Goal: Information Seeking & Learning: Compare options

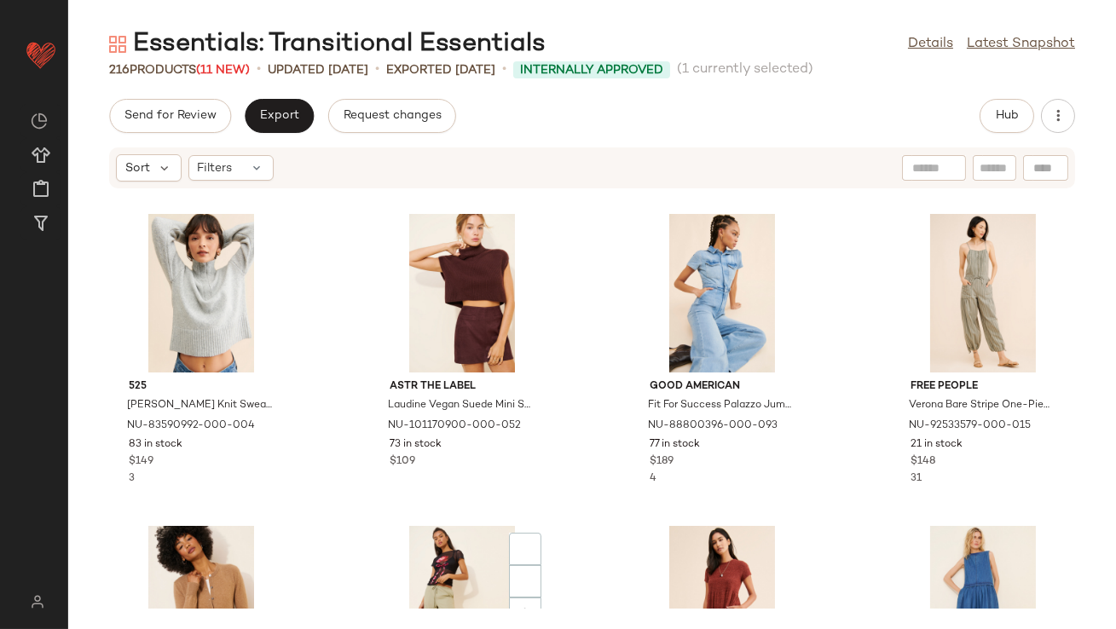
scroll to position [405, 0]
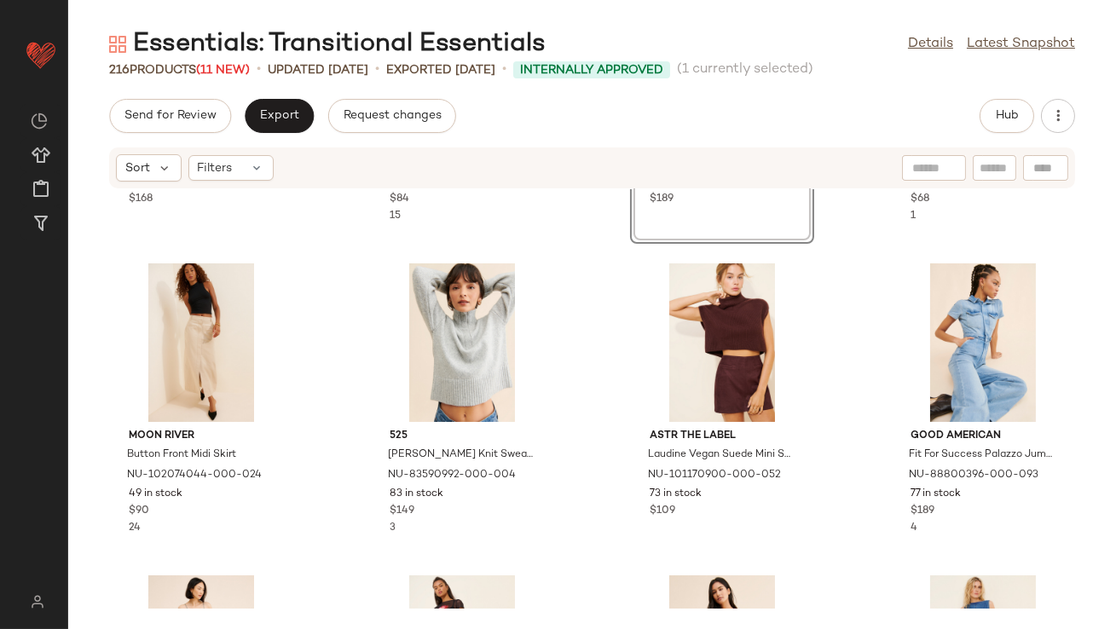
scroll to position [473, 0]
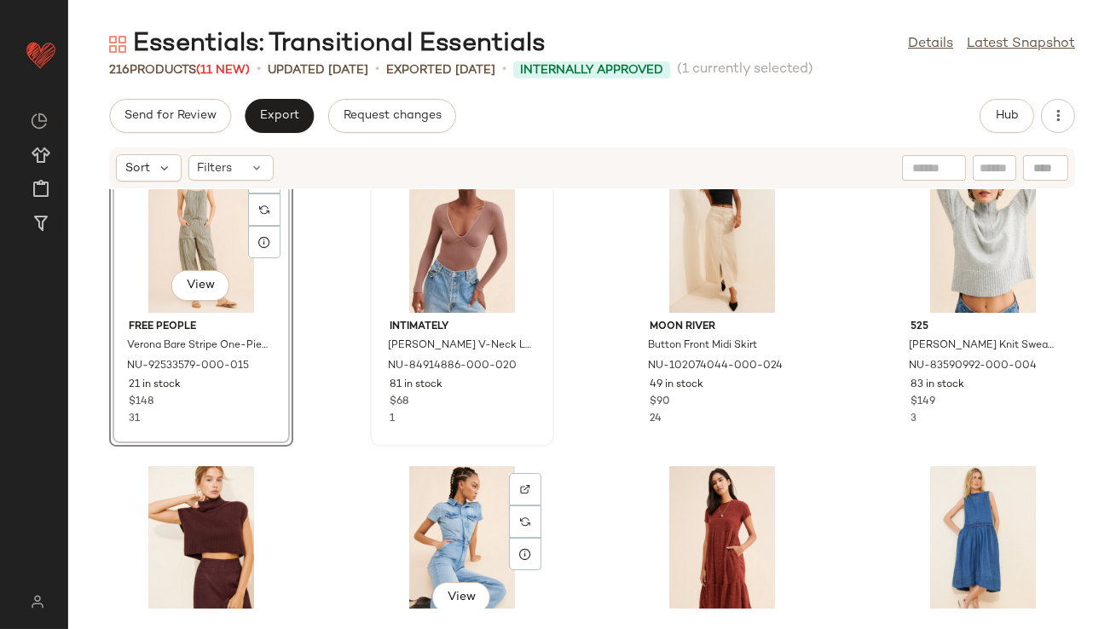
scroll to position [362, 0]
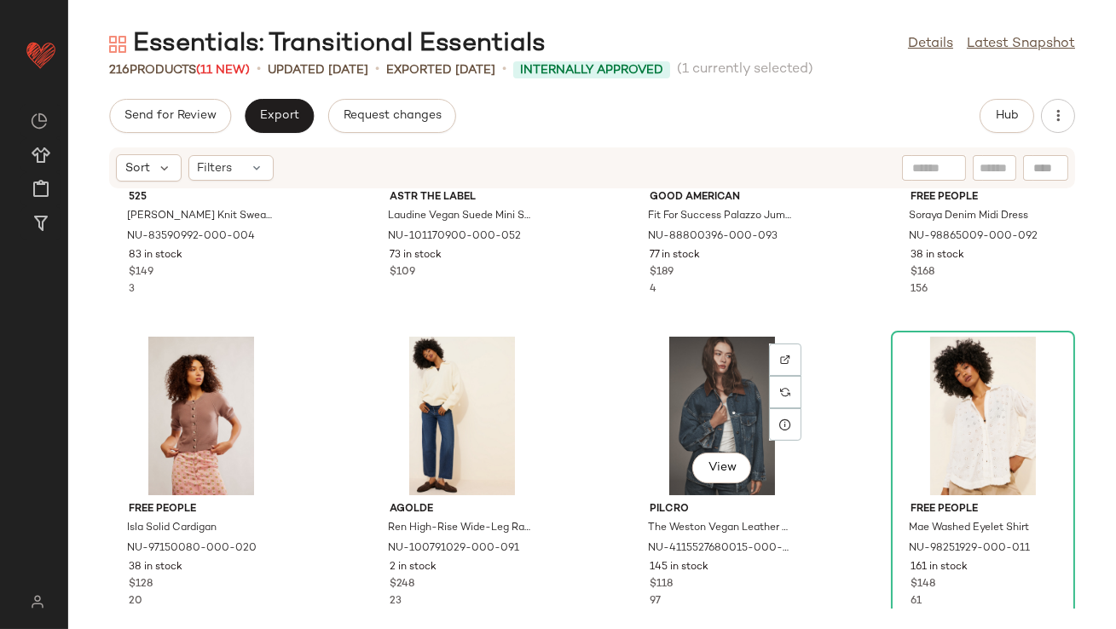
scroll to position [844, 0]
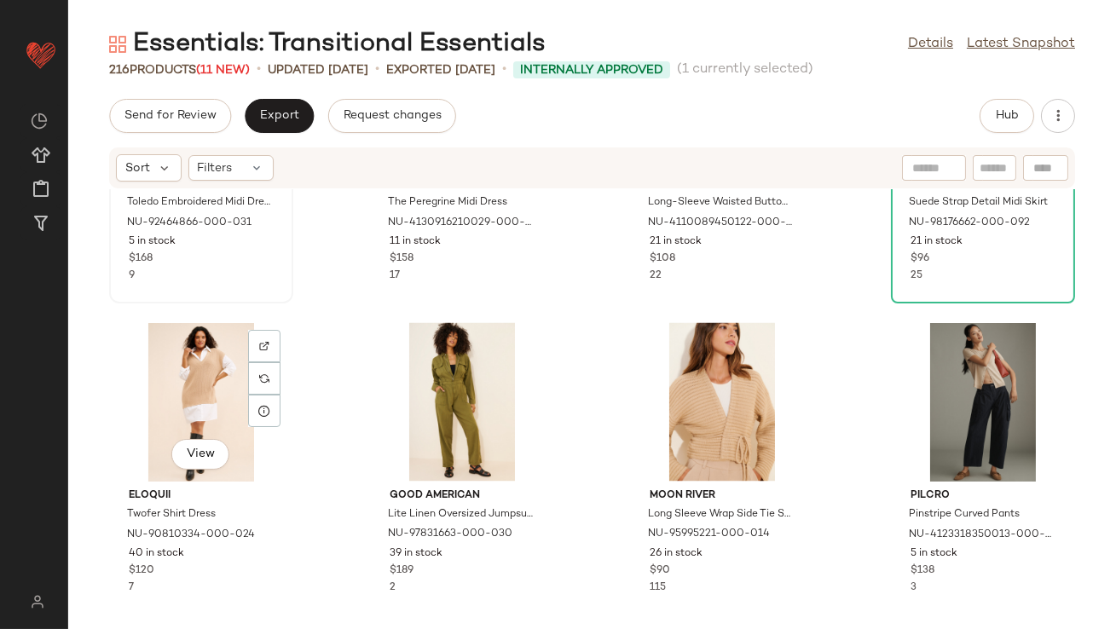
scroll to position [5818, 0]
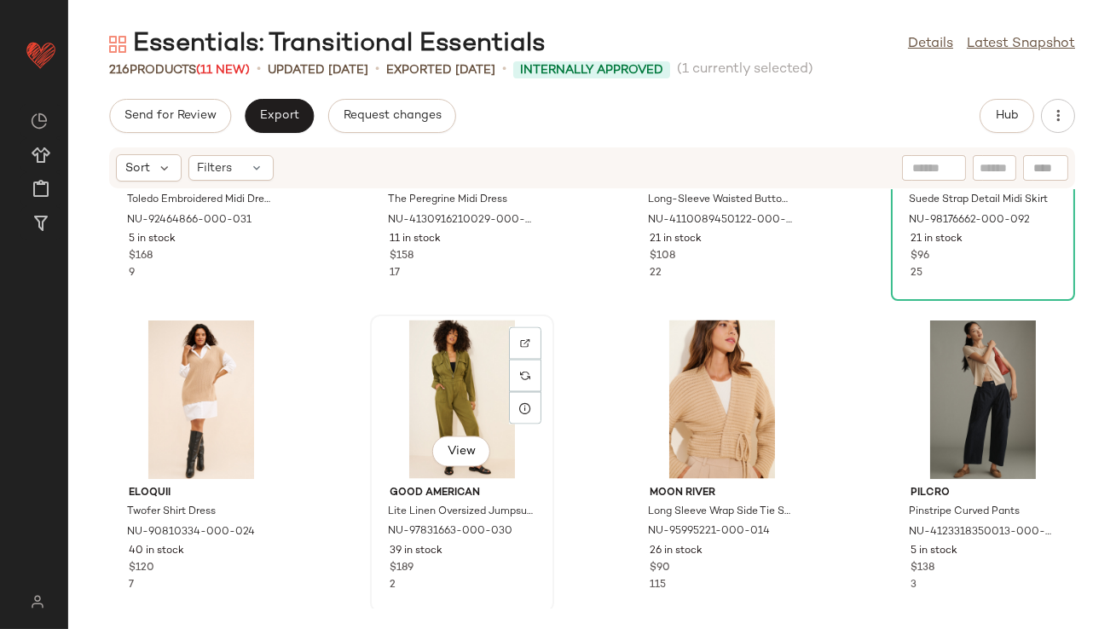
click at [449, 381] on div "View" at bounding box center [462, 399] width 172 height 159
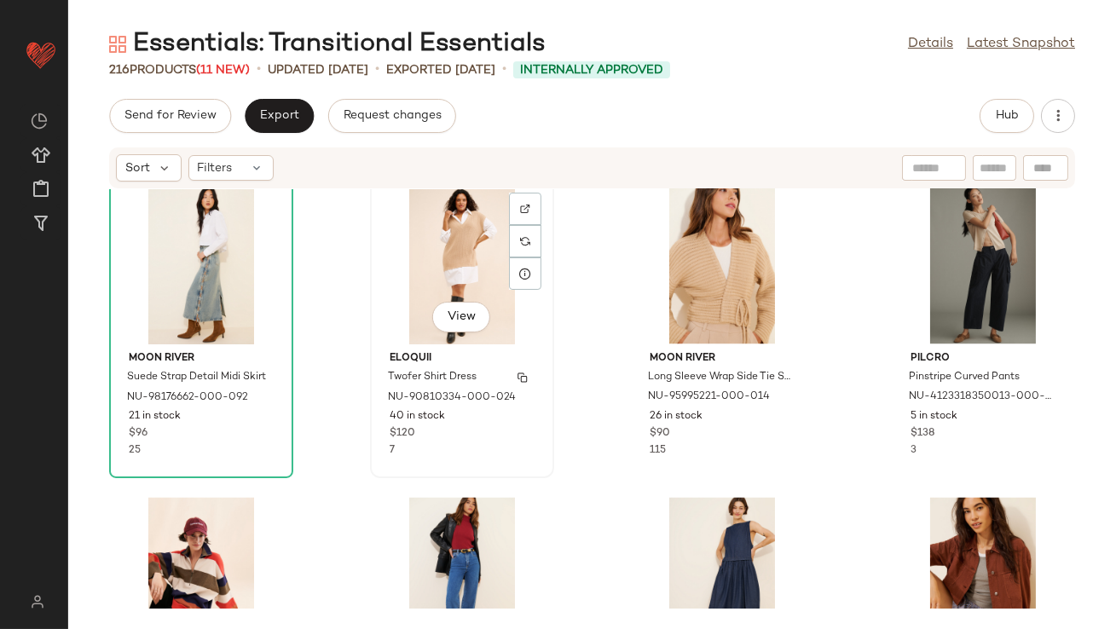
scroll to position [5966, 0]
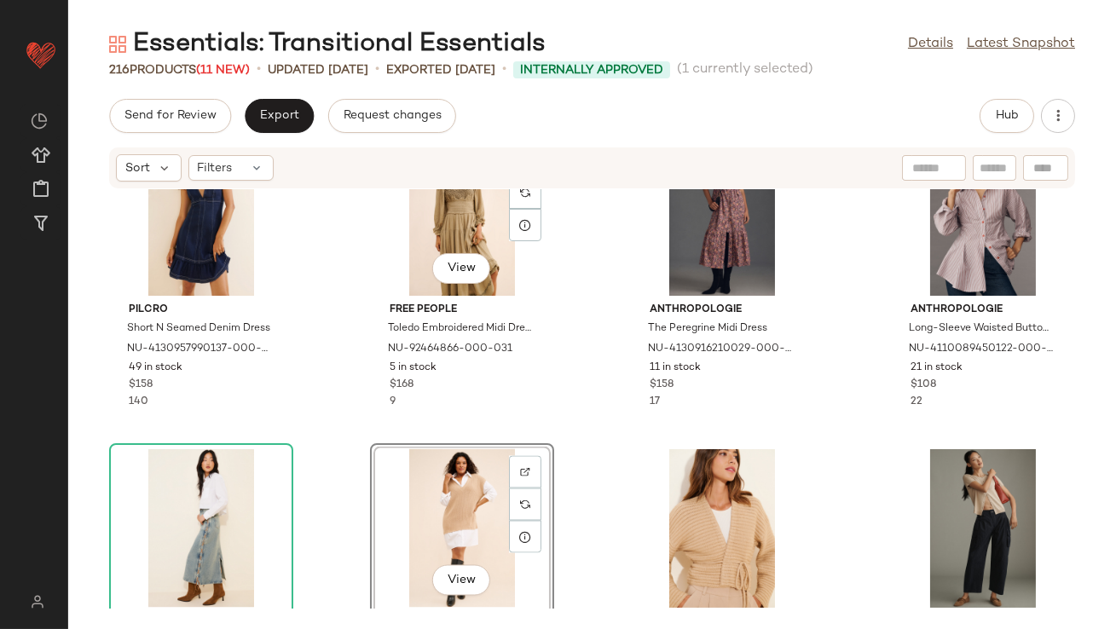
scroll to position [5714, 0]
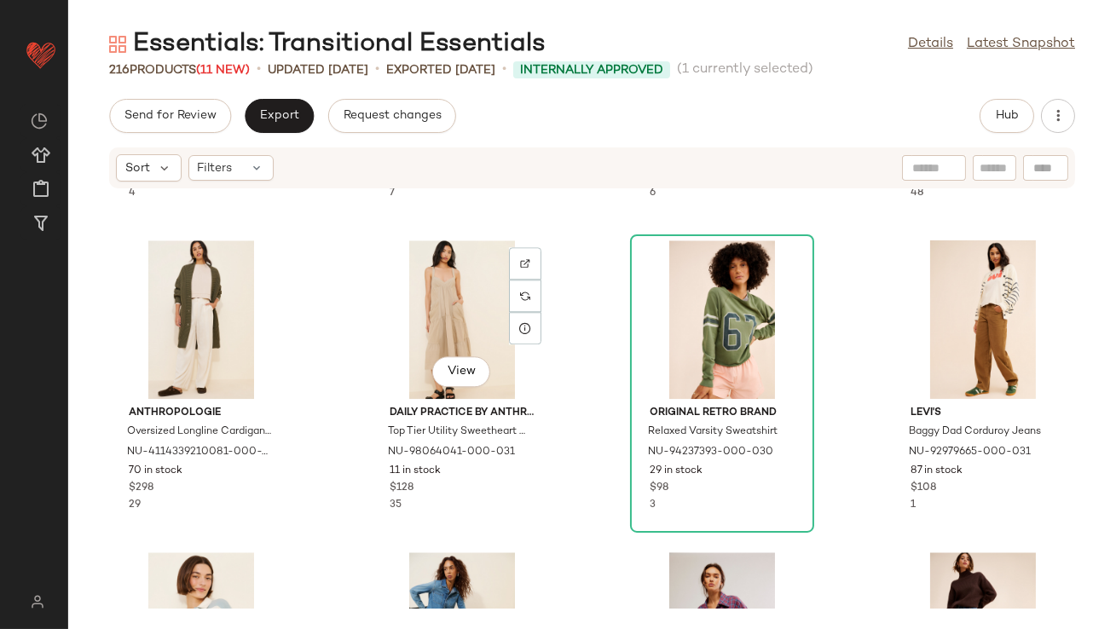
scroll to position [8399, 0]
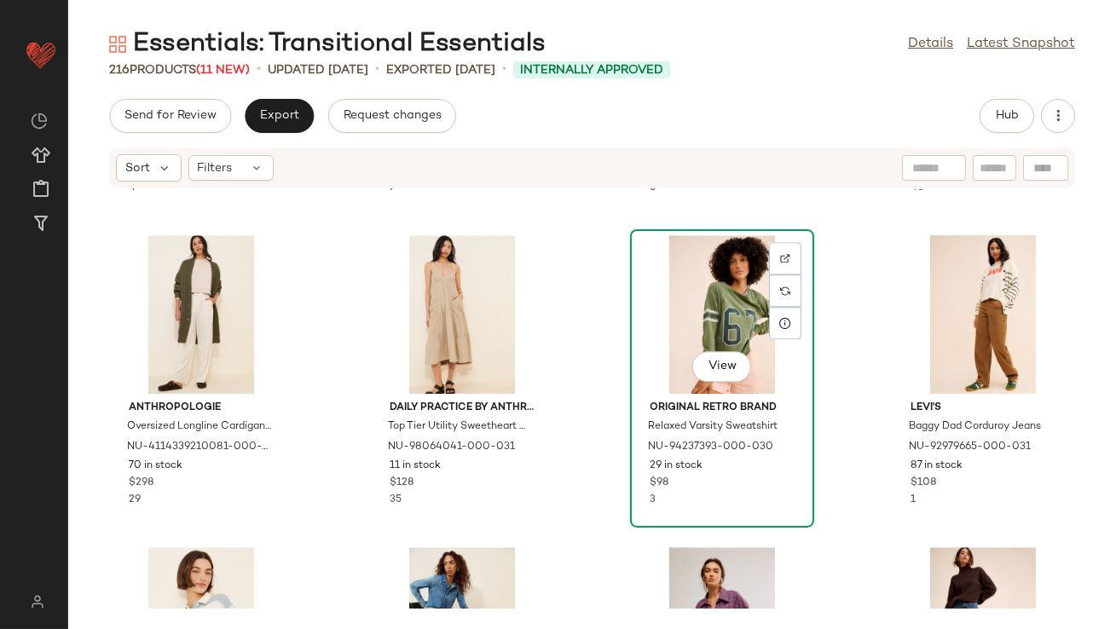
click at [677, 322] on div "View" at bounding box center [722, 314] width 172 height 159
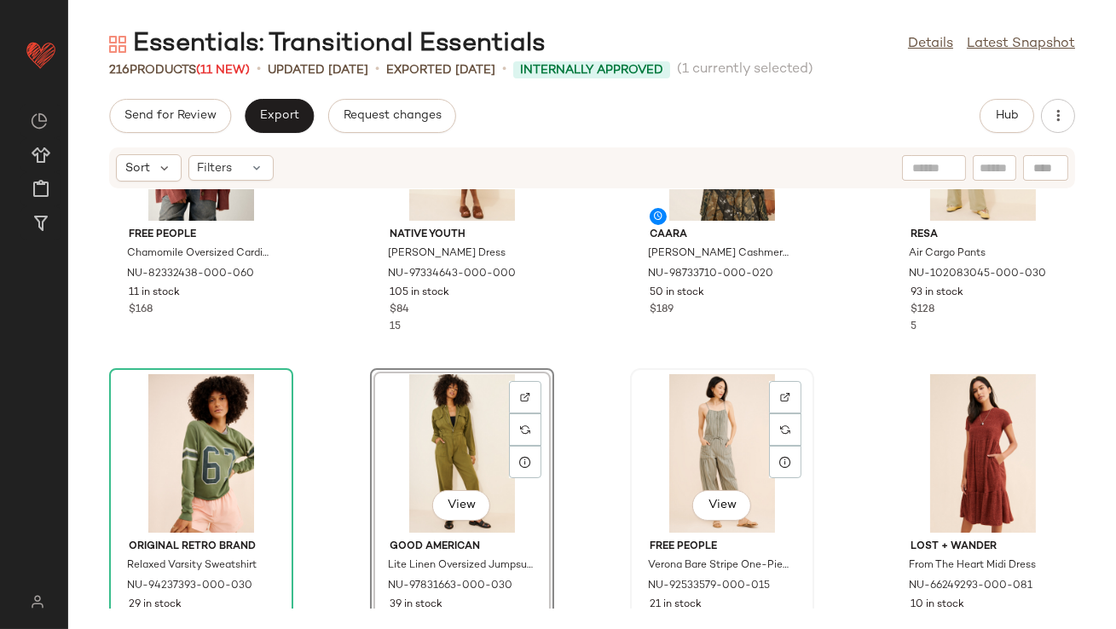
scroll to position [153, 0]
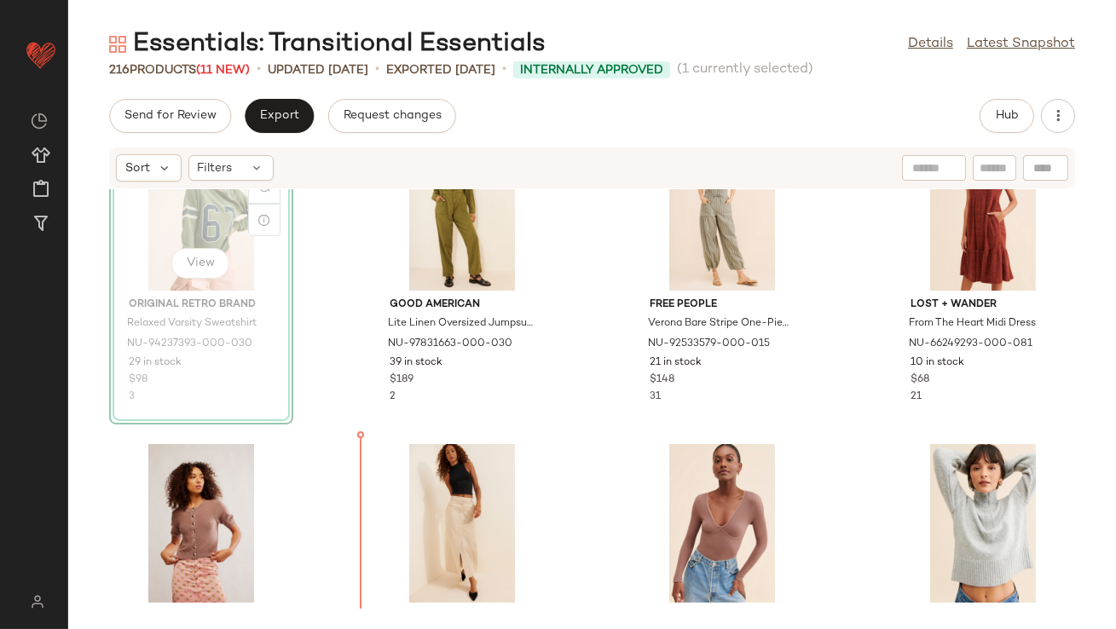
scroll to position [377, 0]
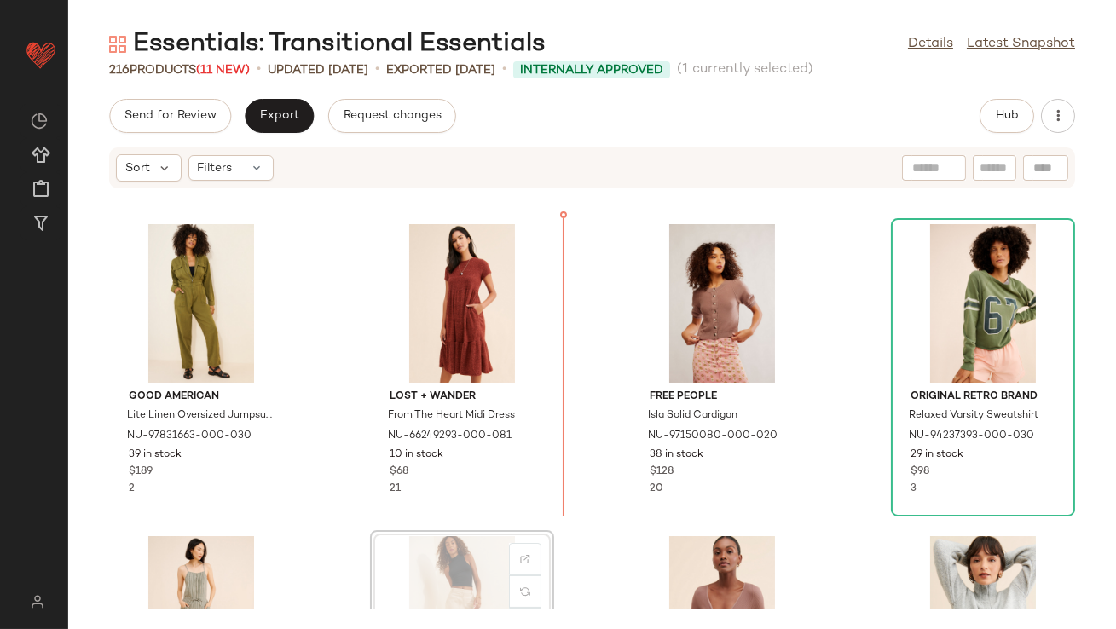
scroll to position [289, 0]
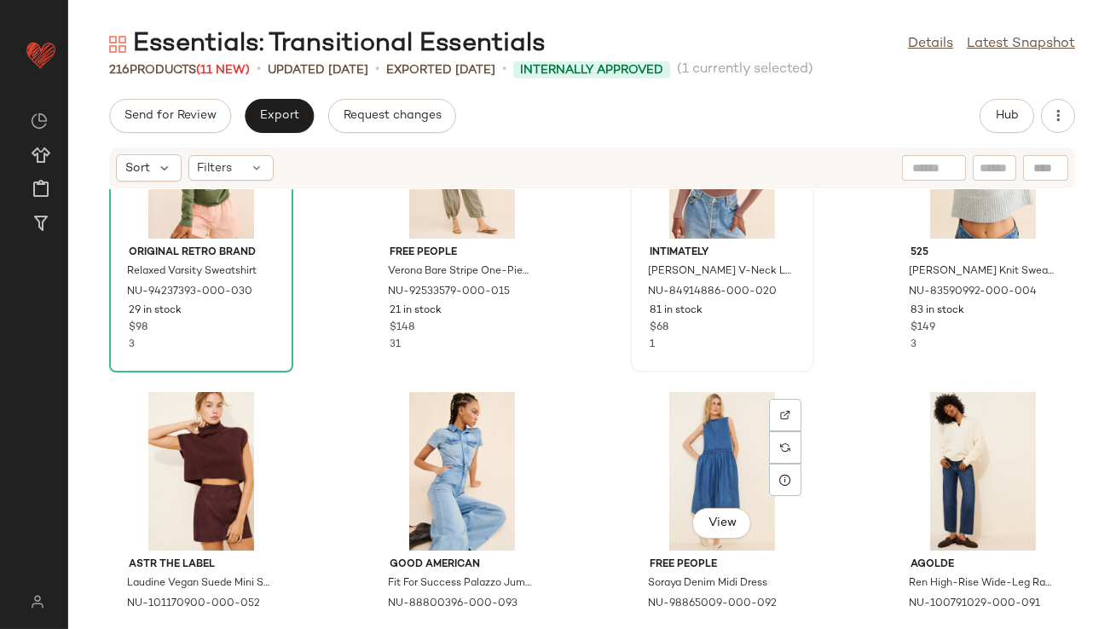
scroll to position [759, 0]
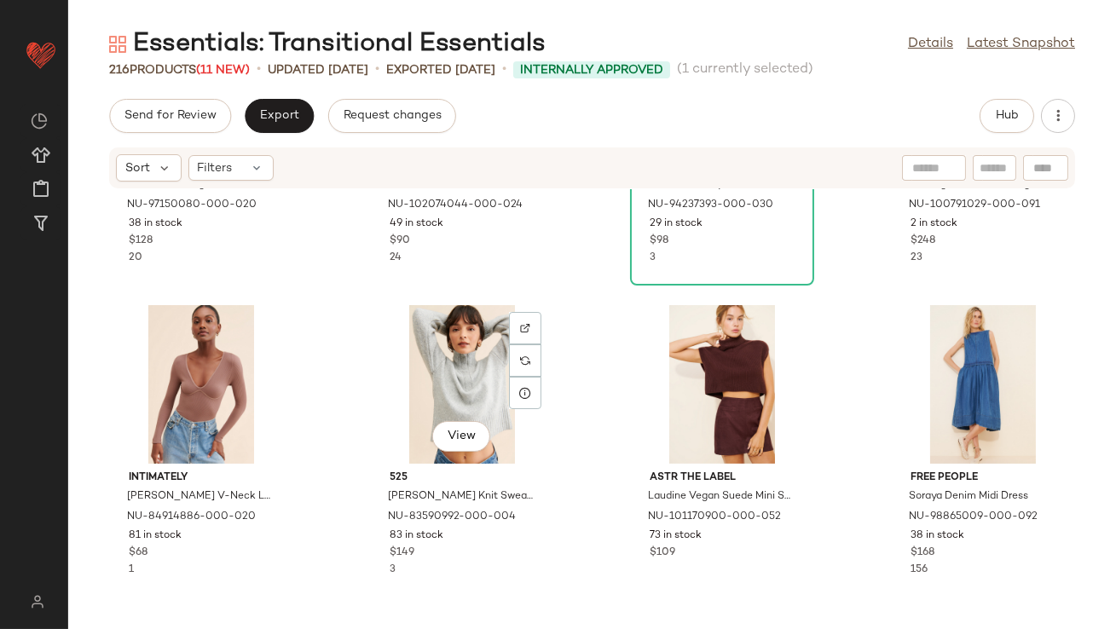
scroll to position [833, 0]
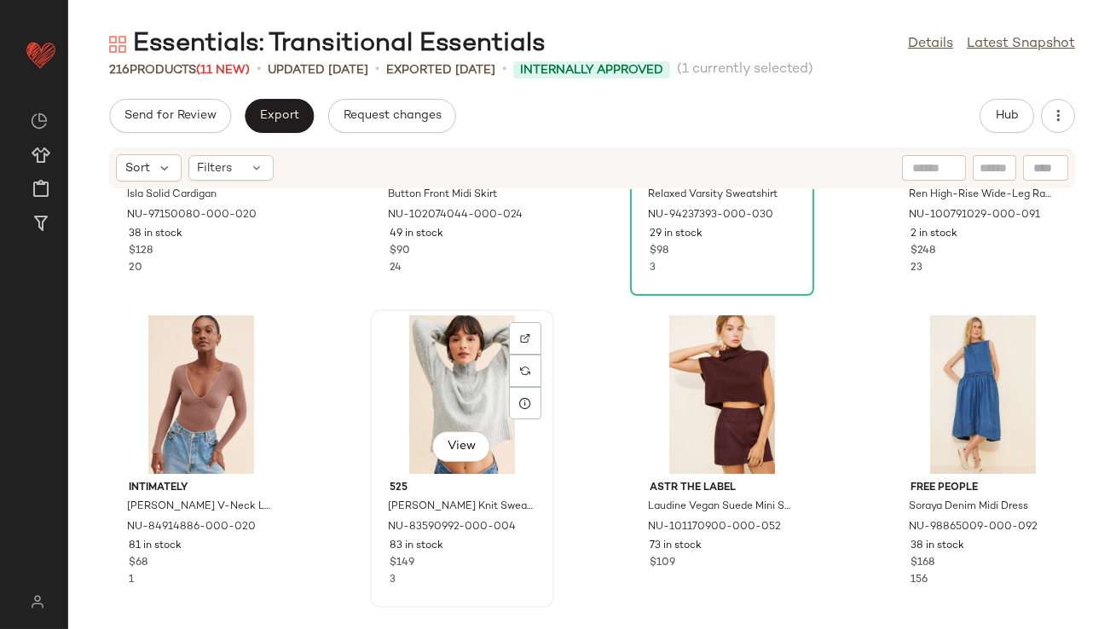
click at [453, 373] on div "View" at bounding box center [462, 394] width 172 height 159
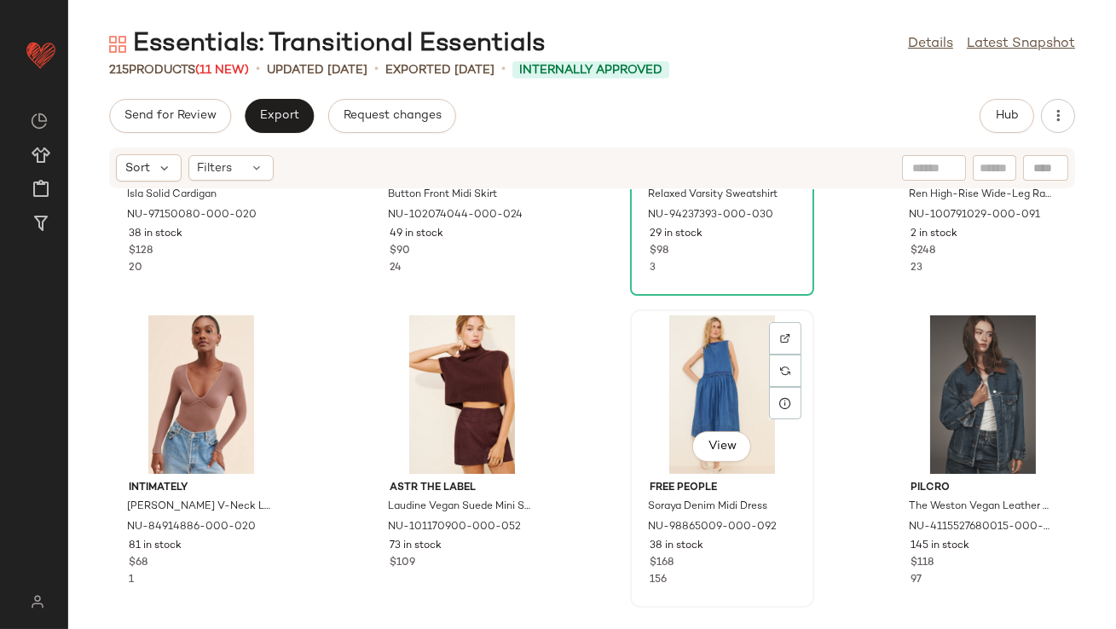
scroll to position [854, 0]
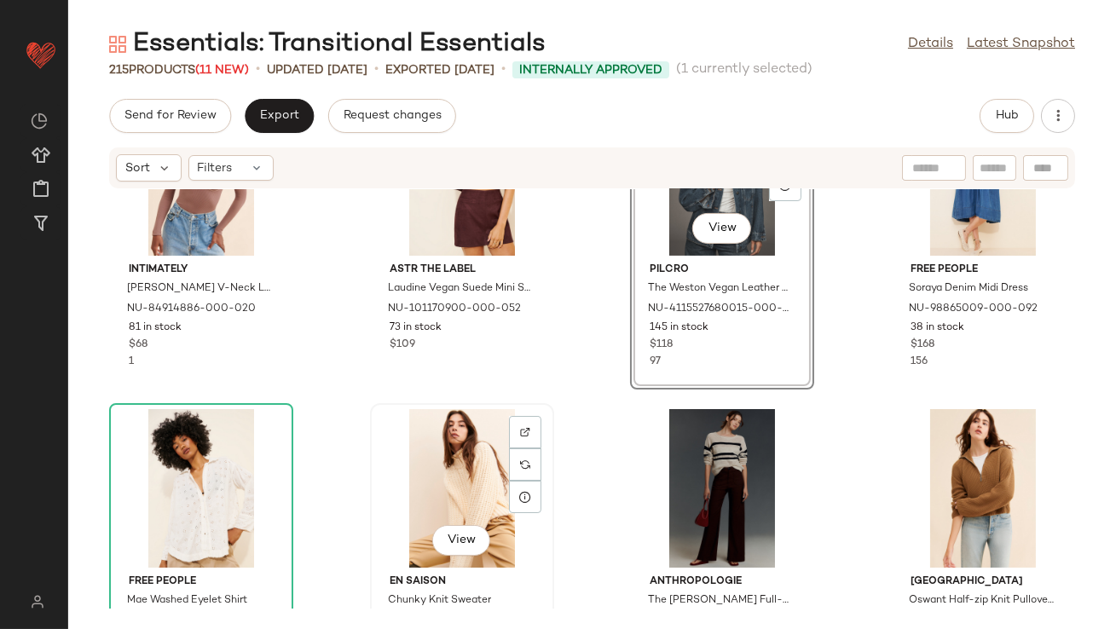
scroll to position [1057, 0]
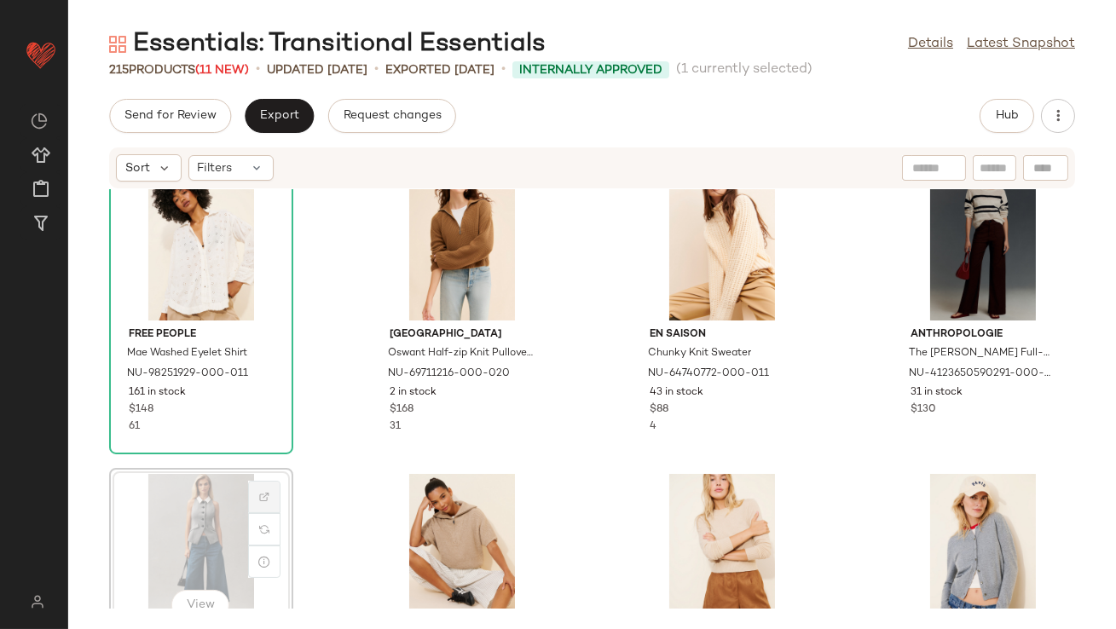
scroll to position [1300, 0]
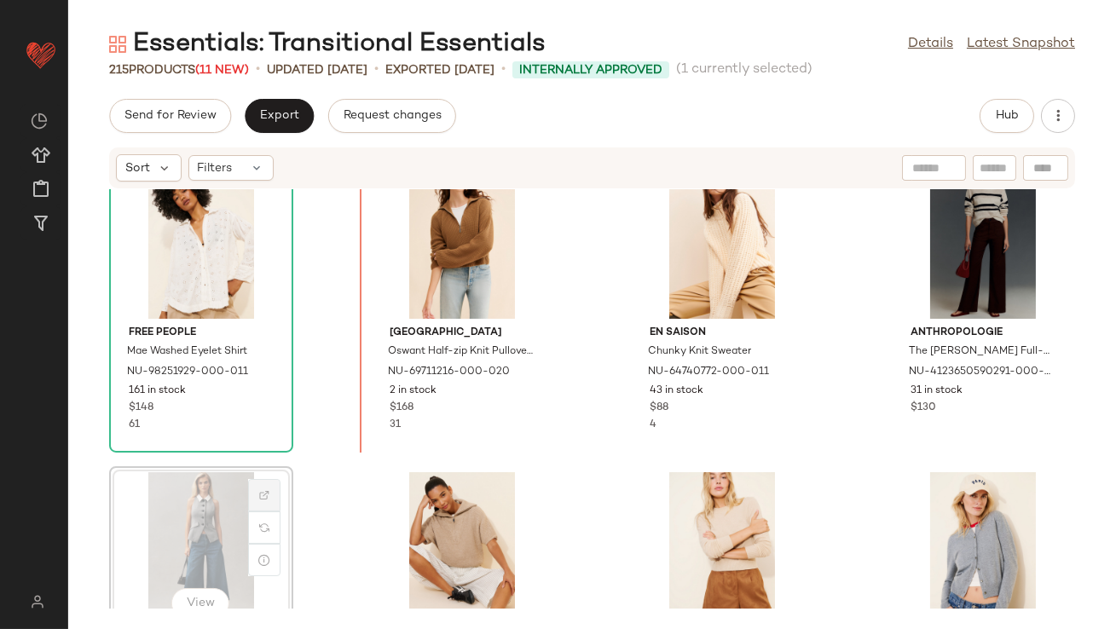
drag, startPoint x: 280, startPoint y: 499, endPoint x: 265, endPoint y: 506, distance: 17.2
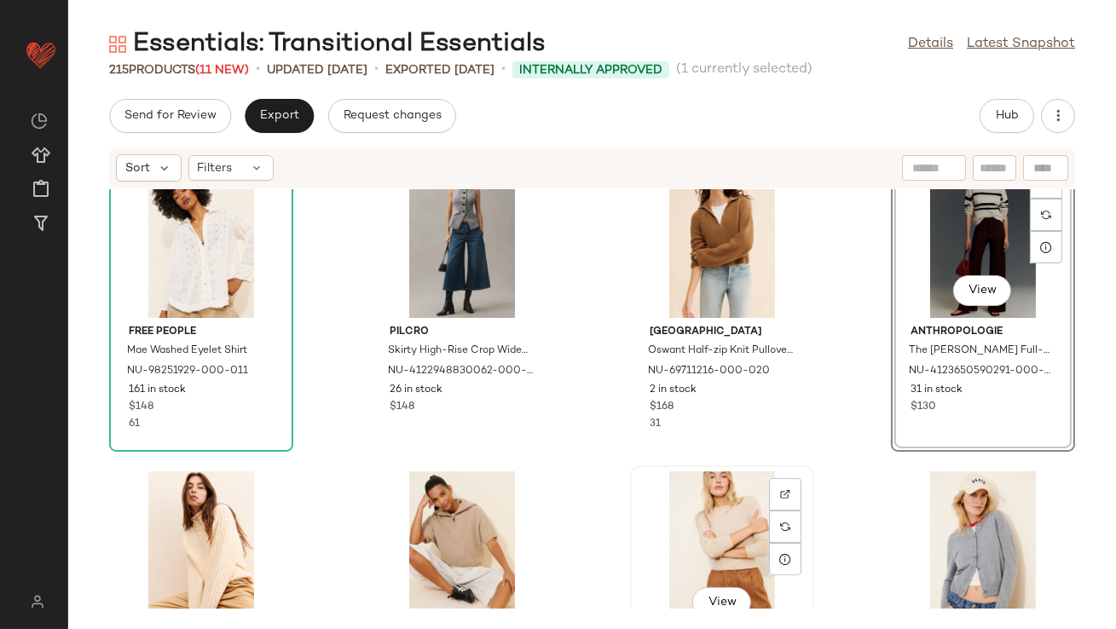
scroll to position [1480, 0]
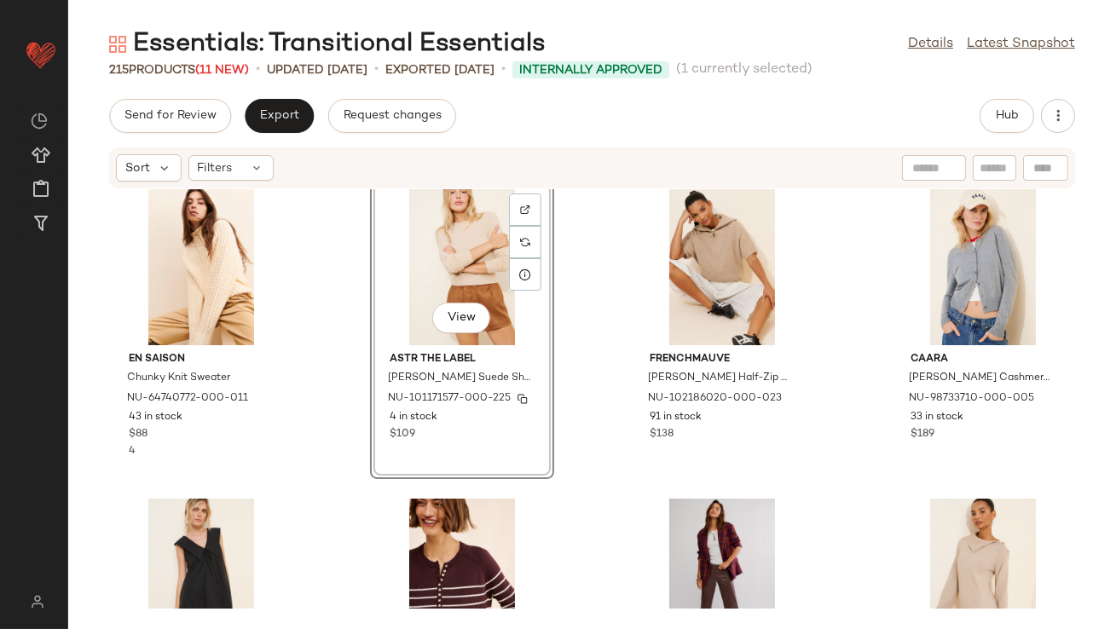
scroll to position [1597, 0]
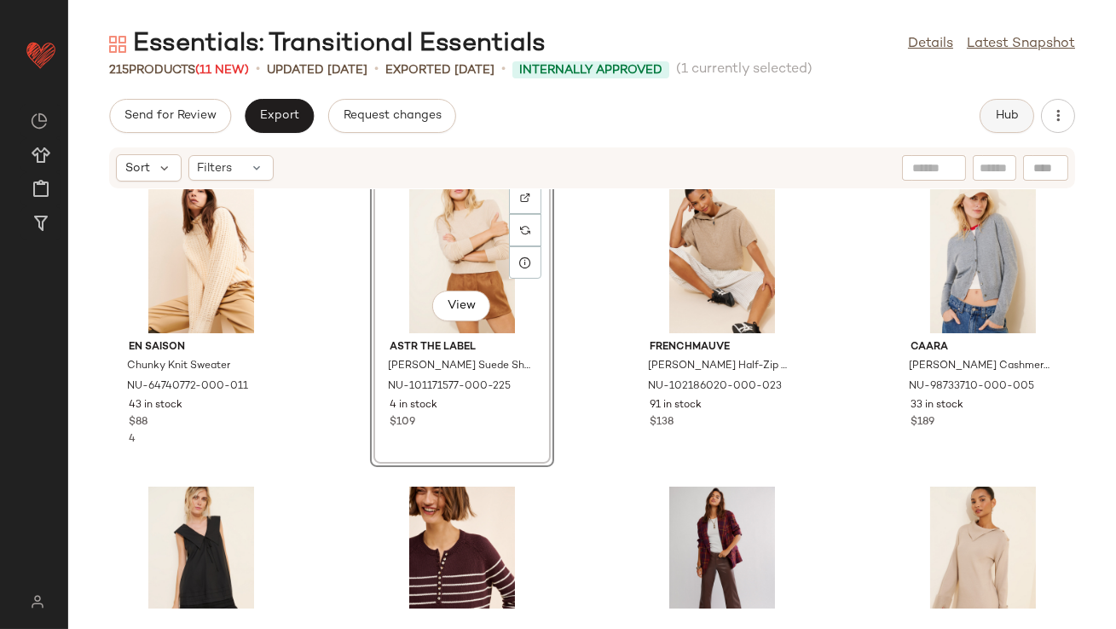
click at [1005, 123] on button "Hub" at bounding box center [1006, 116] width 55 height 34
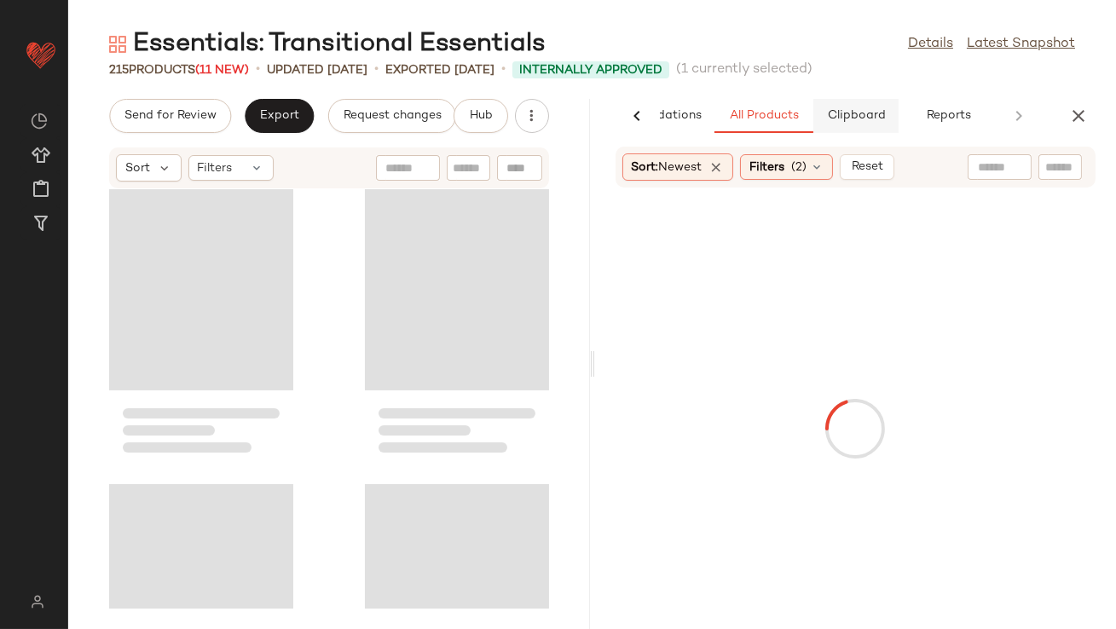
scroll to position [3119, 0]
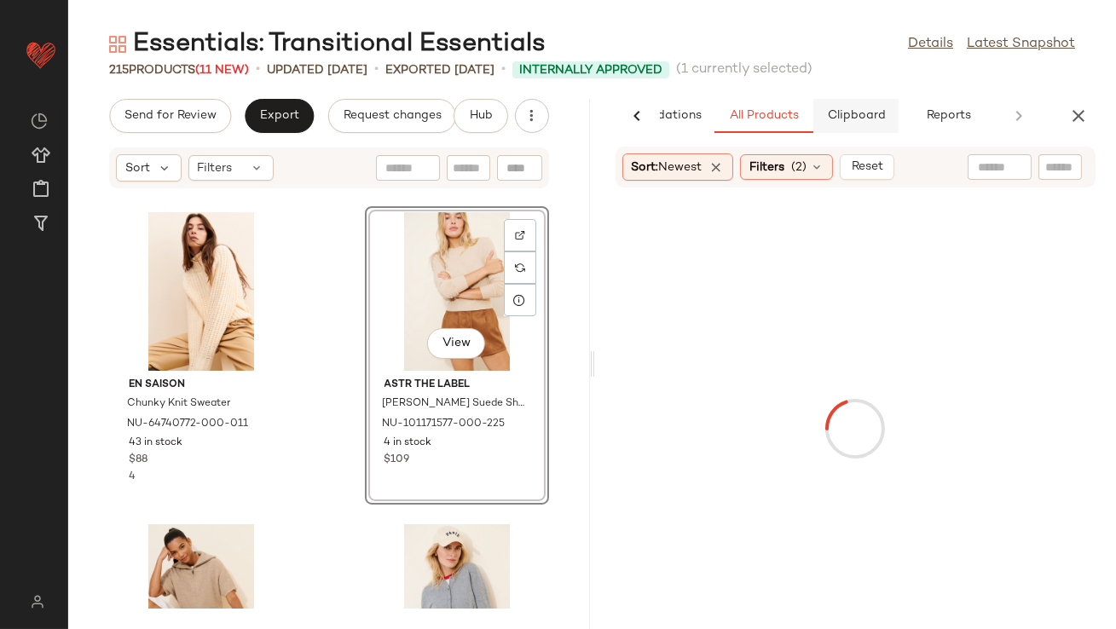
click at [849, 128] on button "Clipboard" at bounding box center [855, 116] width 85 height 34
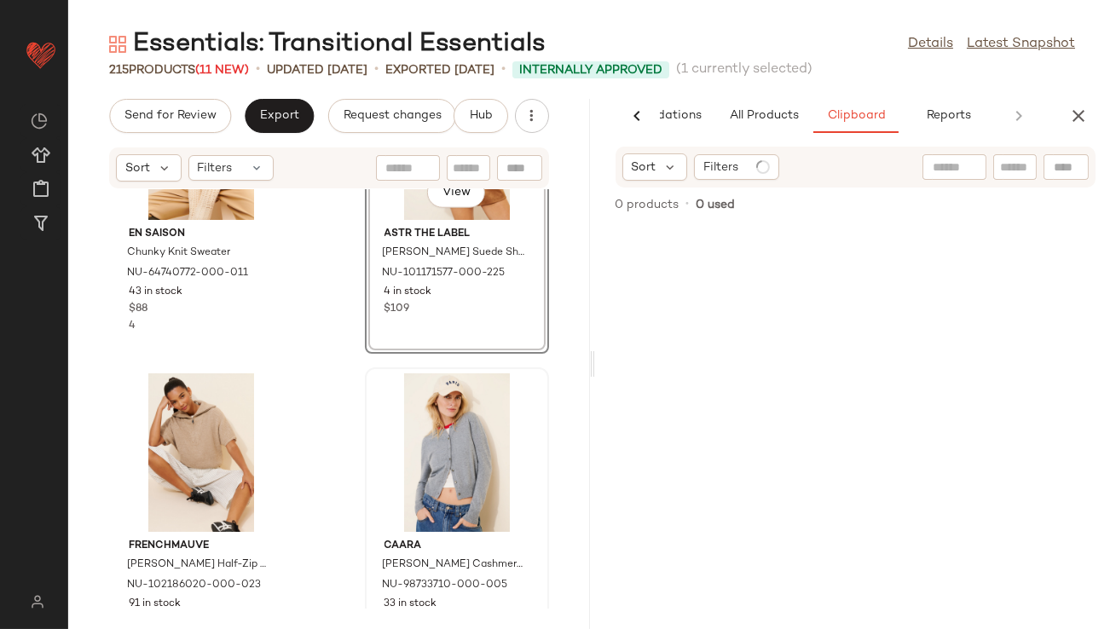
scroll to position [3299, 0]
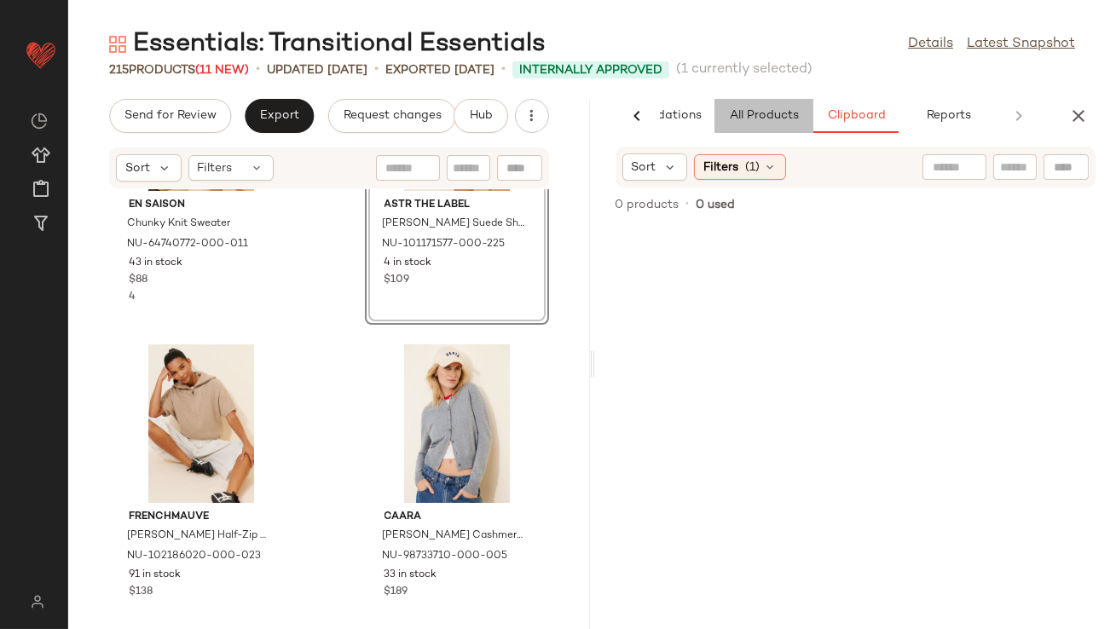
click at [738, 117] on span "All Products" at bounding box center [763, 116] width 70 height 14
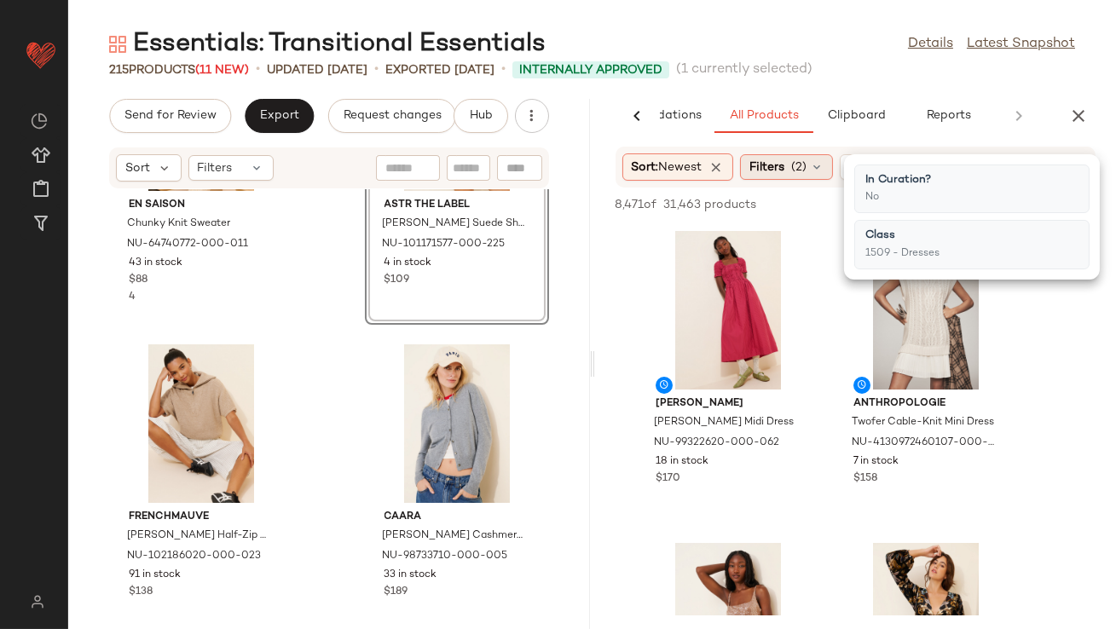
click at [778, 173] on span "Filters" at bounding box center [766, 168] width 35 height 18
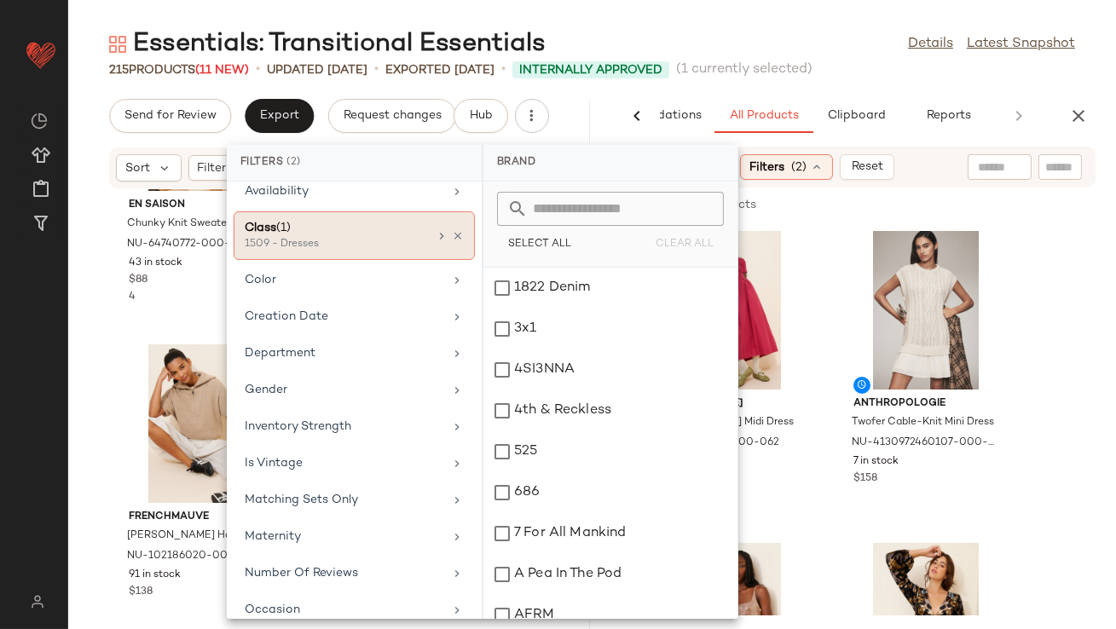
scroll to position [64, 0]
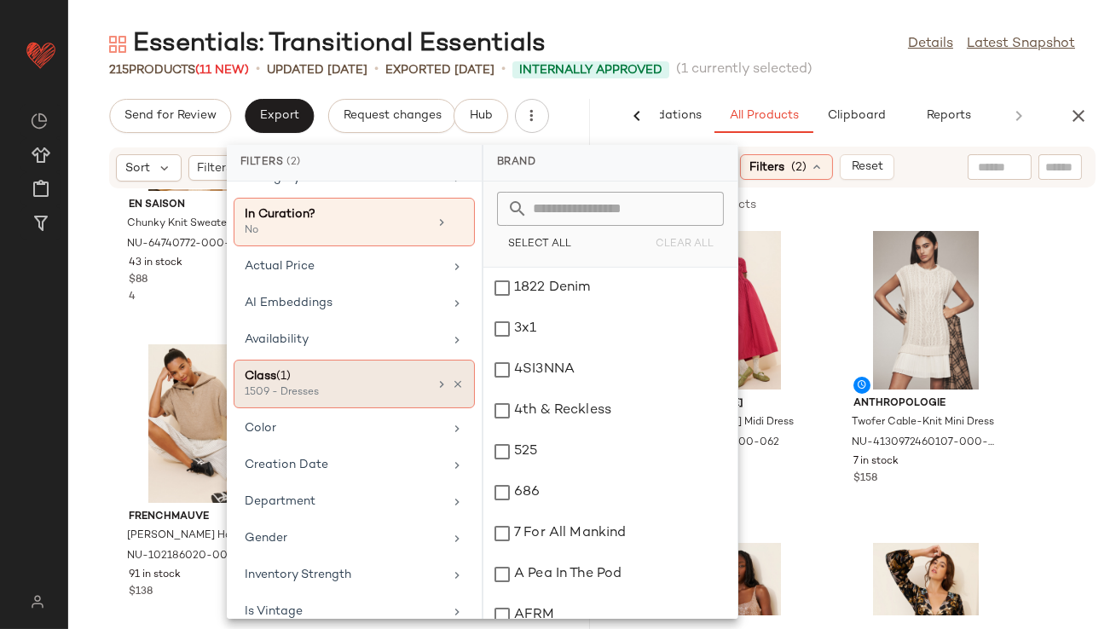
click at [459, 384] on div "Class (1) 1509 - Dresses" at bounding box center [354, 384] width 241 height 49
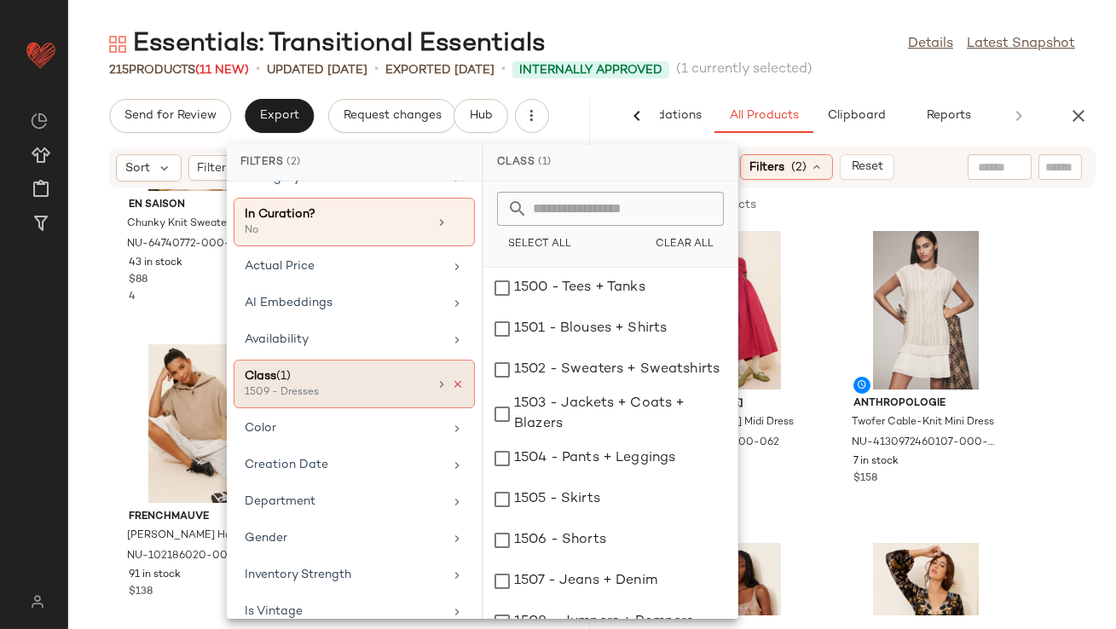
click at [452, 383] on icon at bounding box center [458, 384] width 12 height 12
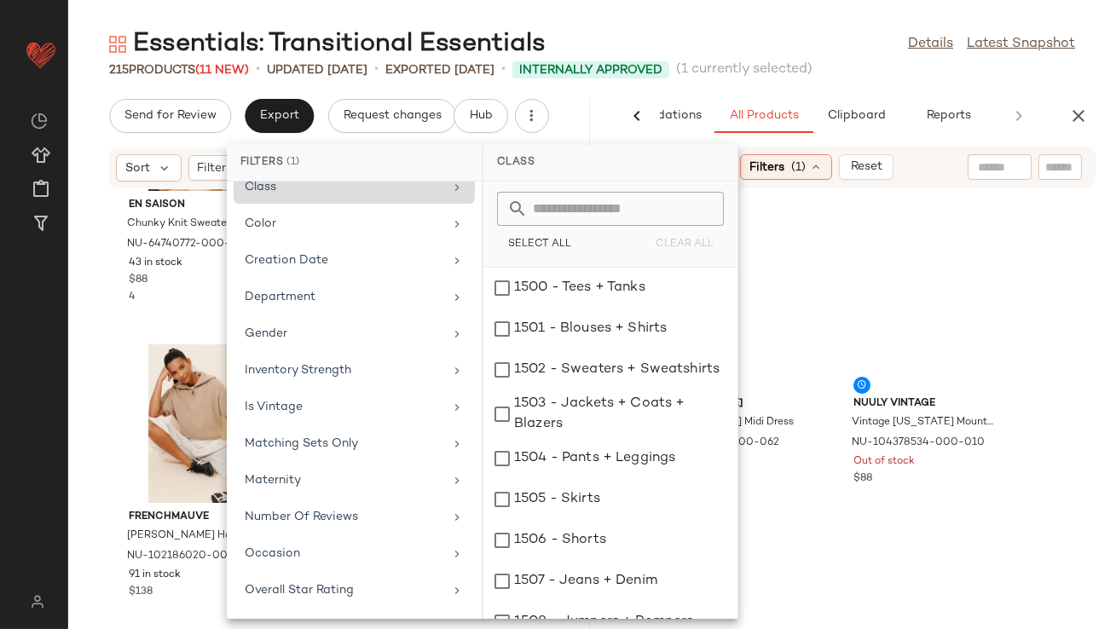
scroll to position [394, 0]
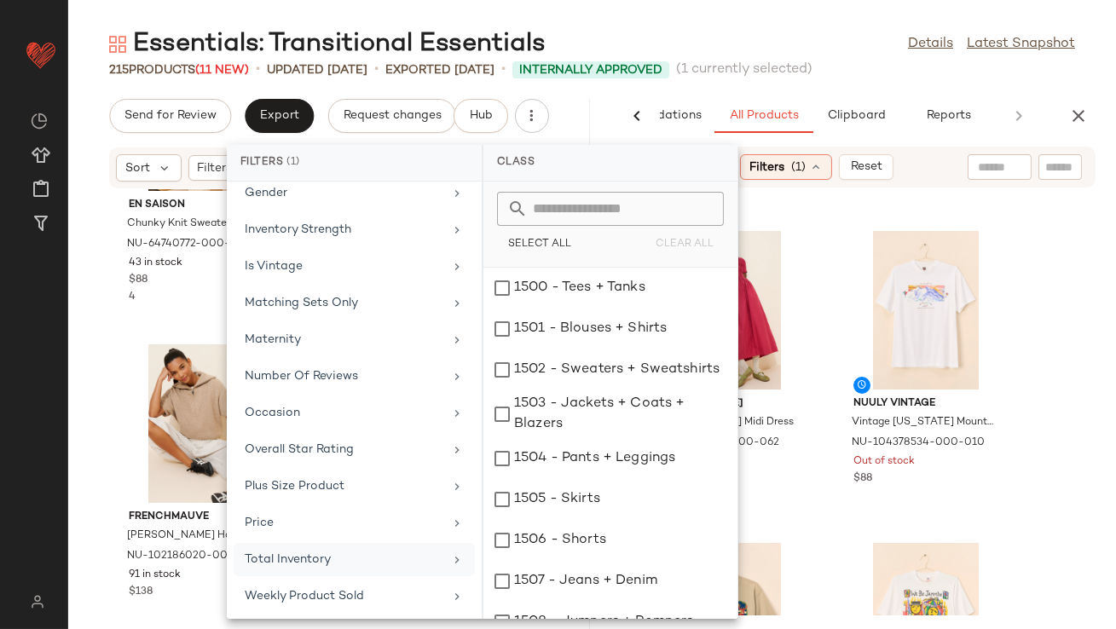
click at [326, 560] on div "Total Inventory" at bounding box center [344, 560] width 199 height 18
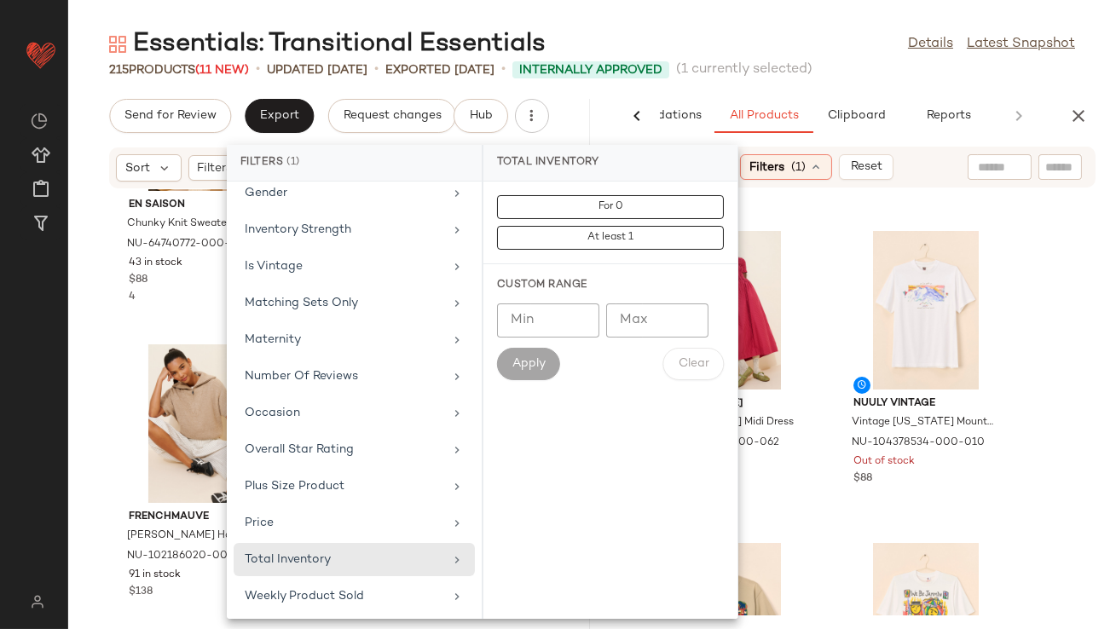
click at [545, 333] on input "Min" at bounding box center [548, 320] width 102 height 34
type input "**"
click at [538, 369] on span "Apply" at bounding box center [528, 364] width 34 height 14
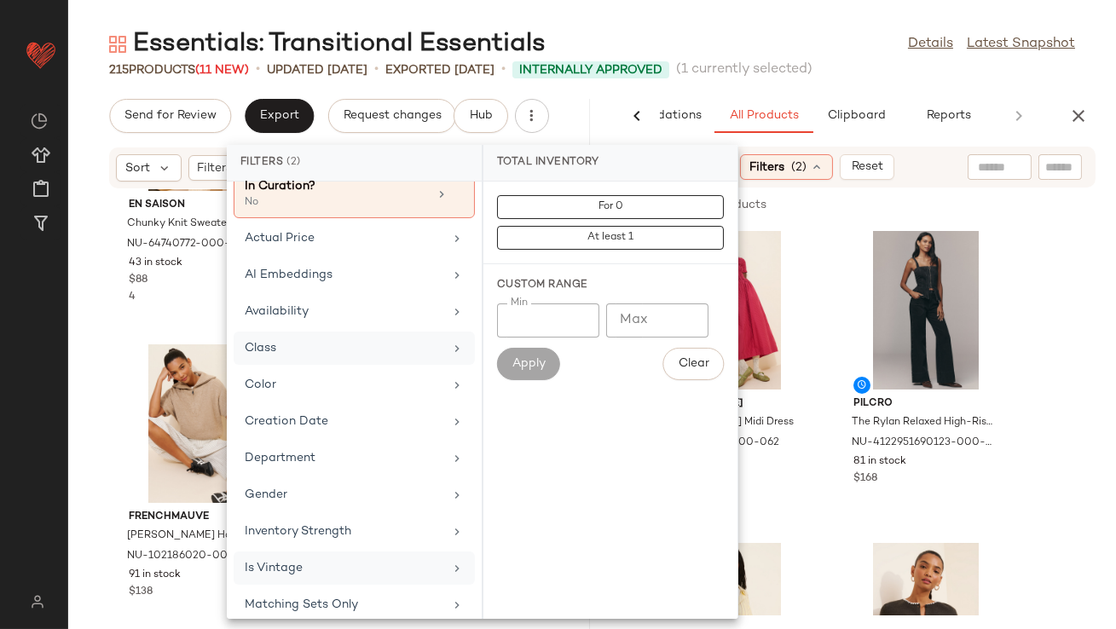
scroll to position [85, 0]
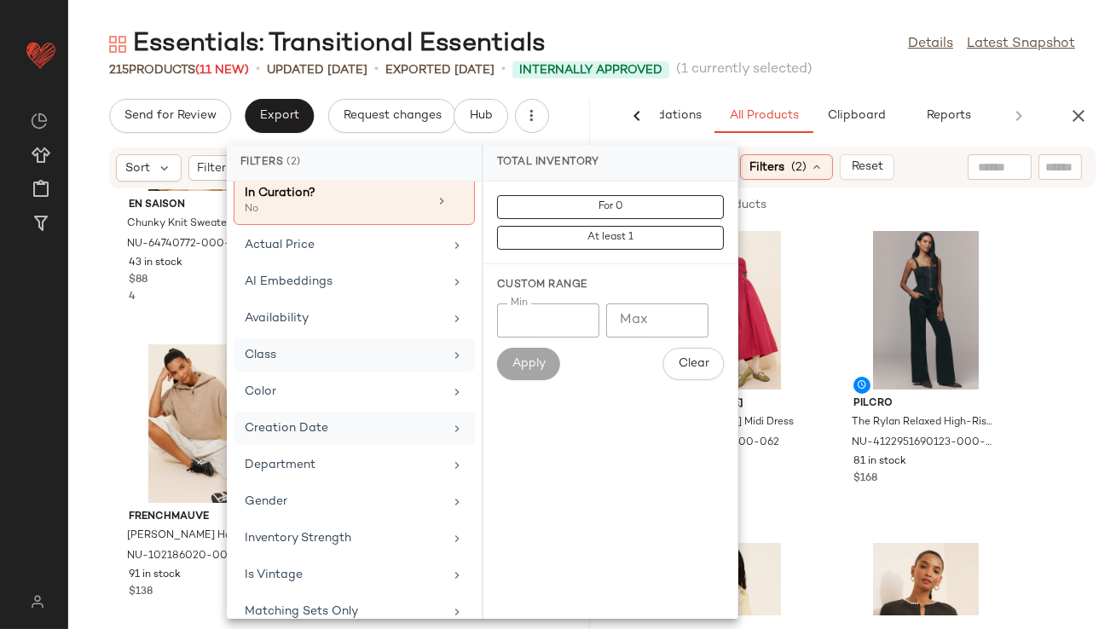
click at [349, 430] on div "Creation Date" at bounding box center [344, 428] width 199 height 18
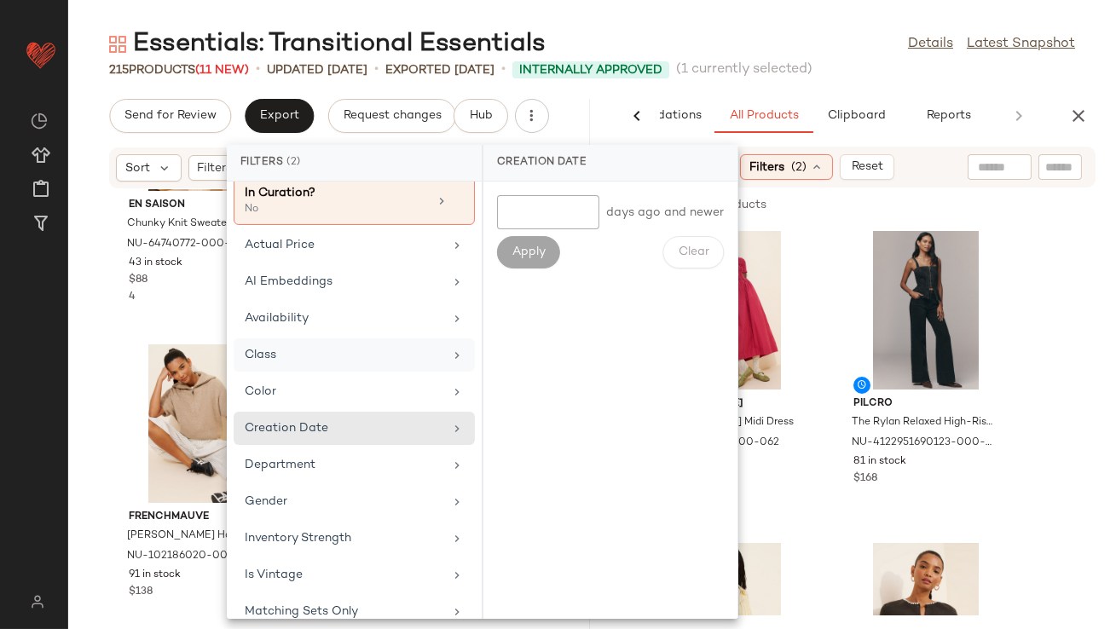
click at [544, 222] on input "number" at bounding box center [548, 212] width 102 height 34
type input "*"
click at [541, 257] on span "Apply" at bounding box center [528, 252] width 34 height 14
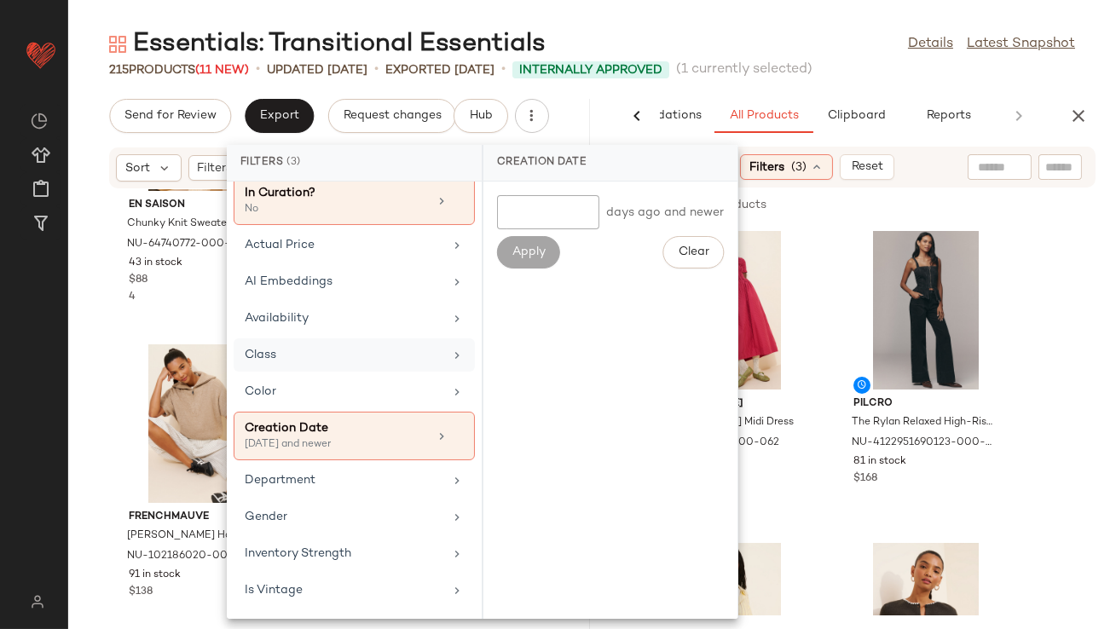
click at [816, 20] on main "Essentials: Transitional Essentials Details Latest Snapshot 215 Products (11 Ne…" at bounding box center [558, 314] width 1116 height 629
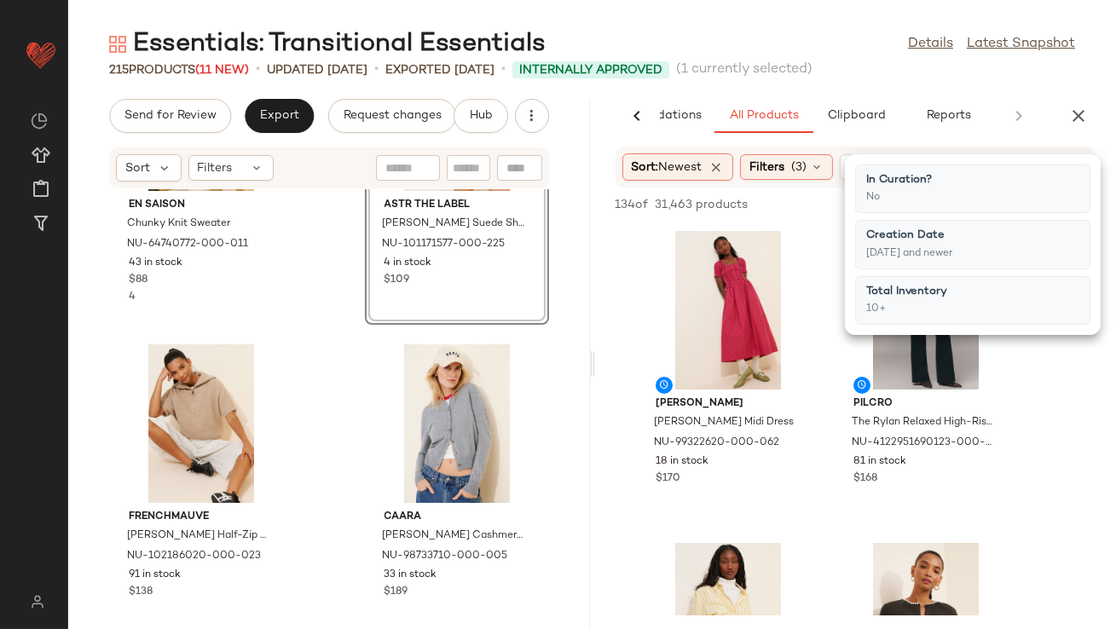
click at [664, 34] on div "Essentials: Transitional Essentials Details Latest Snapshot" at bounding box center [591, 44] width 1047 height 34
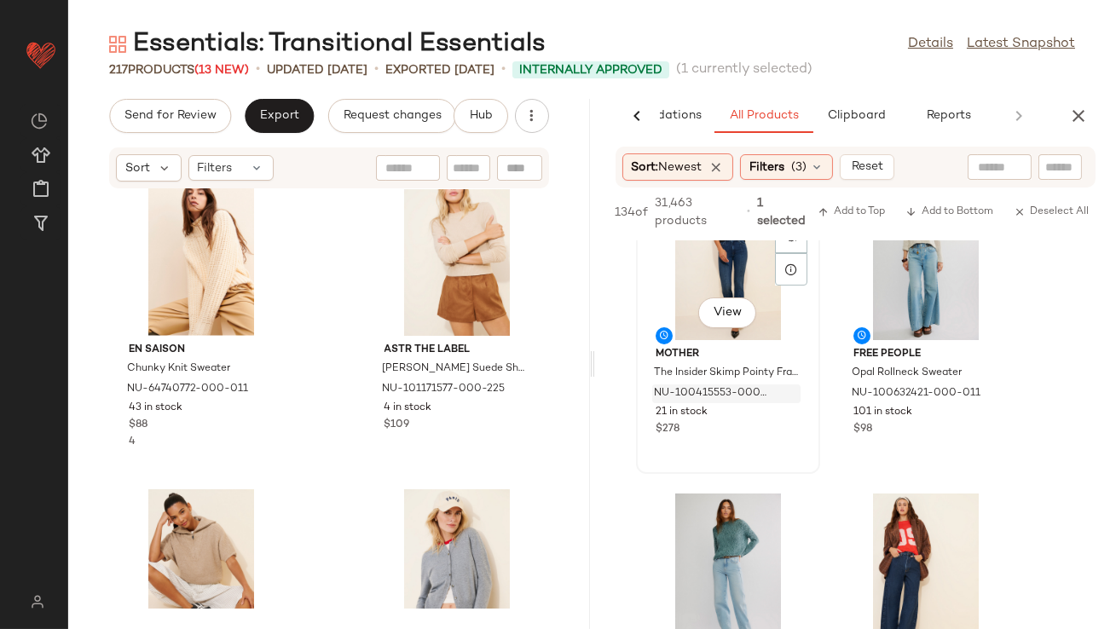
scroll to position [271, 0]
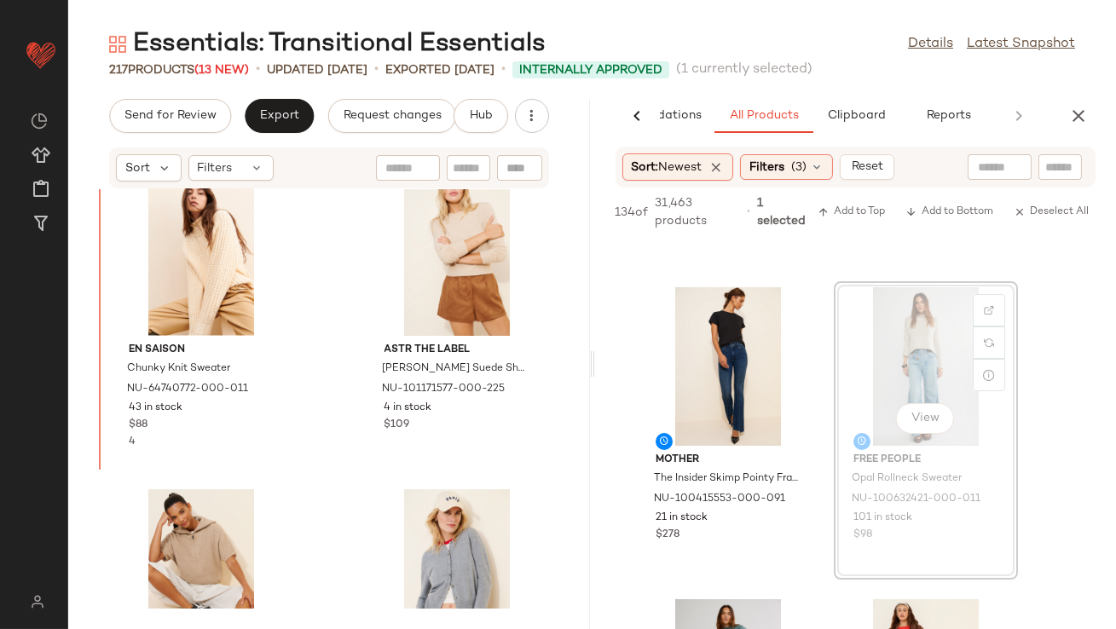
drag, startPoint x: 955, startPoint y: 343, endPoint x: 941, endPoint y: 343, distance: 14.5
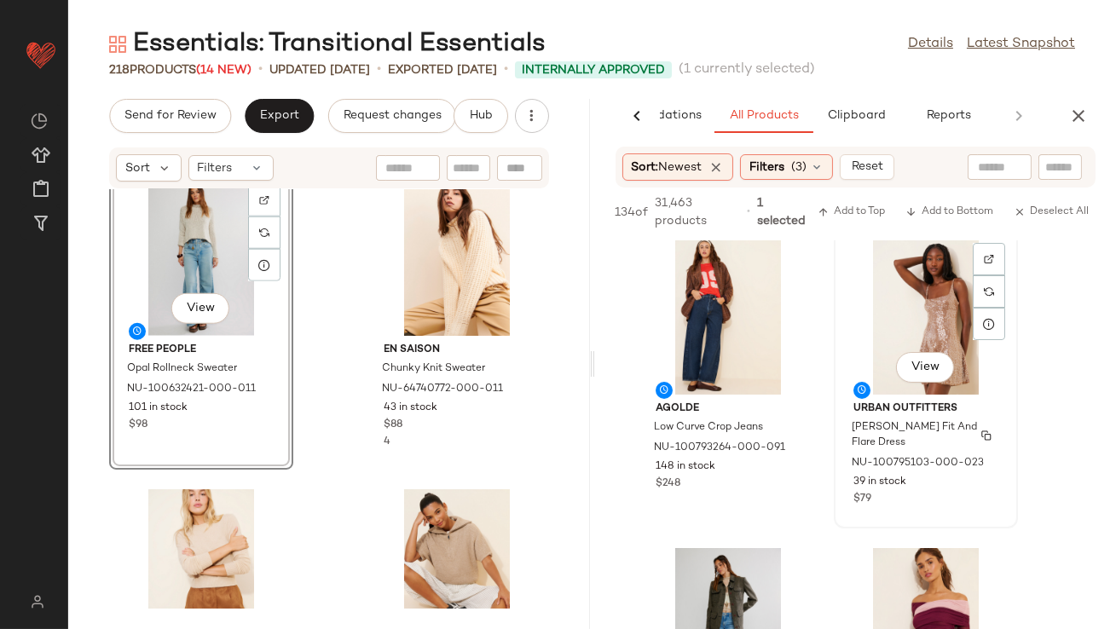
scroll to position [637, 0]
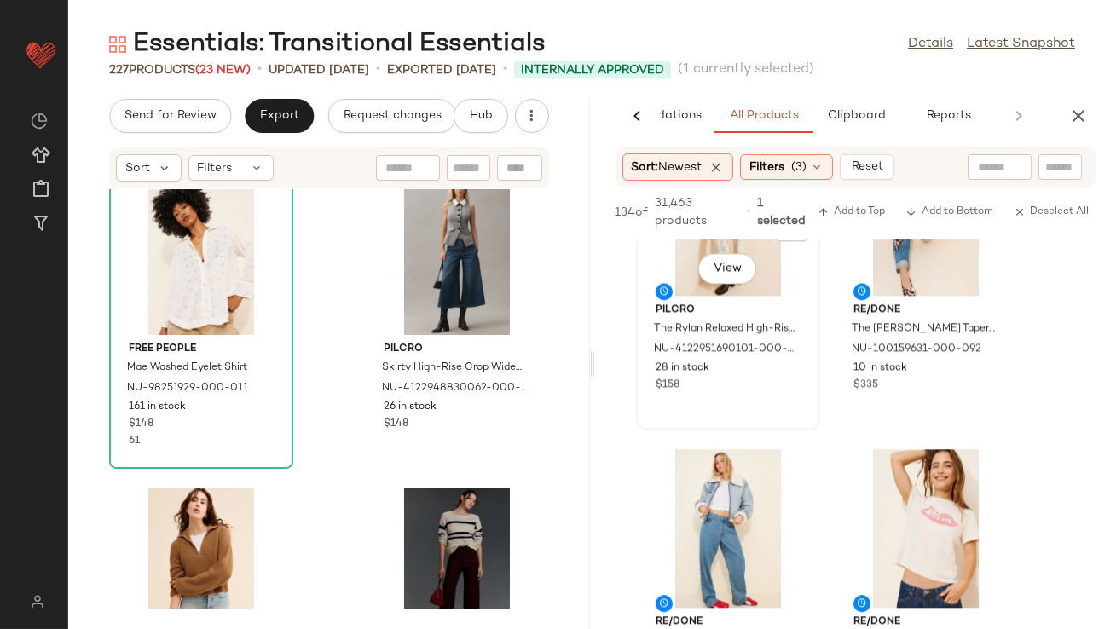
scroll to position [8258, 0]
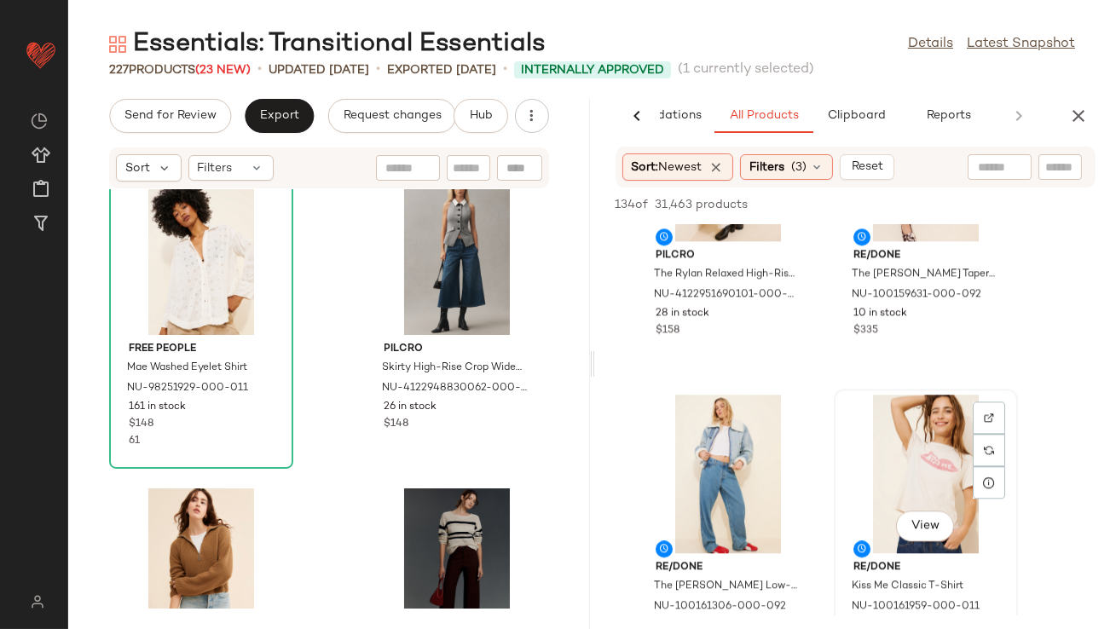
click at [879, 479] on div "View" at bounding box center [925, 474] width 172 height 159
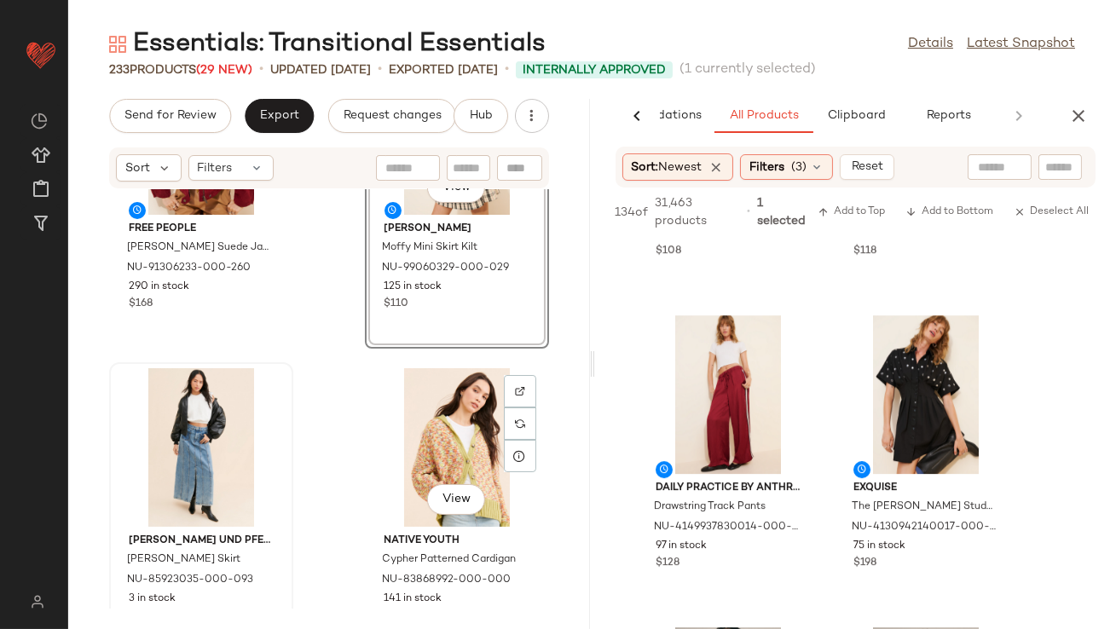
scroll to position [12684, 0]
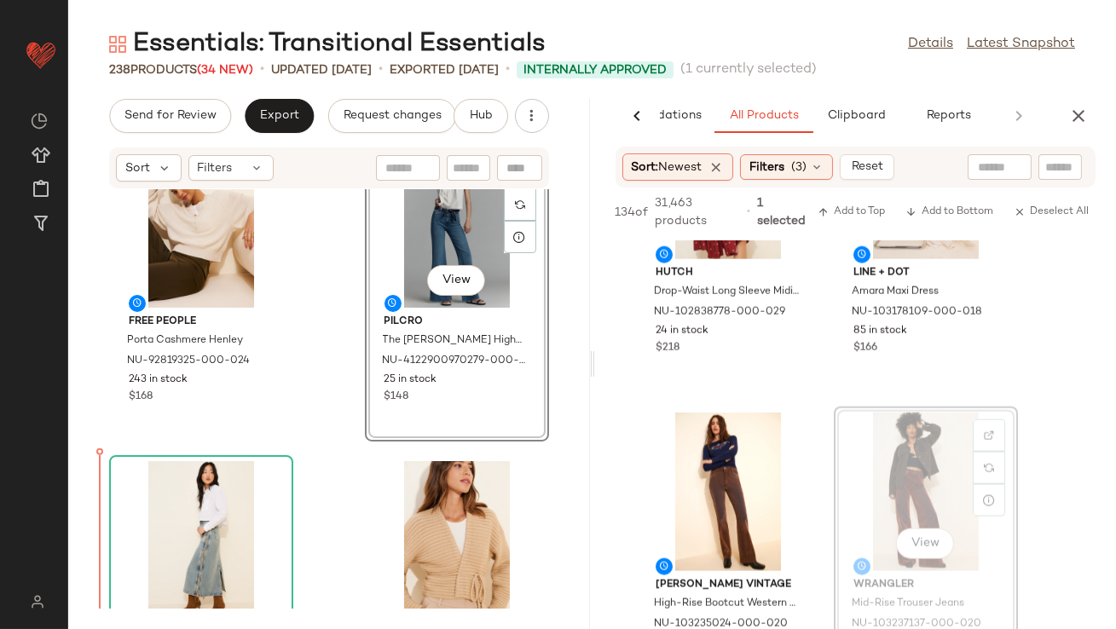
scroll to position [15469, 0]
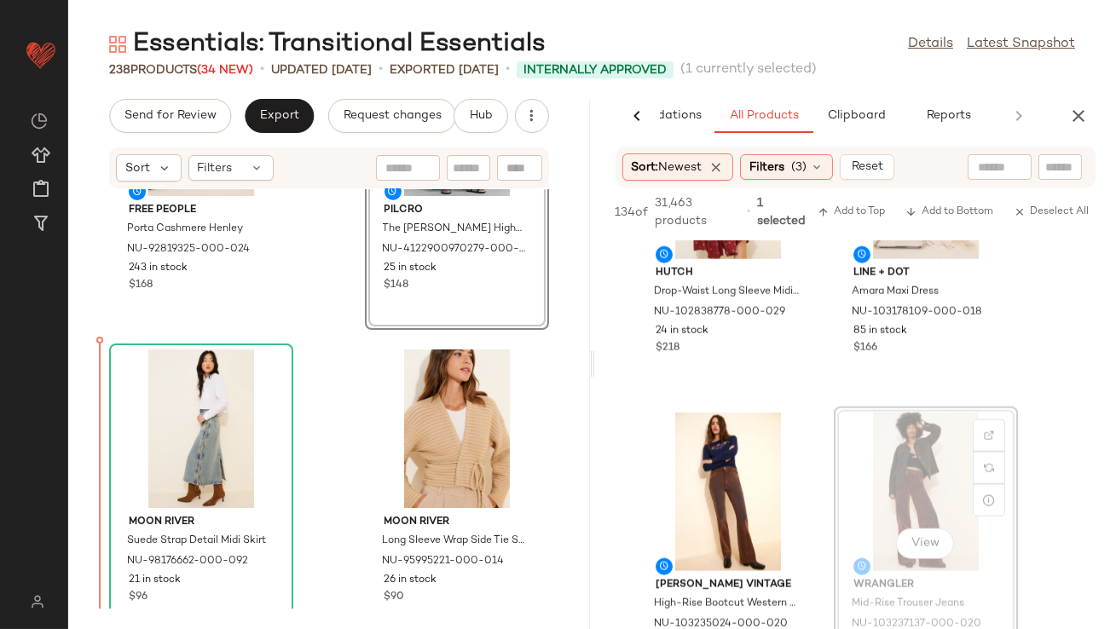
drag, startPoint x: 889, startPoint y: 454, endPoint x: 821, endPoint y: 455, distance: 68.2
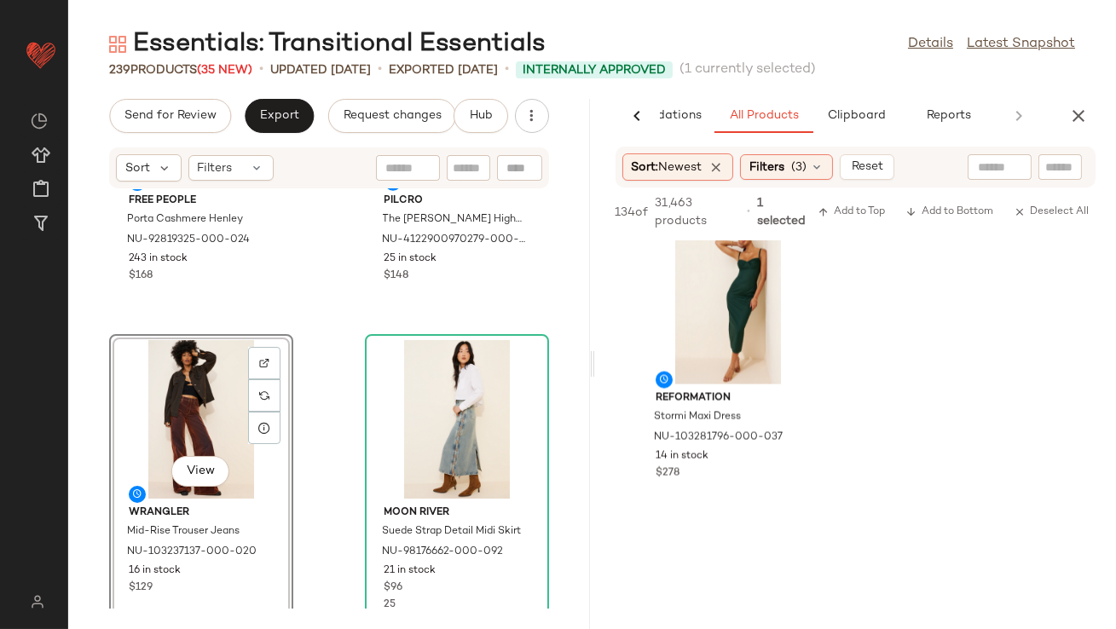
scroll to position [17603, 0]
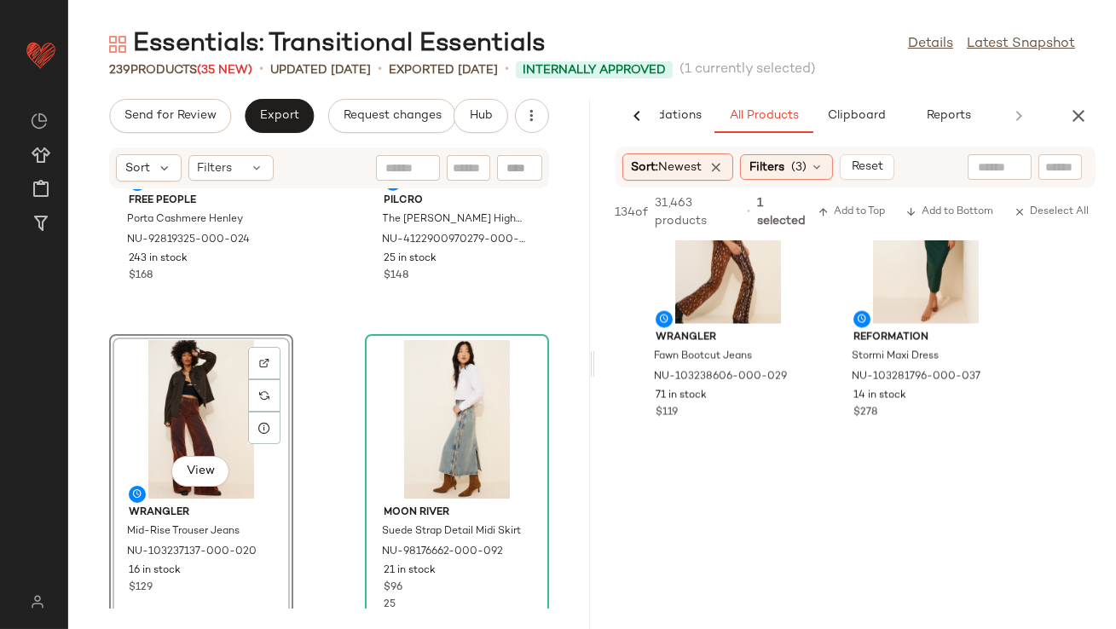
click at [203, 394] on div "View" at bounding box center [201, 419] width 172 height 159
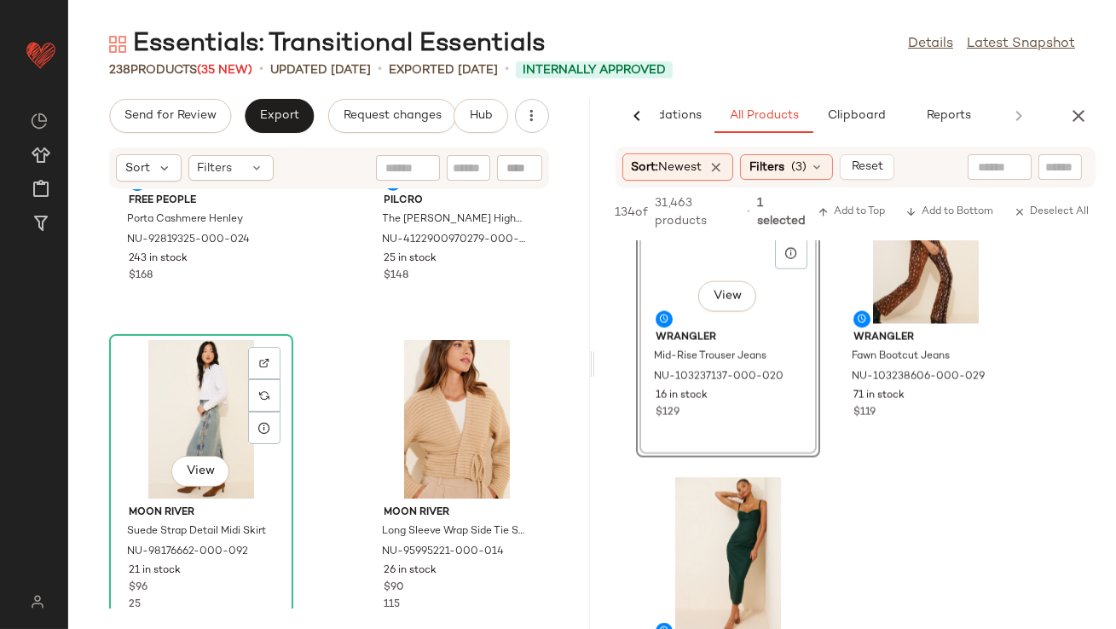
scroll to position [17929, 0]
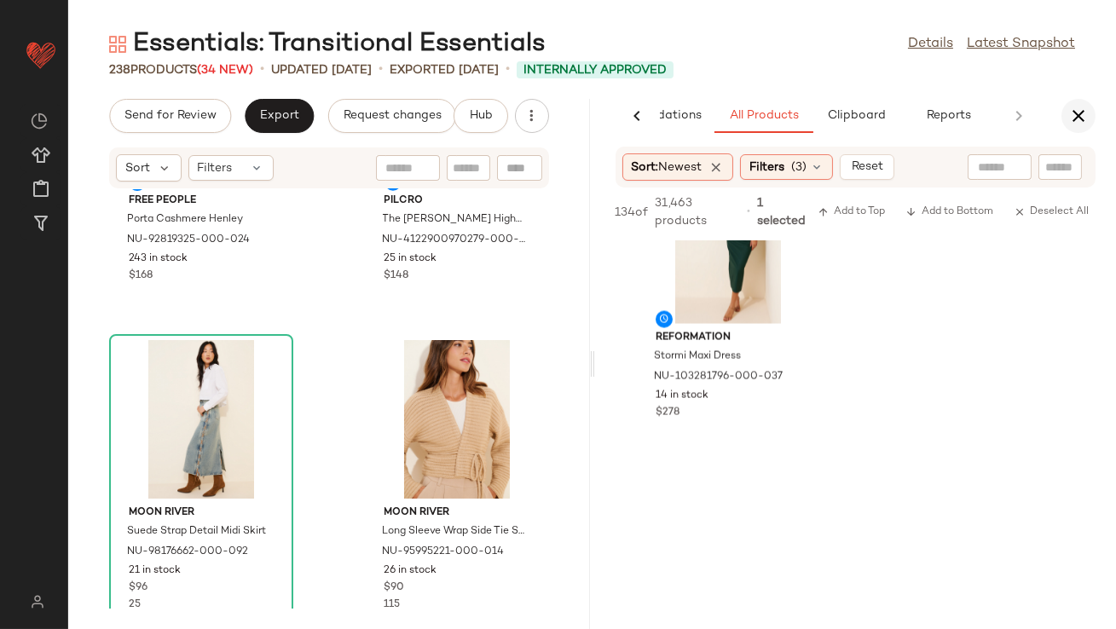
click at [1067, 112] on button "button" at bounding box center [1078, 116] width 34 height 34
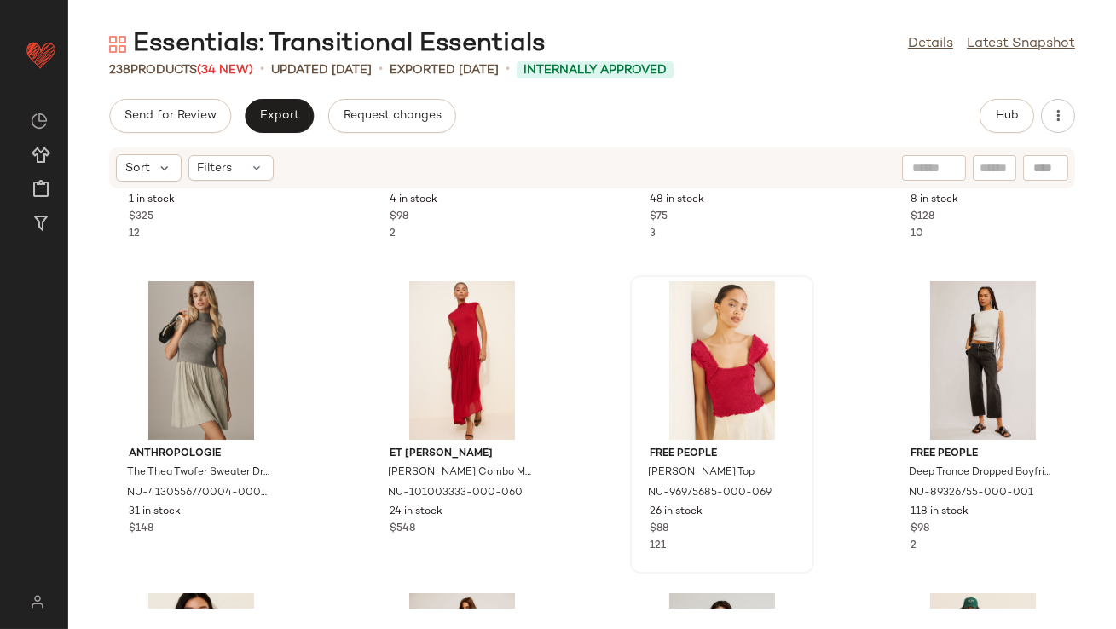
scroll to position [12420, 0]
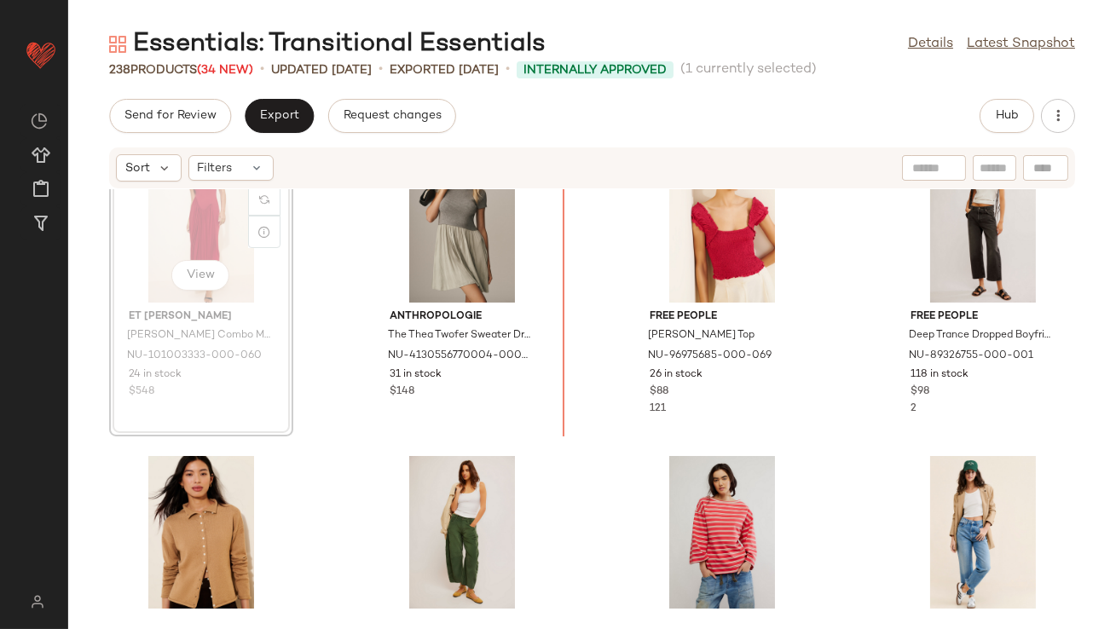
scroll to position [12518, 0]
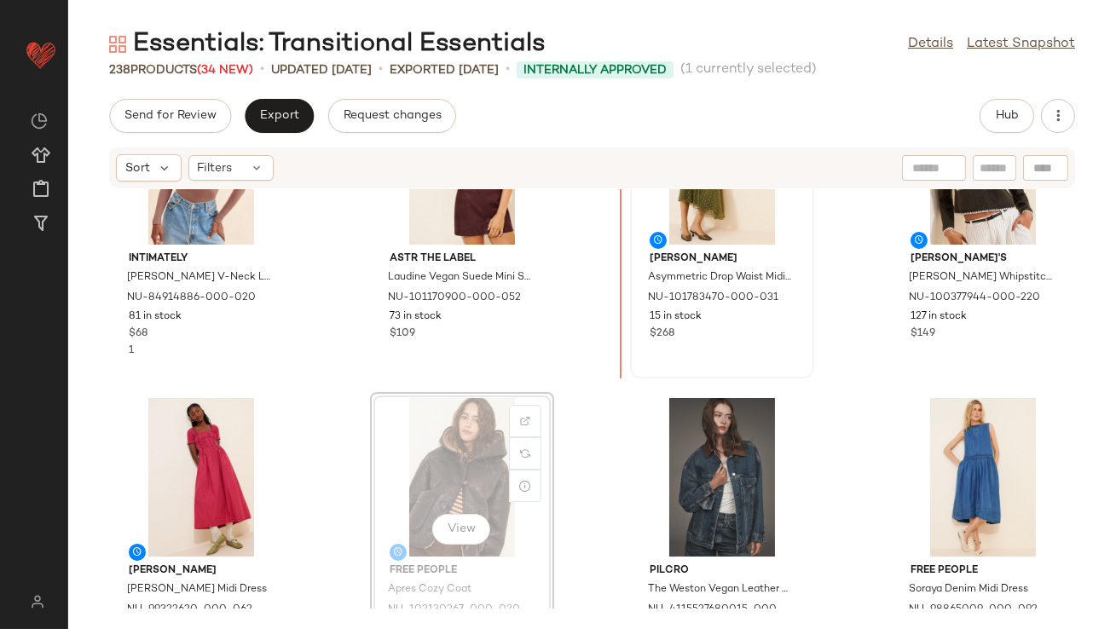
scroll to position [1057, 0]
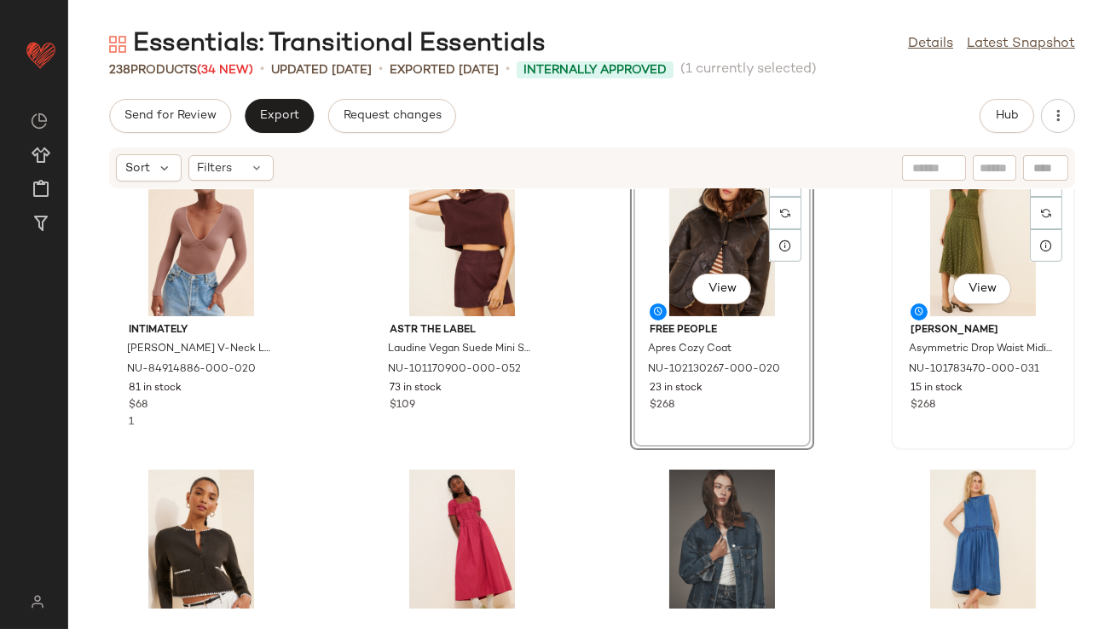
scroll to position [1030, 0]
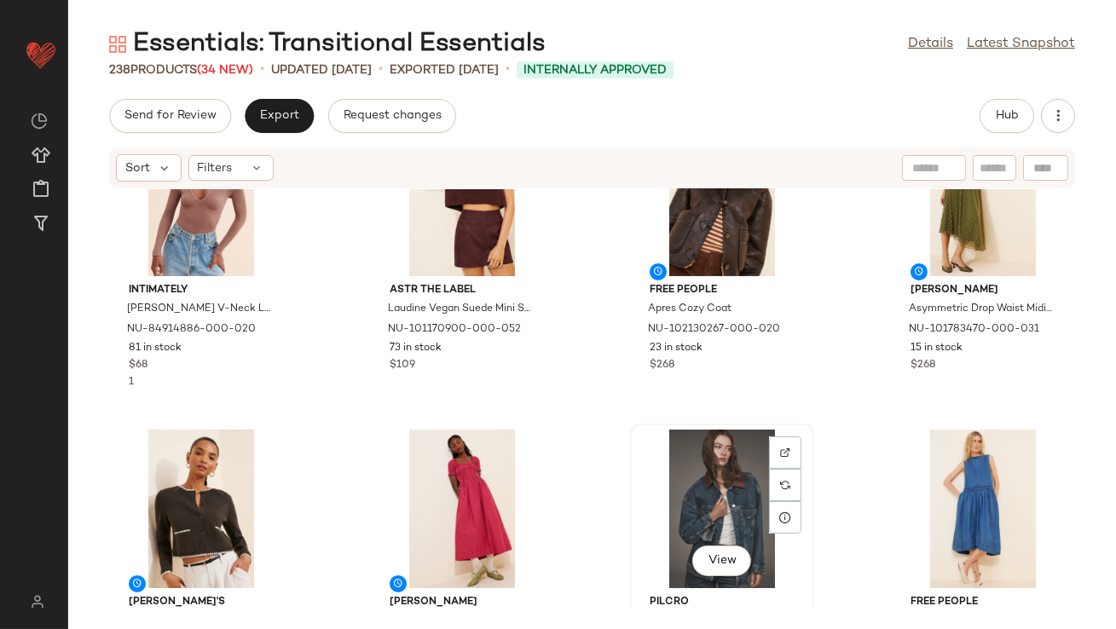
click at [680, 490] on div "View" at bounding box center [722, 509] width 172 height 159
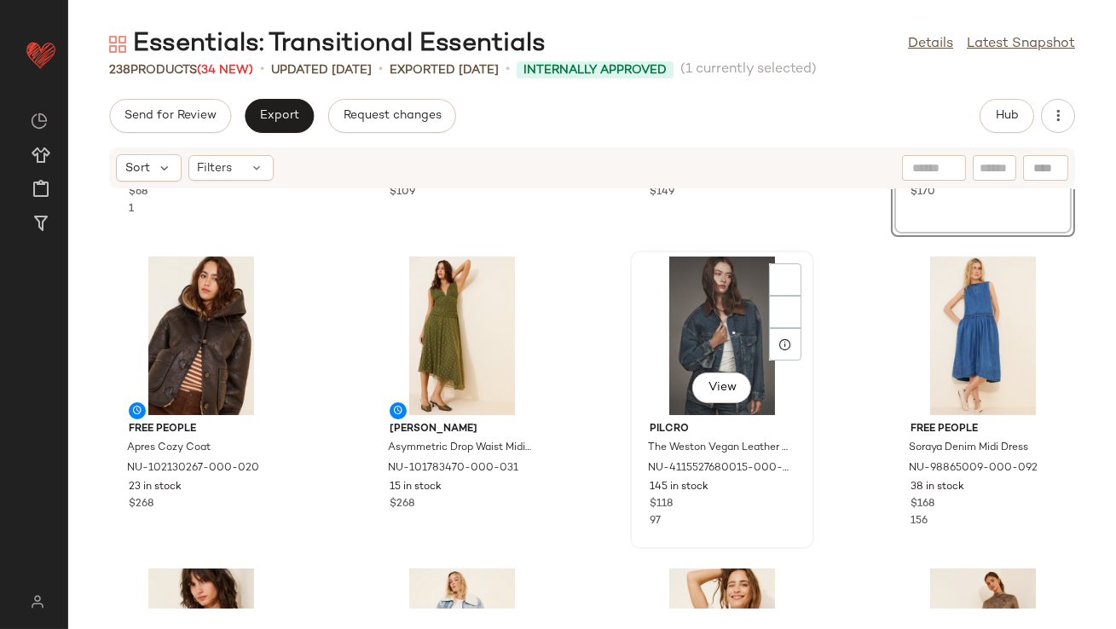
scroll to position [1208, 0]
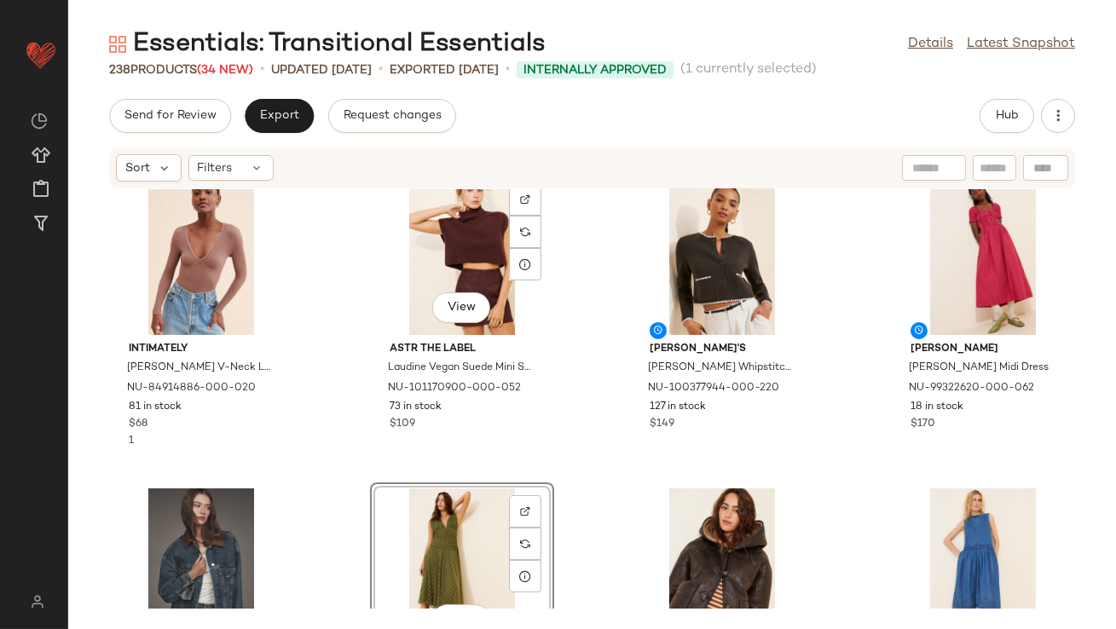
scroll to position [1101, 0]
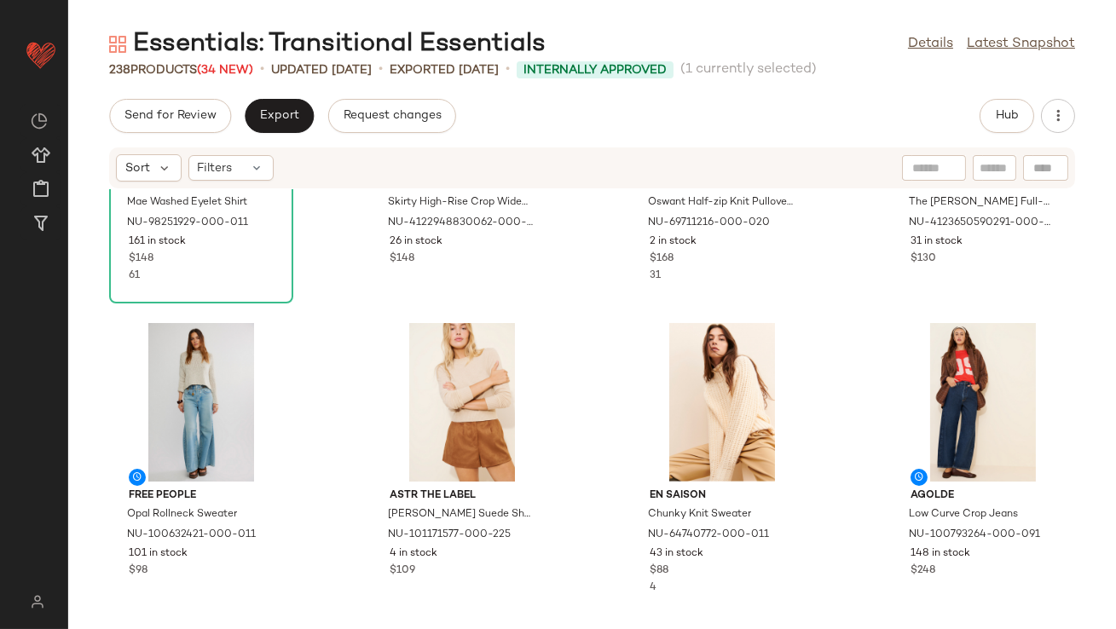
scroll to position [2092, 0]
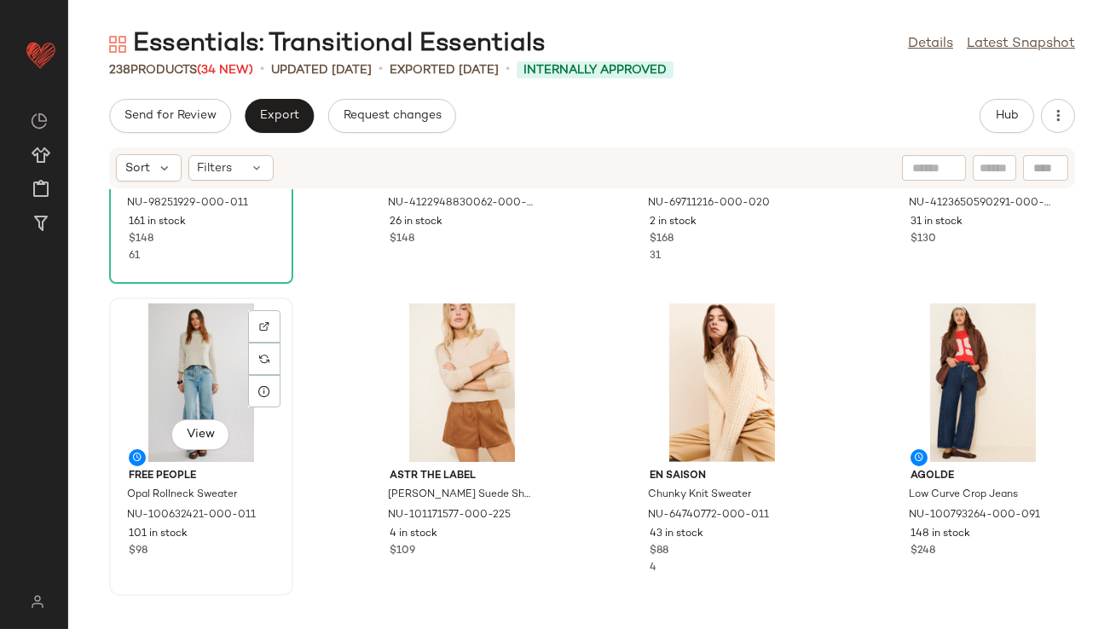
click at [182, 395] on div "View" at bounding box center [201, 382] width 172 height 159
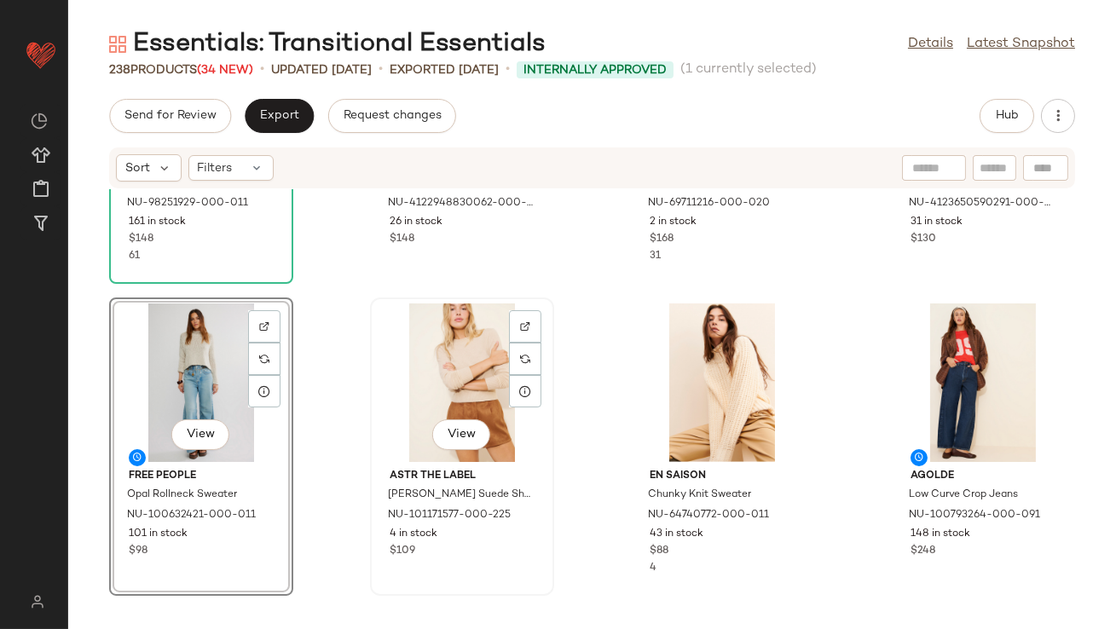
click at [481, 395] on div "View" at bounding box center [462, 382] width 172 height 159
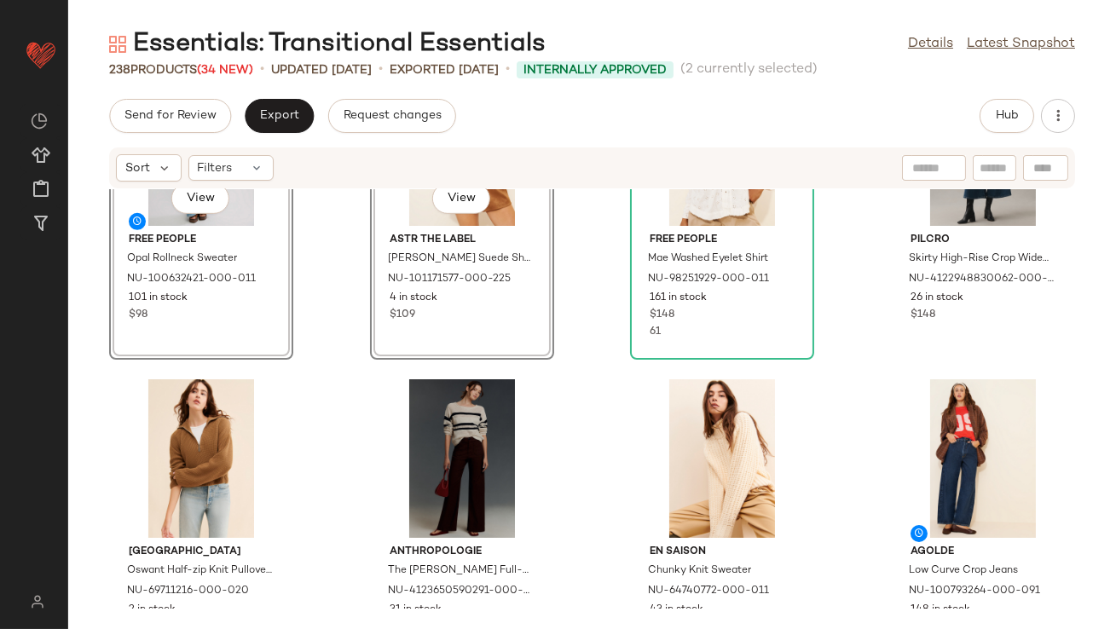
click at [345, 314] on div "SET View Free People Opal Rollneck Sweater NU-100632421-000-011 101 in stock $9…" at bounding box center [591, 398] width 1047 height 419
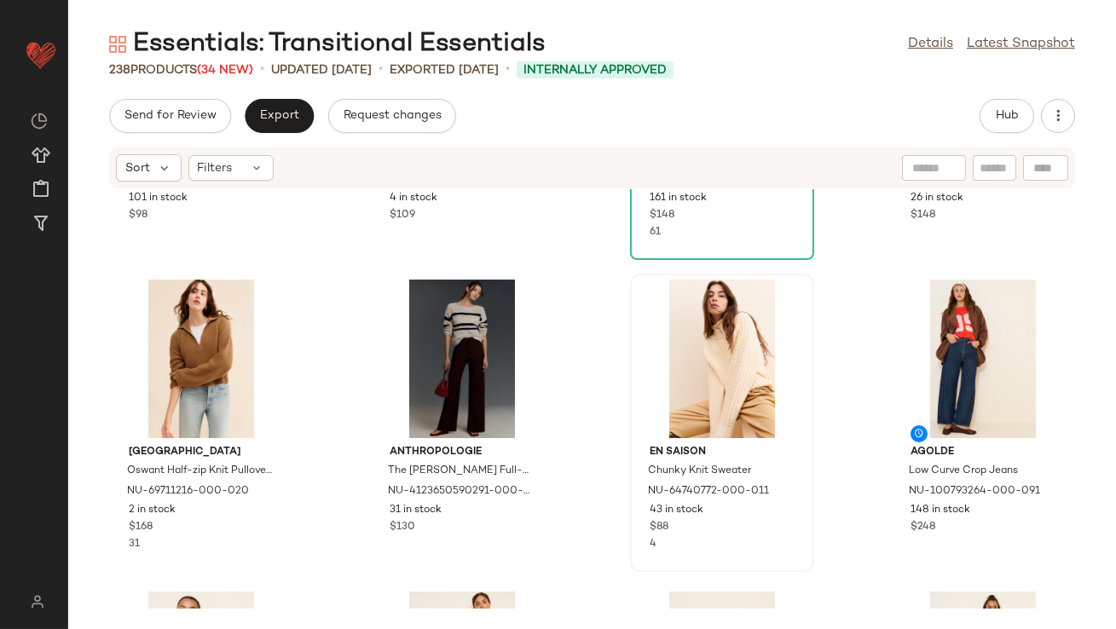
scroll to position [2122, 0]
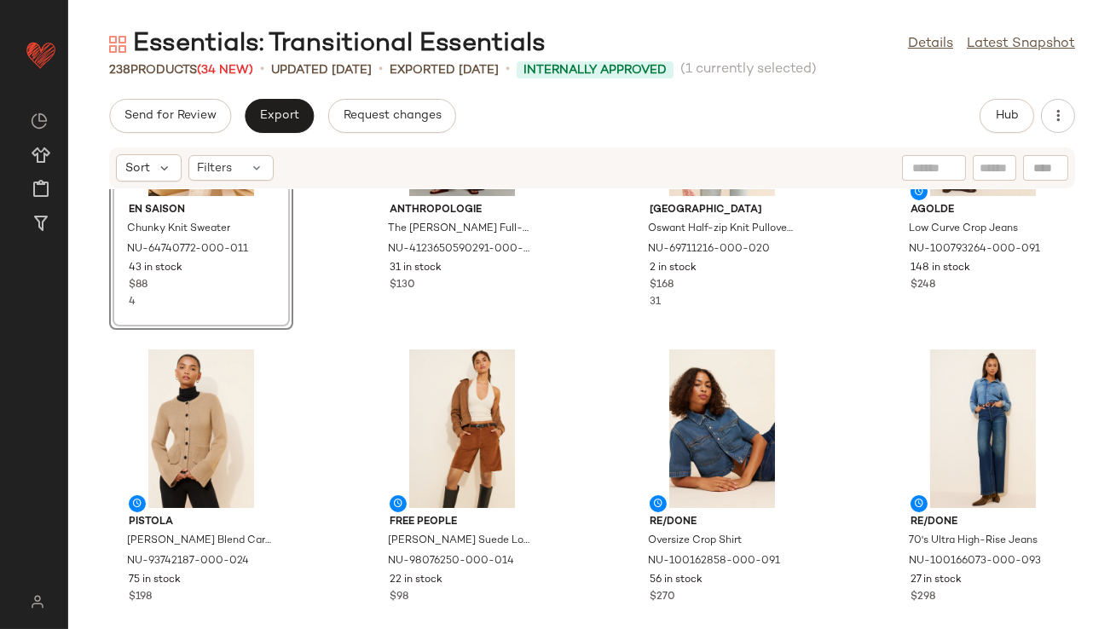
scroll to position [2368, 0]
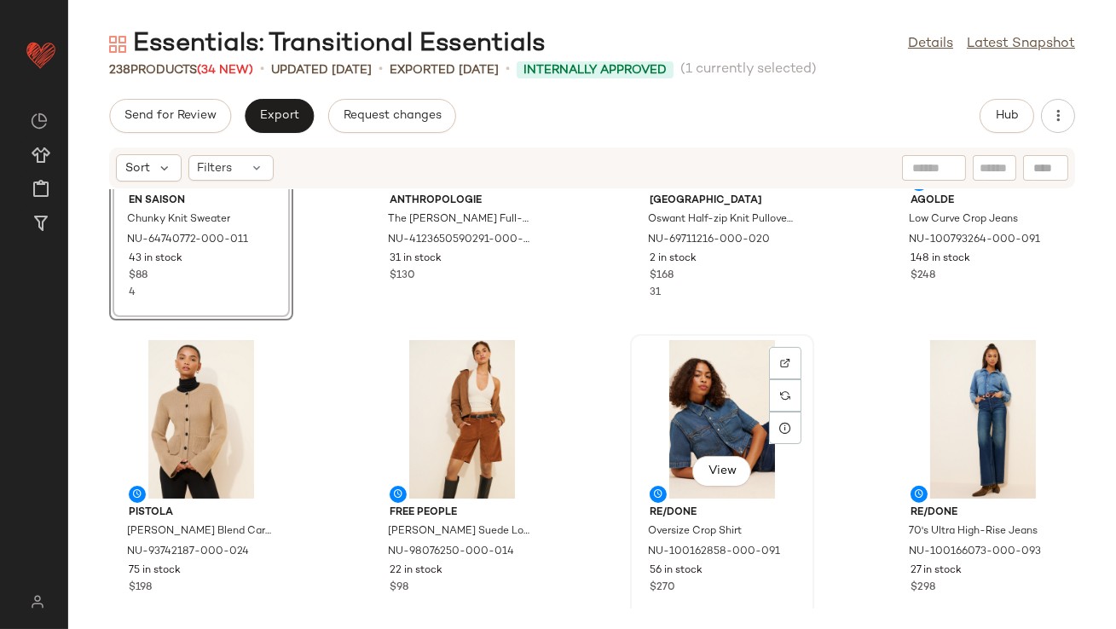
click at [684, 374] on div "View" at bounding box center [722, 419] width 172 height 159
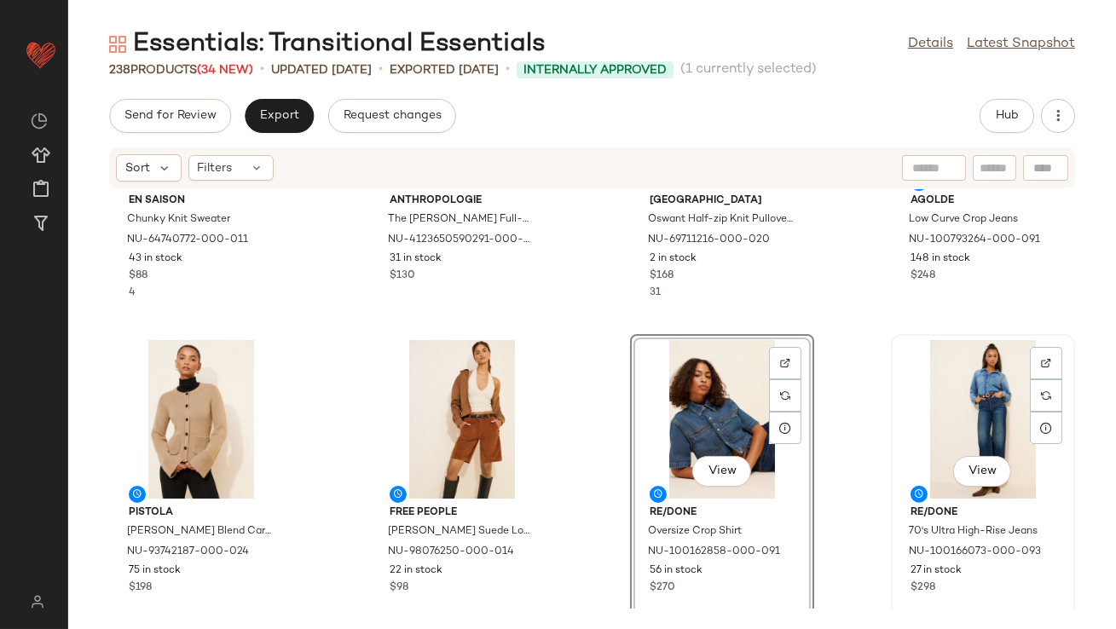
click at [965, 389] on div "View" at bounding box center [983, 419] width 172 height 159
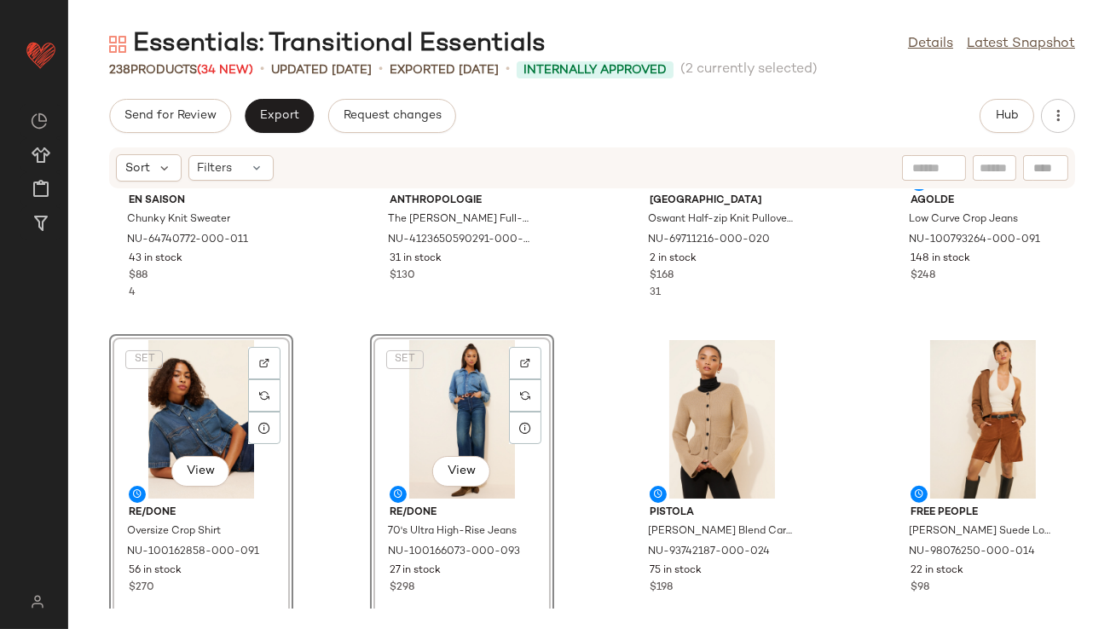
click at [318, 306] on div "En Saison Chunky Knit Sweater NU-64740772-000-011 43 in stock $88 4 Anthropolog…" at bounding box center [591, 398] width 1047 height 419
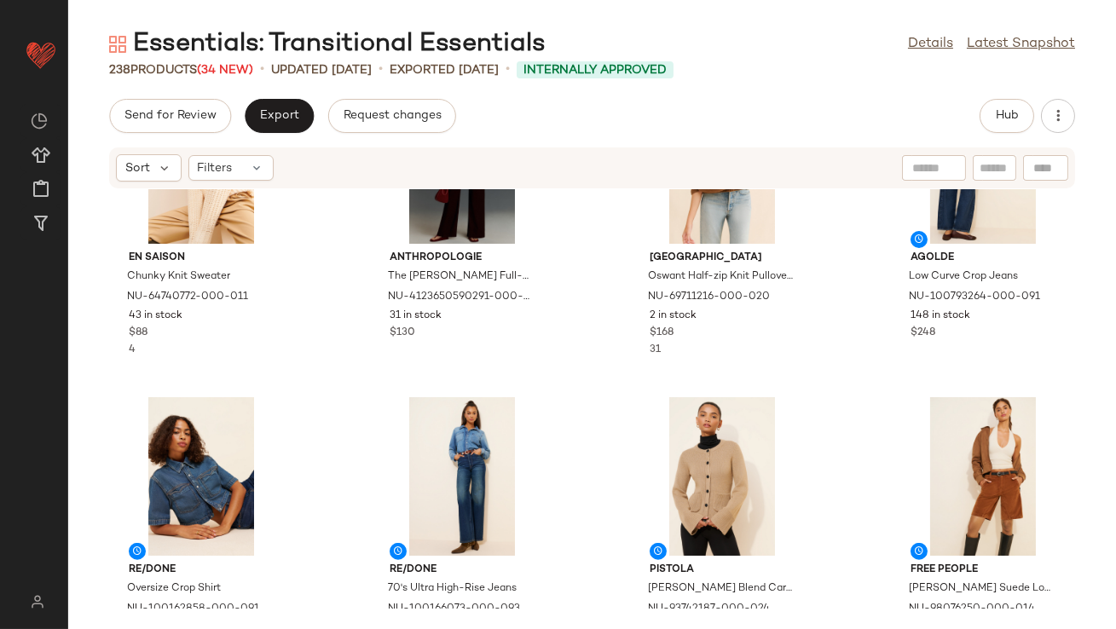
scroll to position [2312, 0]
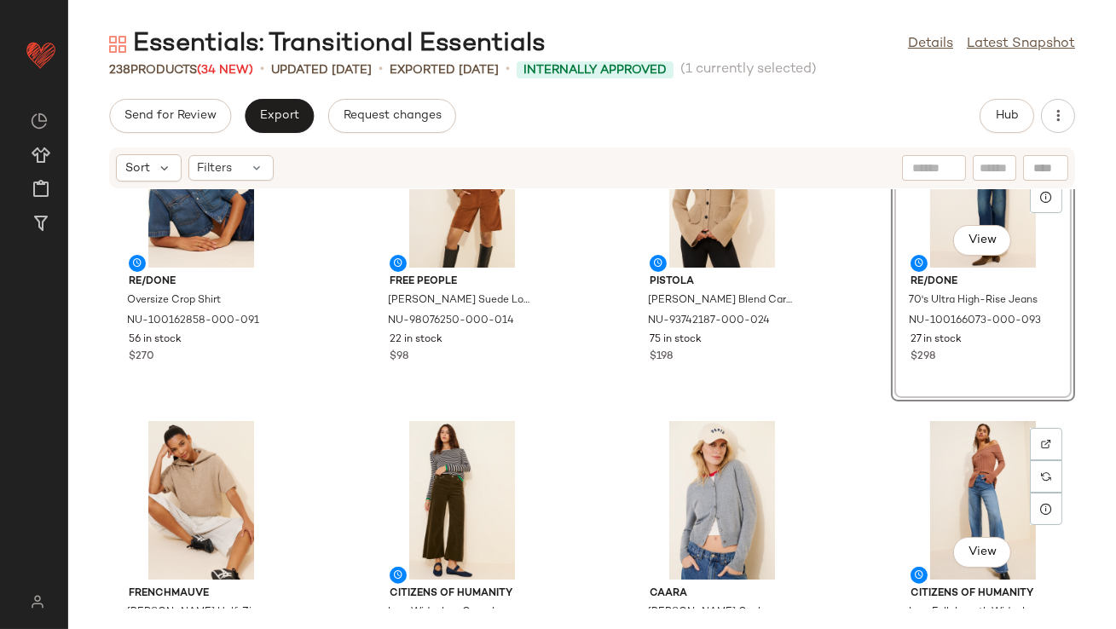
scroll to position [2619, 0]
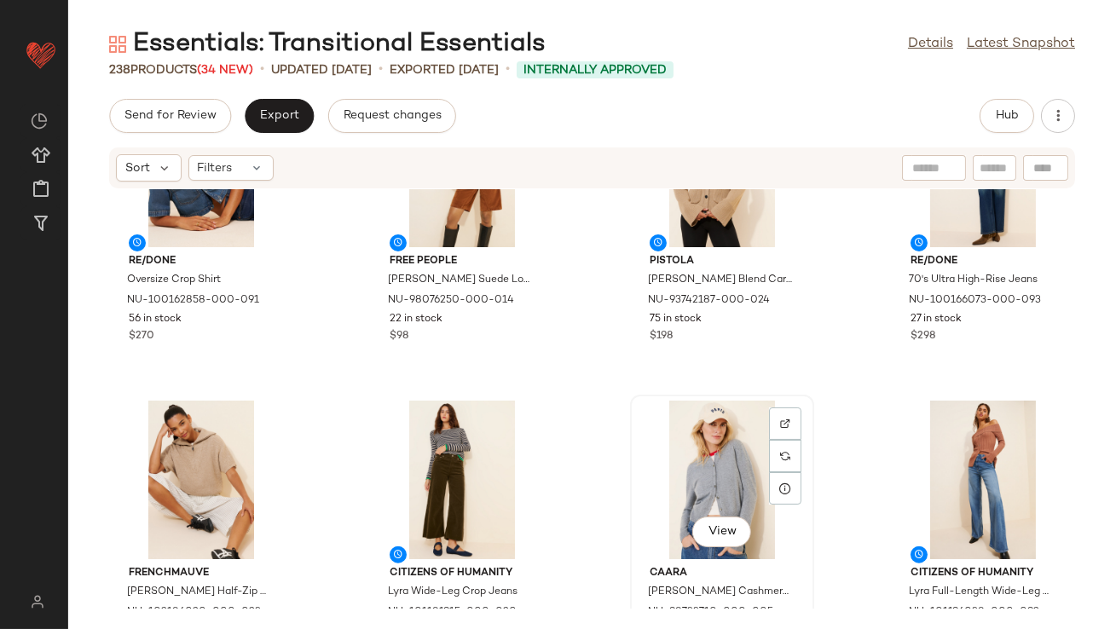
click at [720, 454] on div "View" at bounding box center [722, 480] width 172 height 159
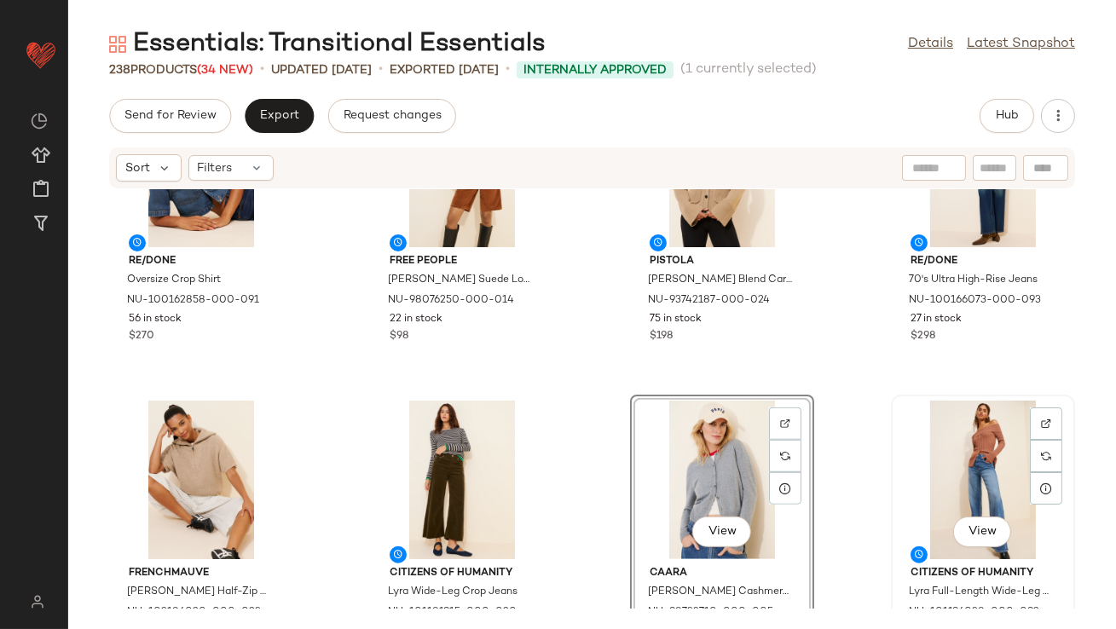
drag, startPoint x: 967, startPoint y: 455, endPoint x: 918, endPoint y: 458, distance: 49.5
click at [967, 455] on div "View" at bounding box center [983, 480] width 172 height 159
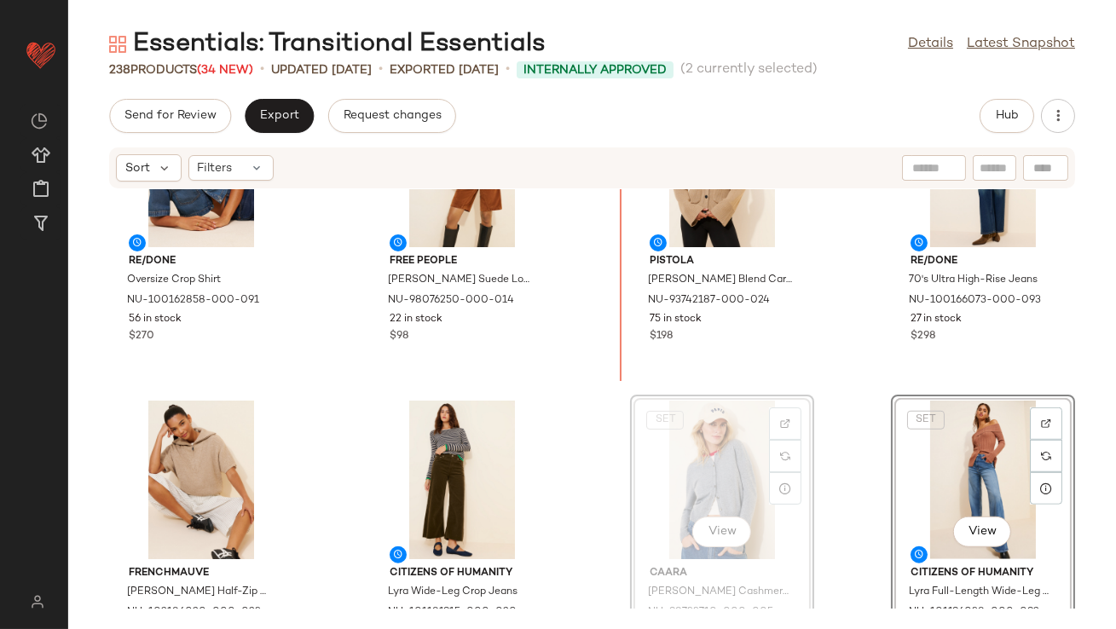
scroll to position [2558, 0]
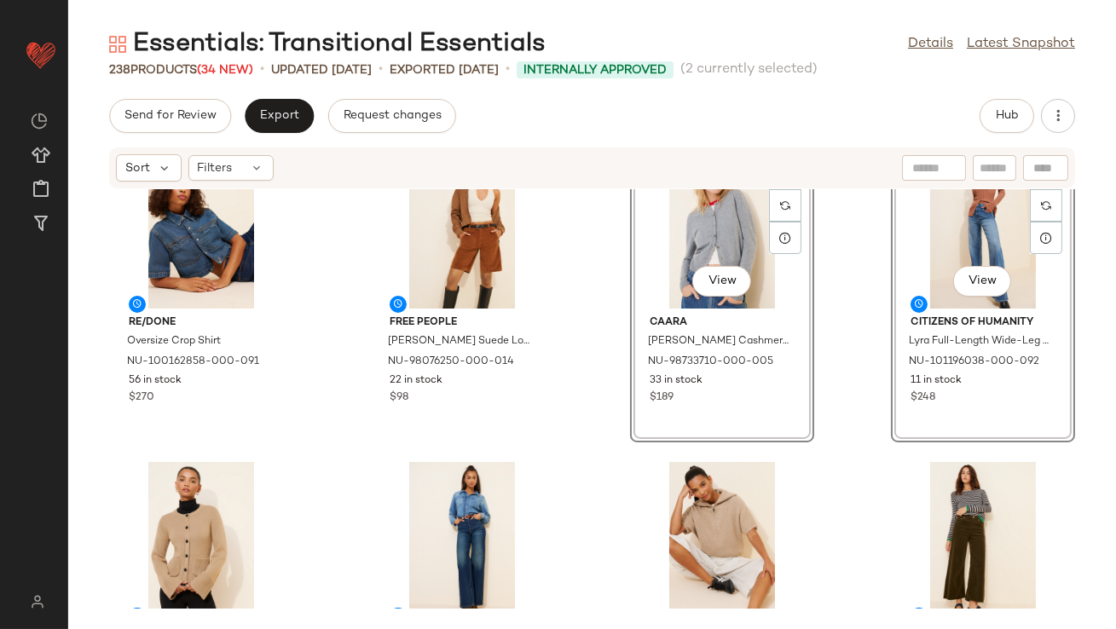
click at [600, 370] on div "RE/DONE Oversize Crop Shirt NU-100162858-000-091 56 in stock $270 Free People D…" at bounding box center [591, 398] width 1047 height 419
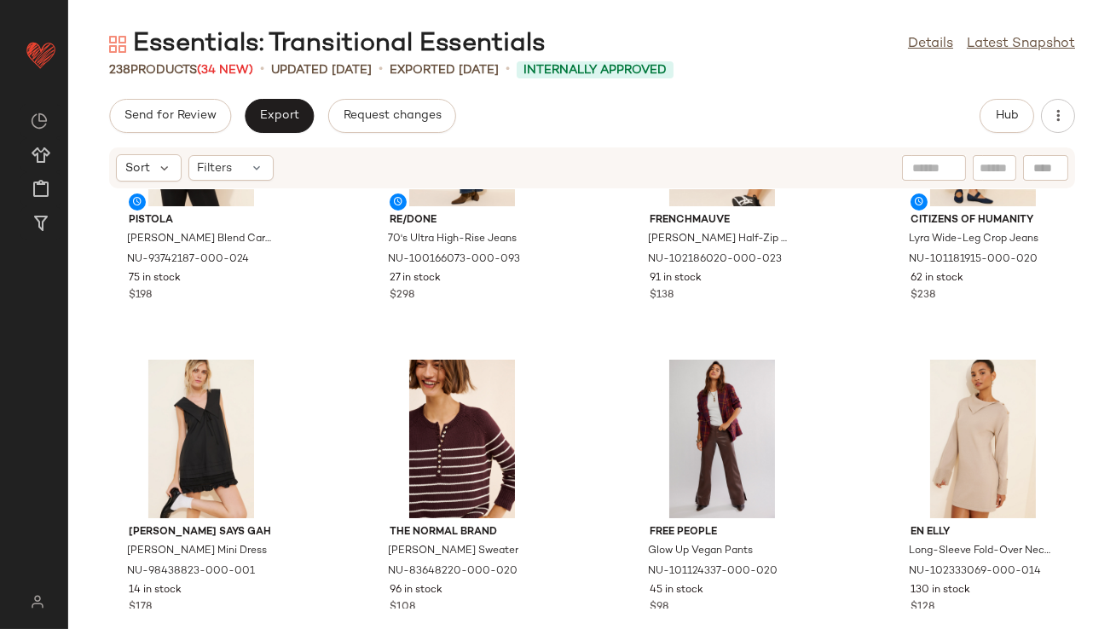
scroll to position [3055, 0]
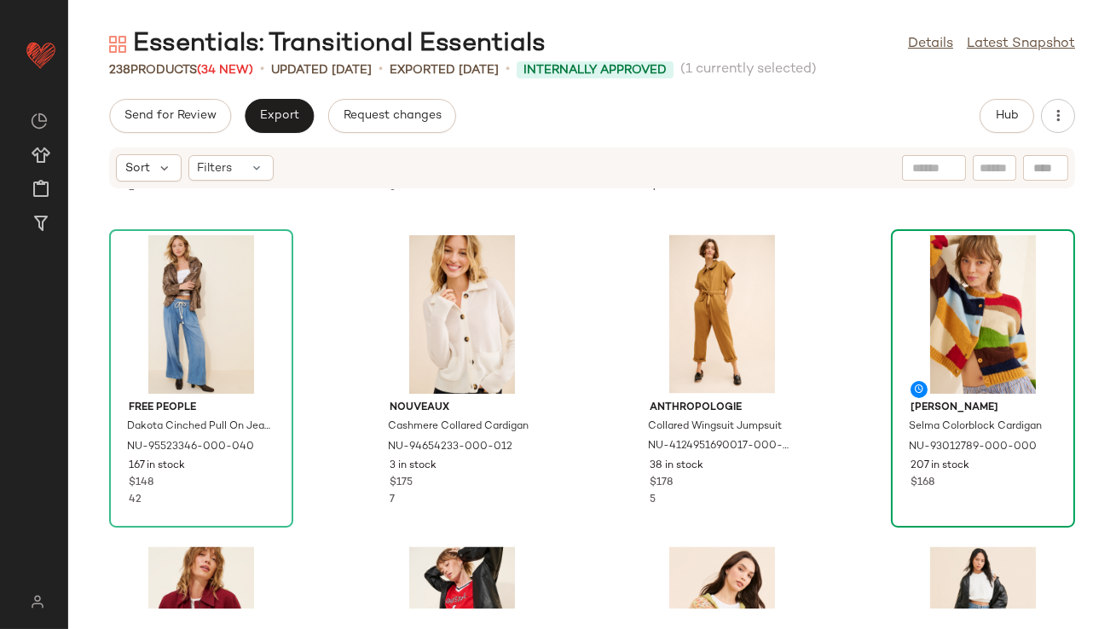
scroll to position [5925, 0]
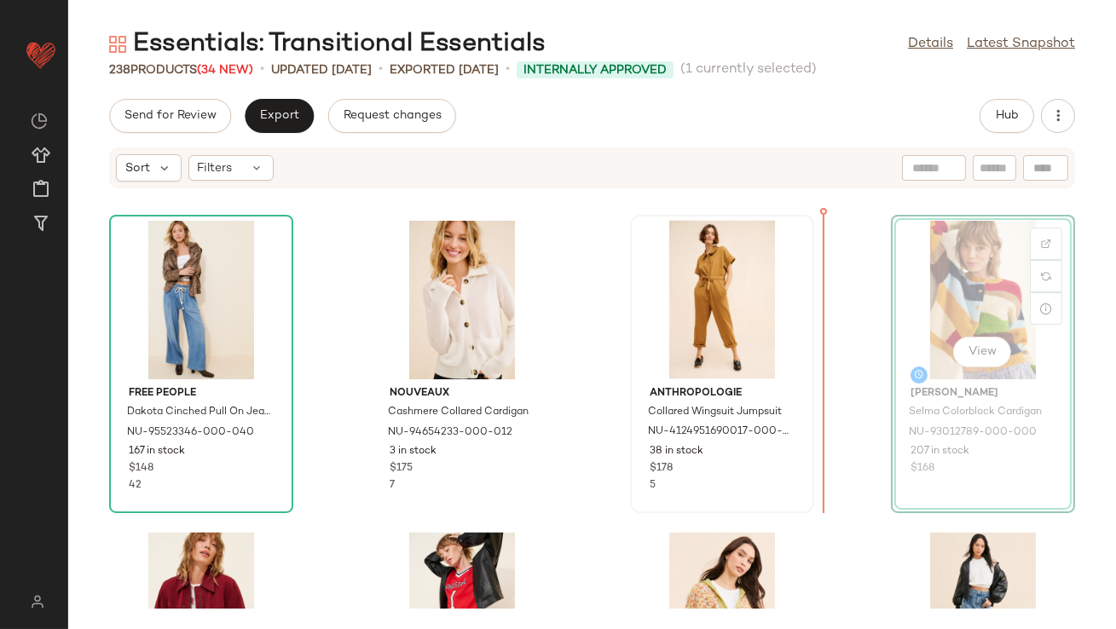
drag, startPoint x: 975, startPoint y: 284, endPoint x: 683, endPoint y: 290, distance: 292.4
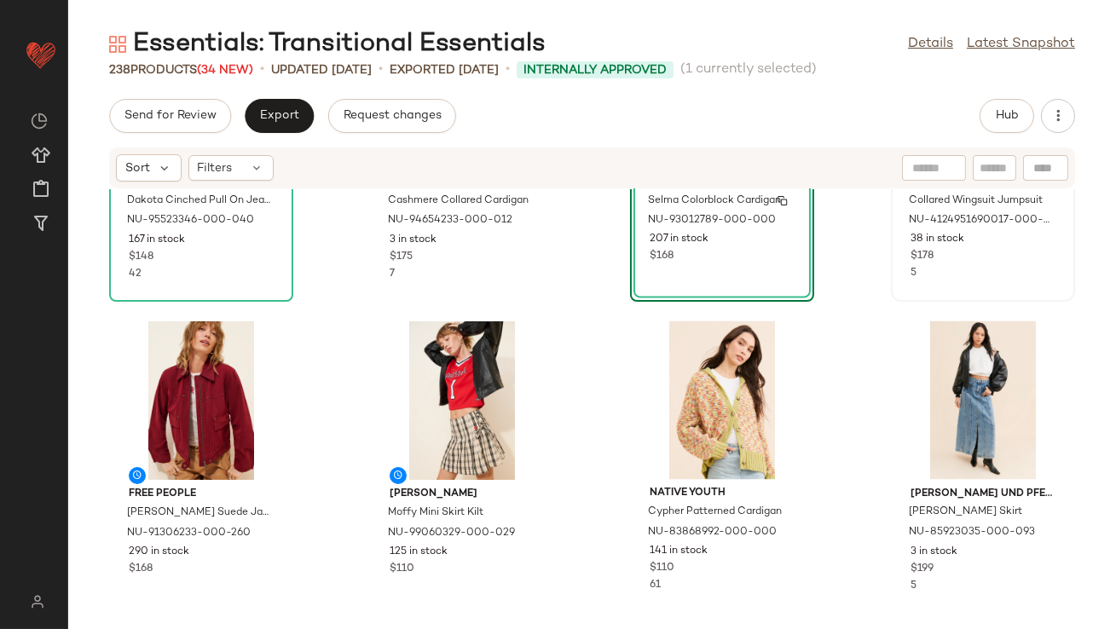
scroll to position [6130, 0]
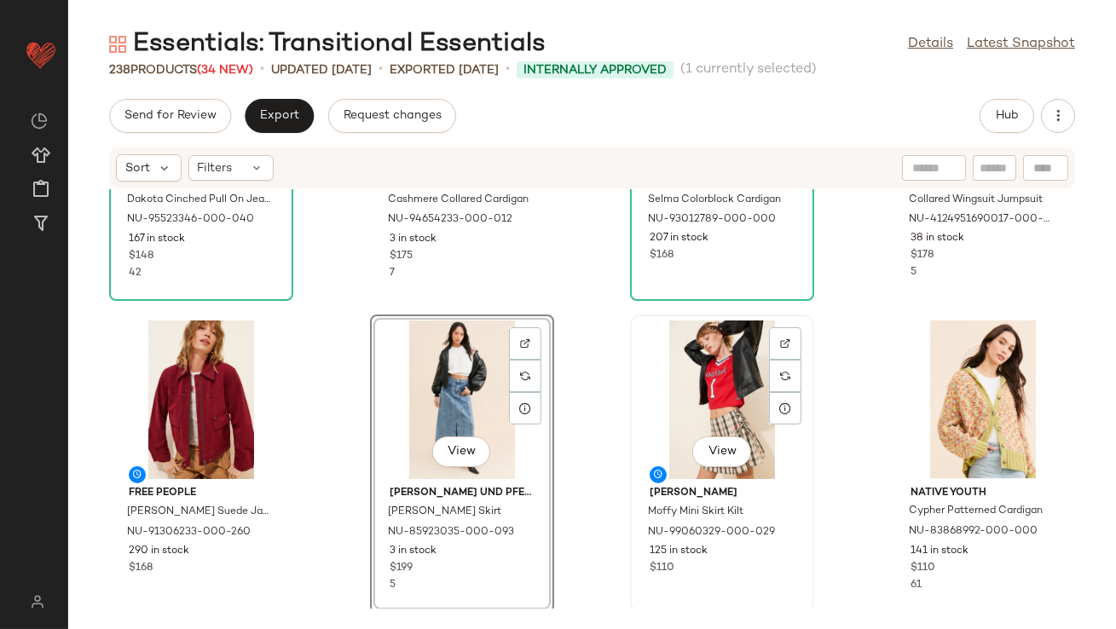
scroll to position [6252, 0]
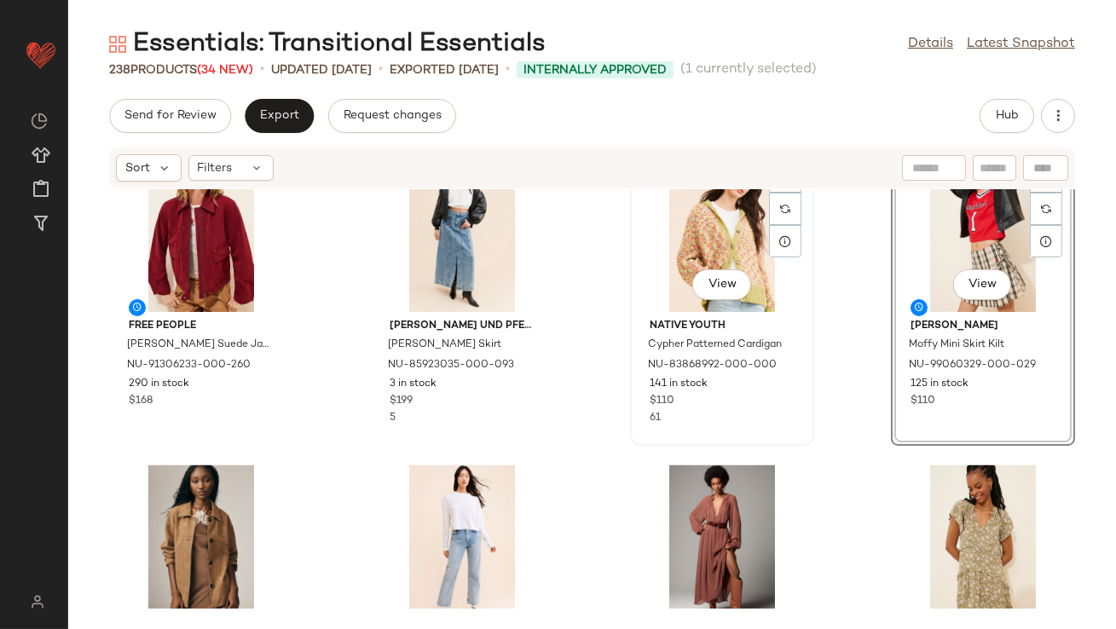
scroll to position [6311, 0]
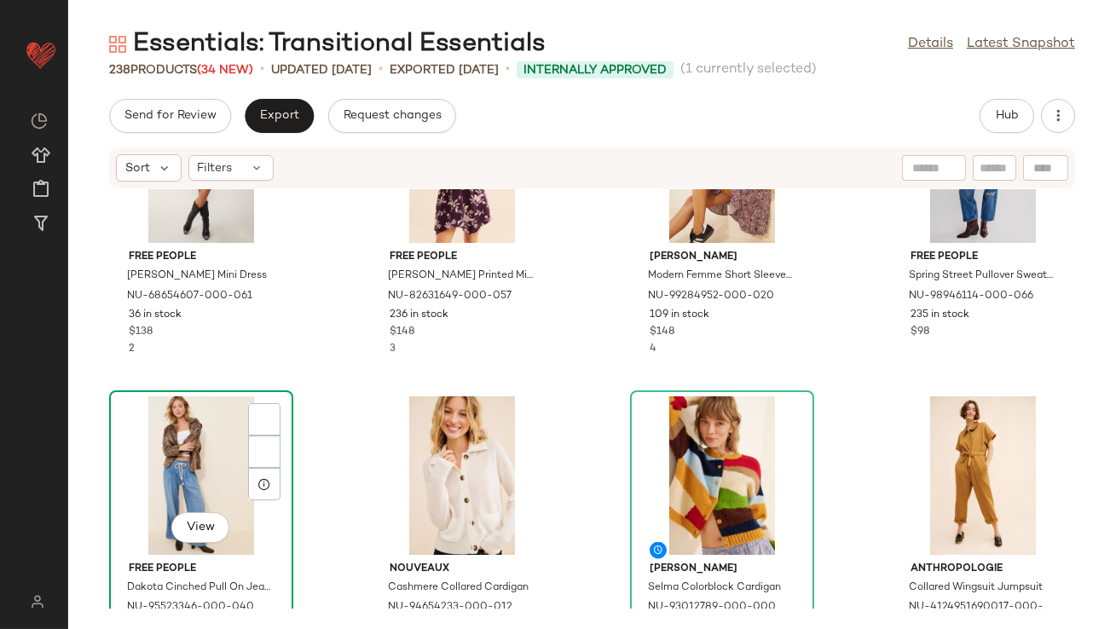
scroll to position [5774, 0]
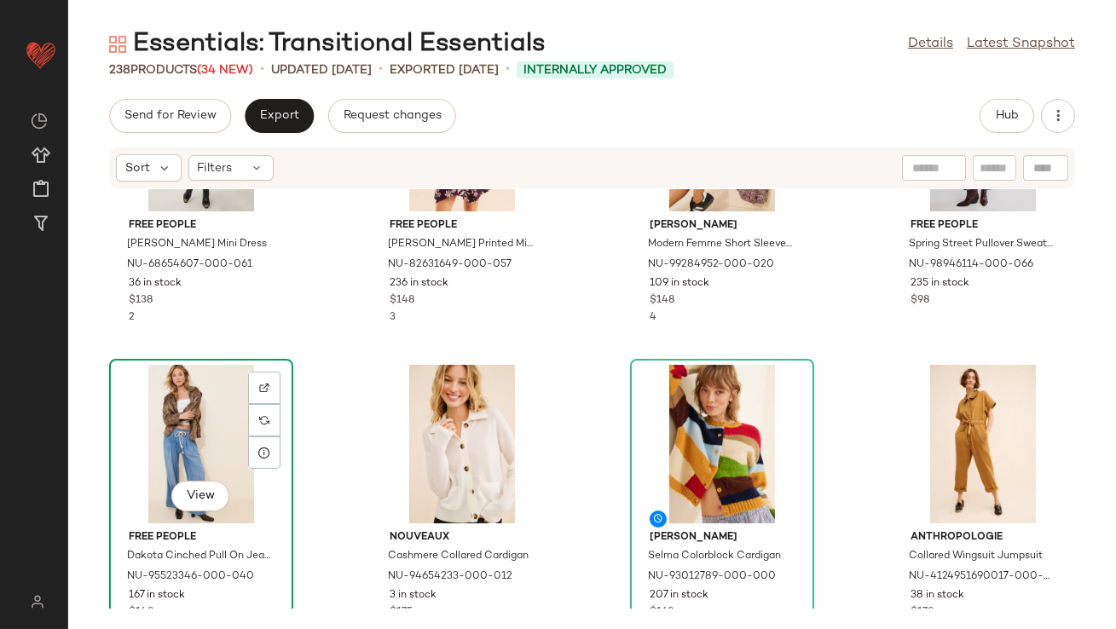
click at [202, 429] on div "View" at bounding box center [201, 444] width 172 height 159
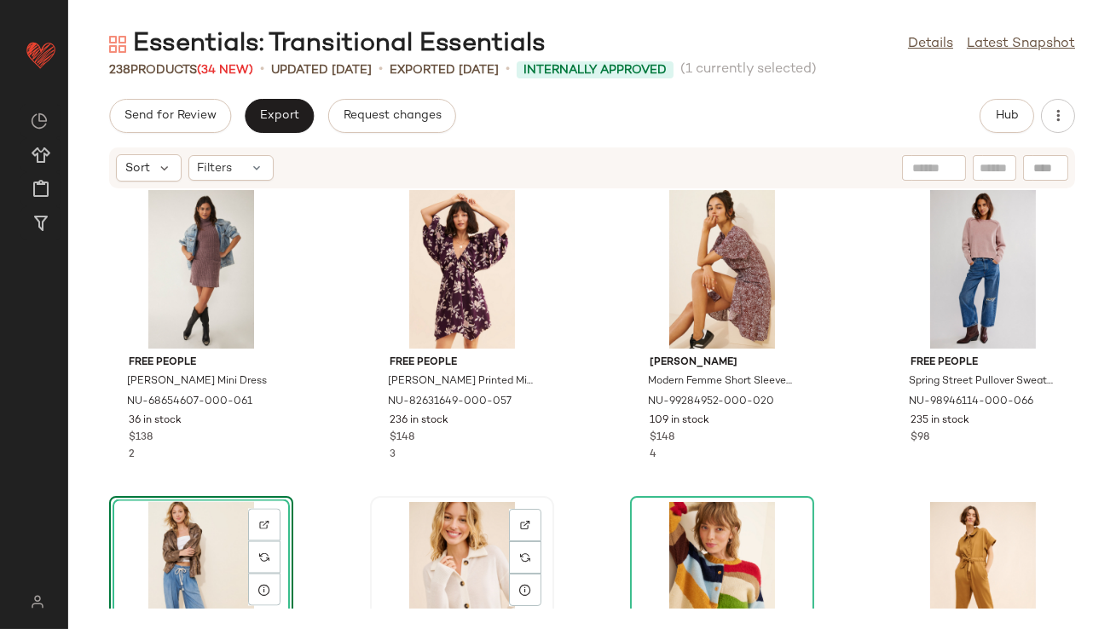
scroll to position [5633, 0]
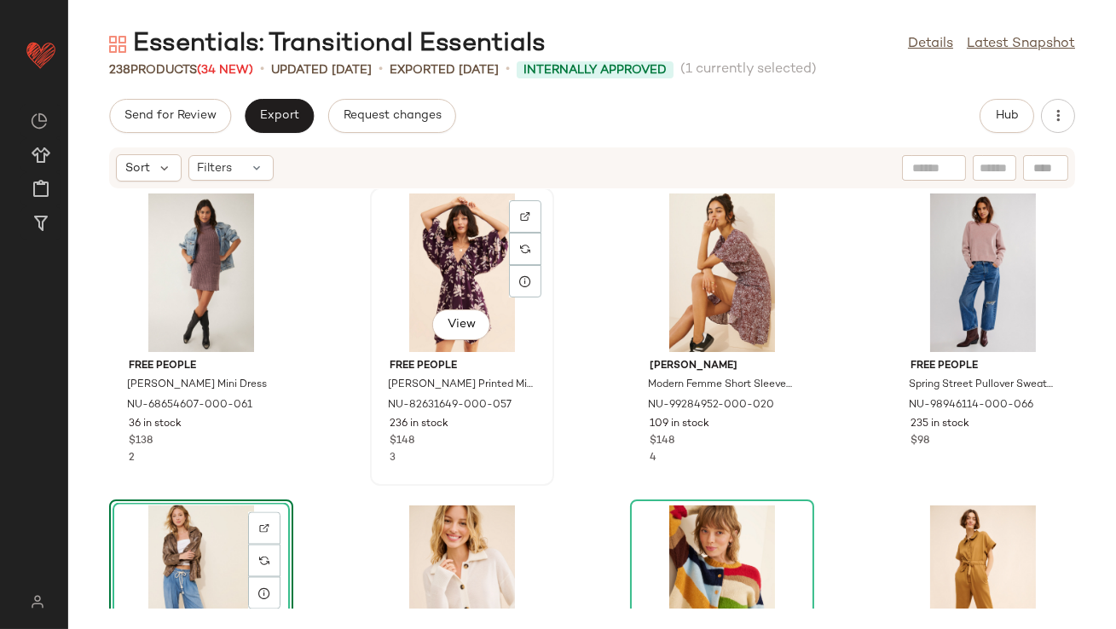
click at [441, 426] on span "236 in stock" at bounding box center [418, 424] width 59 height 15
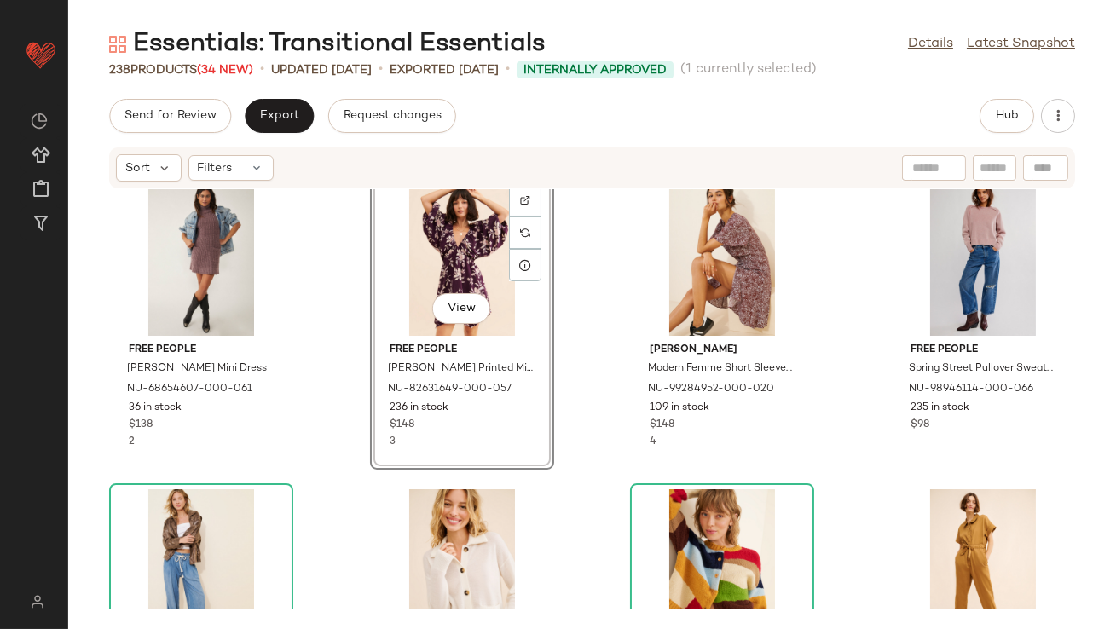
scroll to position [5649, 0]
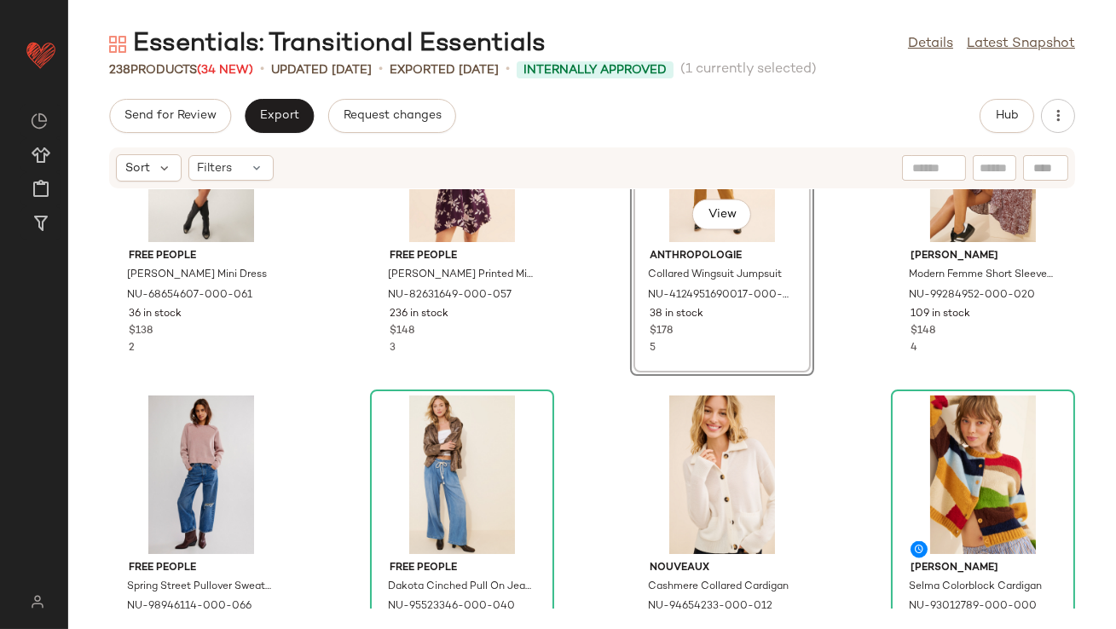
scroll to position [5834, 0]
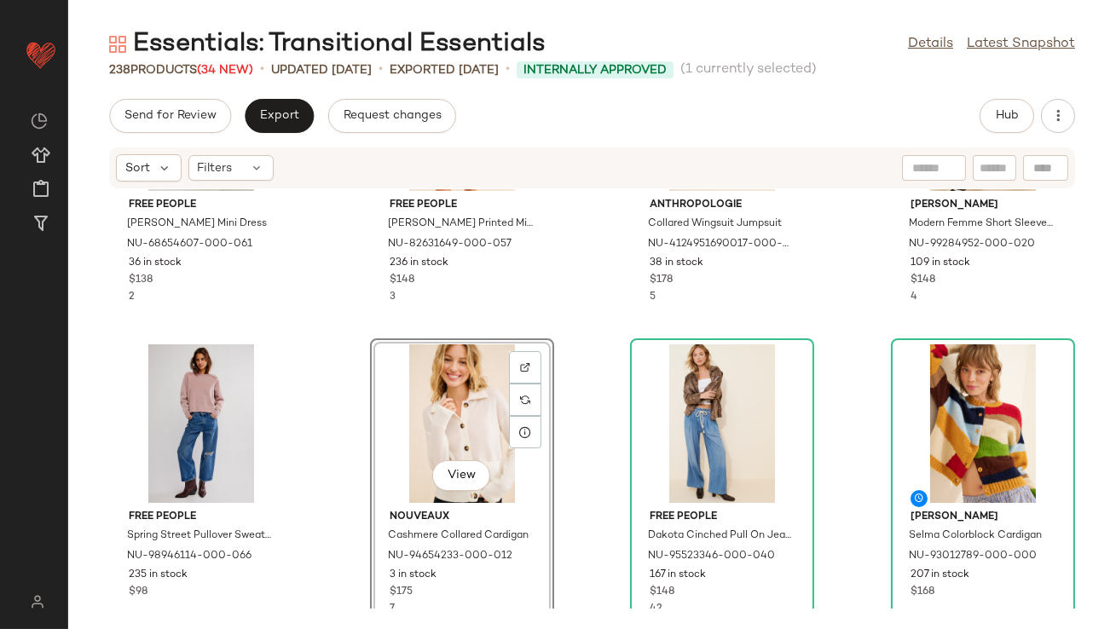
scroll to position [5828, 0]
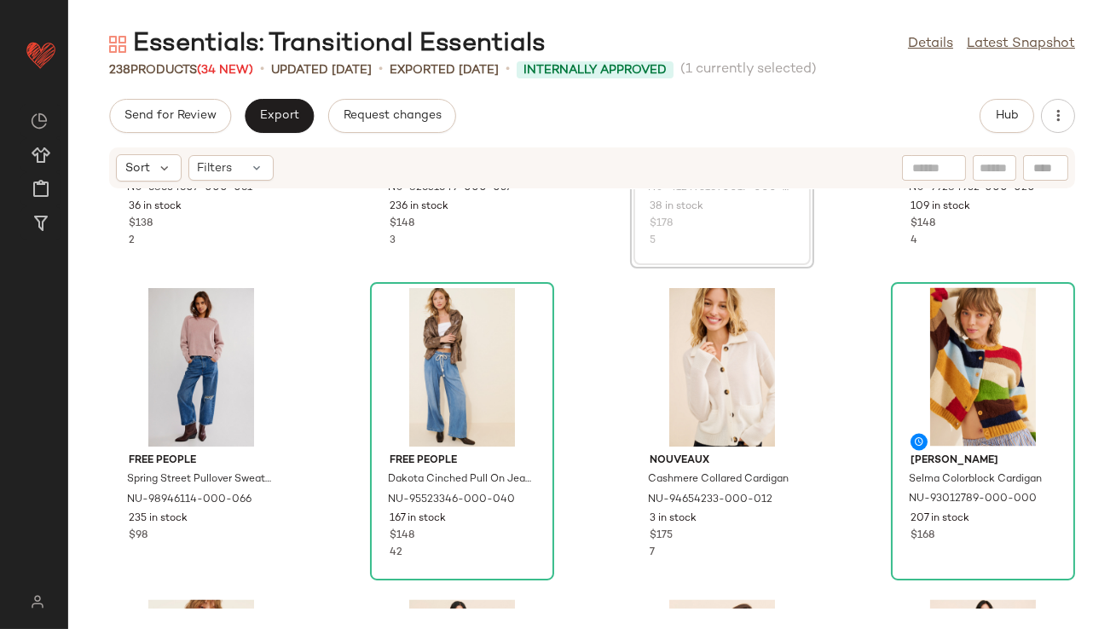
scroll to position [5859, 0]
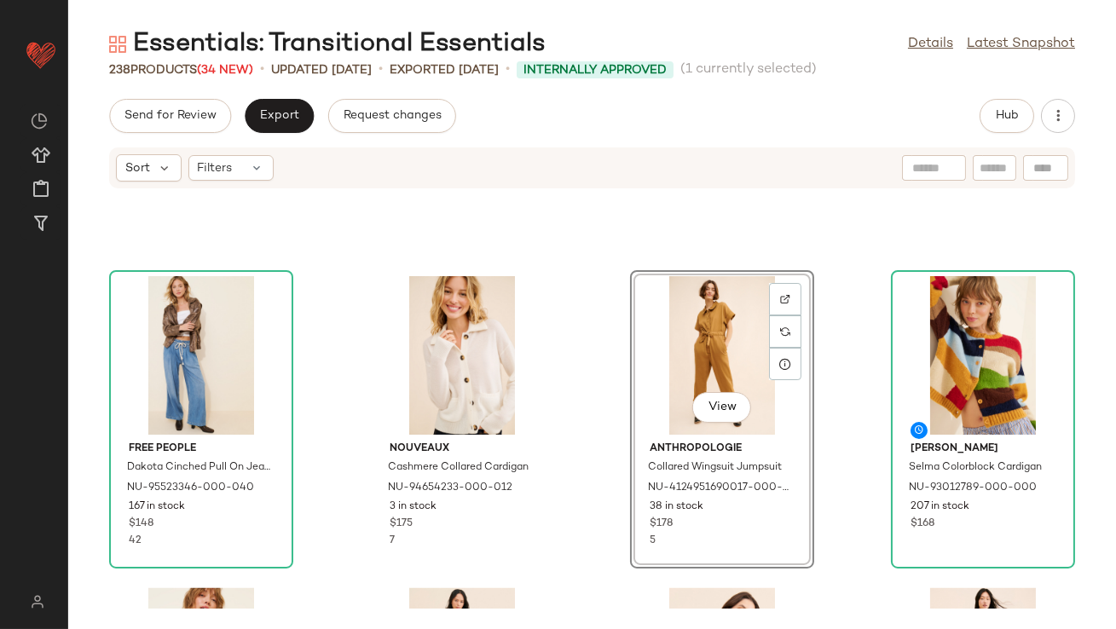
scroll to position [5862, 0]
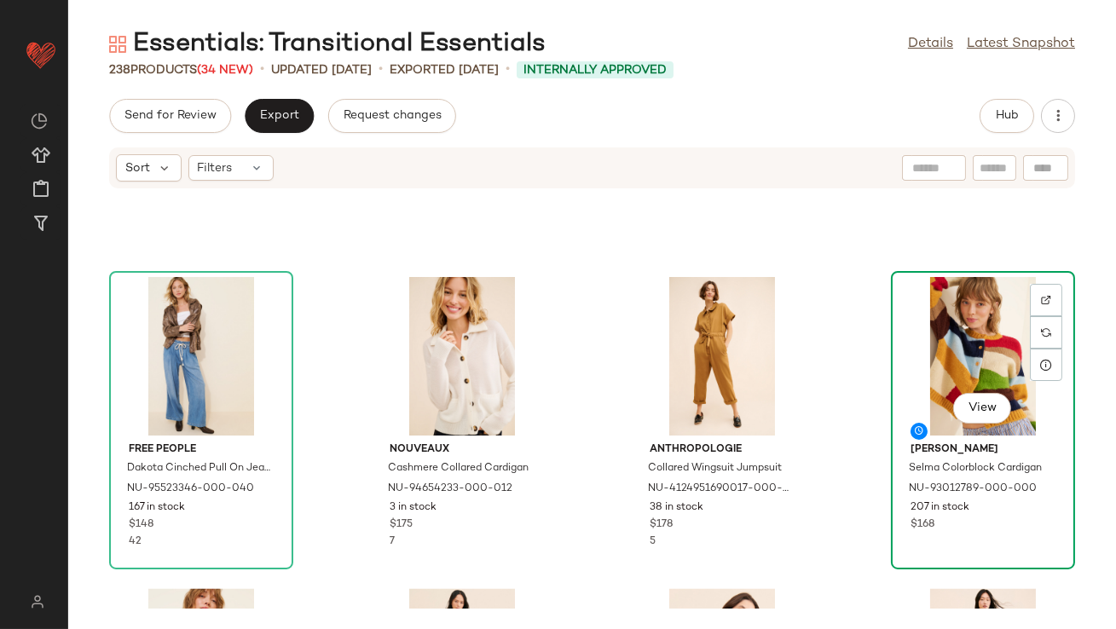
click at [932, 362] on div "View" at bounding box center [983, 356] width 172 height 159
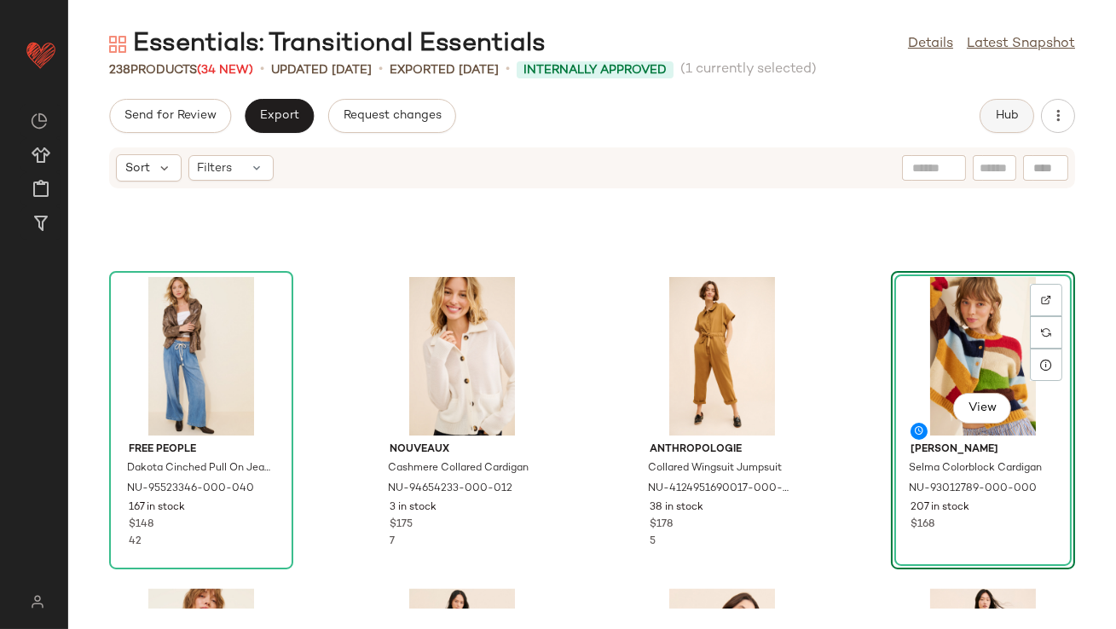
click at [995, 112] on span "Hub" at bounding box center [1007, 116] width 24 height 14
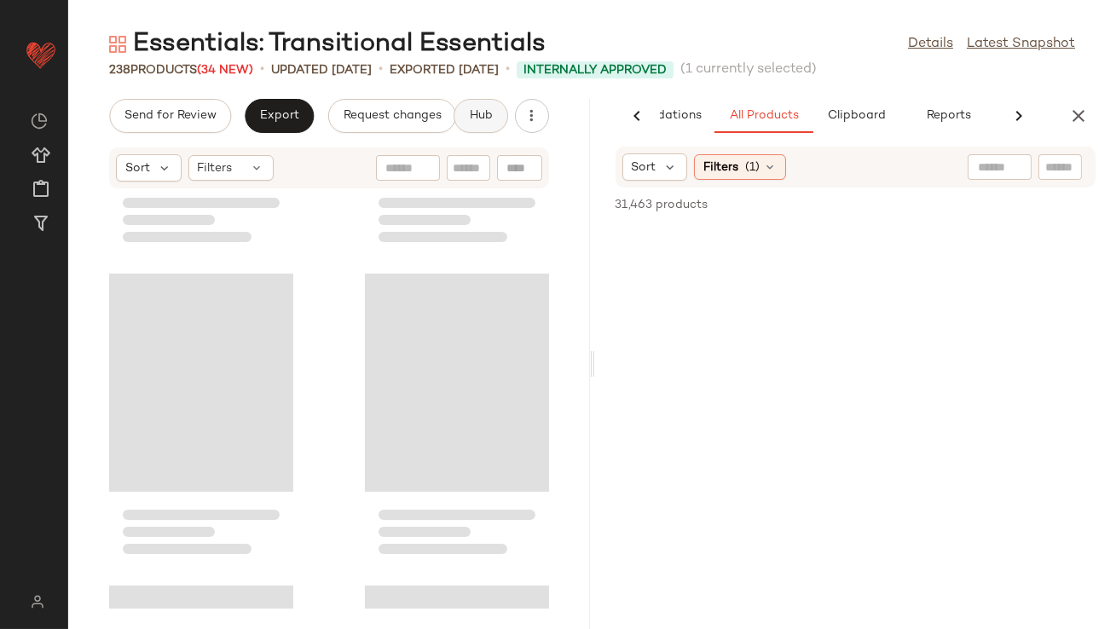
scroll to position [0, 95]
click at [845, 109] on span "Clipboard" at bounding box center [855, 116] width 59 height 14
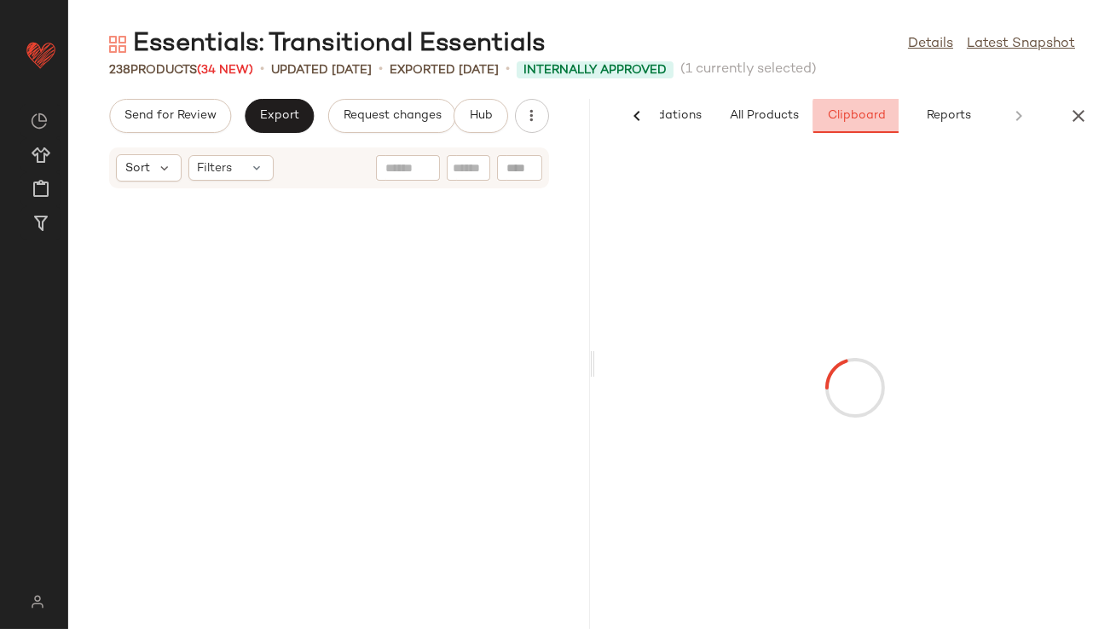
scroll to position [12165, 0]
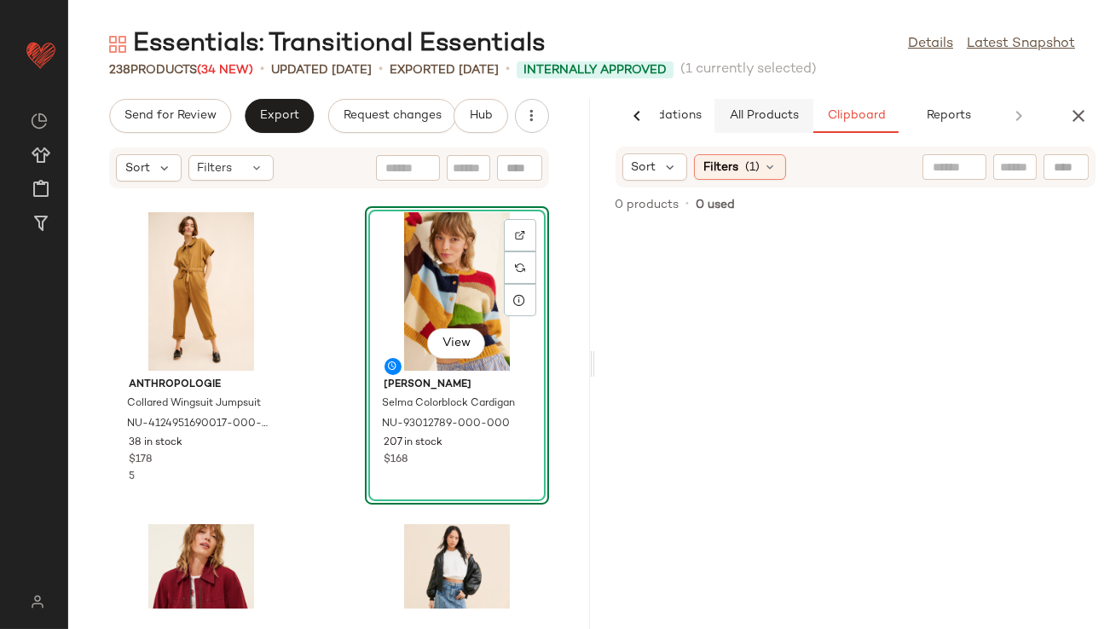
click at [779, 107] on button "All Products" at bounding box center [763, 116] width 99 height 34
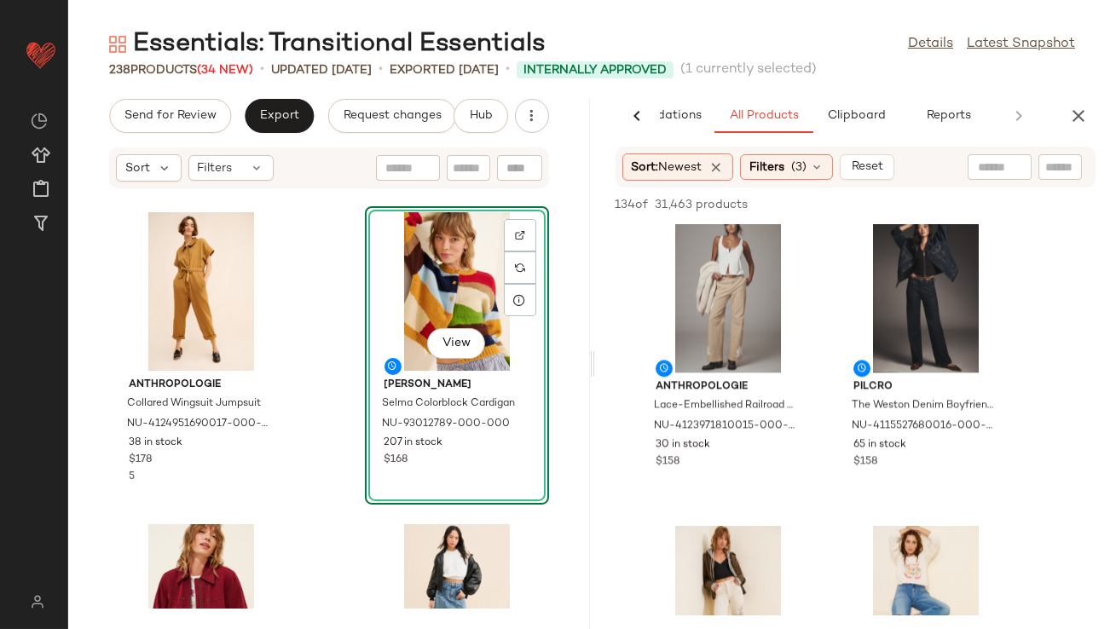
scroll to position [7815, 0]
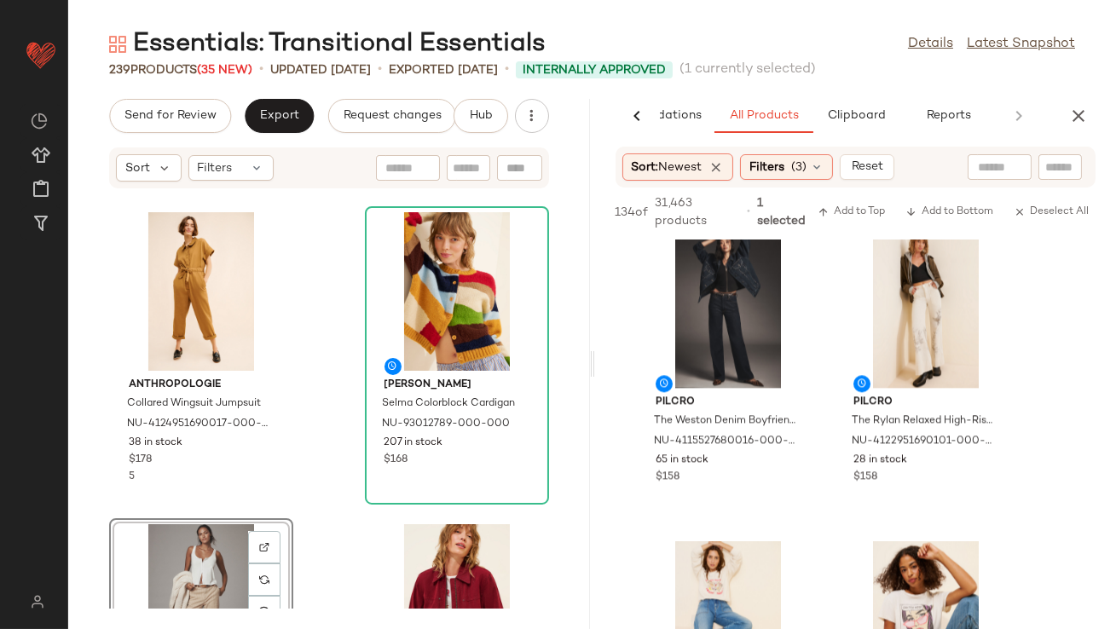
click at [1085, 106] on icon "button" at bounding box center [1078, 116] width 20 height 20
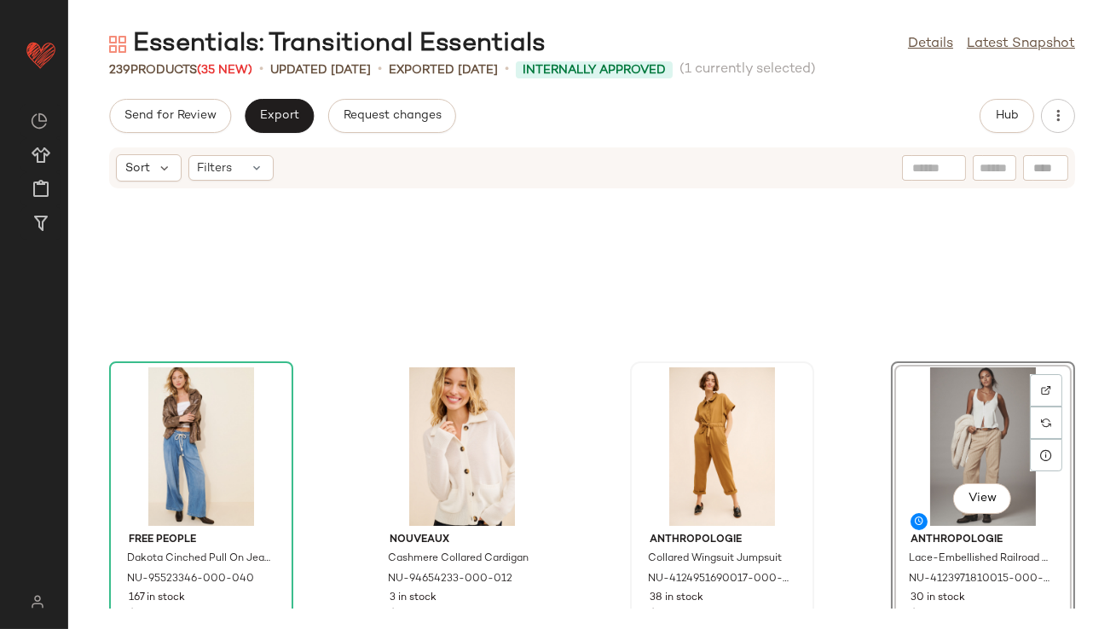
scroll to position [5751, 0]
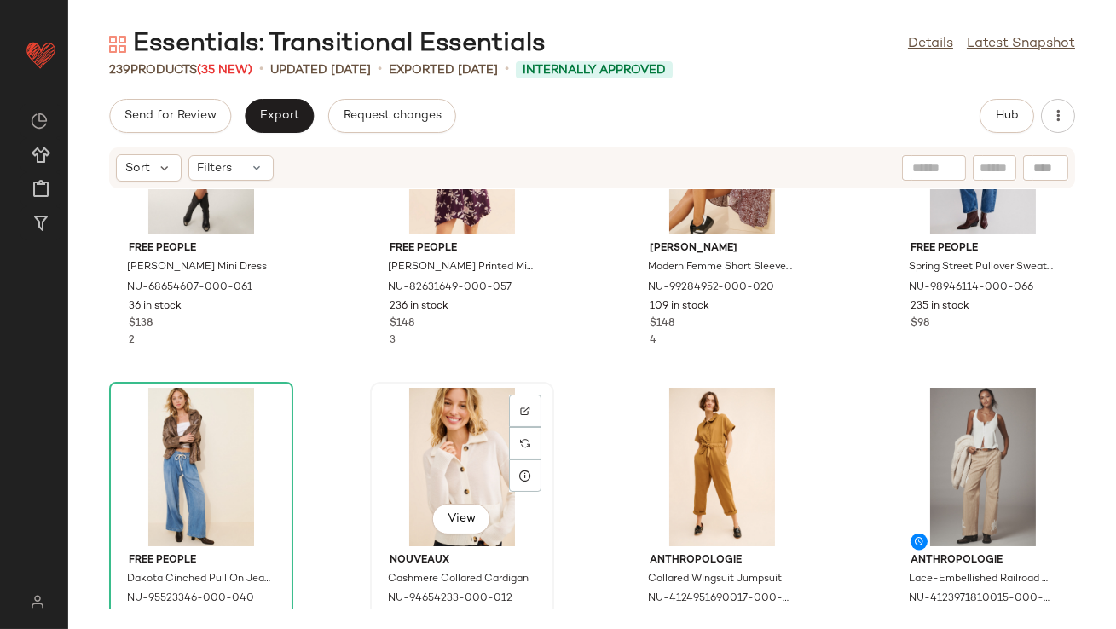
click at [457, 442] on div "View" at bounding box center [462, 467] width 172 height 159
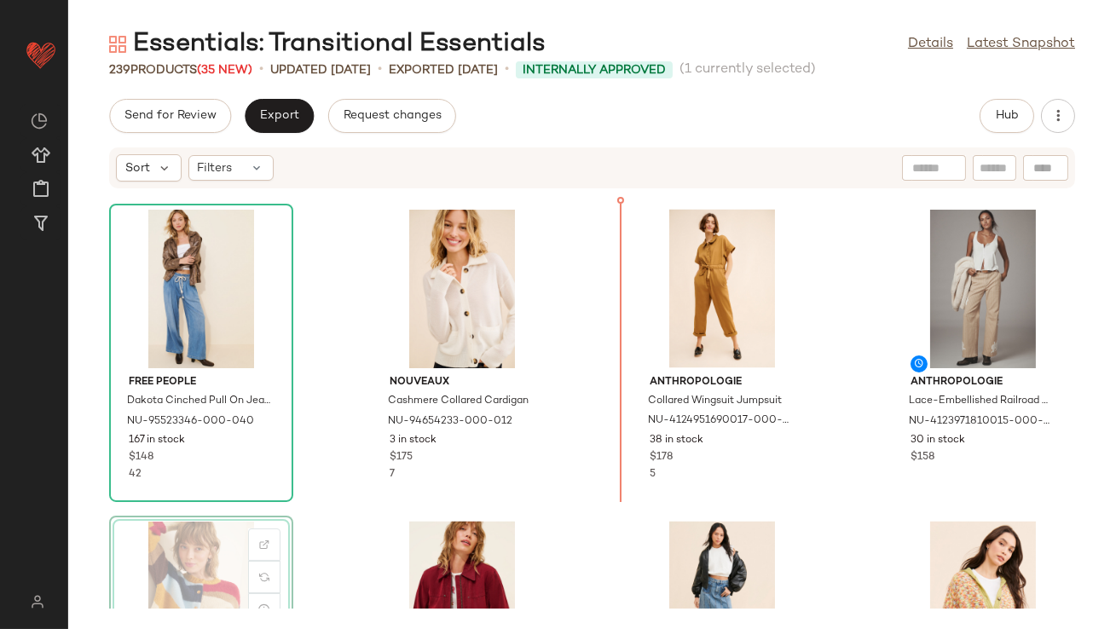
scroll to position [5932, 0]
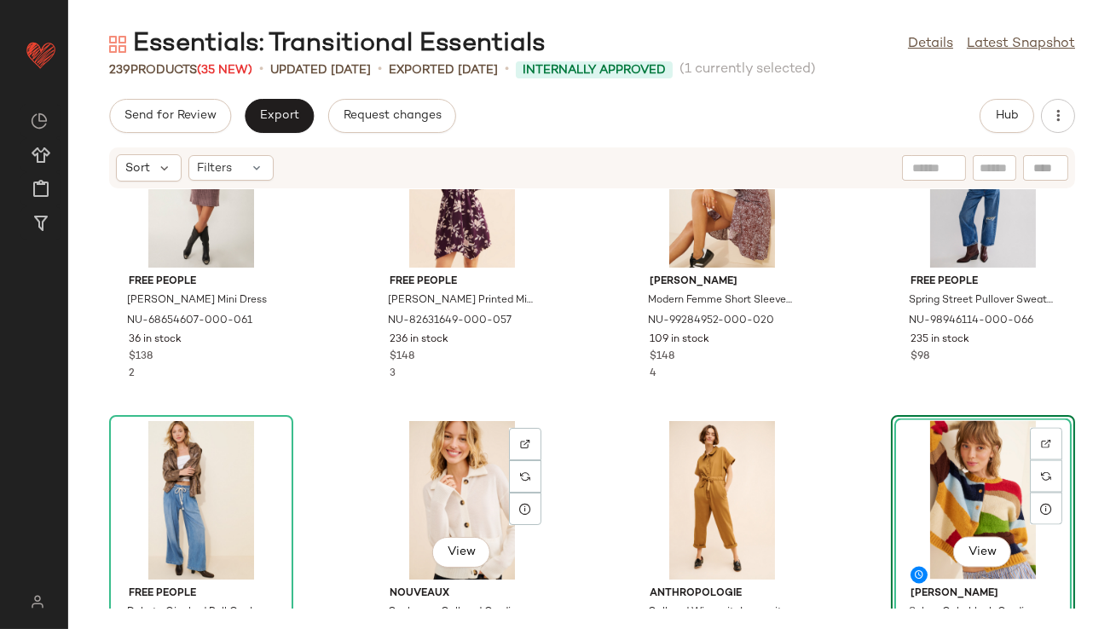
scroll to position [5703, 0]
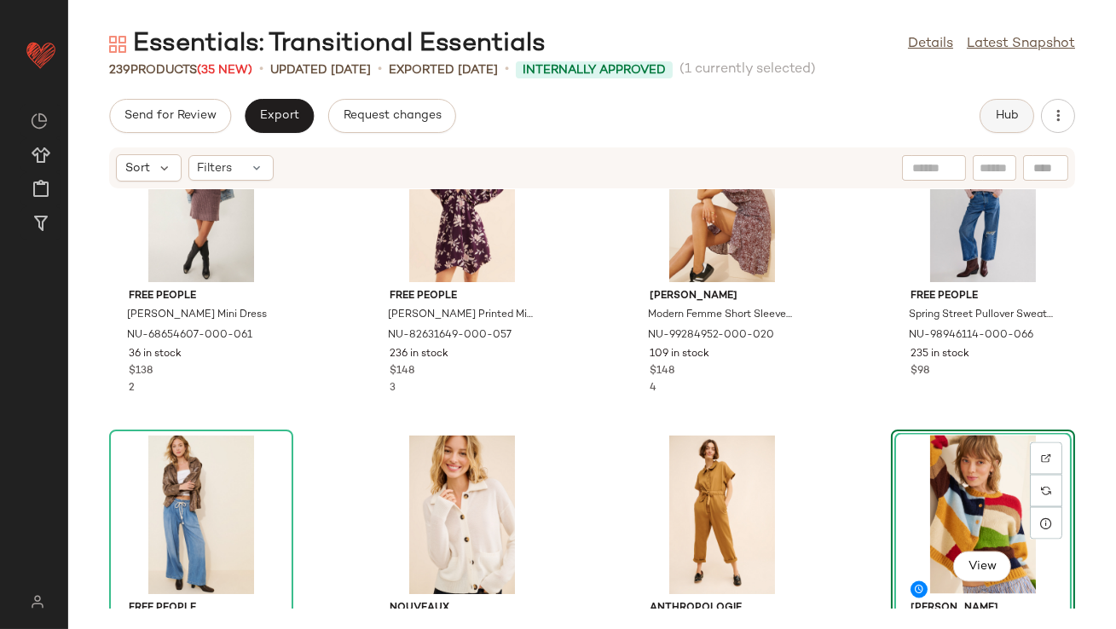
click at [1003, 111] on span "Hub" at bounding box center [1007, 116] width 24 height 14
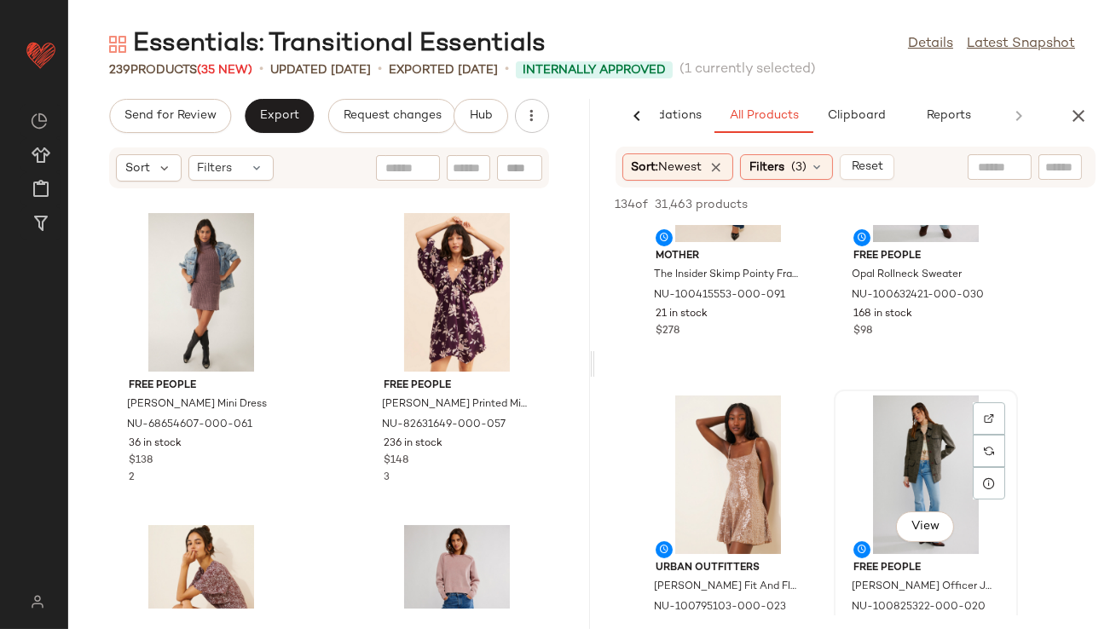
scroll to position [463, 0]
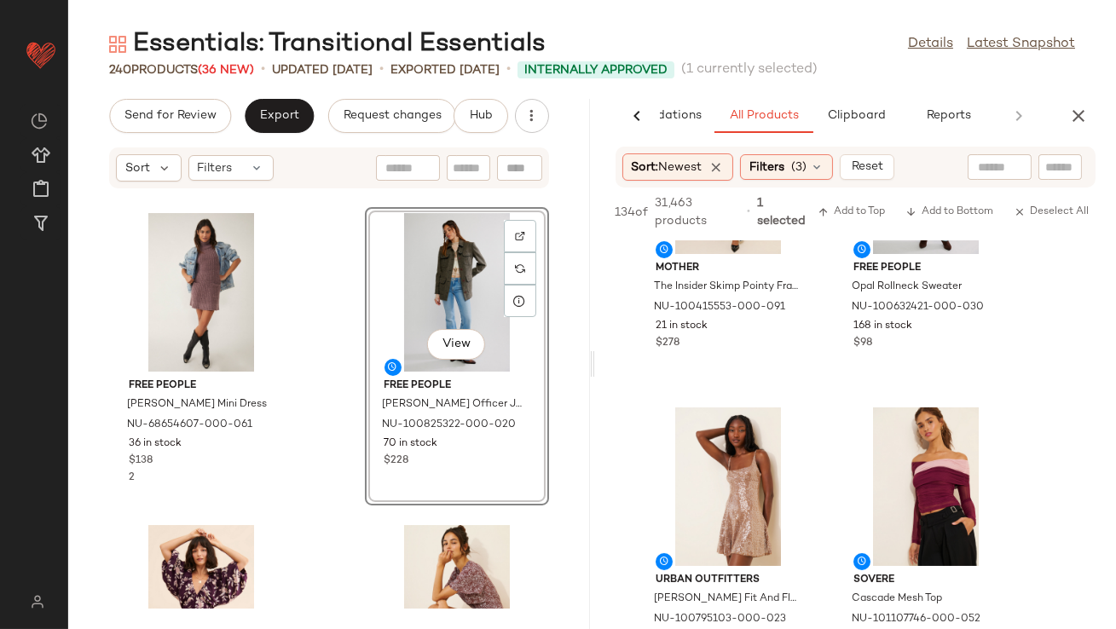
click at [1064, 116] on button "button" at bounding box center [1078, 116] width 34 height 34
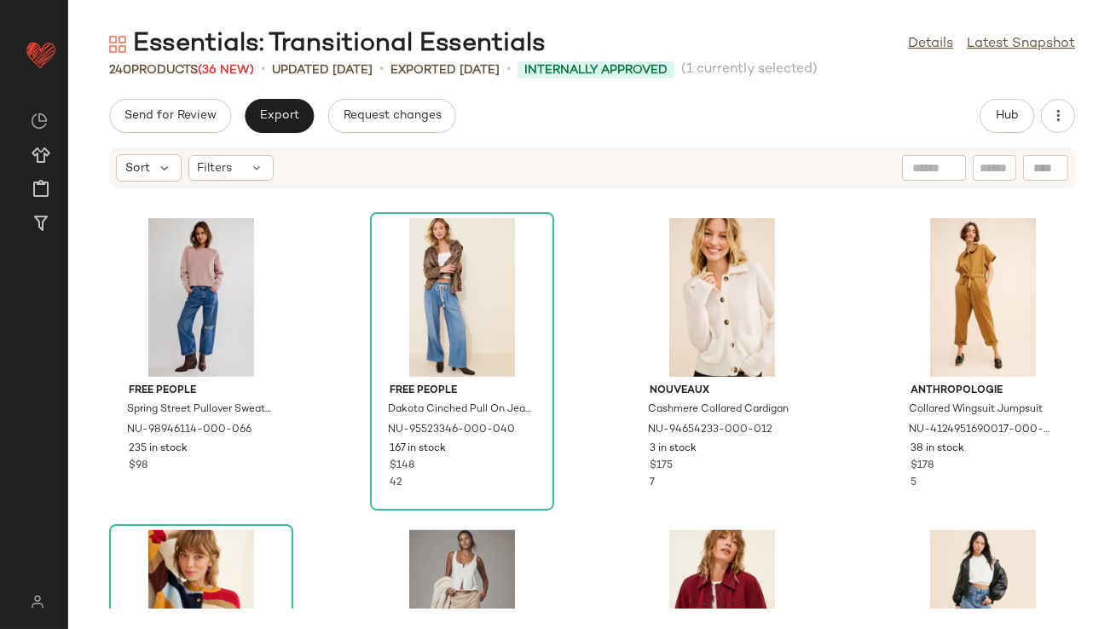
scroll to position [5937, 0]
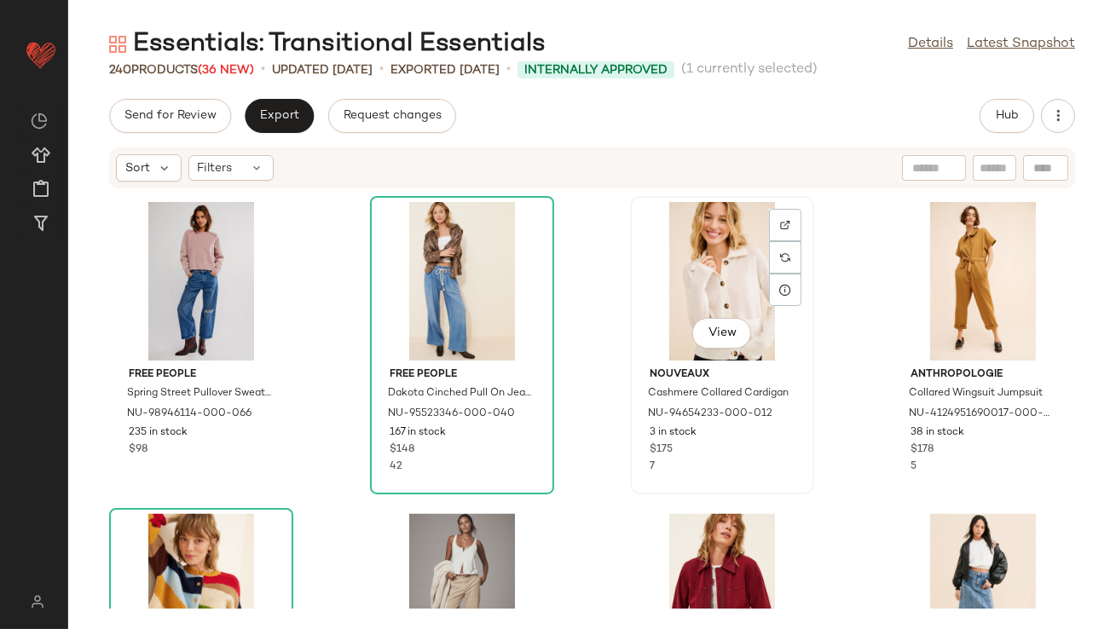
click at [678, 303] on div "View" at bounding box center [722, 281] width 172 height 159
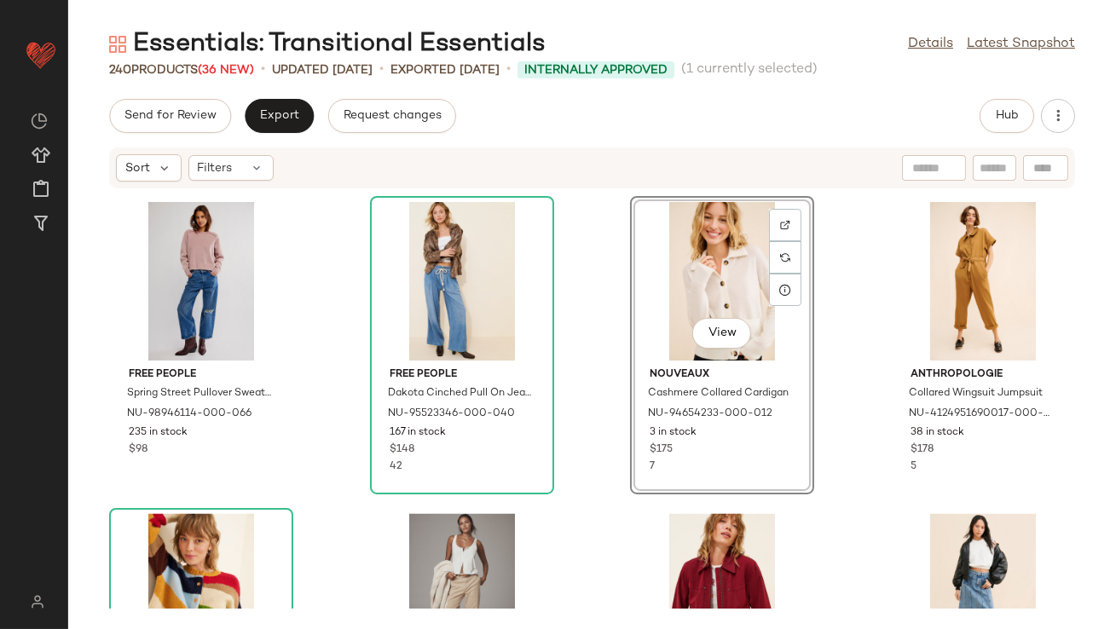
click at [669, 275] on div "View" at bounding box center [722, 281] width 172 height 159
click at [584, 286] on div "Free People Spring Street Pullover Sweater NU-98946114-000-066 235 in stock $98…" at bounding box center [591, 398] width 1047 height 419
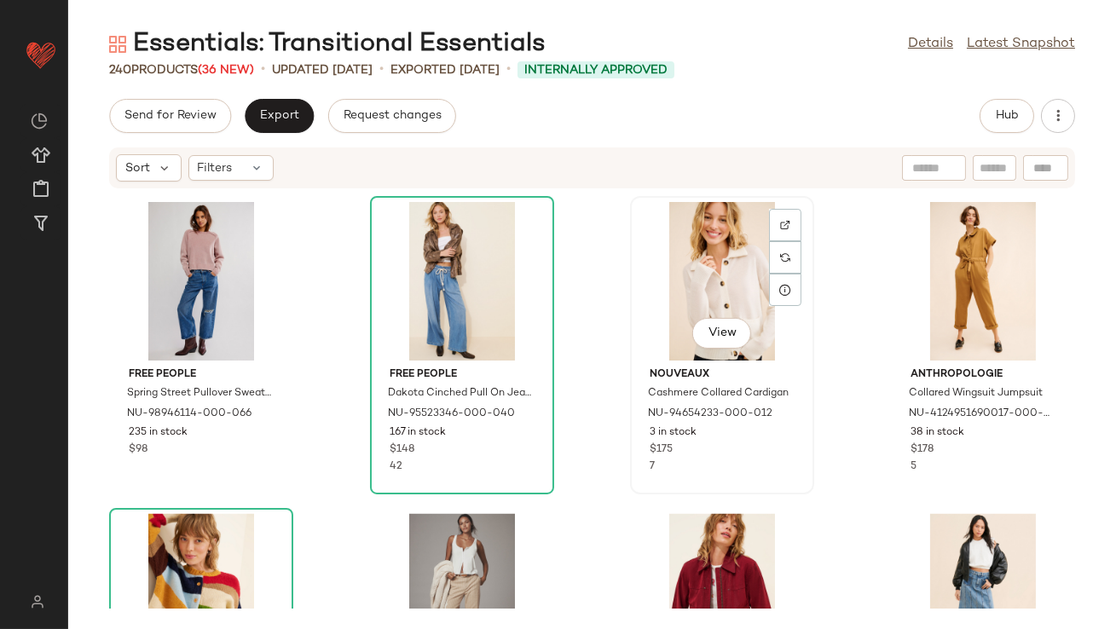
click at [686, 275] on div "View" at bounding box center [722, 281] width 172 height 159
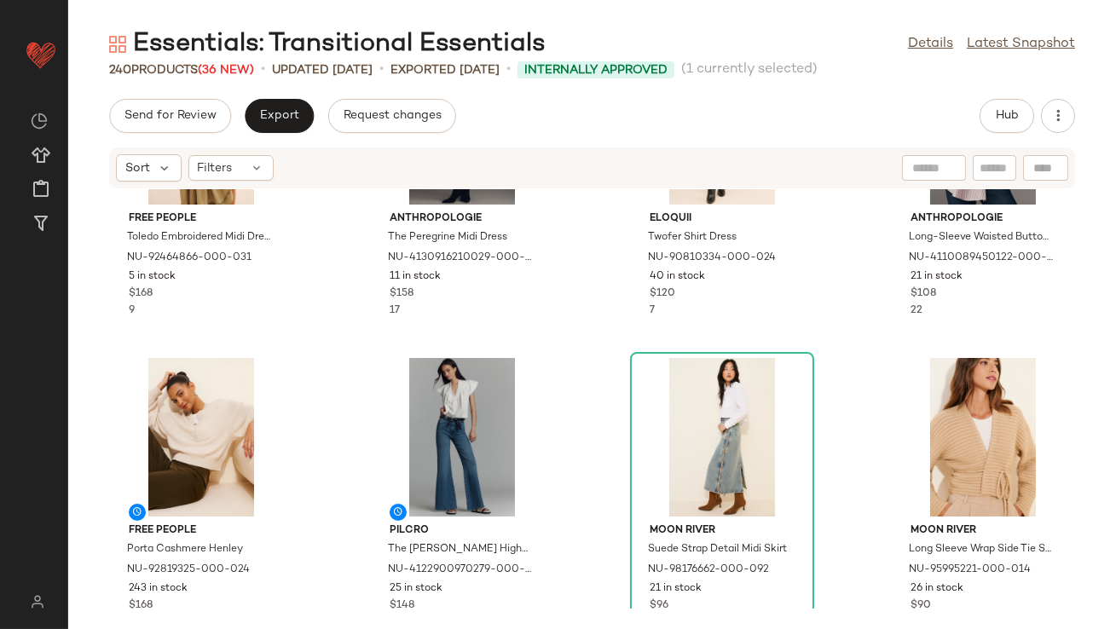
scroll to position [7771, 0]
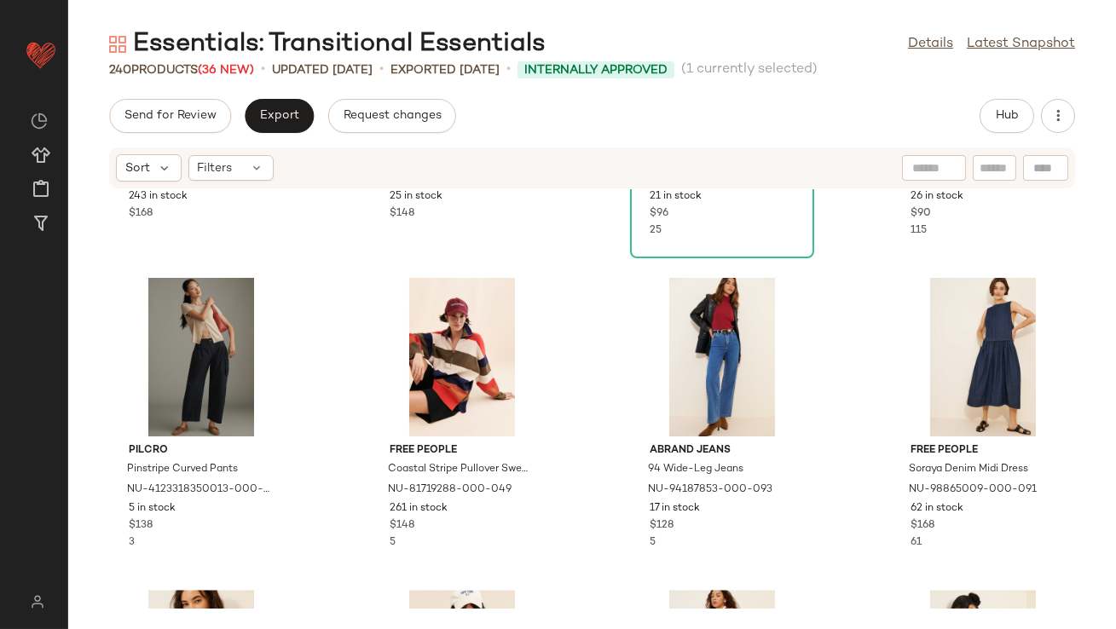
click at [557, 435] on div "Free People Porta Cashmere Henley NU-92819325-000-024 243 in stock $168 Pilcro …" at bounding box center [591, 398] width 1047 height 419
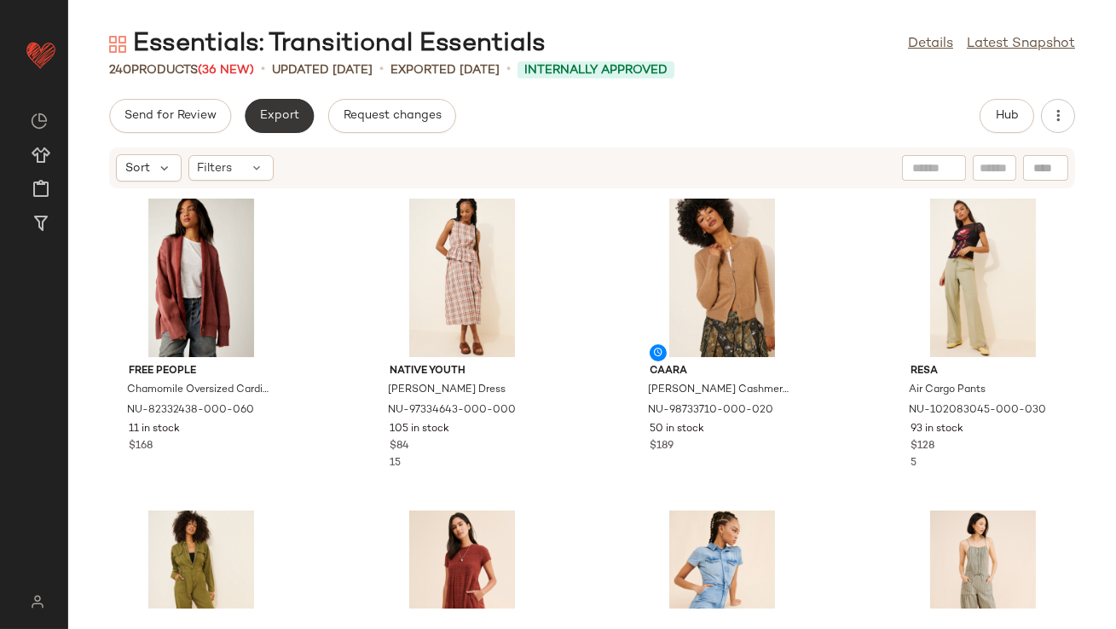
click at [290, 112] on span "Export" at bounding box center [279, 116] width 40 height 14
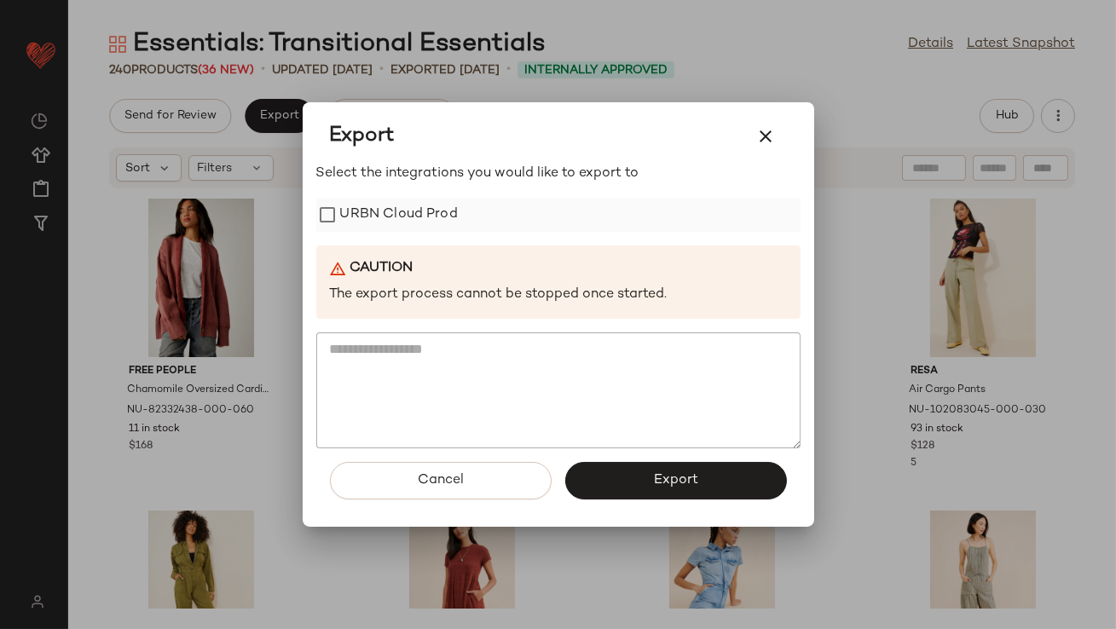
click at [405, 207] on label "URBN Cloud Prod" at bounding box center [399, 215] width 118 height 34
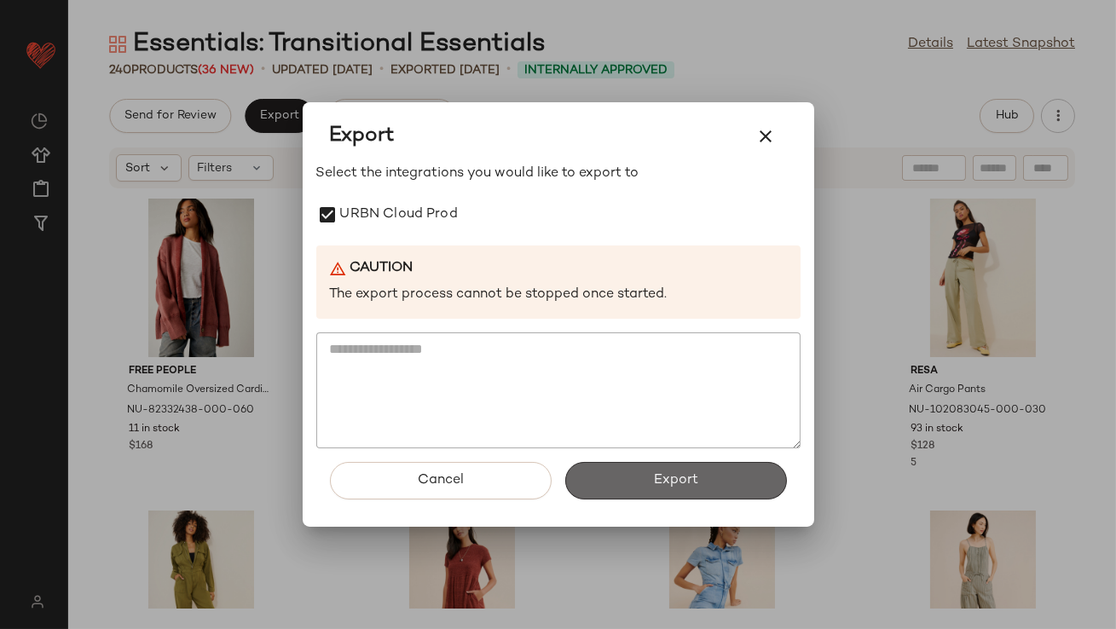
click at [659, 483] on span "Export" at bounding box center [675, 480] width 45 height 16
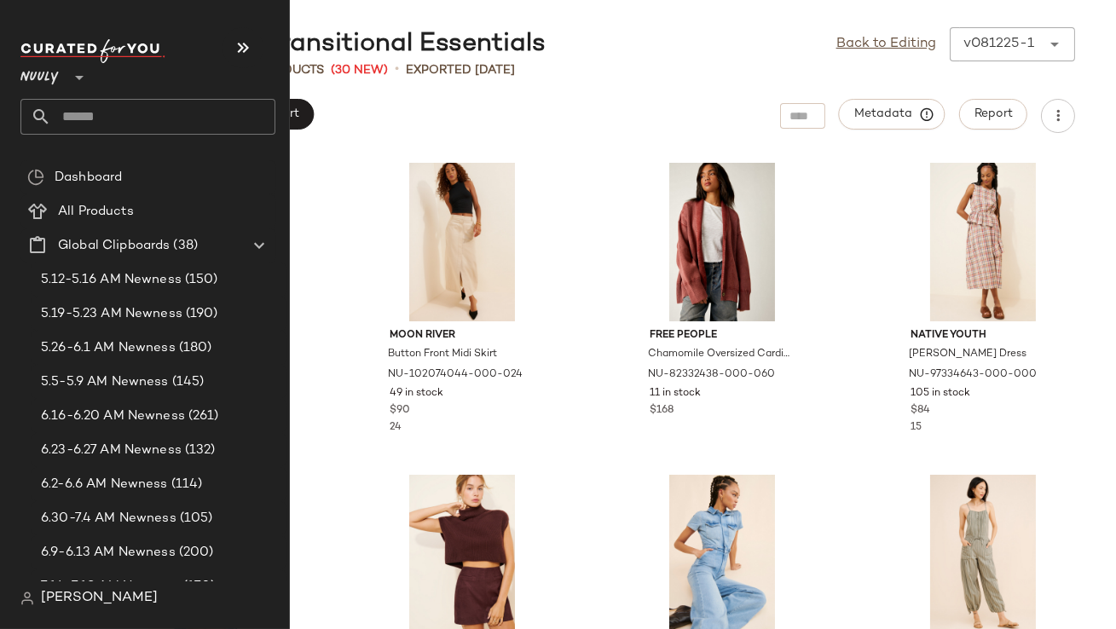
click at [49, 118] on icon at bounding box center [41, 117] width 20 height 20
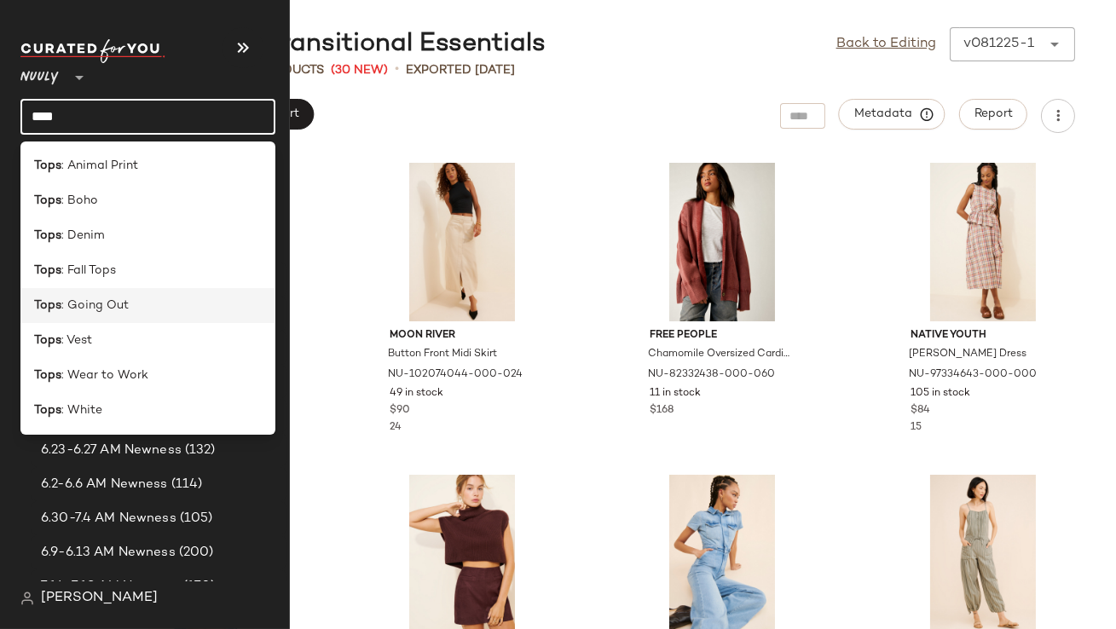
type input "****"
click at [87, 312] on span ": Going Out" at bounding box center [94, 306] width 67 height 18
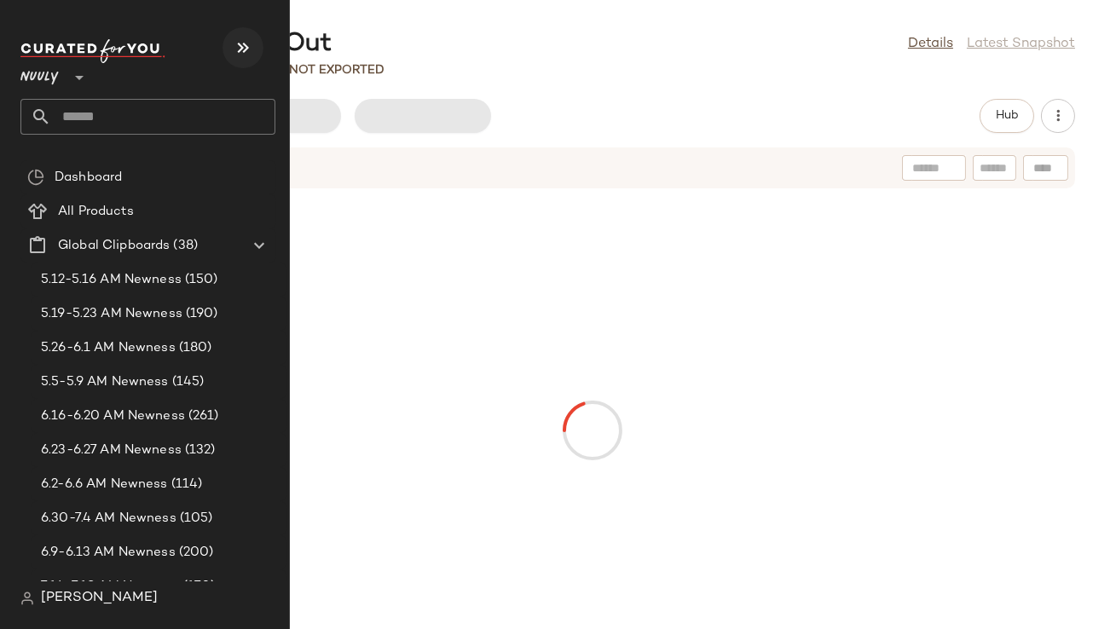
click at [242, 45] on icon "button" at bounding box center [243, 47] width 20 height 20
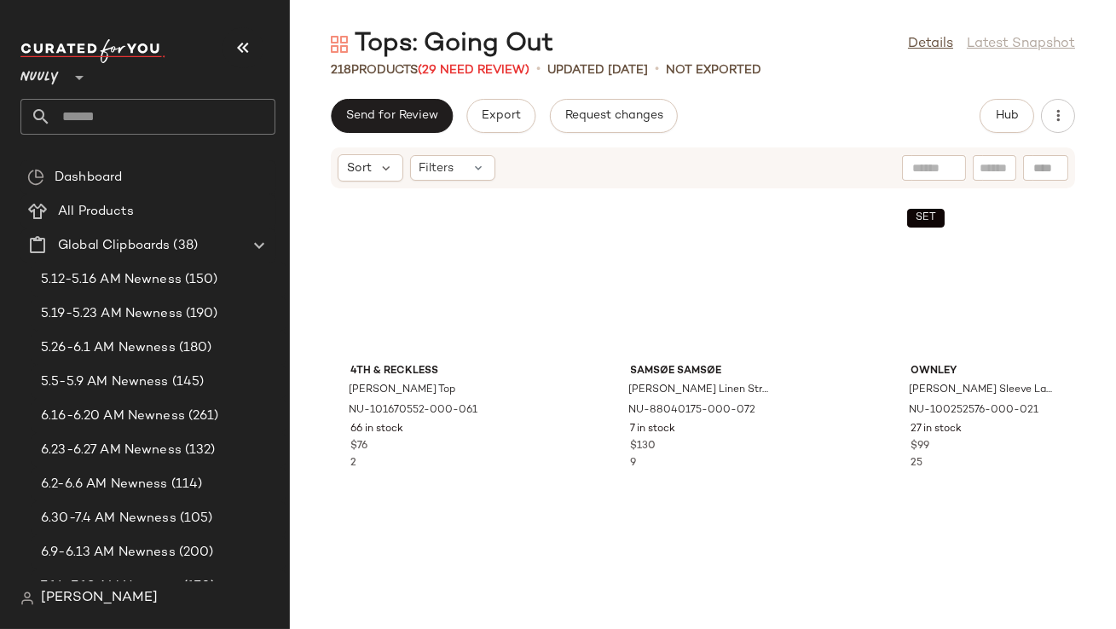
click at [247, 46] on icon "button" at bounding box center [243, 47] width 20 height 20
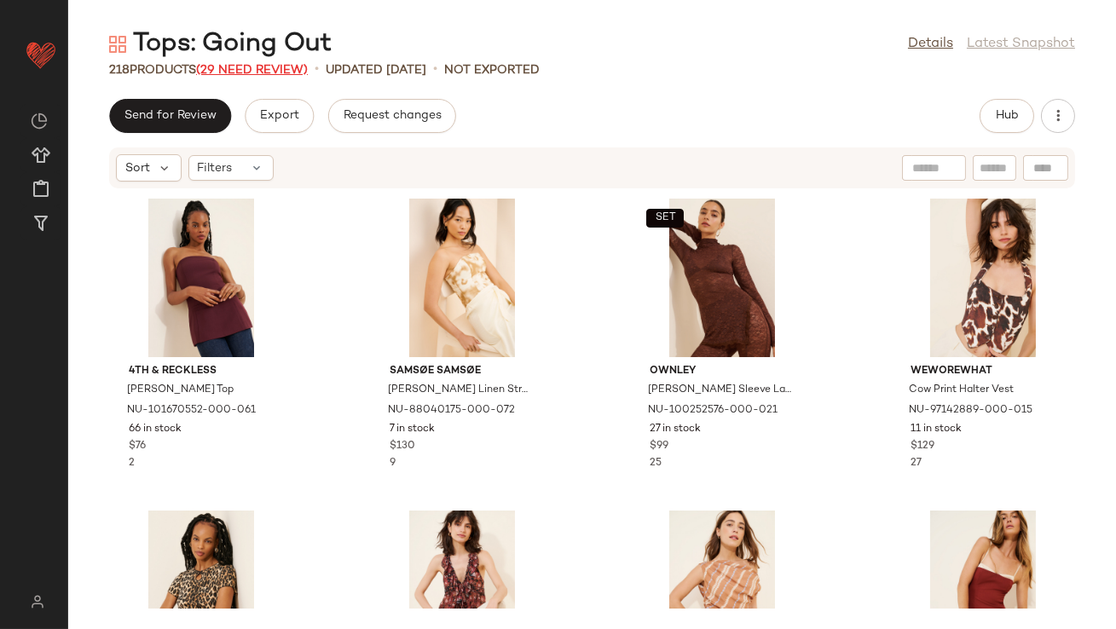
click at [255, 72] on span "(29 Need Review)" at bounding box center [252, 70] width 112 height 13
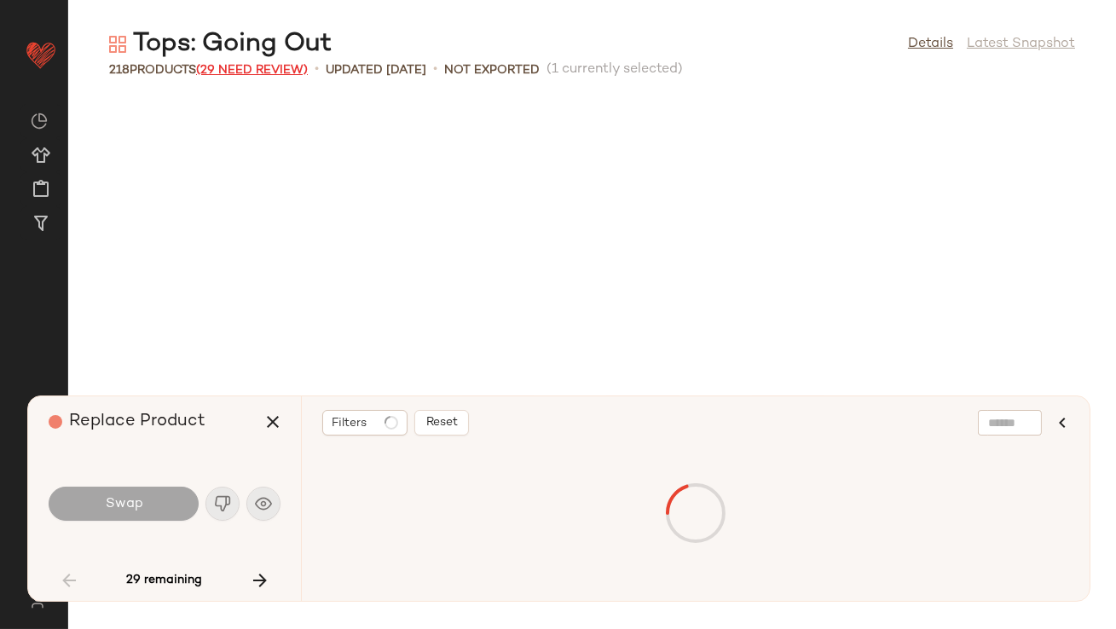
scroll to position [637, 0]
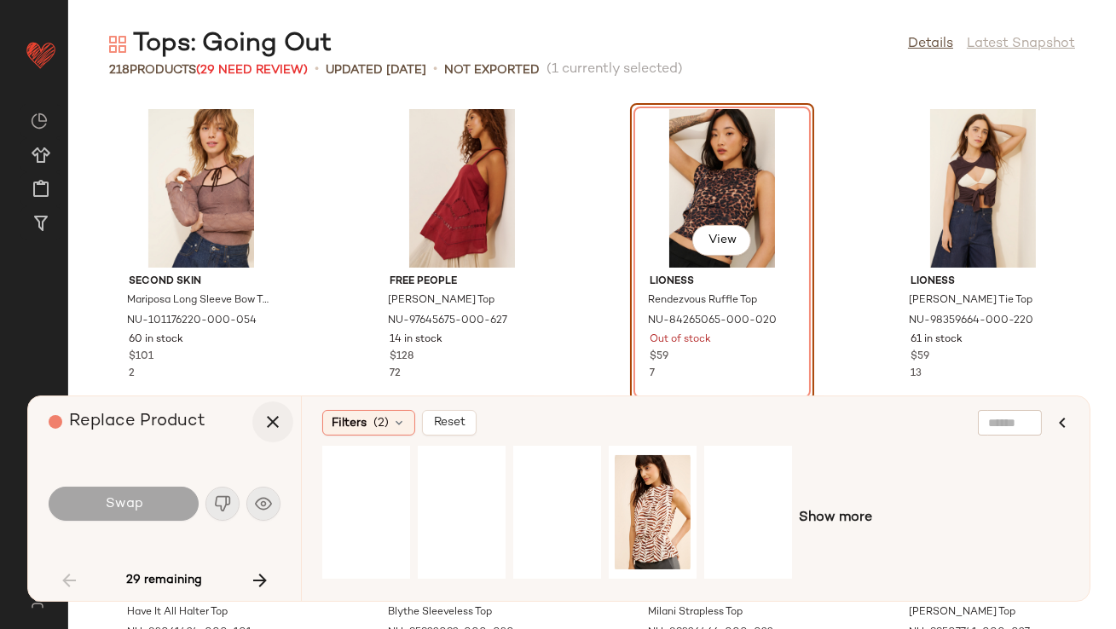
click at [268, 413] on icon "button" at bounding box center [272, 422] width 20 height 20
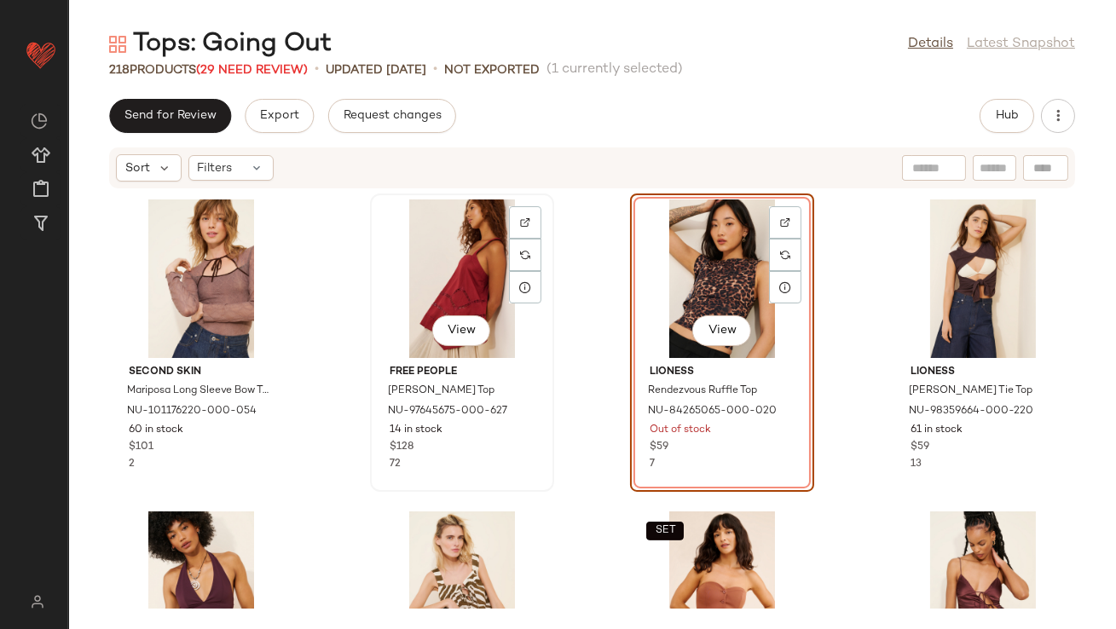
click at [372, 277] on div "View Free People Charlotte Tunic Top NU-97645675-000-627 14 in stock $128 72" at bounding box center [462, 342] width 181 height 295
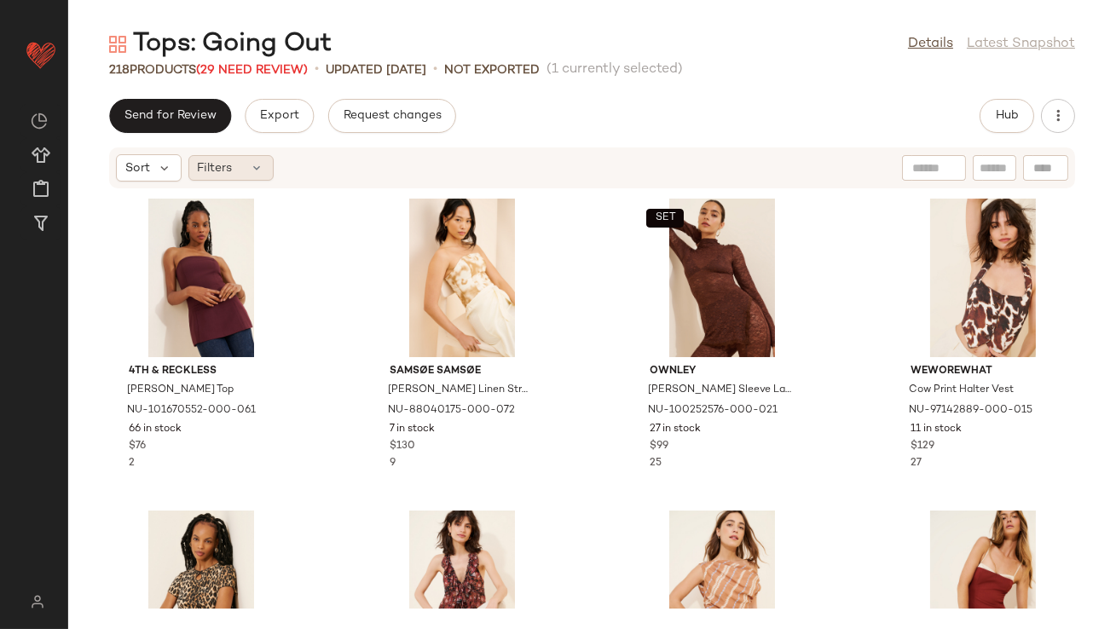
click at [236, 170] on div "Filters" at bounding box center [230, 168] width 85 height 26
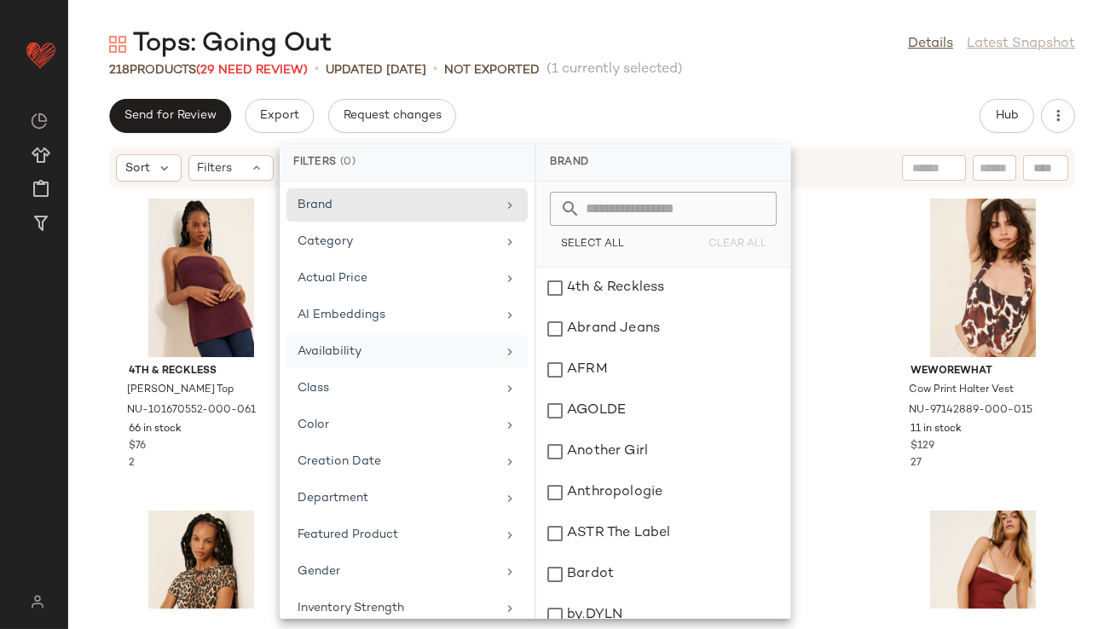
click at [317, 348] on div "Availability" at bounding box center [396, 352] width 199 height 18
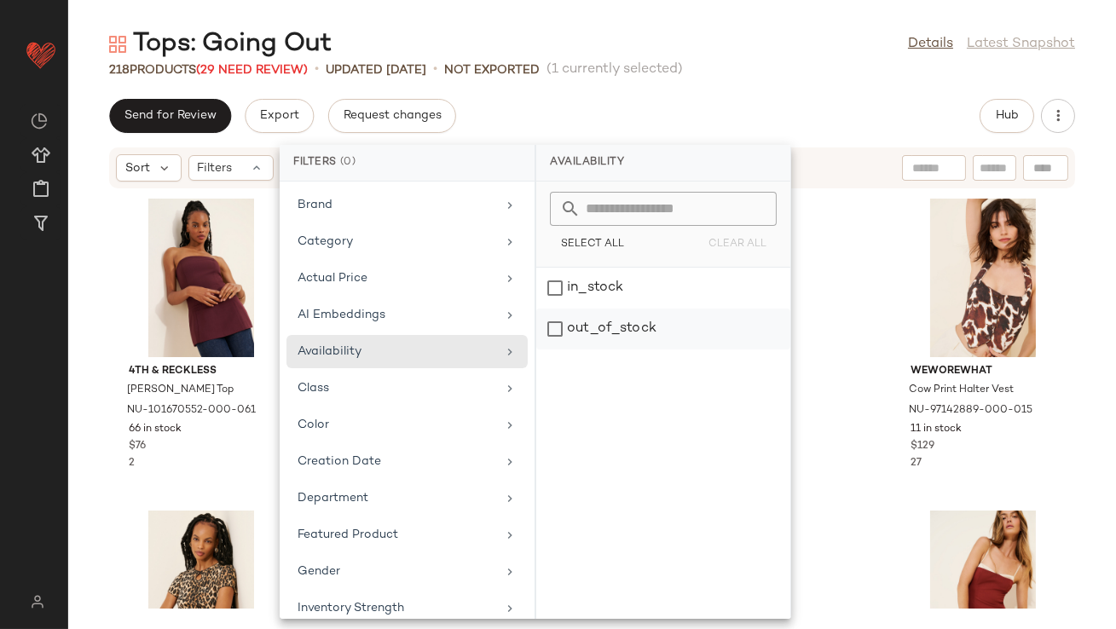
click at [626, 324] on div "out_of_stock" at bounding box center [663, 329] width 254 height 41
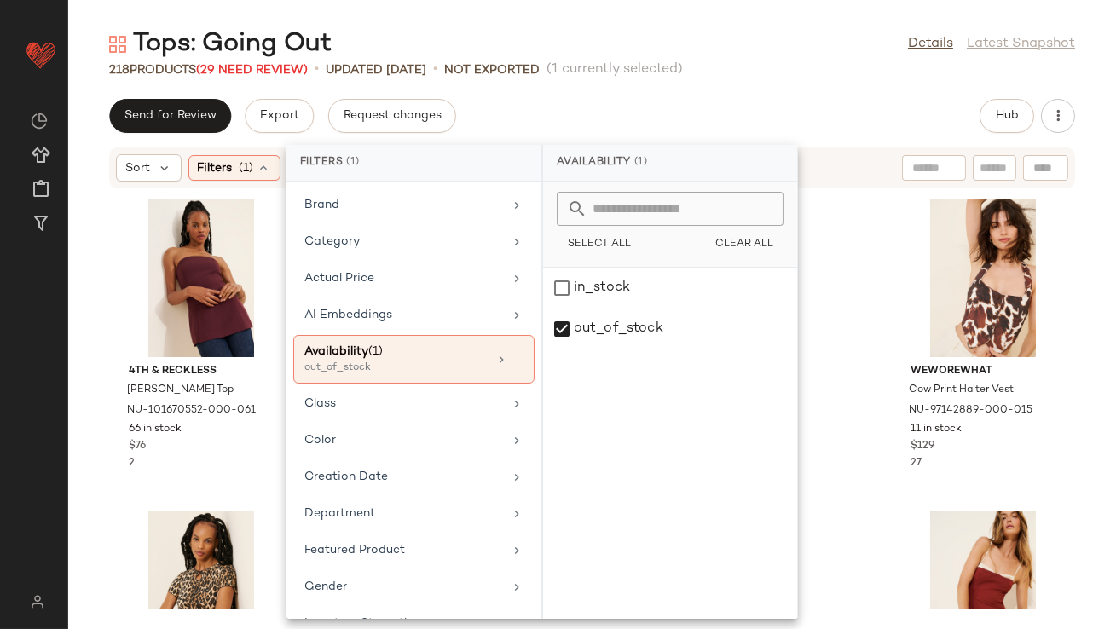
click at [677, 121] on div "Send for Review Export Request changes Hub" at bounding box center [592, 116] width 966 height 34
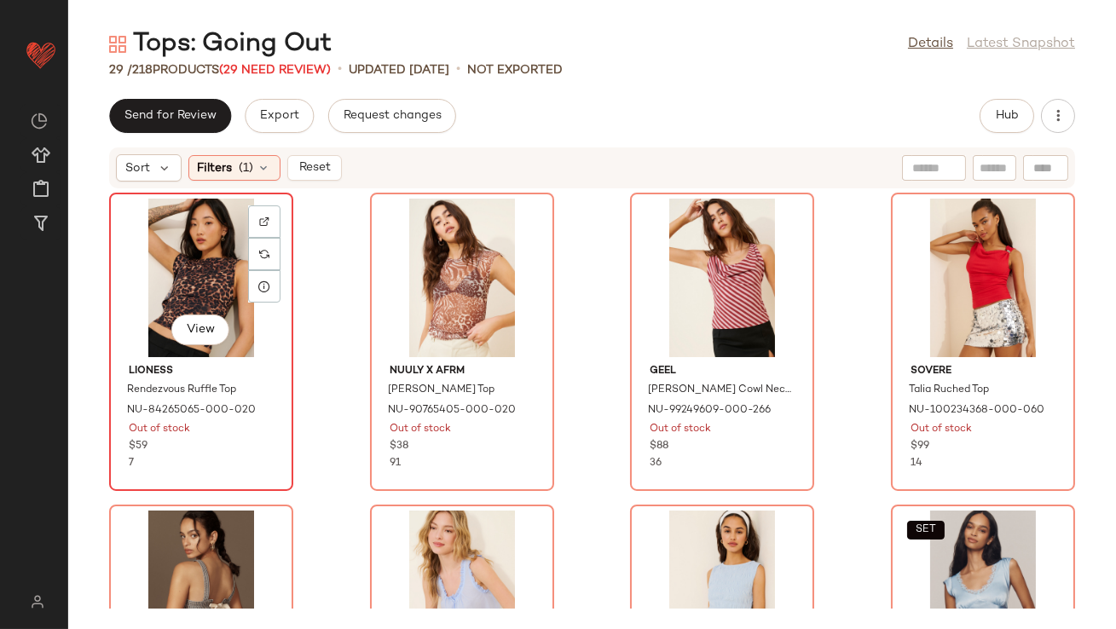
click at [195, 267] on div "View" at bounding box center [201, 278] width 172 height 159
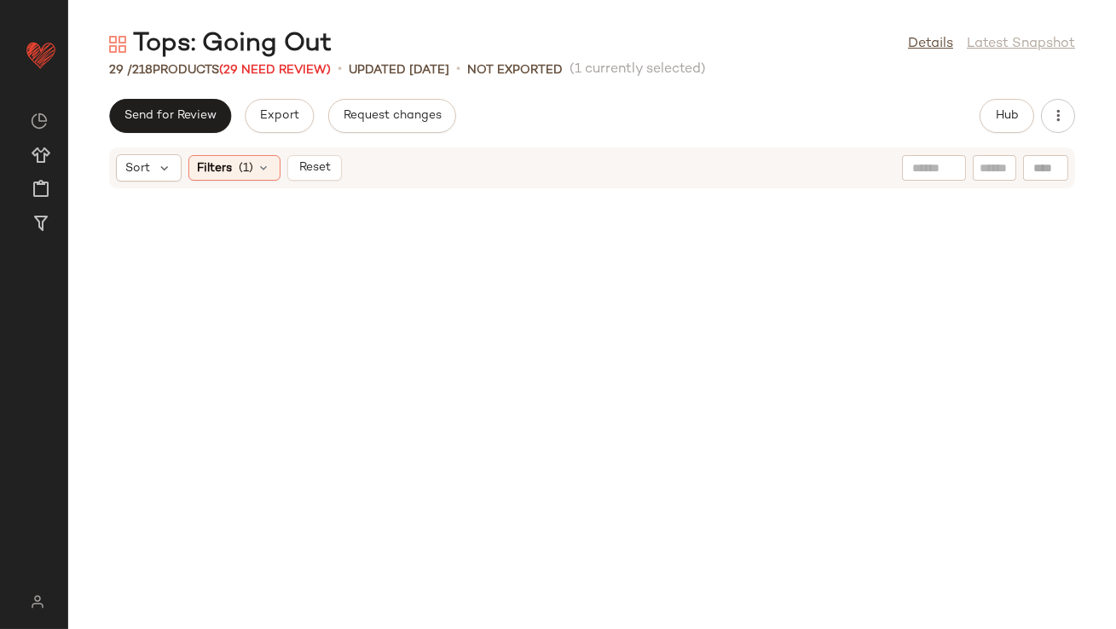
scroll to position [2079, 0]
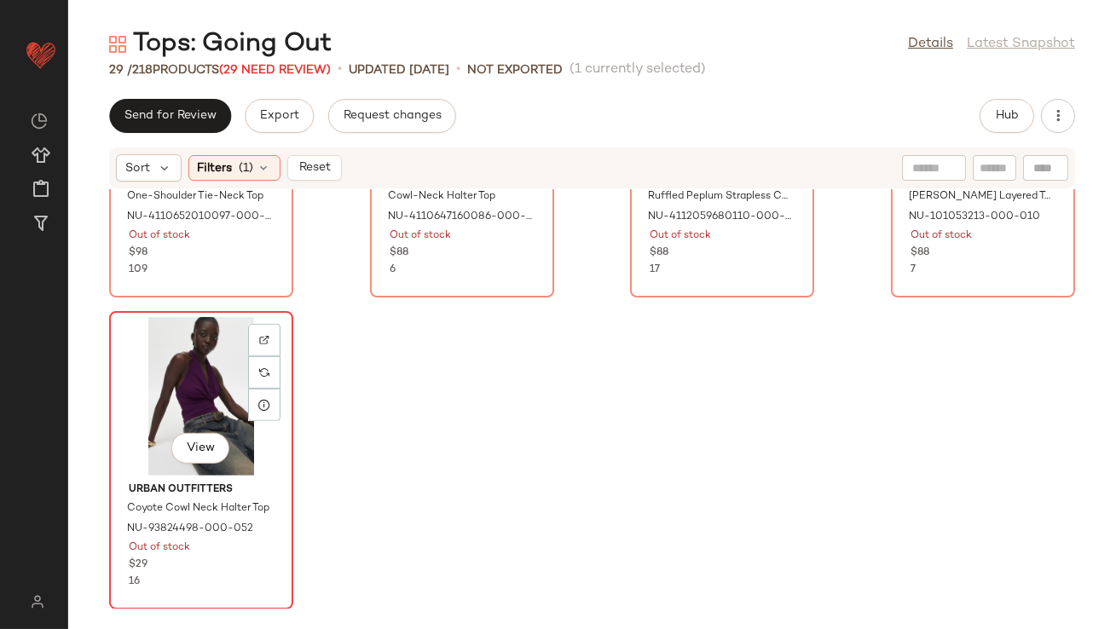
click at [176, 370] on div "View" at bounding box center [201, 396] width 172 height 159
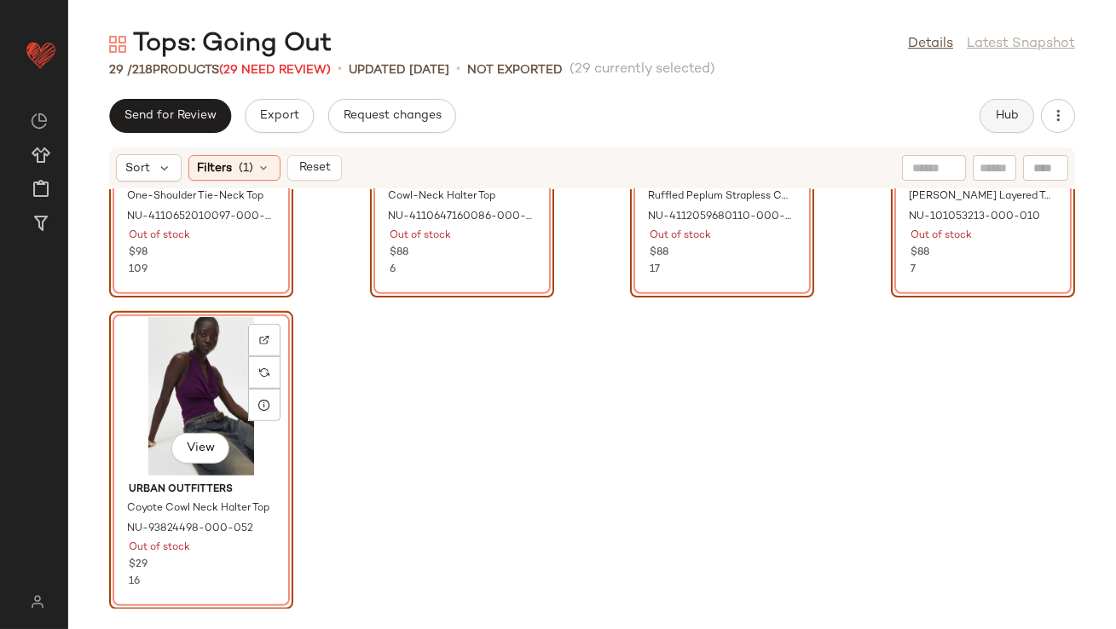
click at [1012, 124] on button "Hub" at bounding box center [1006, 116] width 55 height 34
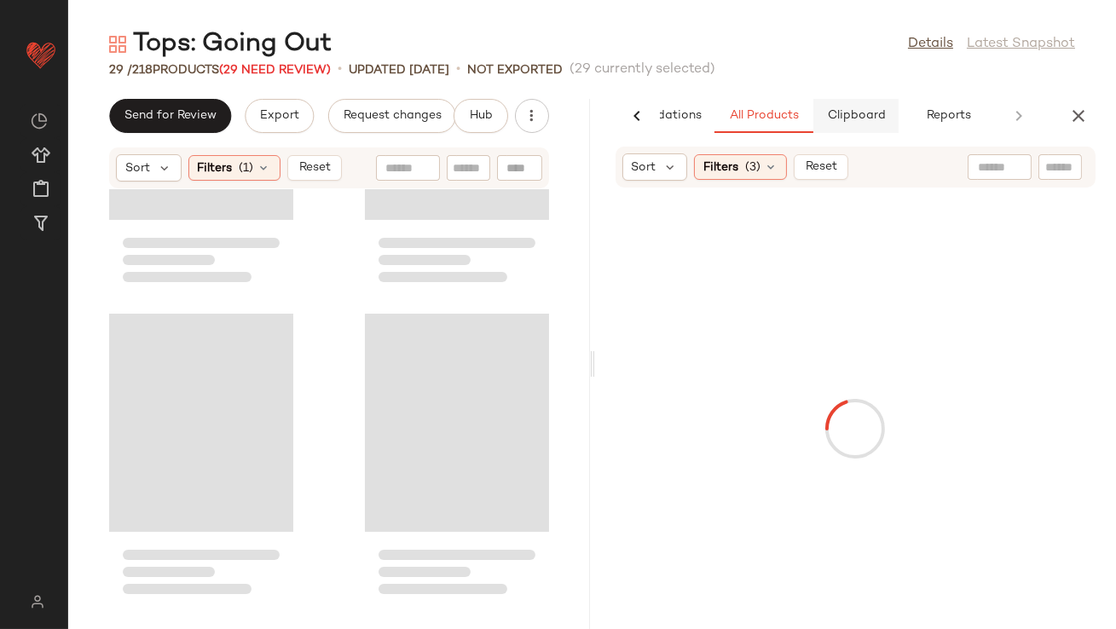
scroll to position [4262, 0]
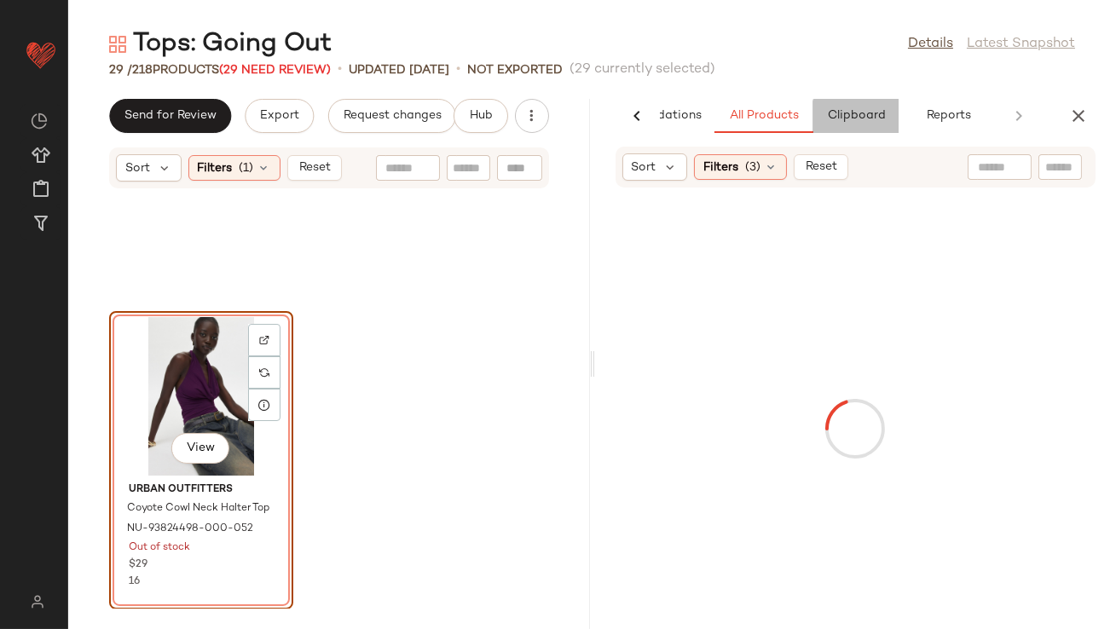
click at [869, 115] on span "Clipboard" at bounding box center [855, 116] width 59 height 14
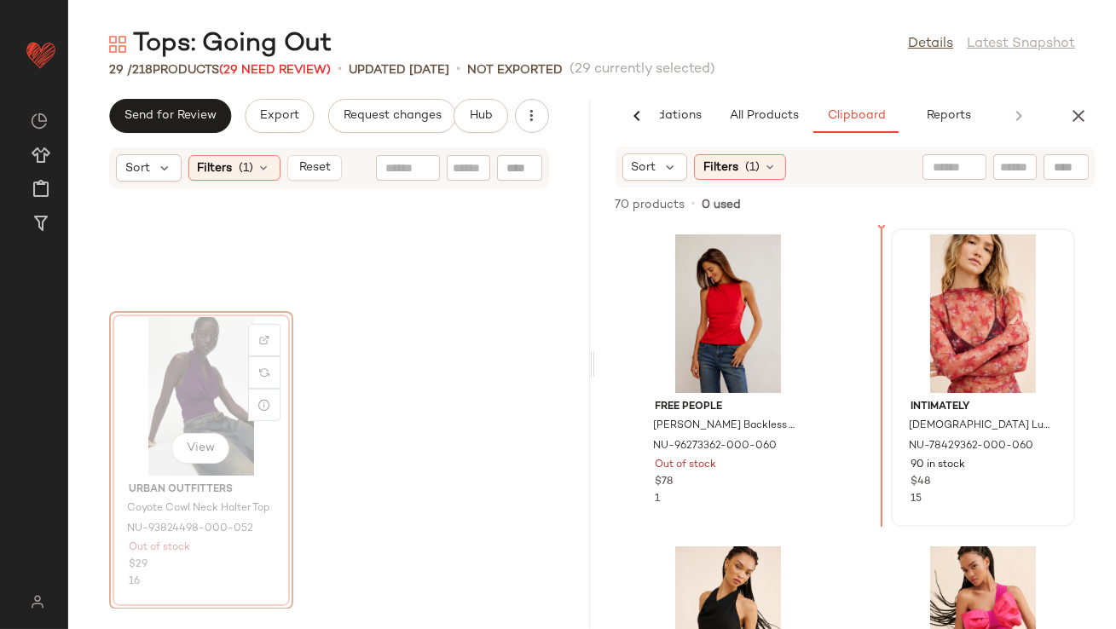
drag, startPoint x: 214, startPoint y: 367, endPoint x: 885, endPoint y: 384, distance: 671.8
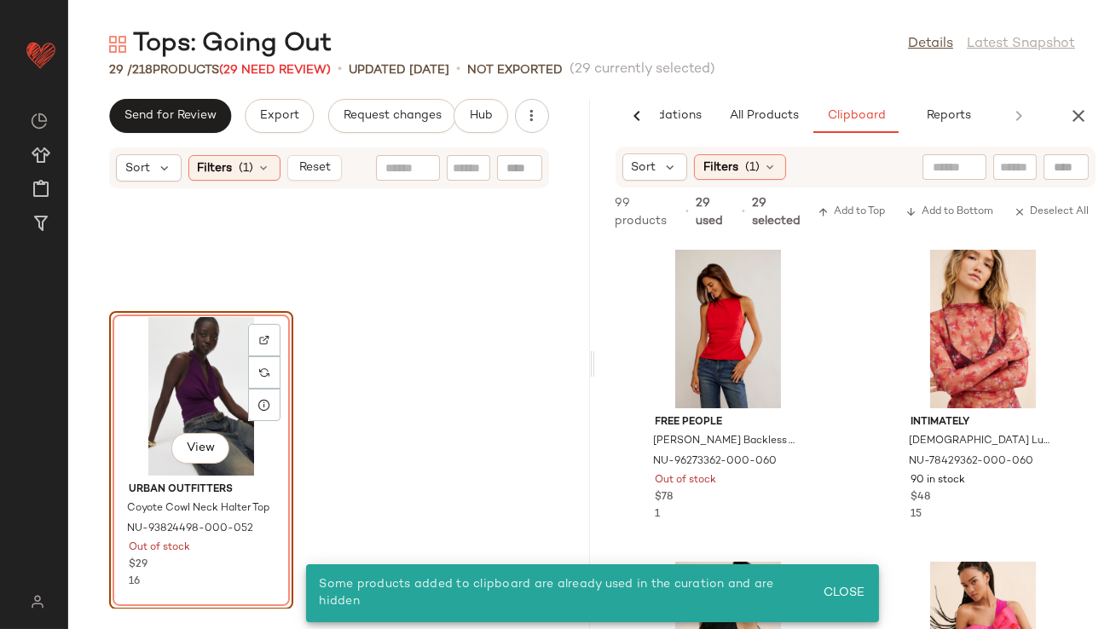
click at [174, 357] on div "View" at bounding box center [201, 396] width 172 height 159
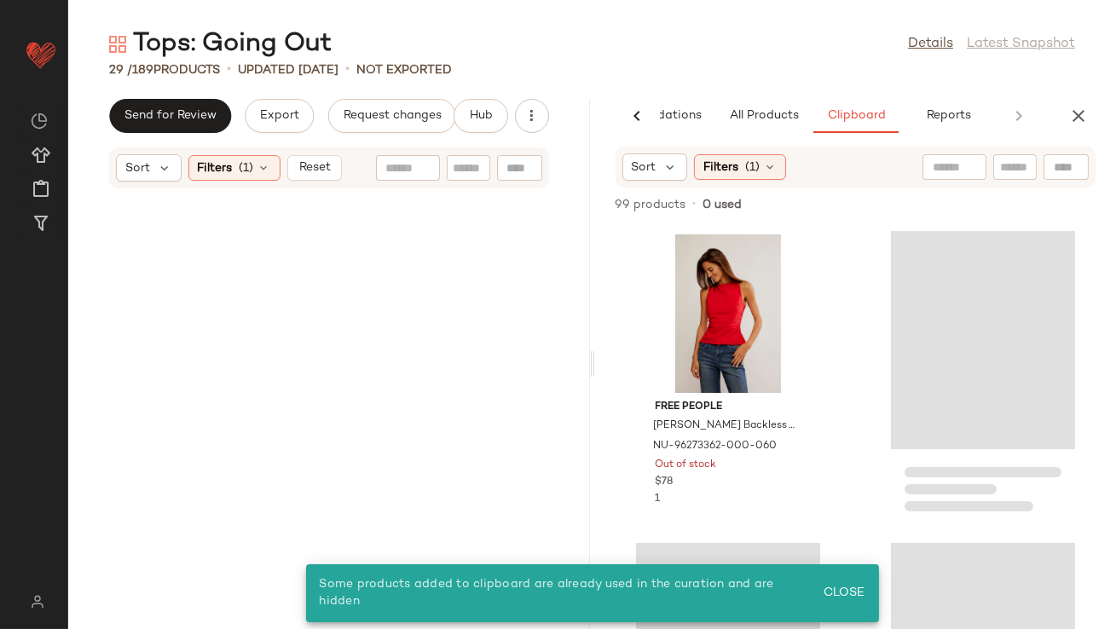
scroll to position [0, 0]
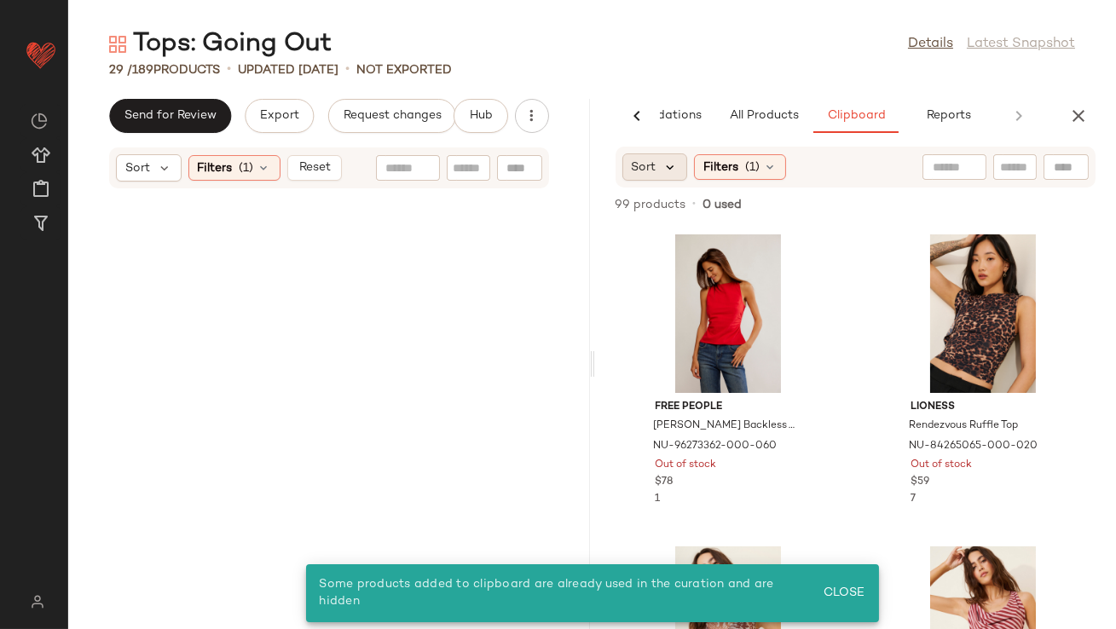
click at [672, 164] on icon at bounding box center [670, 166] width 15 height 15
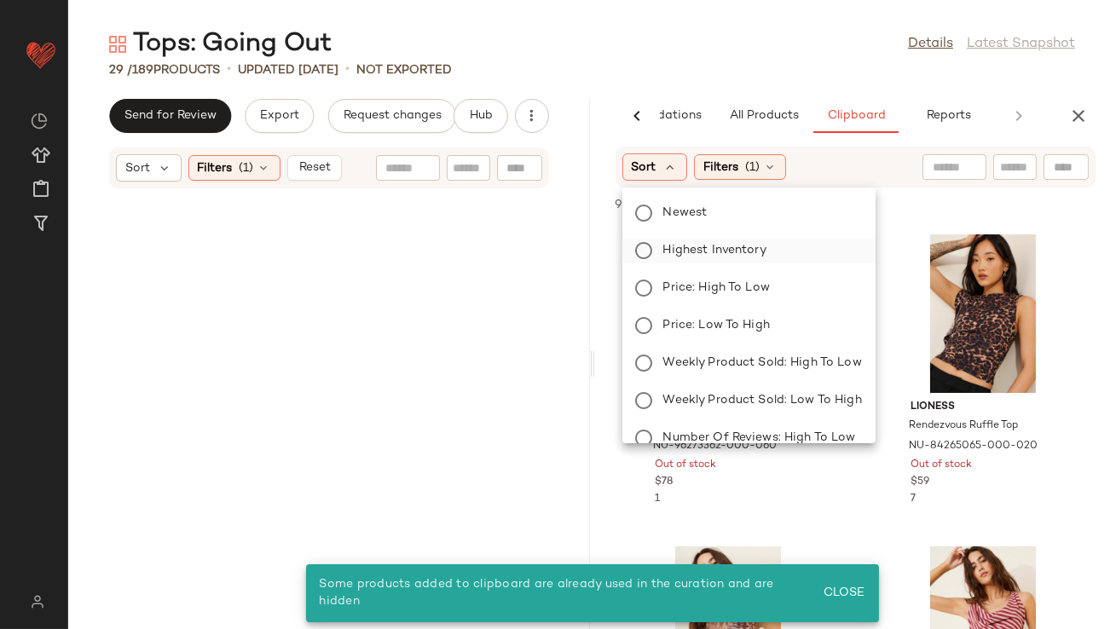
click at [668, 242] on span "Highest Inventory" at bounding box center [714, 250] width 103 height 18
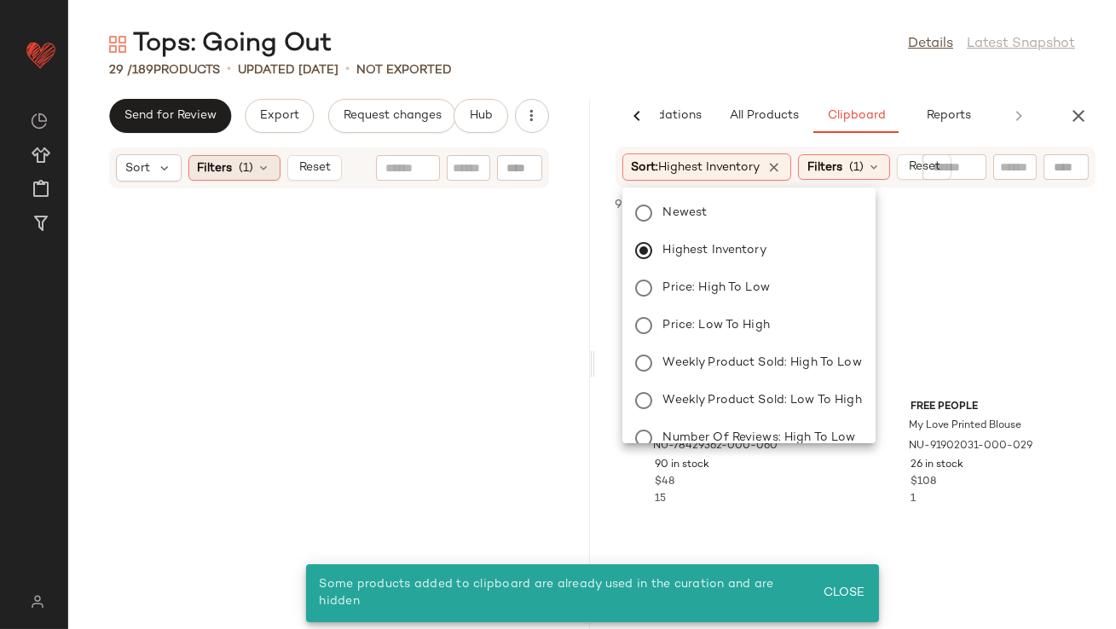
click at [262, 170] on icon at bounding box center [264, 168] width 14 height 14
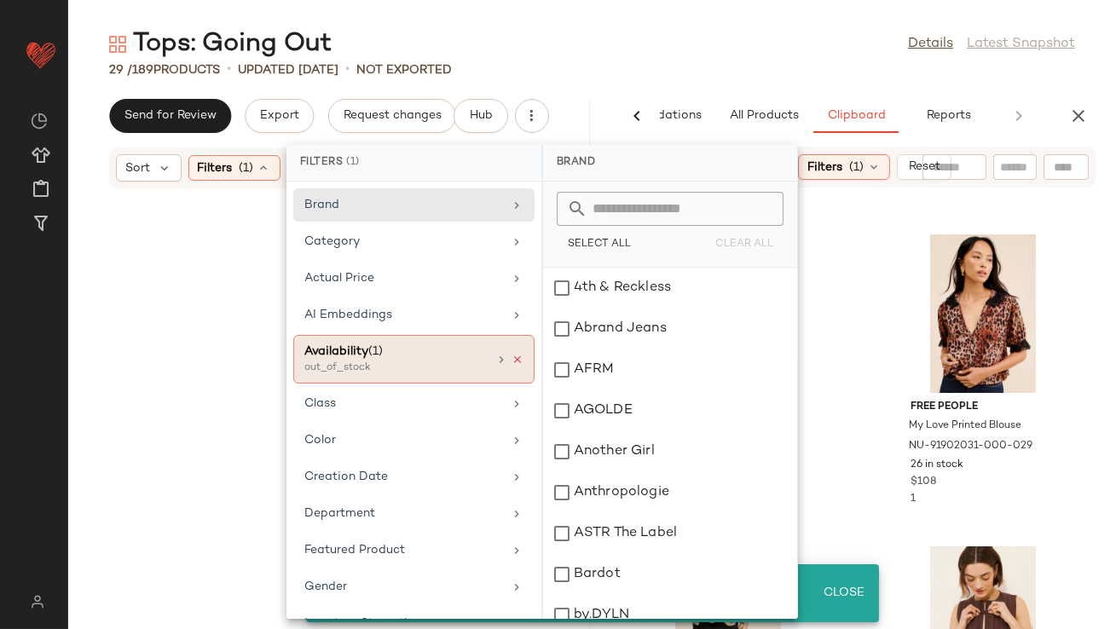
click at [511, 361] on icon at bounding box center [517, 360] width 12 height 12
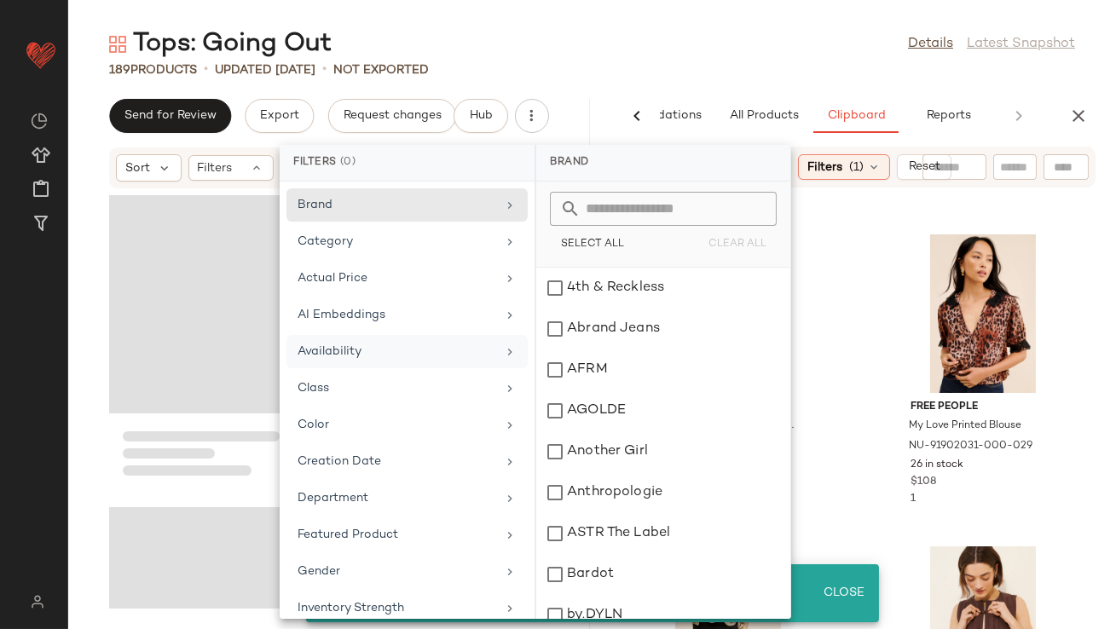
click at [638, 59] on div "Tops: Going Out Details Latest Snapshot" at bounding box center [591, 44] width 1047 height 34
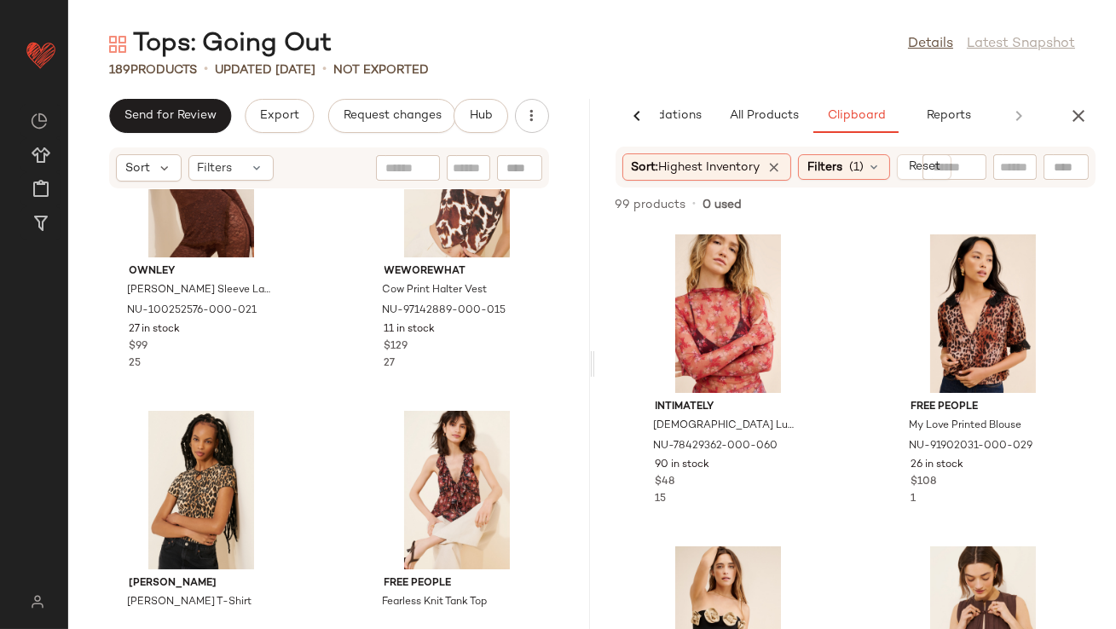
scroll to position [555, 0]
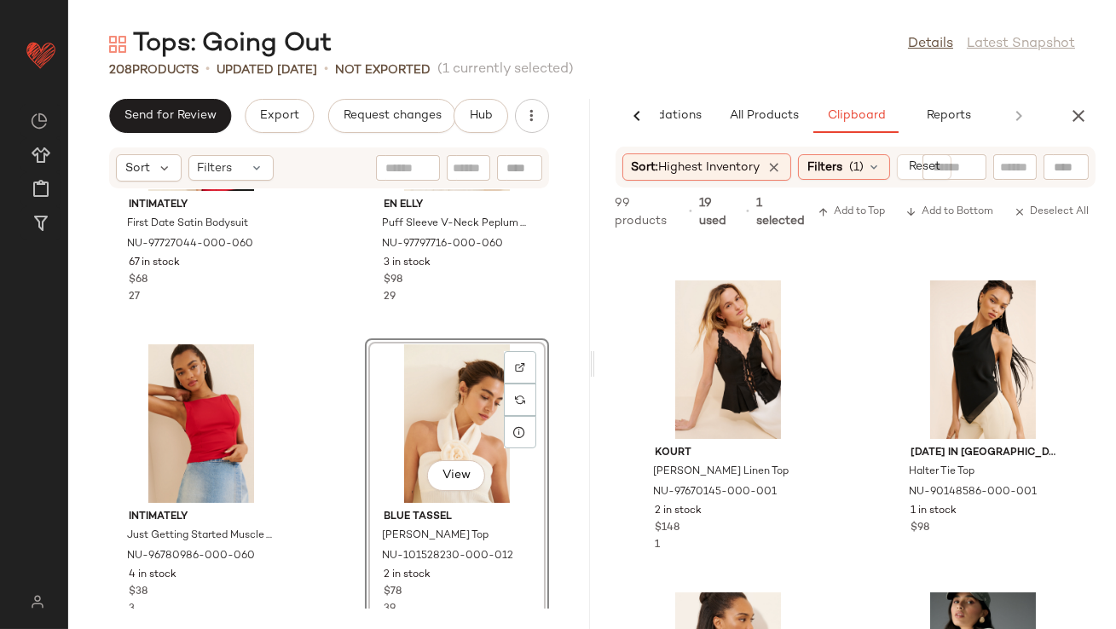
scroll to position [521, 0]
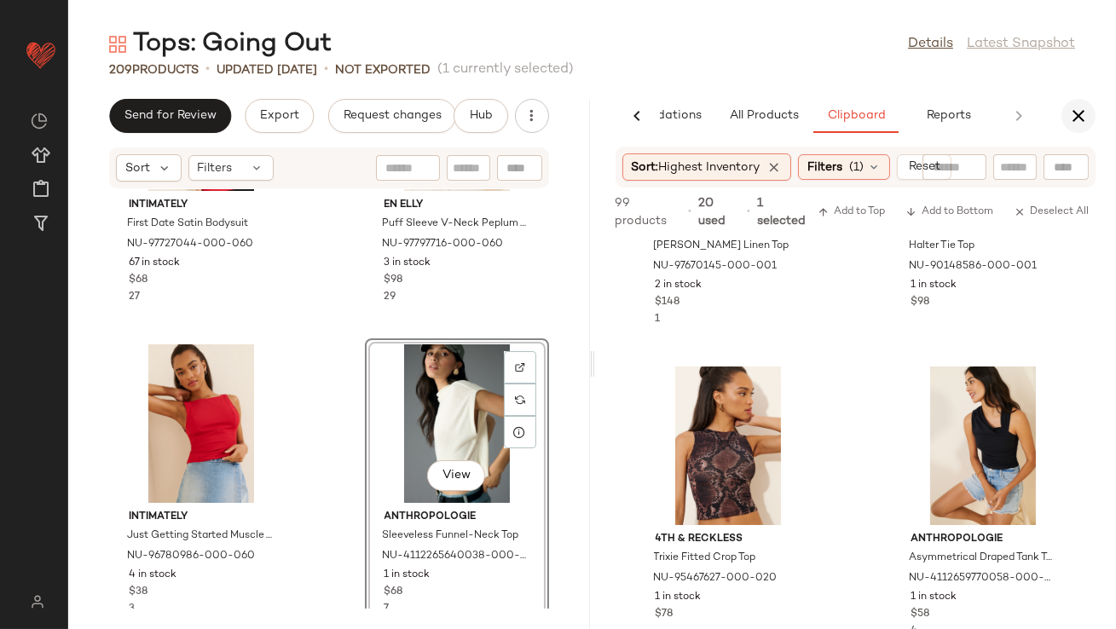
click at [1080, 116] on icon "button" at bounding box center [1078, 116] width 20 height 20
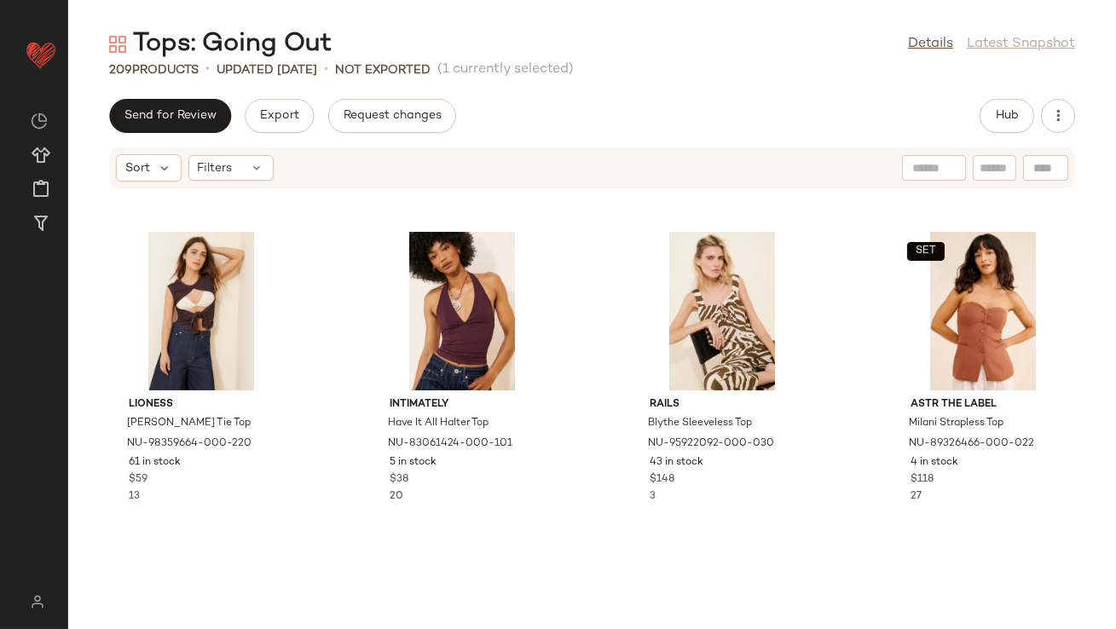
scroll to position [0, 0]
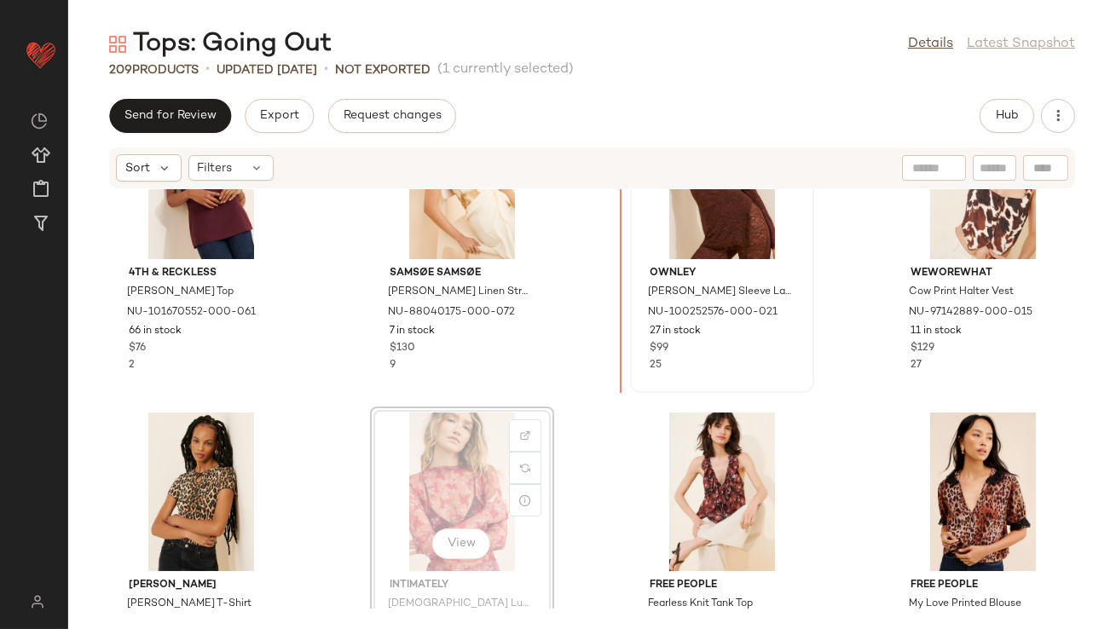
scroll to position [89, 0]
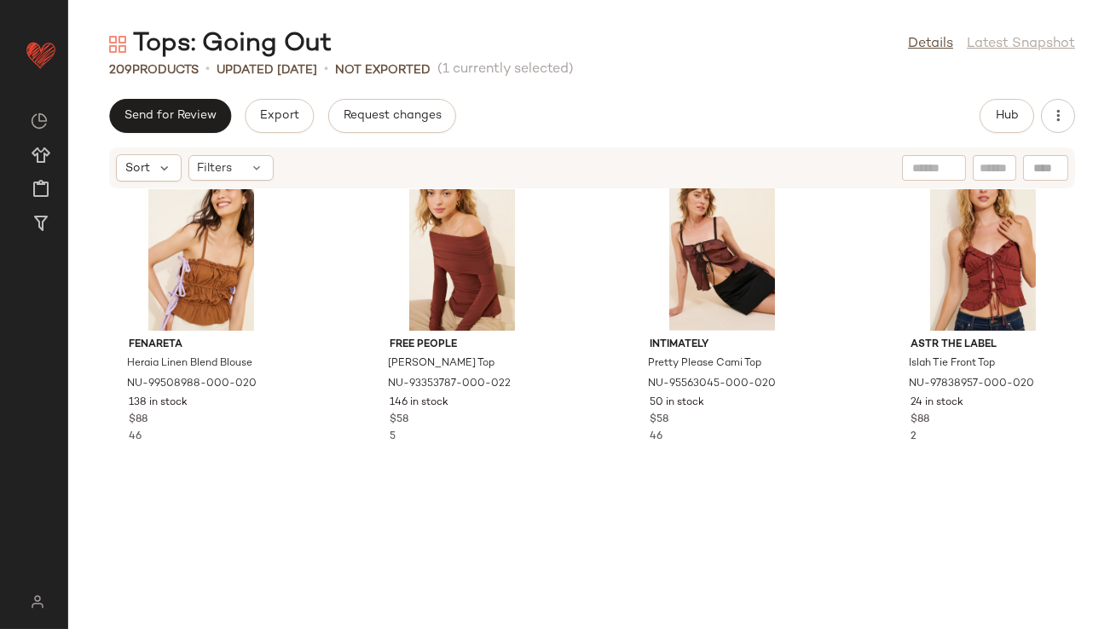
scroll to position [1854, 0]
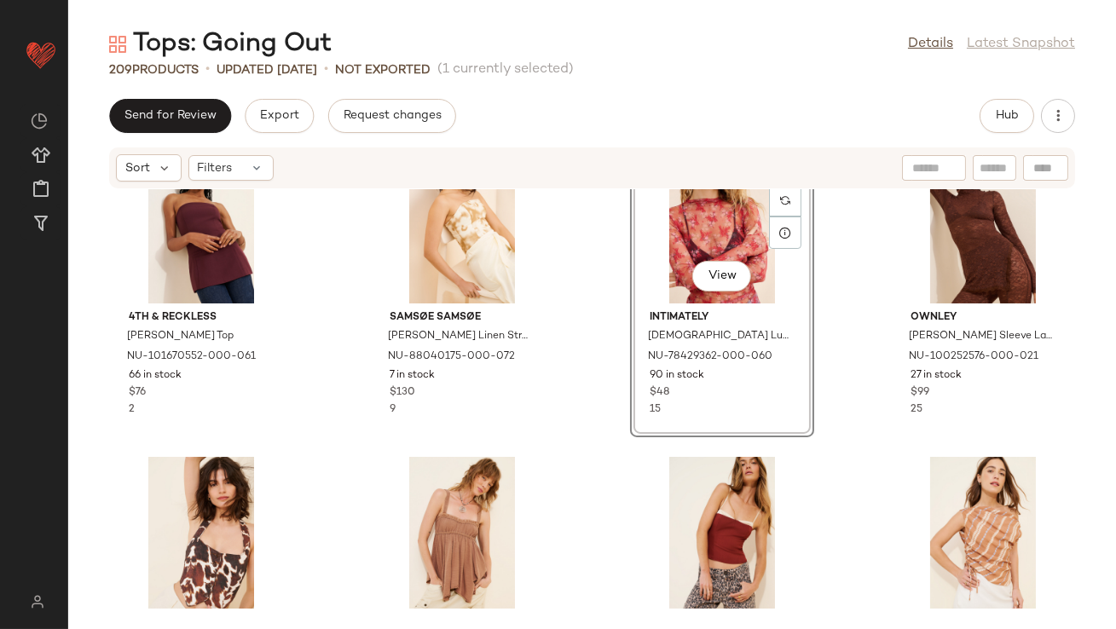
scroll to position [26, 0]
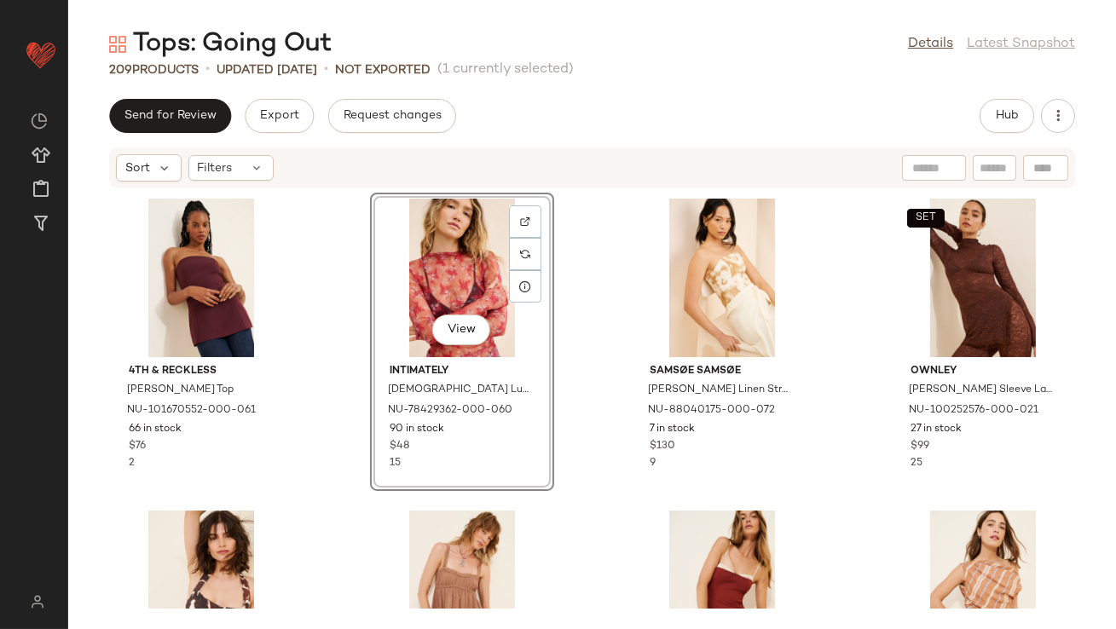
click at [590, 468] on div "4th & Reckless Maggie Corset Top NU-101670552-000-061 66 in stock $76 2 View In…" at bounding box center [591, 398] width 1047 height 419
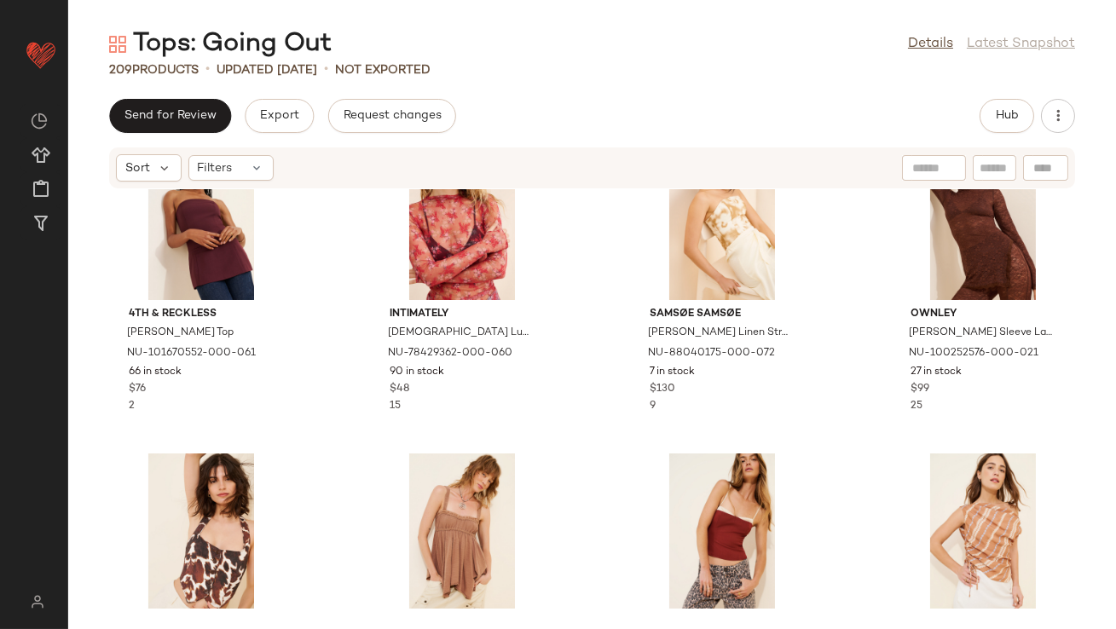
scroll to position [58, 0]
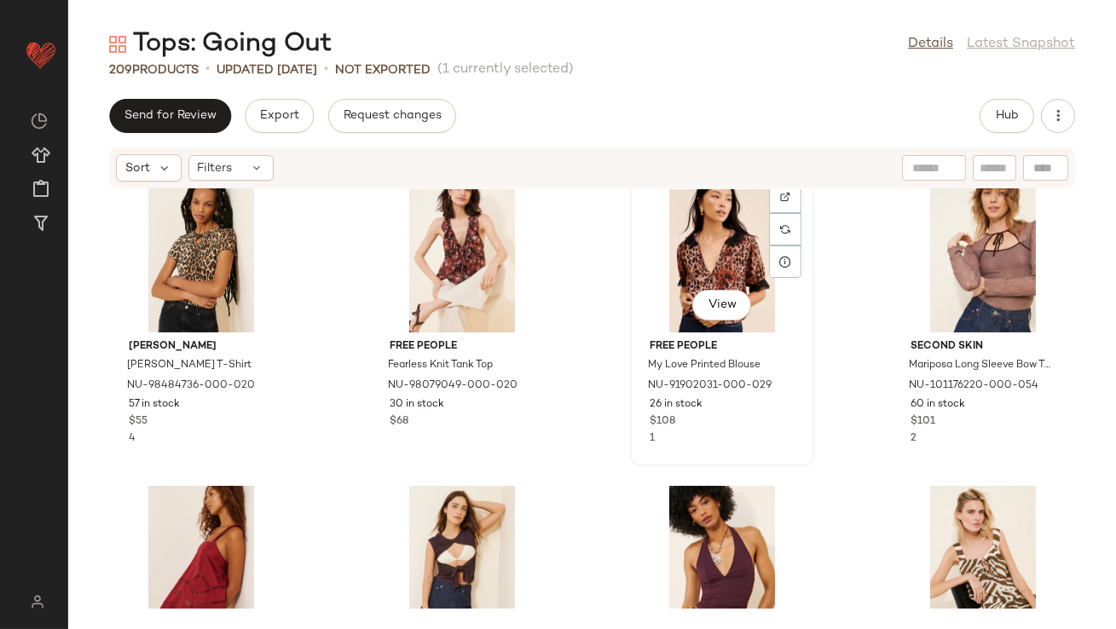
scroll to position [804, 0]
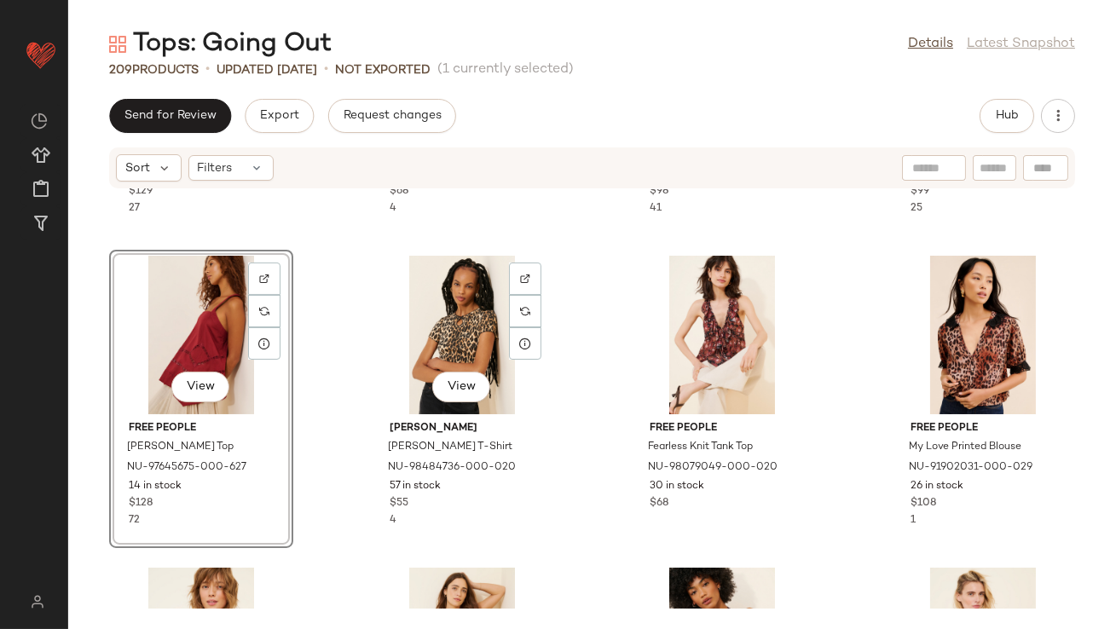
scroll to position [626, 0]
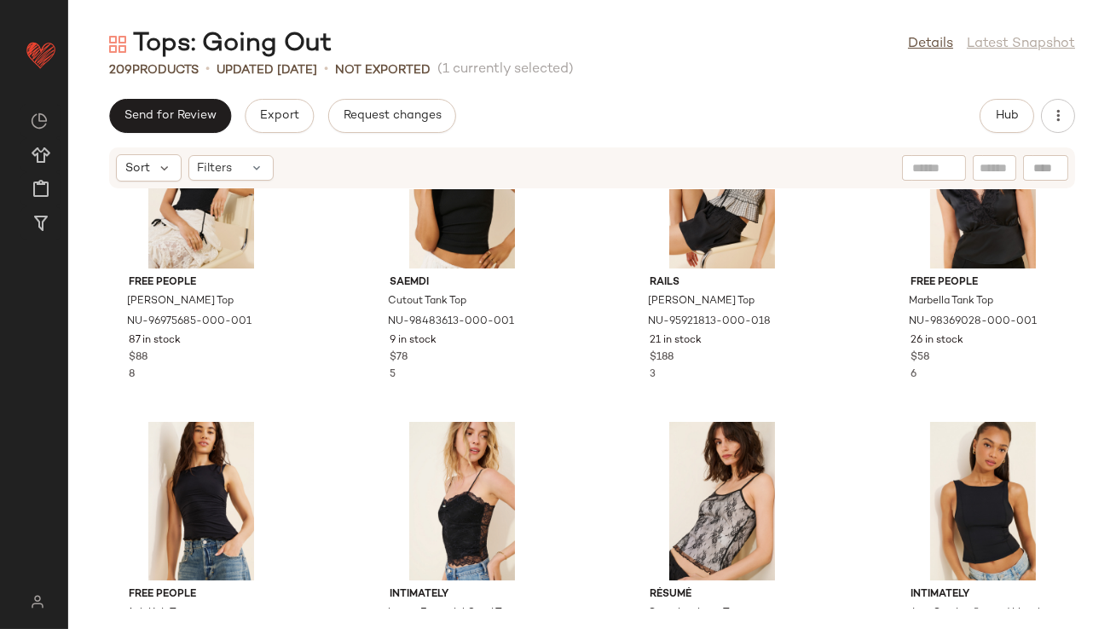
scroll to position [9304, 0]
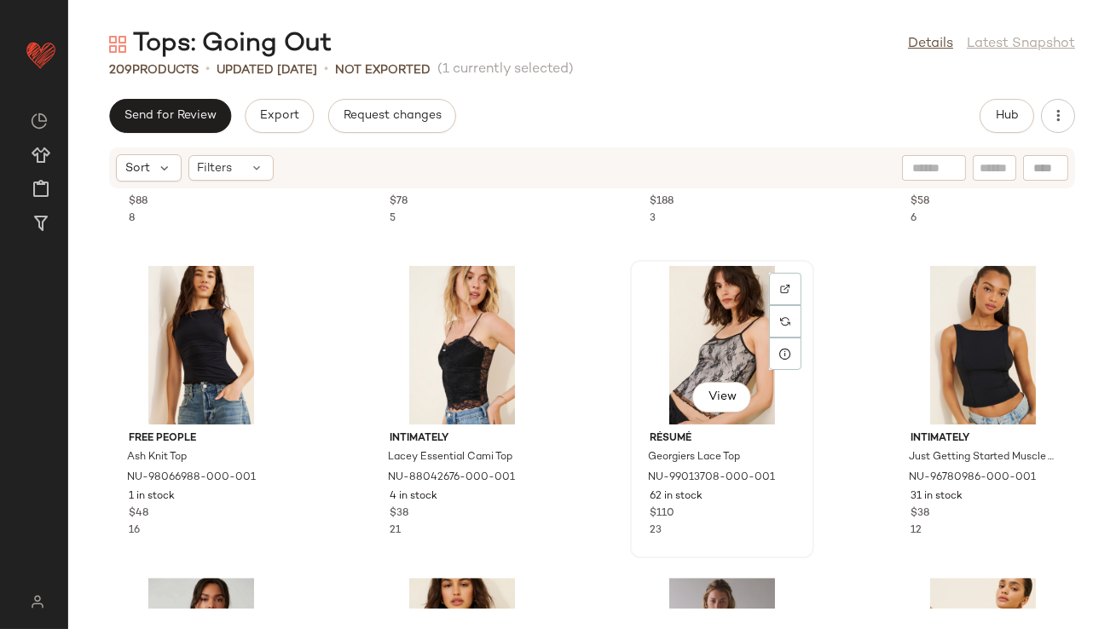
click at [699, 330] on div "View" at bounding box center [722, 345] width 172 height 159
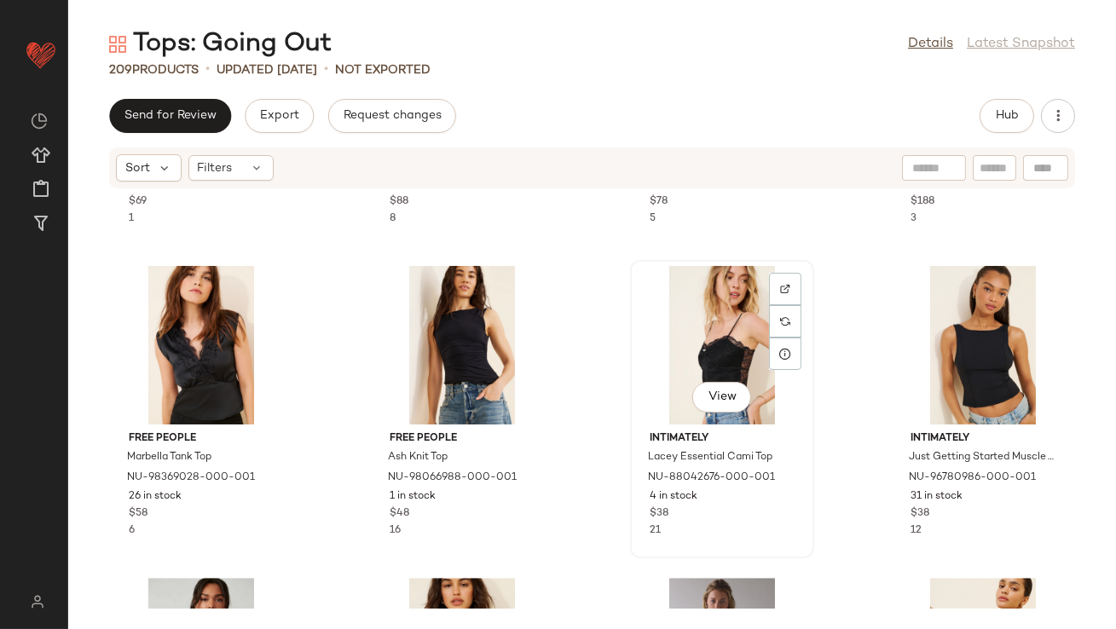
click at [659, 339] on div "View" at bounding box center [722, 345] width 172 height 159
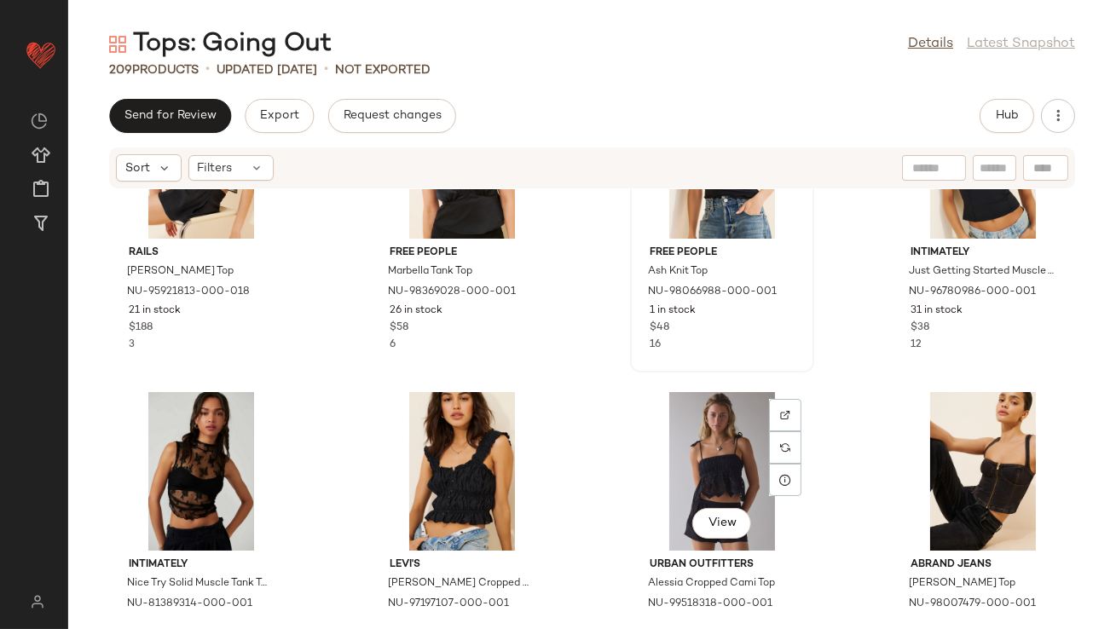
scroll to position [9510, 0]
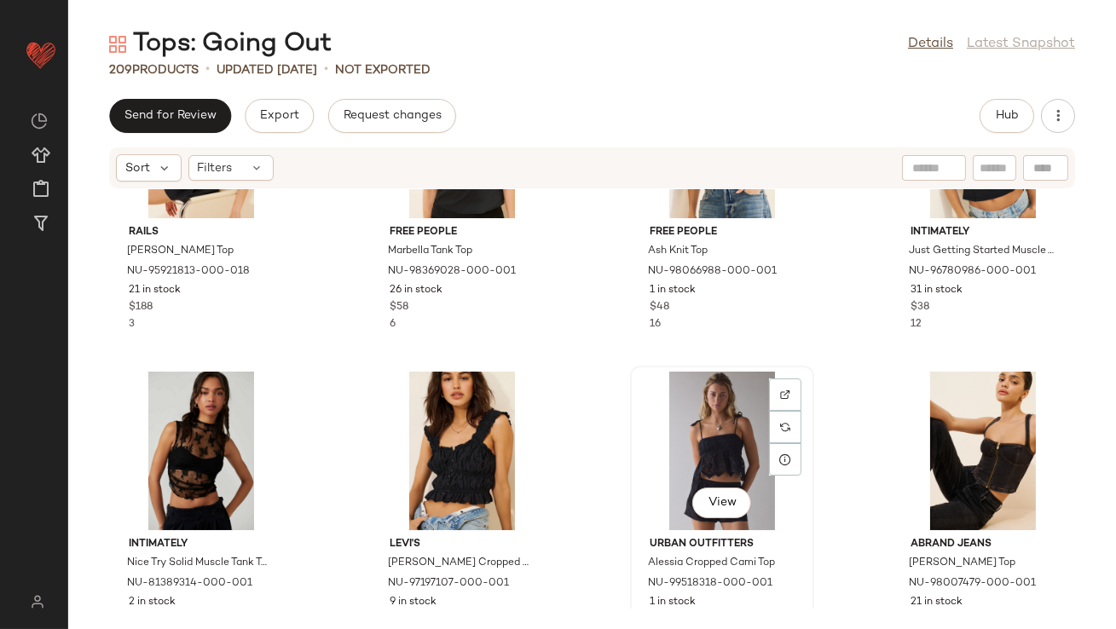
click at [723, 460] on div "View" at bounding box center [722, 451] width 172 height 159
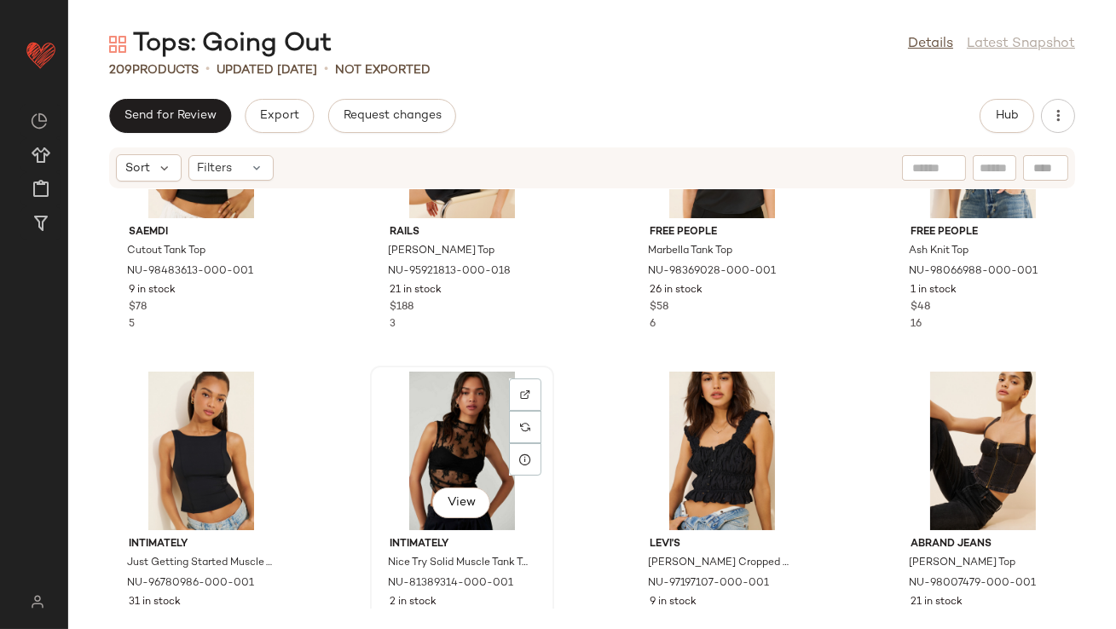
click at [436, 457] on div "View" at bounding box center [462, 451] width 172 height 159
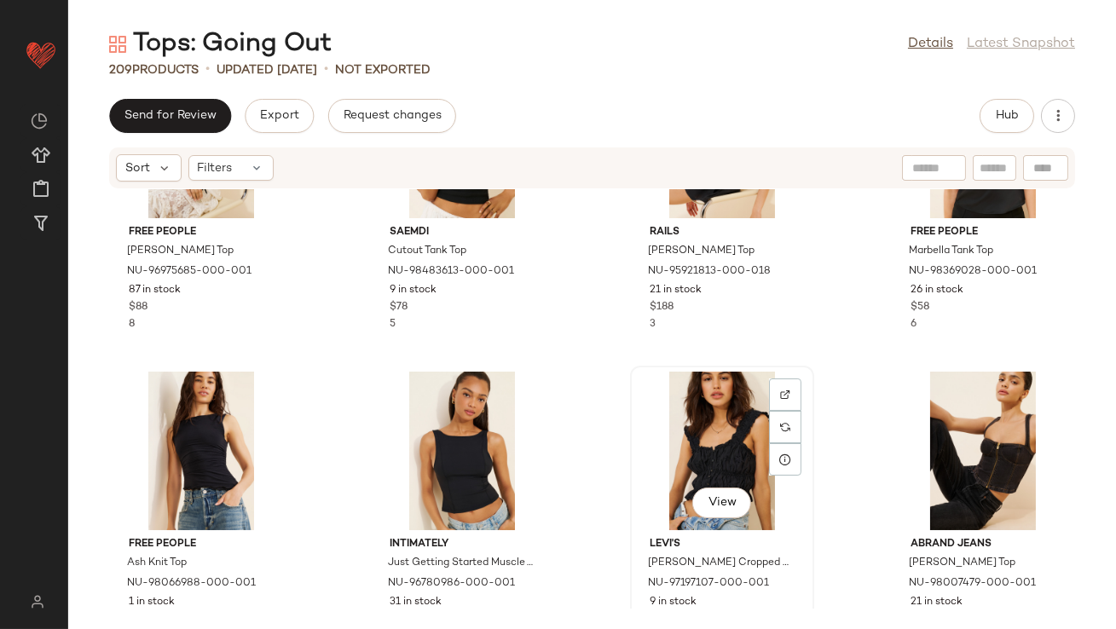
click at [695, 445] on div "View" at bounding box center [722, 451] width 172 height 159
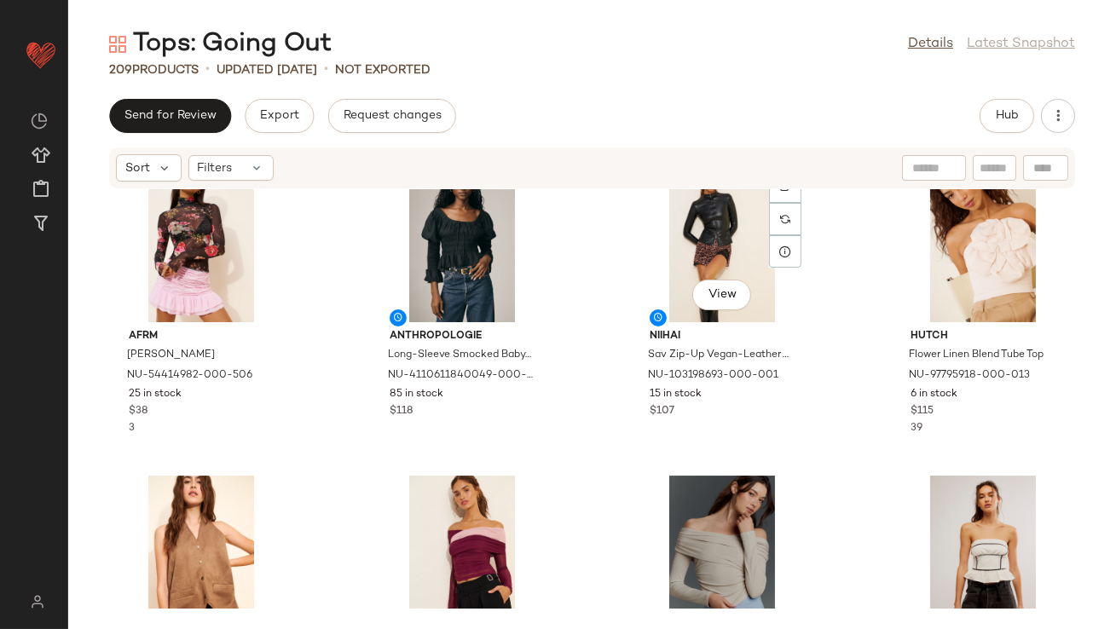
scroll to position [11007, 0]
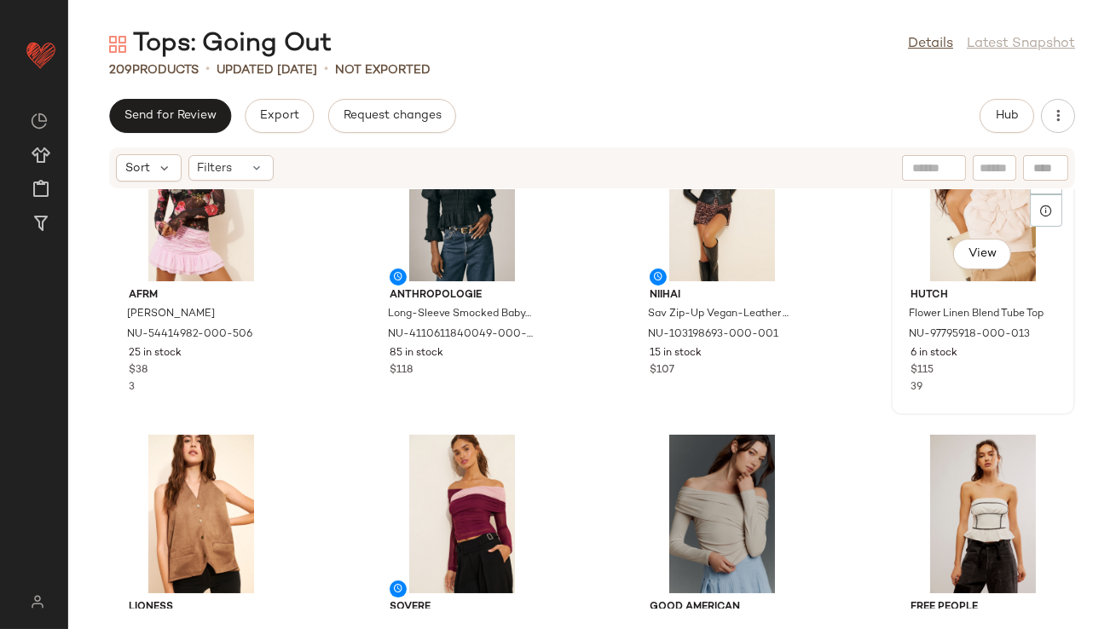
click at [925, 226] on div "View" at bounding box center [983, 202] width 172 height 159
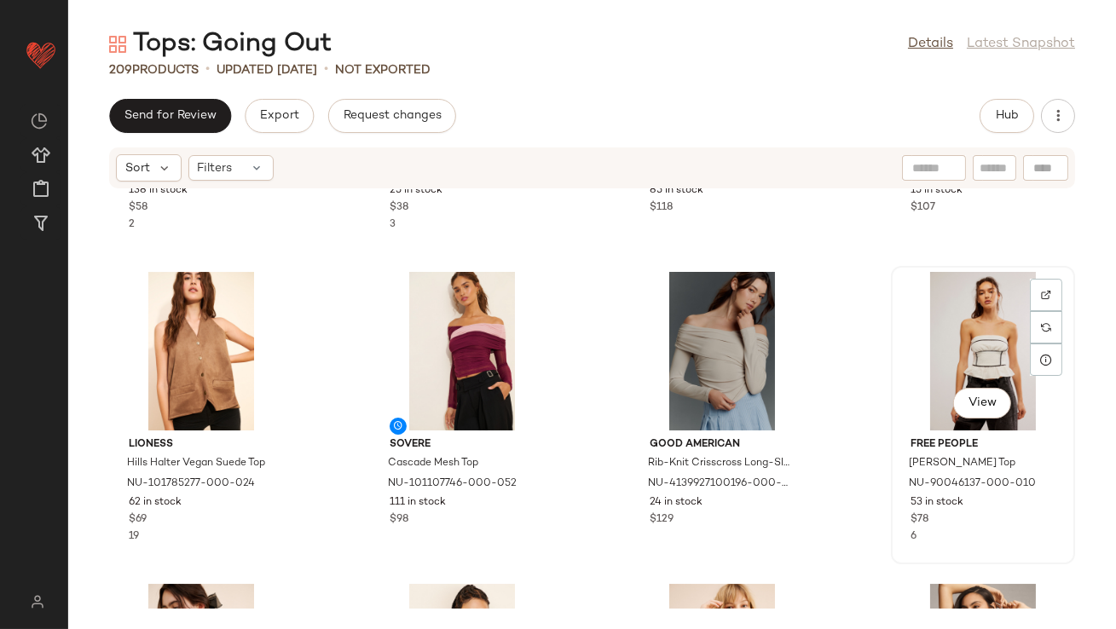
click at [922, 378] on div "View" at bounding box center [983, 351] width 172 height 159
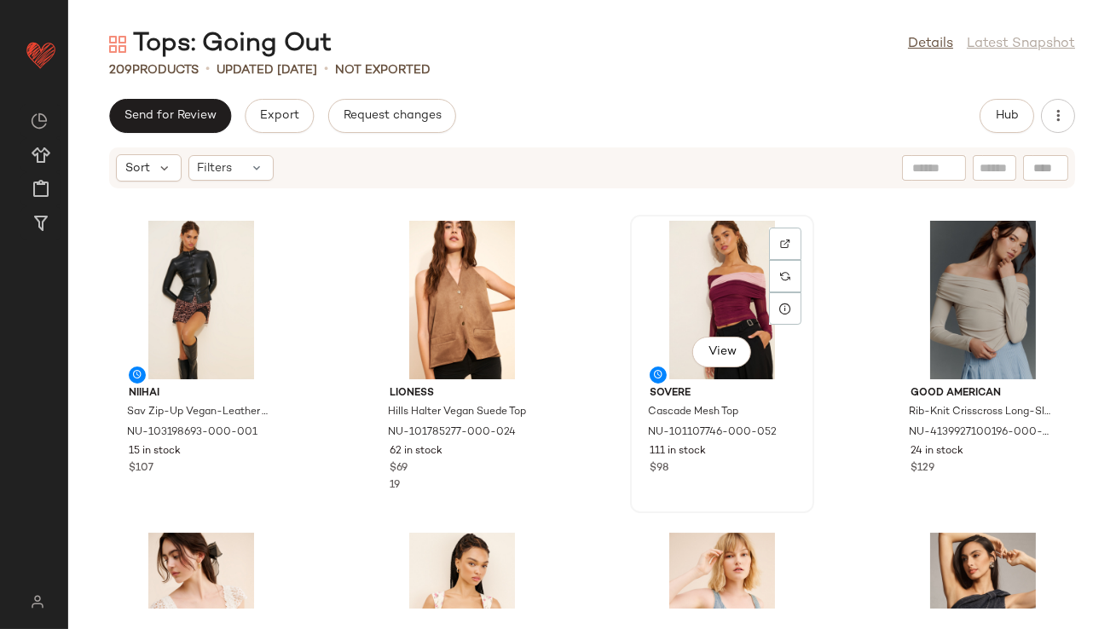
click at [690, 303] on div "View" at bounding box center [722, 300] width 172 height 159
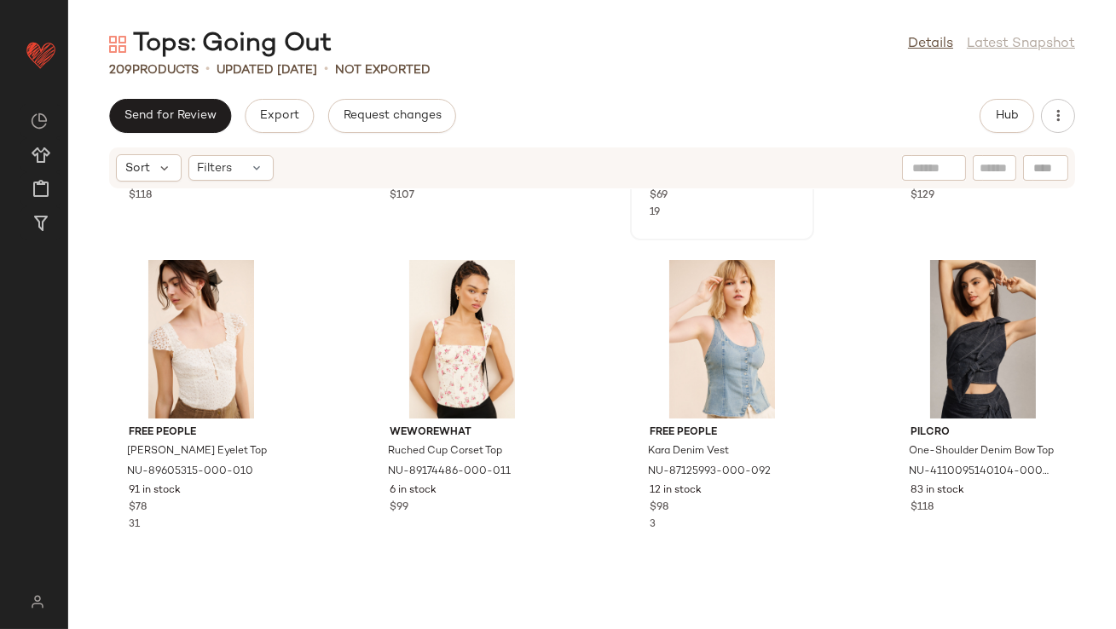
scroll to position [11593, 0]
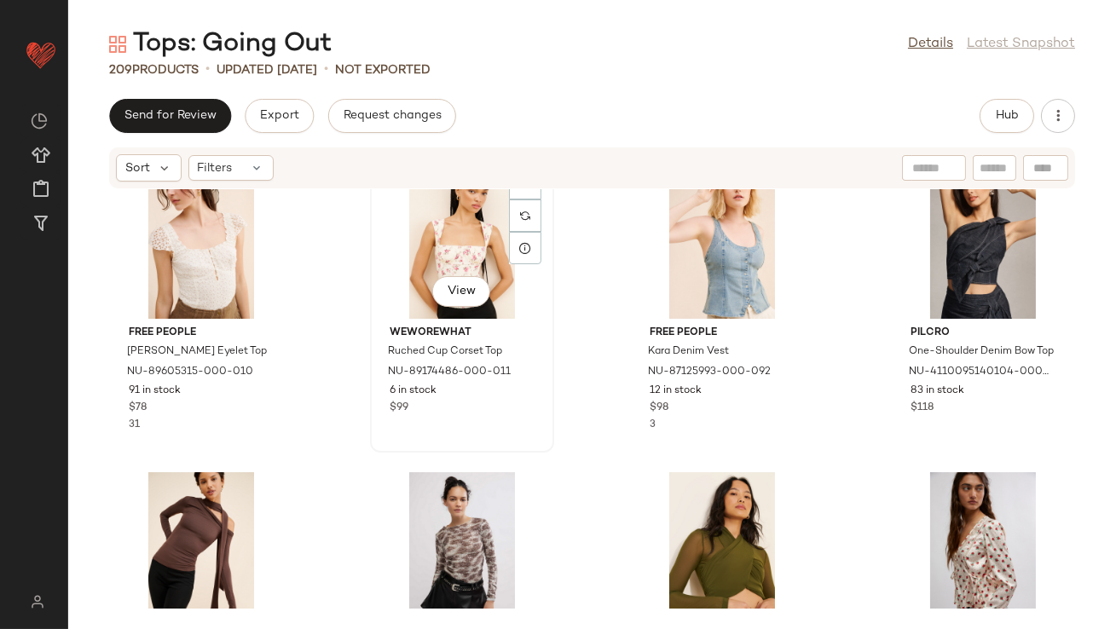
click at [447, 216] on div "View" at bounding box center [462, 239] width 172 height 159
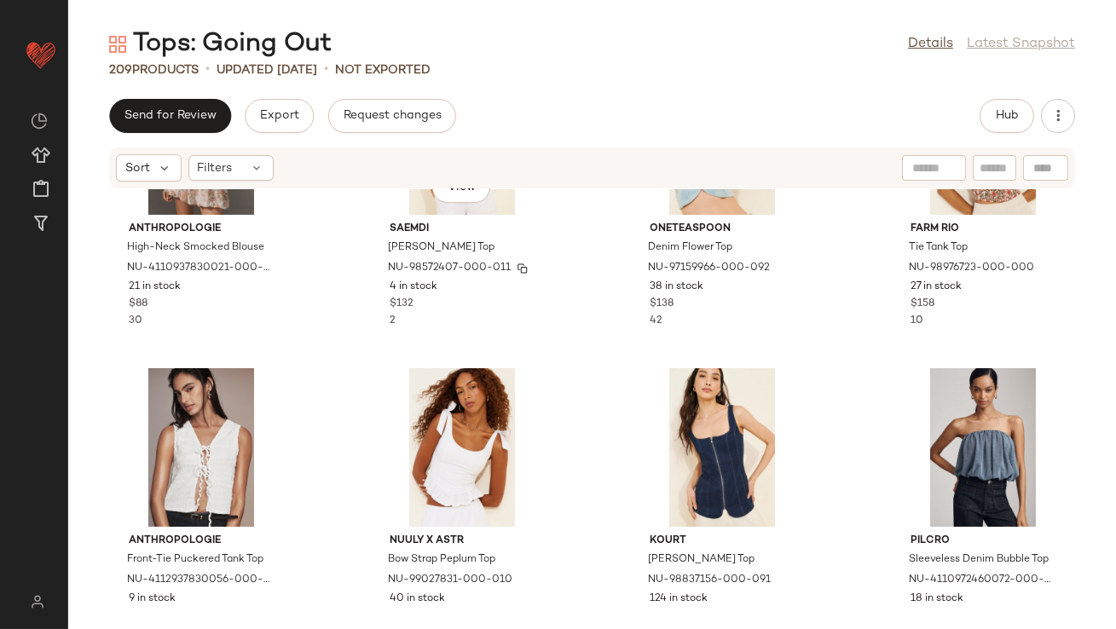
scroll to position [13119, 0]
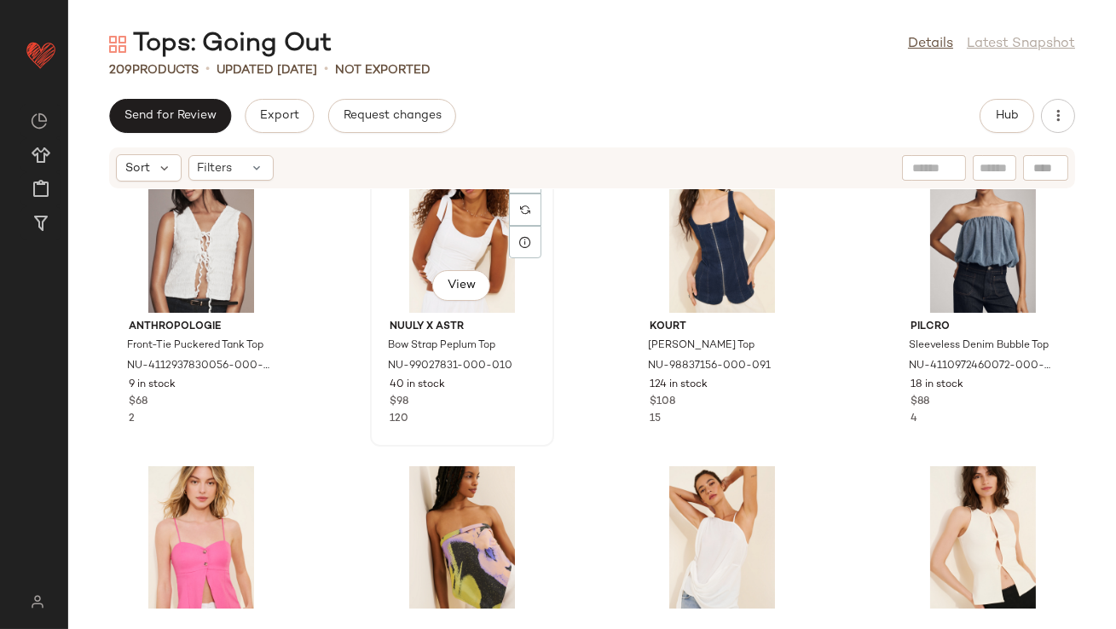
click at [438, 242] on div "View" at bounding box center [462, 233] width 172 height 159
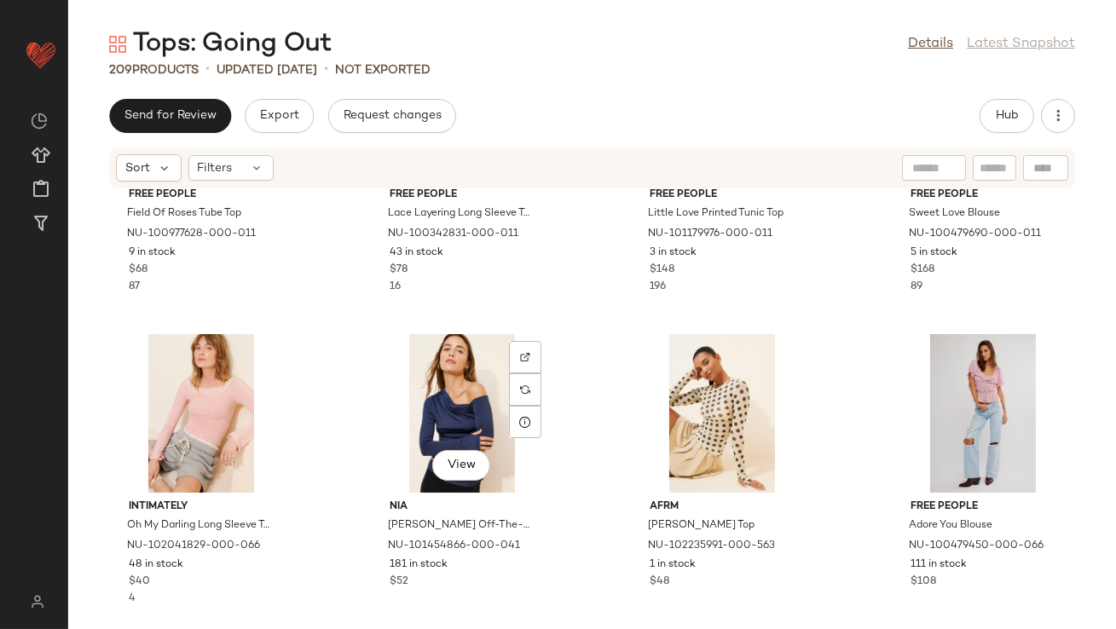
scroll to position [16115, 0]
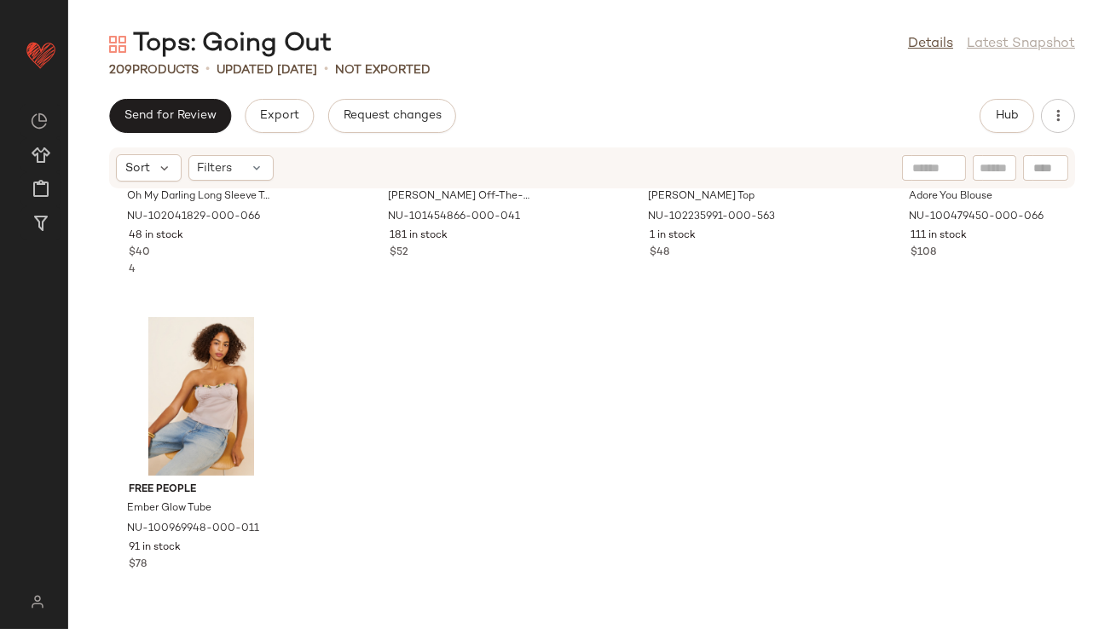
click at [973, 524] on div "Intimately Oh My Darling Long Sleeve Top NU-102041829-000-066 48 in stock $40 4…" at bounding box center [591, 398] width 1047 height 419
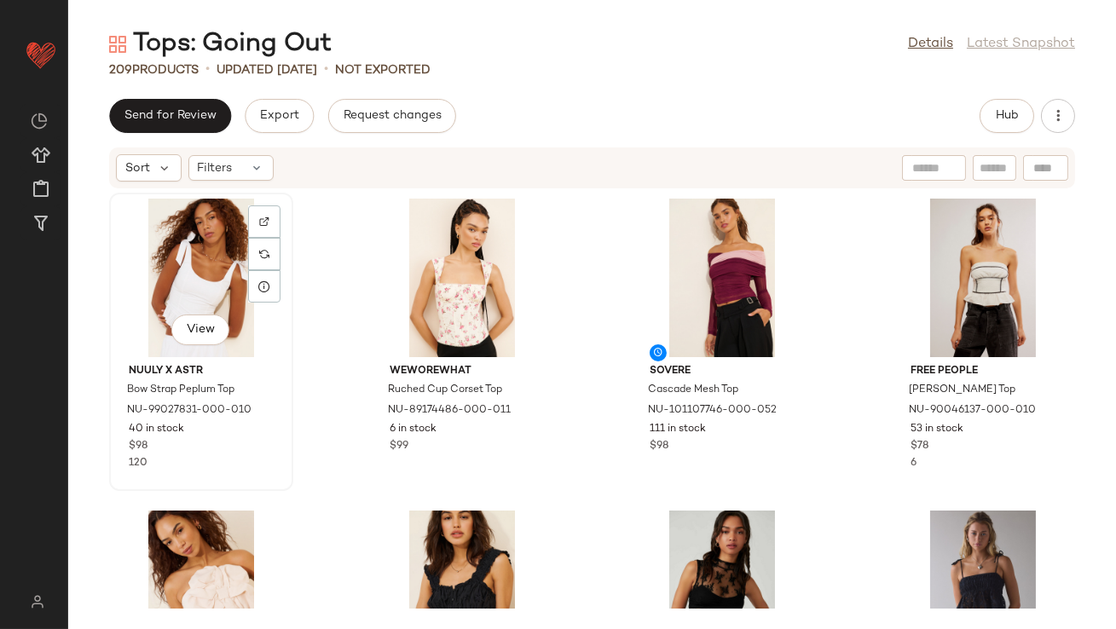
click at [187, 263] on div "View" at bounding box center [201, 278] width 172 height 159
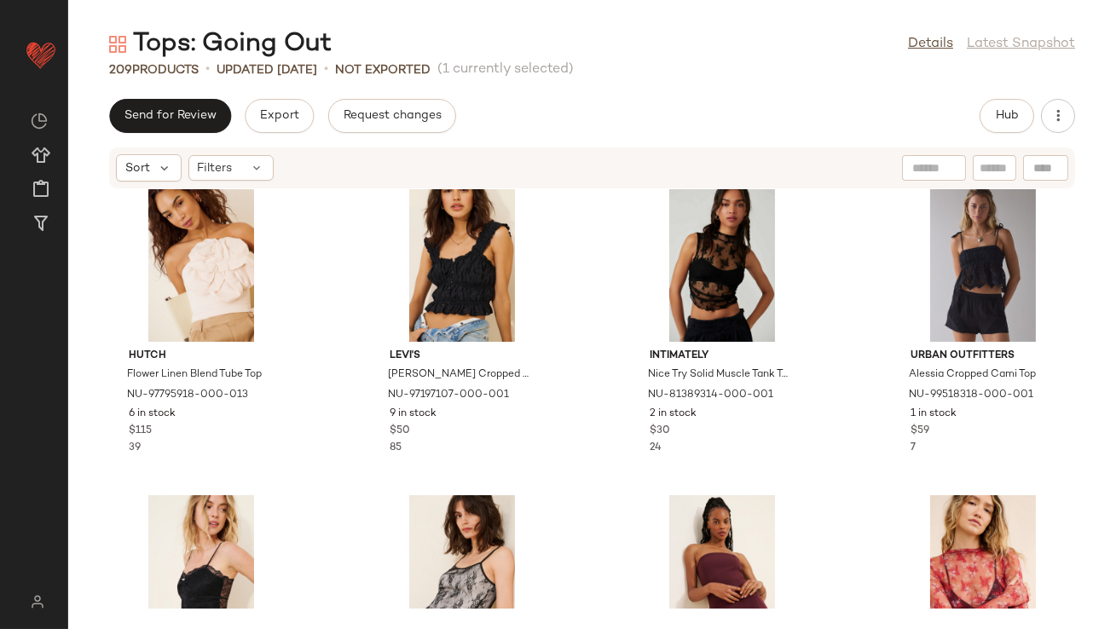
scroll to position [514, 0]
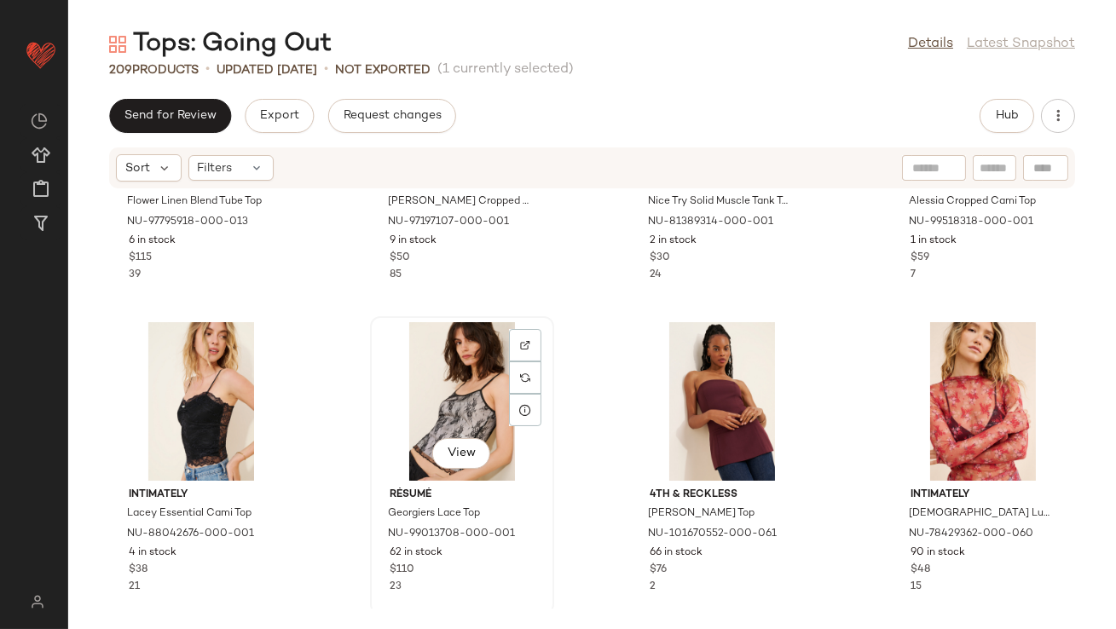
click at [432, 355] on div "View" at bounding box center [462, 401] width 172 height 159
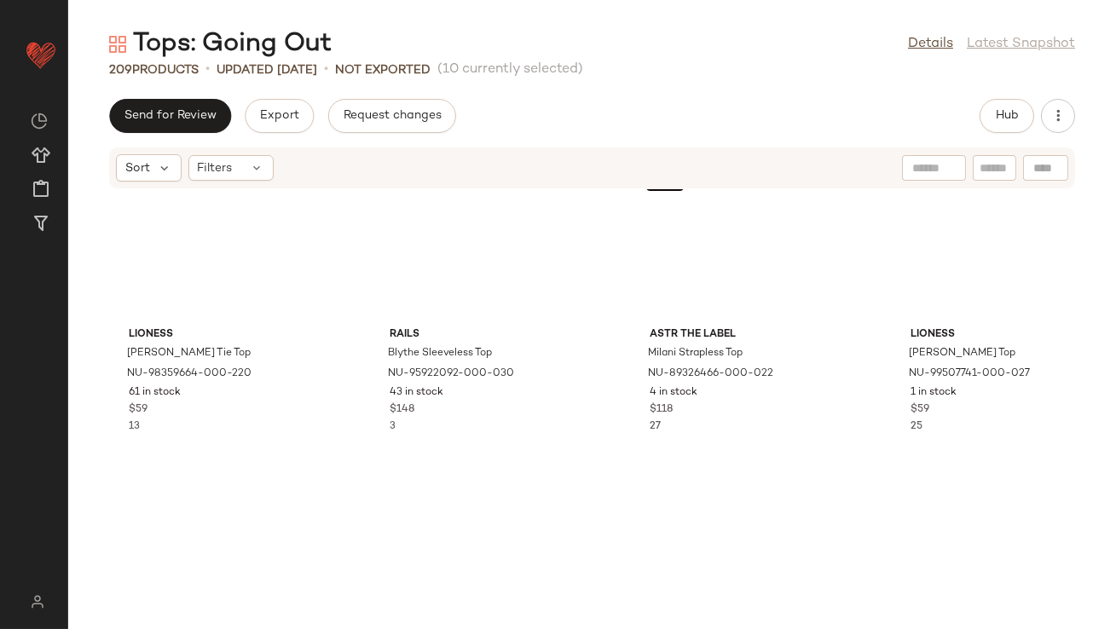
scroll to position [1956, 0]
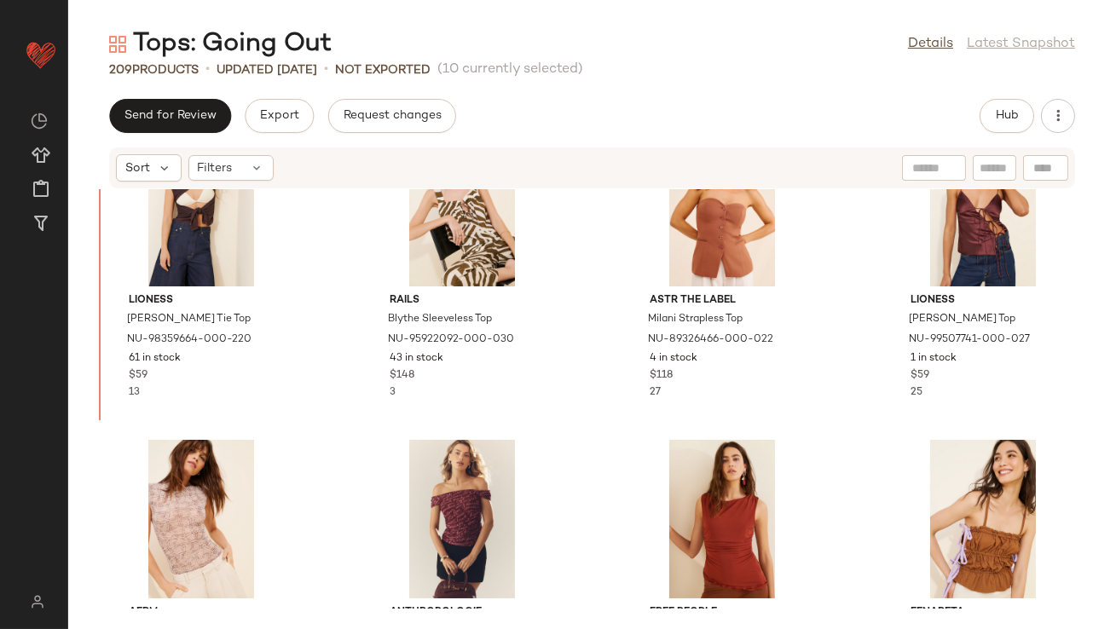
drag, startPoint x: 220, startPoint y: 357, endPoint x: 222, endPoint y: 366, distance: 8.7
click at [326, 355] on div "View Intimately Nice Try Solid Muscle Tank Top NU-81389314-000-001 2 in stock $…" at bounding box center [591, 398] width 1047 height 419
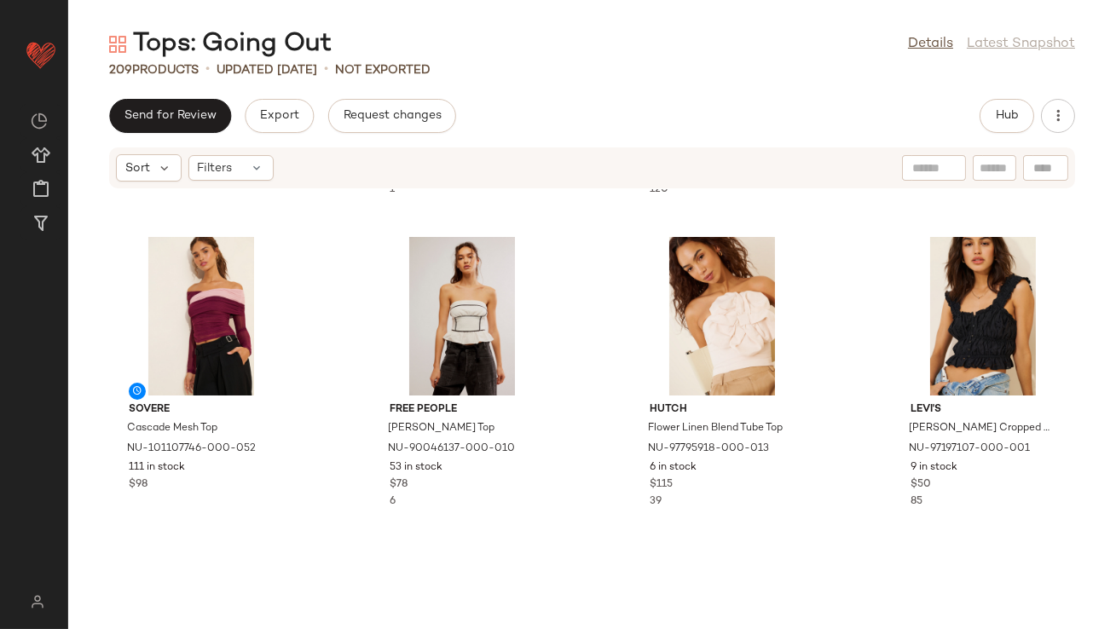
scroll to position [1256, 0]
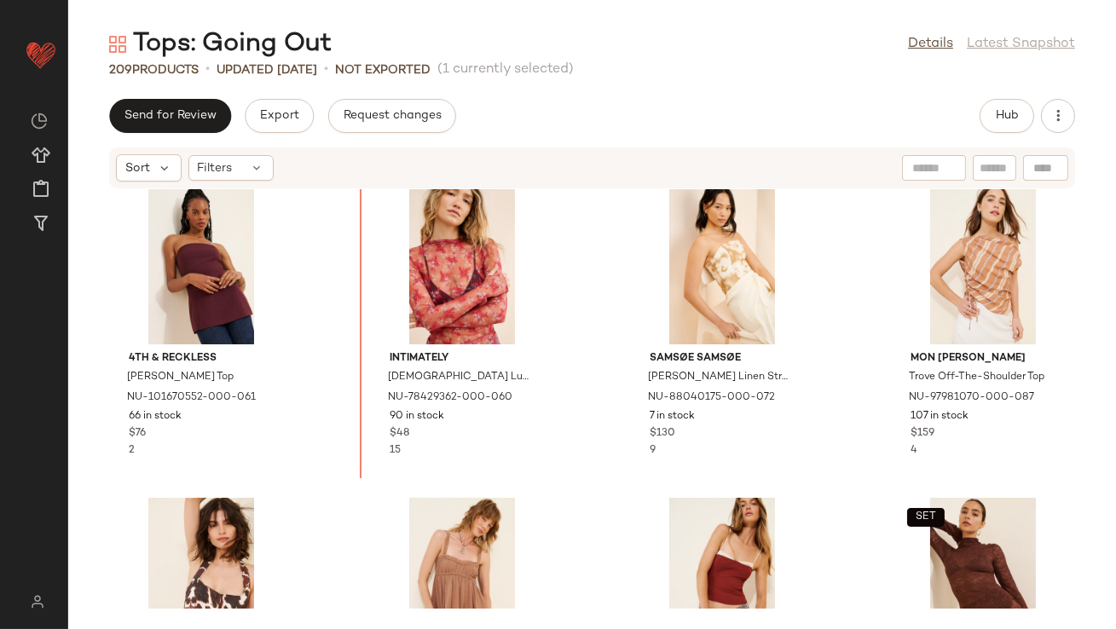
scroll to position [6, 0]
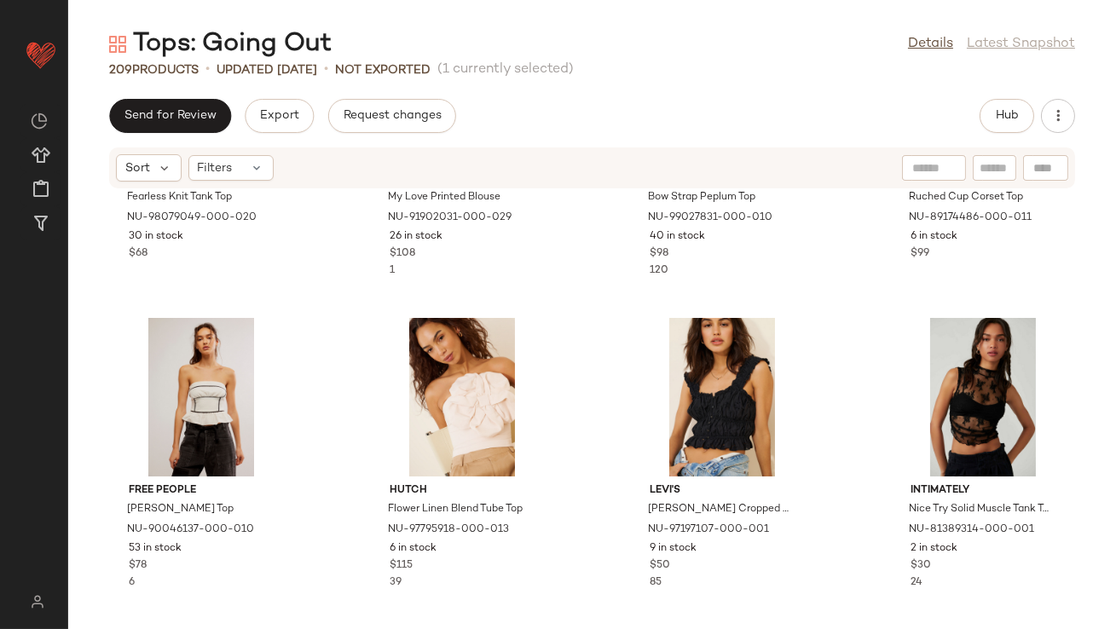
scroll to position [1153, 0]
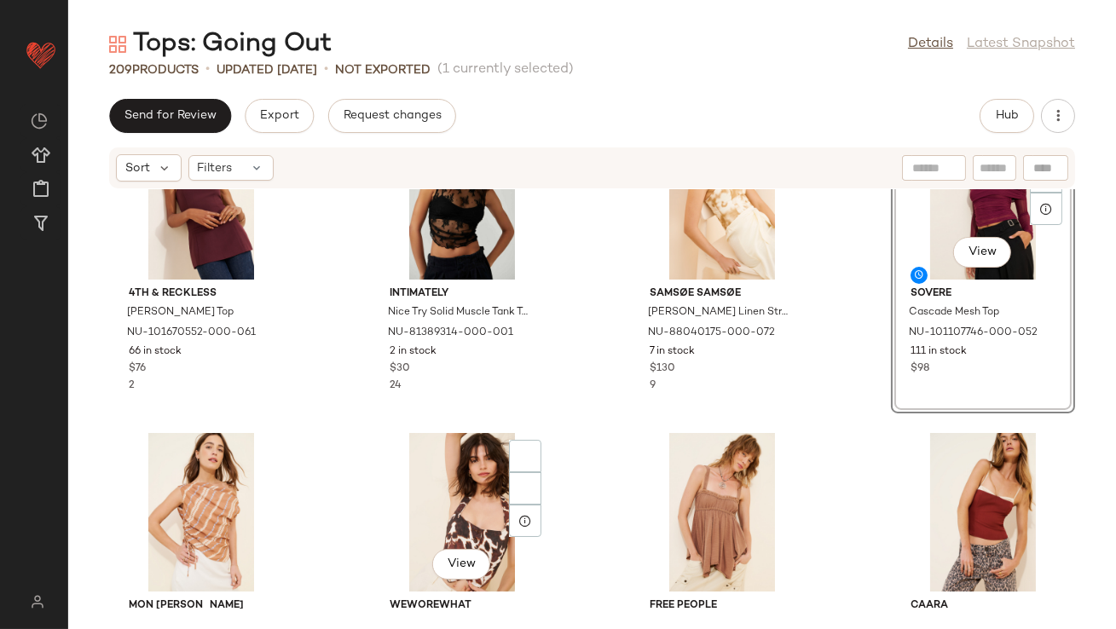
scroll to position [86, 0]
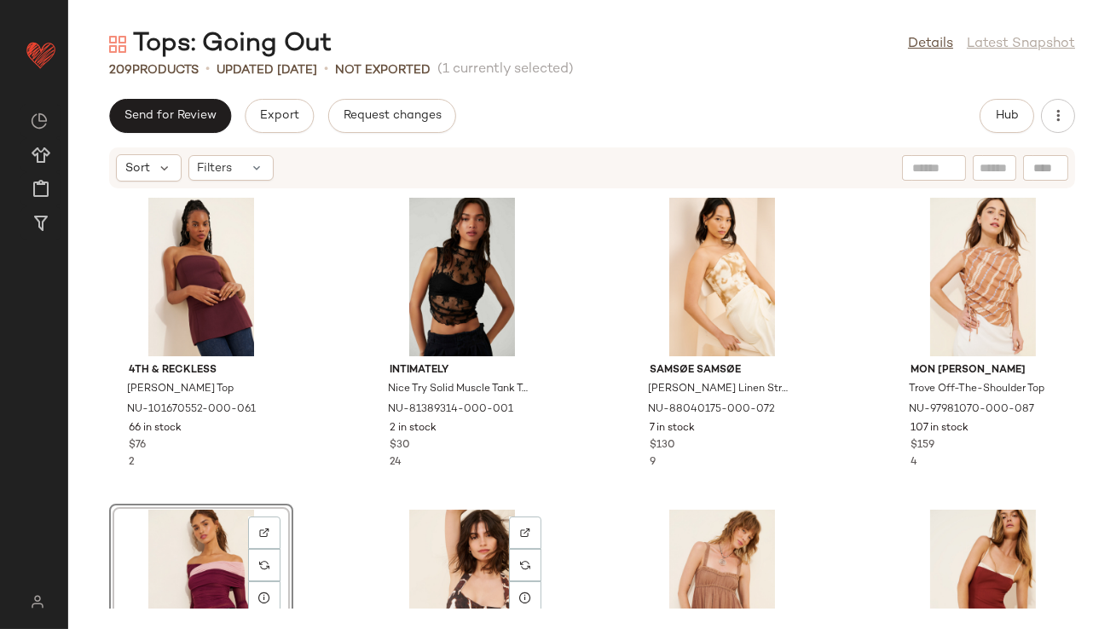
scroll to position [7, 0]
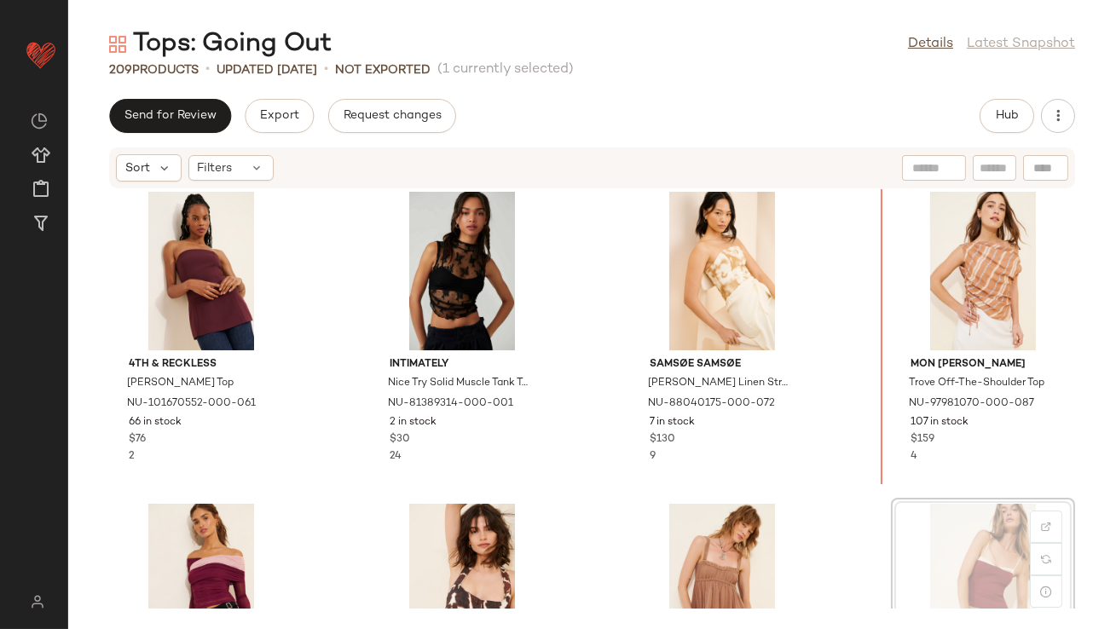
scroll to position [8, 0]
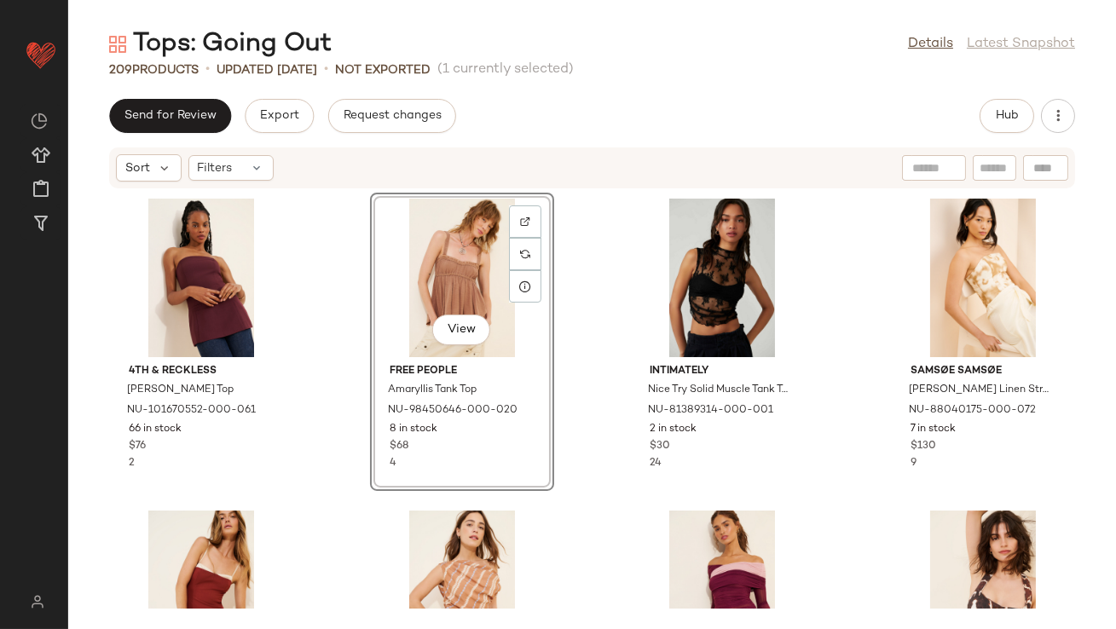
click at [571, 500] on div "4th & Reckless Maggie Corset Top NU-101670552-000-061 66 in stock $76 2 View Fr…" at bounding box center [591, 398] width 1047 height 419
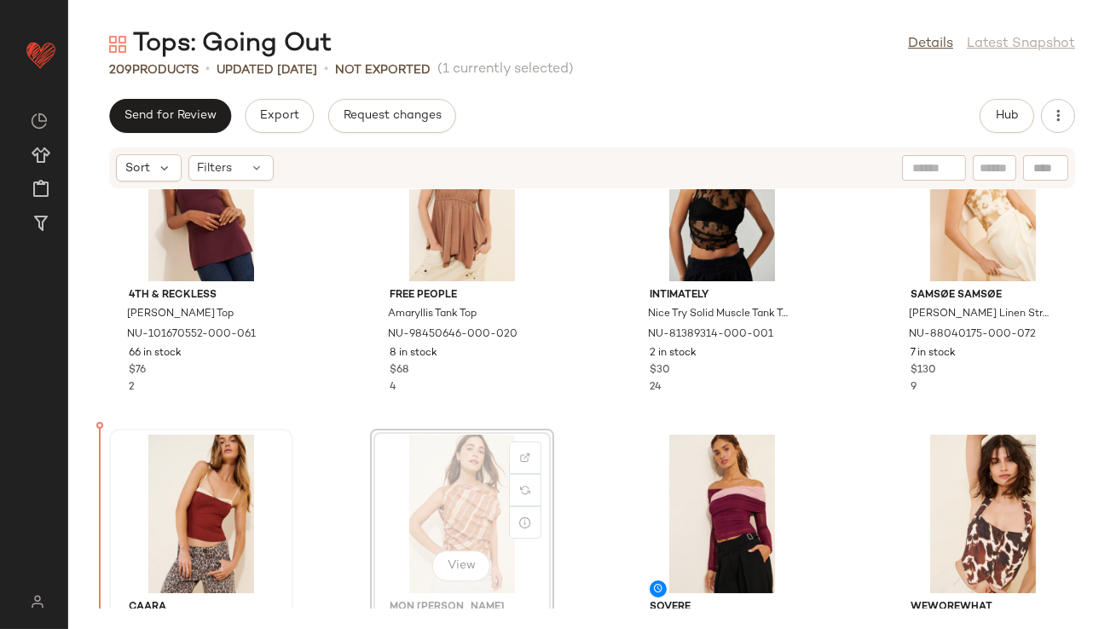
scroll to position [84, 0]
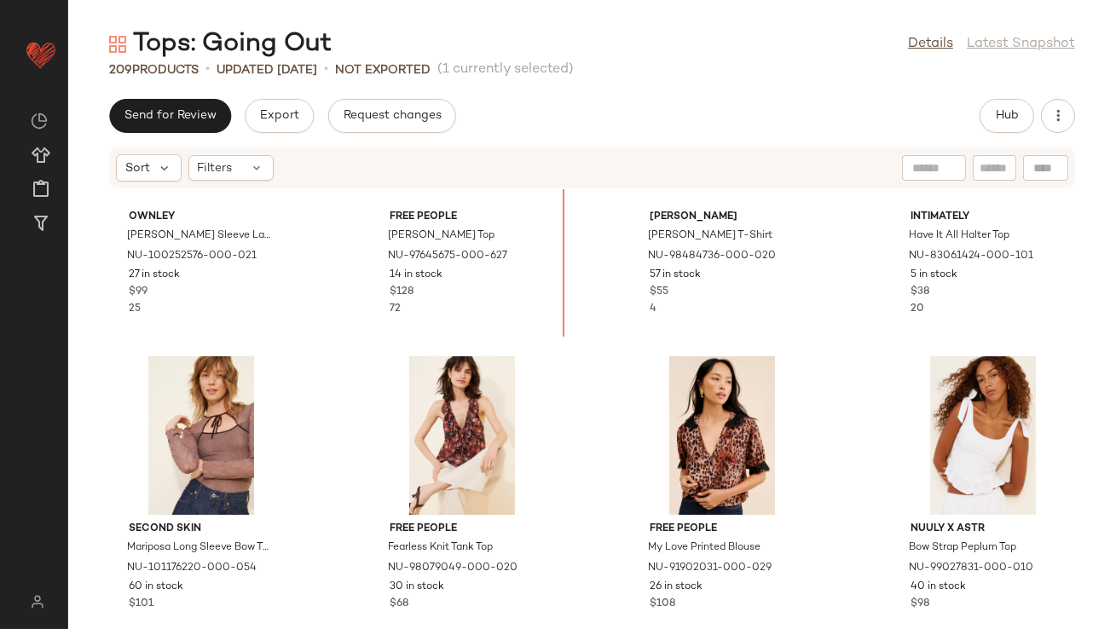
scroll to position [789, 0]
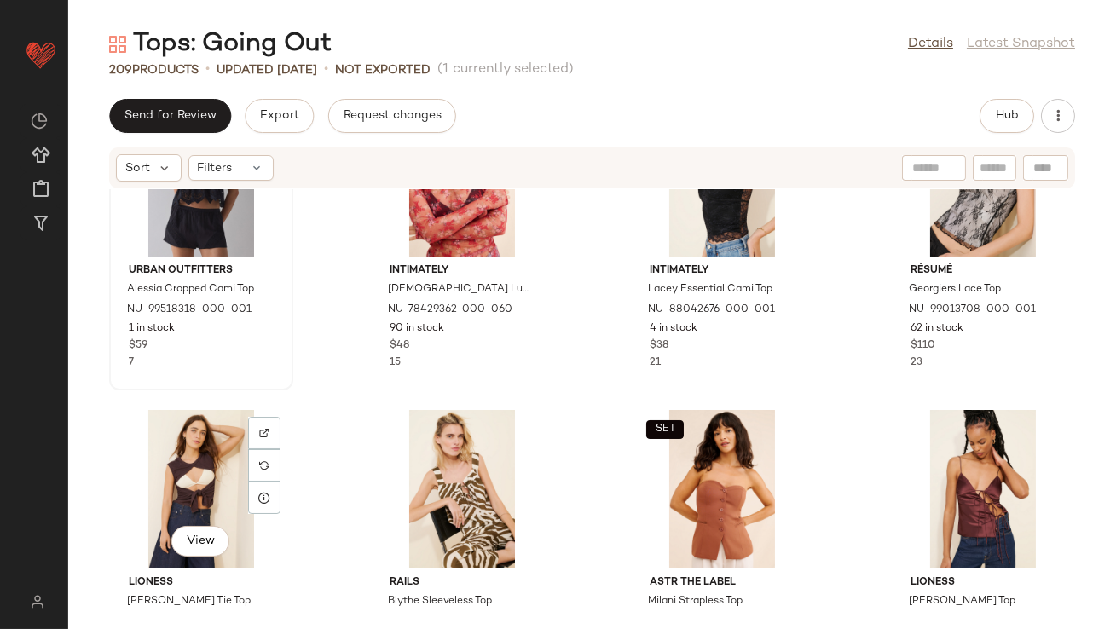
scroll to position [1664, 0]
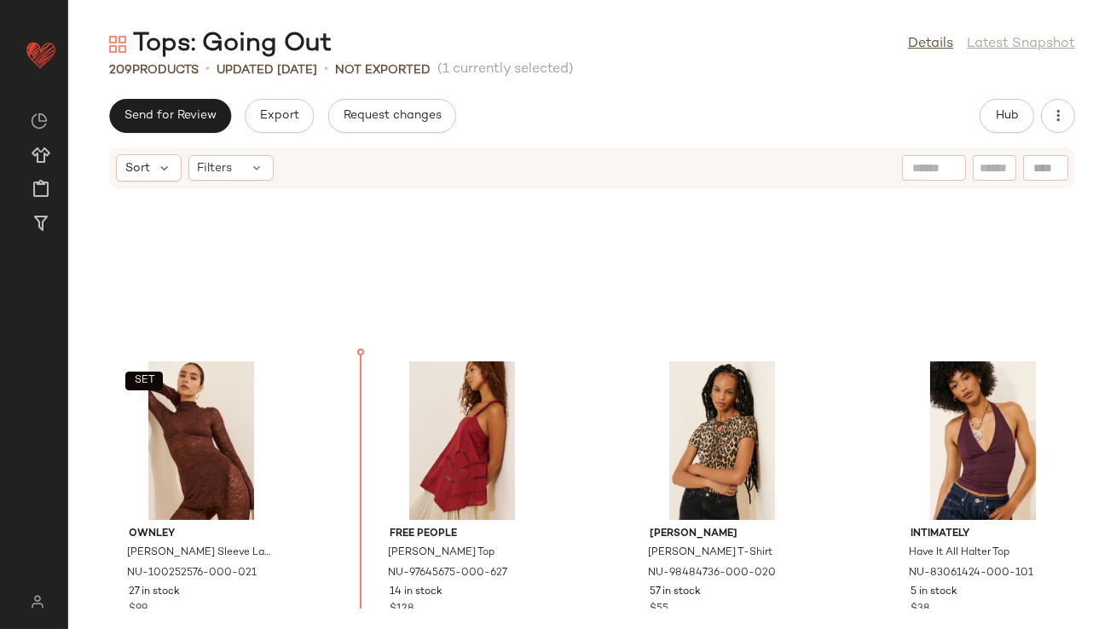
scroll to position [475, 0]
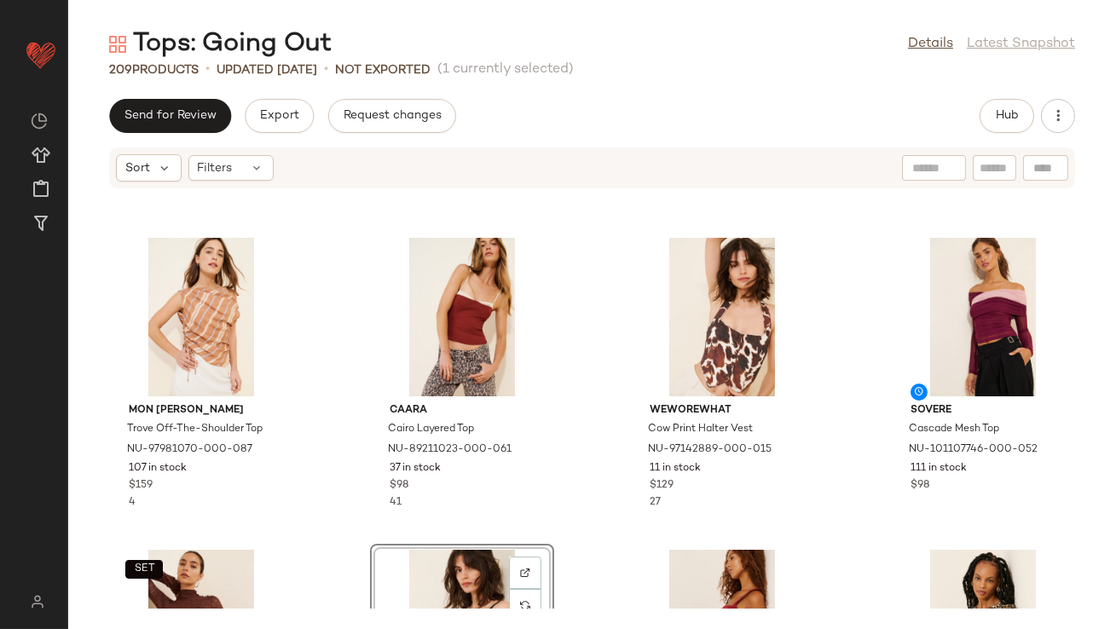
scroll to position [286, 0]
click at [1054, 114] on icon "button" at bounding box center [1057, 115] width 17 height 17
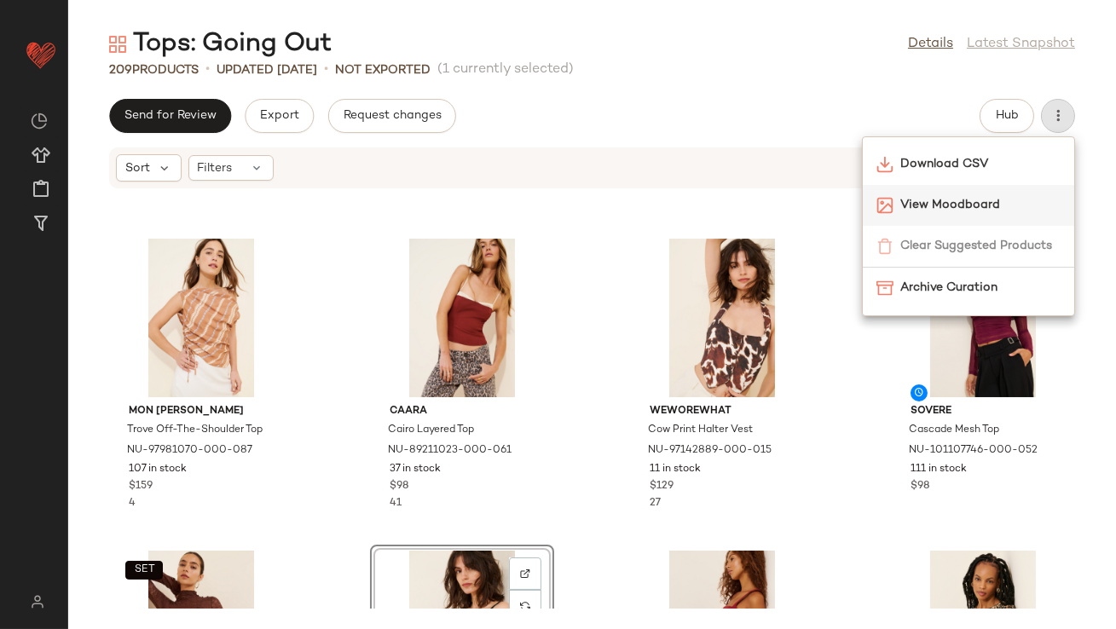
click at [946, 197] on span "View Moodboard" at bounding box center [980, 205] width 160 height 18
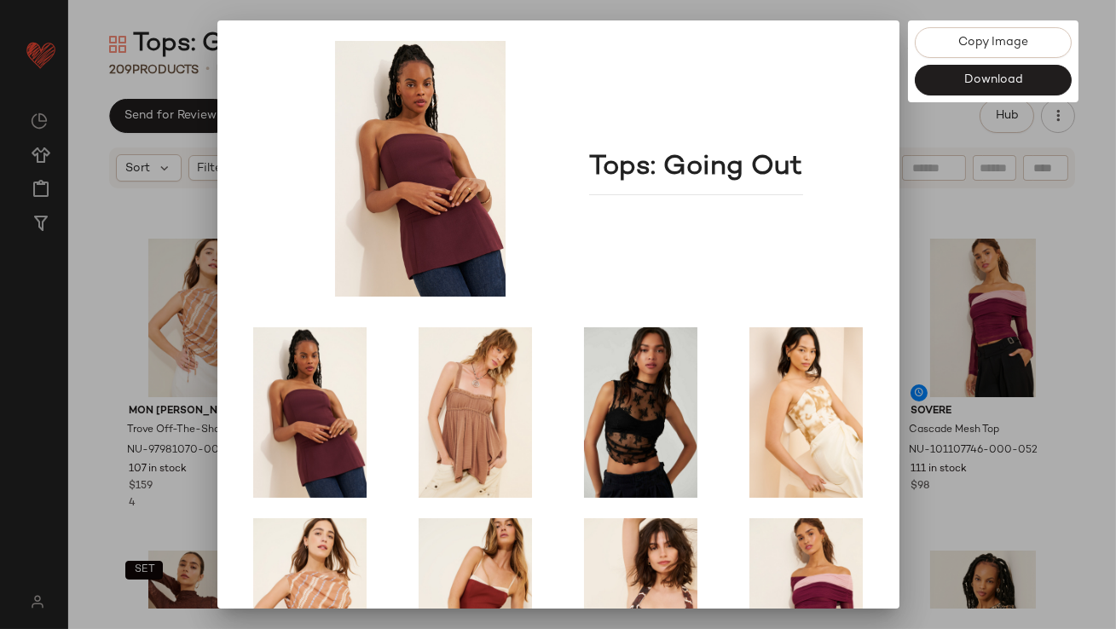
scroll to position [291, 0]
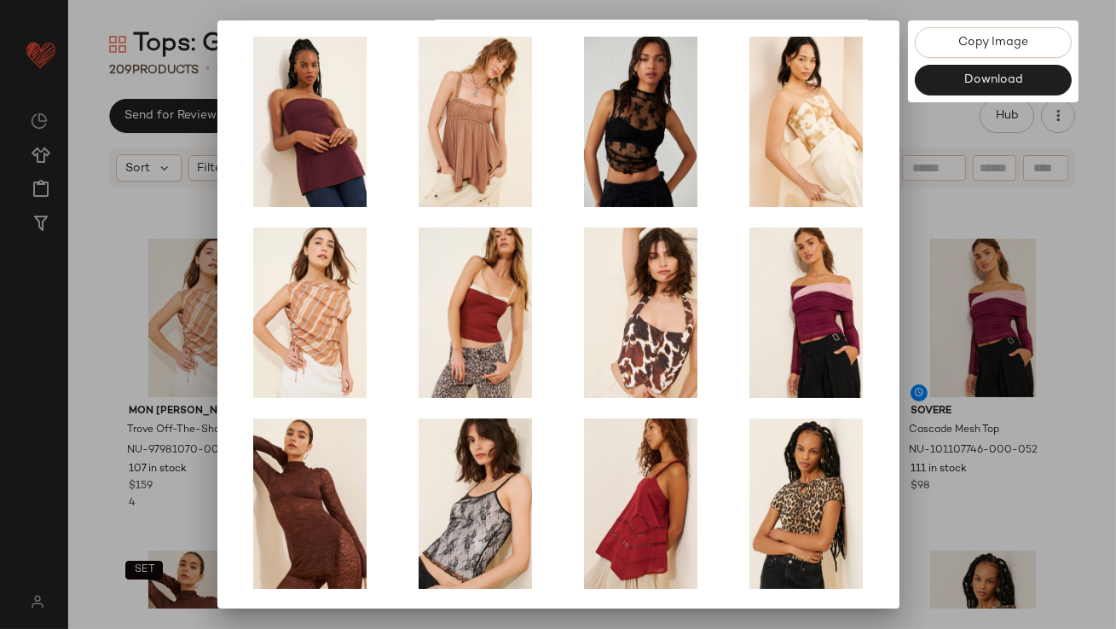
click at [940, 412] on div at bounding box center [558, 314] width 1116 height 629
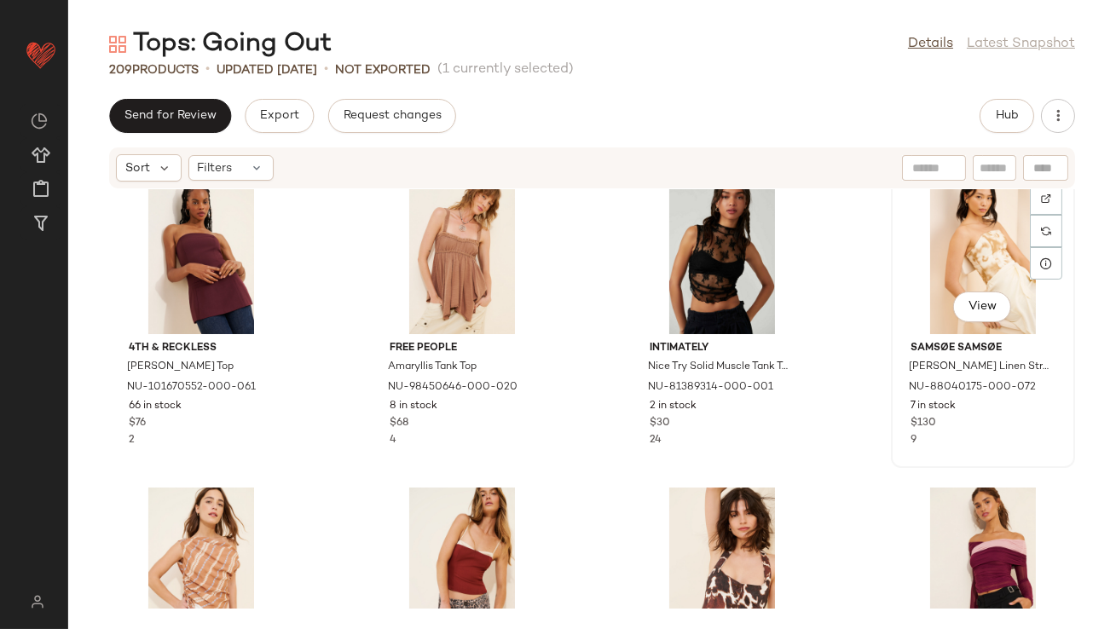
scroll to position [0, 0]
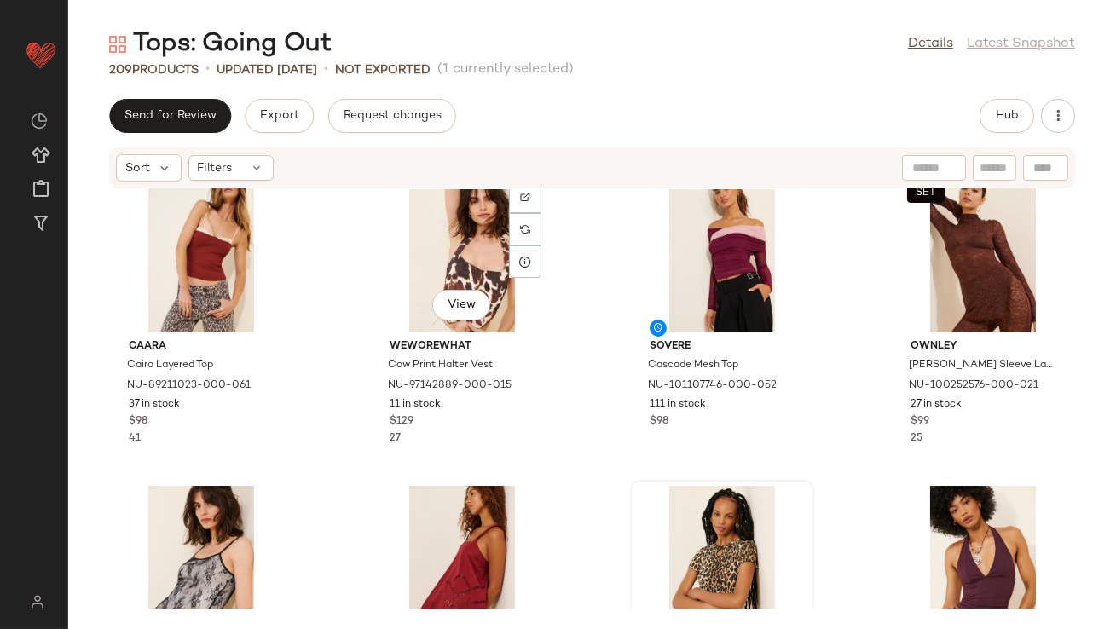
scroll to position [573, 0]
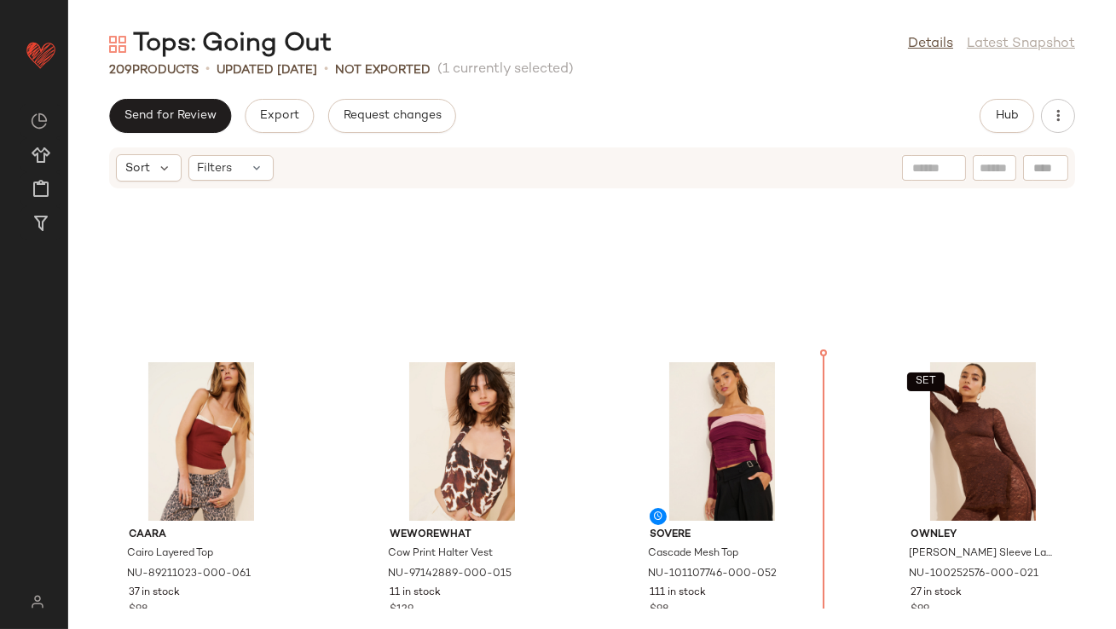
scroll to position [59, 0]
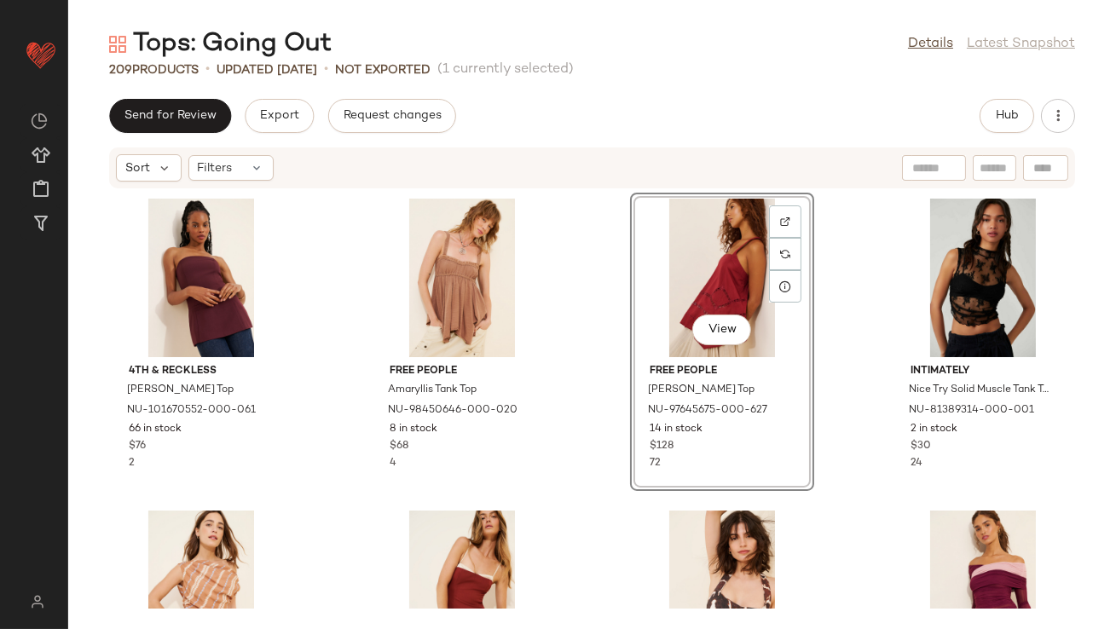
click at [704, 245] on div "View" at bounding box center [722, 278] width 172 height 159
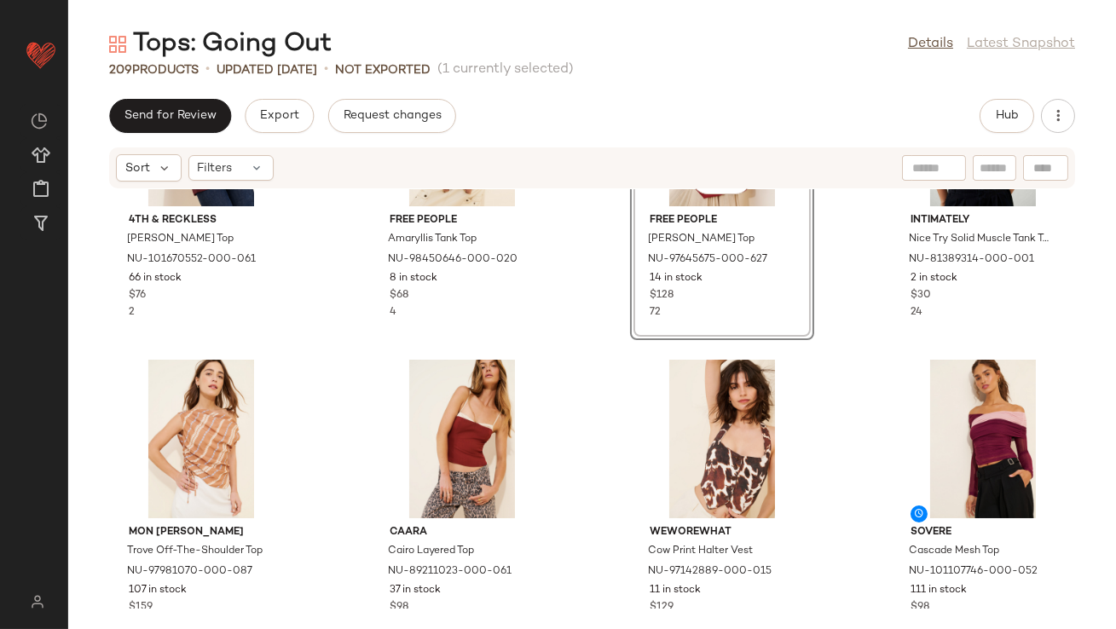
scroll to position [153, 0]
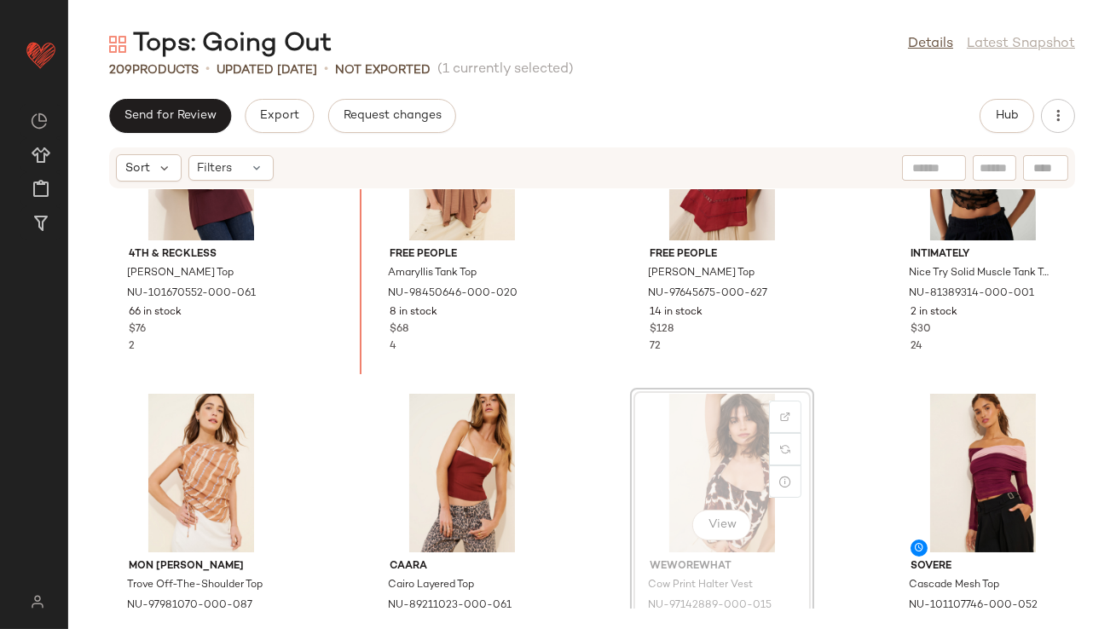
scroll to position [106, 0]
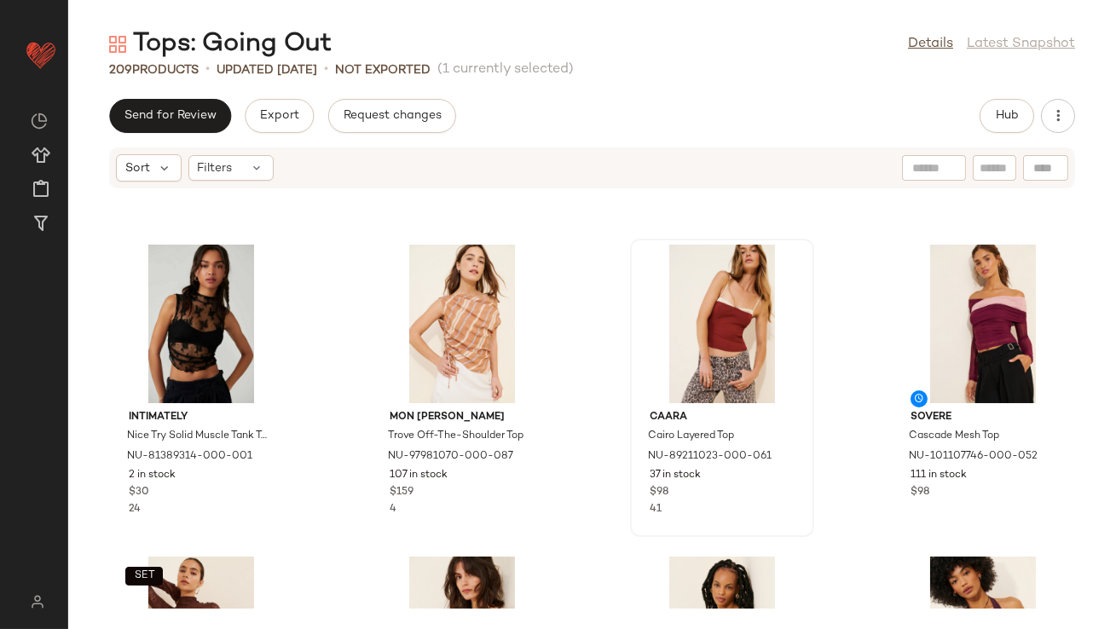
scroll to position [332, 0]
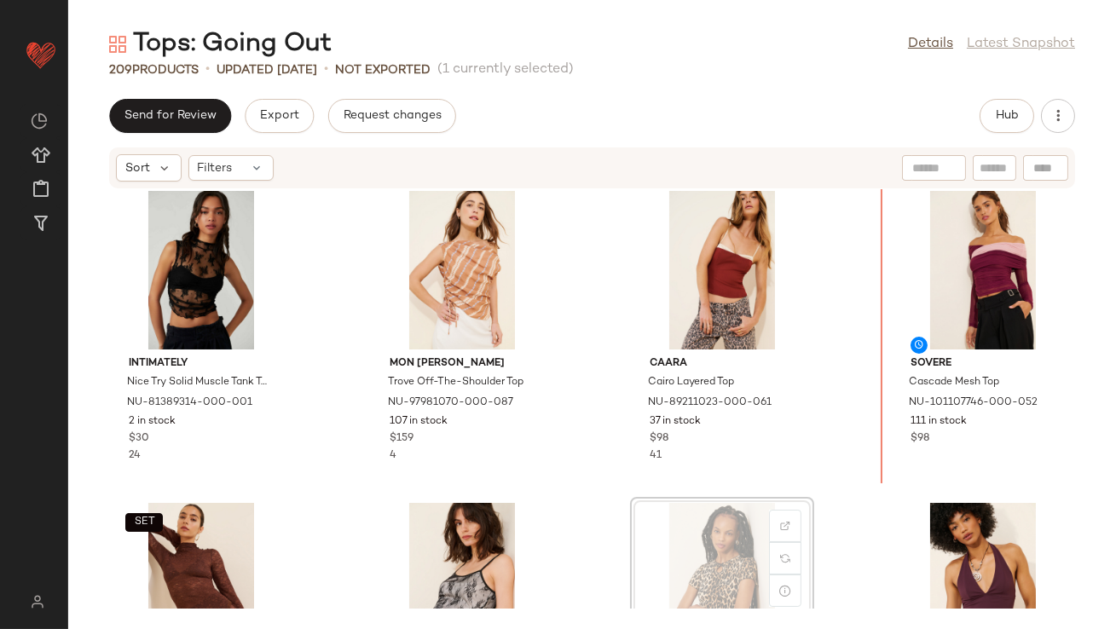
drag, startPoint x: 715, startPoint y: 551, endPoint x: 717, endPoint y: 542, distance: 8.7
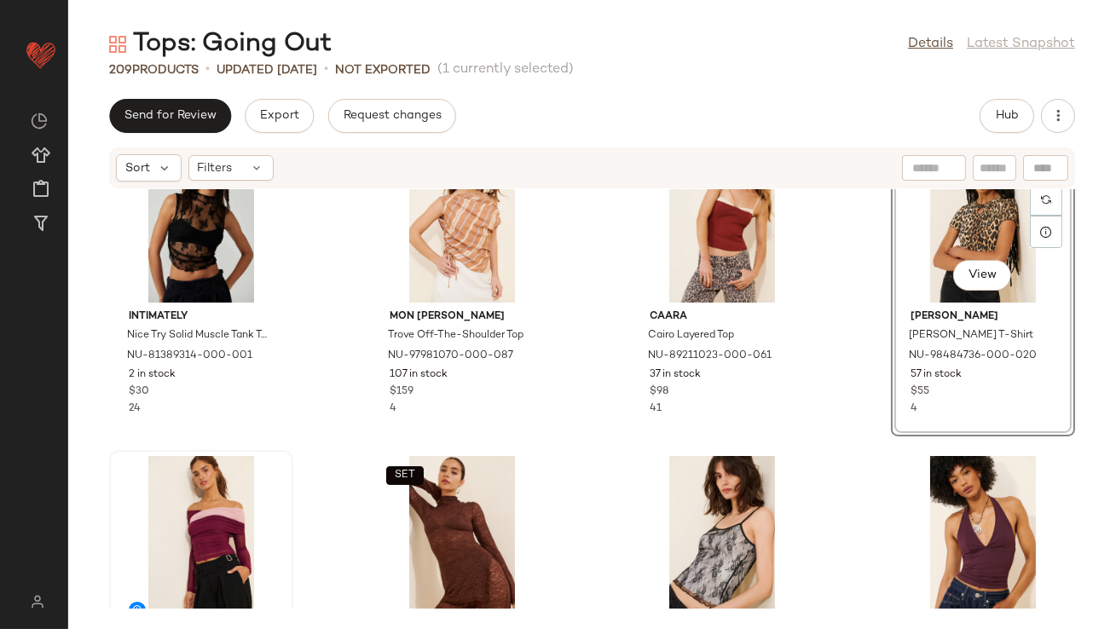
scroll to position [383, 0]
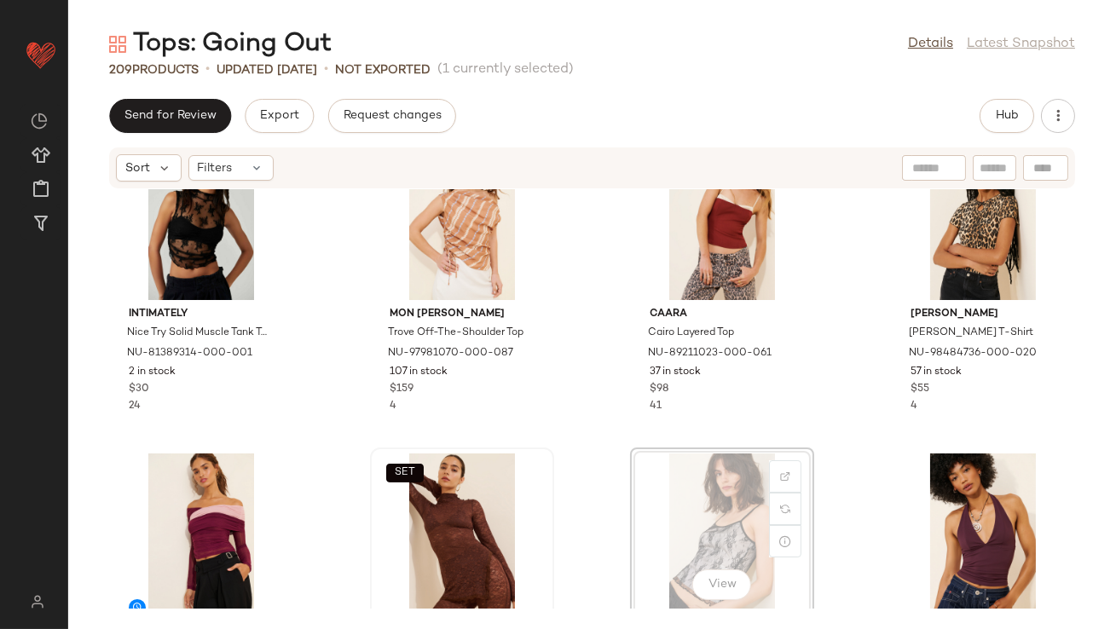
scroll to position [390, 0]
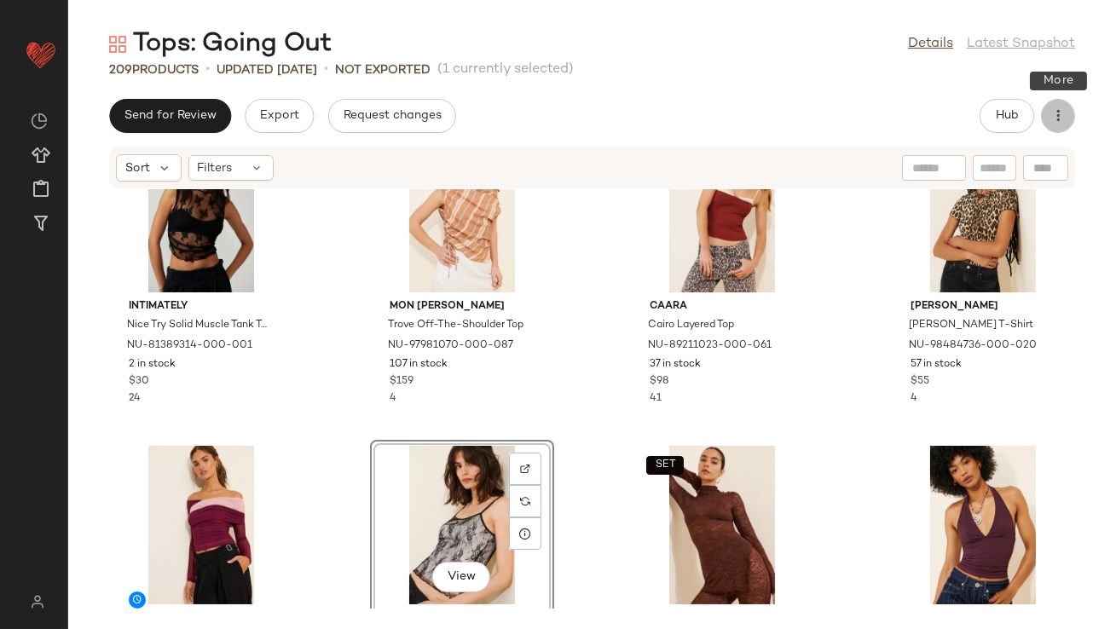
click at [1073, 113] on button "button" at bounding box center [1058, 116] width 34 height 34
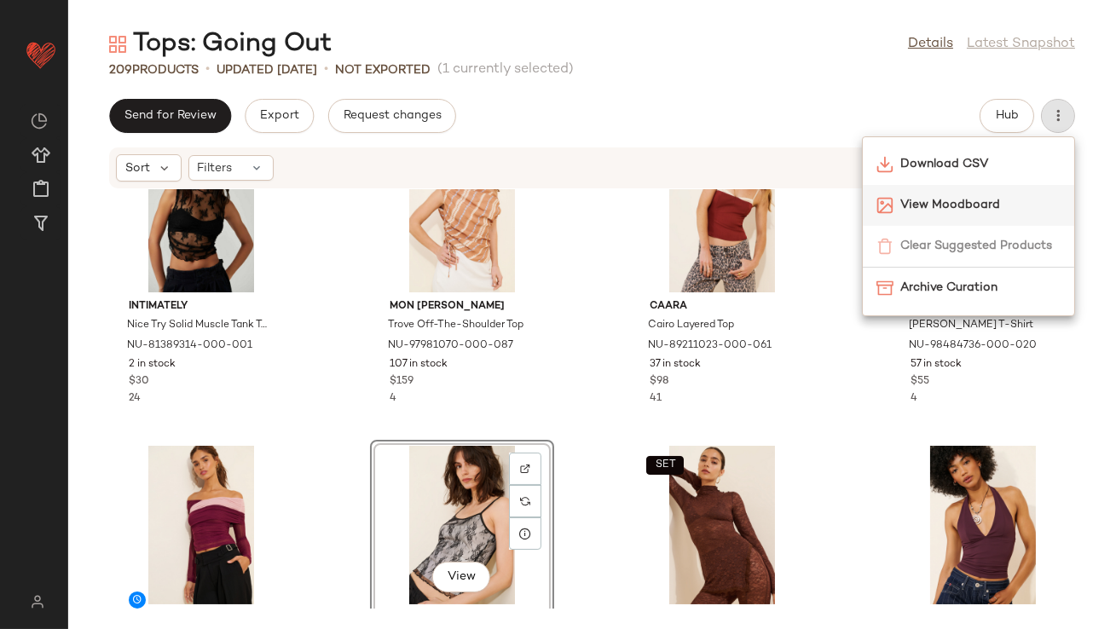
click at [967, 201] on span "View Moodboard" at bounding box center [980, 205] width 160 height 18
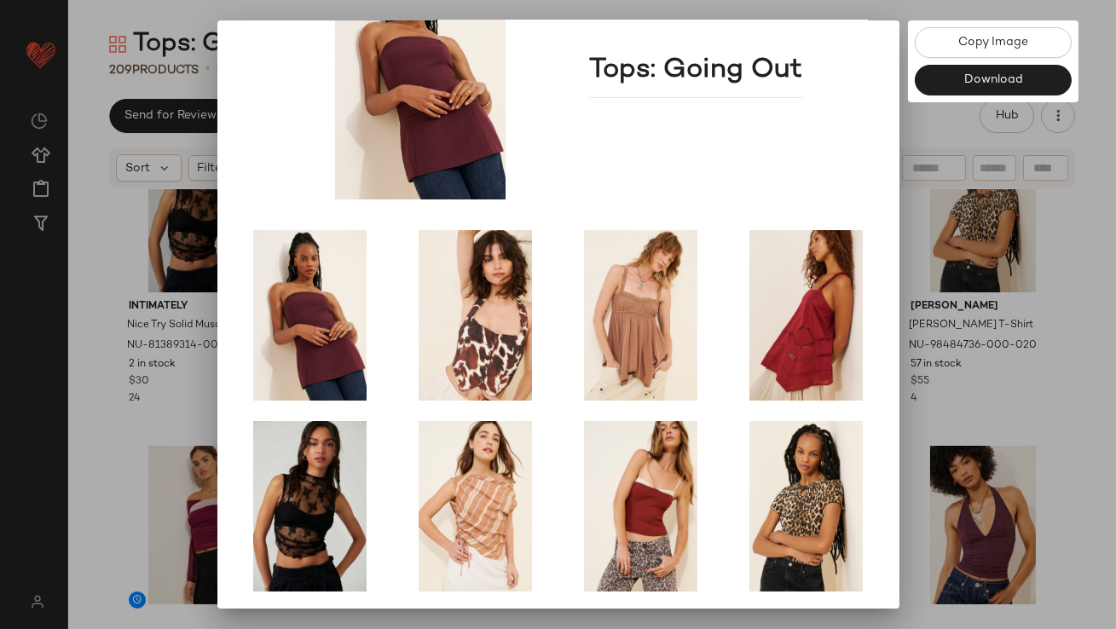
scroll to position [291, 0]
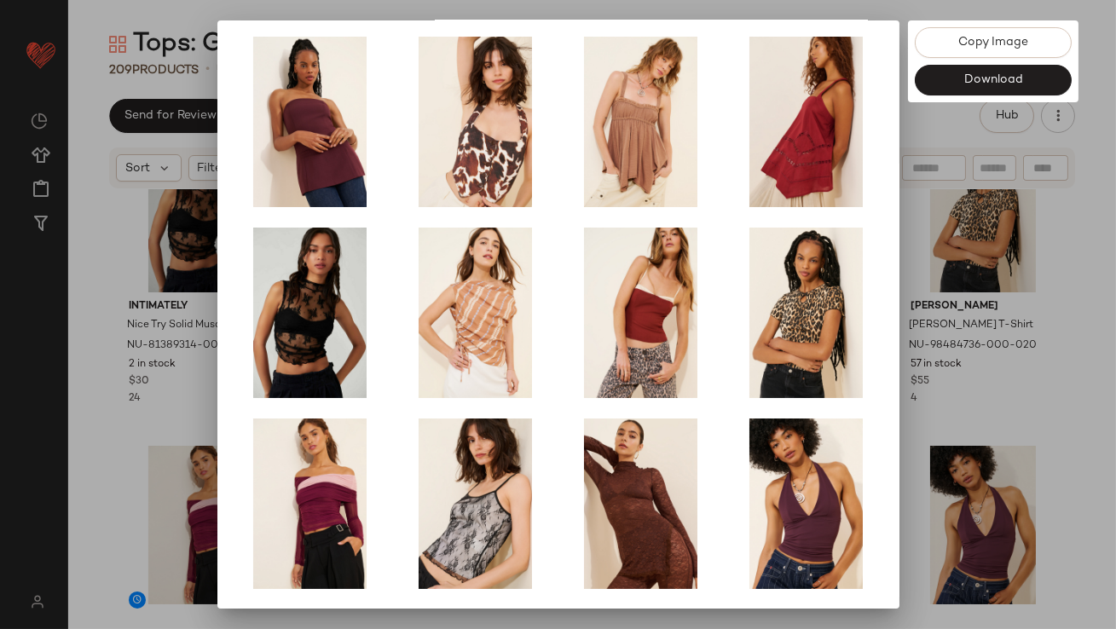
click at [951, 402] on div at bounding box center [558, 314] width 1116 height 629
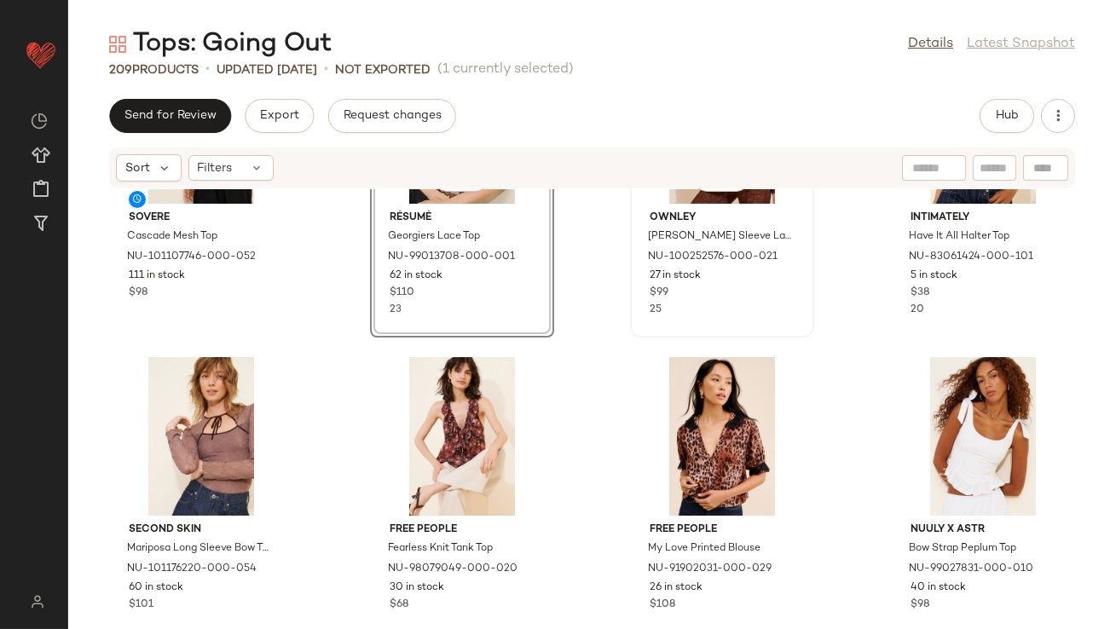
scroll to position [839, 0]
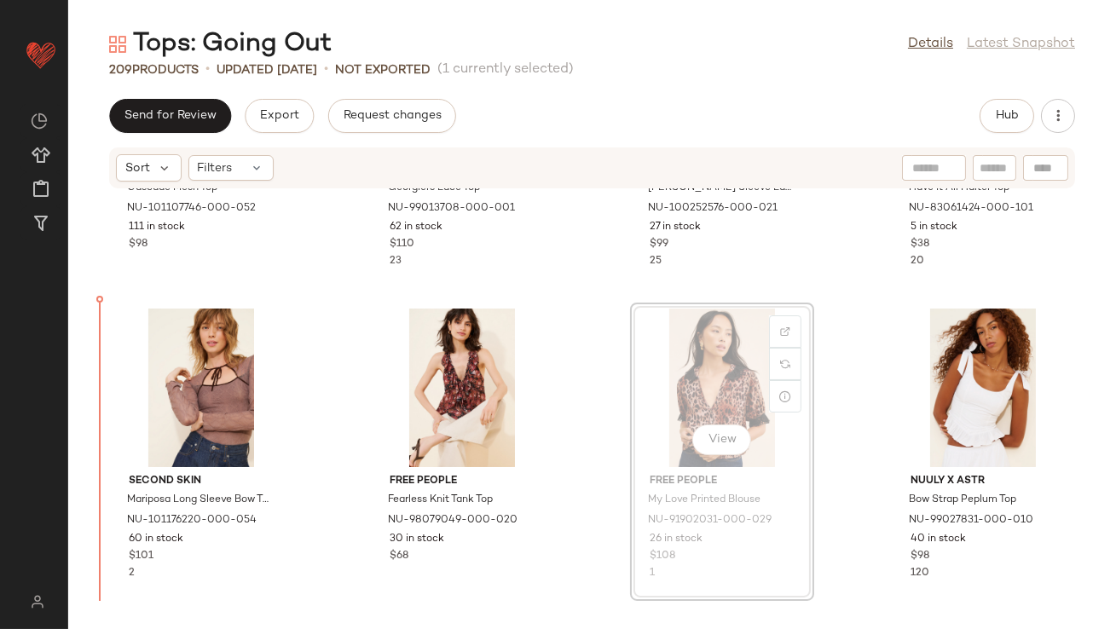
drag, startPoint x: 721, startPoint y: 399, endPoint x: 708, endPoint y: 399, distance: 12.8
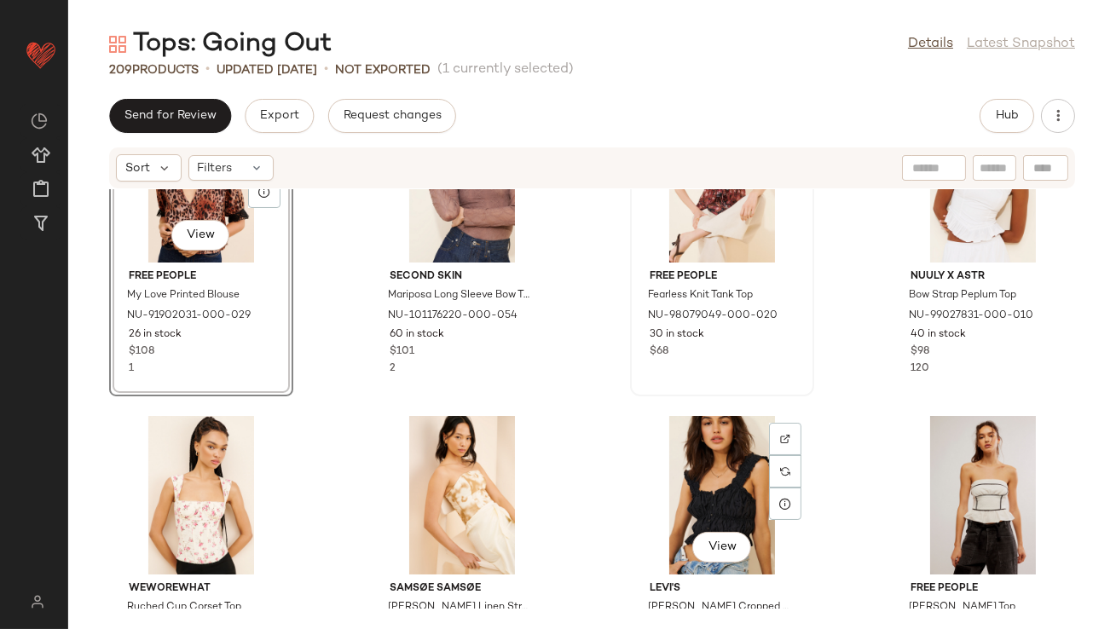
scroll to position [1046, 0]
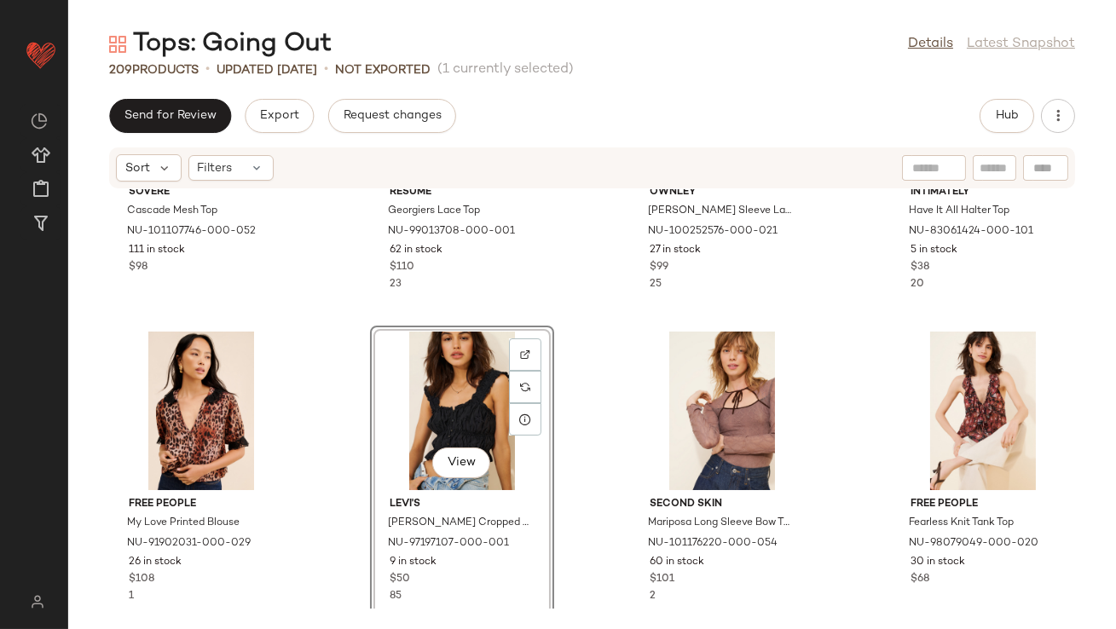
scroll to position [831, 0]
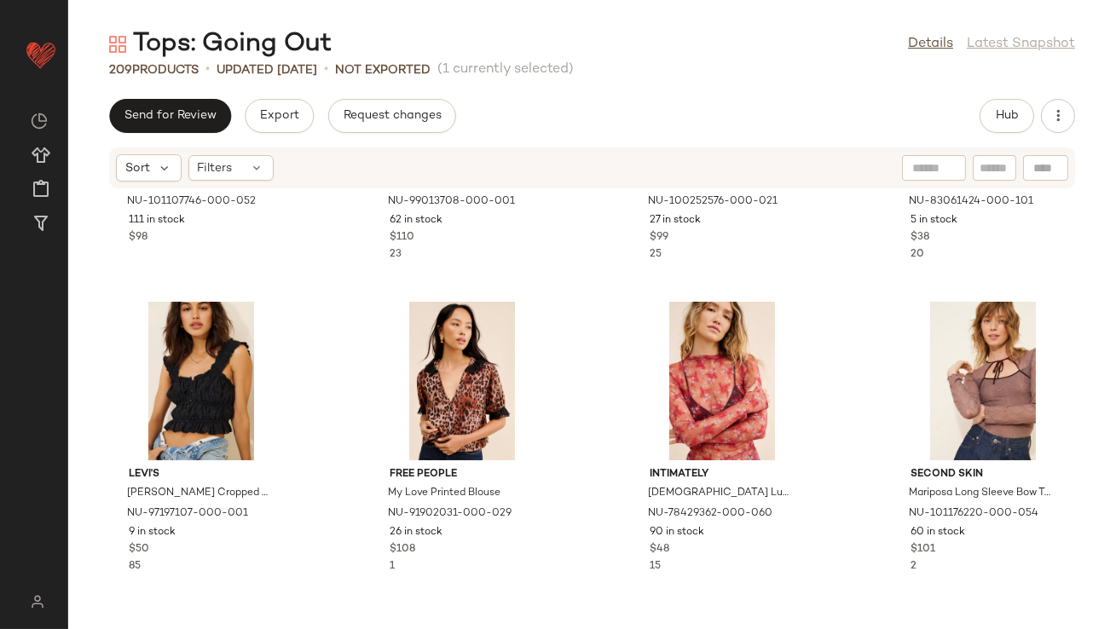
scroll to position [784, 0]
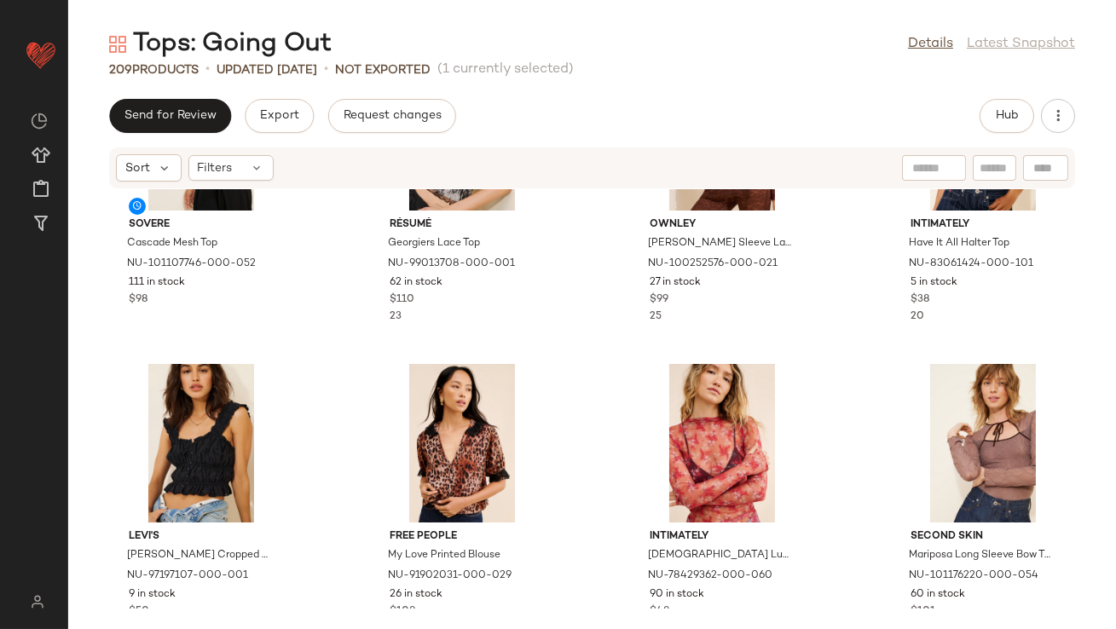
drag, startPoint x: 670, startPoint y: 476, endPoint x: 680, endPoint y: 458, distance: 21.4
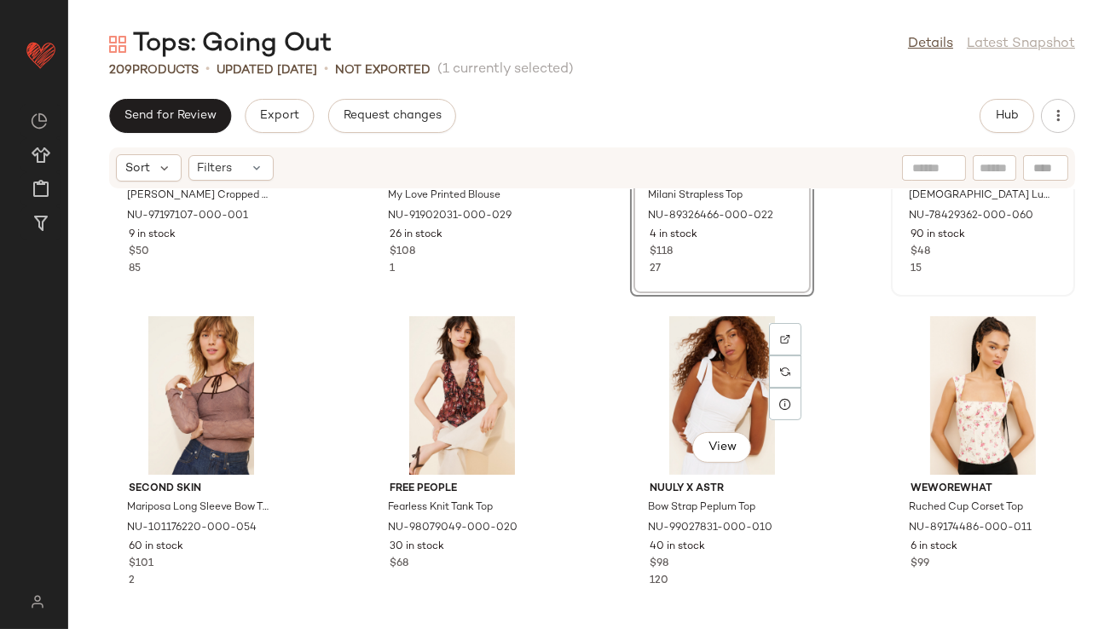
scroll to position [1152, 0]
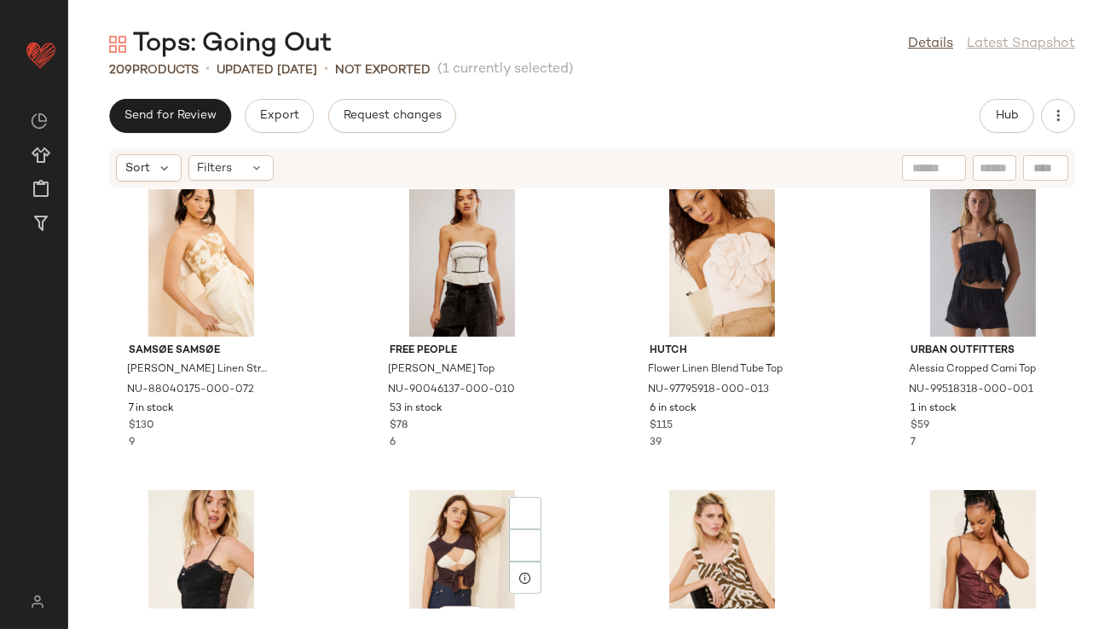
scroll to position [1752, 0]
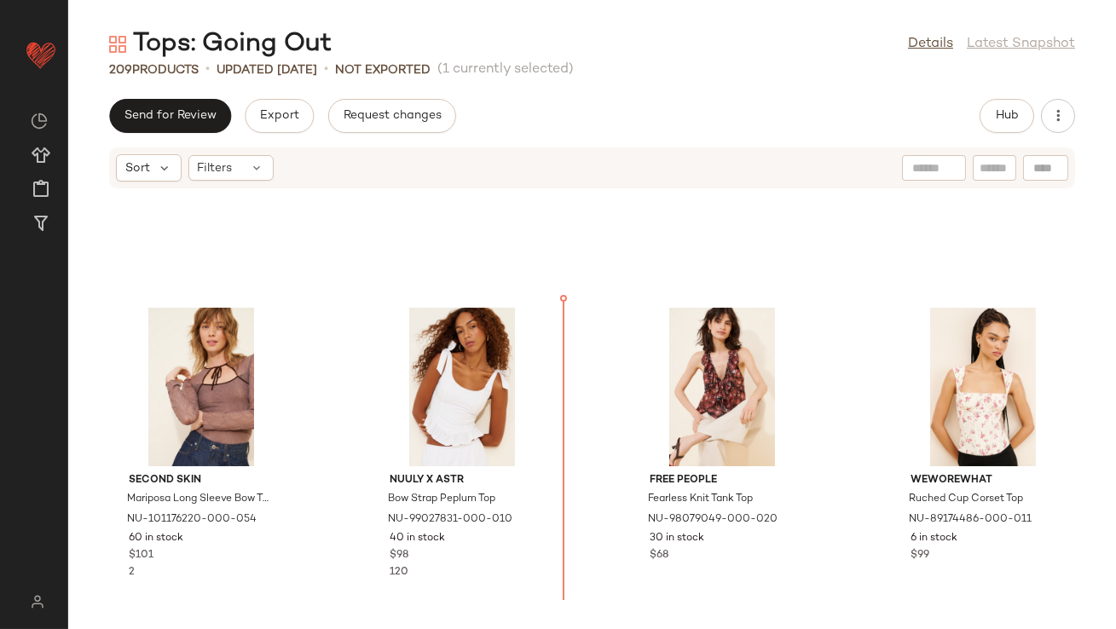
scroll to position [1116, 0]
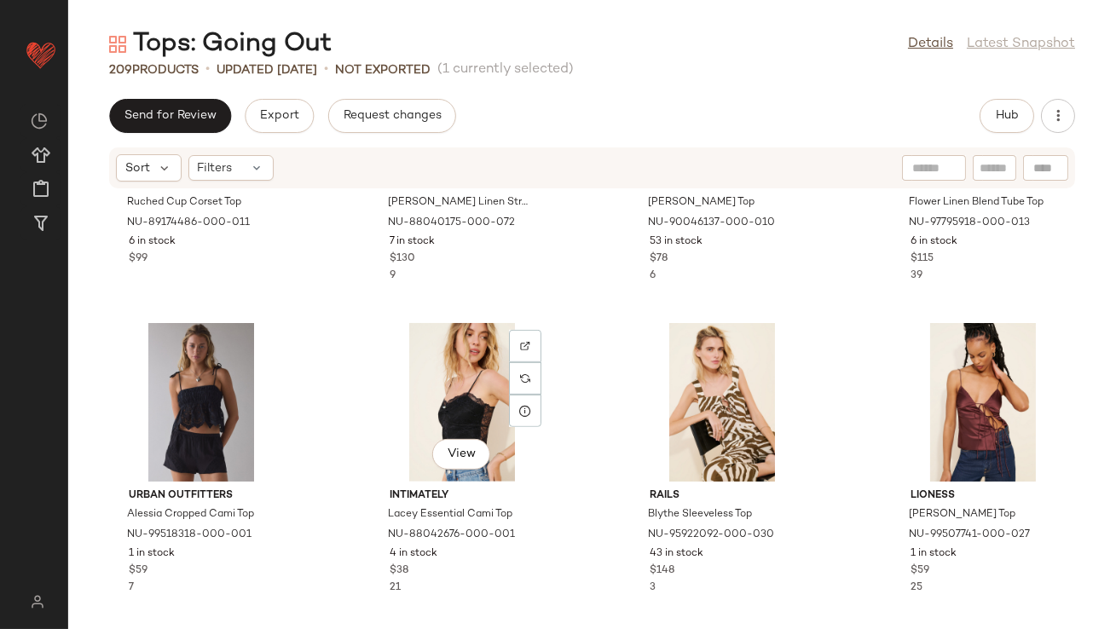
scroll to position [1920, 0]
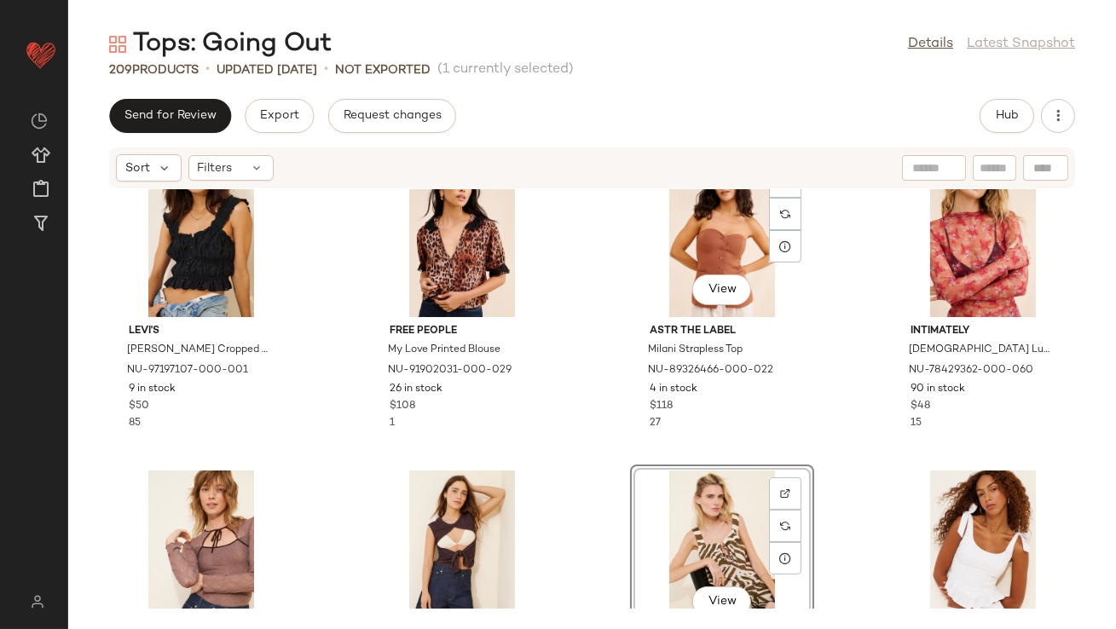
scroll to position [1025, 0]
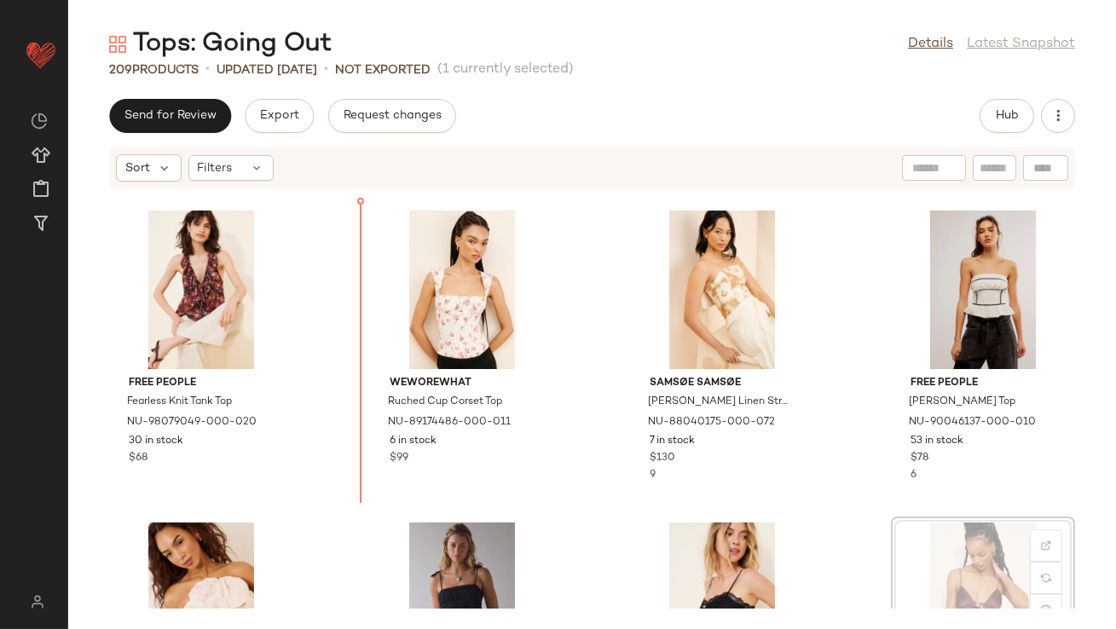
scroll to position [1516, 0]
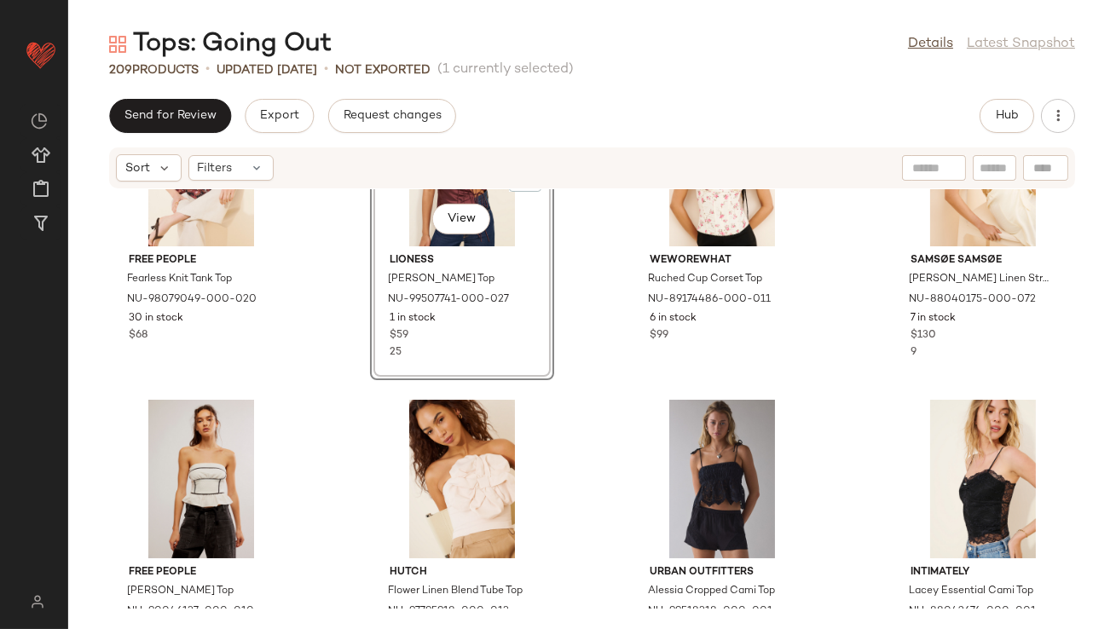
scroll to position [1724, 0]
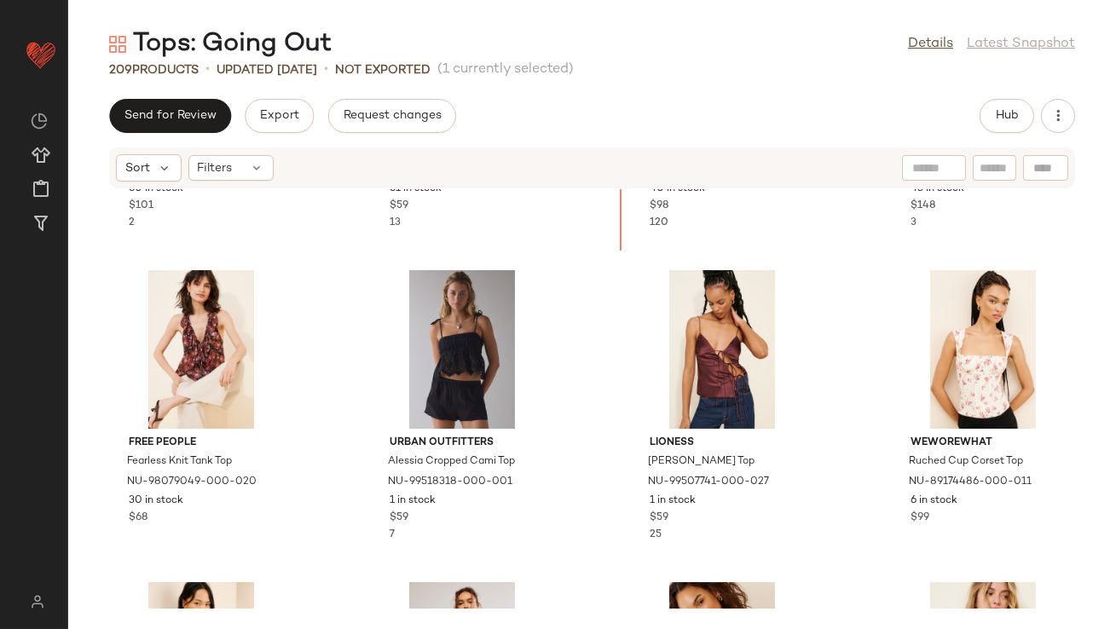
scroll to position [1463, 0]
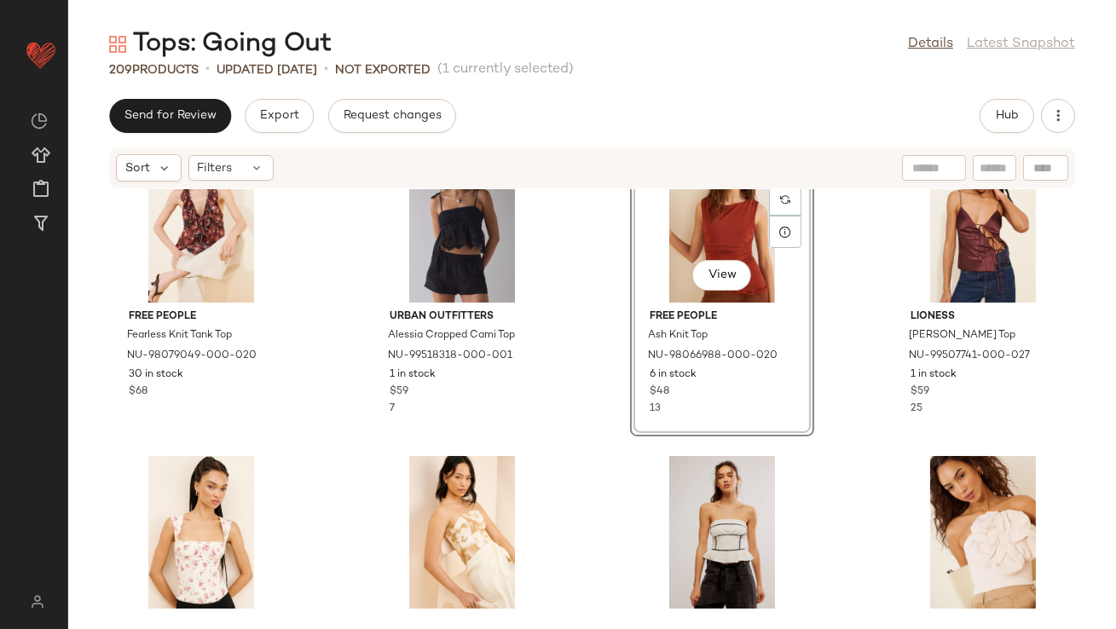
scroll to position [1765, 0]
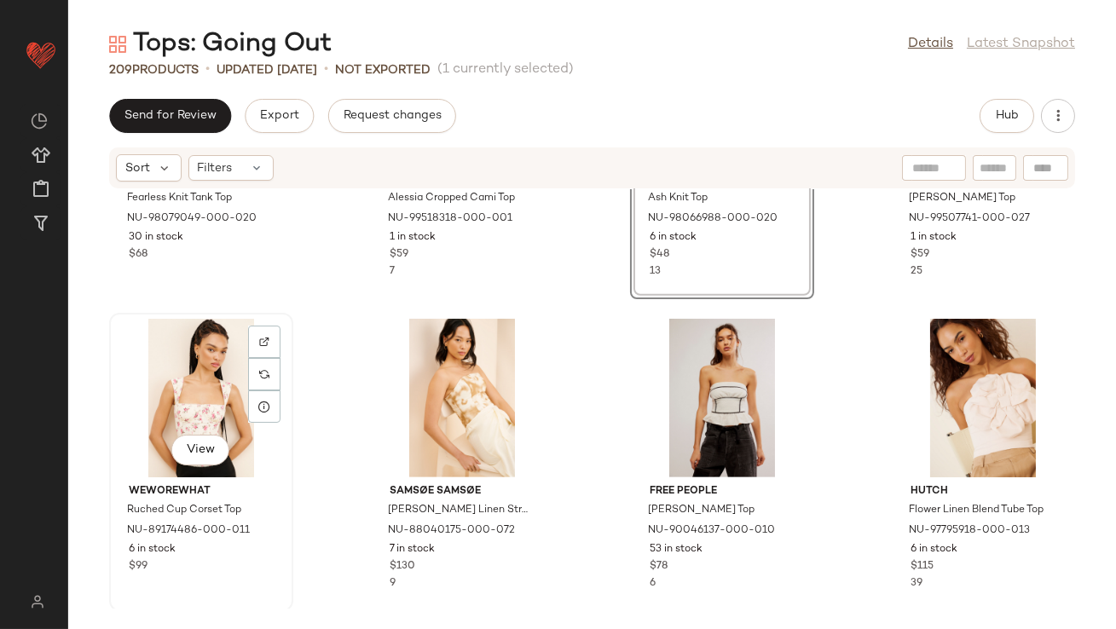
click at [234, 393] on div "View" at bounding box center [201, 398] width 172 height 159
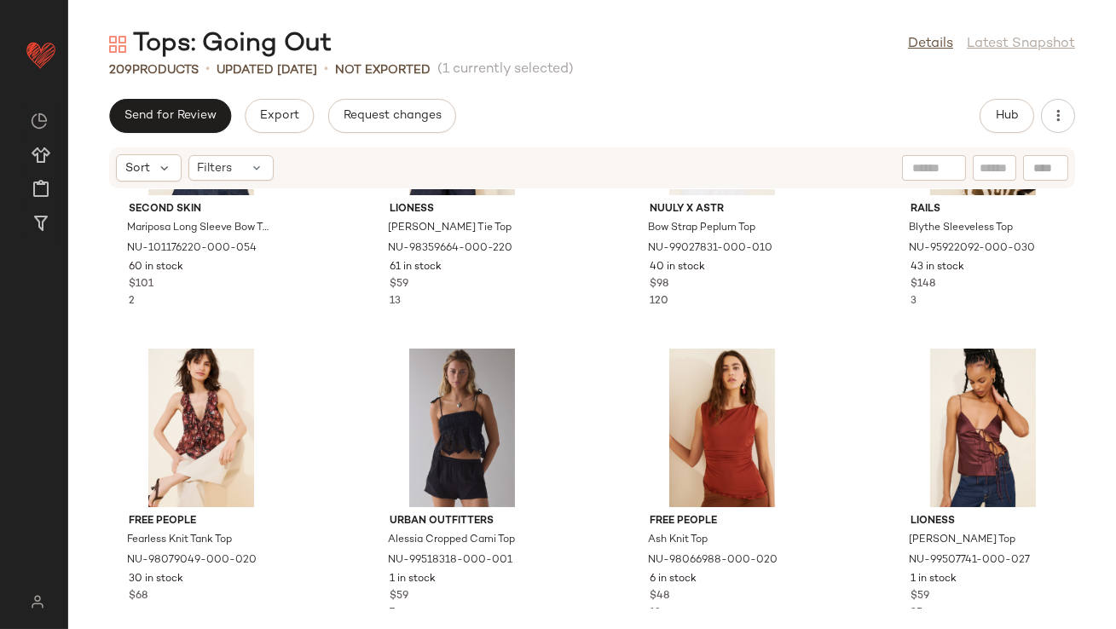
click at [573, 490] on div "Second Skin Mariposa Long Sleeve Bow T-Shirt NU-101176220-000-054 60 in stock $…" at bounding box center [591, 398] width 1047 height 419
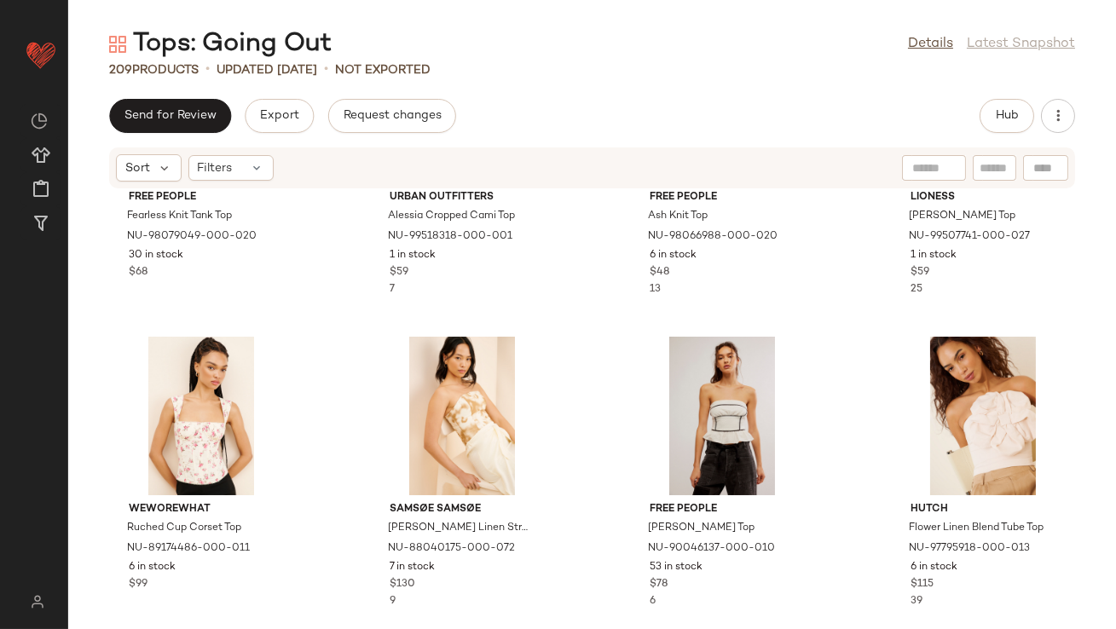
scroll to position [1754, 0]
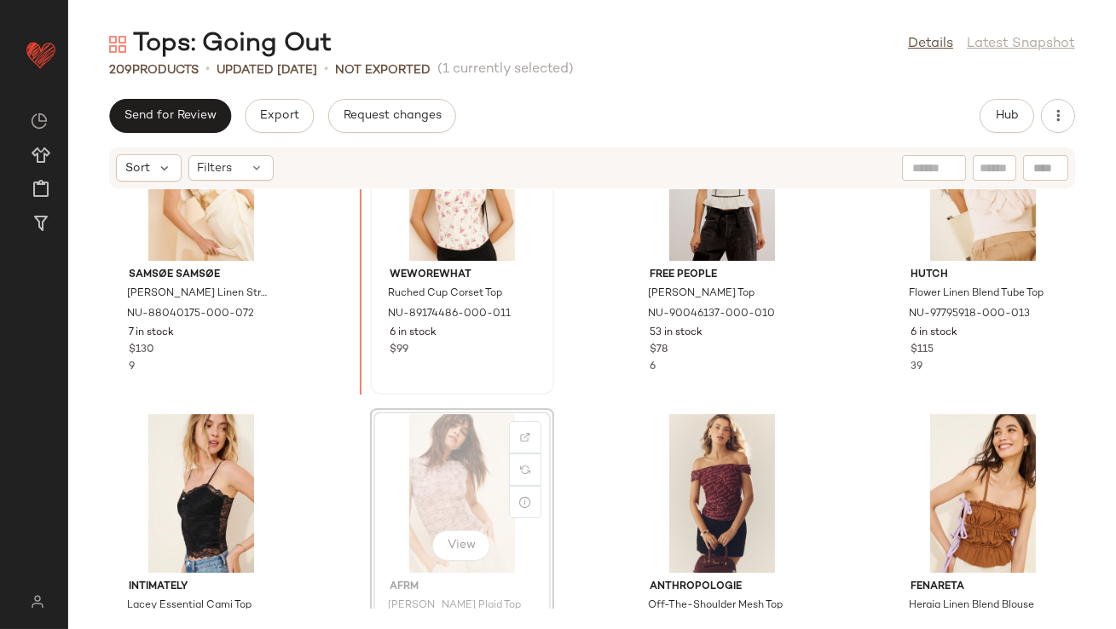
scroll to position [1969, 0]
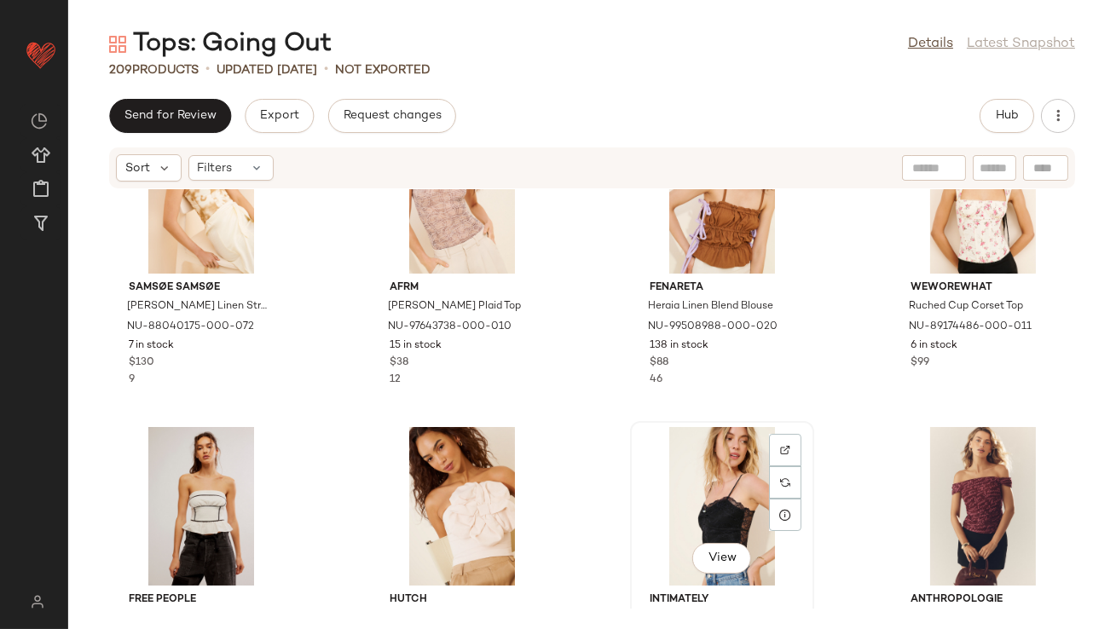
click at [730, 485] on div "View" at bounding box center [722, 506] width 172 height 159
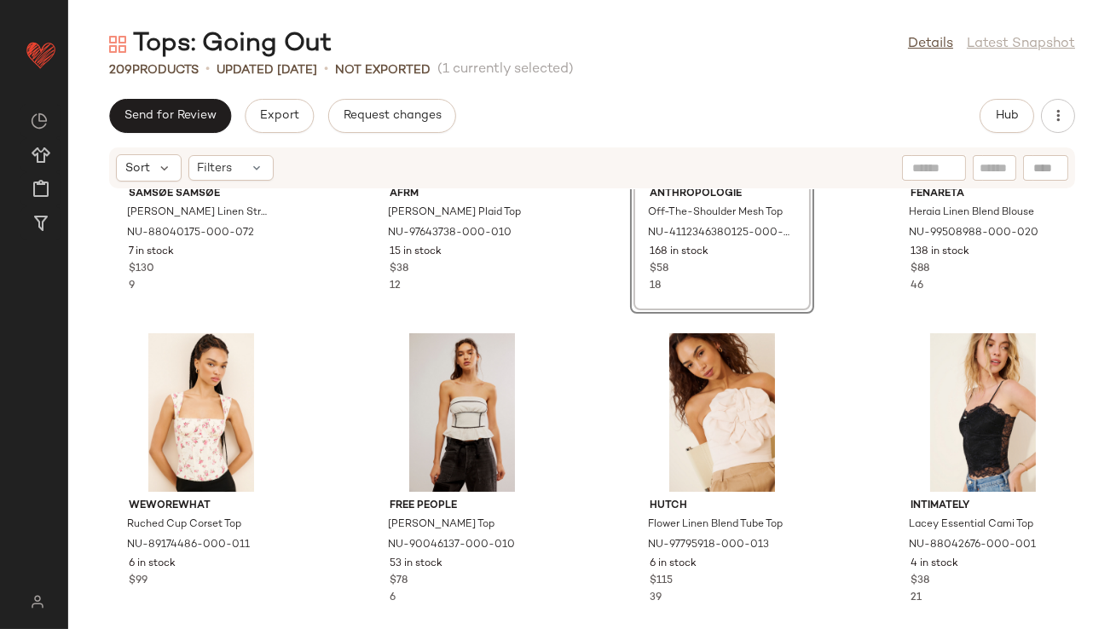
scroll to position [2077, 0]
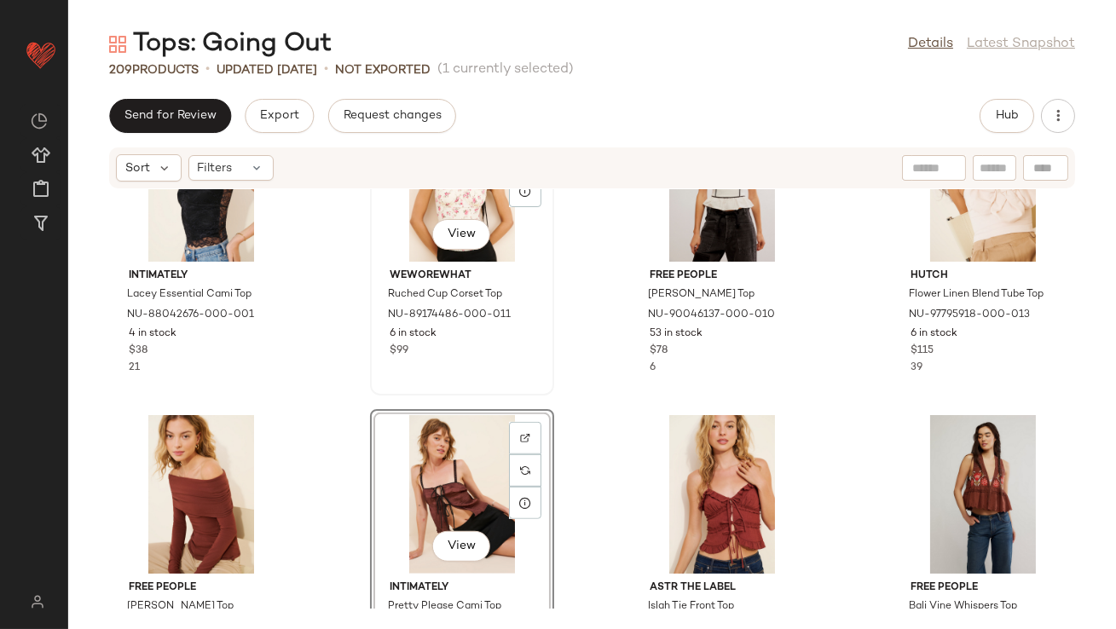
scroll to position [2268, 0]
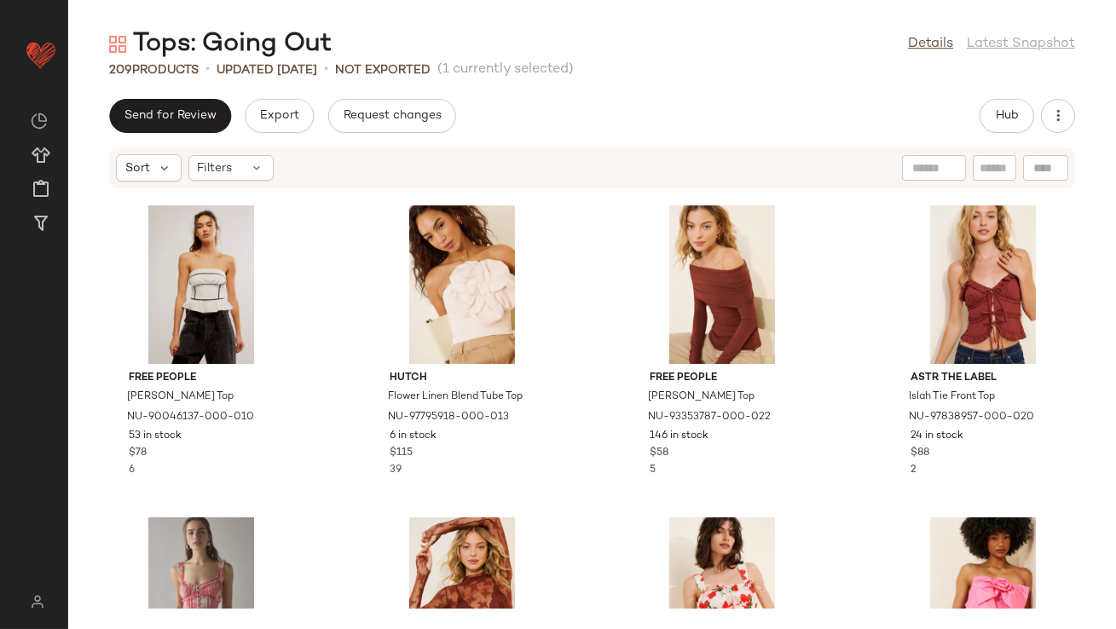
scroll to position [2488, 0]
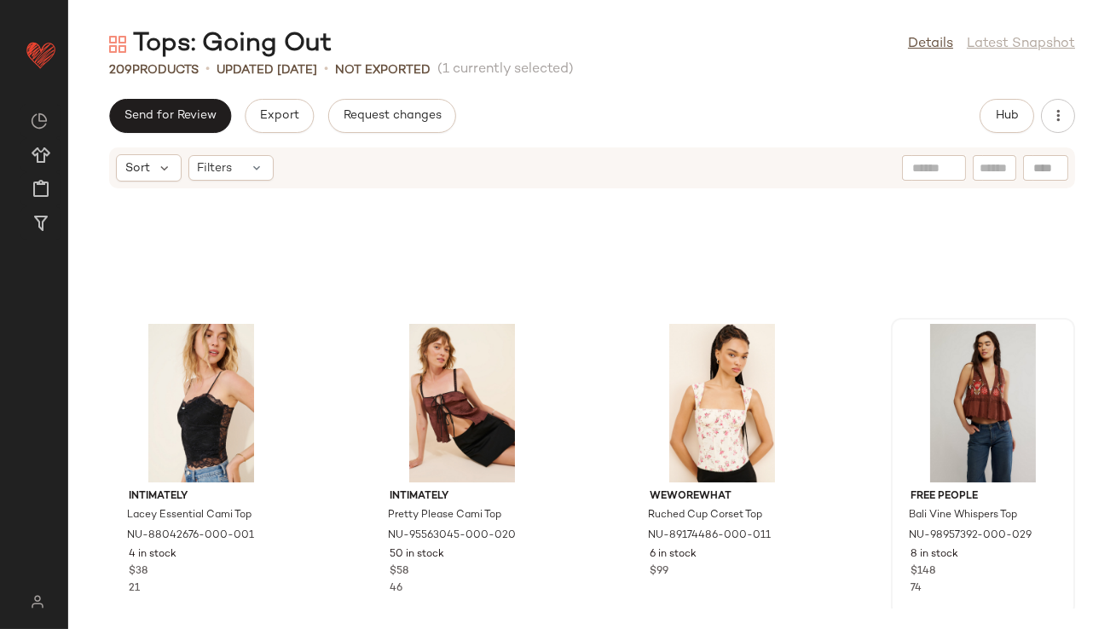
scroll to position [2003, 0]
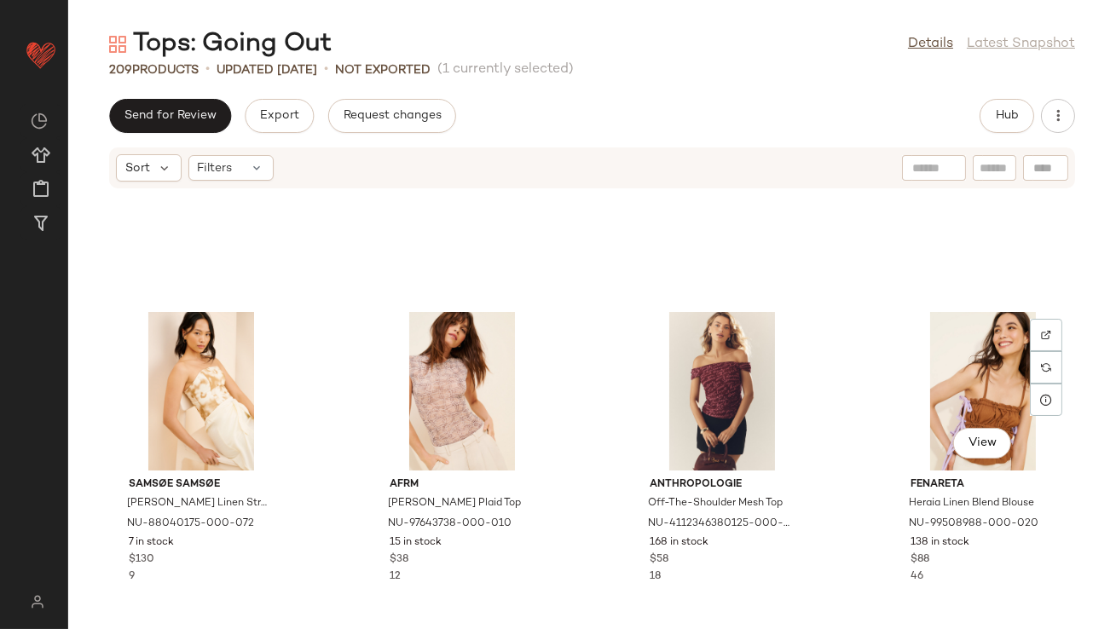
scroll to position [2029, 0]
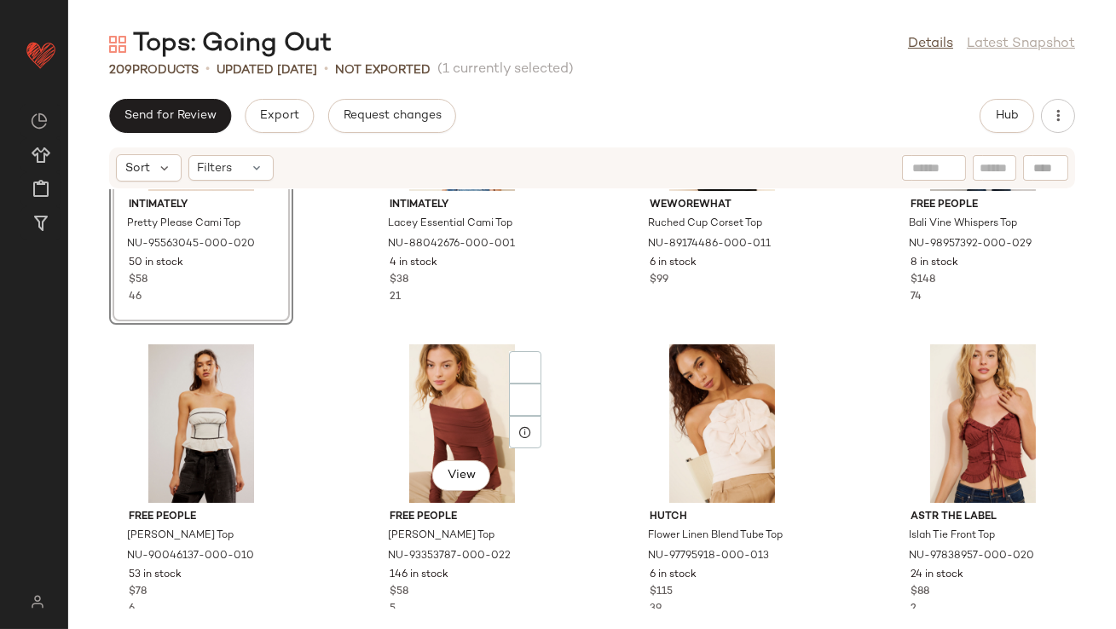
scroll to position [2403, 0]
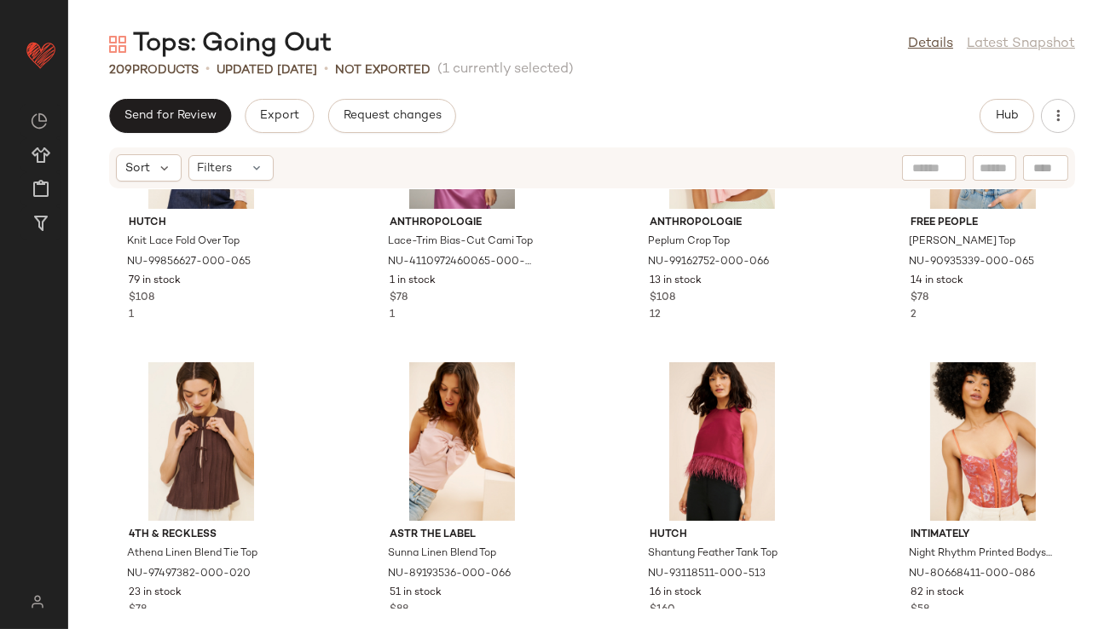
scroll to position [3282, 0]
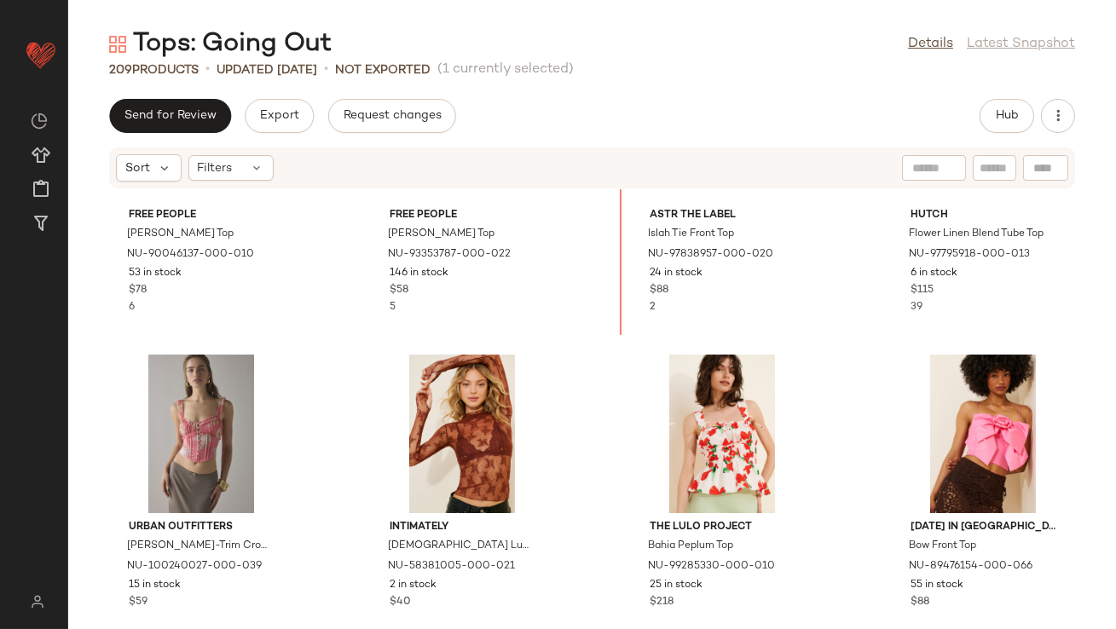
scroll to position [2665, 0]
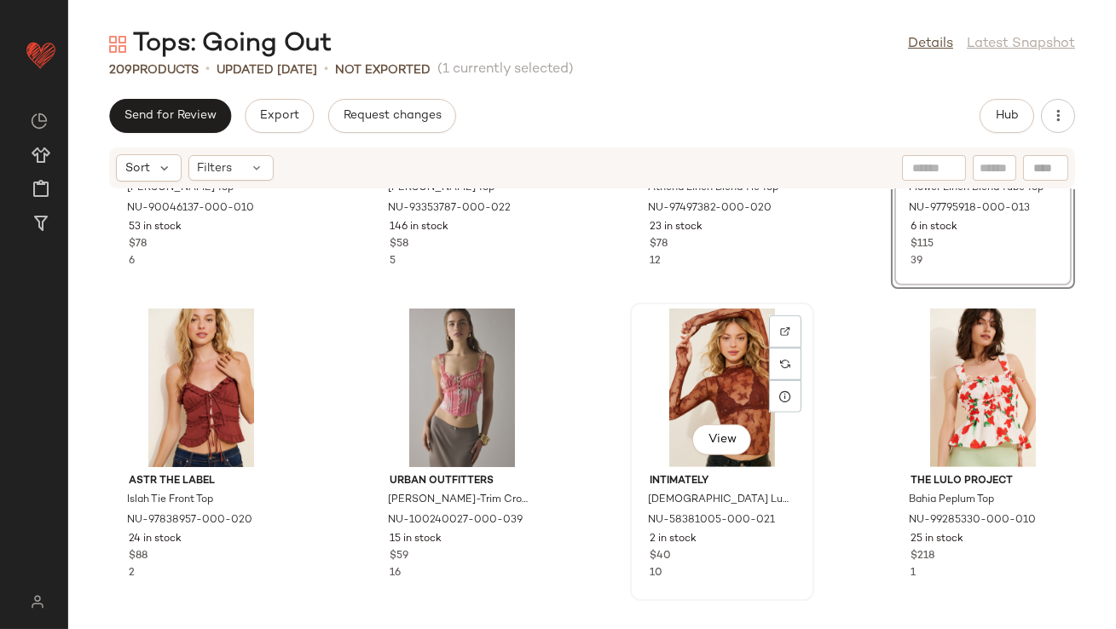
scroll to position [2976, 0]
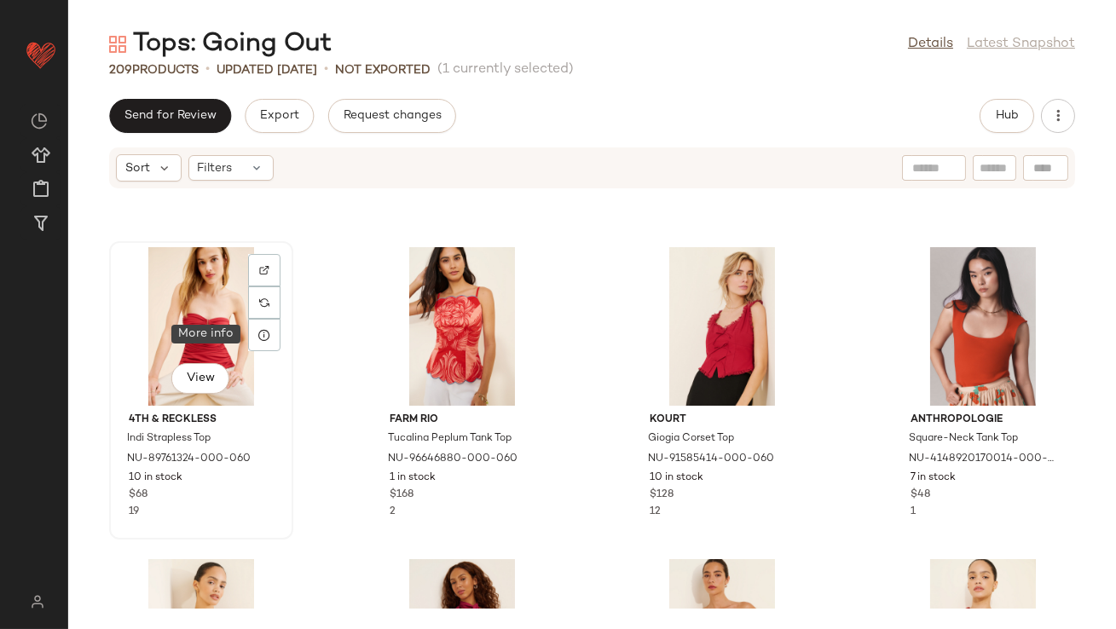
click at [194, 283] on div "View" at bounding box center [201, 326] width 172 height 159
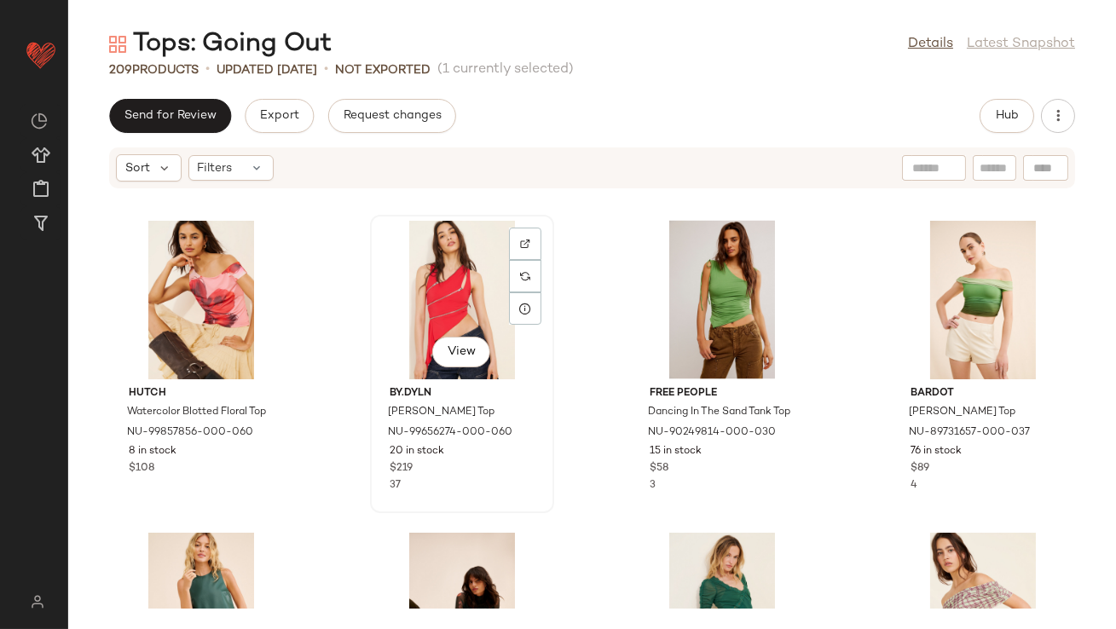
click at [436, 297] on div "View" at bounding box center [462, 300] width 172 height 159
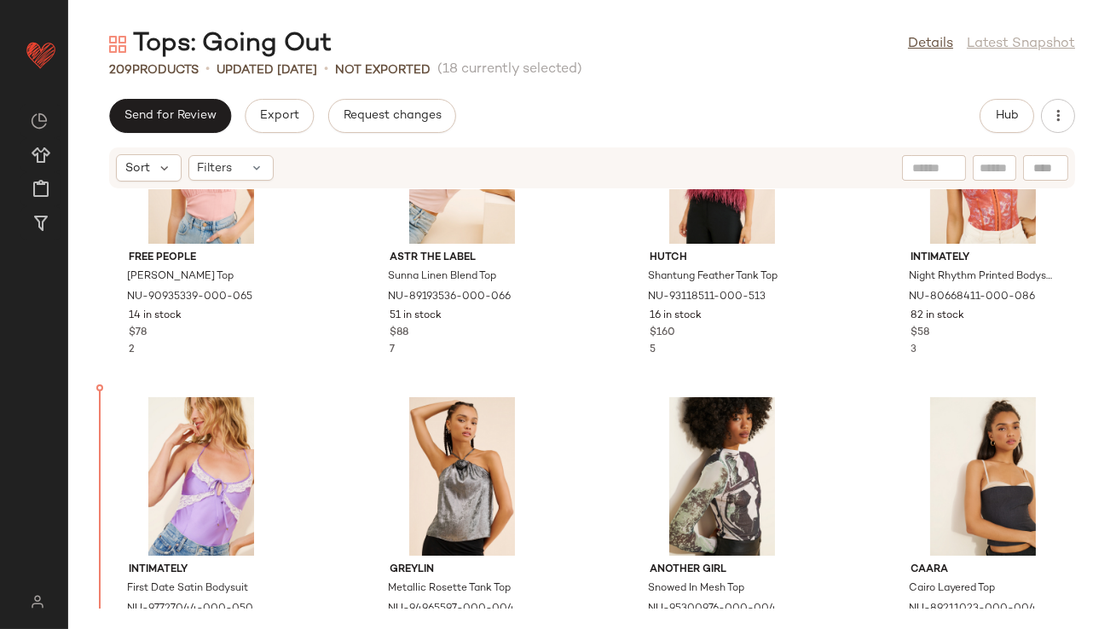
scroll to position [3585, 0]
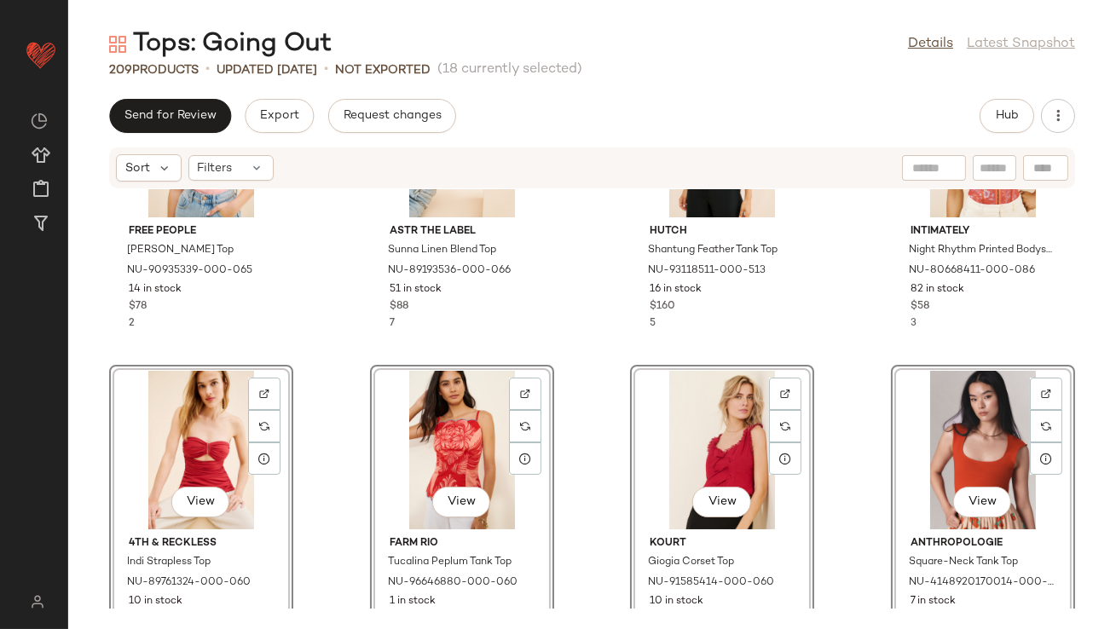
click at [320, 322] on div "Free People Sasha Corset Top NU-90935339-000-065 14 in stock $78 2 ASTR The Lab…" at bounding box center [591, 398] width 1047 height 419
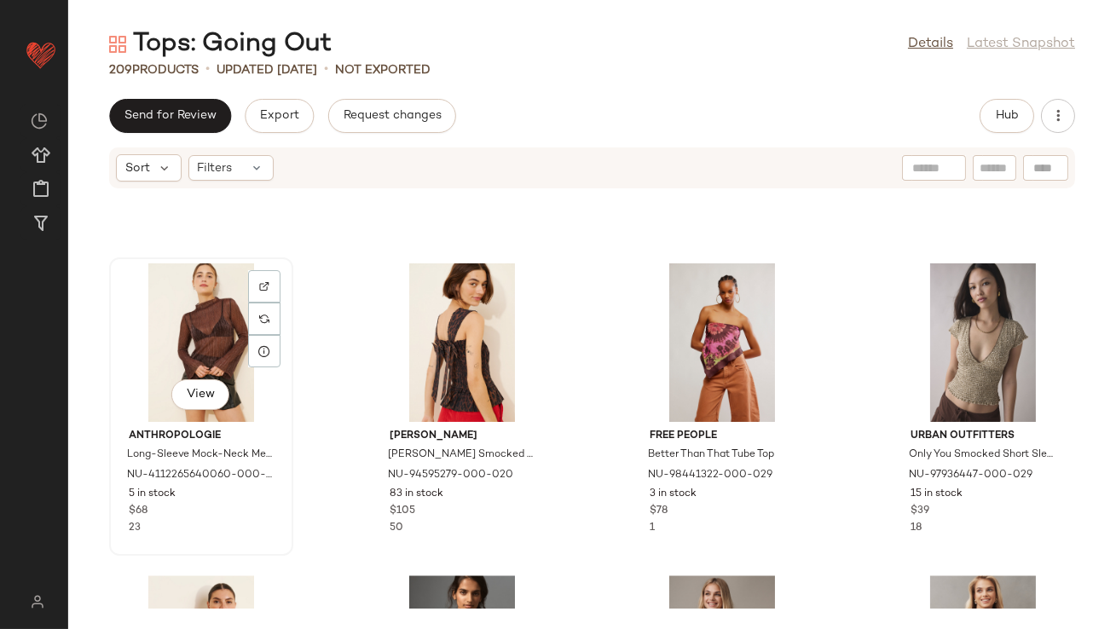
click at [210, 338] on div "View" at bounding box center [201, 342] width 172 height 159
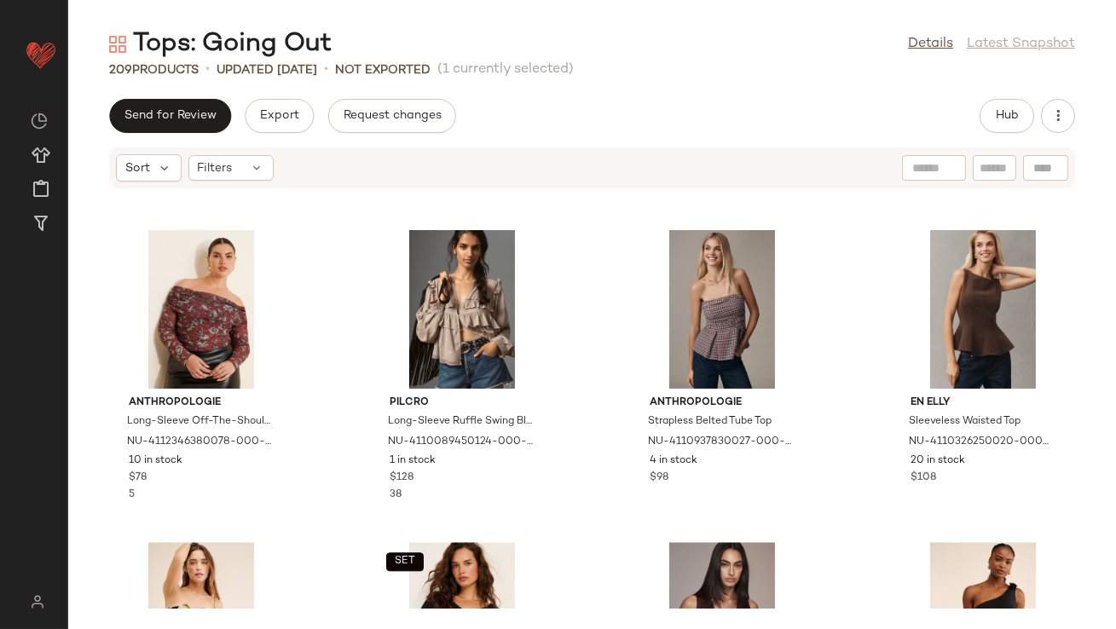
click at [349, 355] on div "Anthropologie Long-Sleeve Off-The-Shoulder Sheer Top NU-4112346380078-000-029 1…" at bounding box center [591, 398] width 1047 height 419
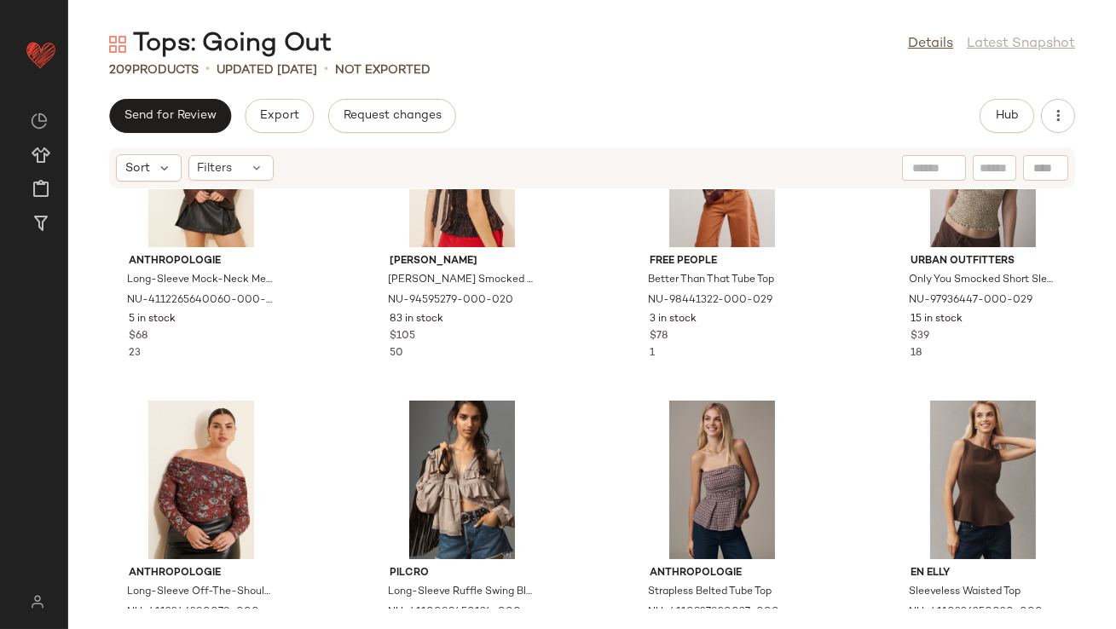
scroll to position [7975, 0]
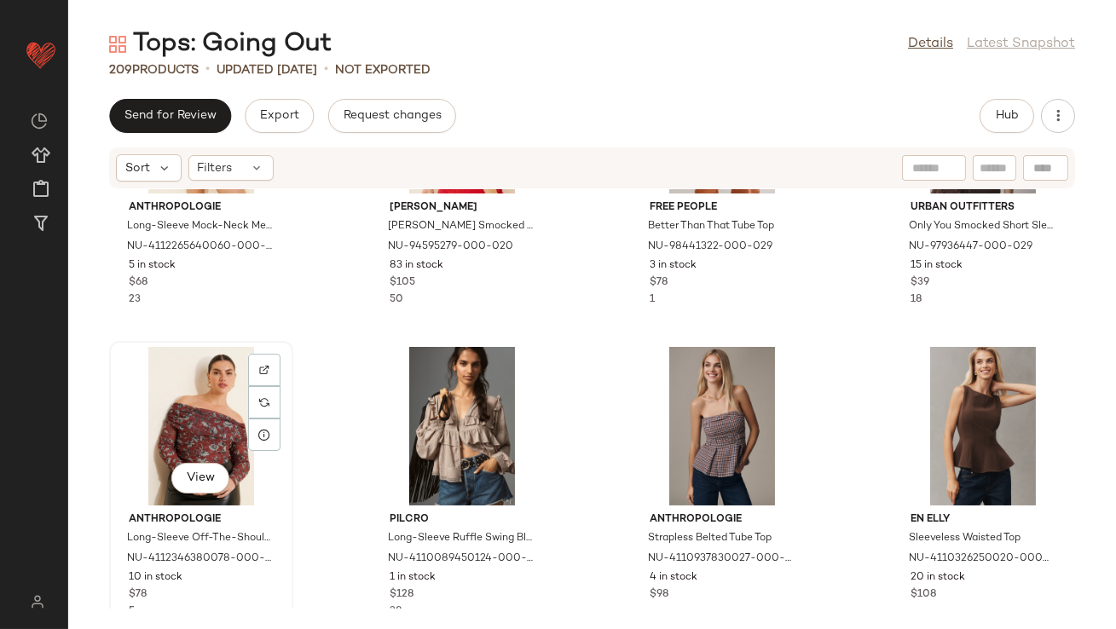
click at [199, 404] on div "View" at bounding box center [201, 426] width 172 height 159
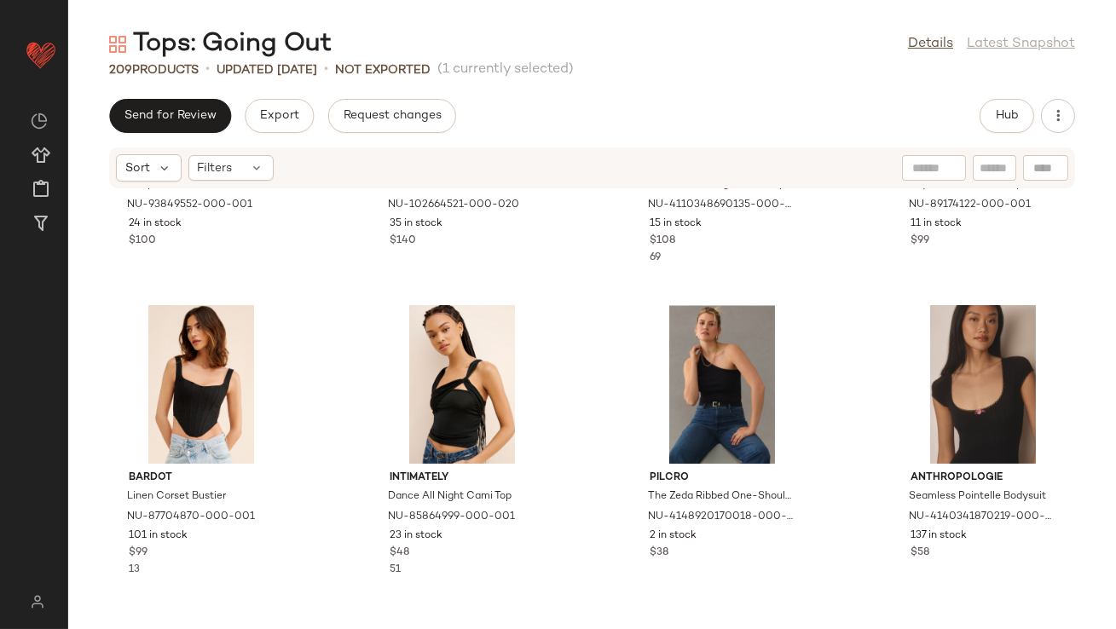
scroll to position [8646, 0]
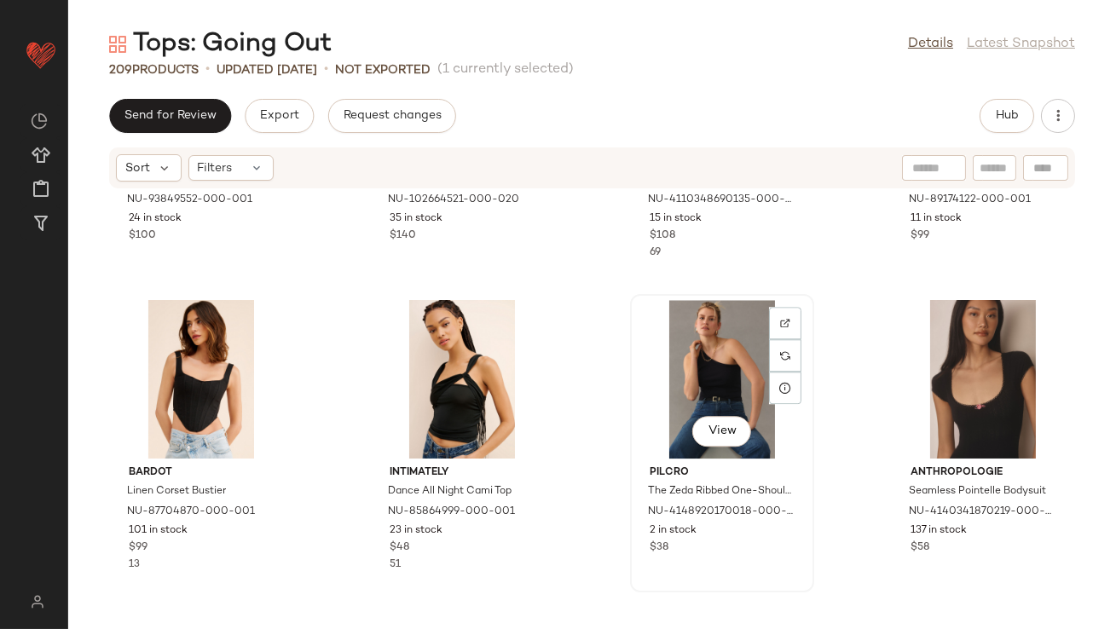
click at [673, 349] on div "View" at bounding box center [722, 379] width 172 height 159
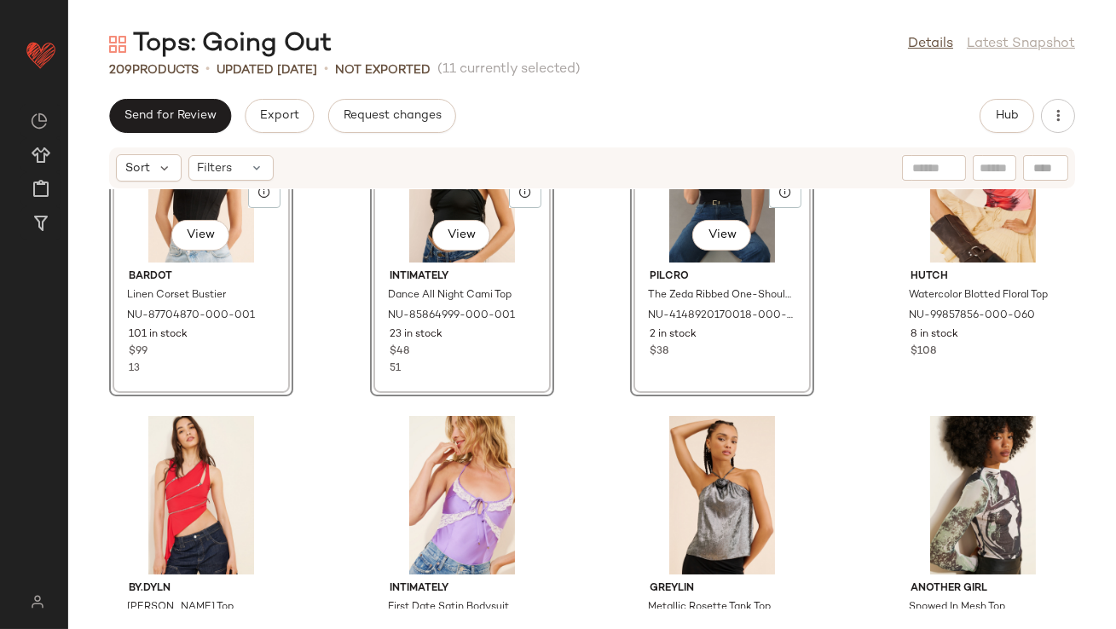
click at [332, 309] on div "View Bardot Linen Corset Bustier NU-87704870-000-001 101 in stock $99 13 View I…" at bounding box center [591, 398] width 1047 height 419
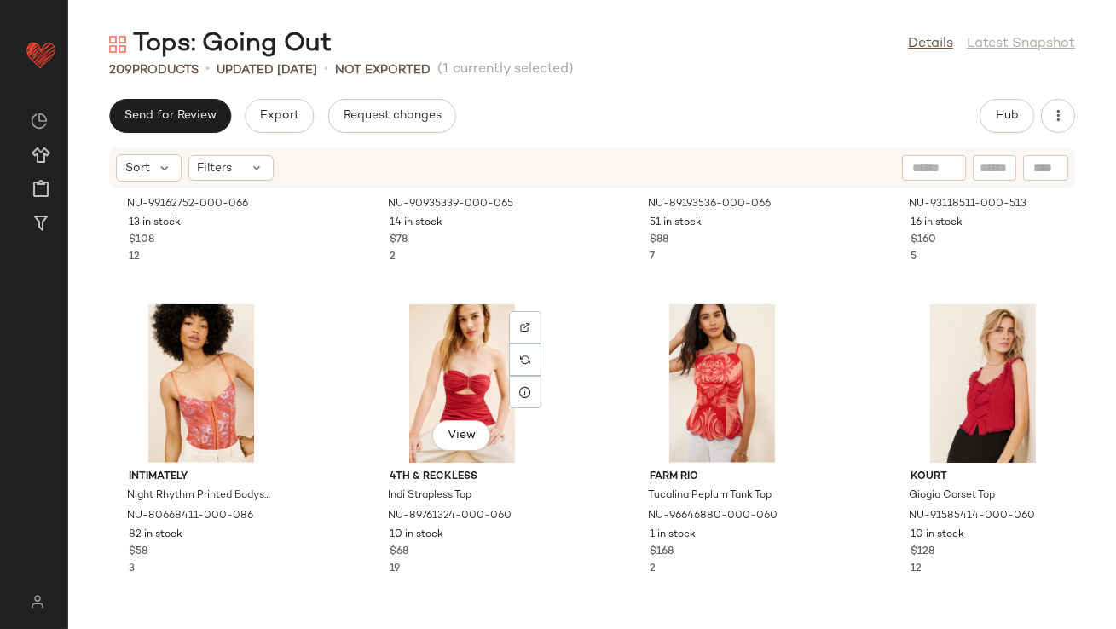
scroll to position [3660, 0]
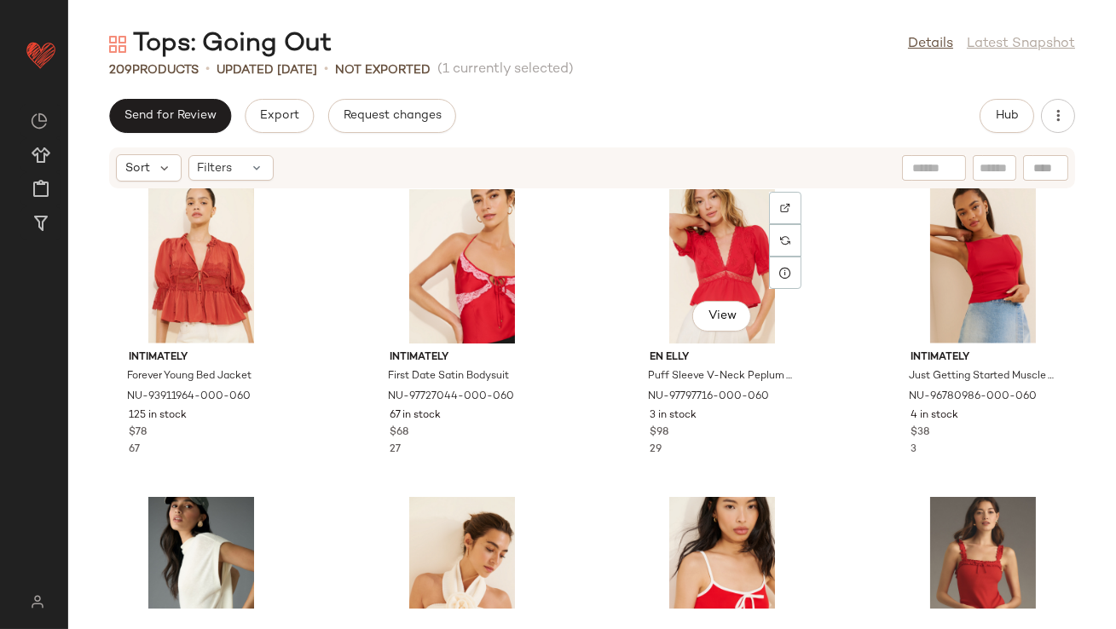
scroll to position [4507, 0]
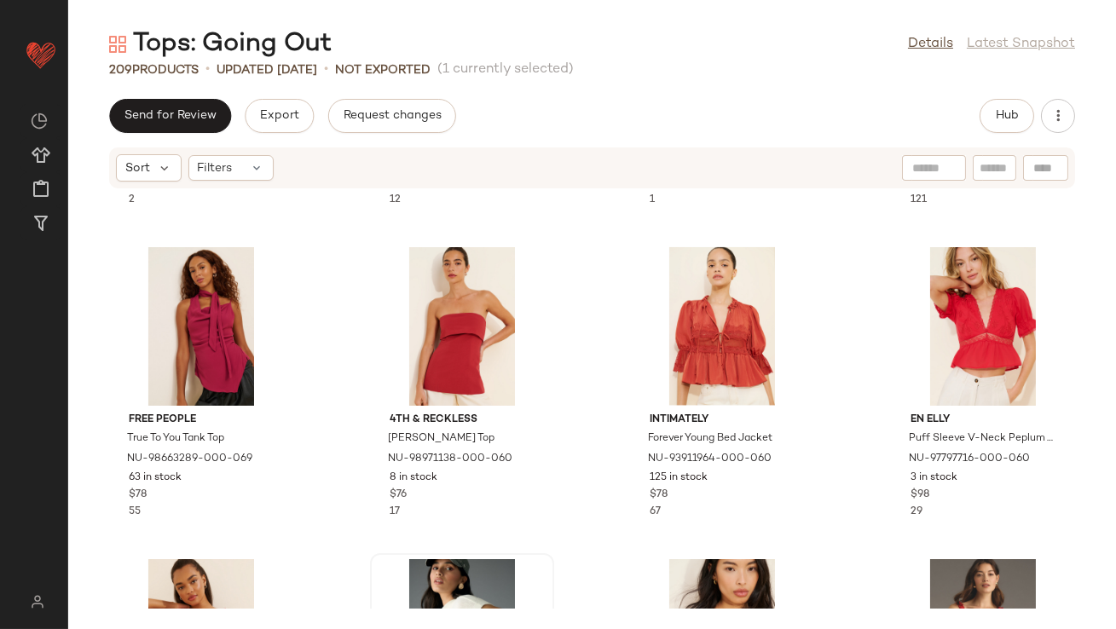
scroll to position [4039, 0]
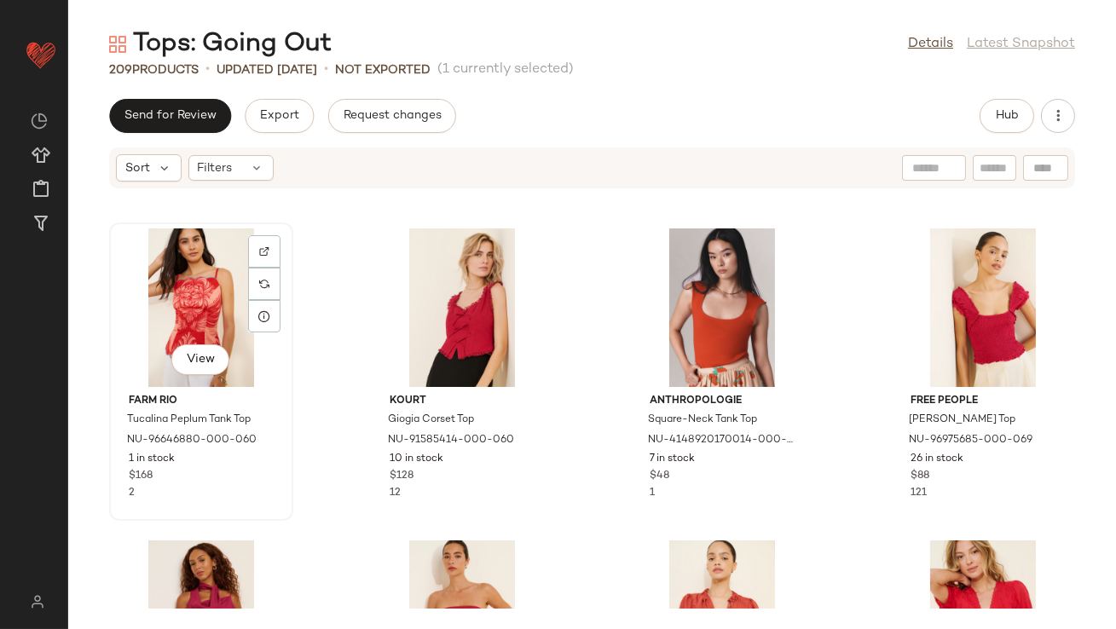
click at [169, 292] on div "View" at bounding box center [201, 307] width 172 height 159
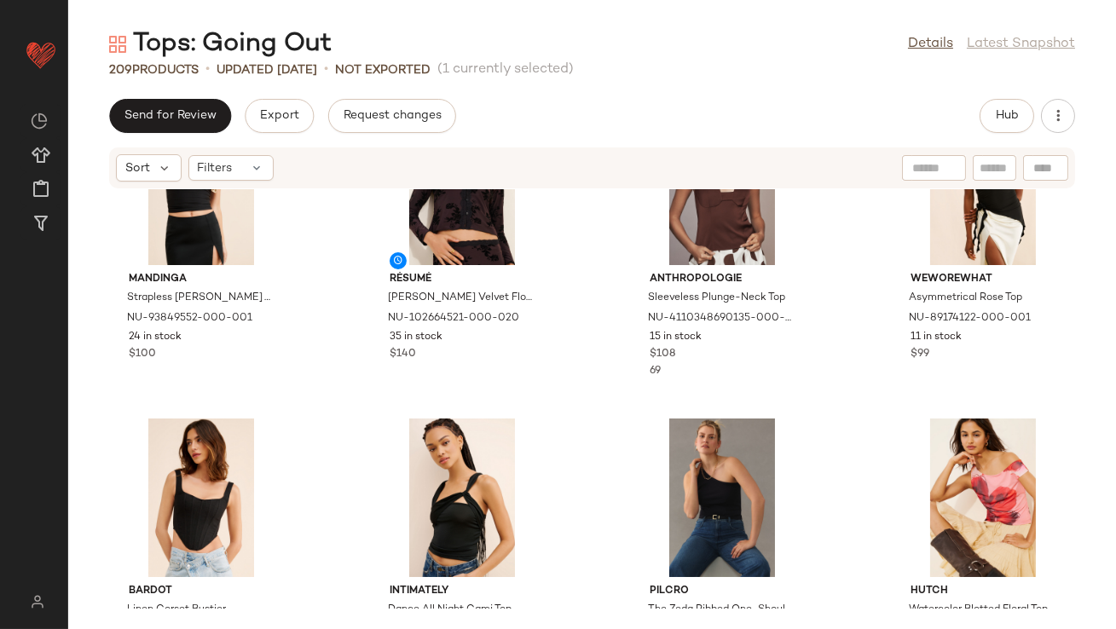
scroll to position [5530, 0]
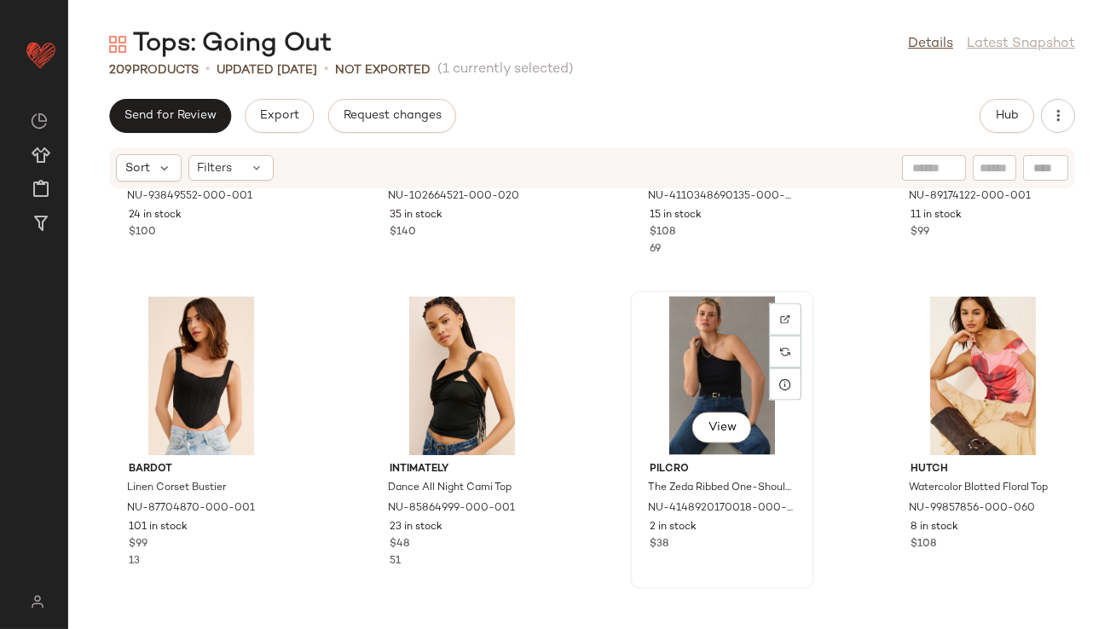
click at [719, 354] on div "View" at bounding box center [722, 376] width 172 height 159
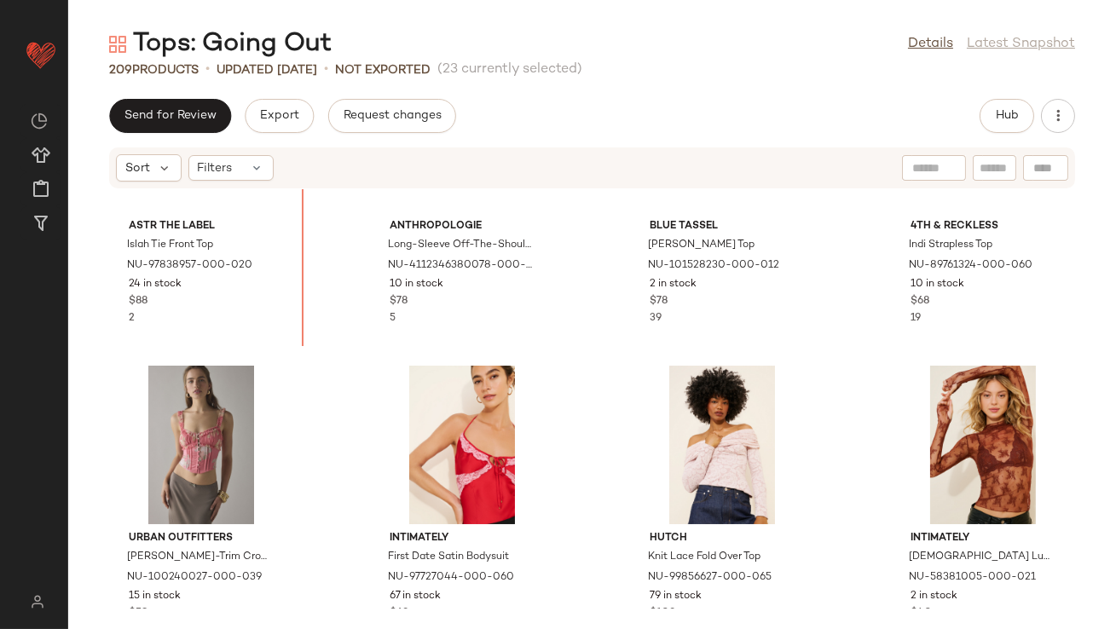
scroll to position [2926, 0]
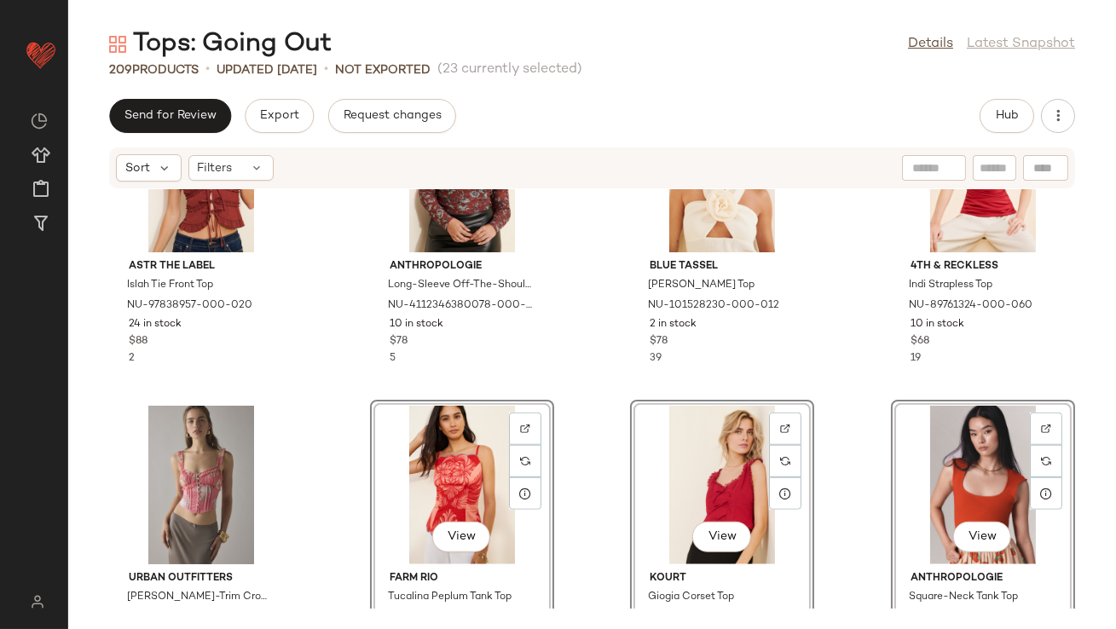
click at [349, 362] on div "ASTR The Label Islah Tie Front Top NU-97838957-000-020 24 in stock $88 2 Anthro…" at bounding box center [591, 398] width 1047 height 419
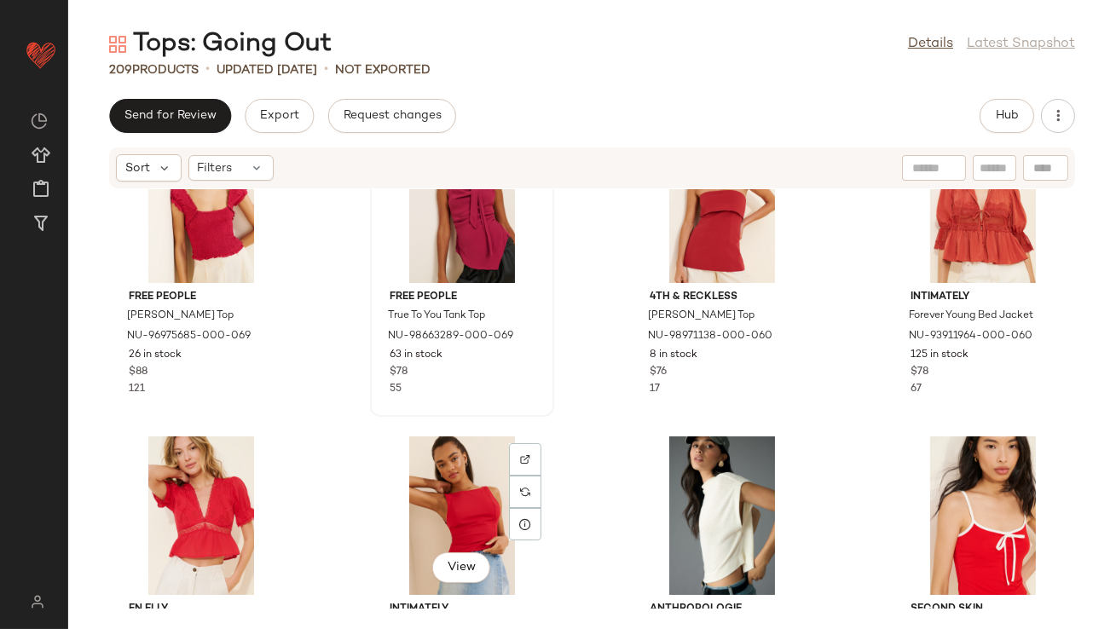
scroll to position [3678, 0]
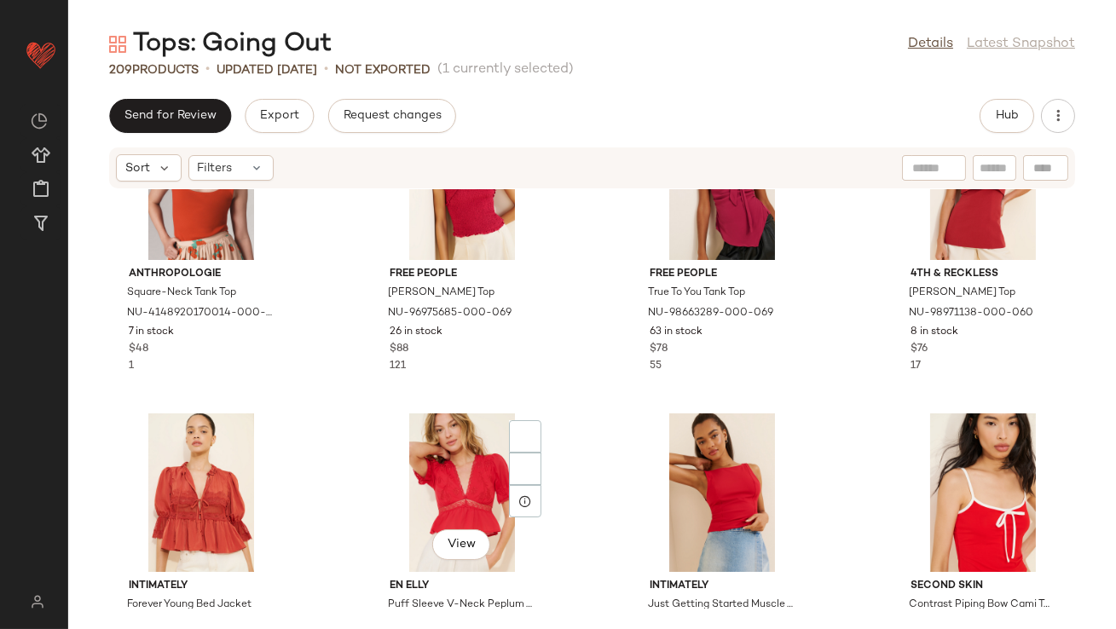
scroll to position [3840, 0]
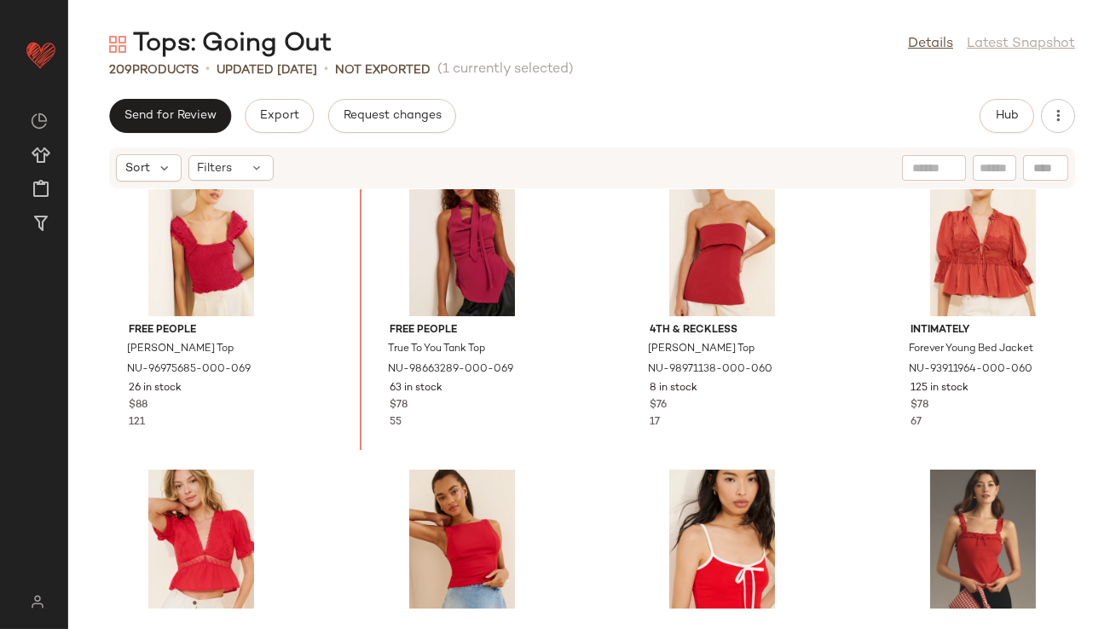
scroll to position [3701, 0]
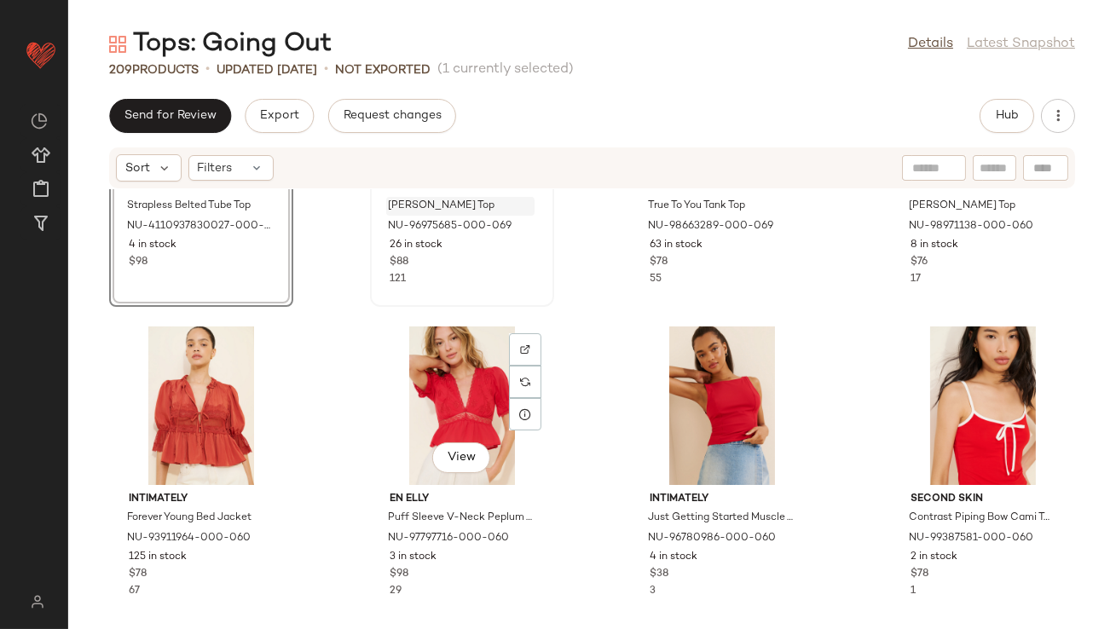
scroll to position [4191, 0]
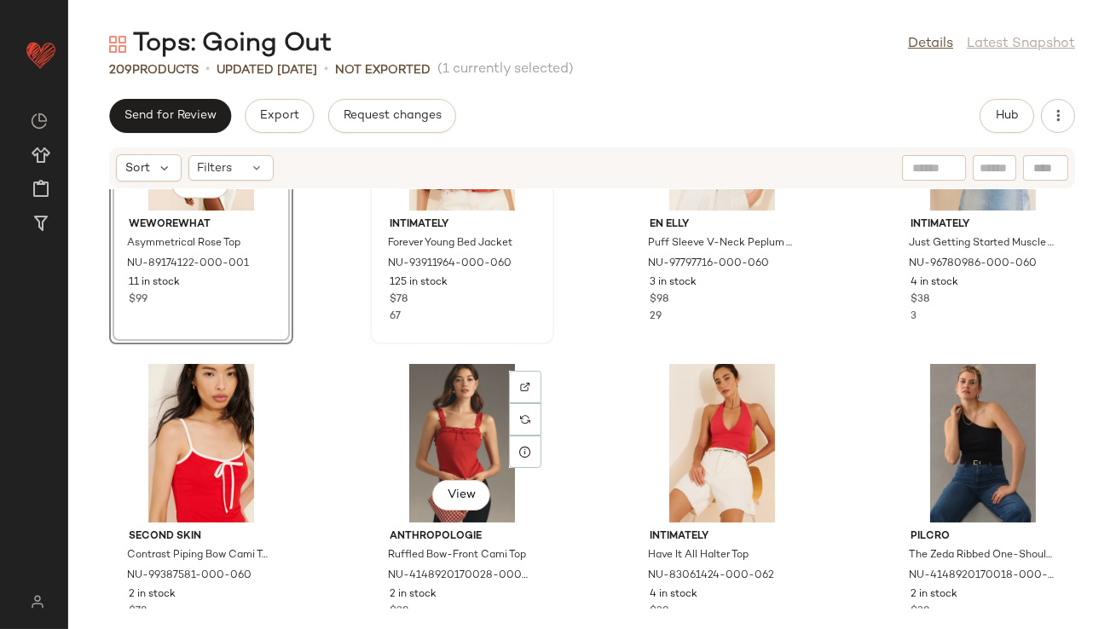
scroll to position [4601, 0]
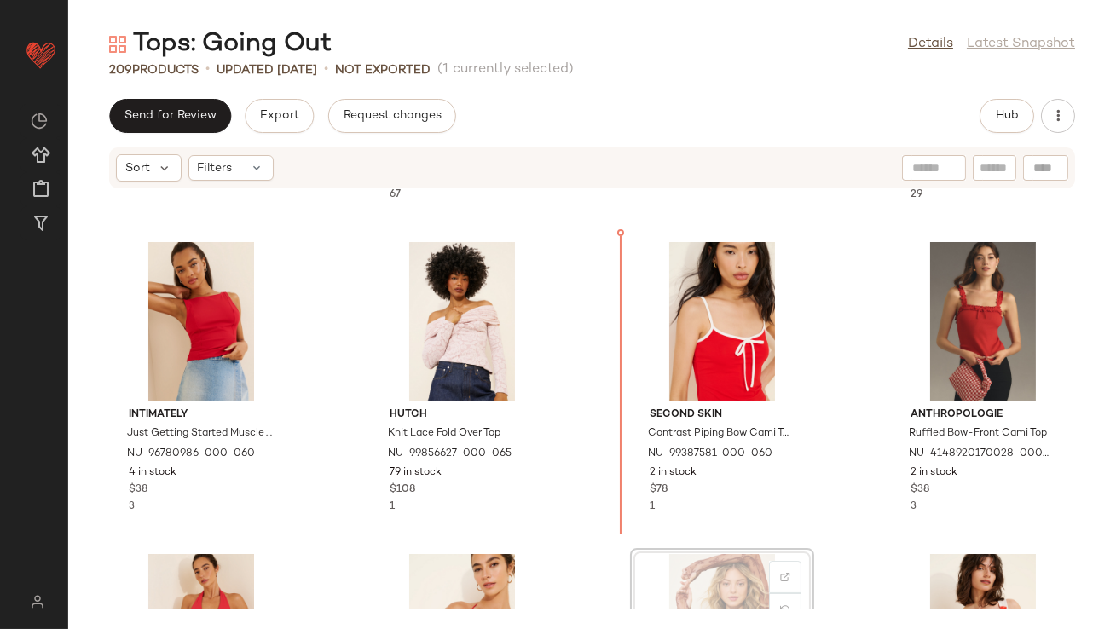
drag, startPoint x: 727, startPoint y: 574, endPoint x: 722, endPoint y: 564, distance: 10.7
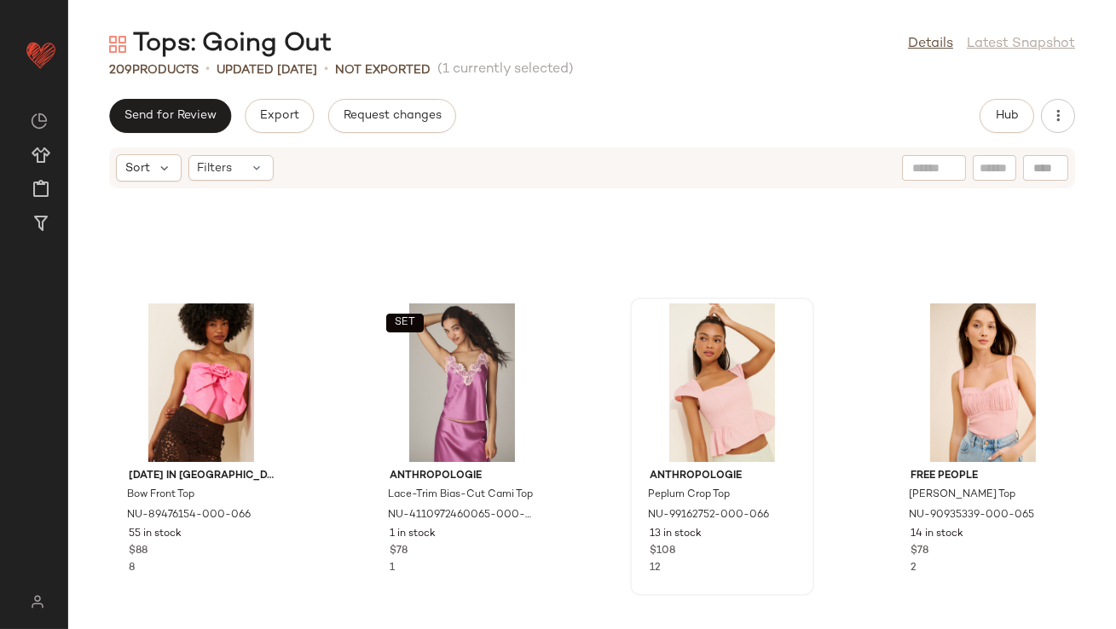
scroll to position [5437, 0]
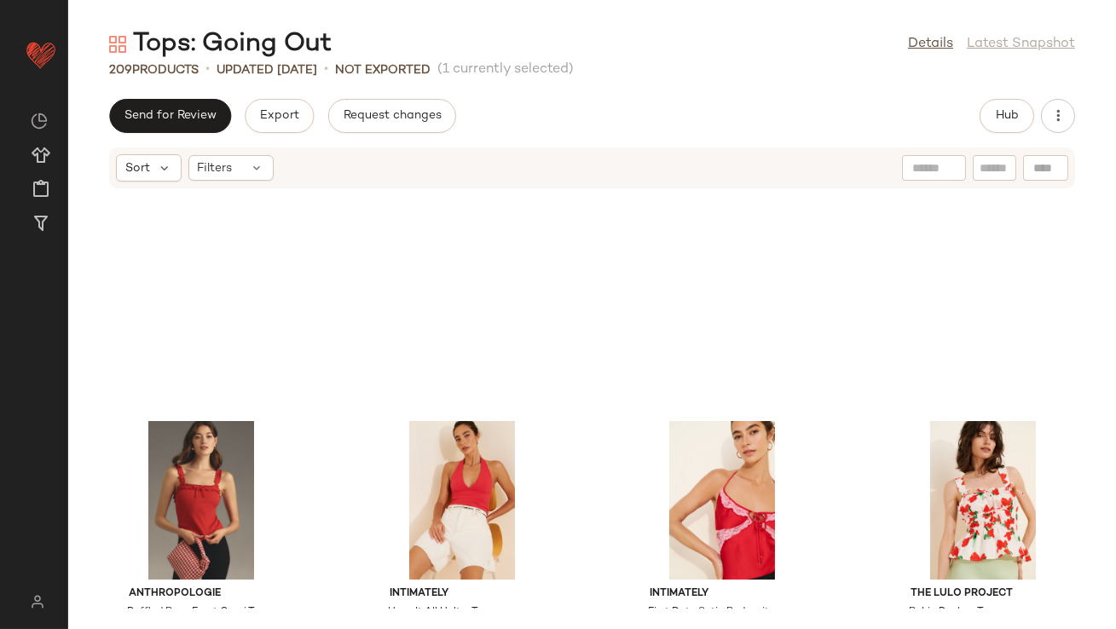
scroll to position [4748, 0]
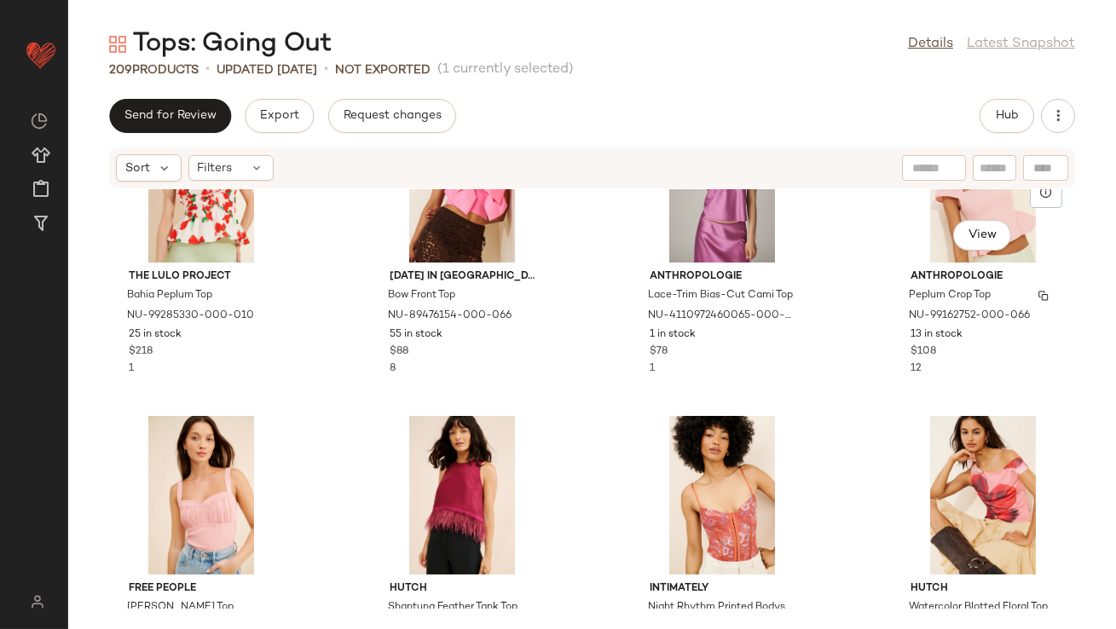
scroll to position [5442, 0]
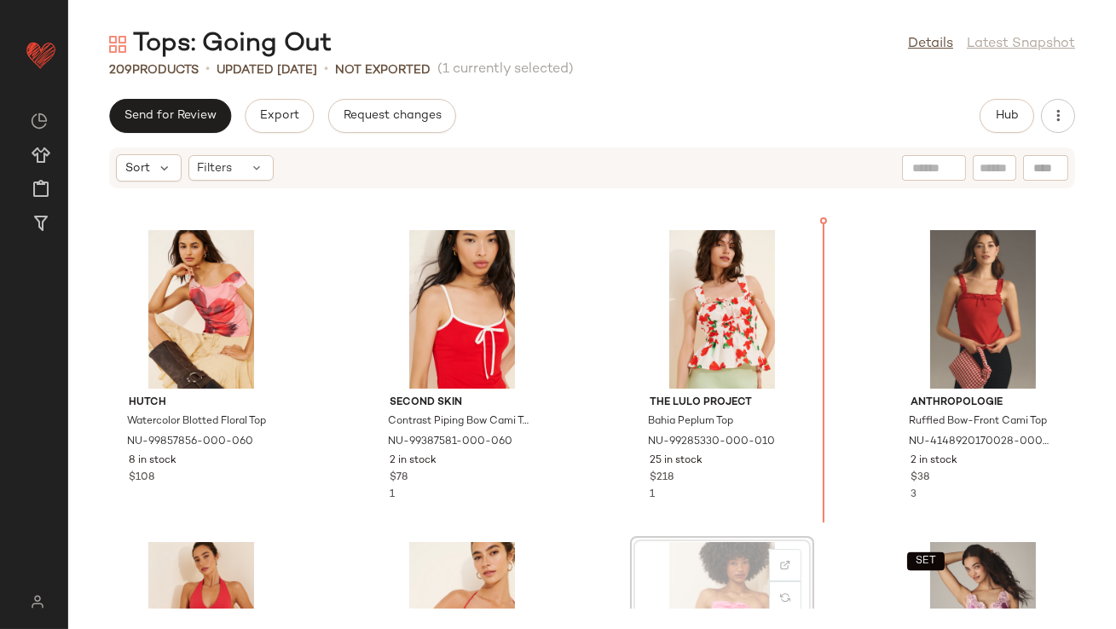
scroll to position [4975, 0]
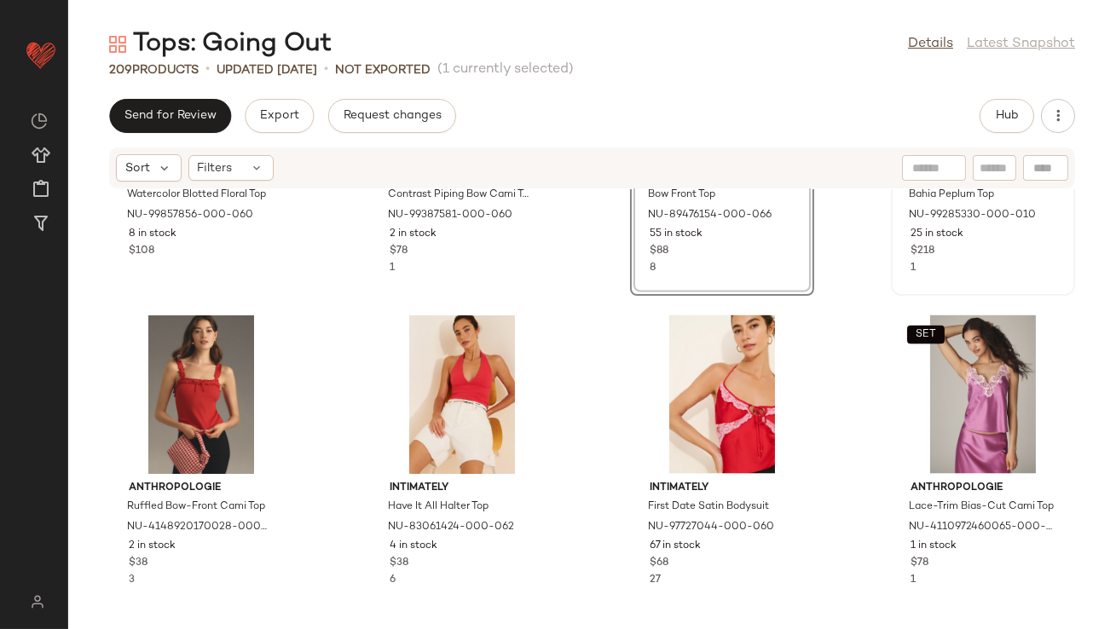
scroll to position [5206, 0]
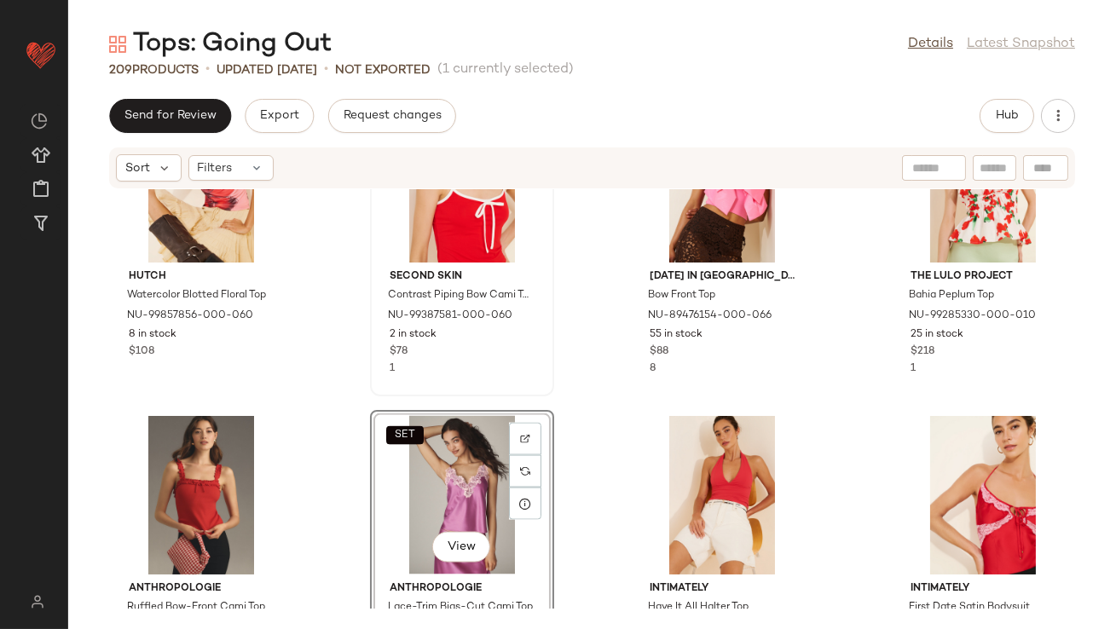
scroll to position [5260, 0]
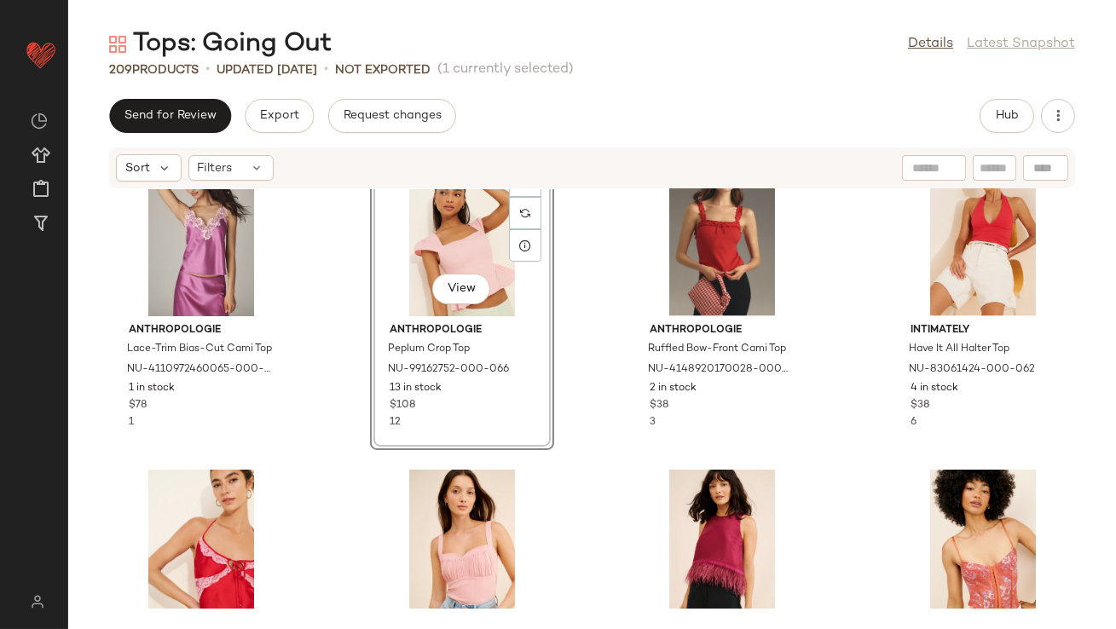
scroll to position [5468, 0]
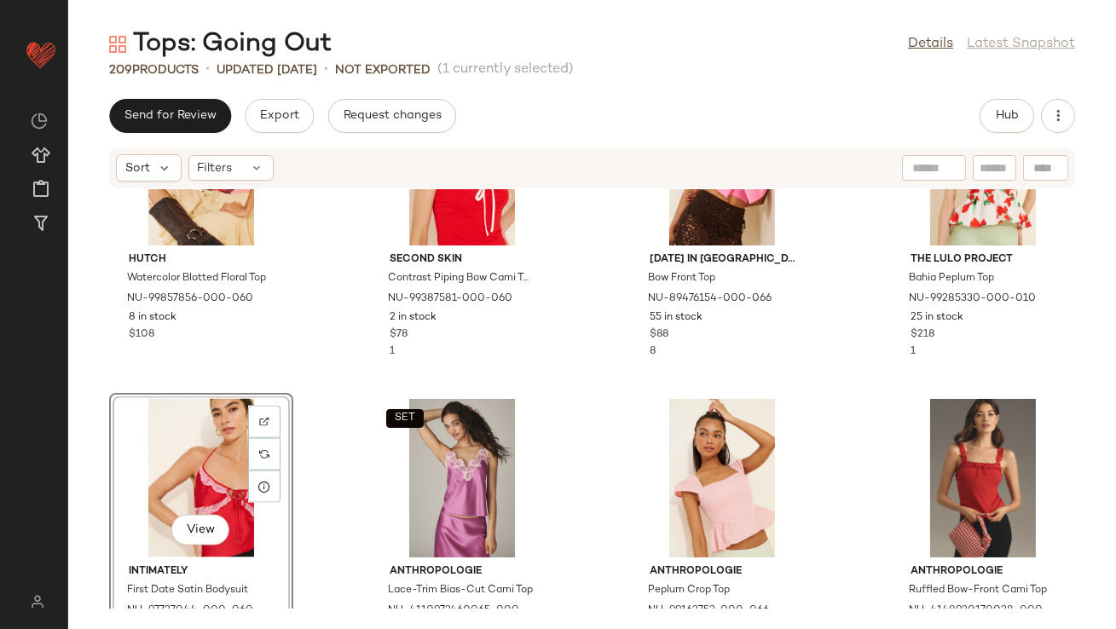
scroll to position [5126, 0]
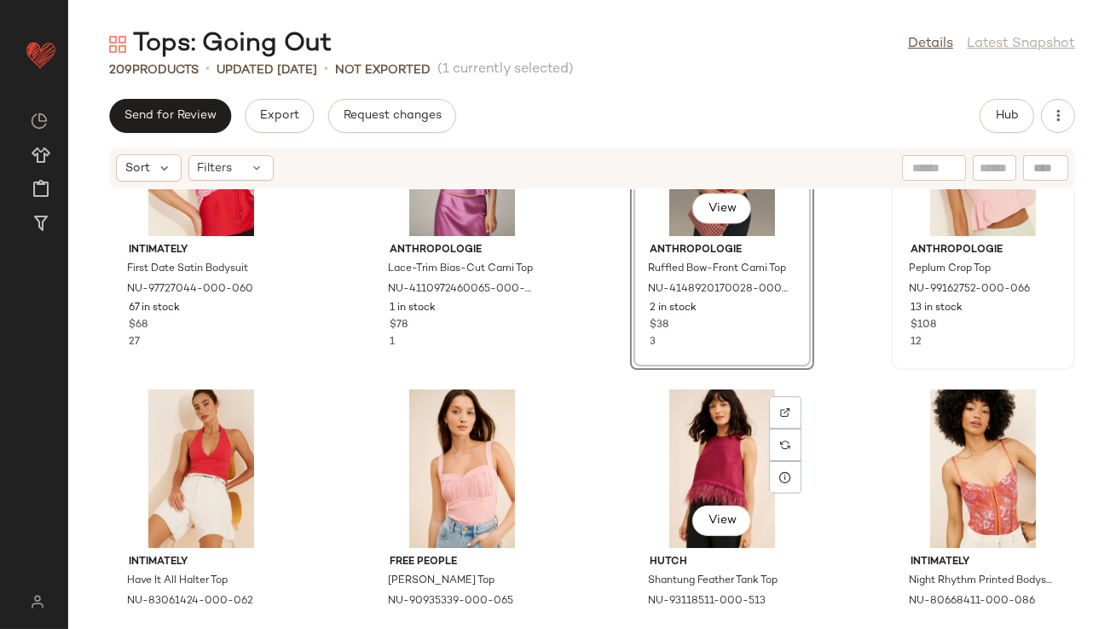
scroll to position [5451, 0]
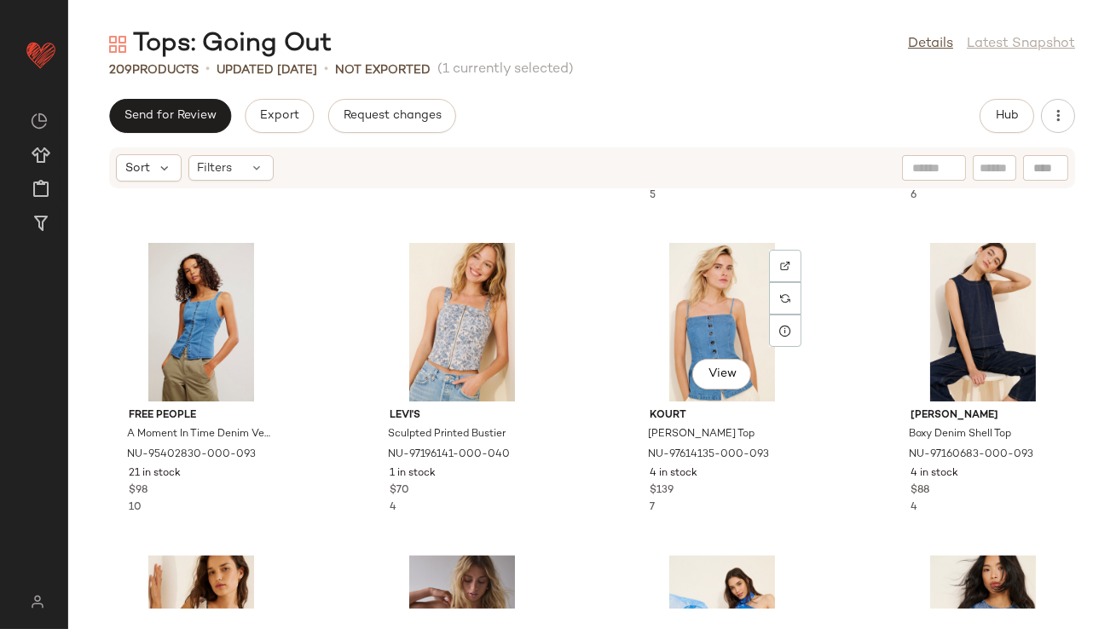
scroll to position [7210, 0]
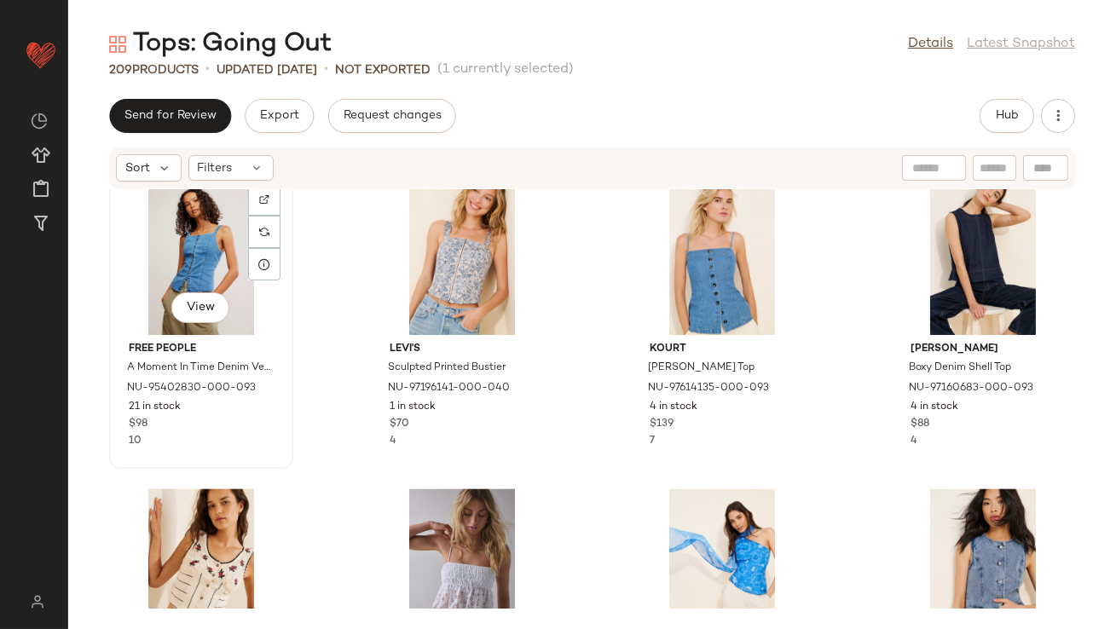
click at [184, 251] on div "View" at bounding box center [201, 255] width 172 height 159
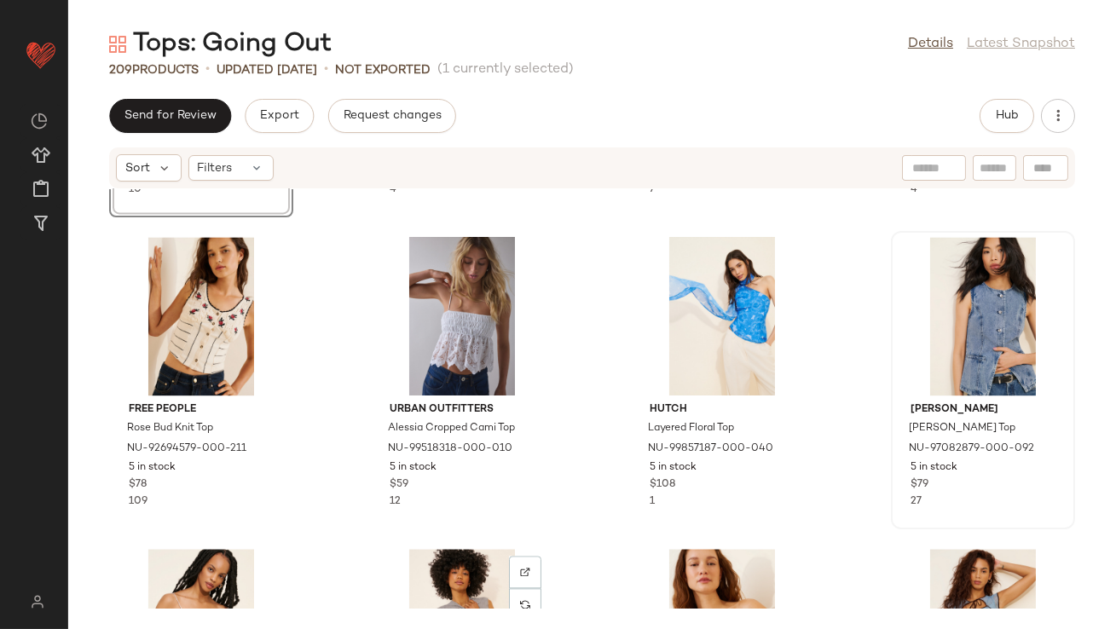
scroll to position [7425, 0]
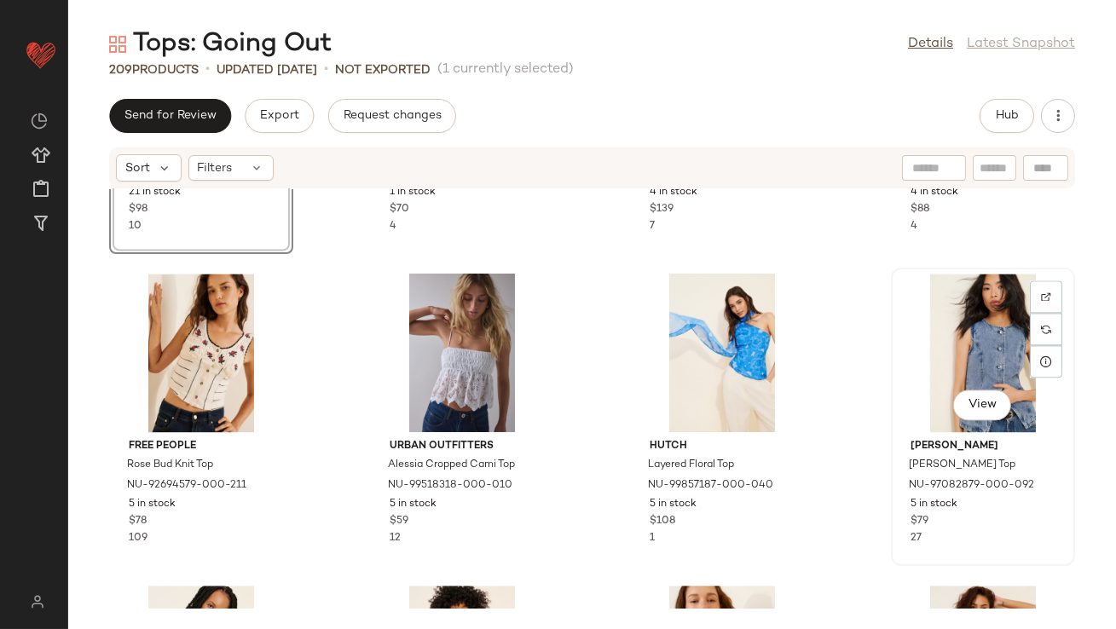
click at [963, 353] on div "View" at bounding box center [983, 353] width 172 height 159
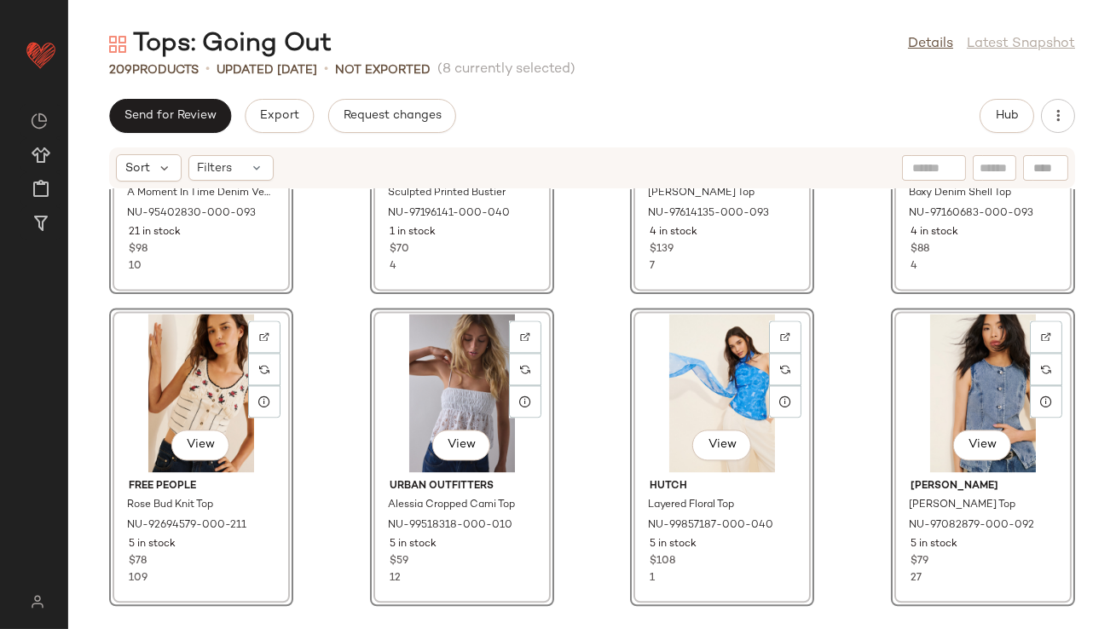
scroll to position [7376, 0]
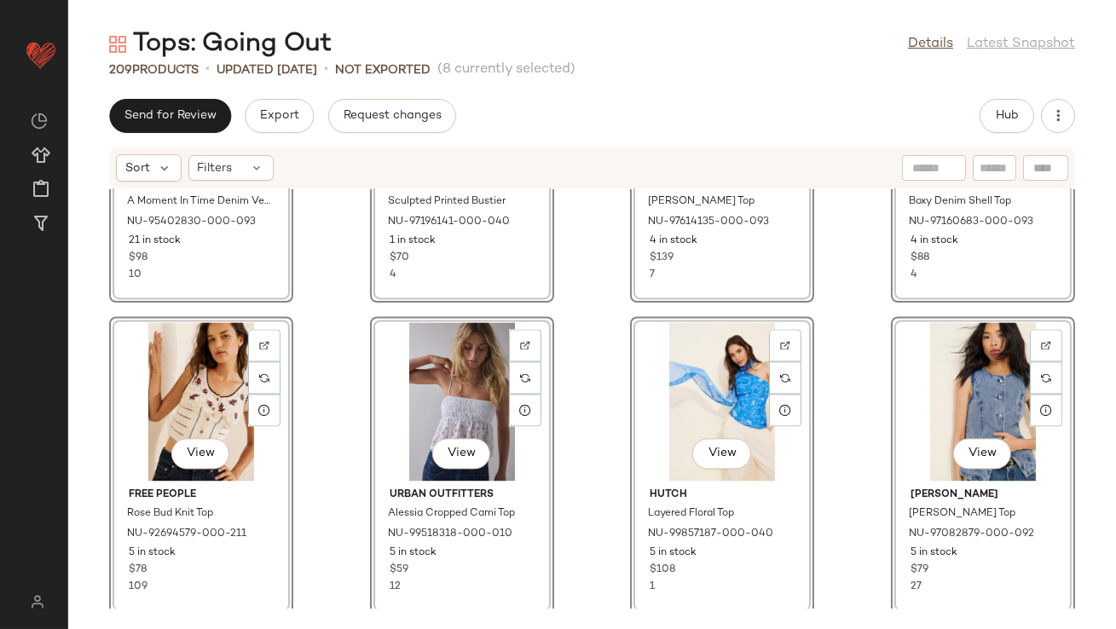
click at [850, 397] on div "View Free People A Moment In Time Denim Vest NU-95402830-000-093 21 in stock $9…" at bounding box center [591, 398] width 1047 height 419
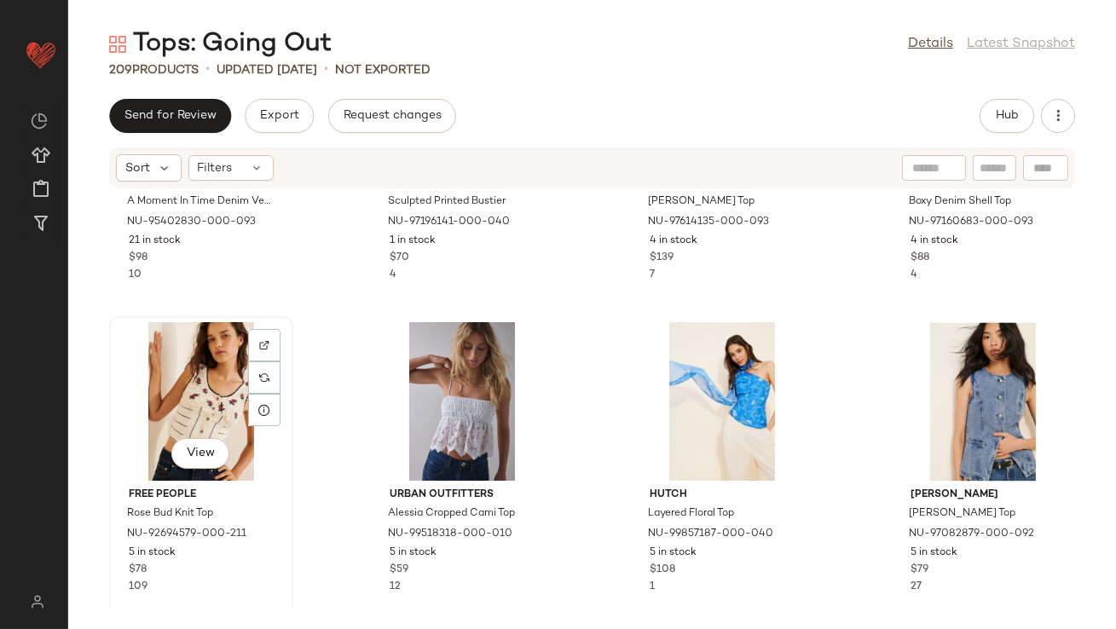
click at [184, 384] on div "View" at bounding box center [201, 401] width 172 height 159
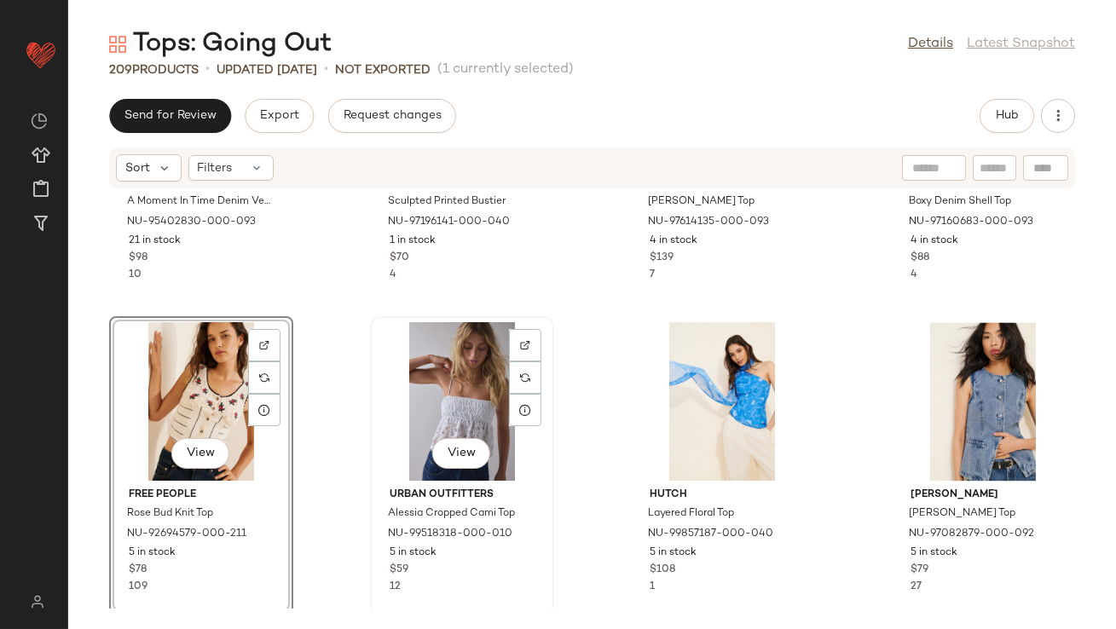
click at [411, 402] on div "View" at bounding box center [462, 401] width 172 height 159
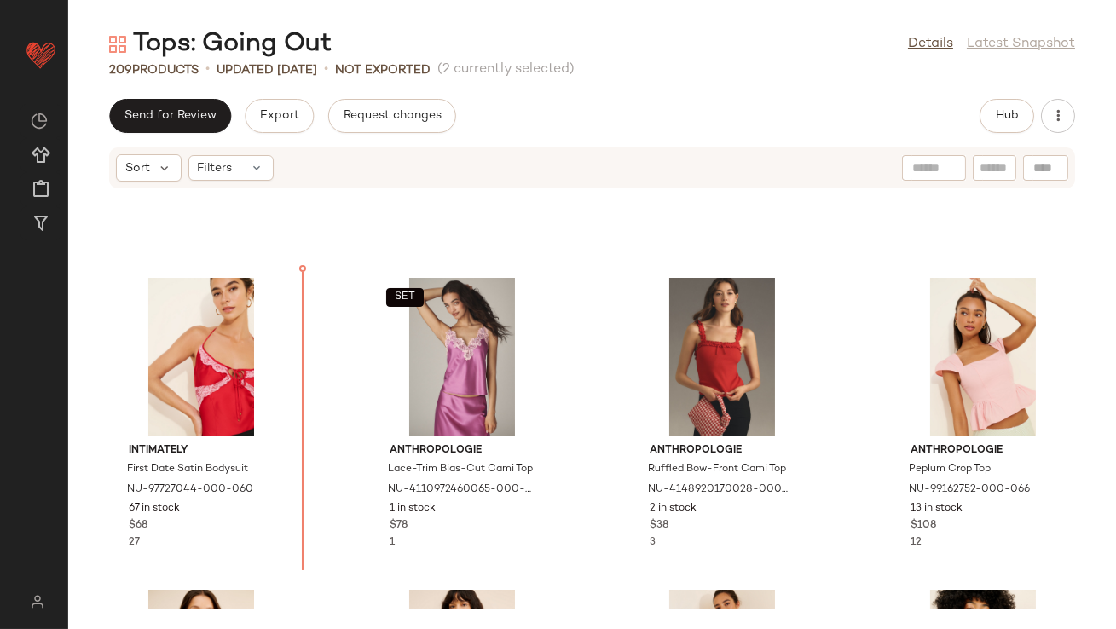
scroll to position [5235, 0]
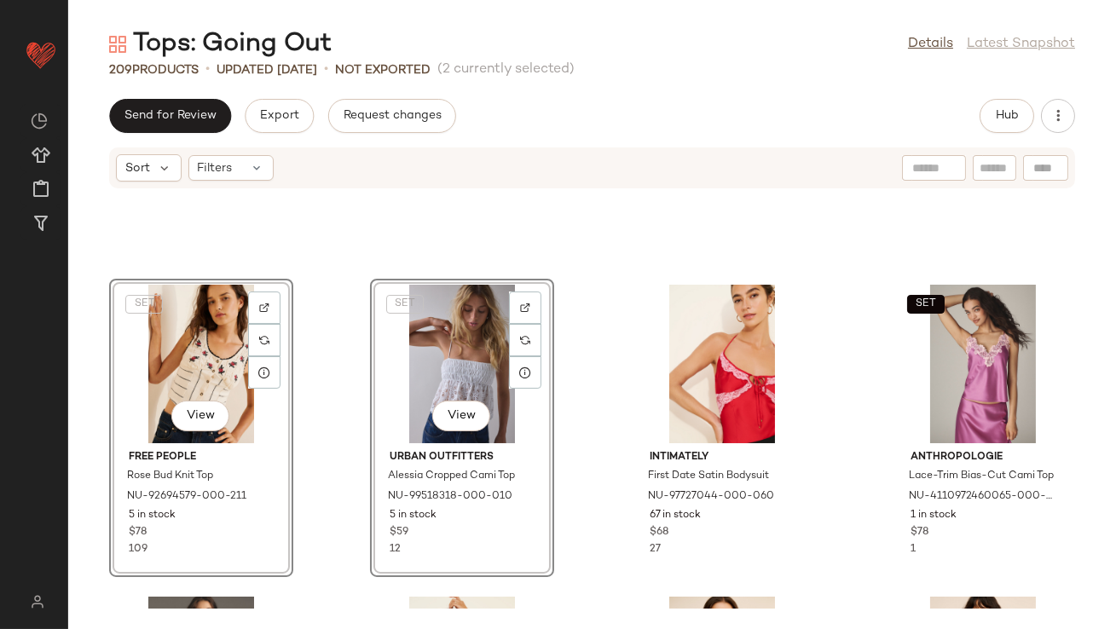
click at [324, 379] on div "SET View Free People Rose Bud Knit Top NU-92694579-000-211 5 in stock $78 109 S…" at bounding box center [591, 398] width 1047 height 419
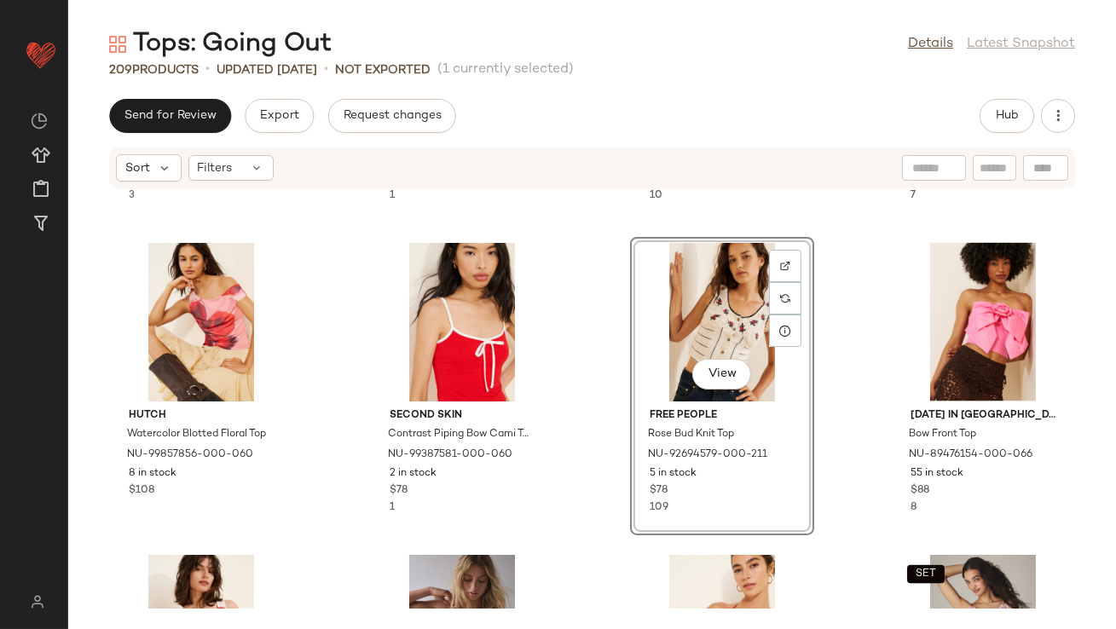
scroll to position [5016, 0]
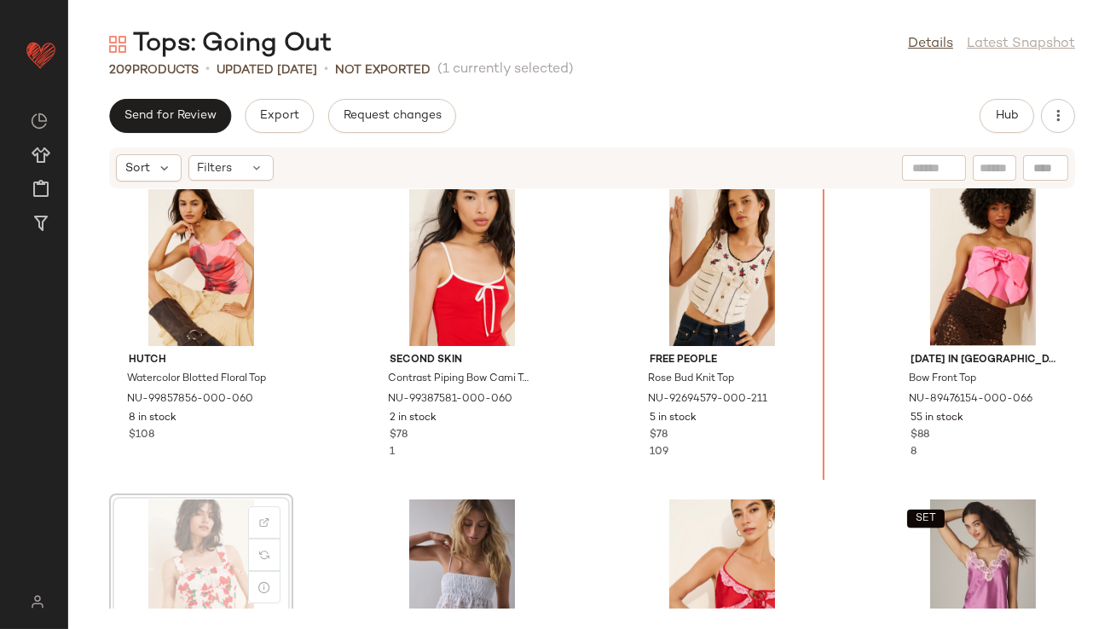
scroll to position [5016, 0]
drag, startPoint x: 204, startPoint y: 563, endPoint x: 215, endPoint y: 560, distance: 11.6
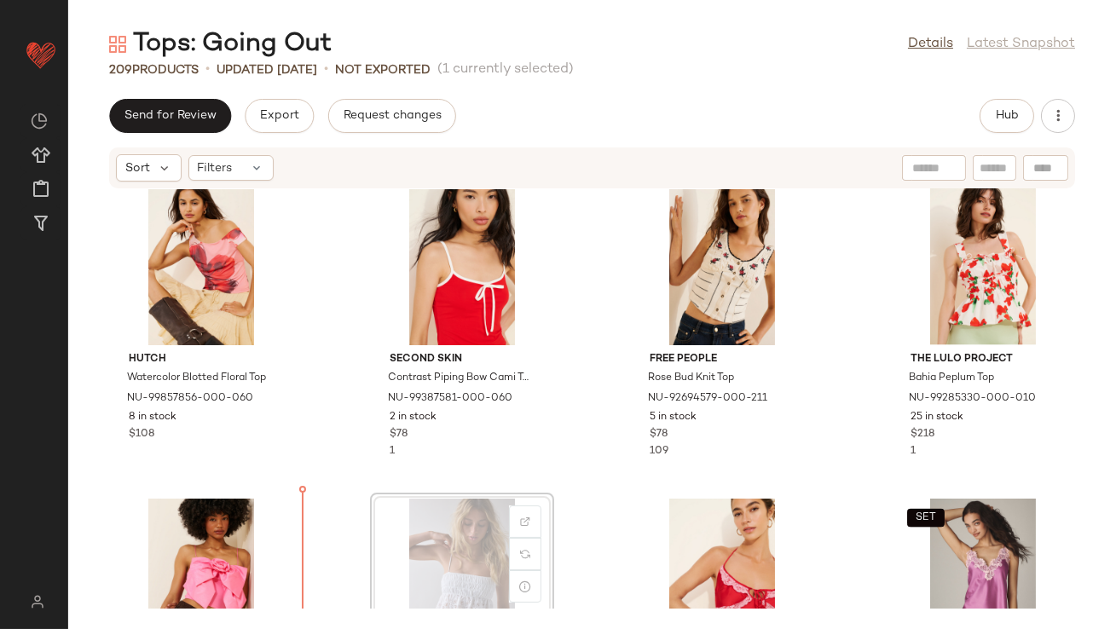
scroll to position [5064, 0]
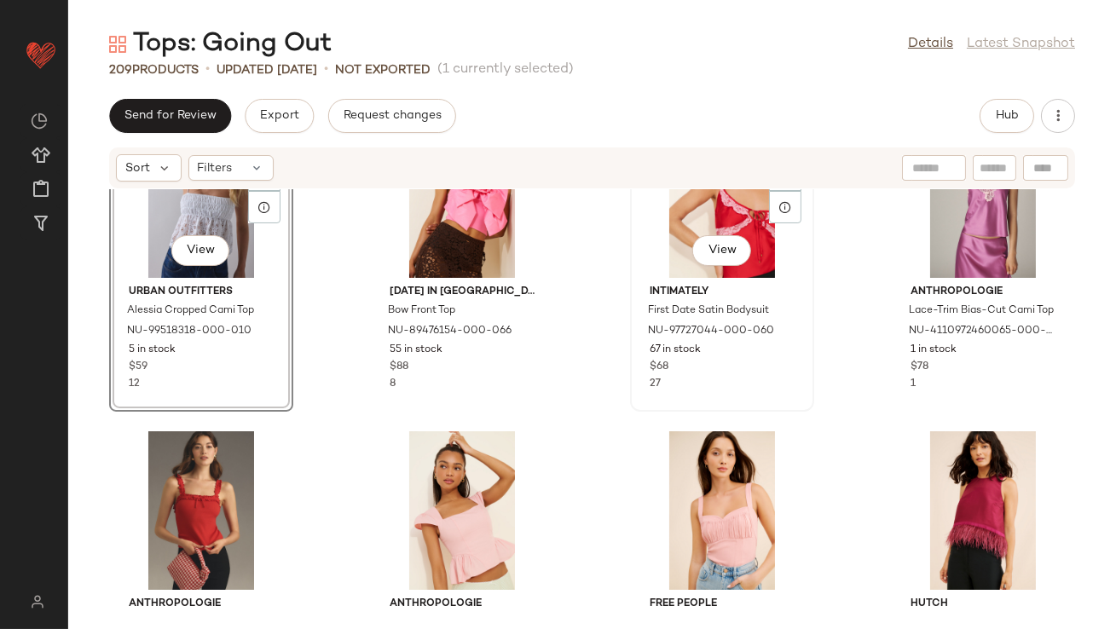
scroll to position [5414, 0]
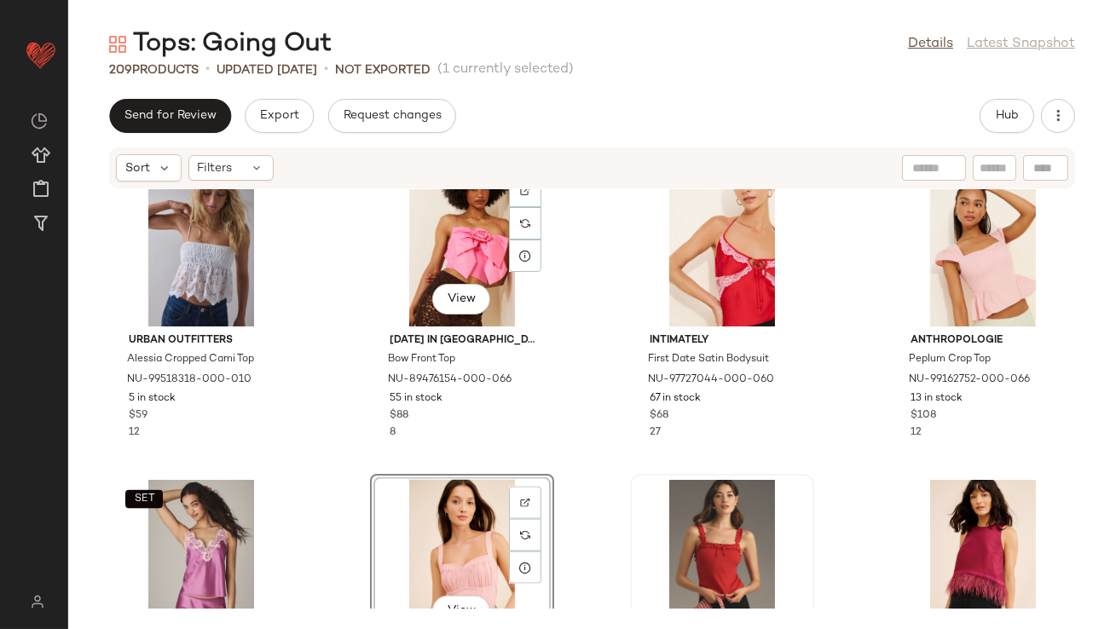
scroll to position [5527, 0]
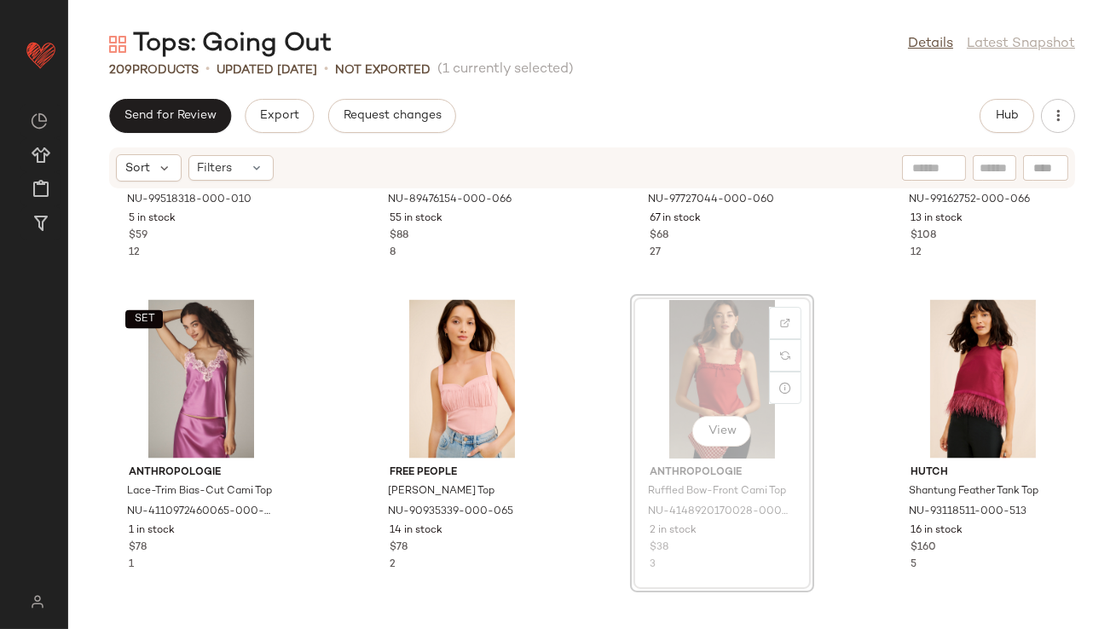
drag, startPoint x: 677, startPoint y: 332, endPoint x: 661, endPoint y: 332, distance: 16.2
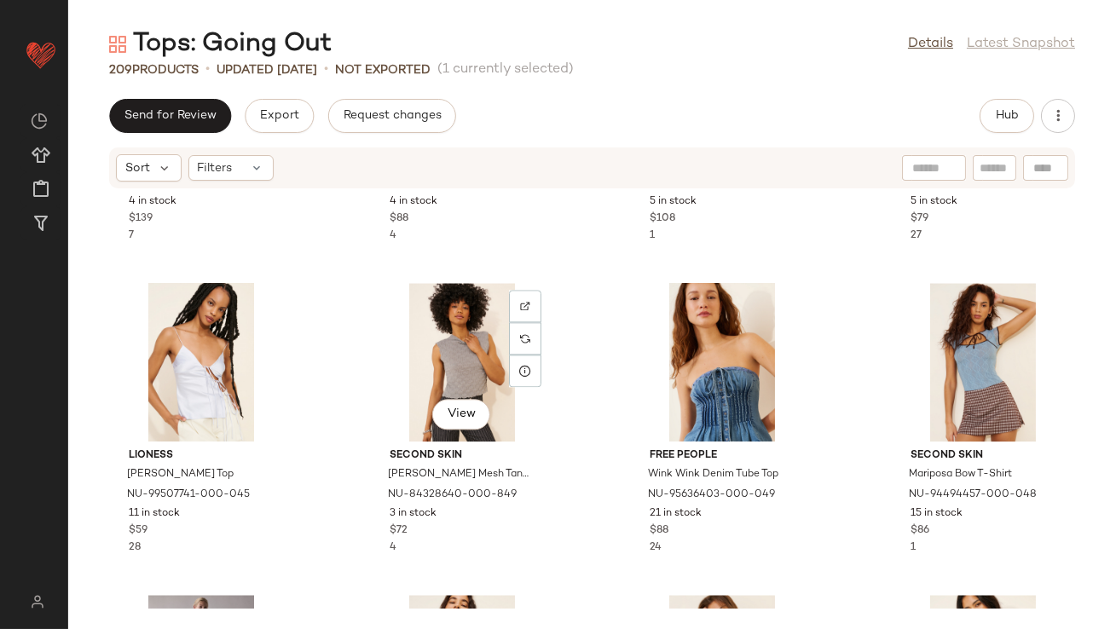
scroll to position [7795, 0]
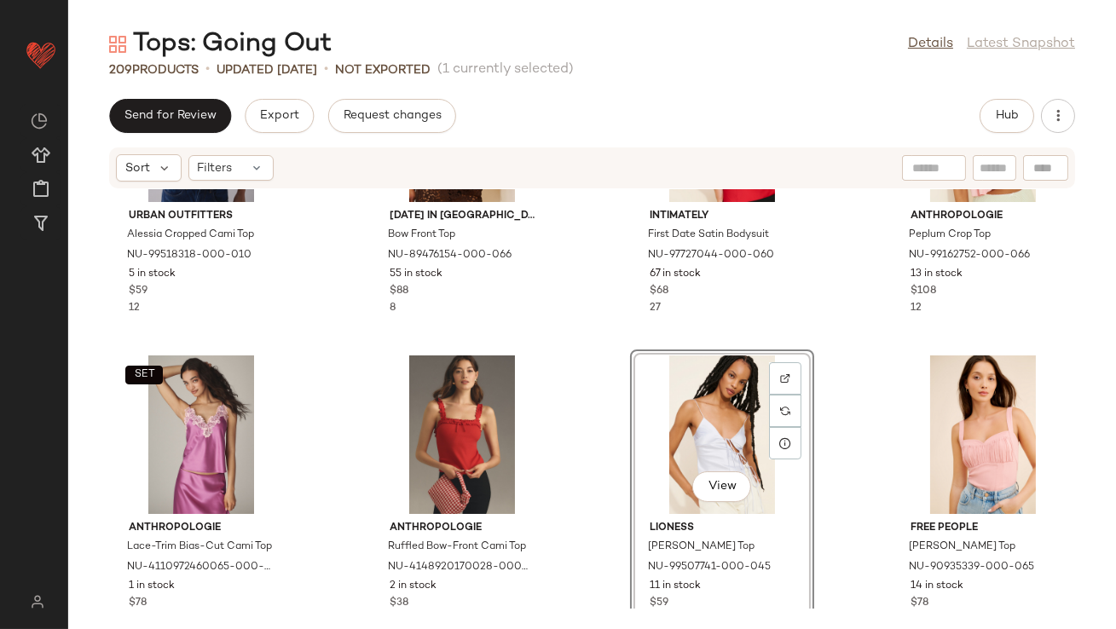
scroll to position [5497, 0]
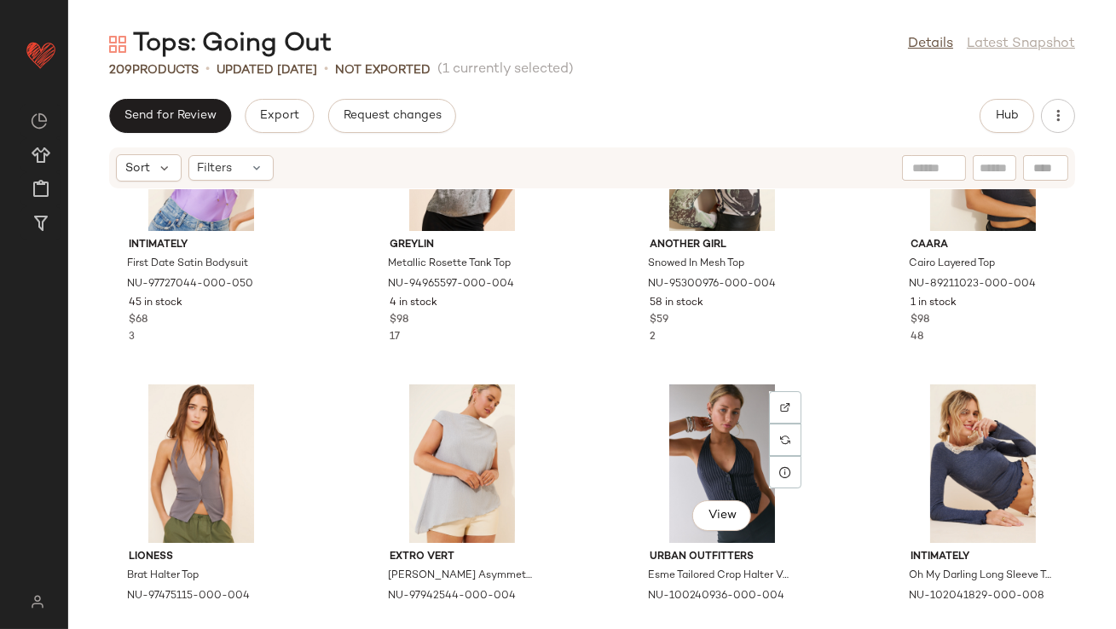
scroll to position [6080, 0]
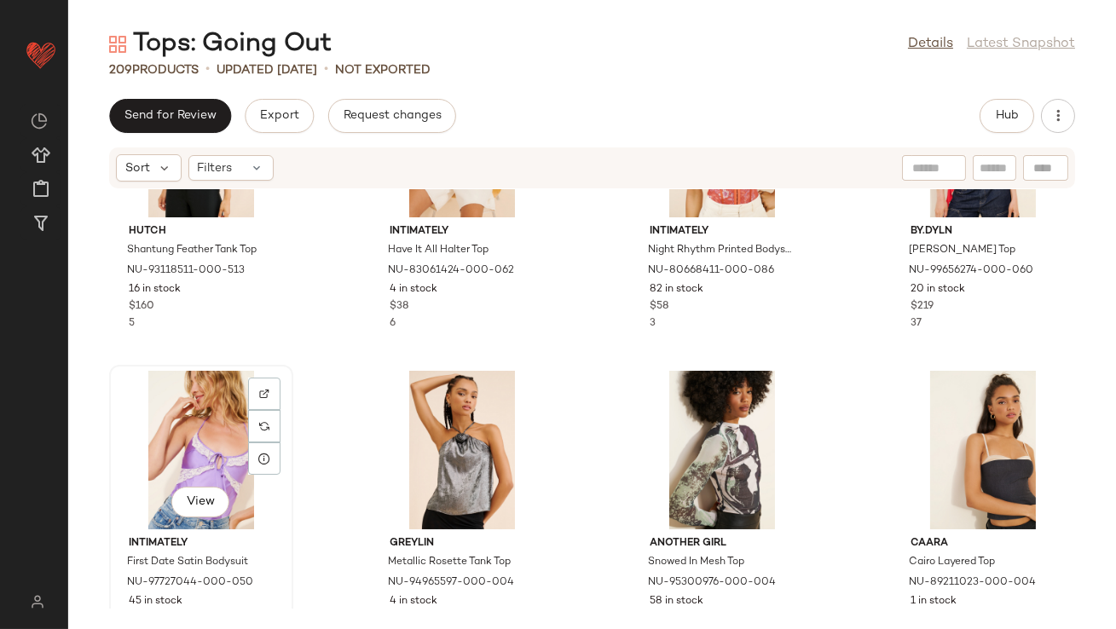
click at [217, 379] on div "View" at bounding box center [201, 450] width 172 height 159
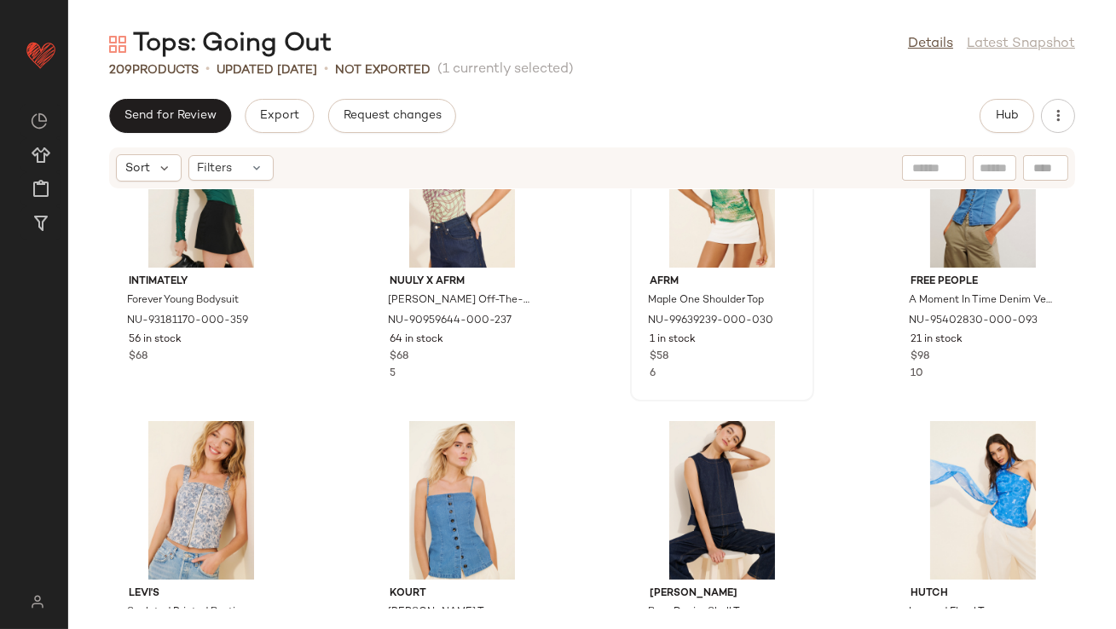
scroll to position [7190, 0]
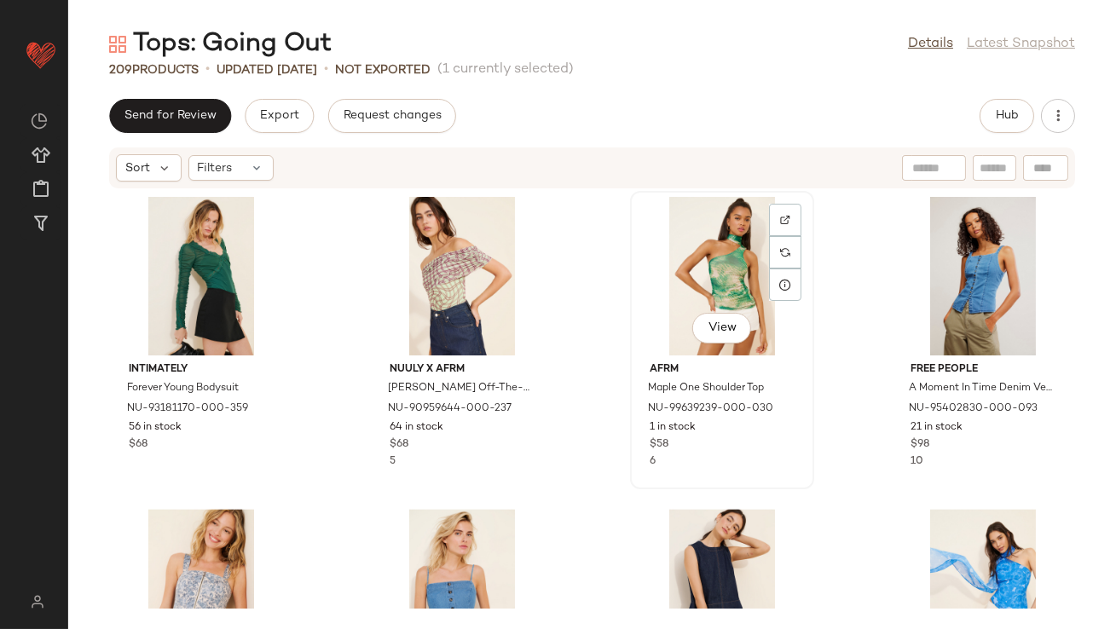
click at [715, 292] on div "View" at bounding box center [722, 276] width 172 height 159
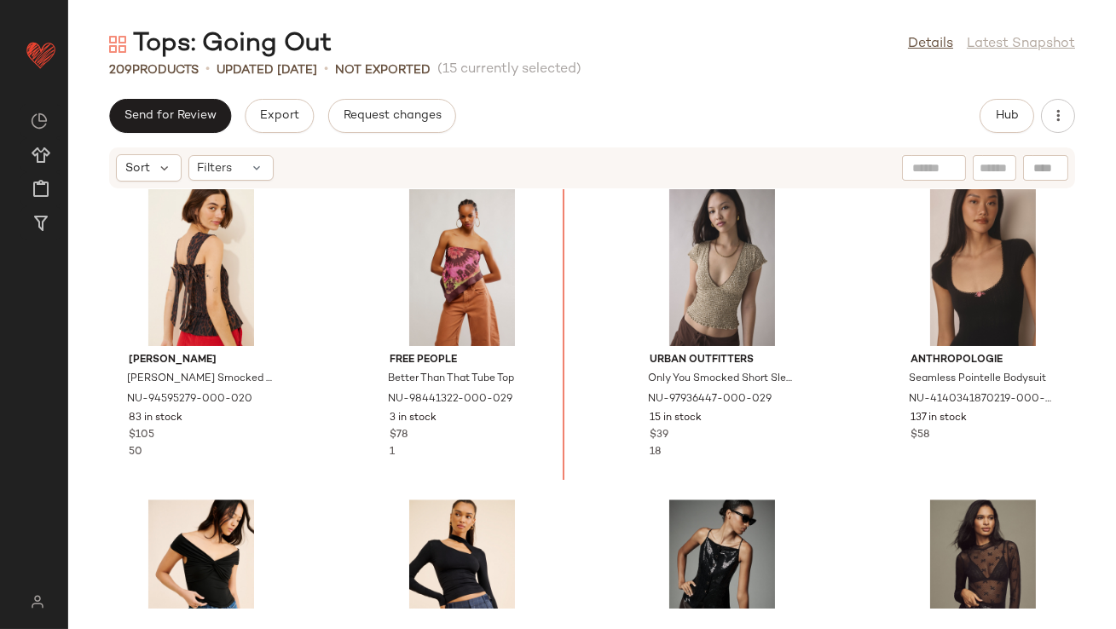
scroll to position [8712, 0]
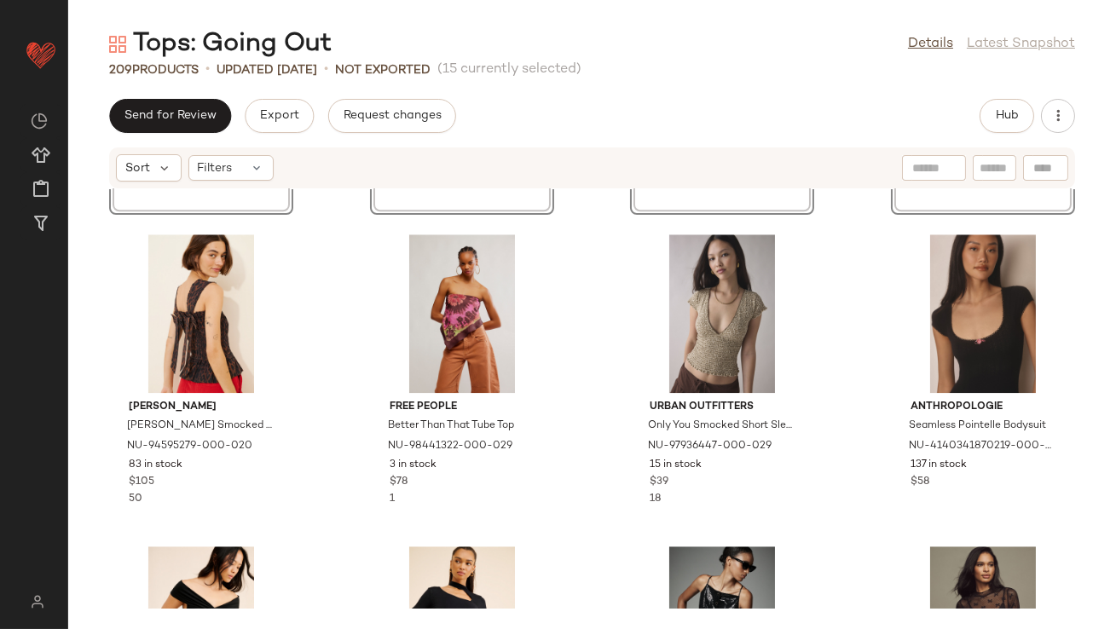
click at [350, 356] on div "View Especia Mesh Colza Top NU-94735164-000-037 8 in stock $95 View Intimately …" at bounding box center [591, 398] width 1047 height 419
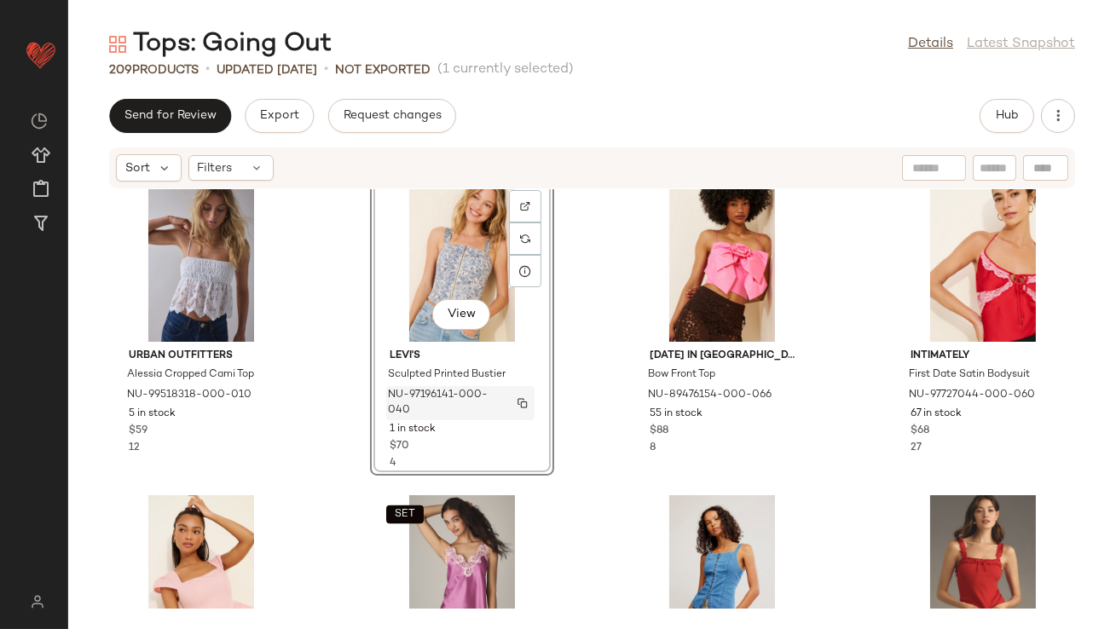
scroll to position [4966, 0]
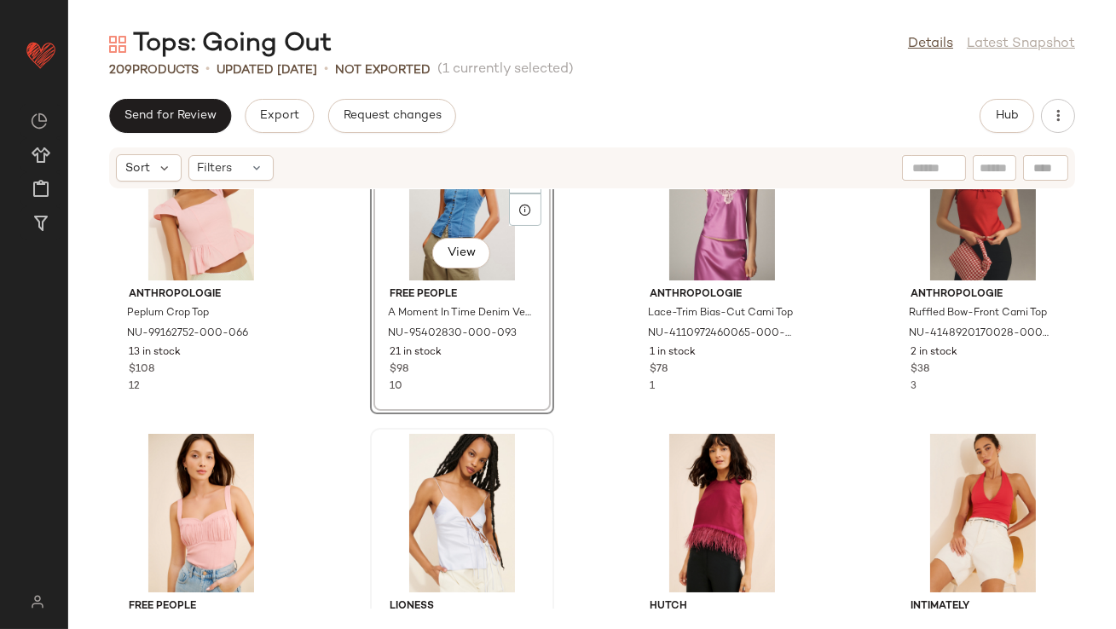
scroll to position [5720, 0]
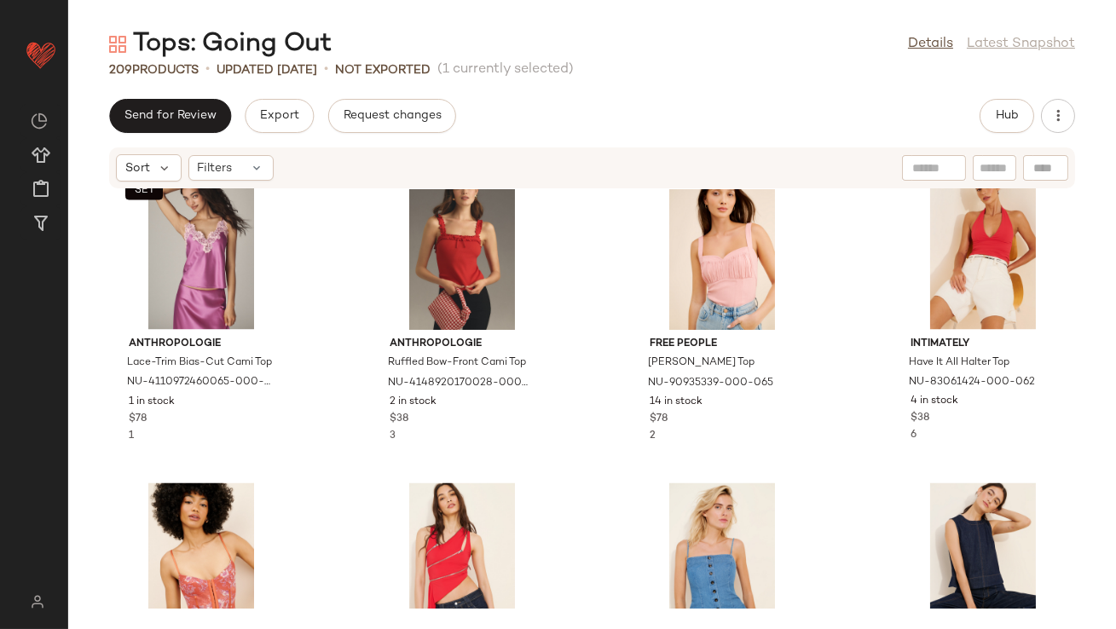
scroll to position [6089, 0]
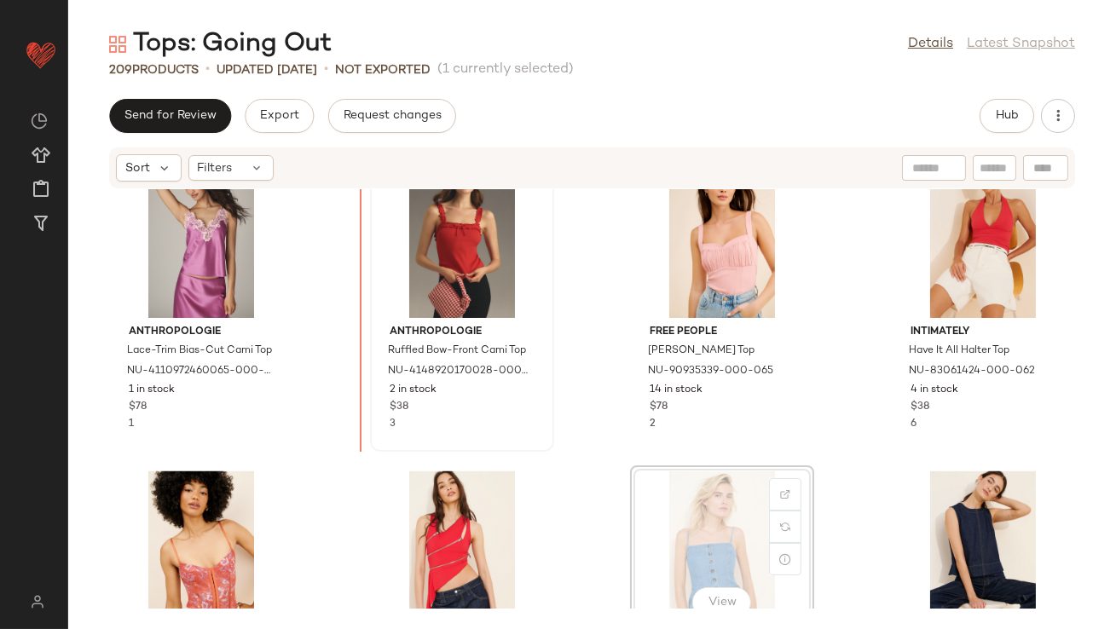
scroll to position [5954, 0]
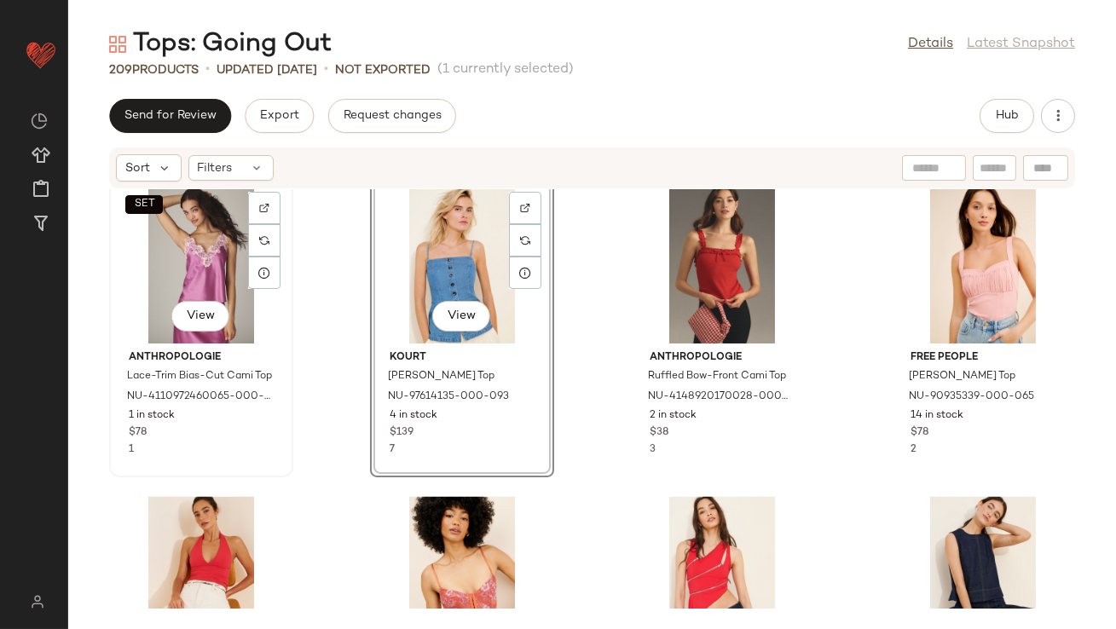
click at [228, 274] on div "SET View" at bounding box center [201, 264] width 172 height 159
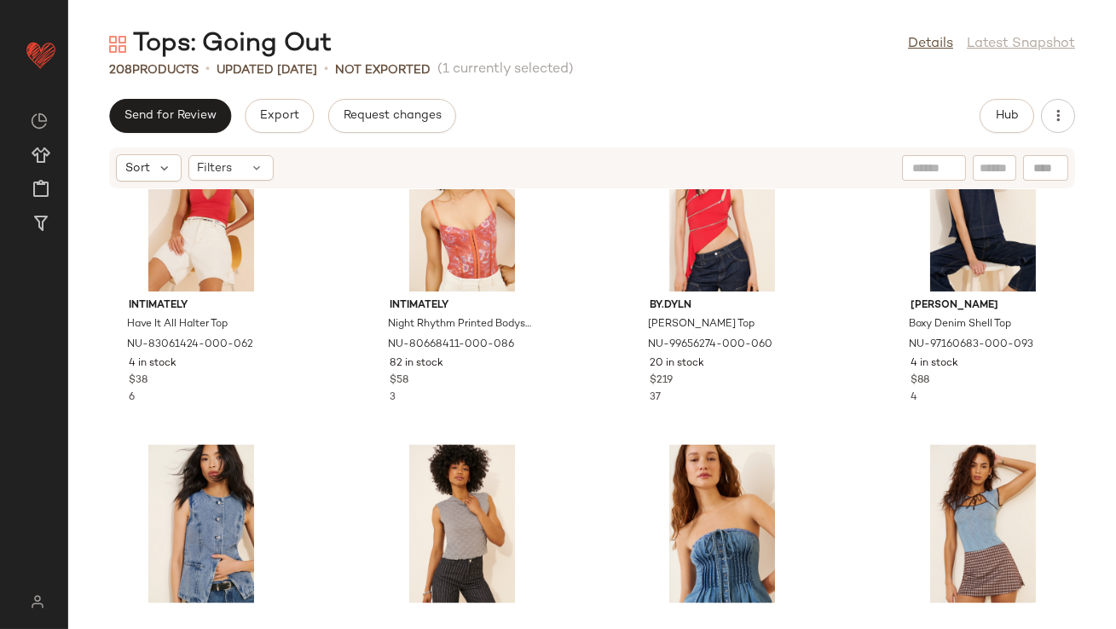
scroll to position [6341, 0]
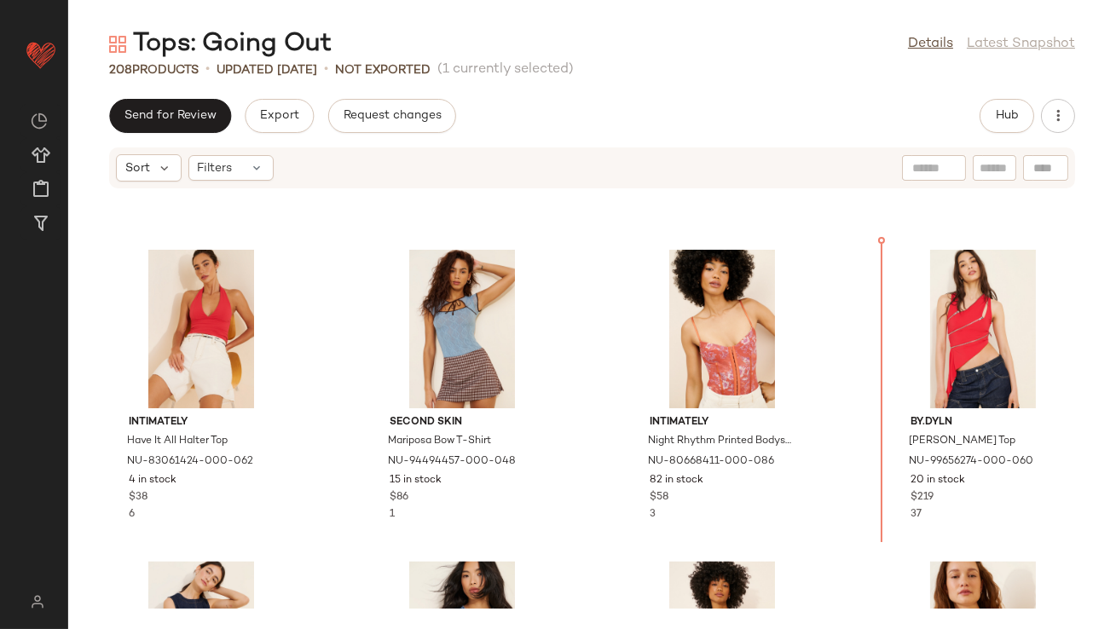
scroll to position [6195, 0]
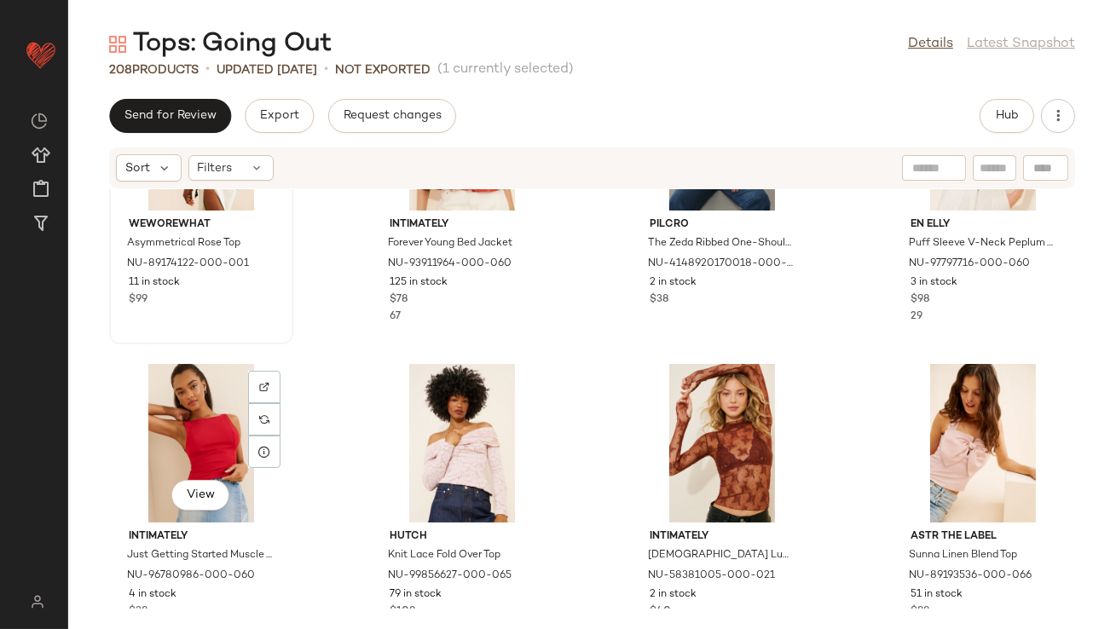
scroll to position [4615, 0]
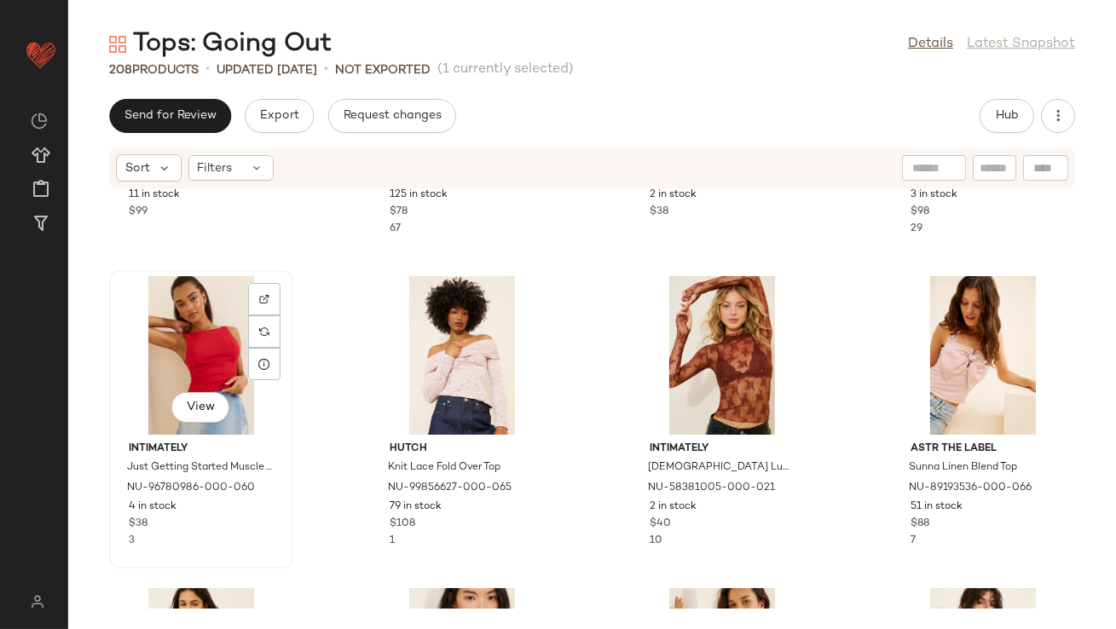
click at [209, 347] on div "View" at bounding box center [201, 355] width 172 height 159
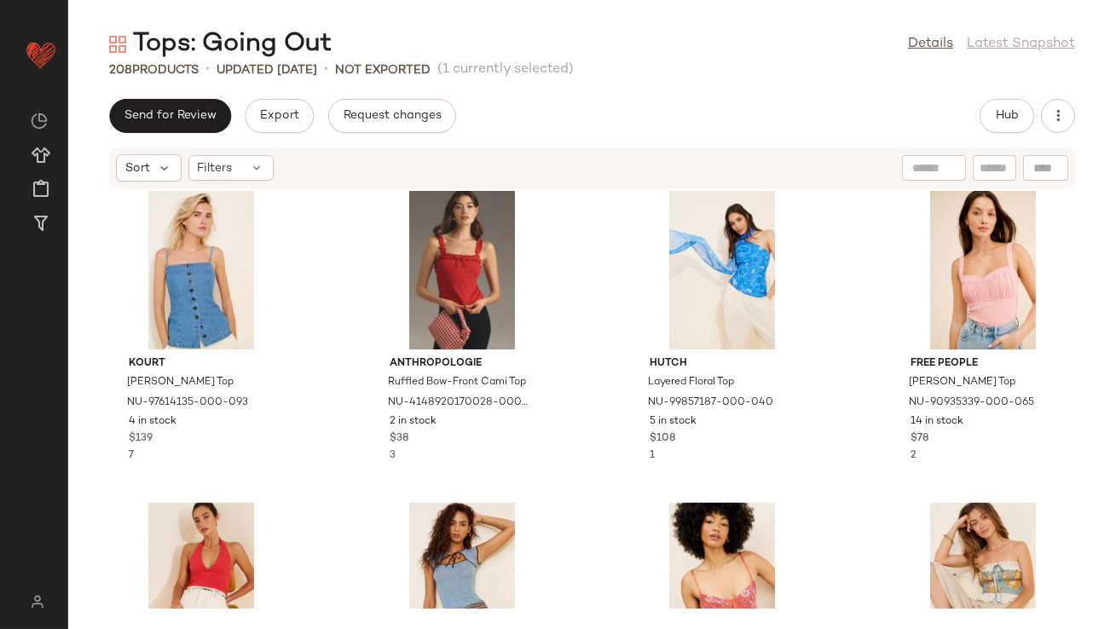
click at [326, 403] on div "Kourt Cecile Chambray Top NU-97614135-000-093 4 in stock $139 7 Anthropologie R…" at bounding box center [591, 398] width 1047 height 419
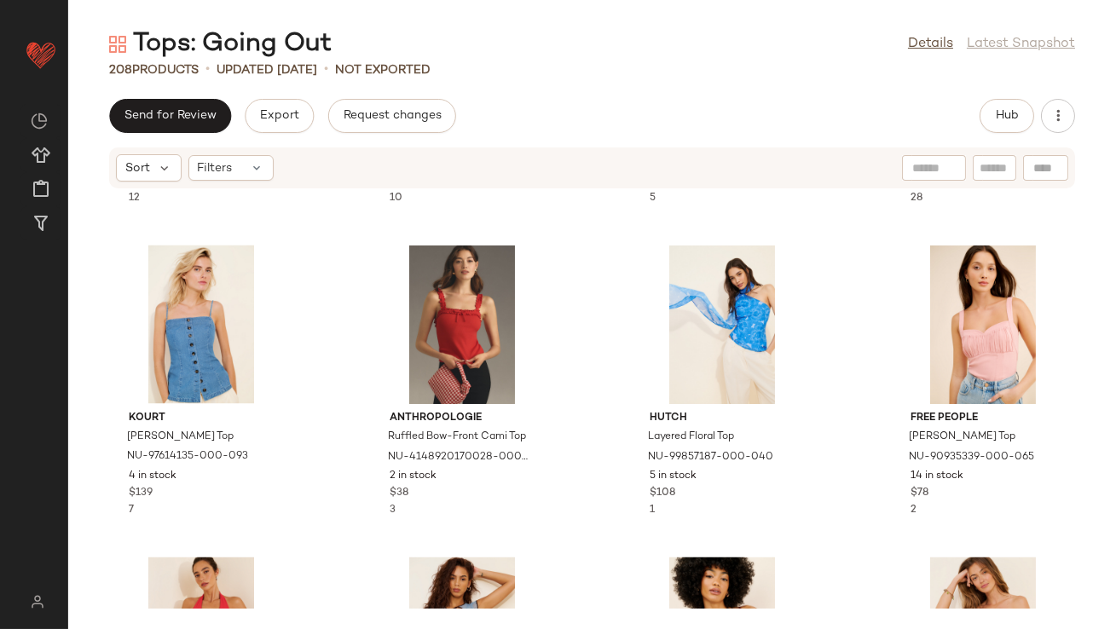
scroll to position [6030, 0]
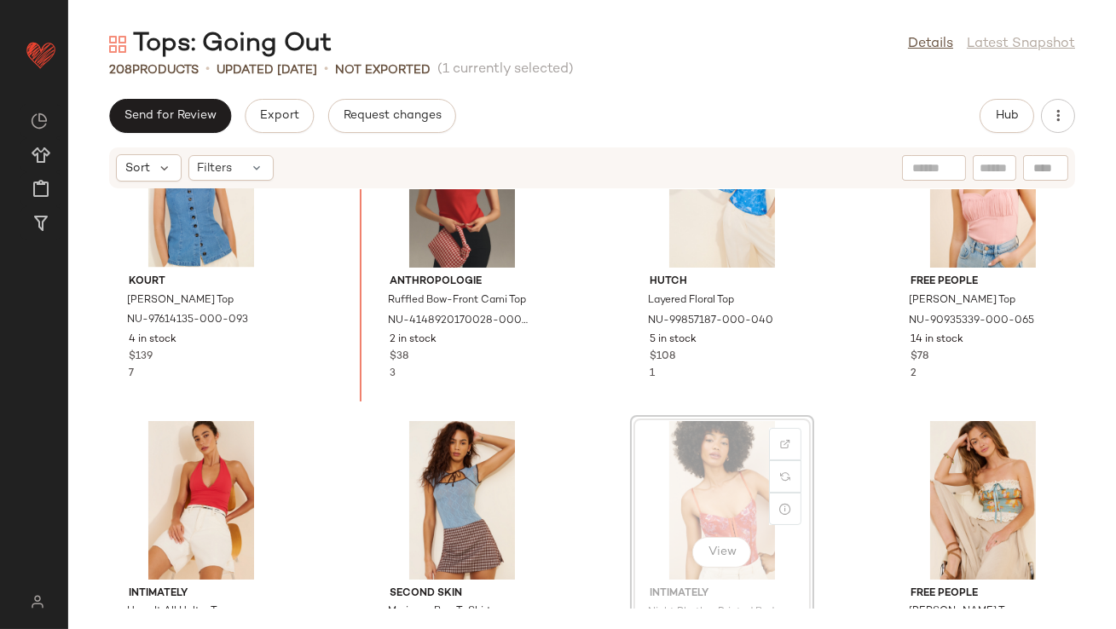
scroll to position [6025, 0]
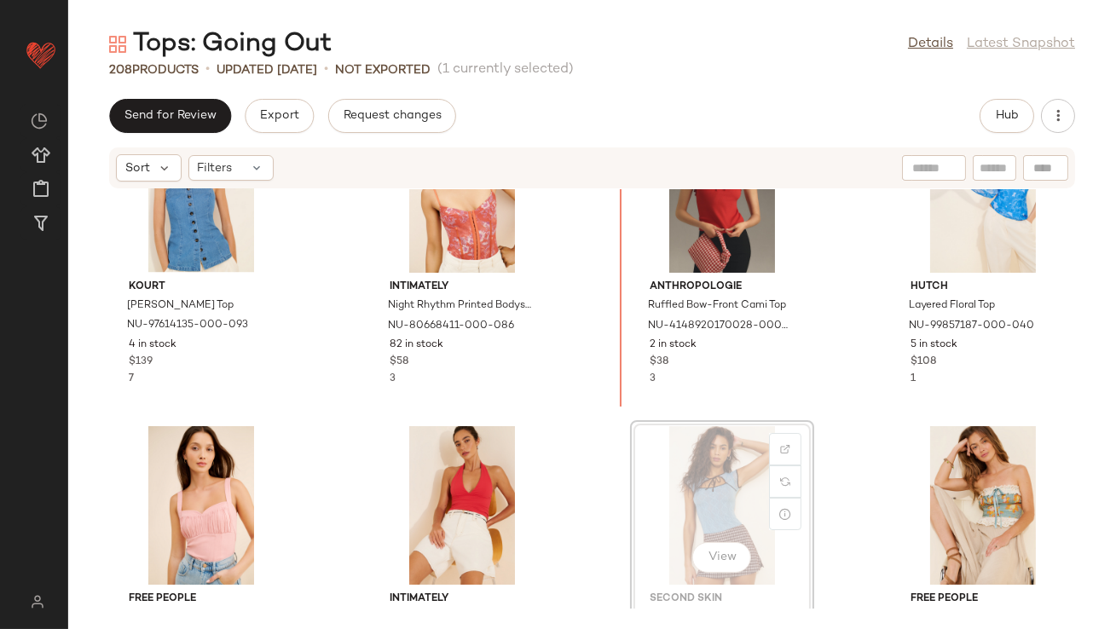
scroll to position [6022, 0]
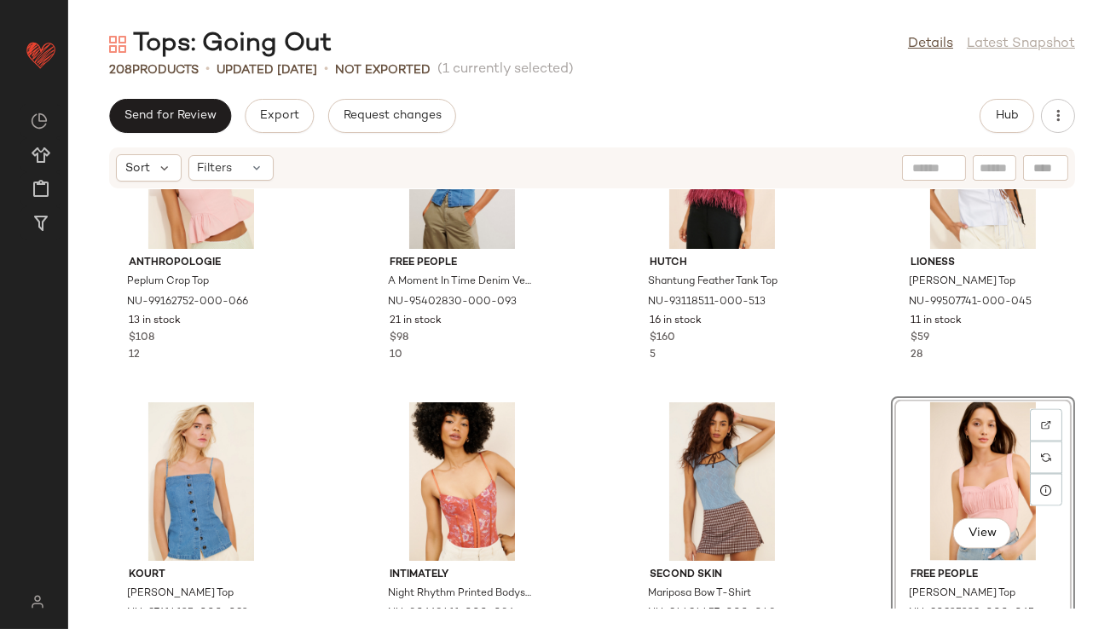
scroll to position [5845, 0]
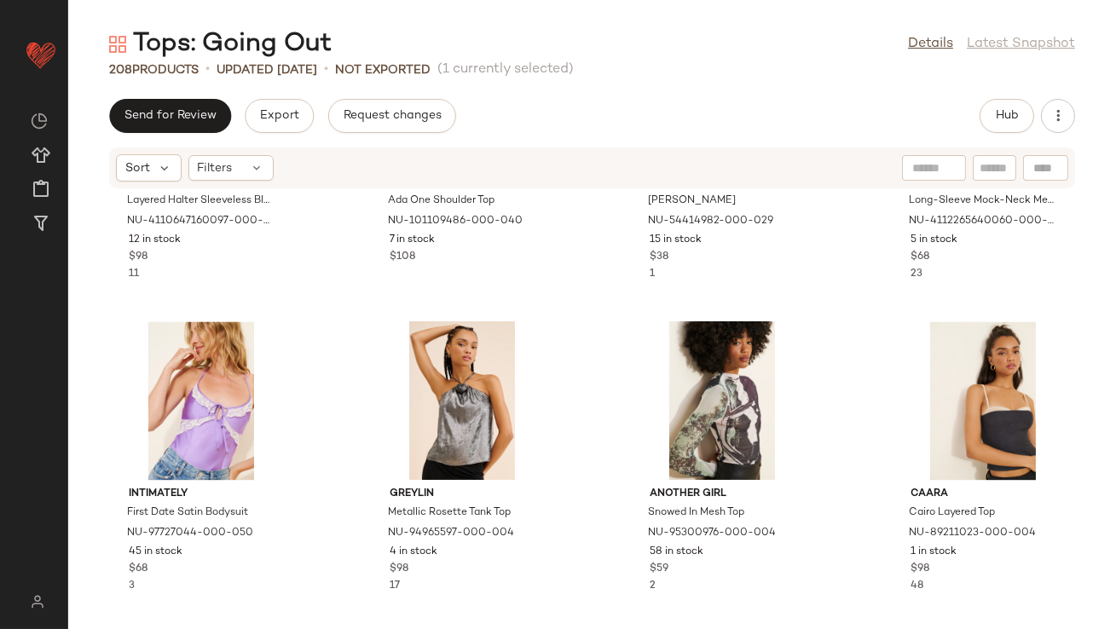
scroll to position [7538, 0]
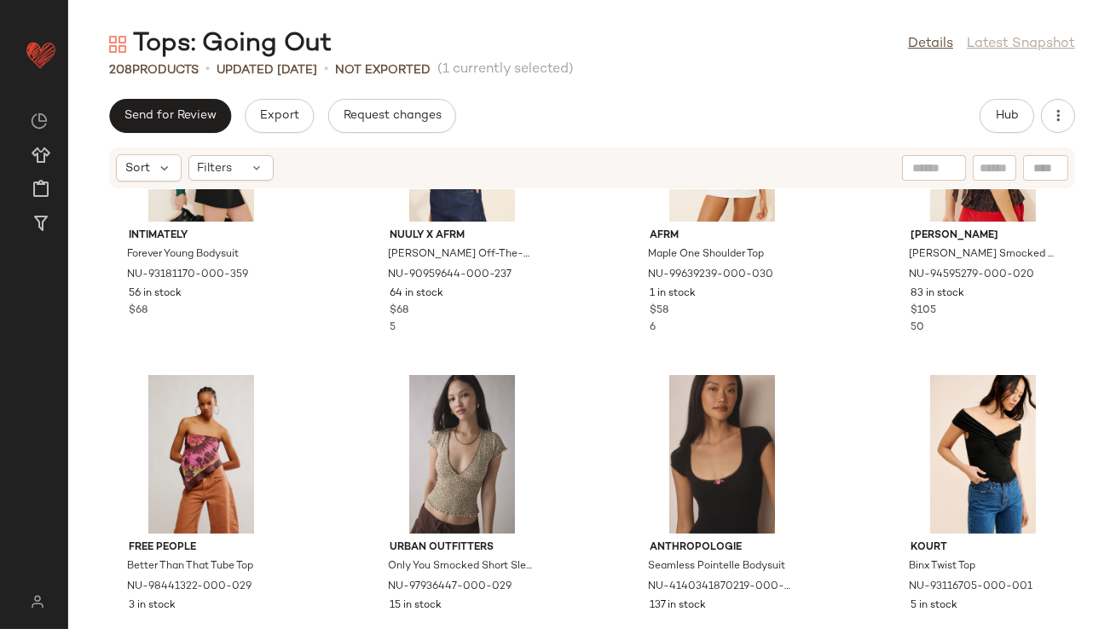
scroll to position [8639, 0]
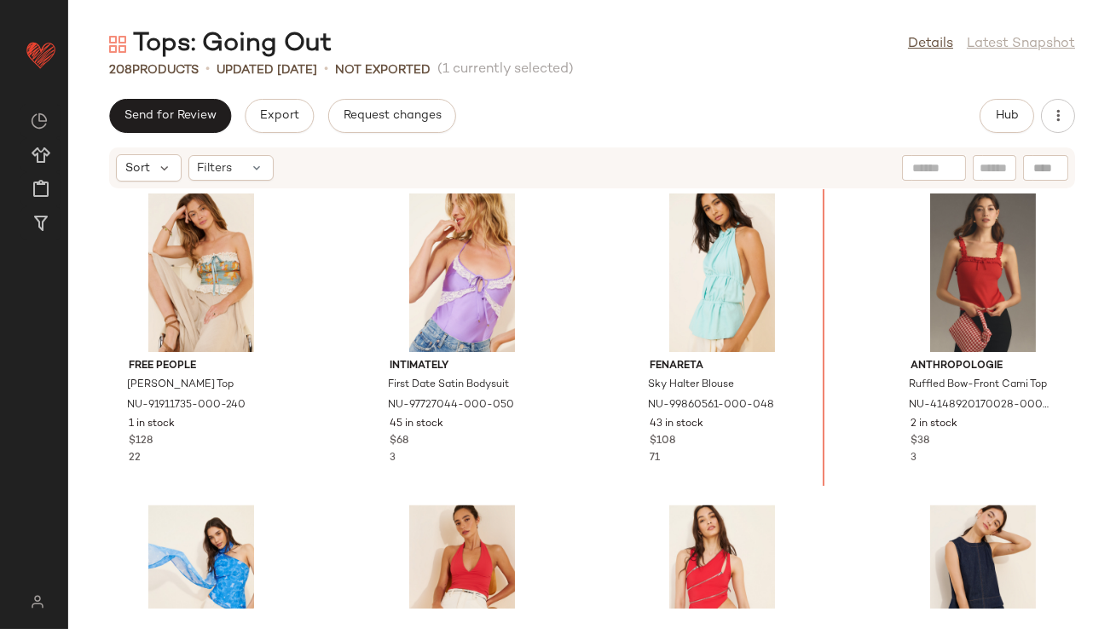
scroll to position [6238, 0]
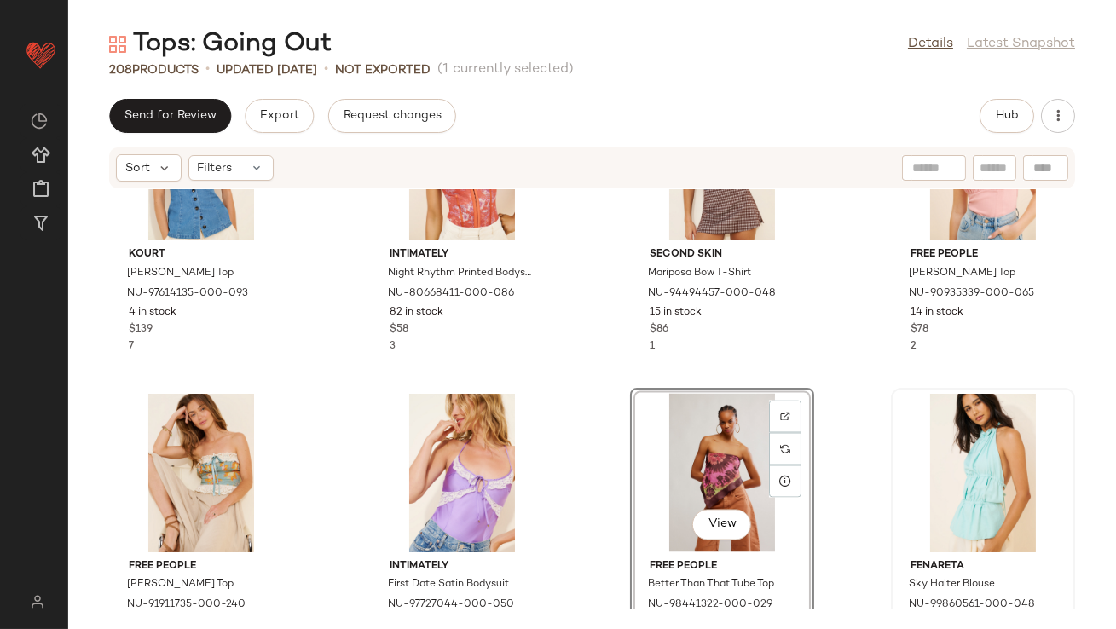
scroll to position [6048, 0]
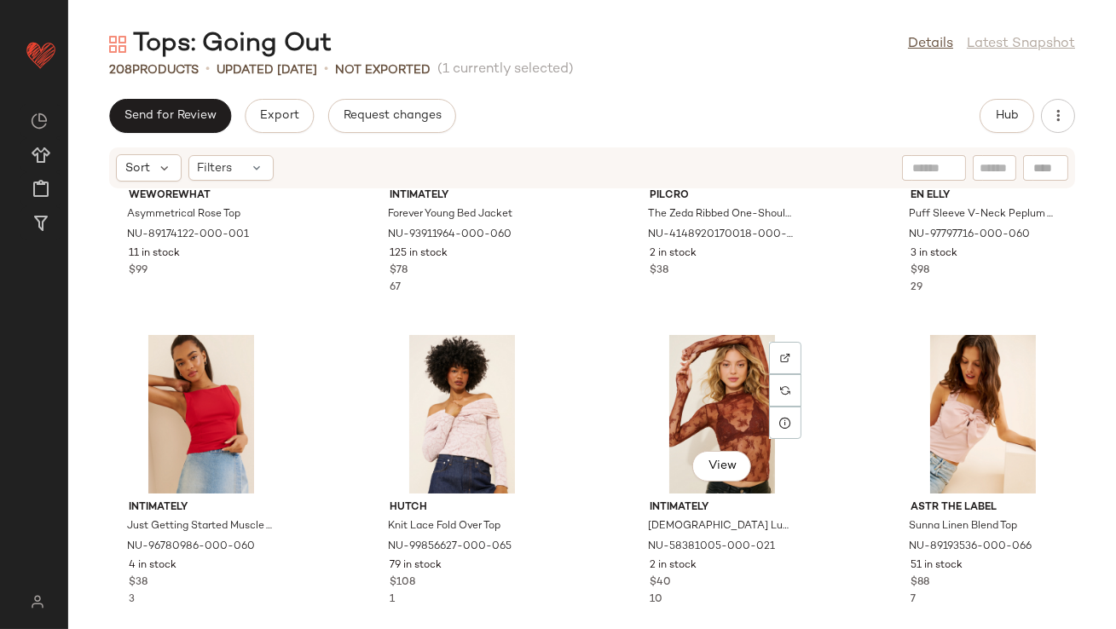
scroll to position [4555, 0]
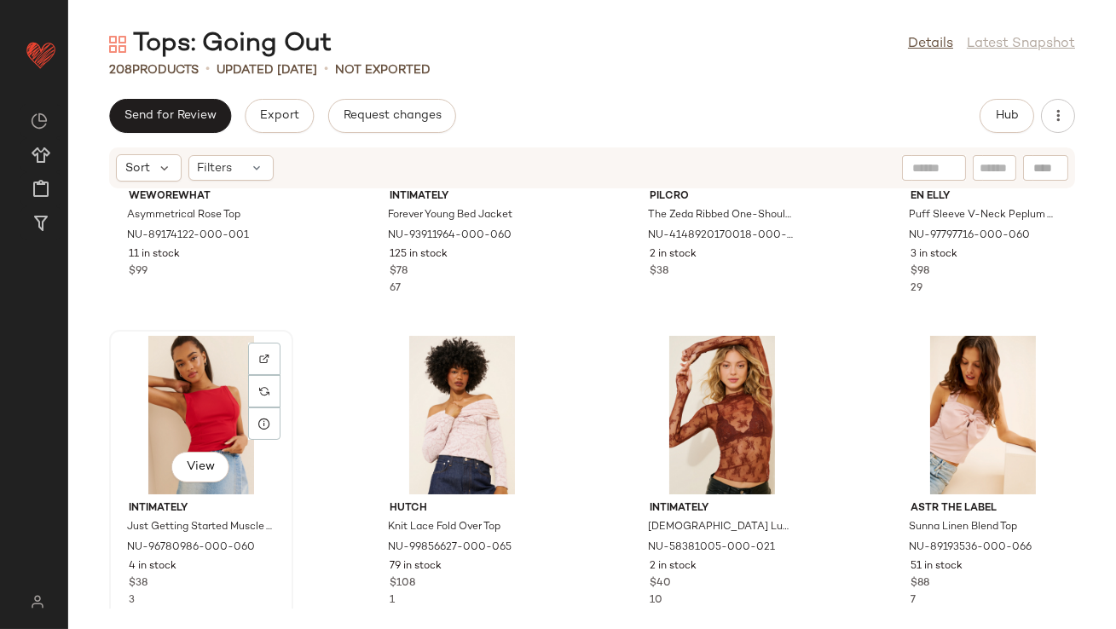
click at [232, 412] on div "View" at bounding box center [201, 415] width 172 height 159
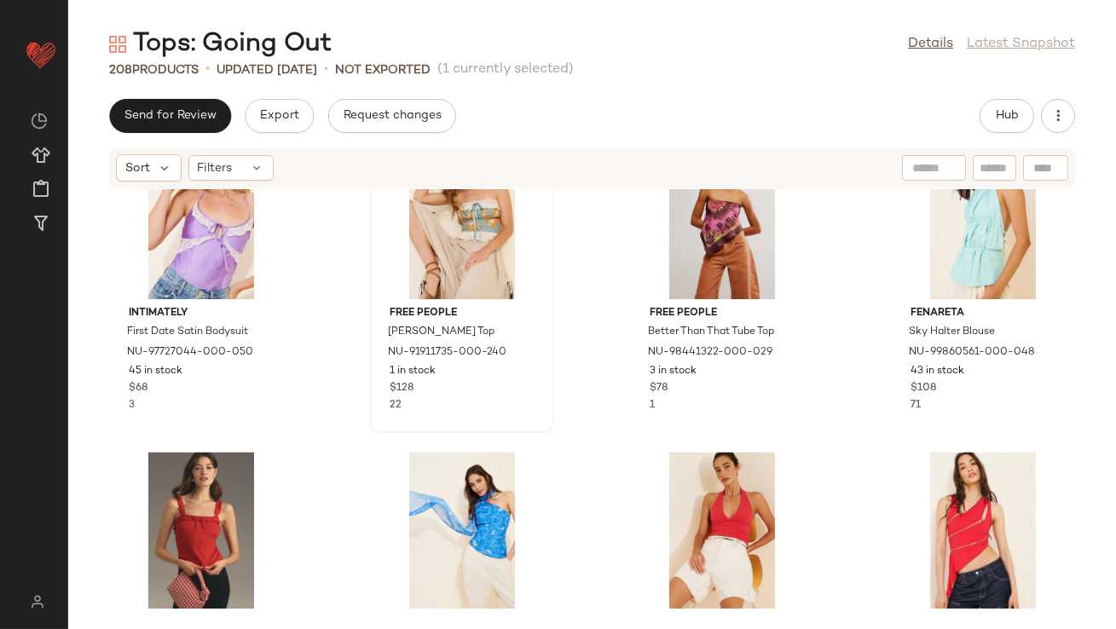
scroll to position [6131, 0]
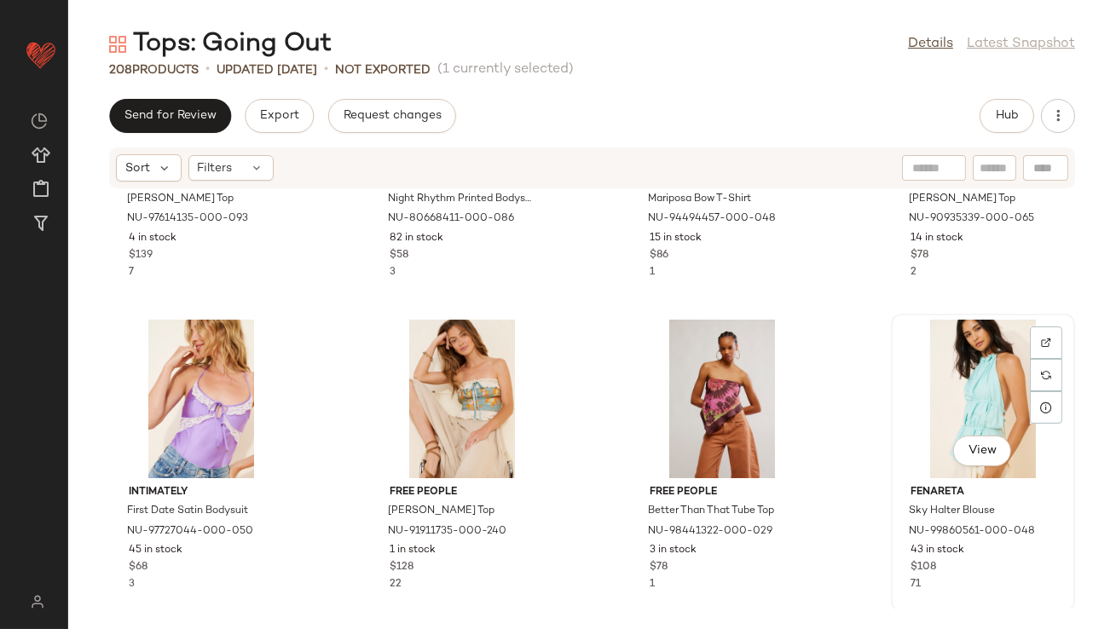
click at [969, 403] on div "View" at bounding box center [983, 399] width 172 height 159
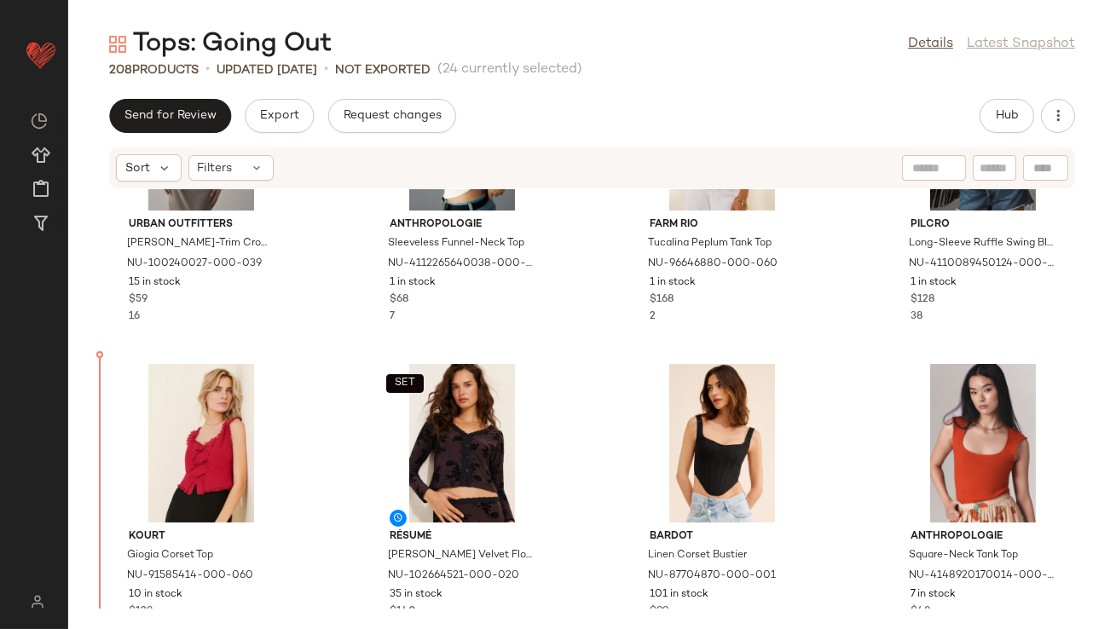
scroll to position [3291, 0]
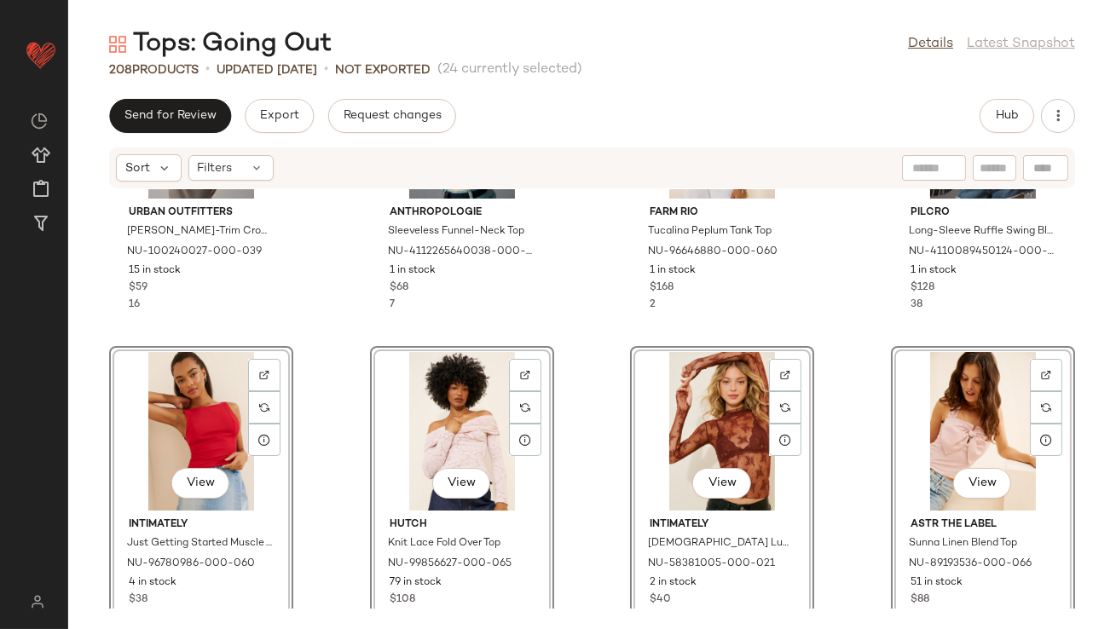
click at [315, 316] on div "Urban Outfitters [PERSON_NAME]-Trim Cropped Corset Top NU-100240027-000-039 15 …" at bounding box center [591, 398] width 1047 height 419
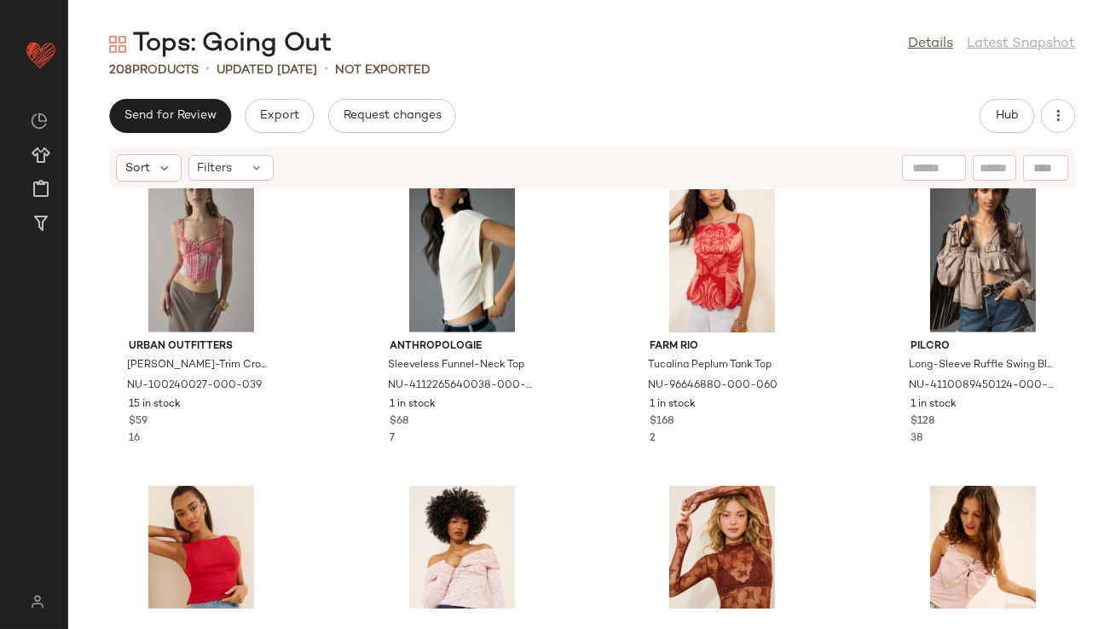
scroll to position [3260, 0]
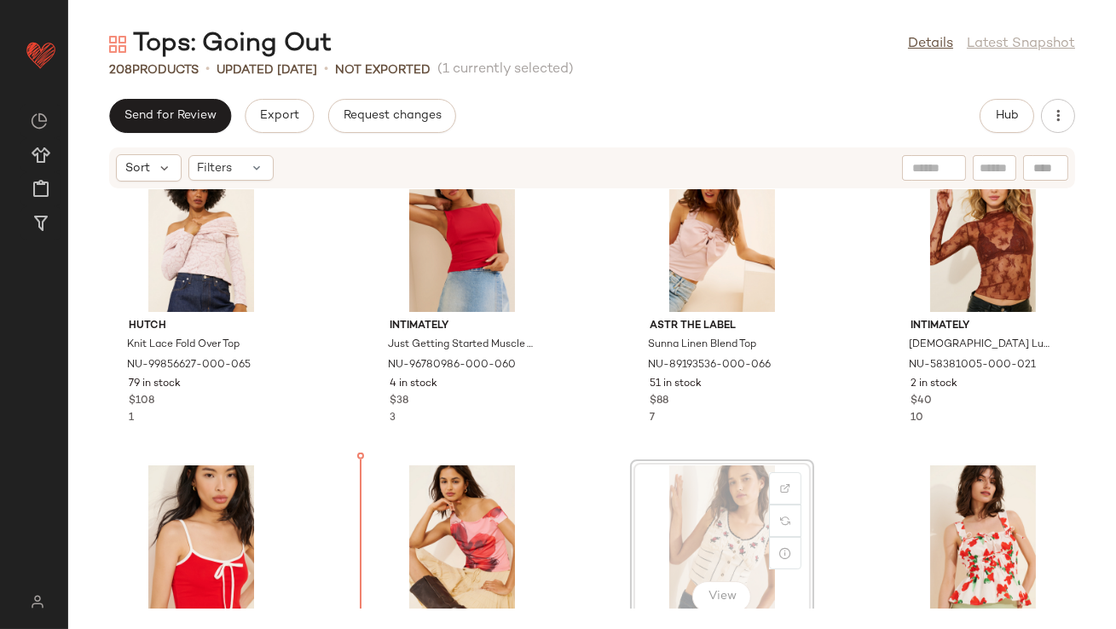
scroll to position [3494, 0]
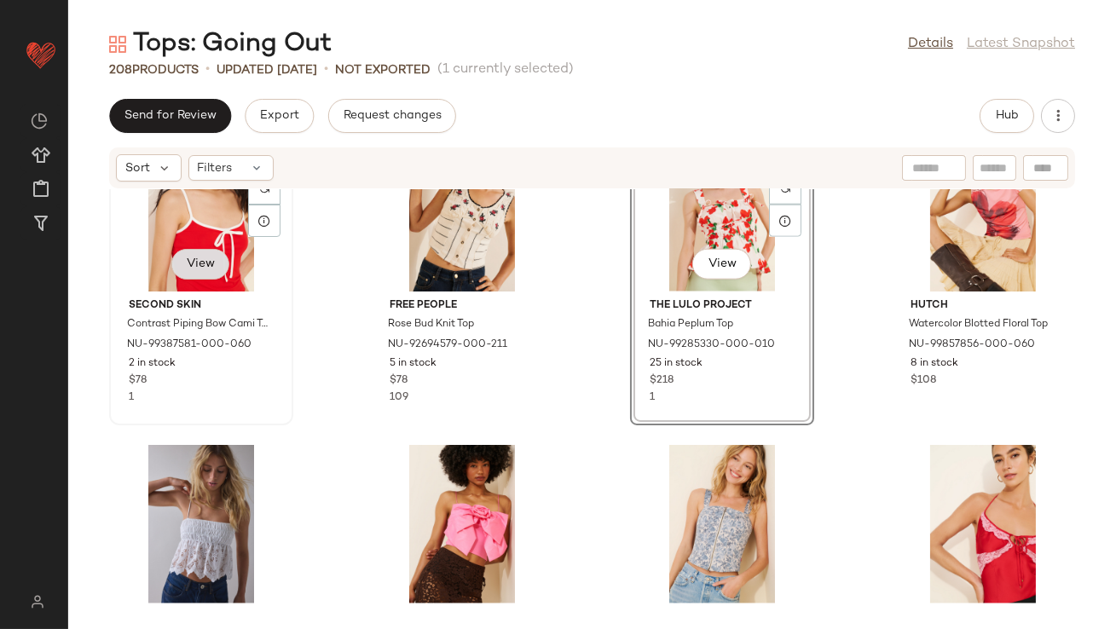
scroll to position [3826, 0]
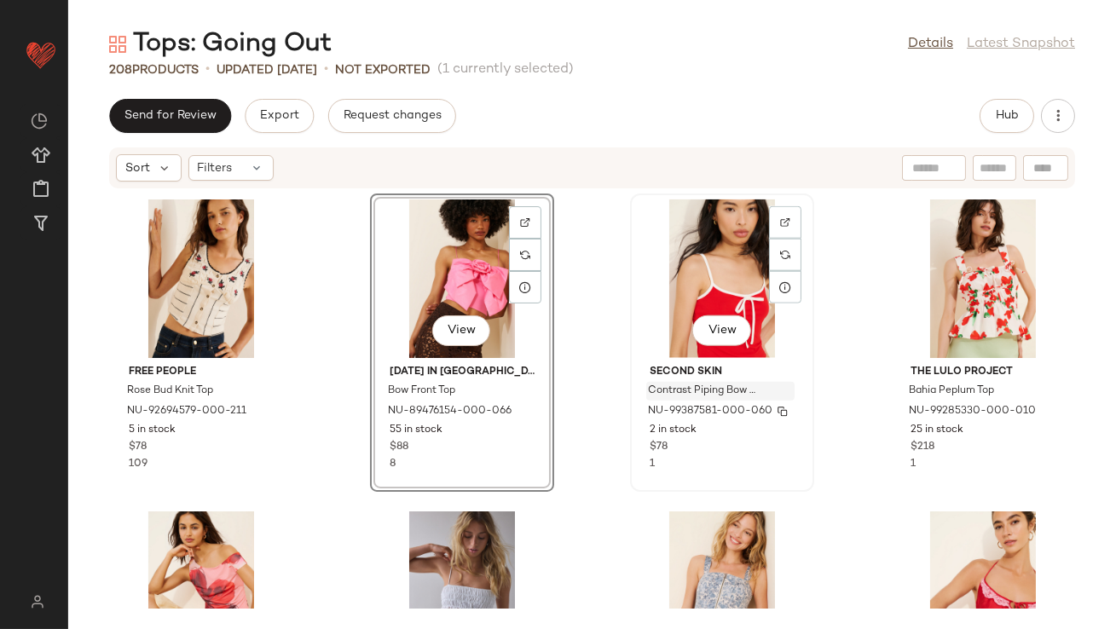
scroll to position [3758, 0]
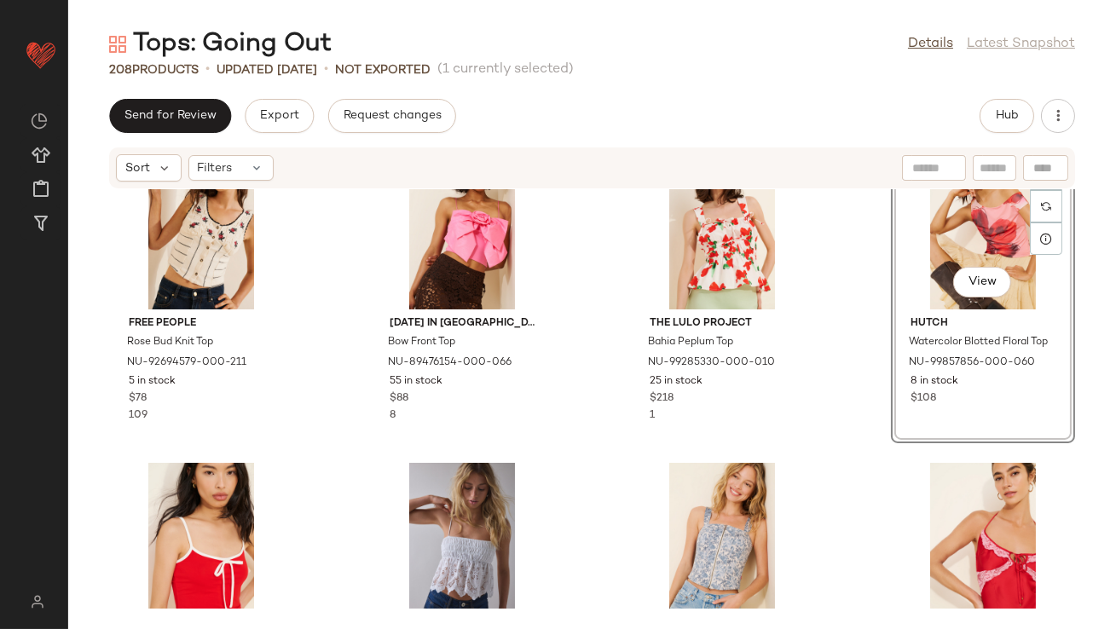
scroll to position [3799, 0]
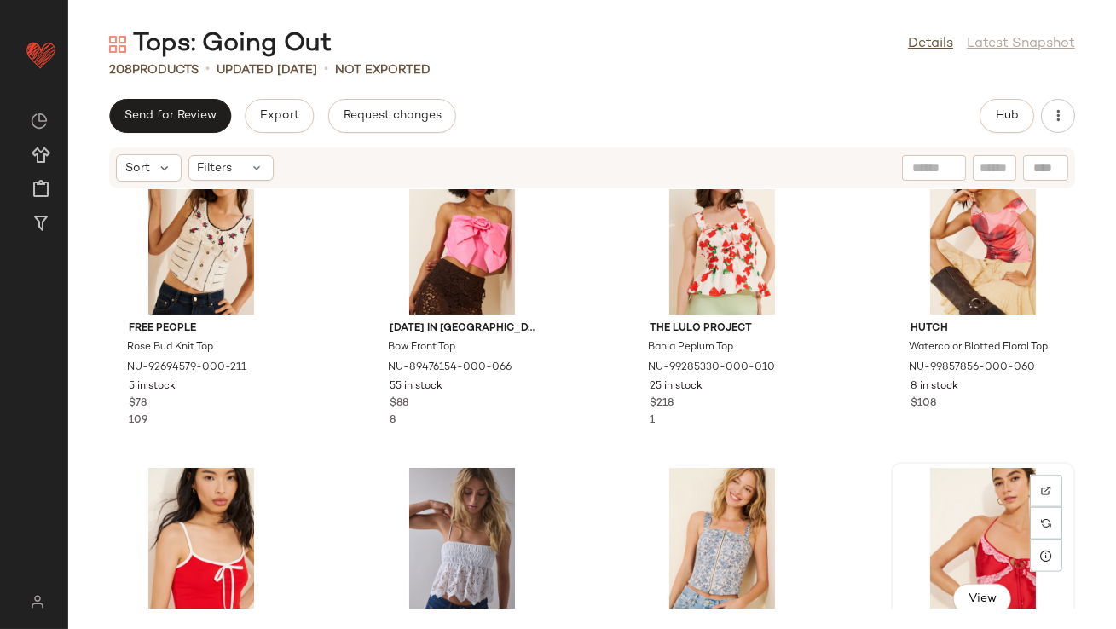
scroll to position [3800, 0]
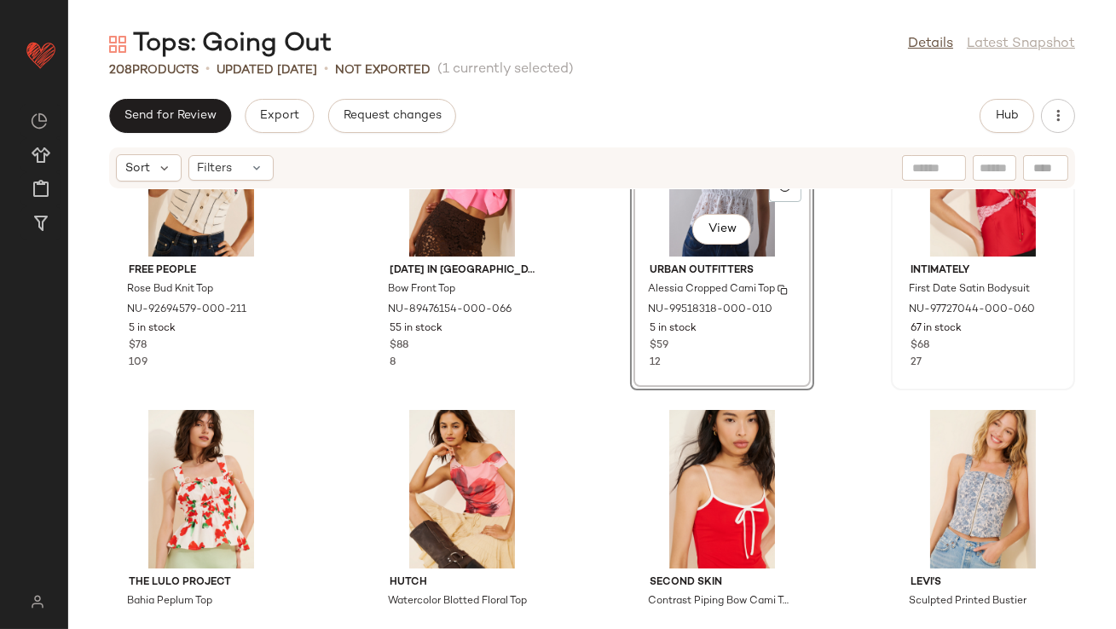
scroll to position [3861, 0]
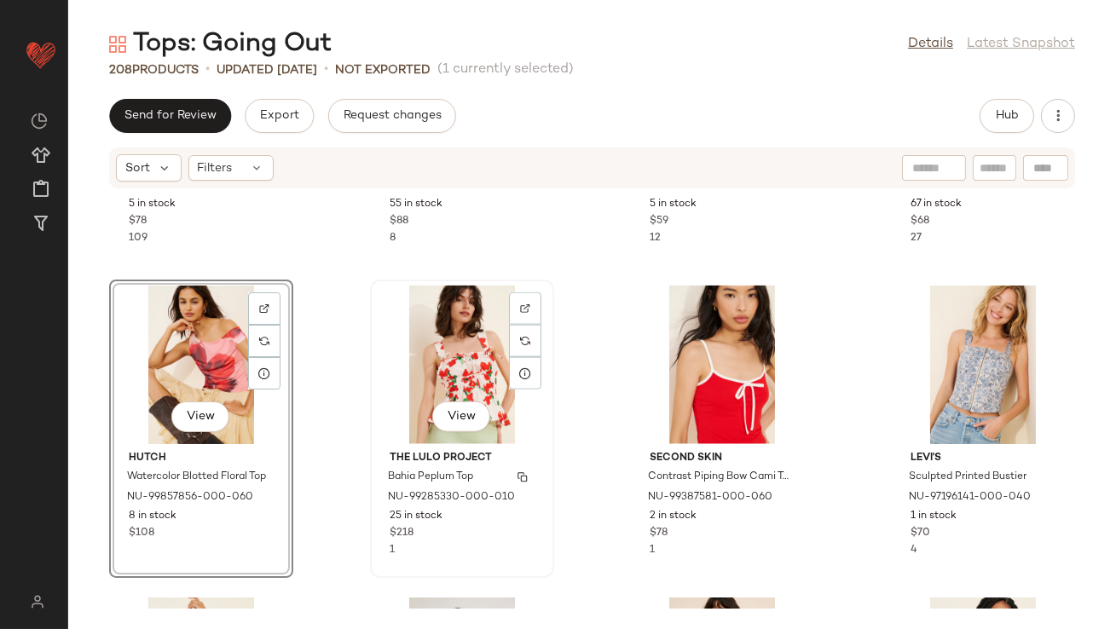
scroll to position [4145, 0]
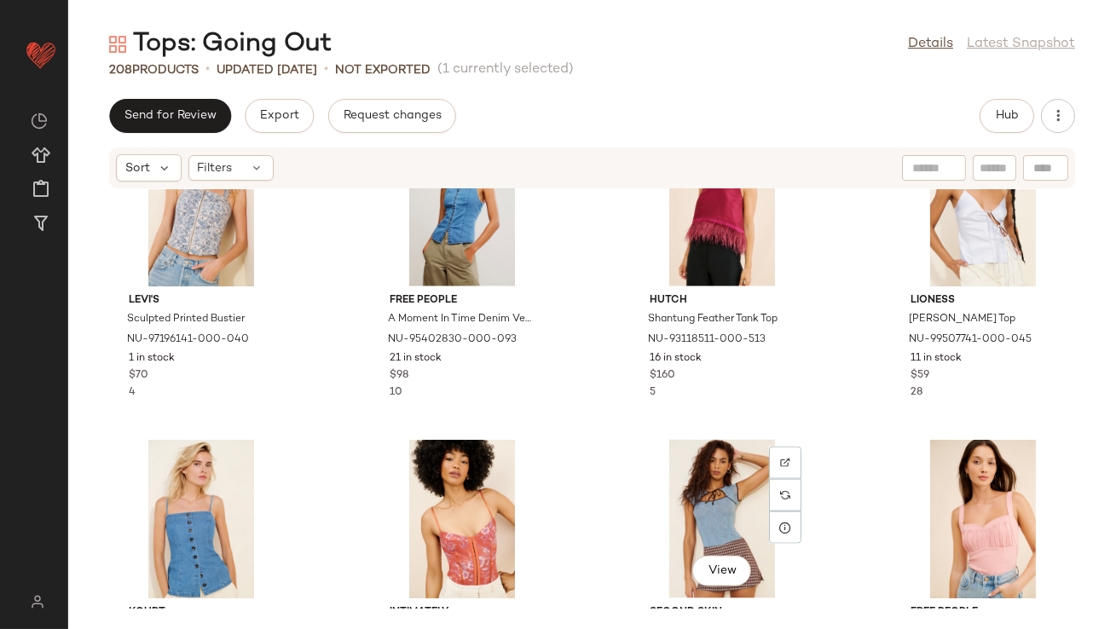
scroll to position [4463, 0]
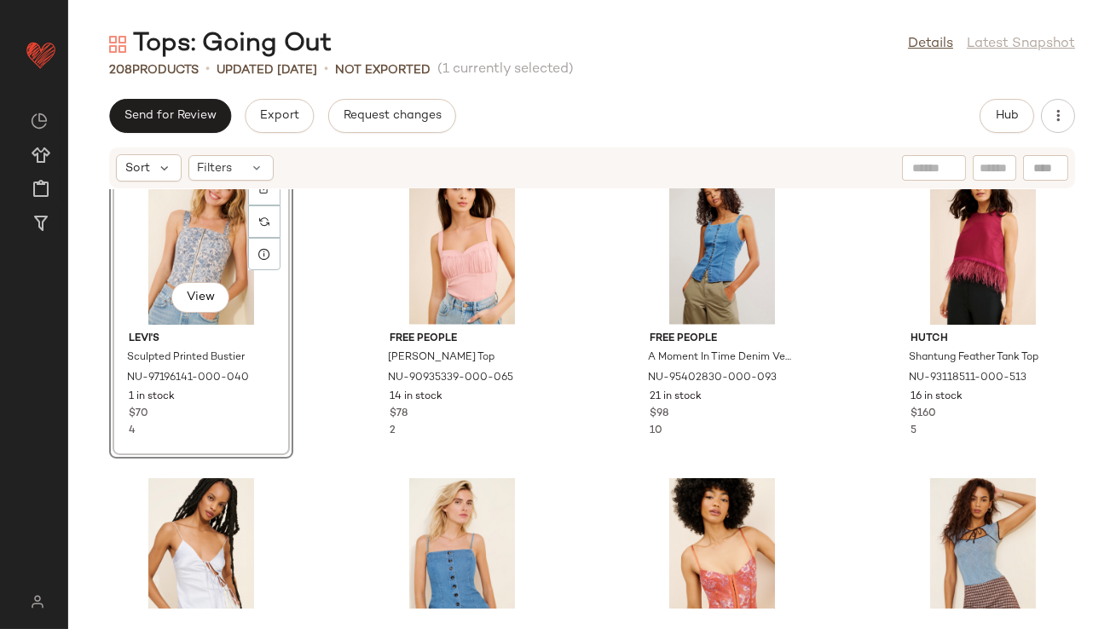
scroll to position [4433, 0]
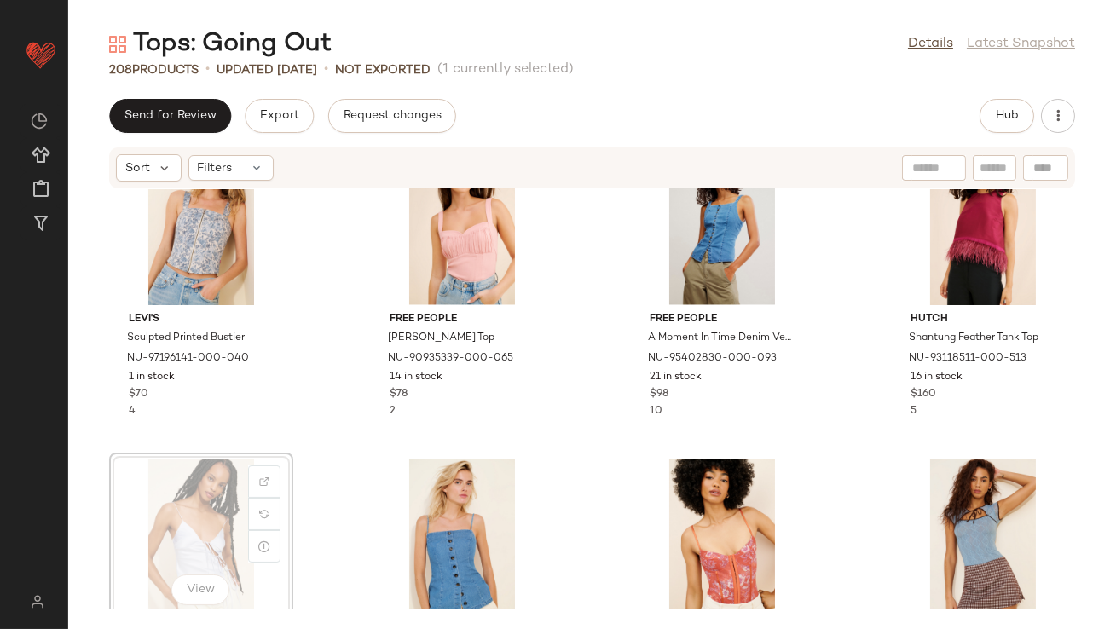
scroll to position [4436, 0]
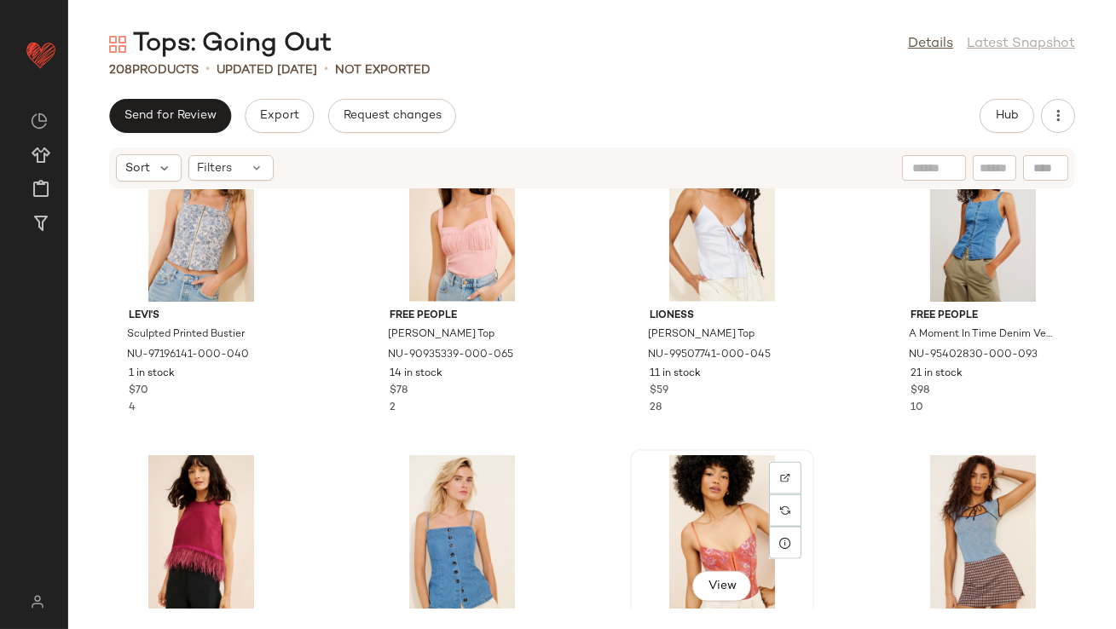
scroll to position [4437, 0]
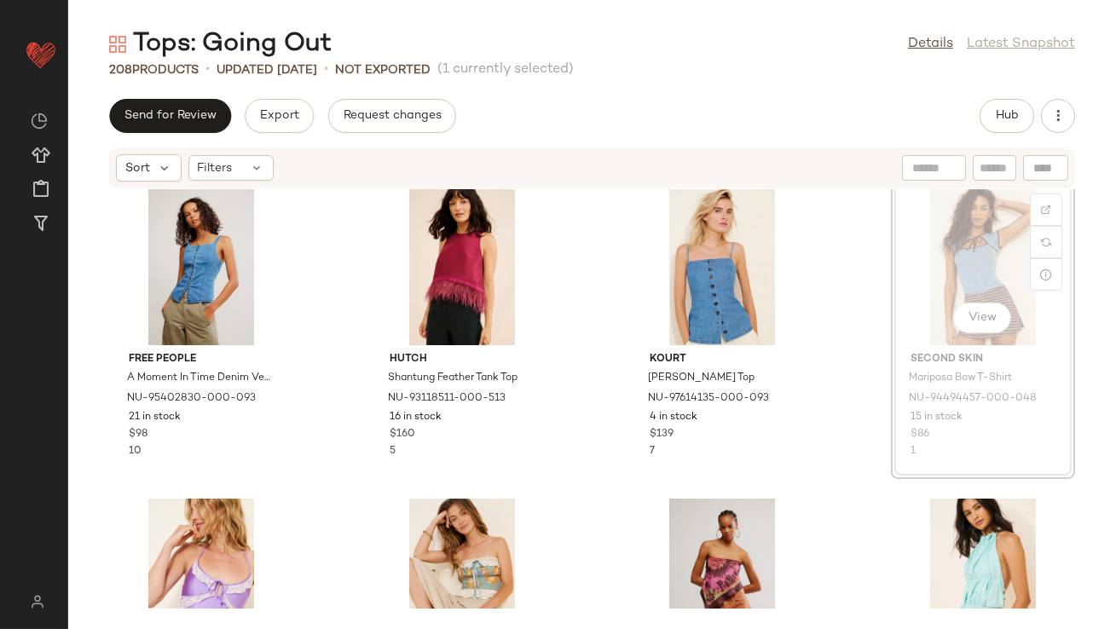
scroll to position [4704, 0]
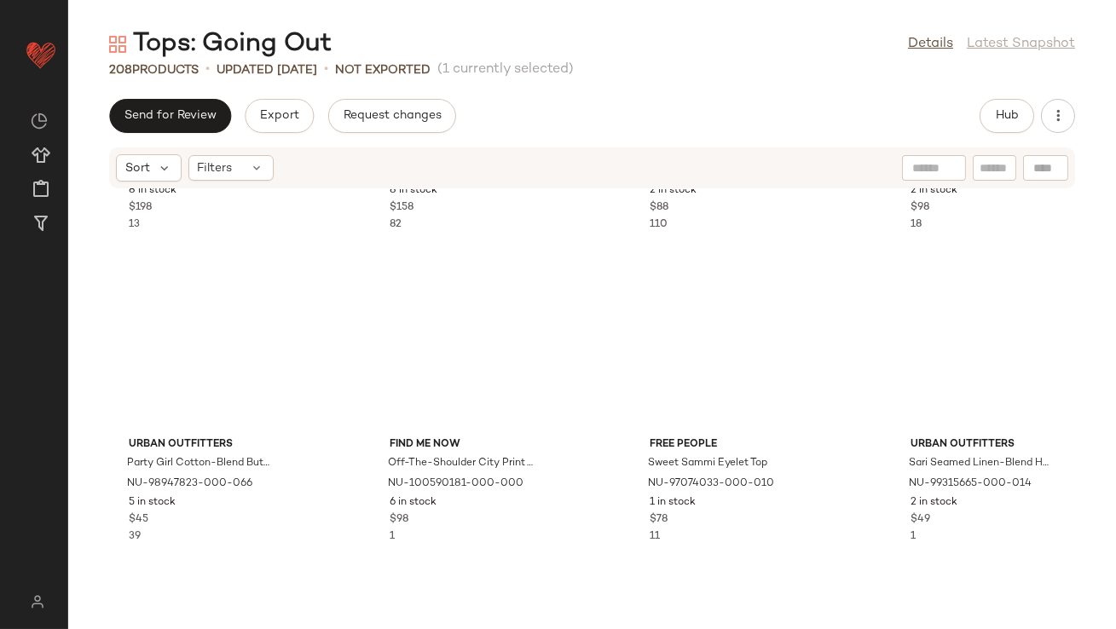
scroll to position [15803, 0]
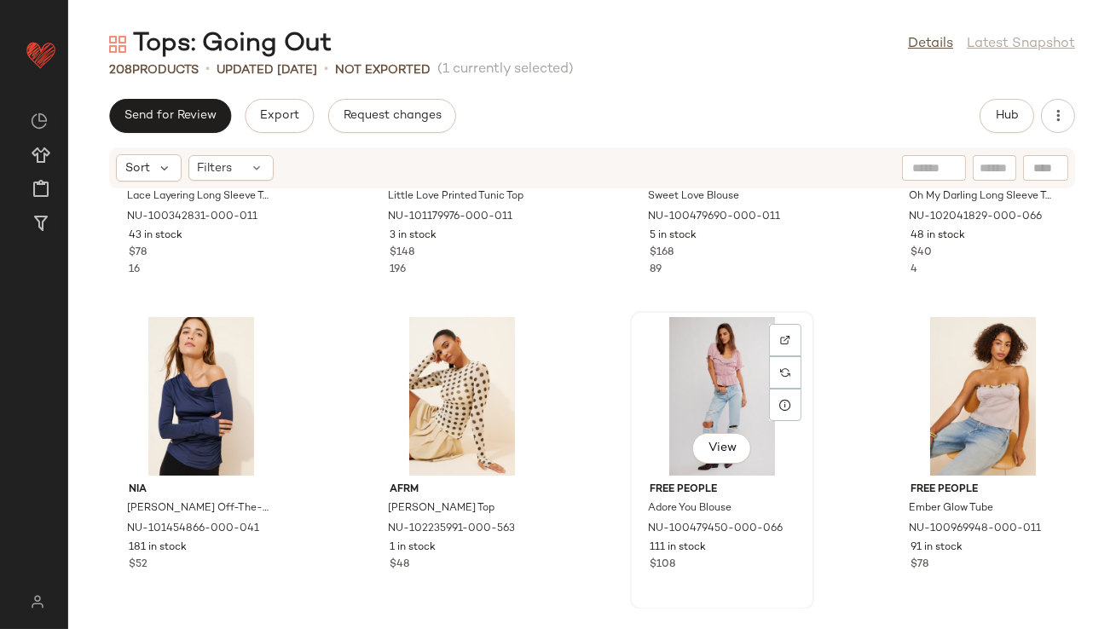
click at [709, 393] on div "View" at bounding box center [722, 396] width 172 height 159
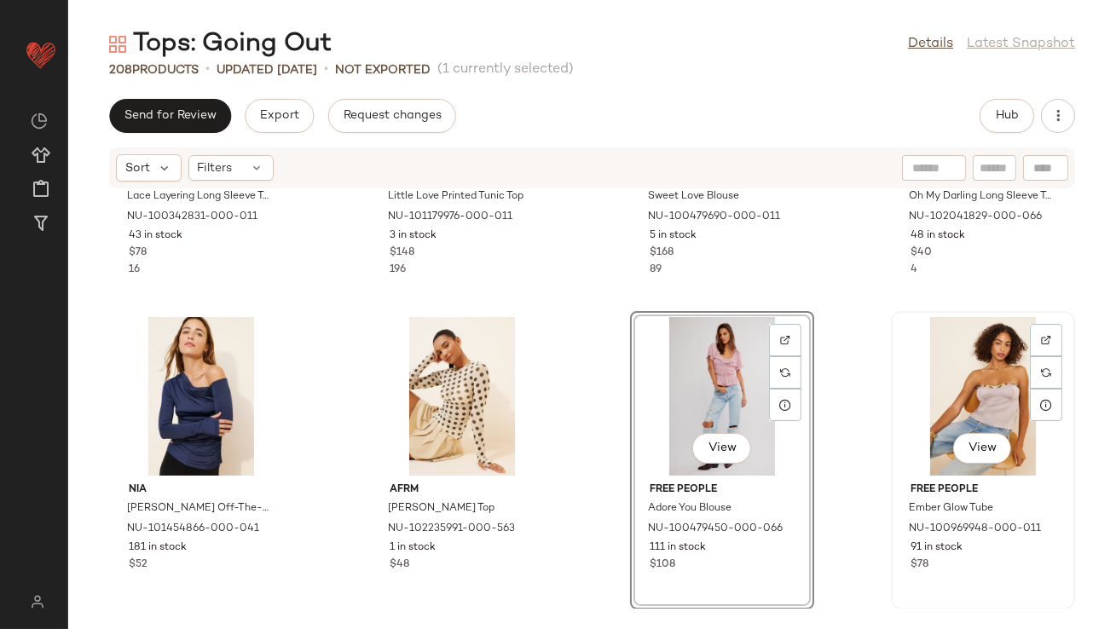
click at [953, 388] on div "View" at bounding box center [983, 396] width 172 height 159
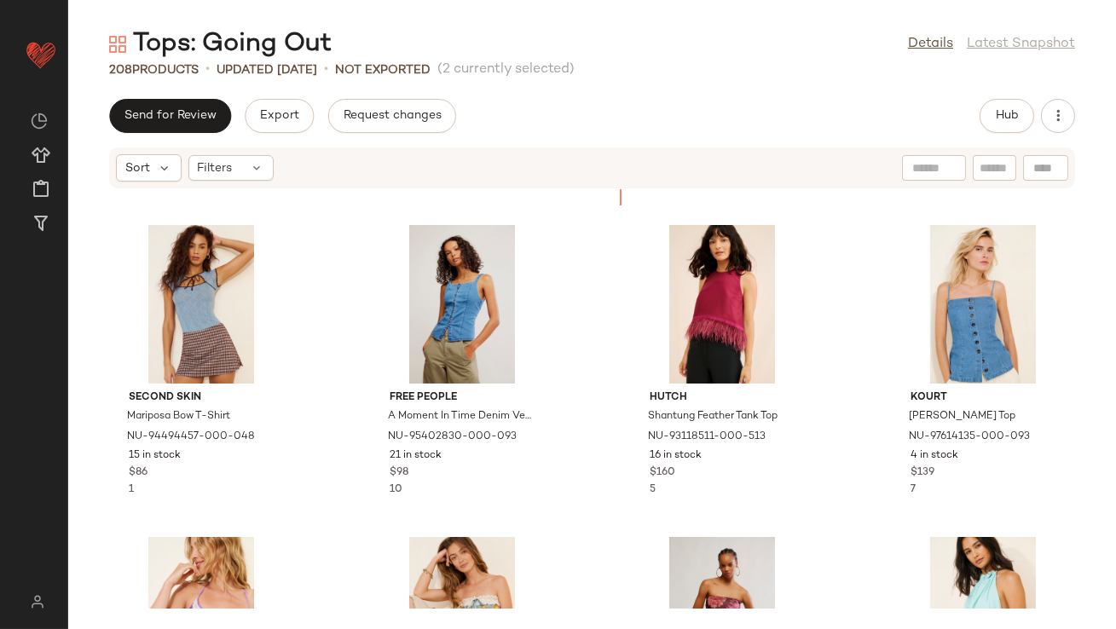
scroll to position [4666, 0]
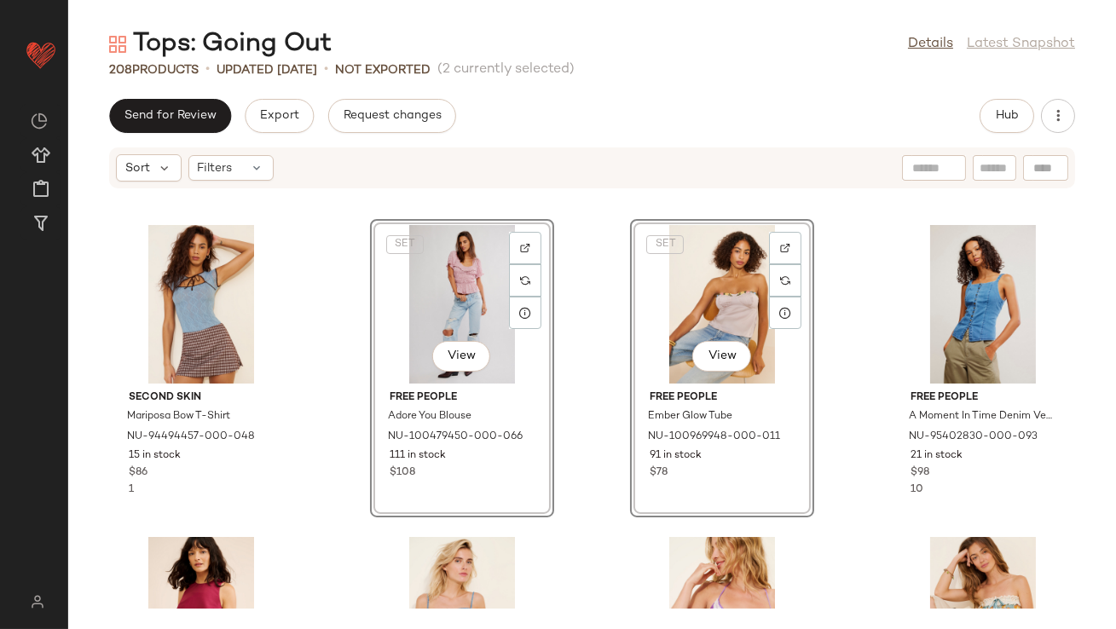
click at [593, 414] on div "[PERSON_NAME]'s Sculpted Printed Bustier NU-97196141-000-040 1 in stock $70 4 F…" at bounding box center [591, 398] width 1047 height 419
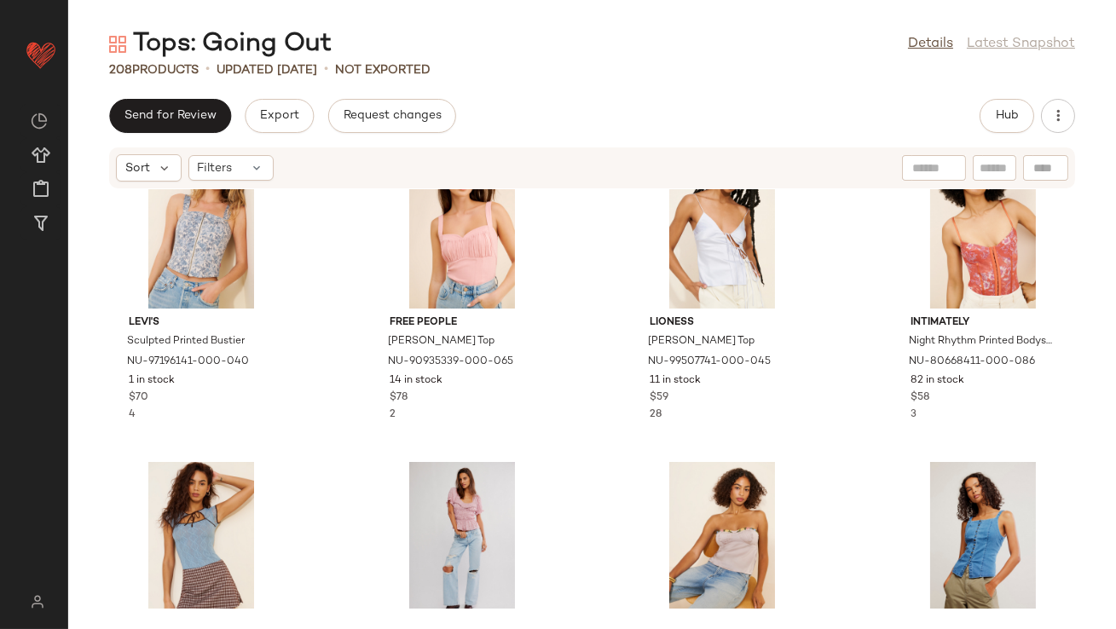
scroll to position [4431, 0]
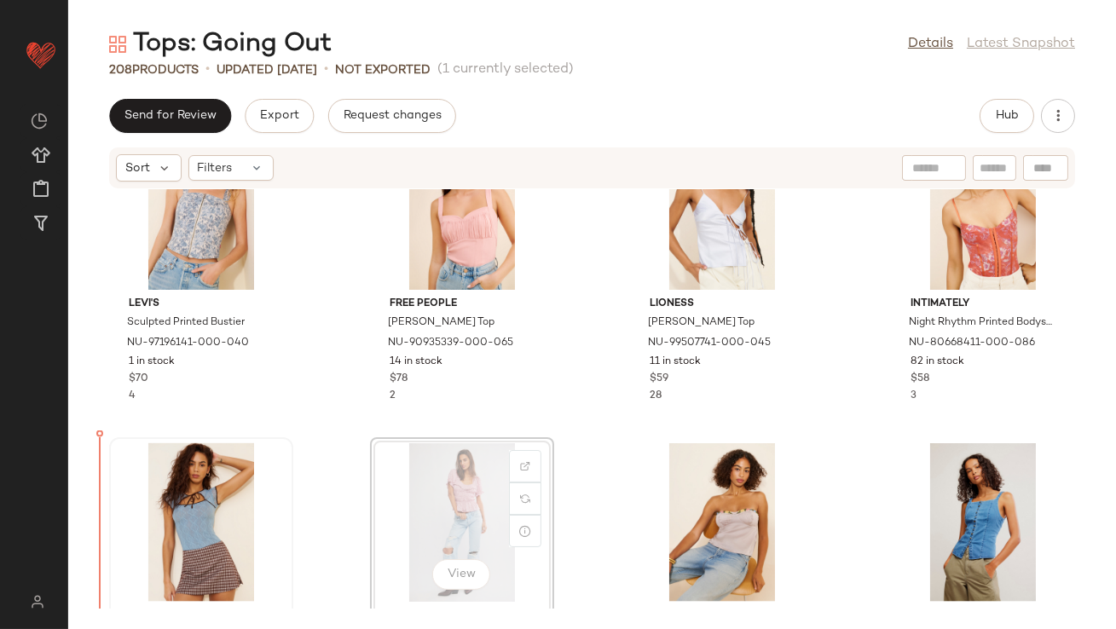
scroll to position [4459, 0]
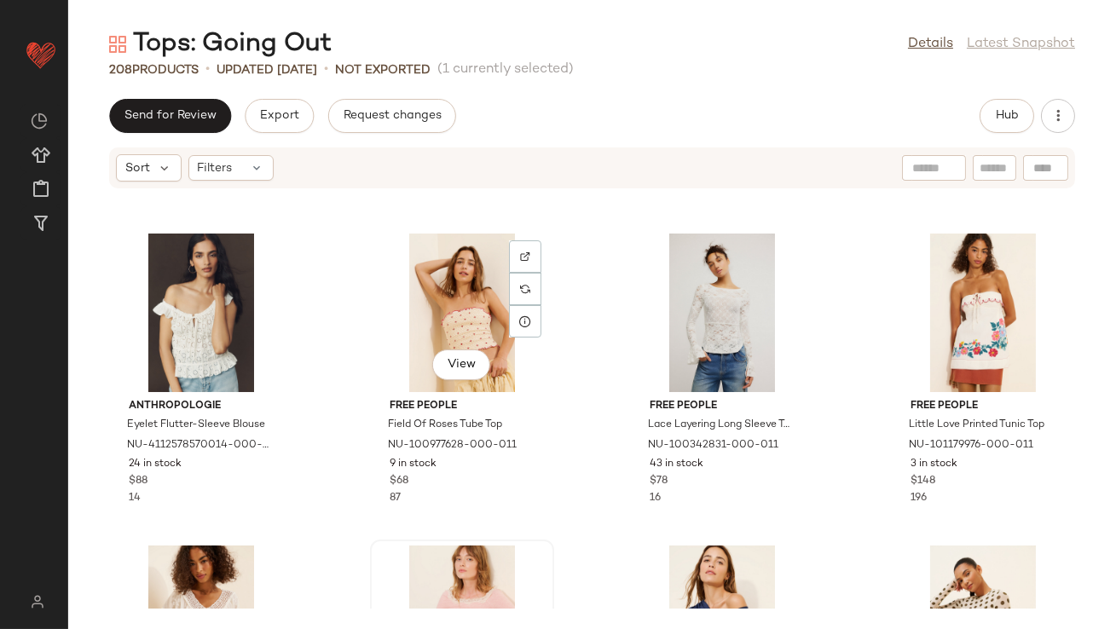
scroll to position [15577, 0]
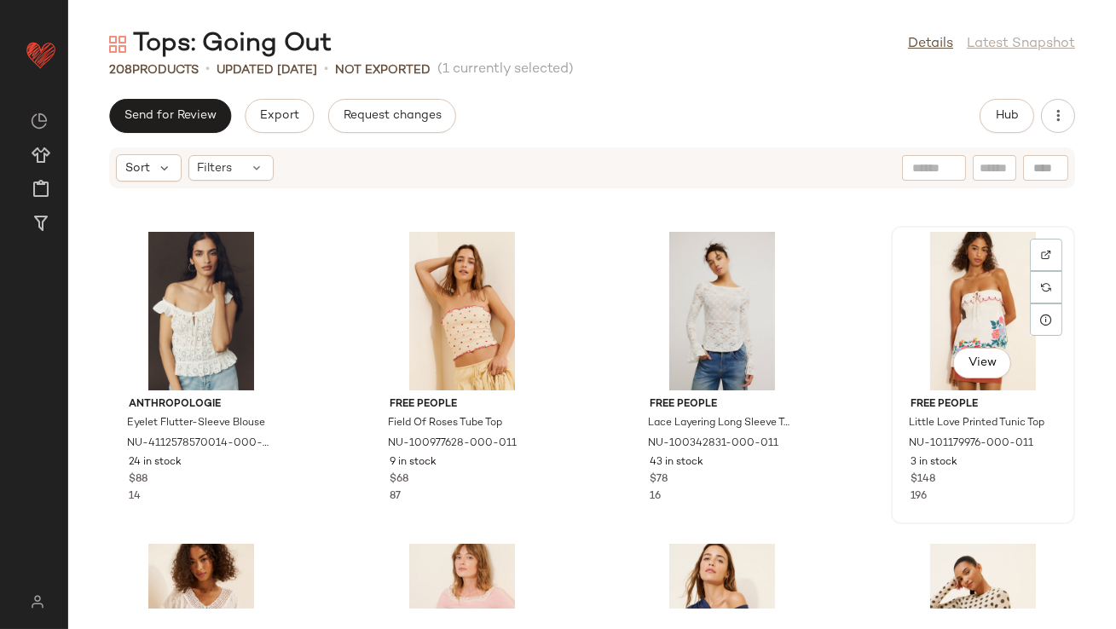
click at [978, 341] on div "View" at bounding box center [983, 311] width 172 height 159
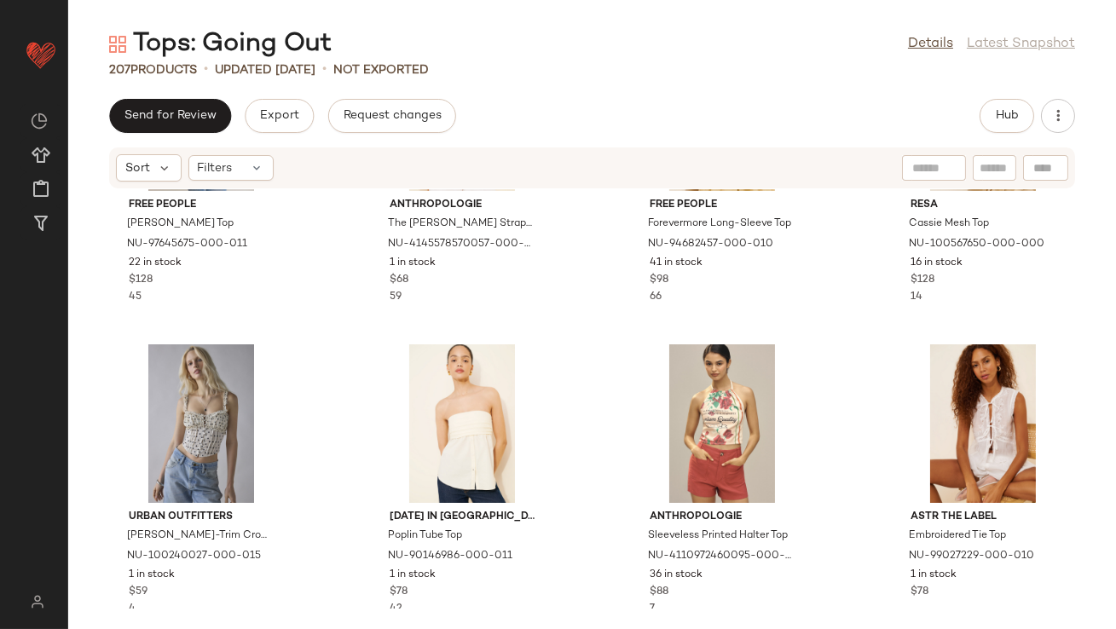
scroll to position [15079, 0]
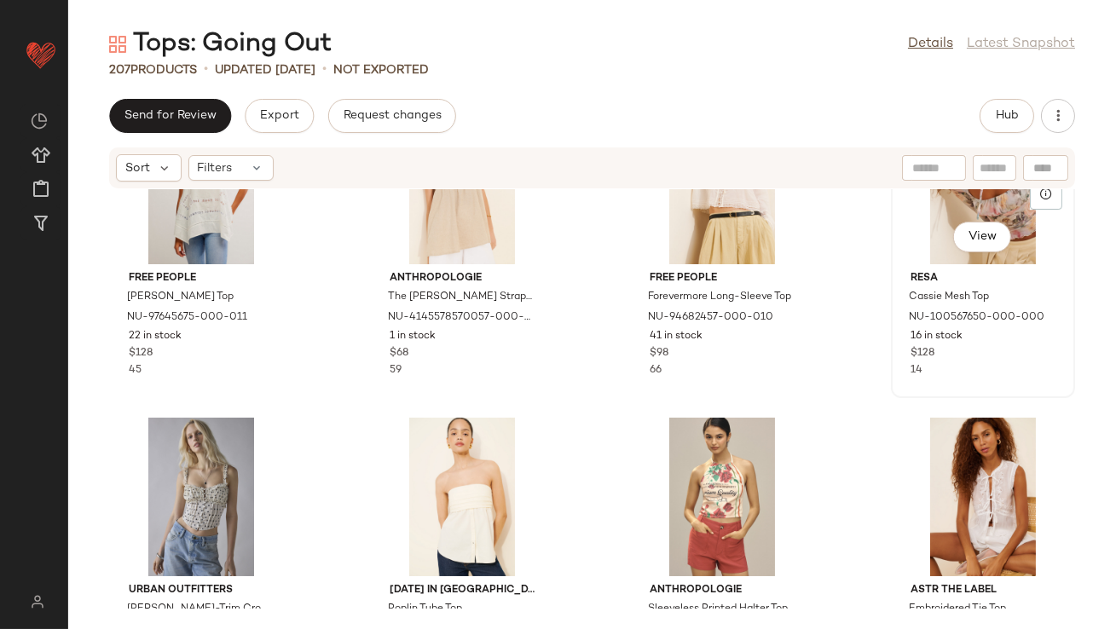
click at [920, 203] on div "View" at bounding box center [983, 185] width 172 height 159
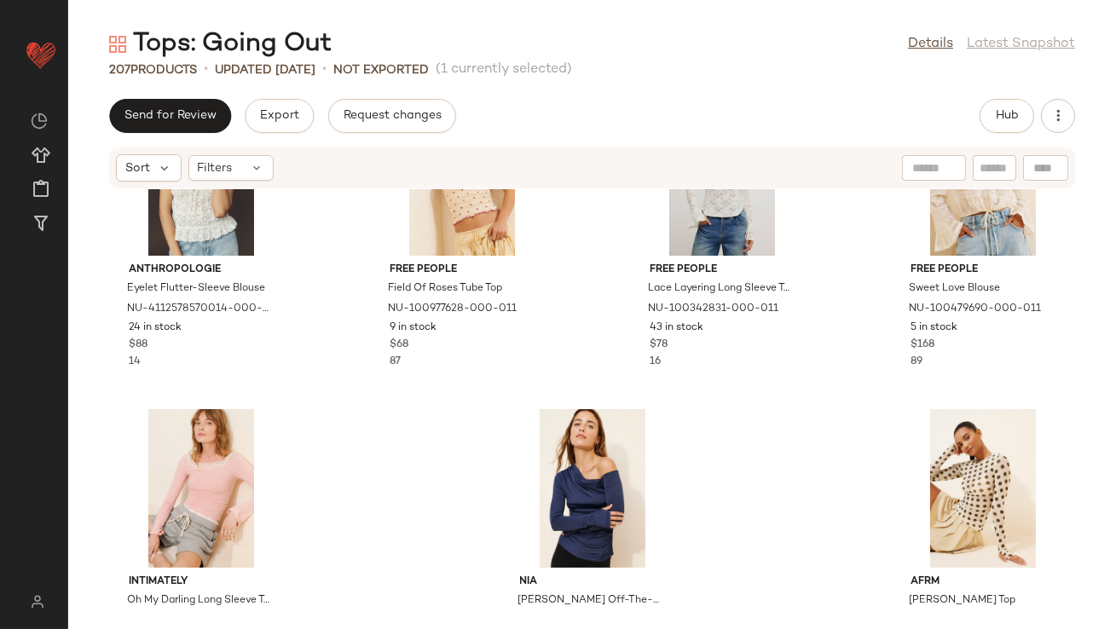
scroll to position [15716, 0]
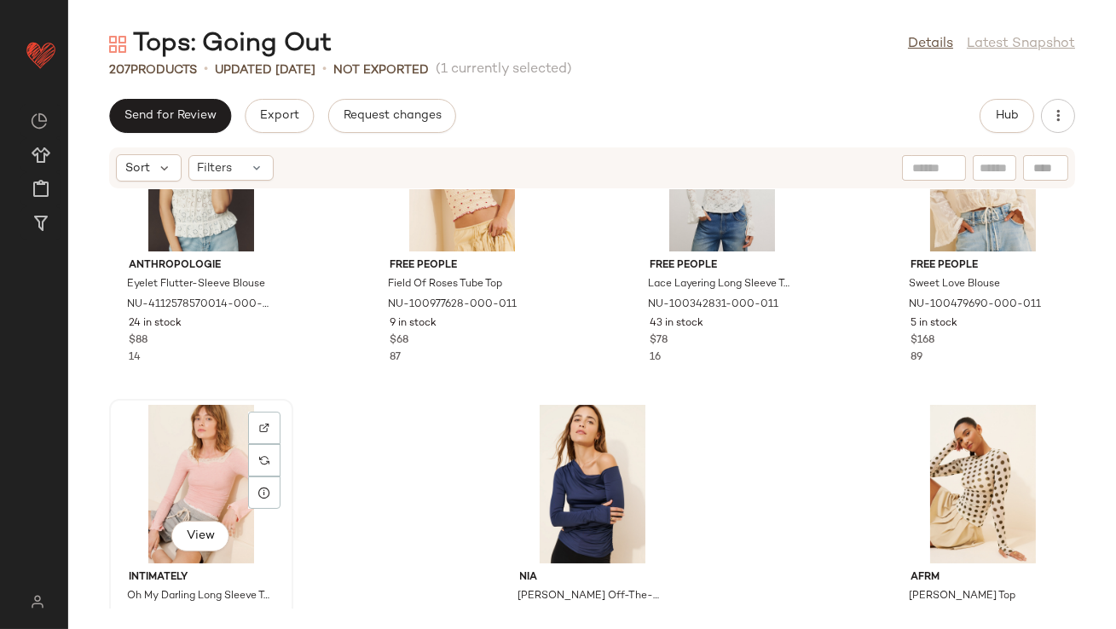
click at [195, 429] on div "View" at bounding box center [201, 484] width 172 height 159
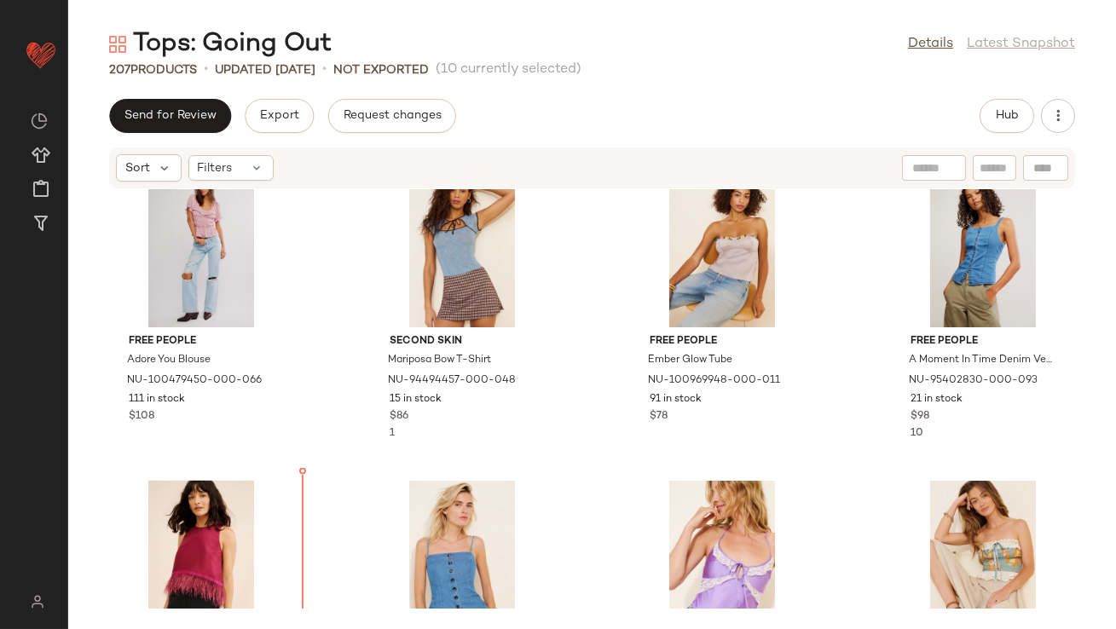
scroll to position [4833, 0]
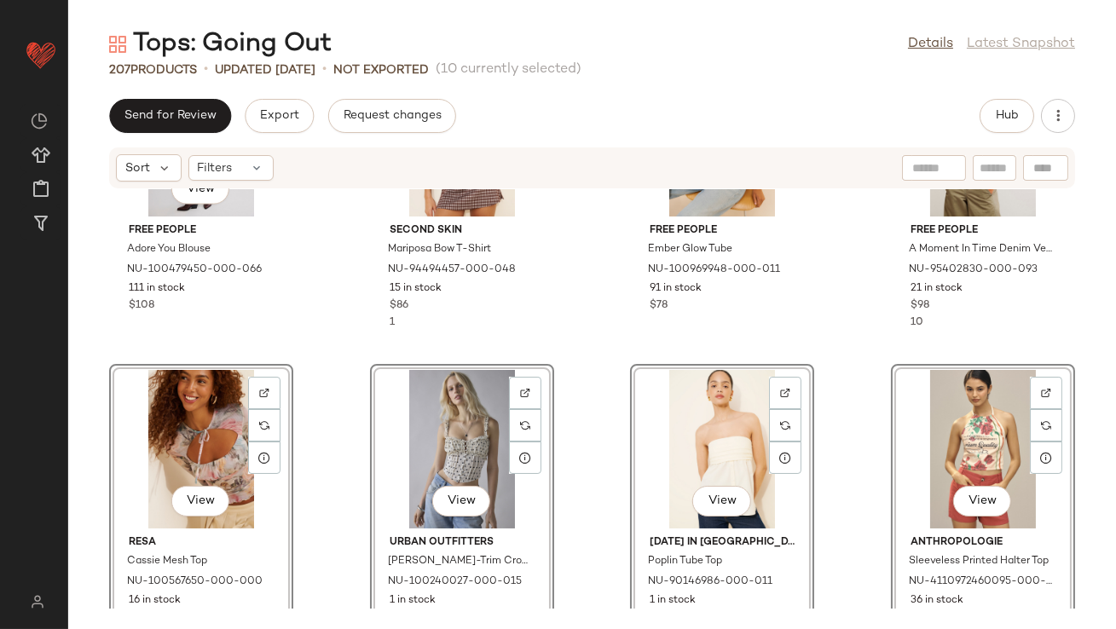
click at [294, 337] on div "View Free People Adore You Blouse NU-100479450-000-066 111 in stock $108 Second…" at bounding box center [591, 398] width 1047 height 419
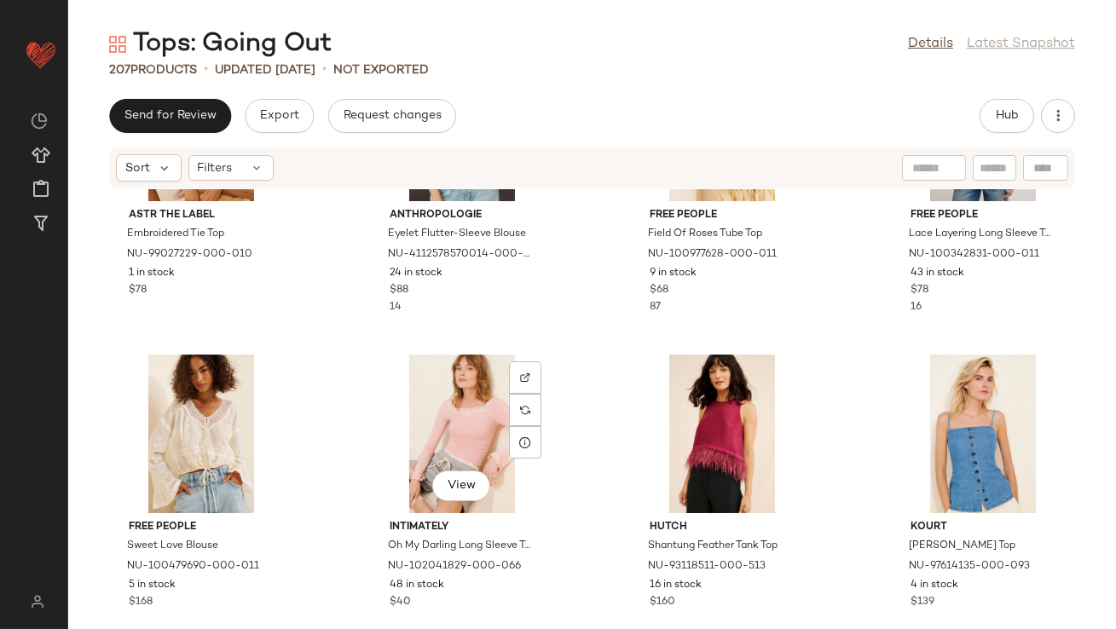
scroll to position [5991, 0]
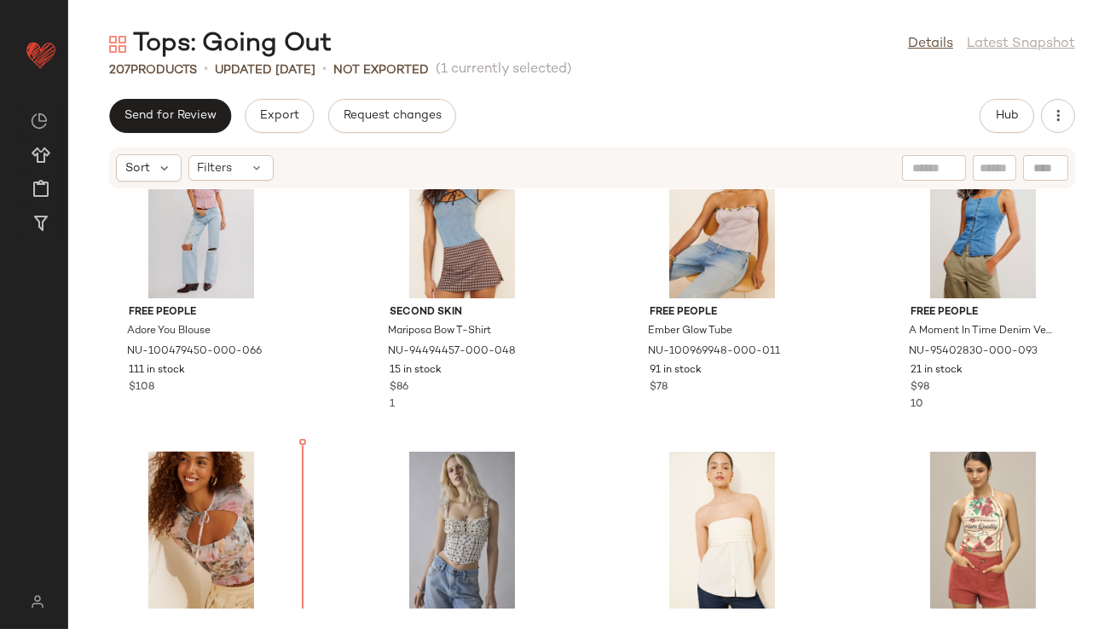
scroll to position [4783, 0]
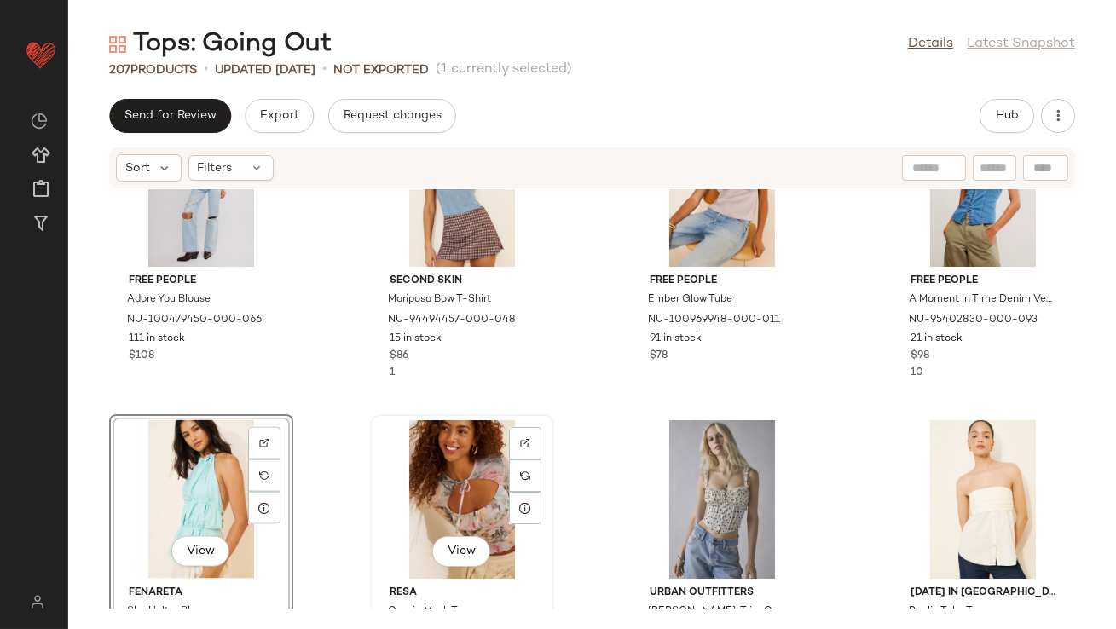
scroll to position [5061, 0]
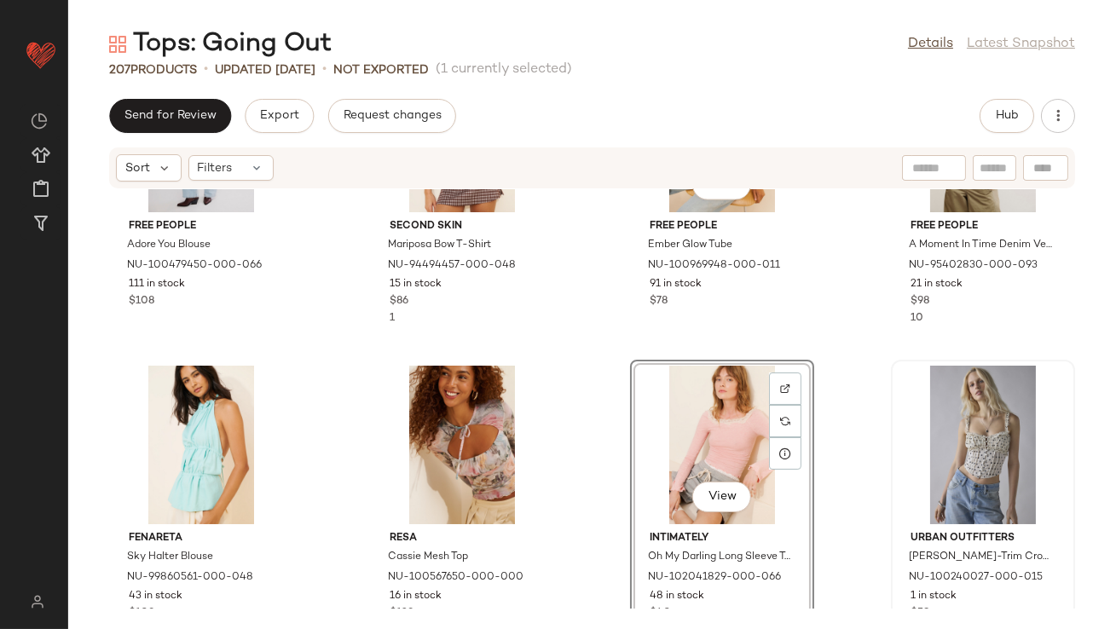
scroll to position [4877, 0]
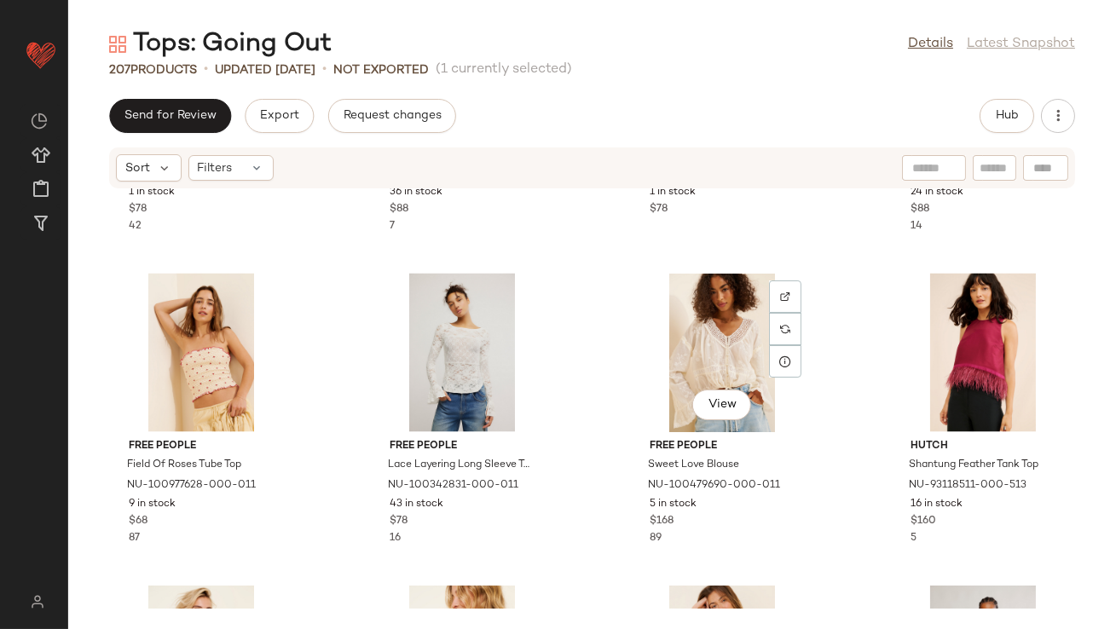
scroll to position [5737, 0]
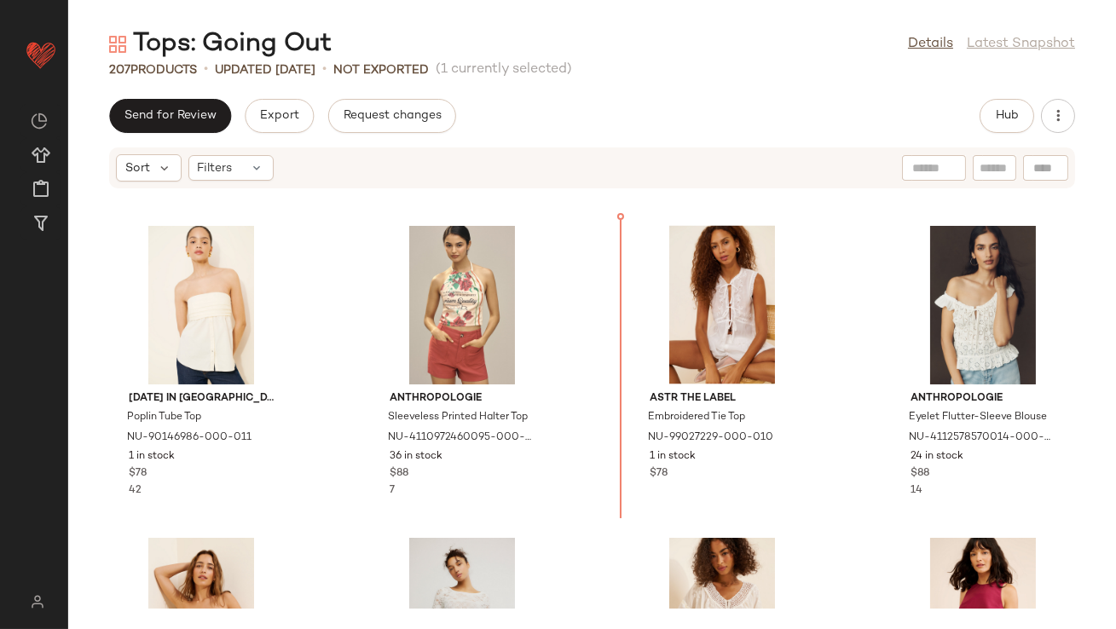
scroll to position [5268, 0]
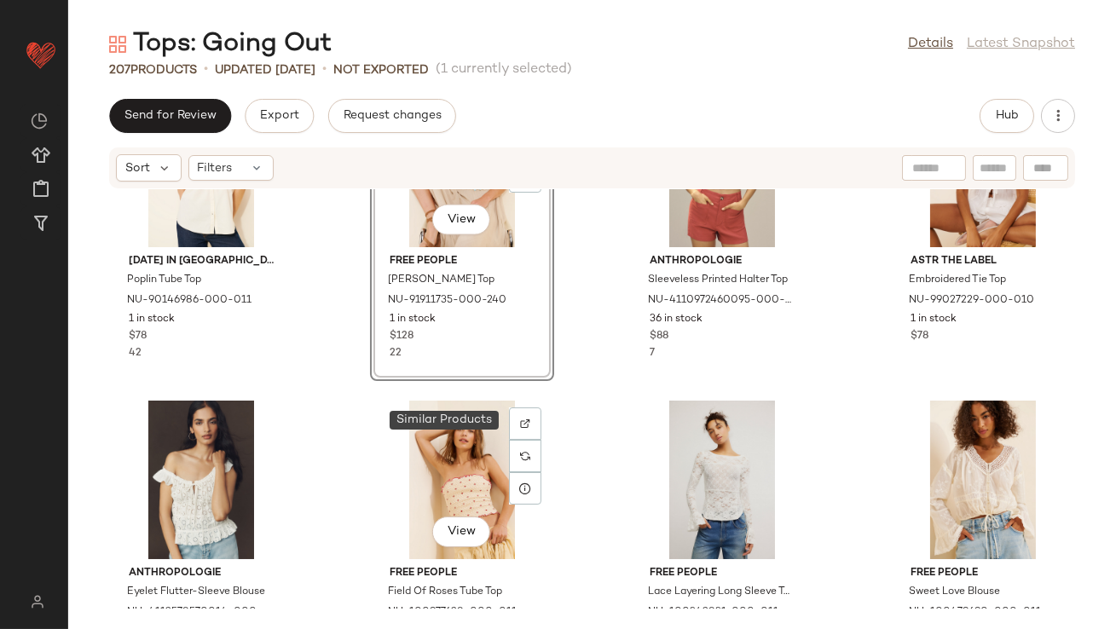
scroll to position [5498, 0]
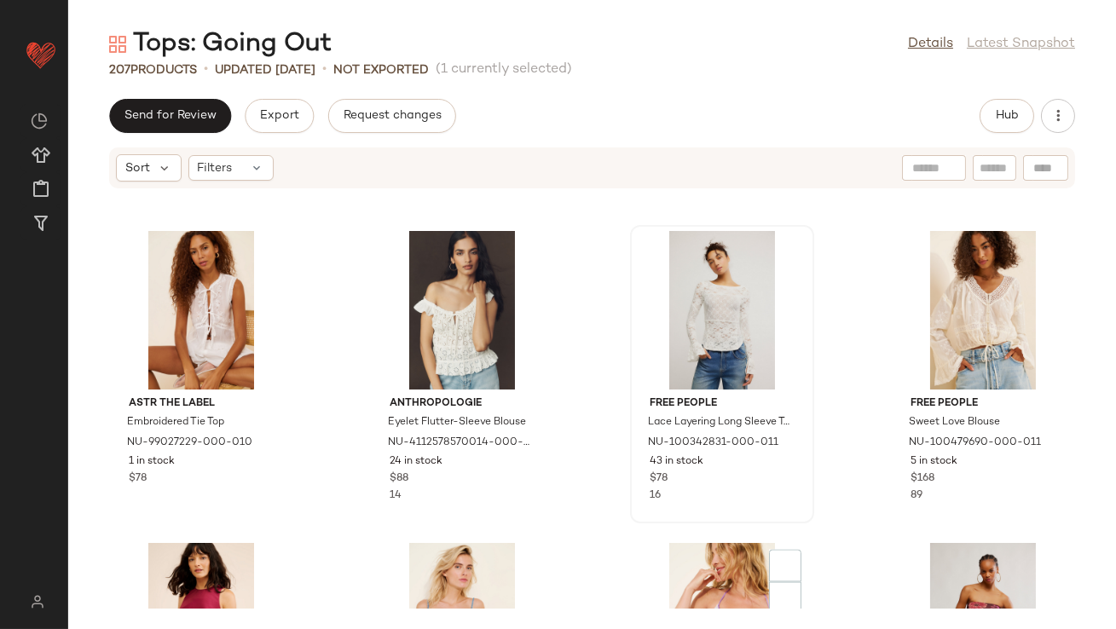
scroll to position [5760, 0]
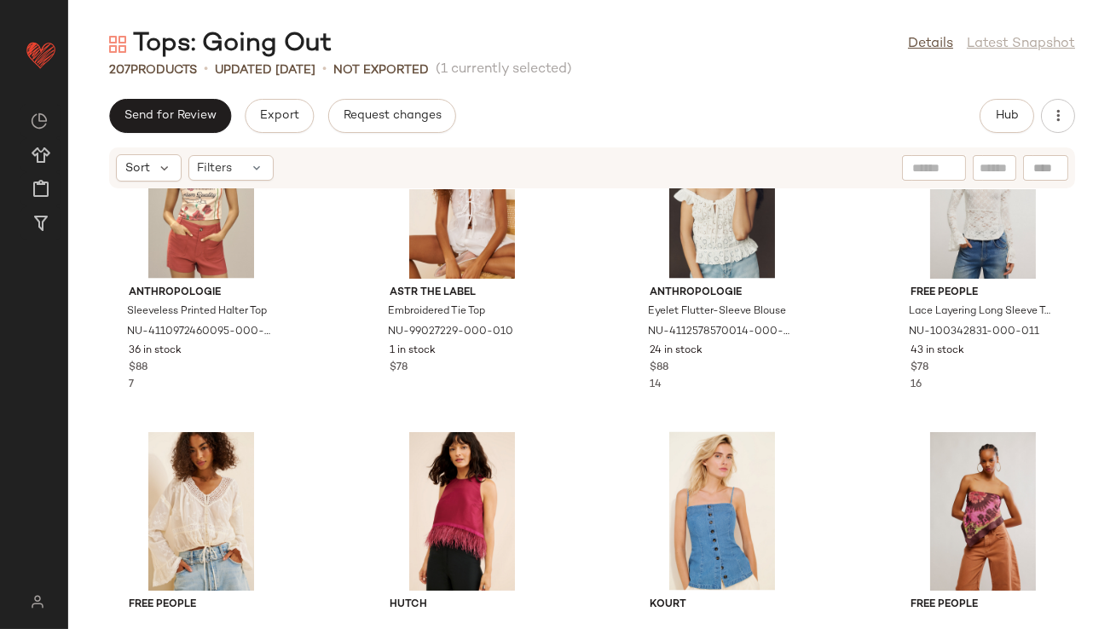
scroll to position [5708, 0]
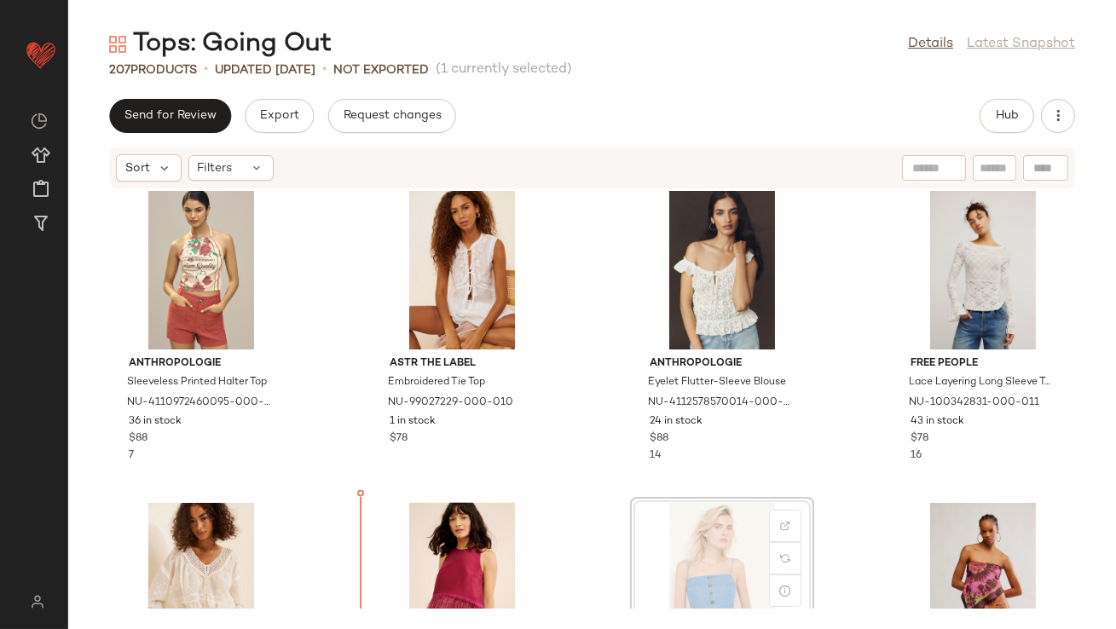
scroll to position [5642, 0]
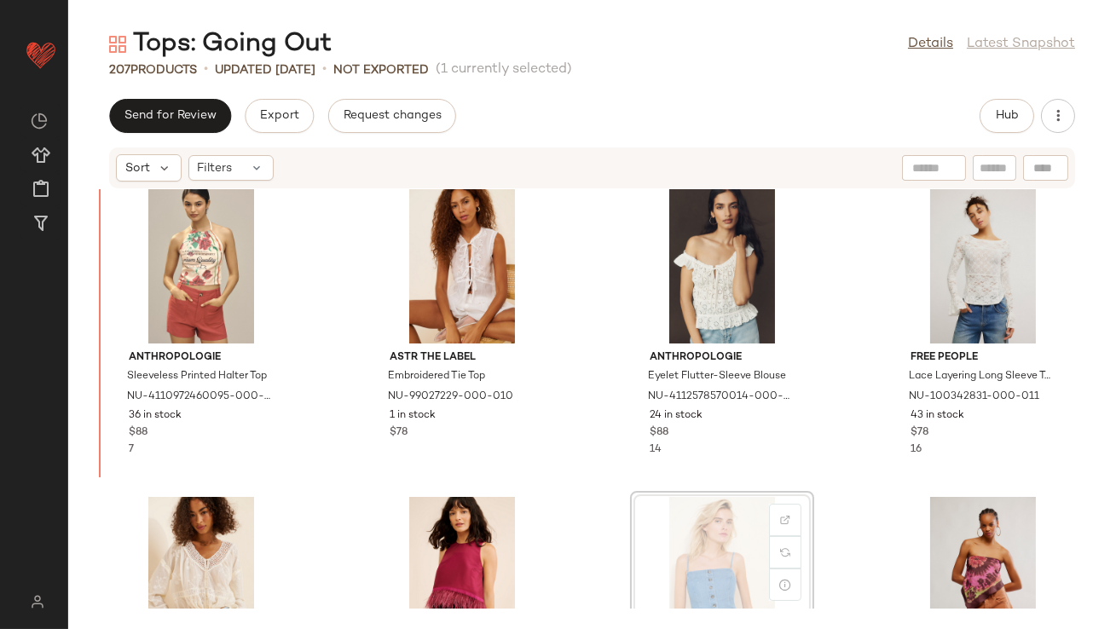
drag, startPoint x: 695, startPoint y: 566, endPoint x: 684, endPoint y: 566, distance: 11.9
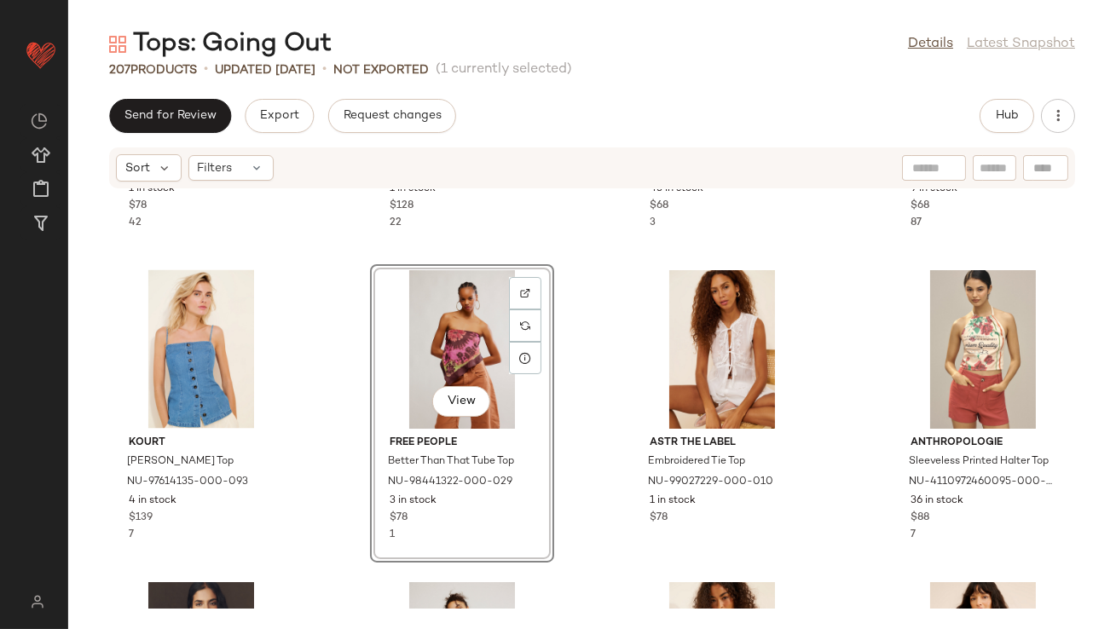
scroll to position [5676, 0]
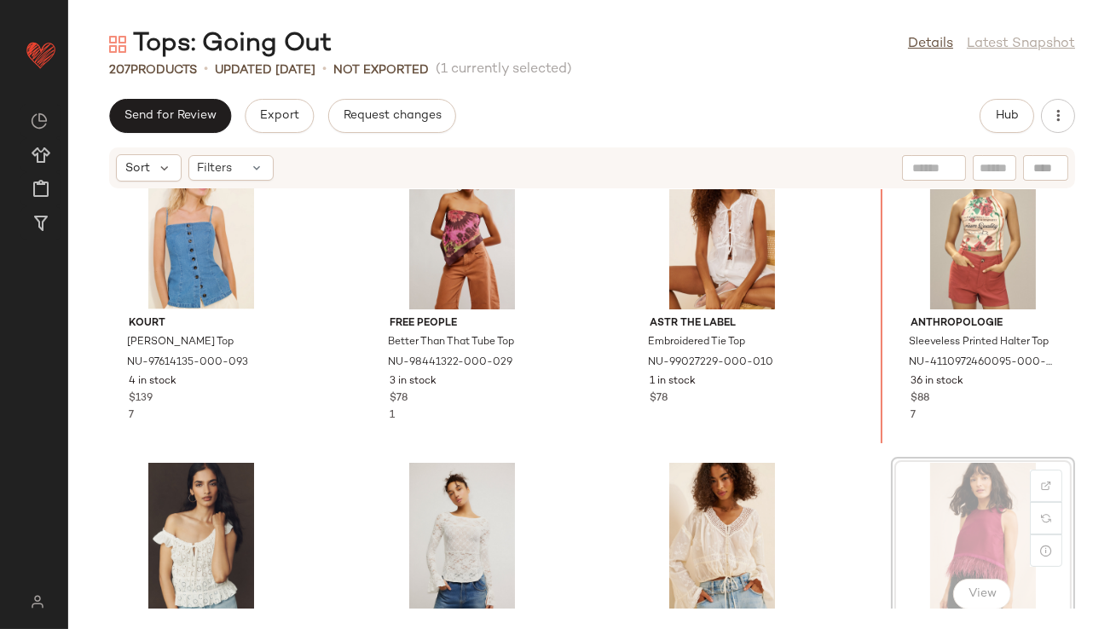
scroll to position [5677, 0]
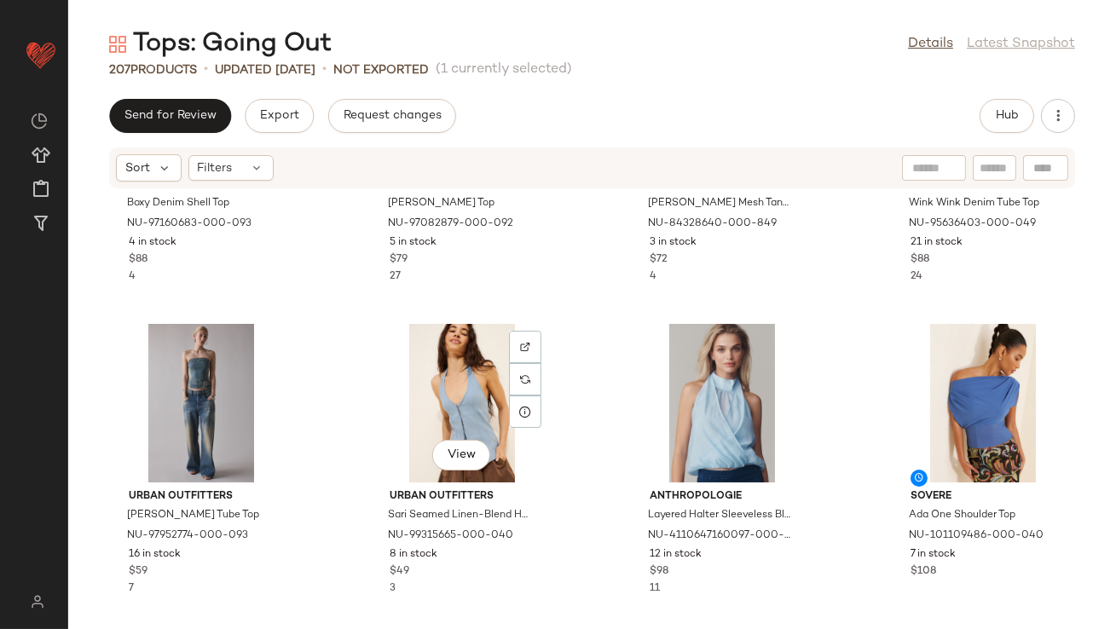
scroll to position [8110, 0]
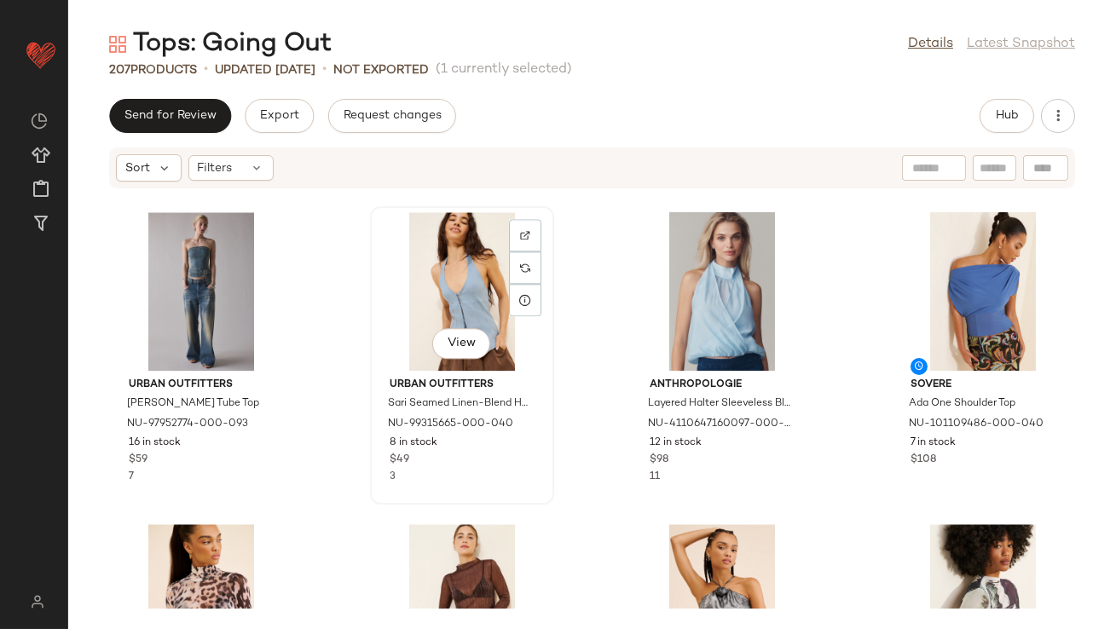
click at [457, 262] on div "View" at bounding box center [462, 291] width 172 height 159
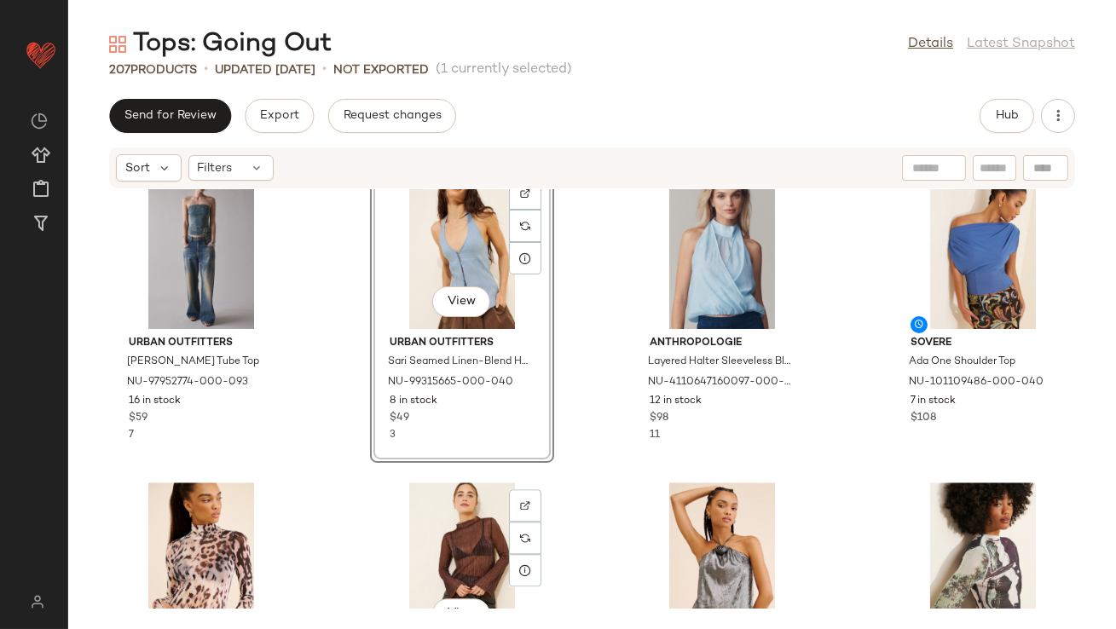
scroll to position [7986, 0]
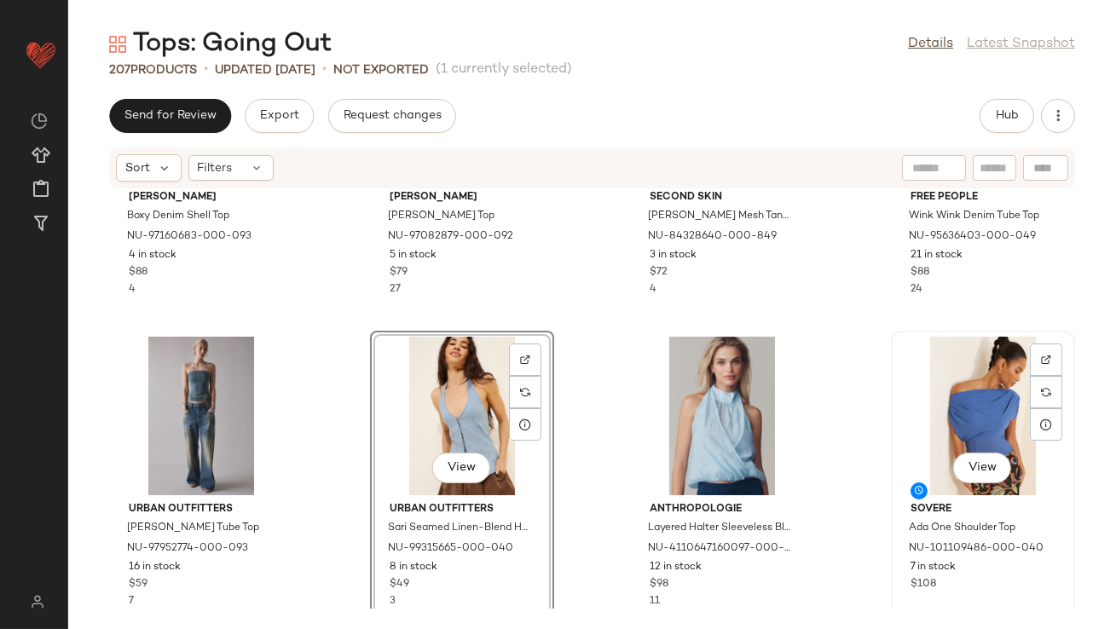
click at [912, 380] on div "View" at bounding box center [983, 416] width 172 height 159
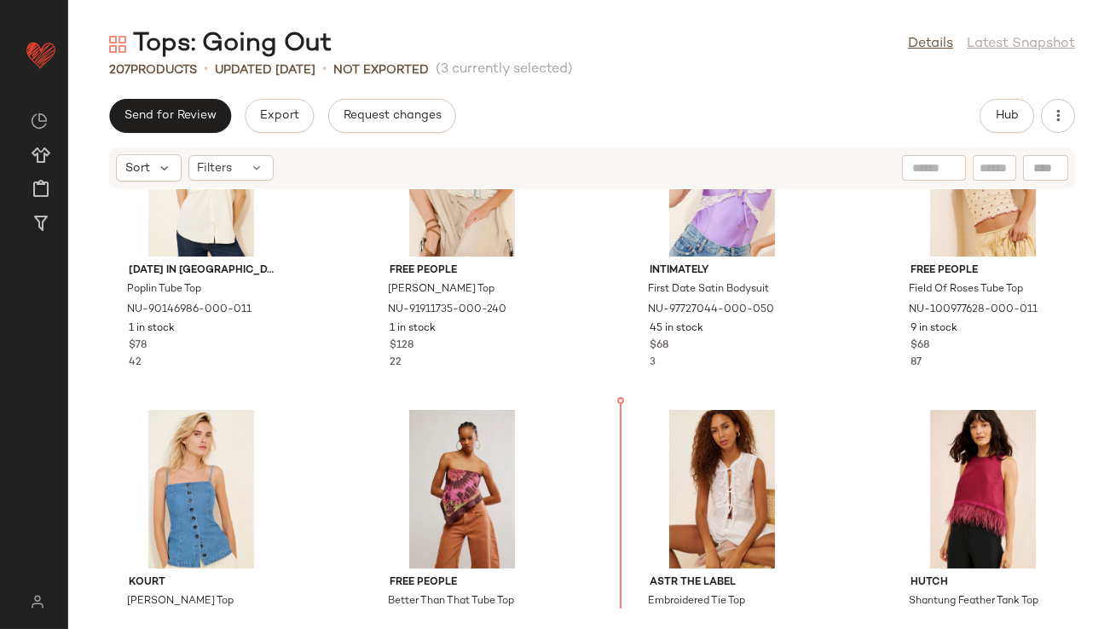
scroll to position [5477, 0]
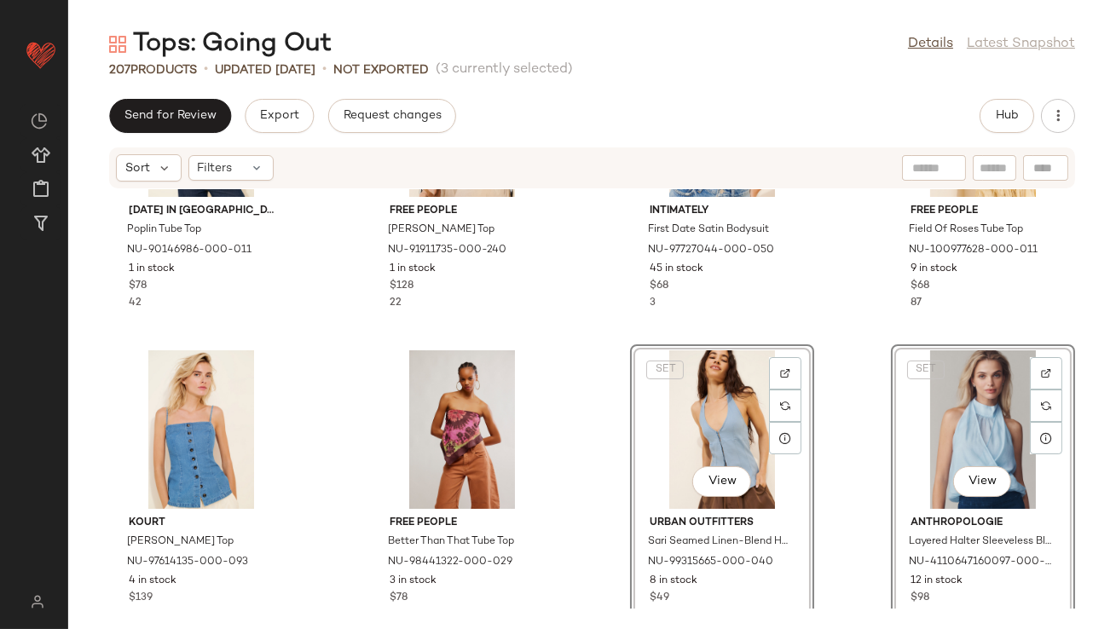
click at [587, 477] on div "Sunday in Brooklyn Poplin Tube Top NU-90146986-000-011 1 in stock $78 42 Free P…" at bounding box center [591, 398] width 1047 height 419
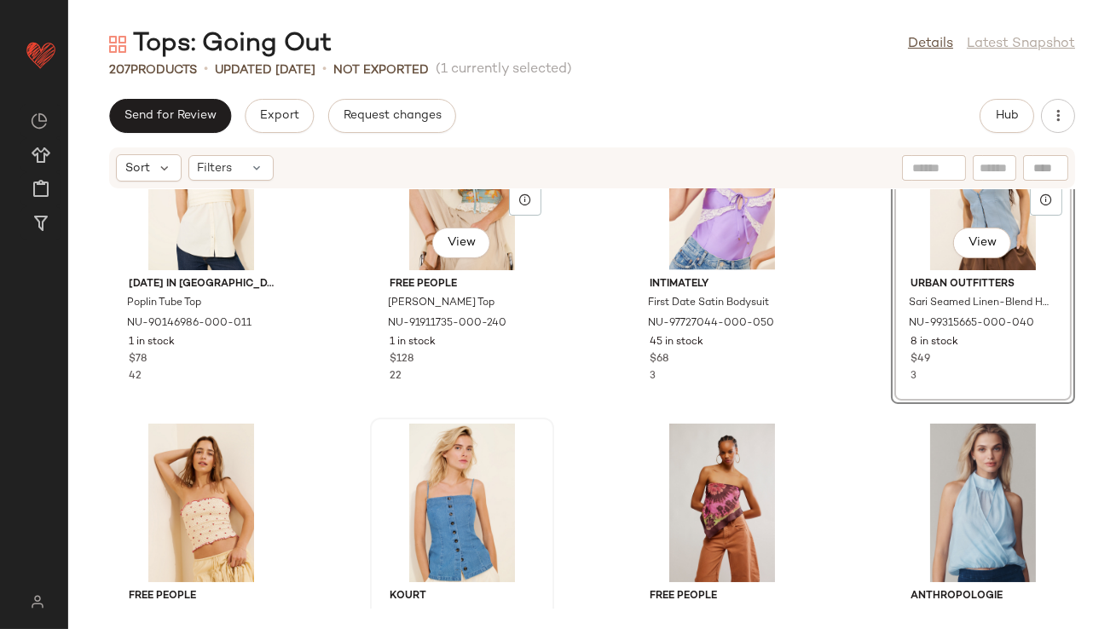
scroll to position [5420, 0]
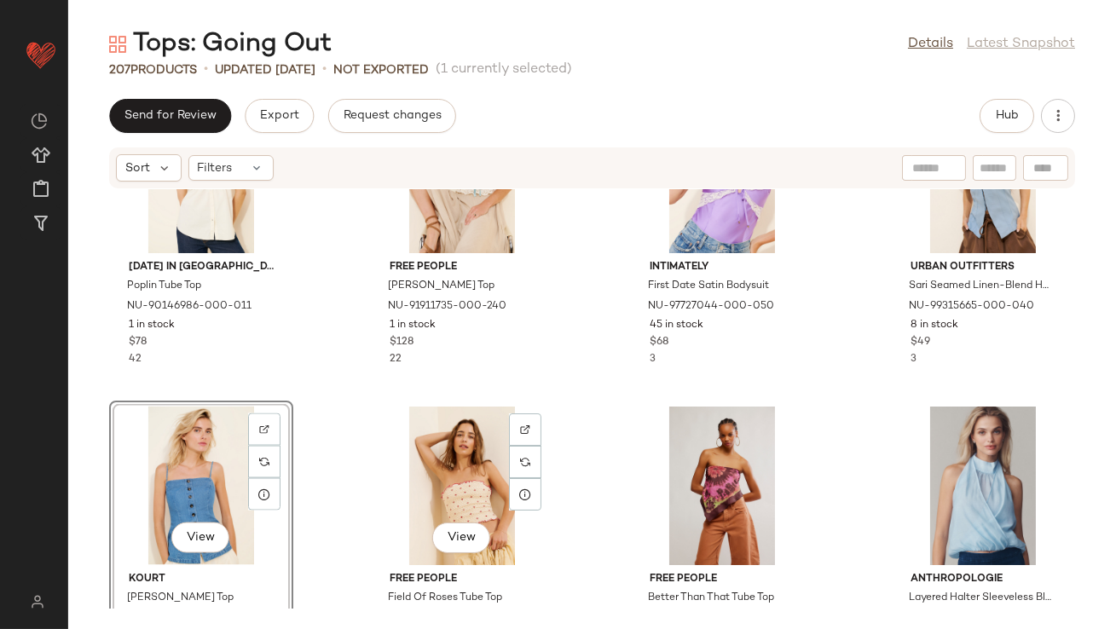
scroll to position [5451, 0]
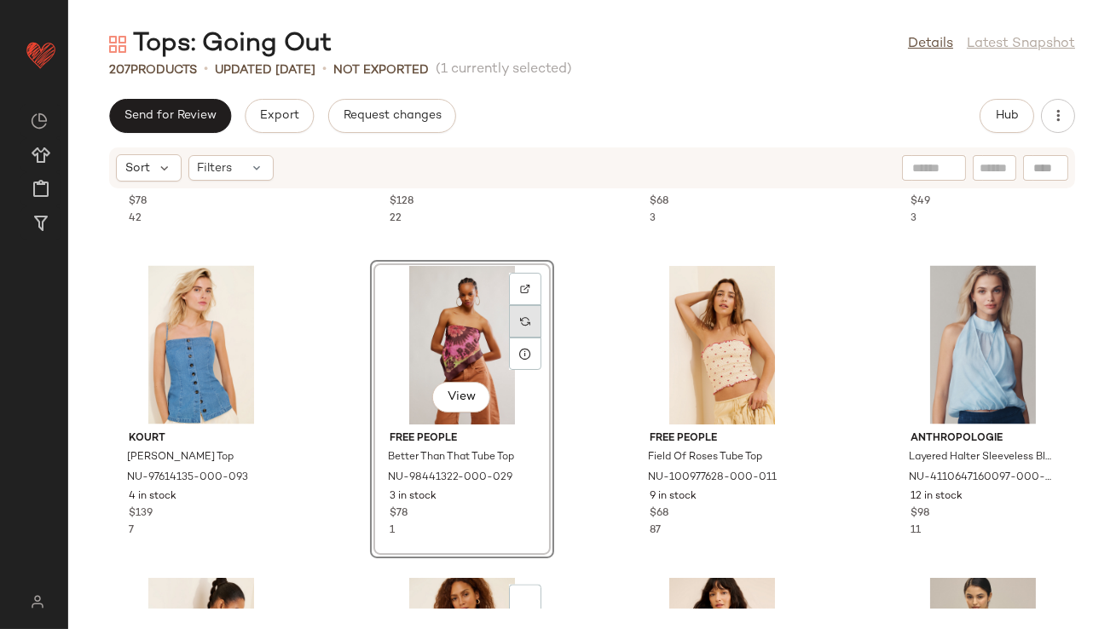
scroll to position [5714, 0]
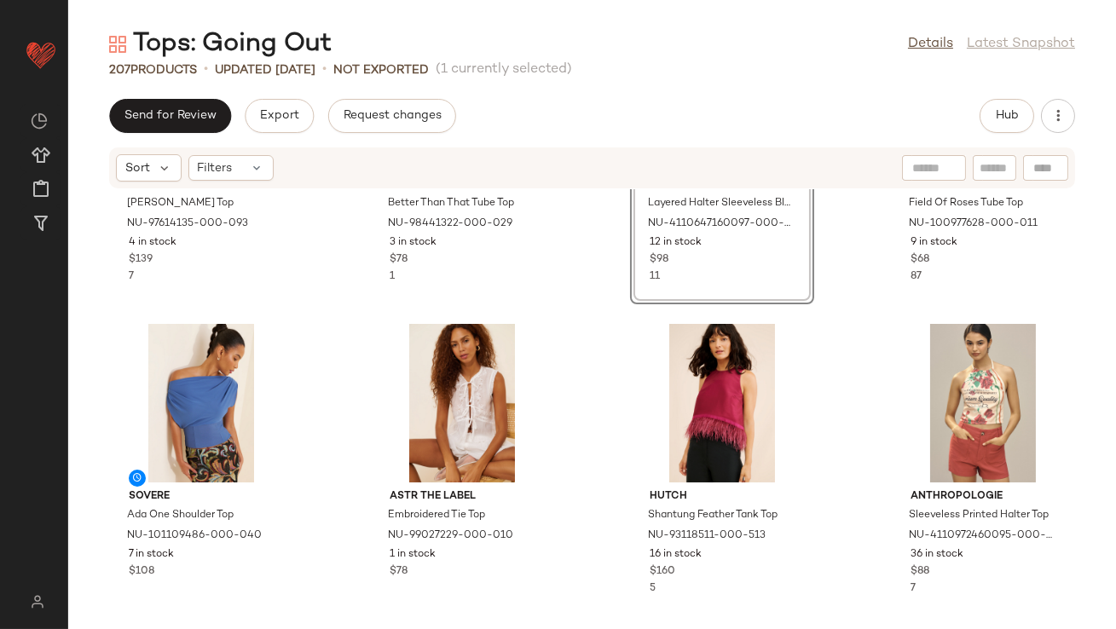
scroll to position [5813, 0]
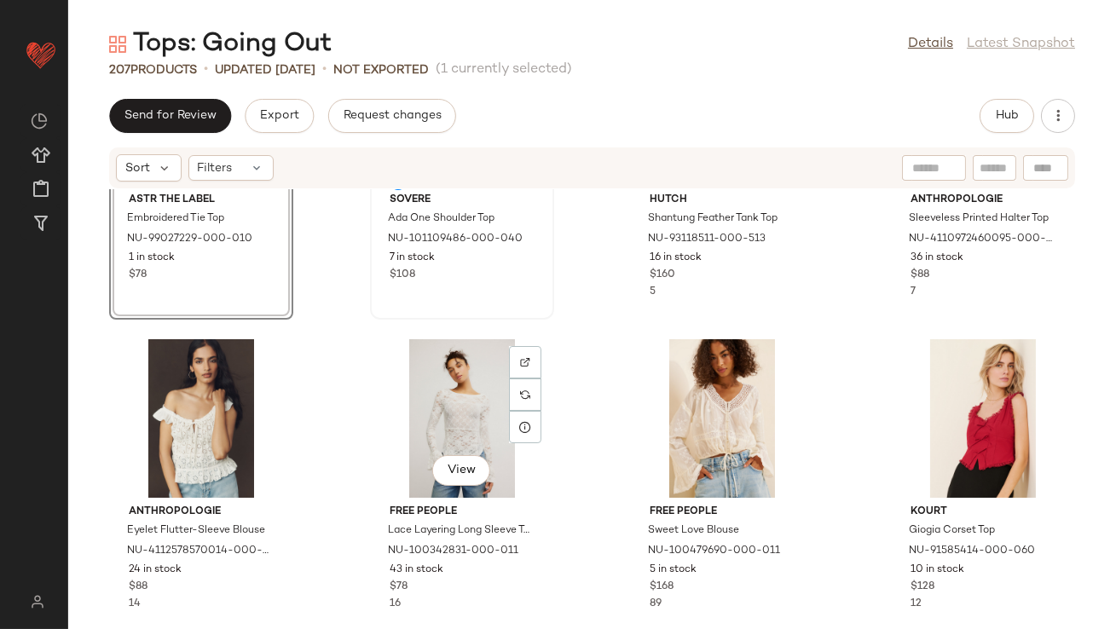
scroll to position [6118, 0]
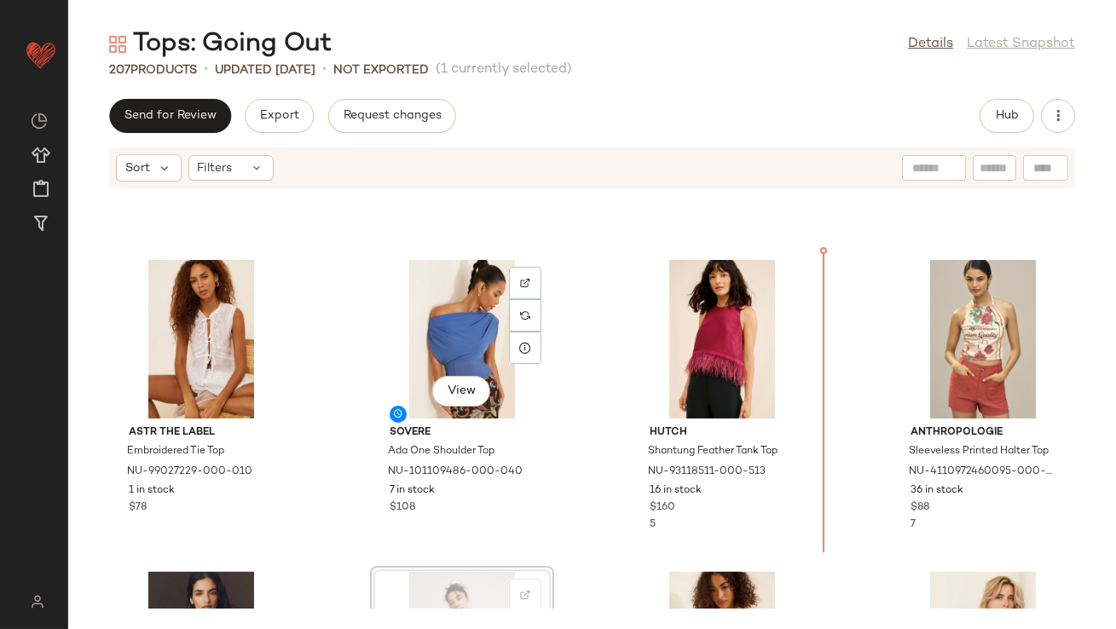
scroll to position [5875, 0]
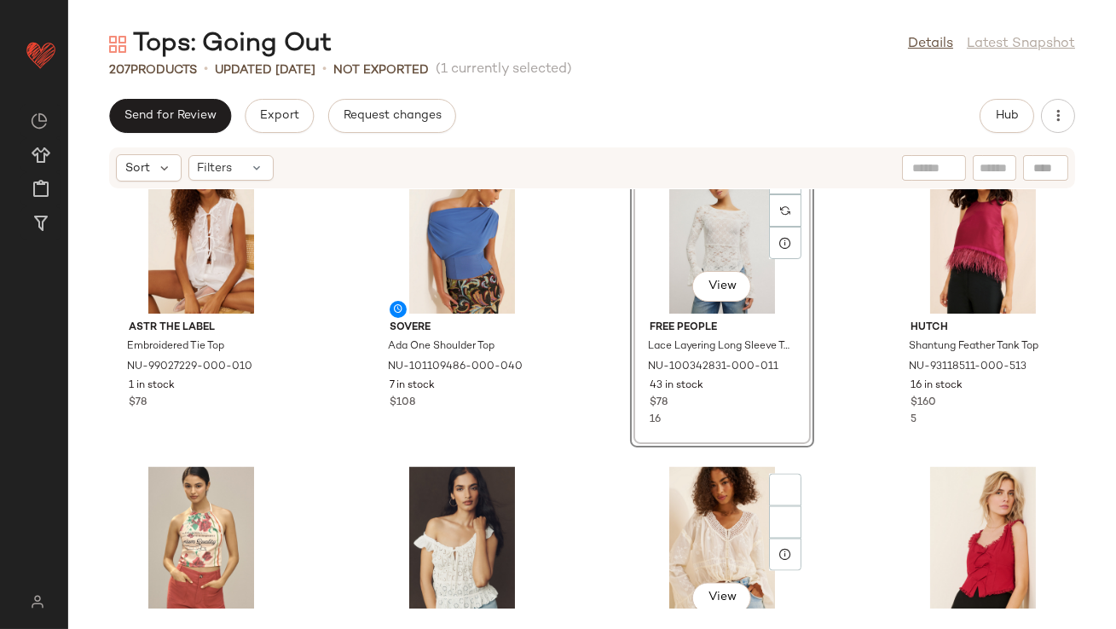
scroll to position [6084, 0]
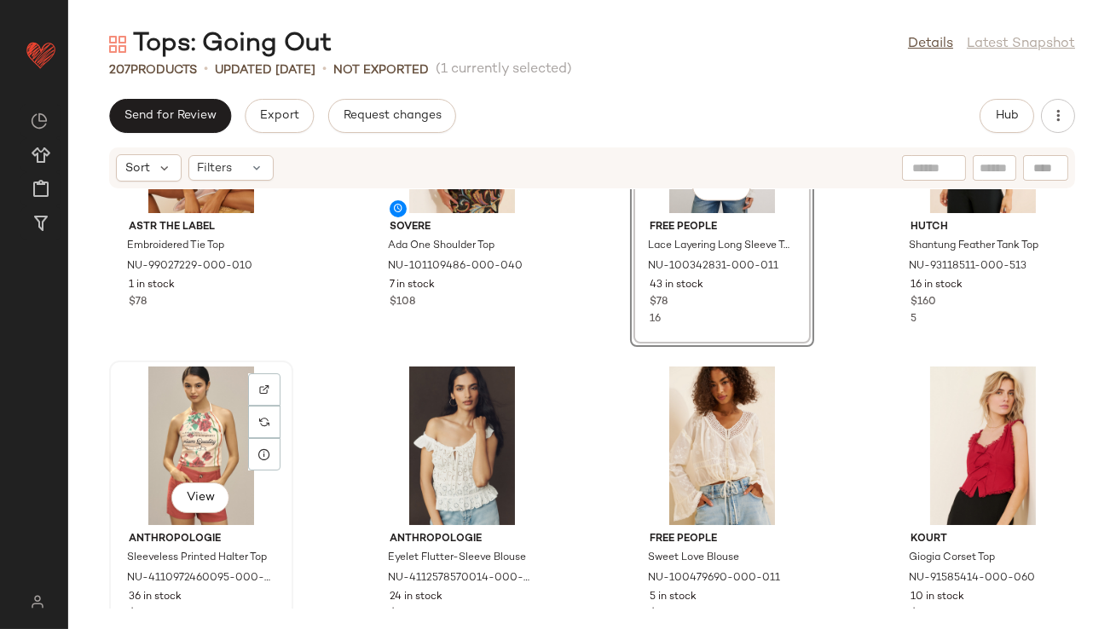
click at [200, 424] on div "View" at bounding box center [201, 445] width 172 height 159
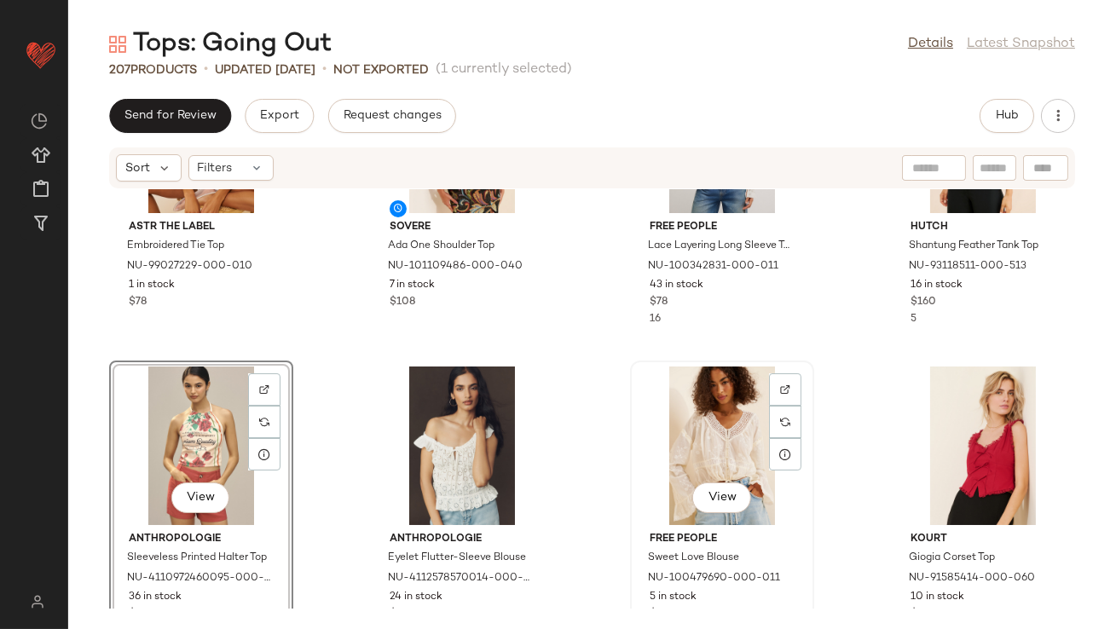
click at [705, 418] on div "View" at bounding box center [722, 445] width 172 height 159
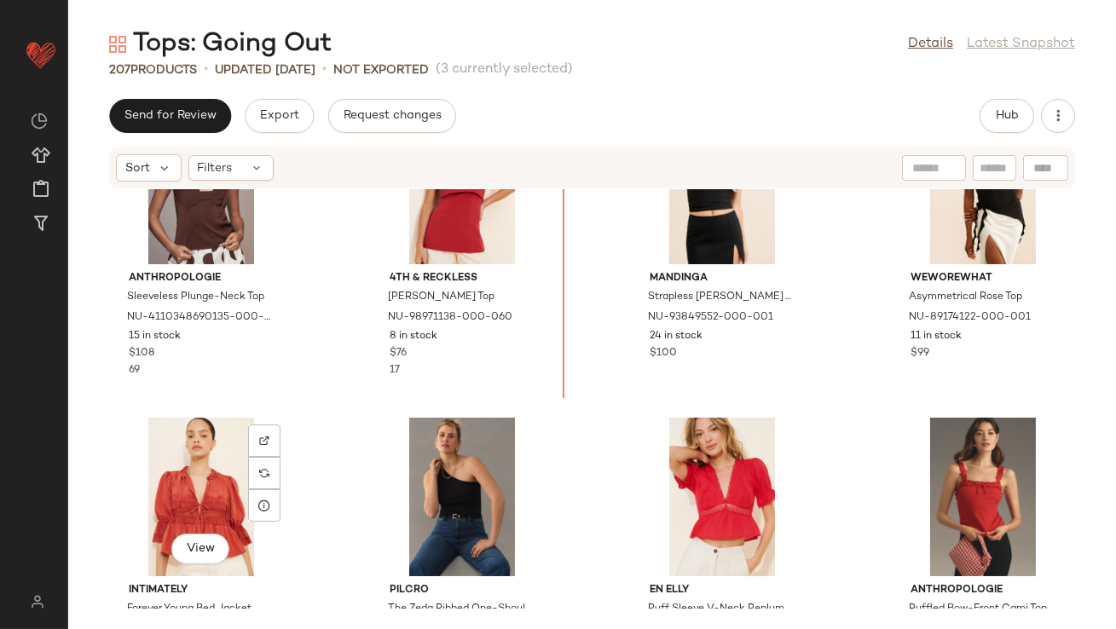
scroll to position [7315, 0]
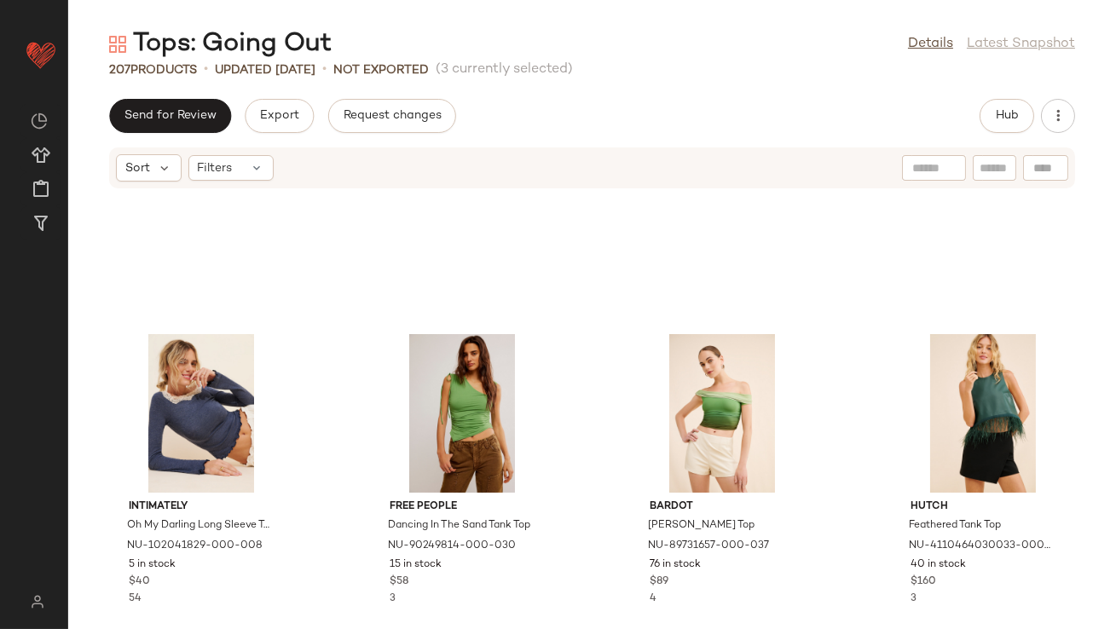
scroll to position [9094, 0]
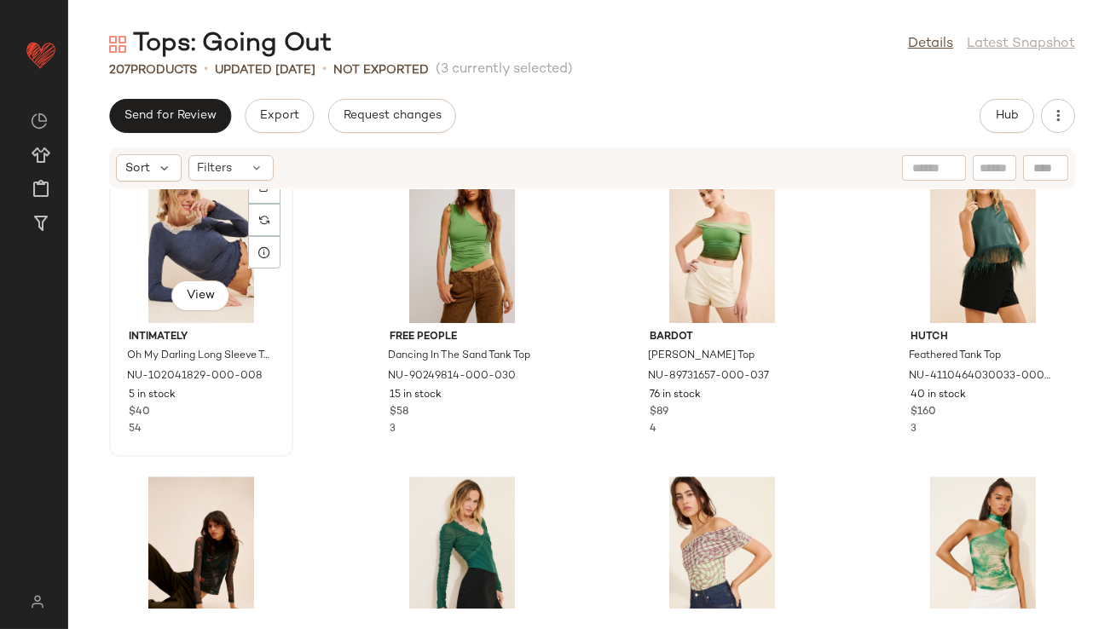
click at [206, 229] on div "View" at bounding box center [201, 243] width 172 height 159
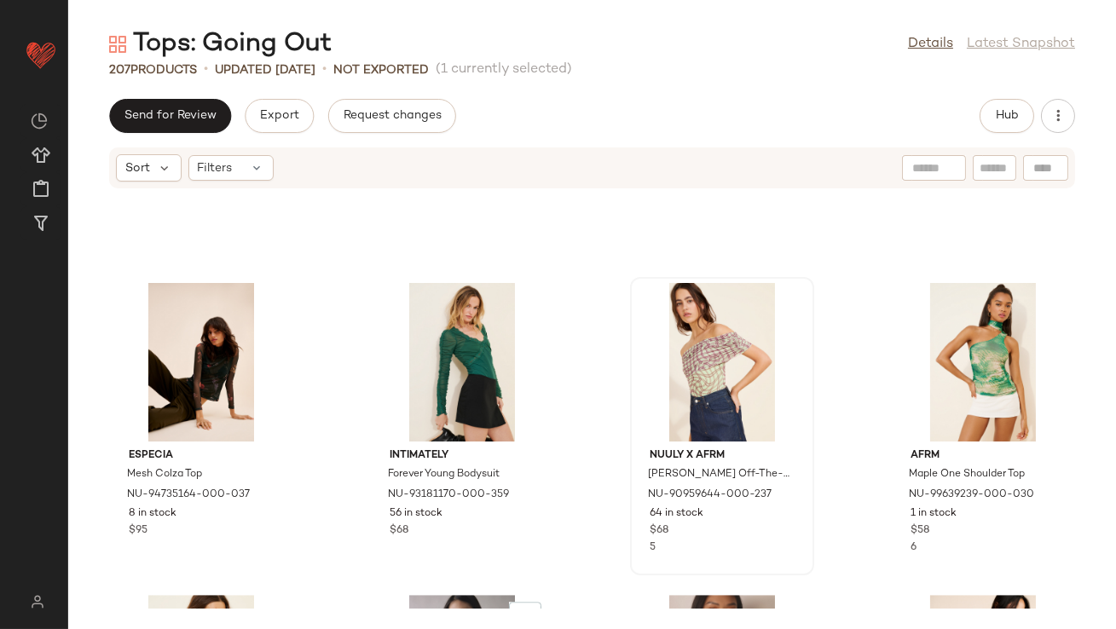
scroll to position [9219, 0]
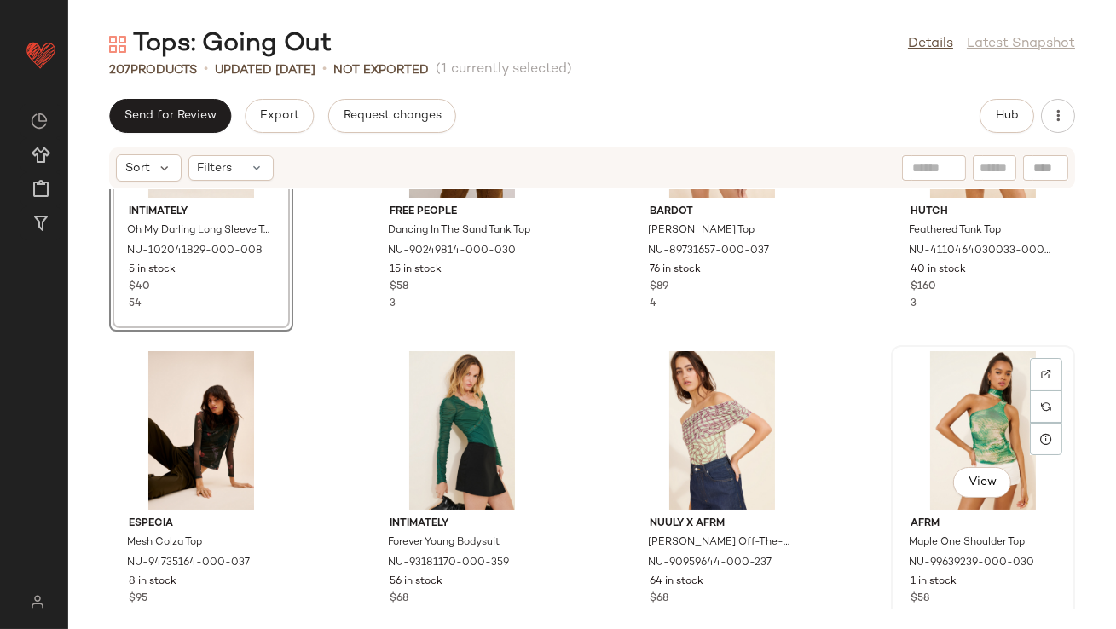
click at [967, 392] on div "View" at bounding box center [983, 430] width 172 height 159
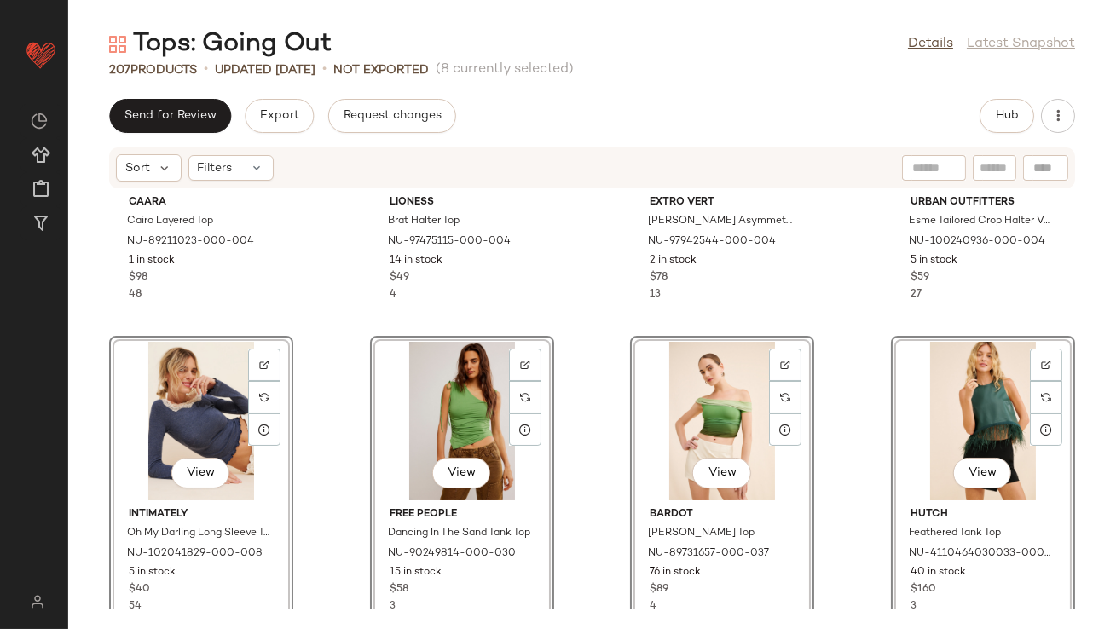
scroll to position [8890, 0]
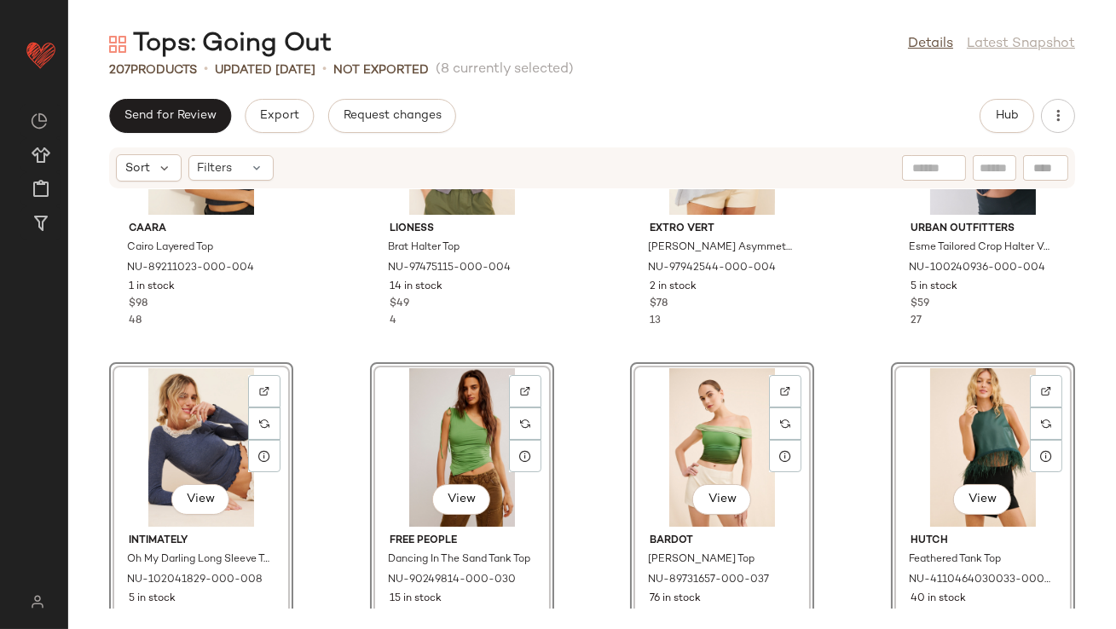
click at [348, 357] on div "CAARA Cairo Layered Top NU-89211023-000-004 1 in stock $98 48 Lioness Brat Halt…" at bounding box center [591, 398] width 1047 height 419
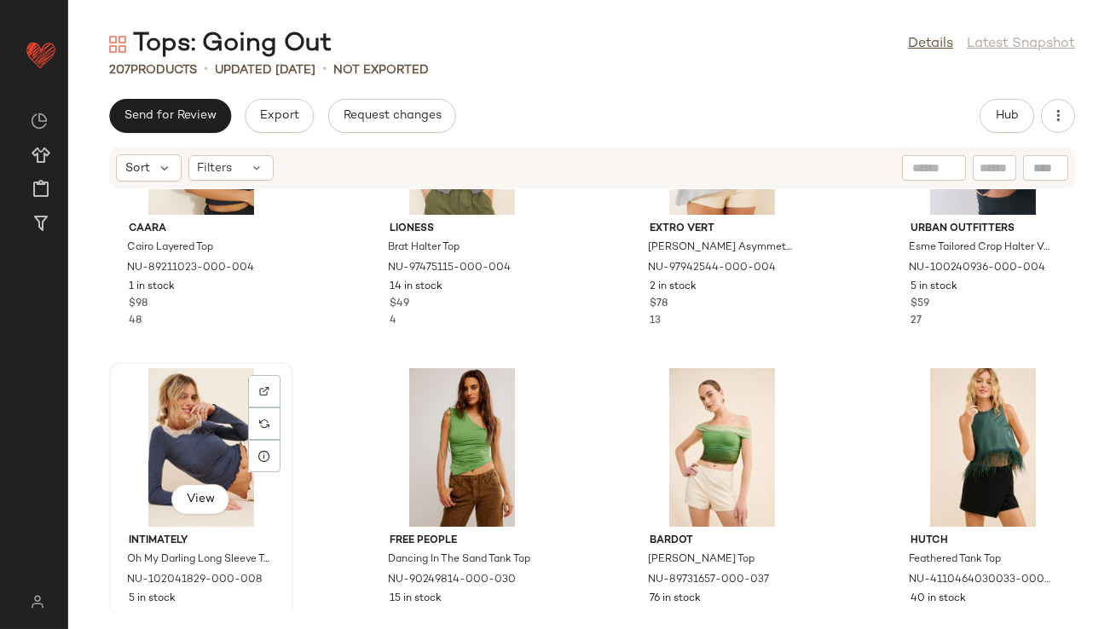
click at [219, 426] on div "View" at bounding box center [201, 447] width 172 height 159
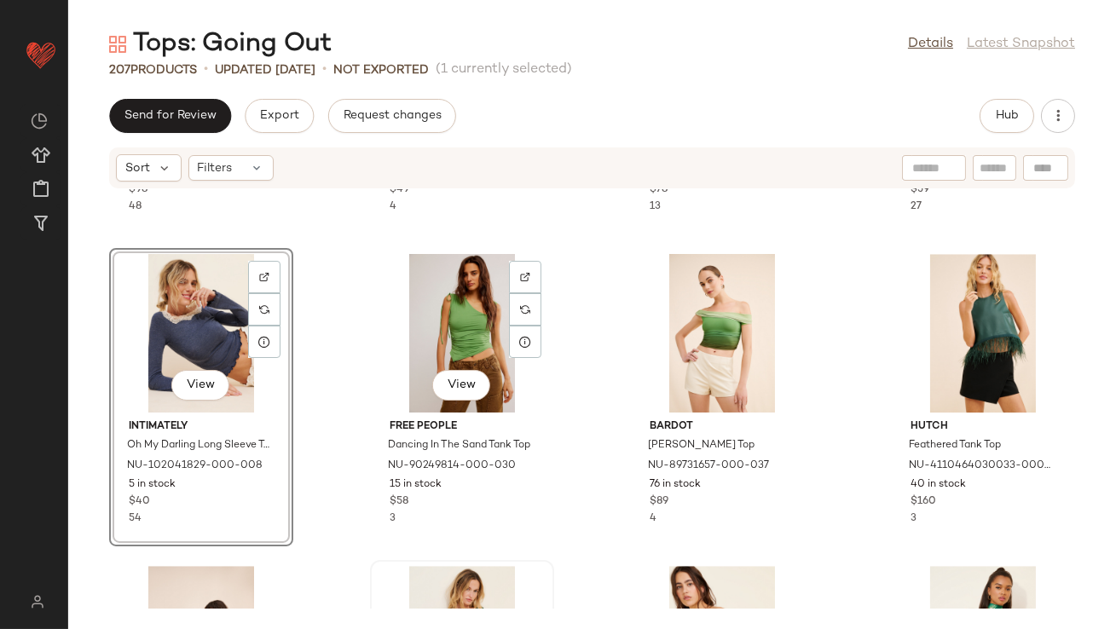
scroll to position [9345, 0]
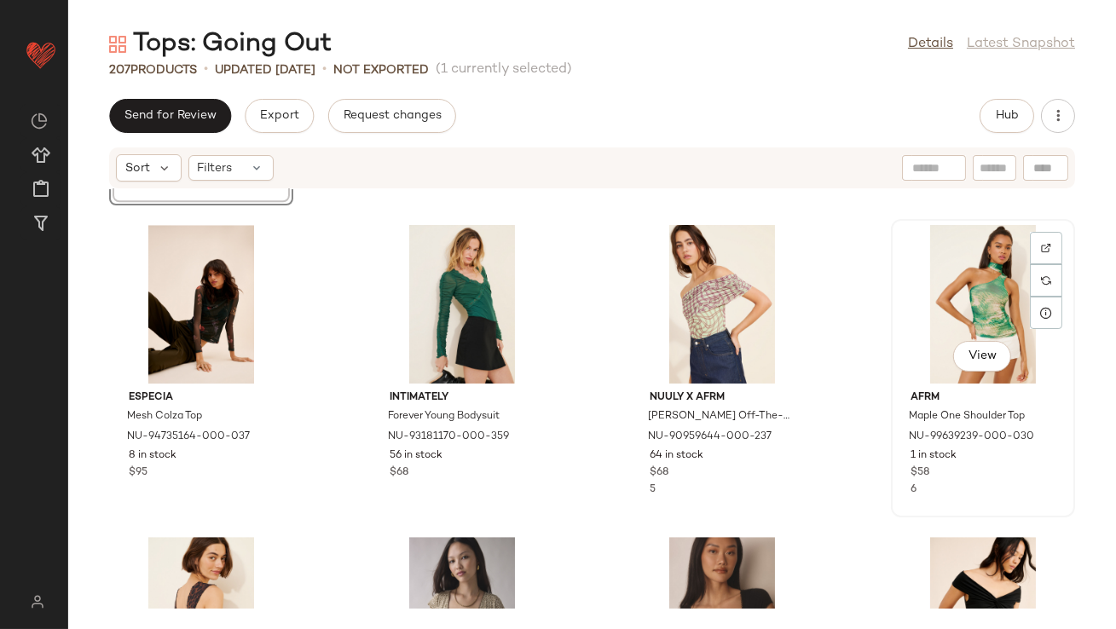
click at [932, 304] on div "View" at bounding box center [983, 304] width 172 height 159
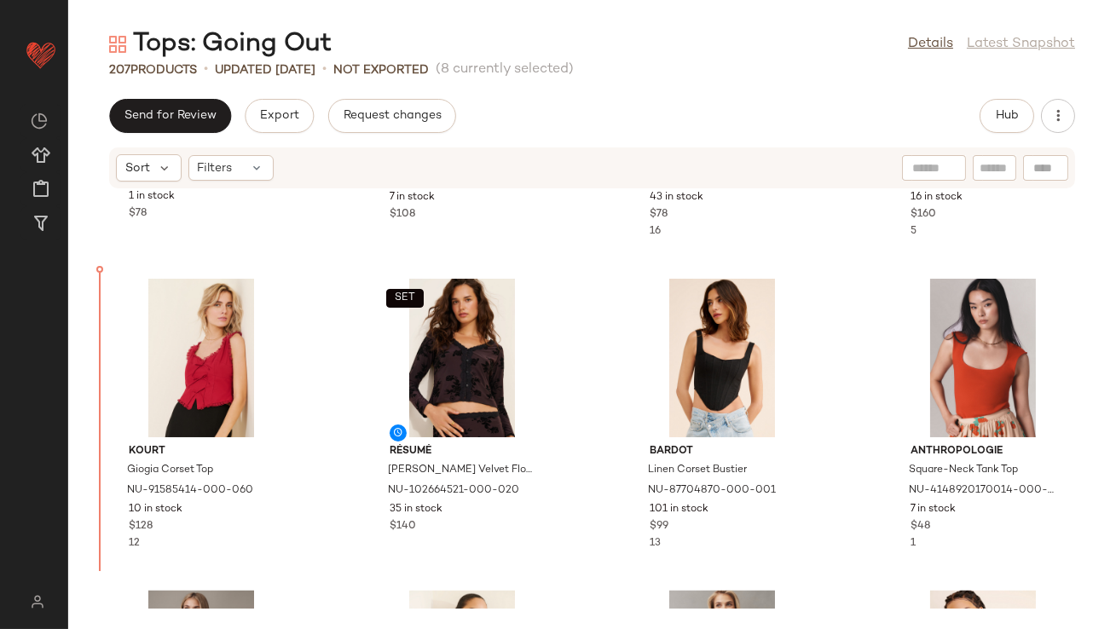
scroll to position [6185, 0]
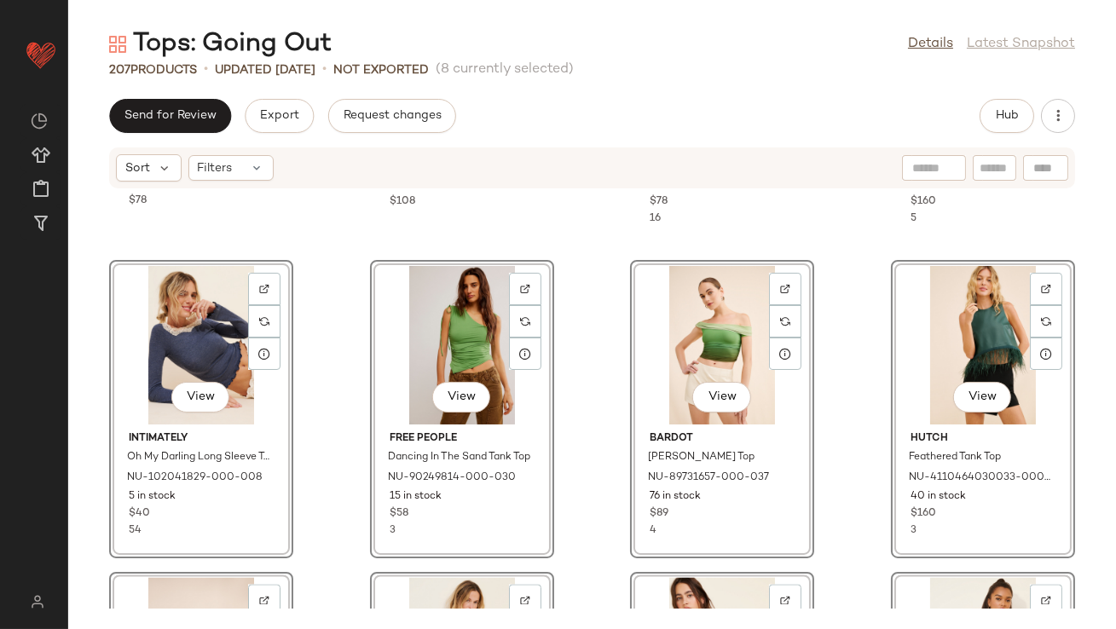
click at [316, 337] on div "ASTR The Label Embroidered Tie Top NU-99027229-000-010 1 in stock $78 Sovere Ad…" at bounding box center [591, 398] width 1047 height 419
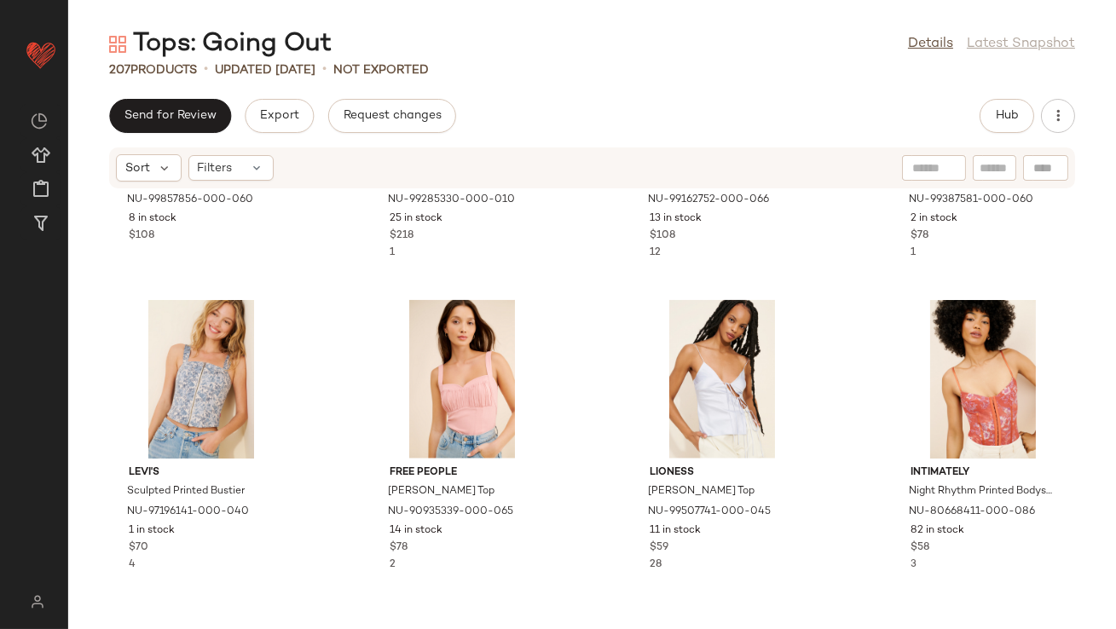
scroll to position [4374, 0]
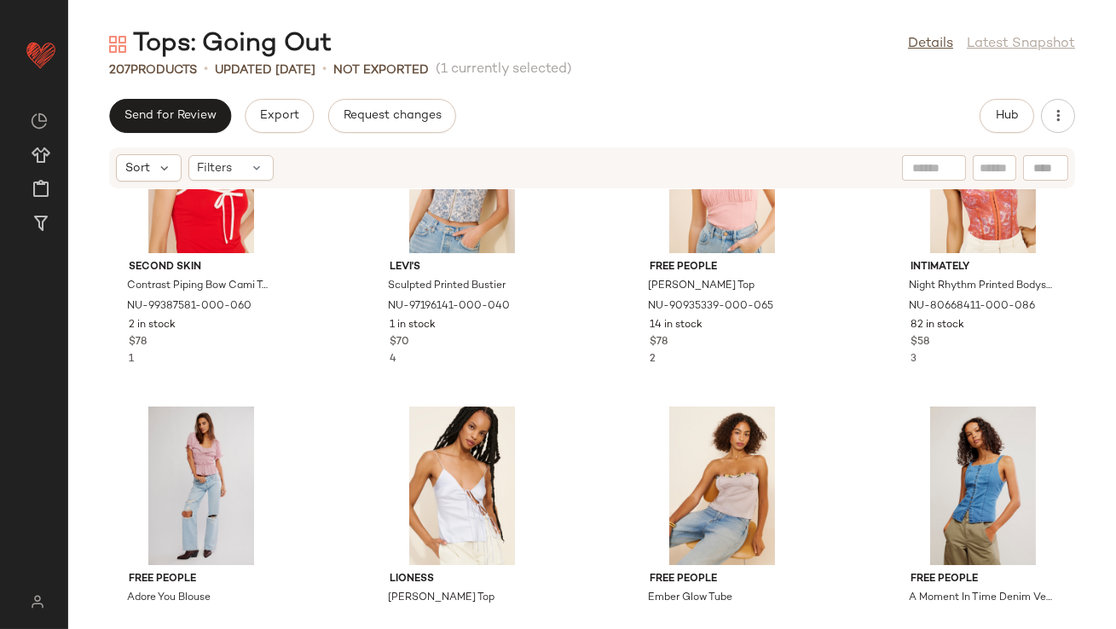
scroll to position [4486, 0]
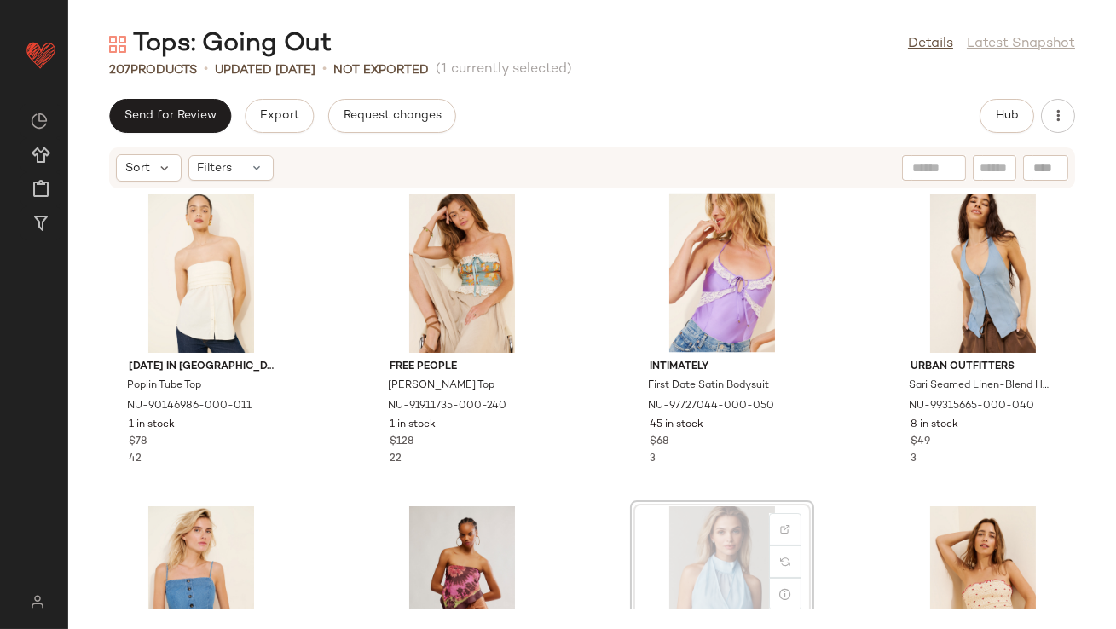
scroll to position [5322, 0]
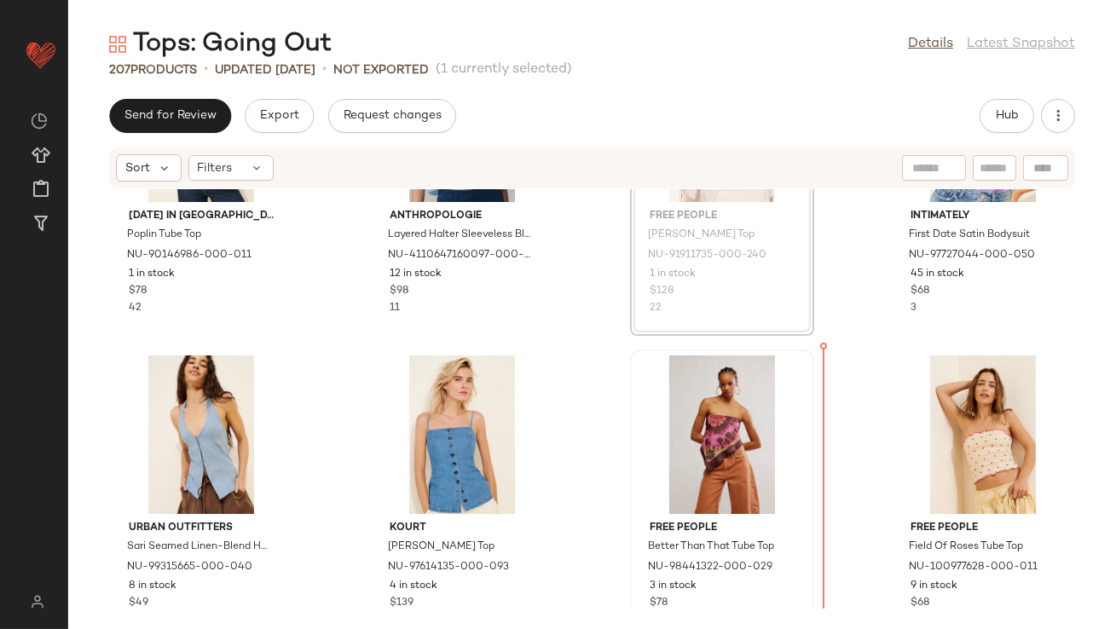
drag, startPoint x: 700, startPoint y: 275, endPoint x: 797, endPoint y: 531, distance: 273.5
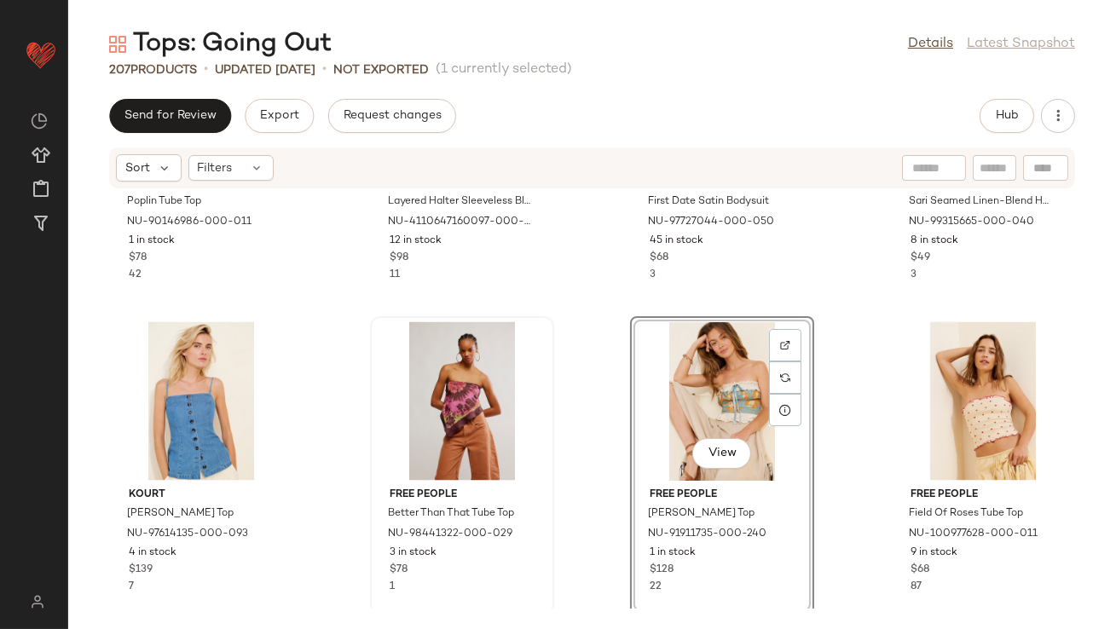
scroll to position [5460, 0]
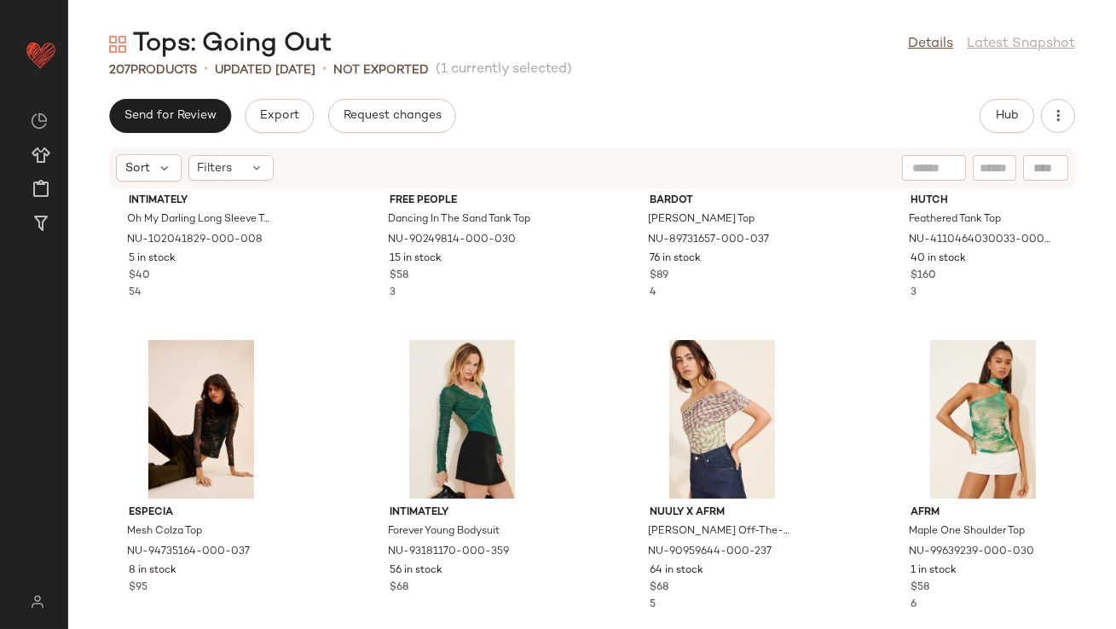
scroll to position [6325, 0]
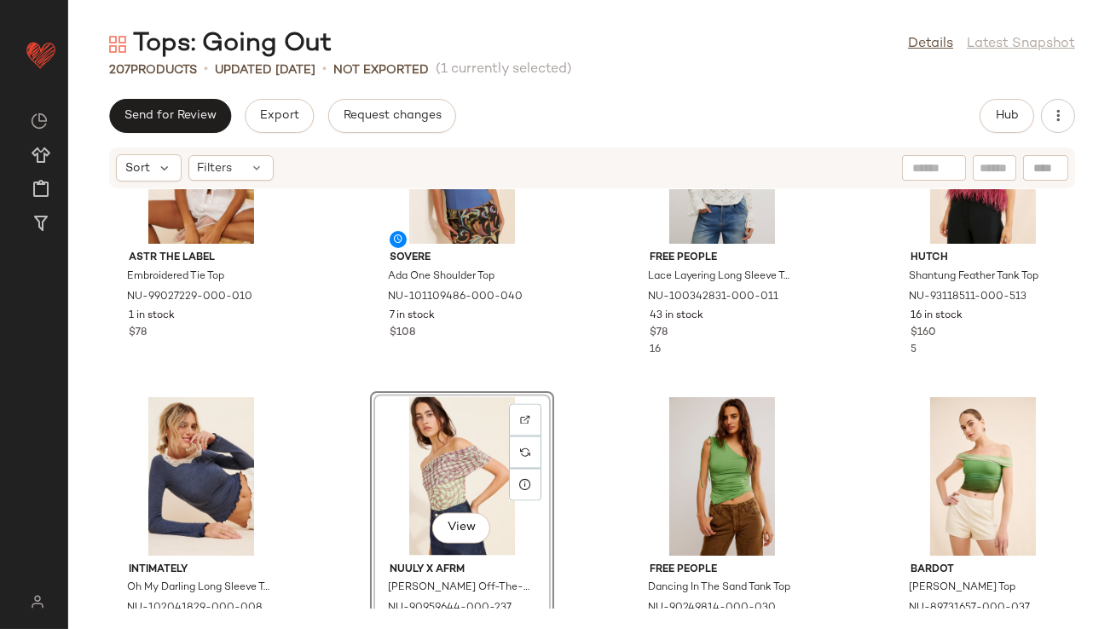
scroll to position [6110, 0]
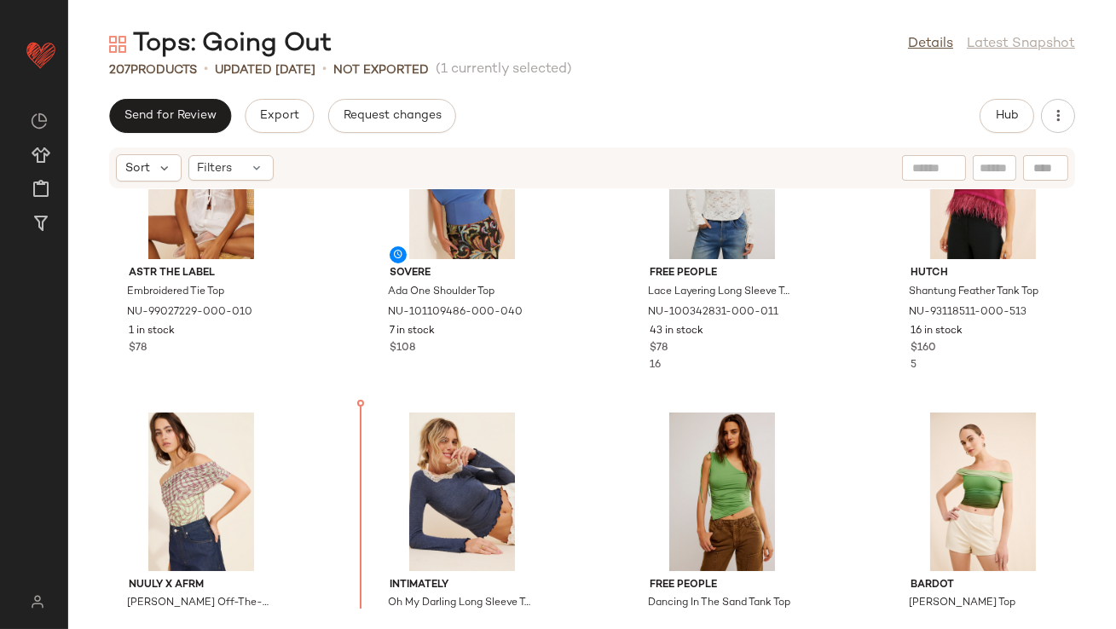
scroll to position [6175, 0]
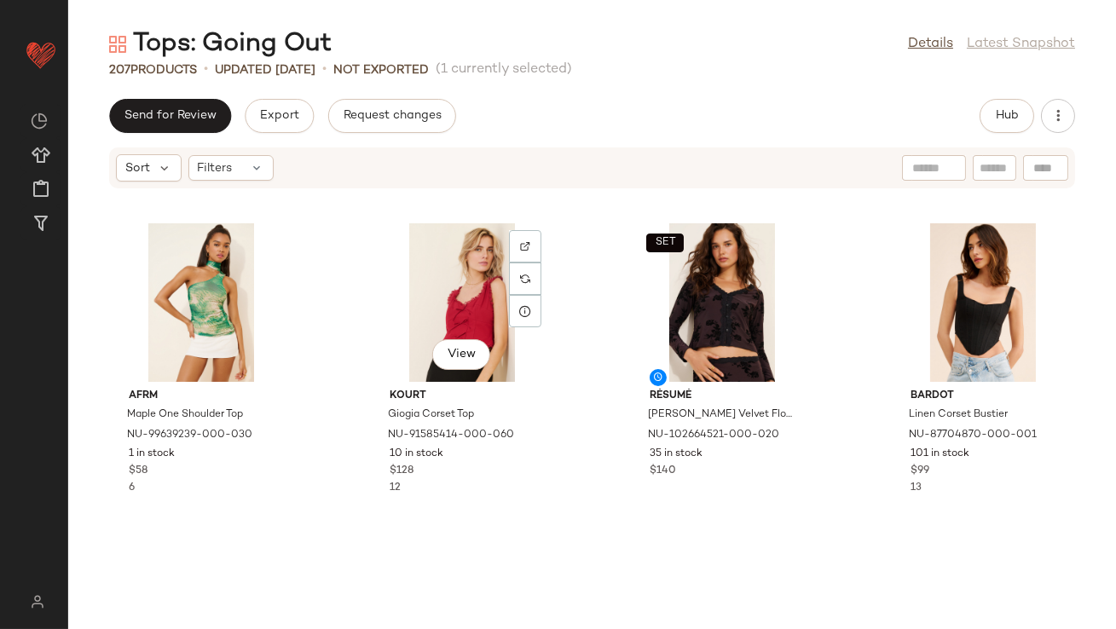
scroll to position [6857, 0]
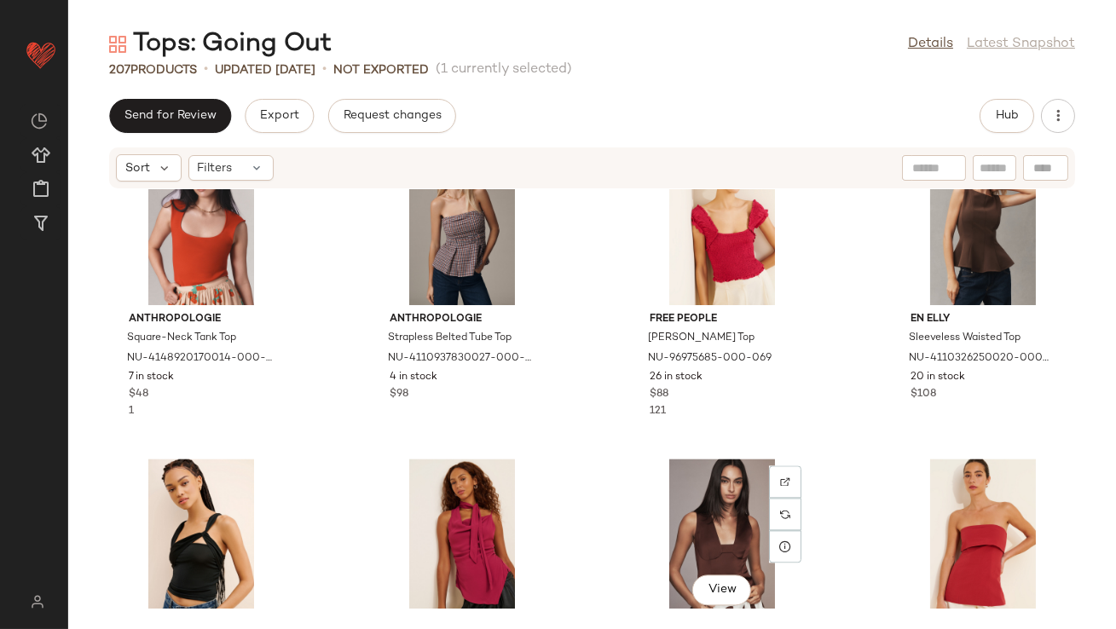
scroll to position [7594, 0]
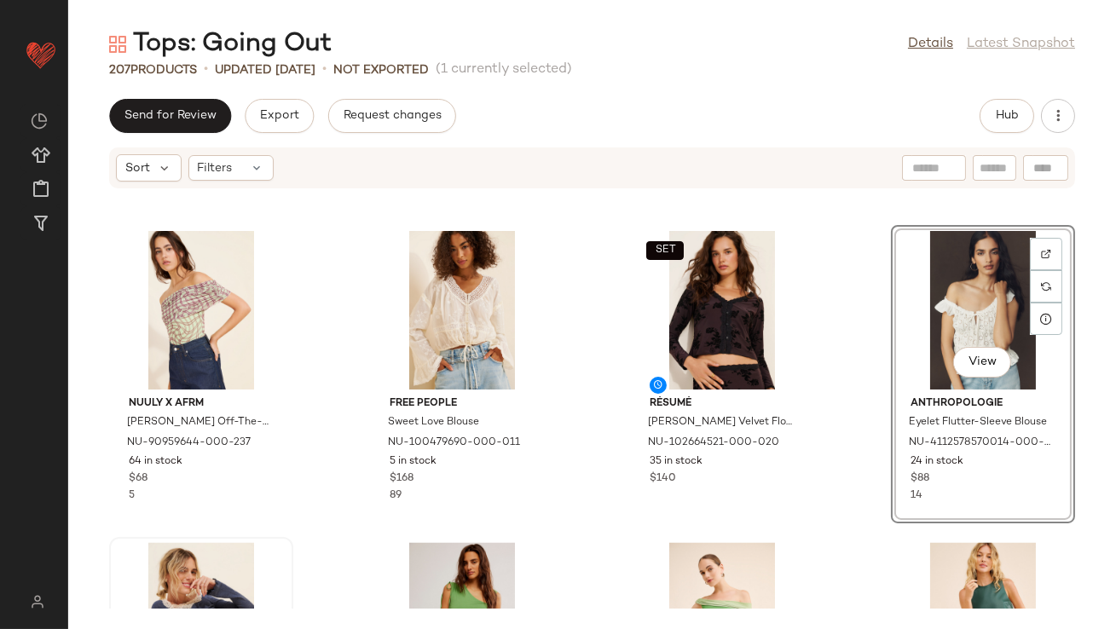
scroll to position [6344, 0]
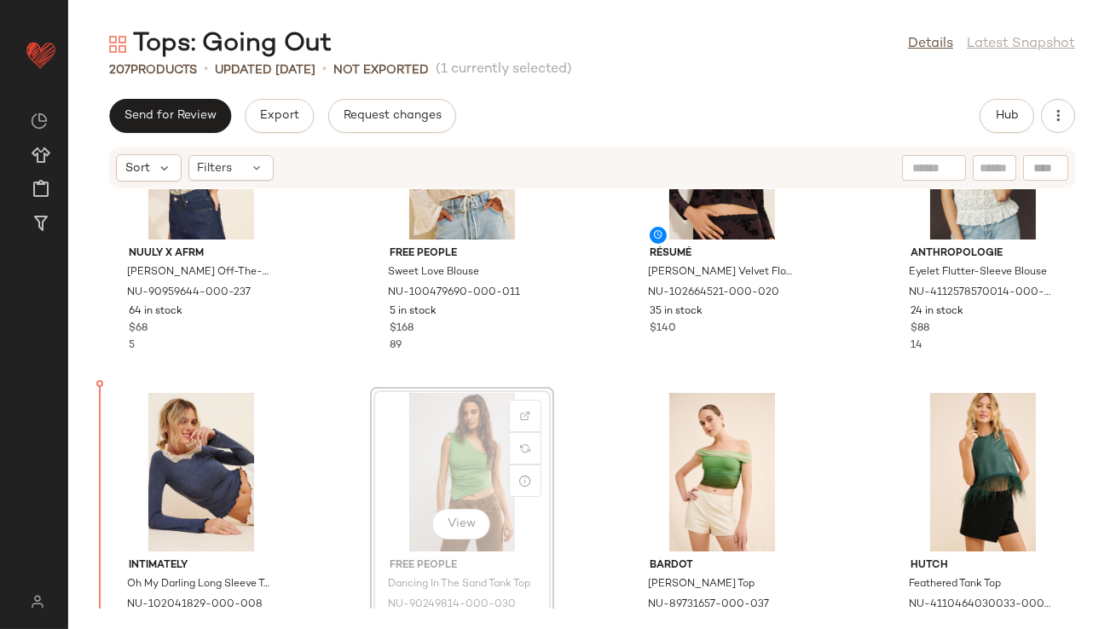
scroll to position [6371, 0]
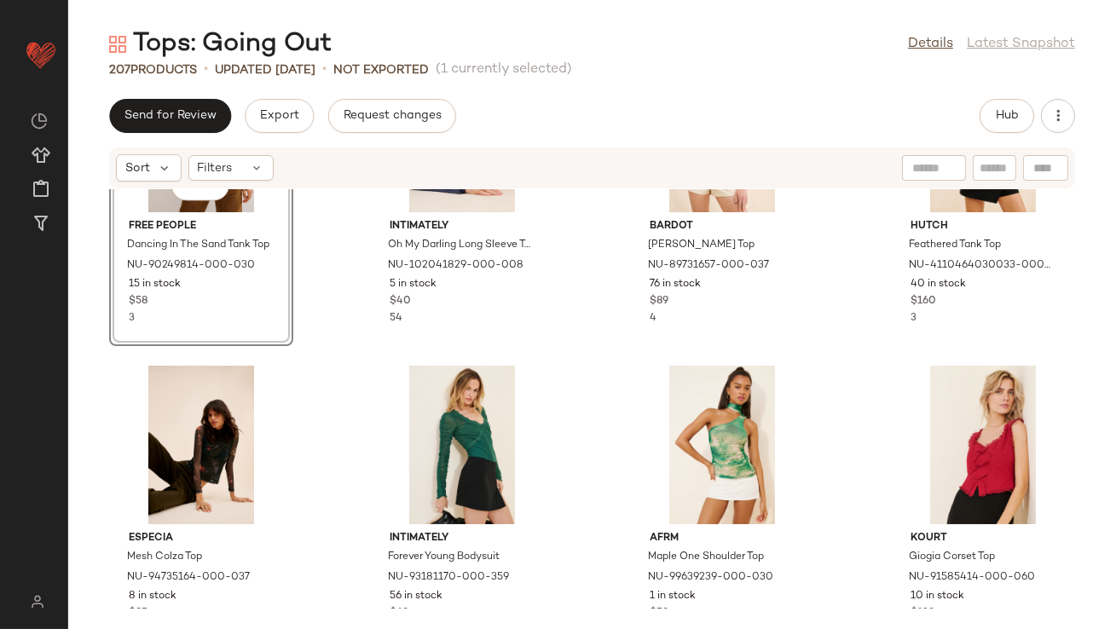
scroll to position [6814, 0]
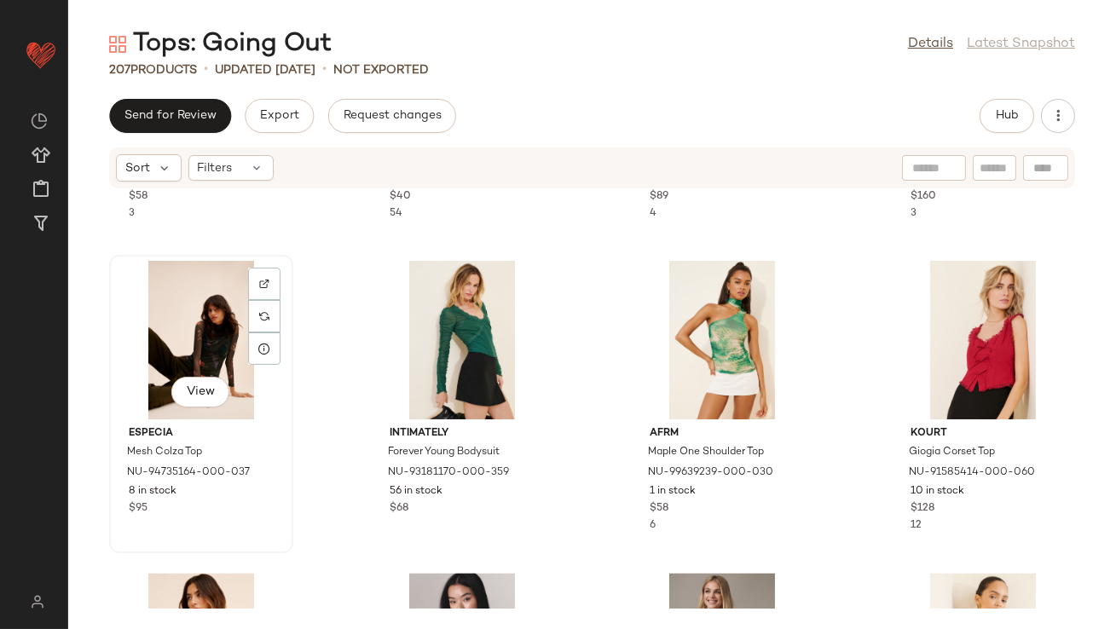
click at [209, 361] on div "View" at bounding box center [201, 340] width 172 height 159
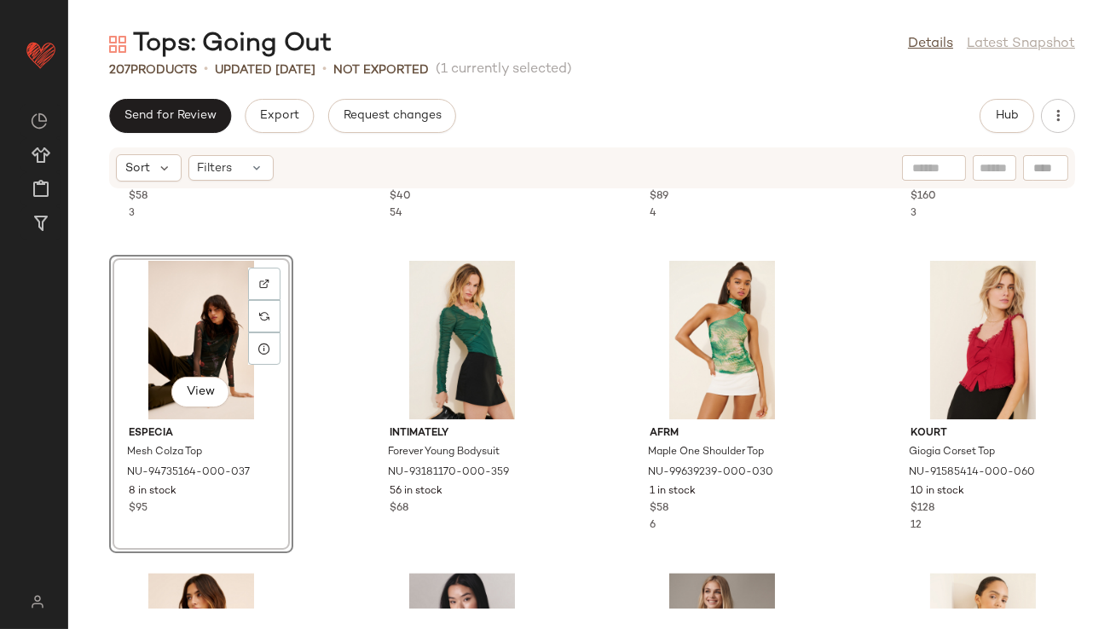
drag, startPoint x: 209, startPoint y: 360, endPoint x: 357, endPoint y: 270, distance: 173.2
click at [357, 270] on div "Free People Dancing In The Sand Tank Top NU-90249814-000-030 15 in stock $58 3 …" at bounding box center [591, 398] width 1047 height 419
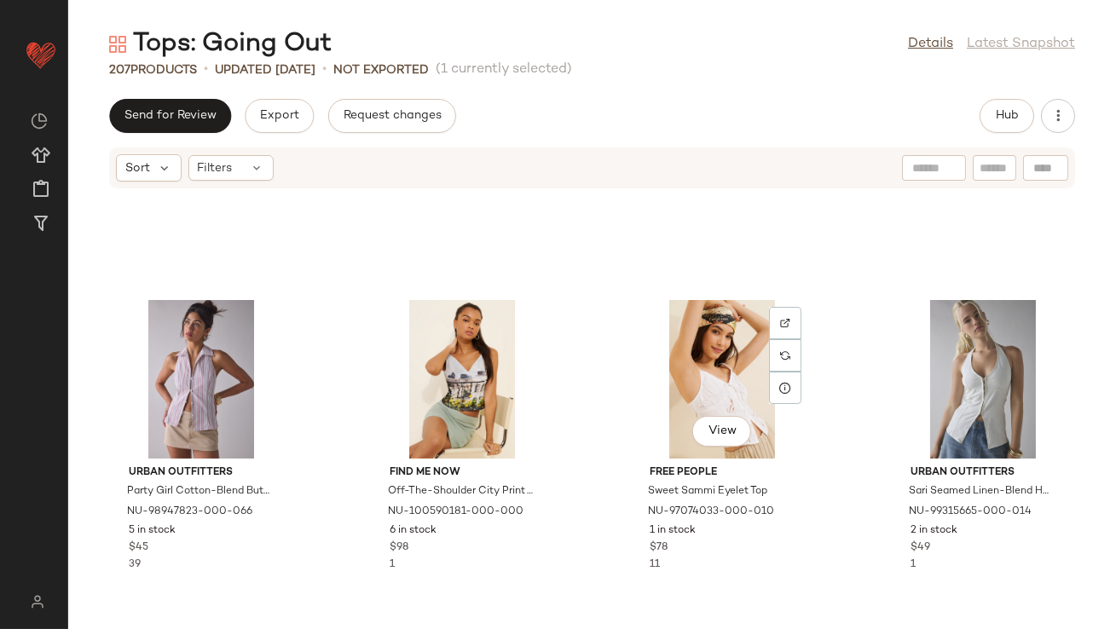
scroll to position [14560, 0]
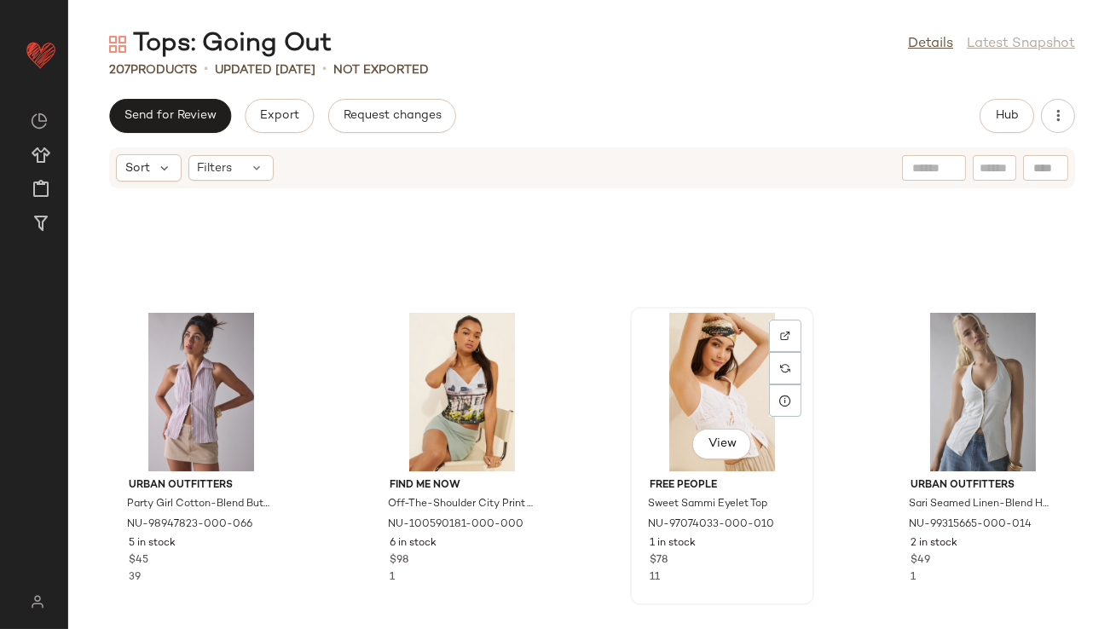
click at [711, 380] on div "View" at bounding box center [722, 392] width 172 height 159
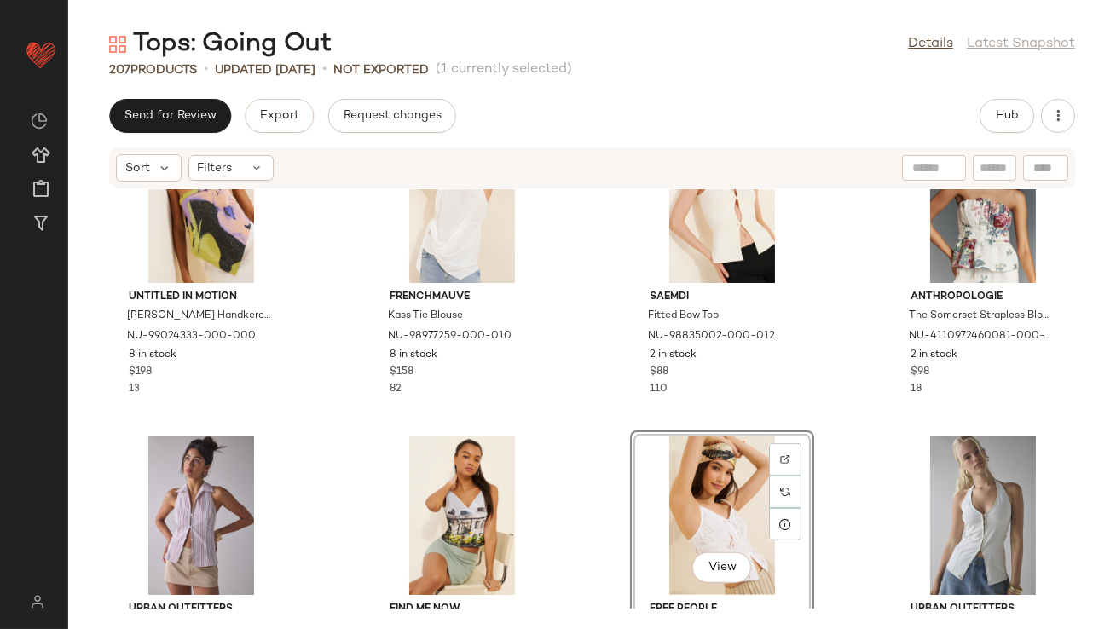
click at [573, 398] on div "Untitled in Motion Poma Handkerchief Top NU-99024333-000-000 8 in stock $198 13…" at bounding box center [591, 398] width 1047 height 419
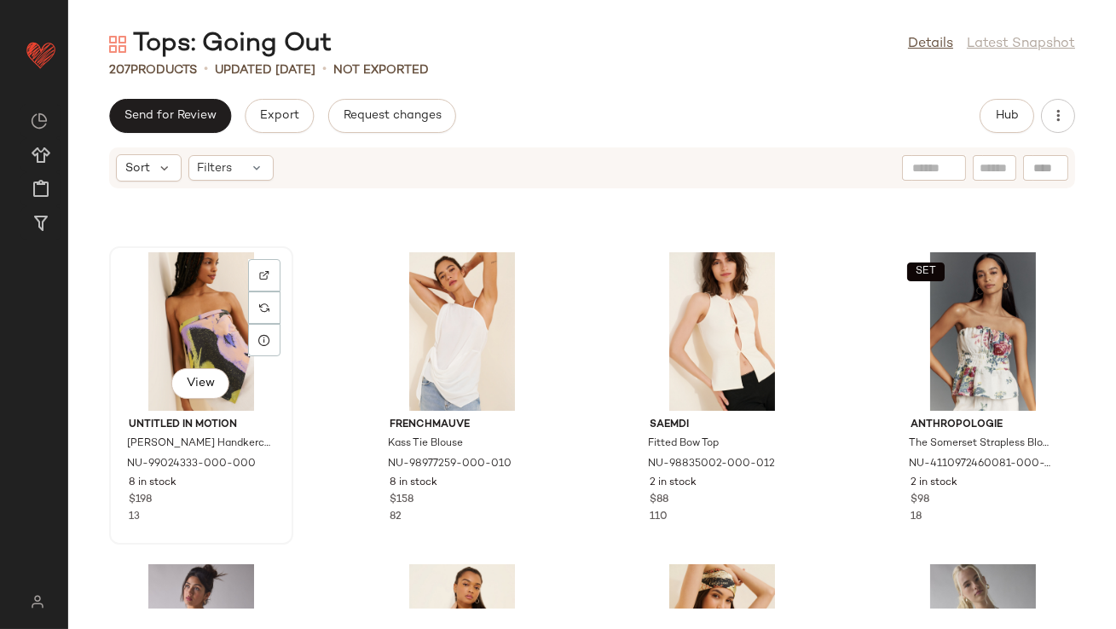
click at [182, 314] on div "View" at bounding box center [201, 331] width 172 height 159
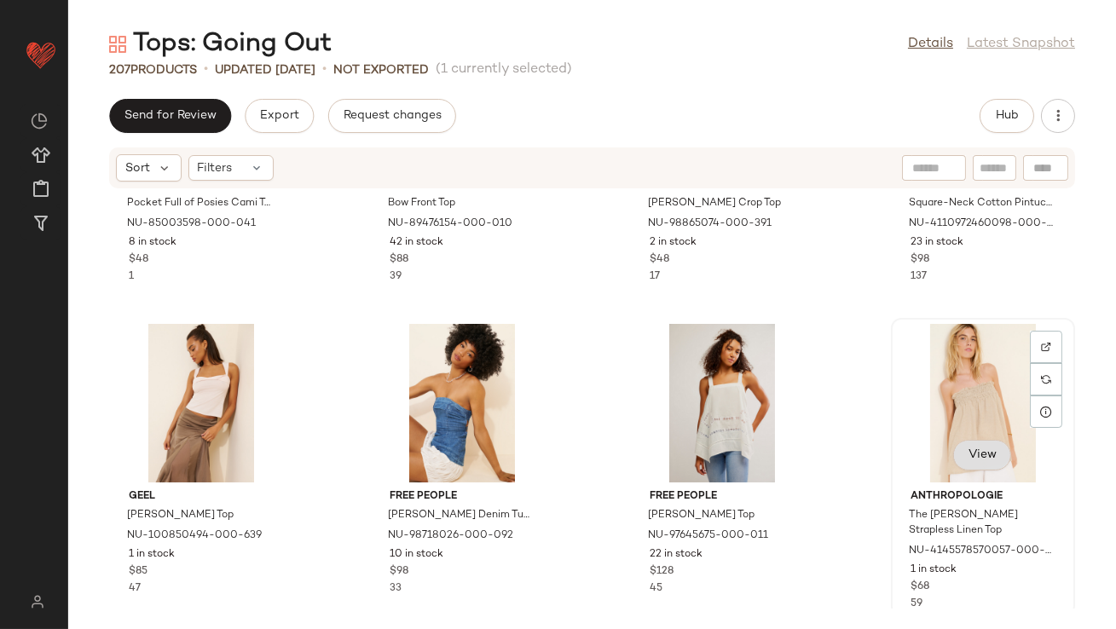
scroll to position [15803, 0]
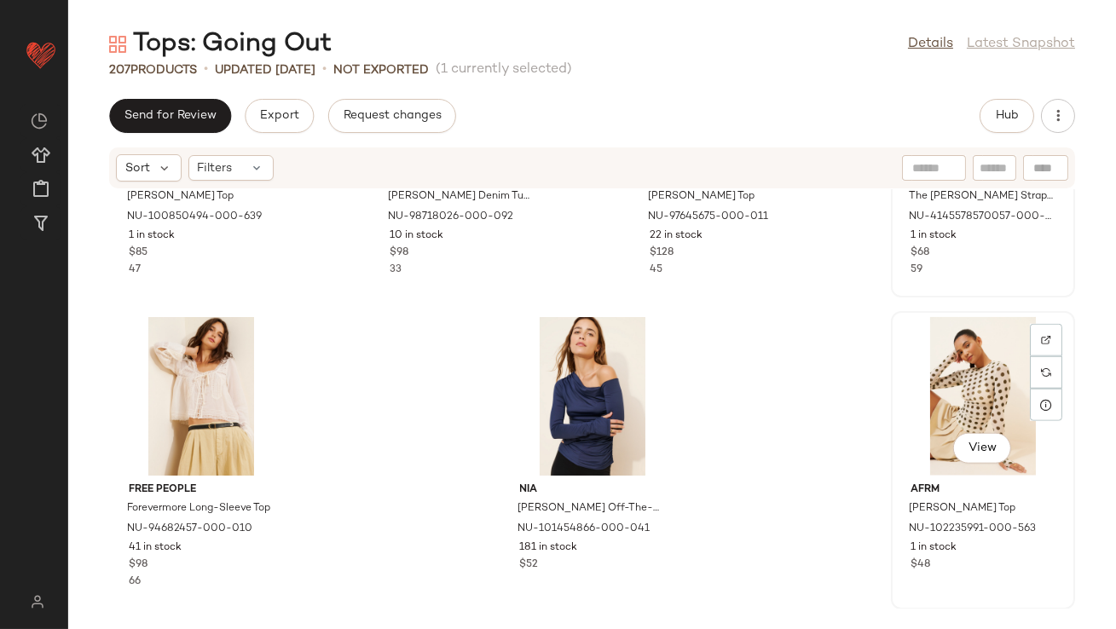
click at [949, 408] on div "View" at bounding box center [983, 396] width 172 height 159
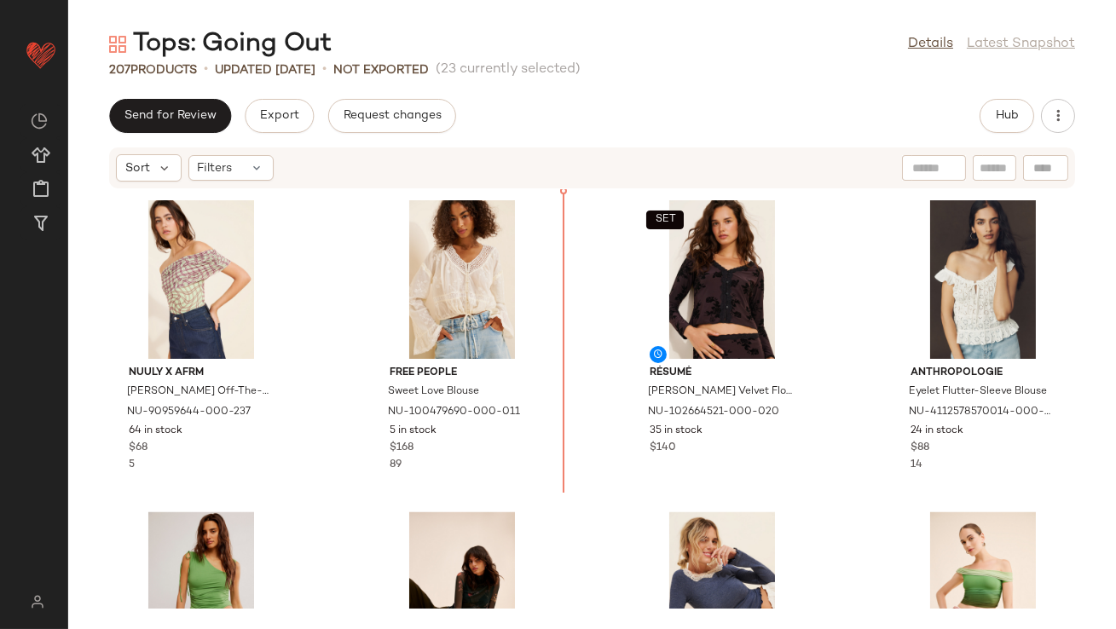
scroll to position [6175, 0]
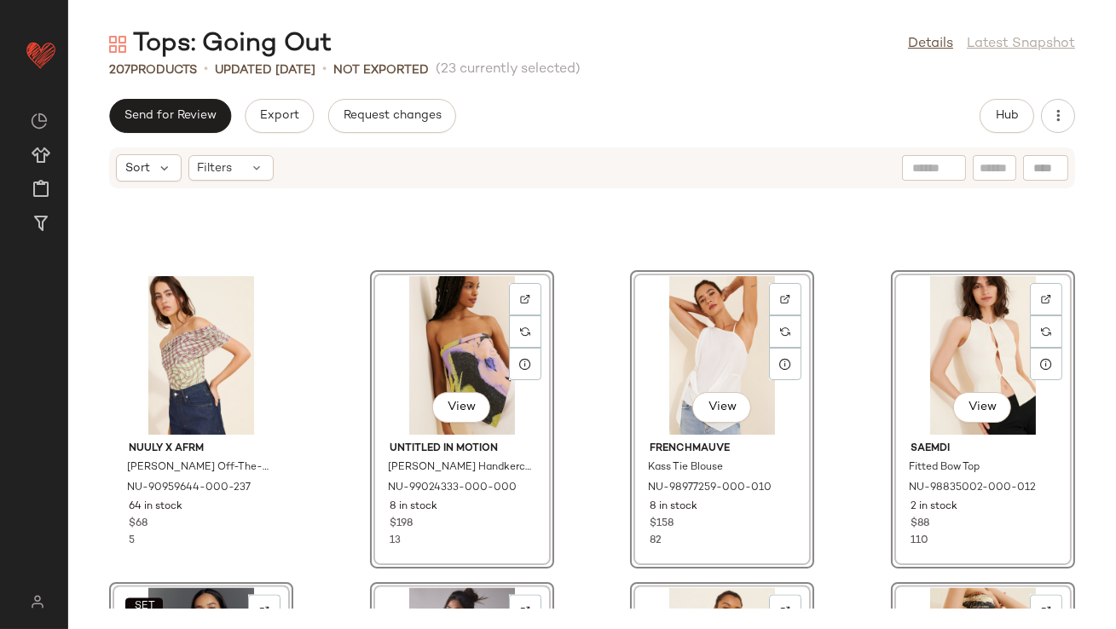
click at [337, 474] on div "Nuuly x AFRM Divya Off-The-Shoulder Bodysuit NU-90959644-000-237 64 in stock $6…" at bounding box center [591, 398] width 1047 height 419
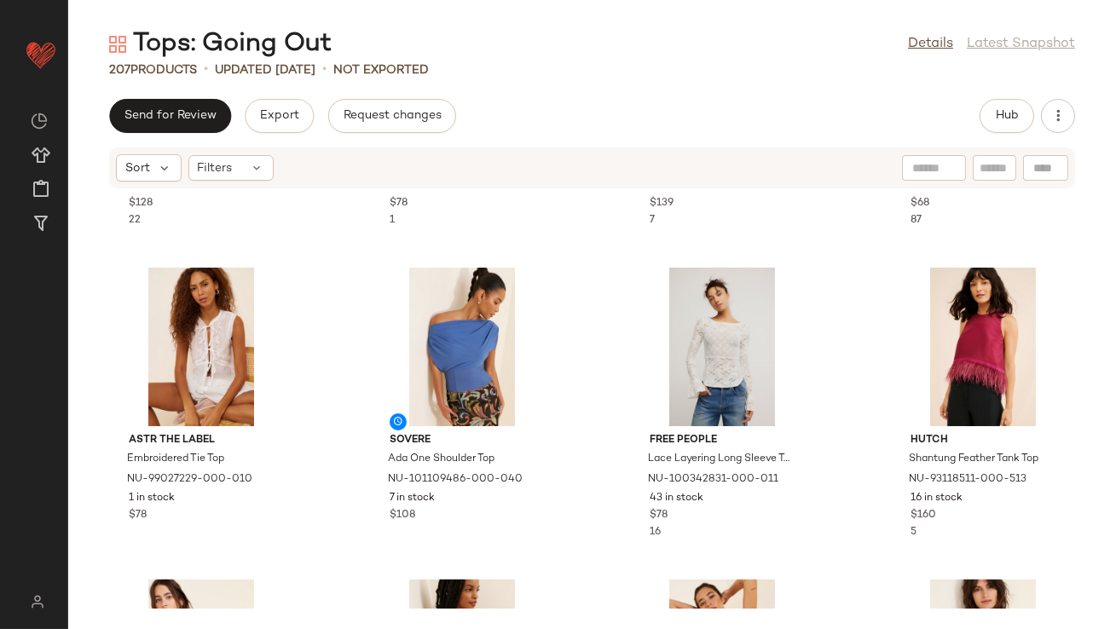
scroll to position [5984, 0]
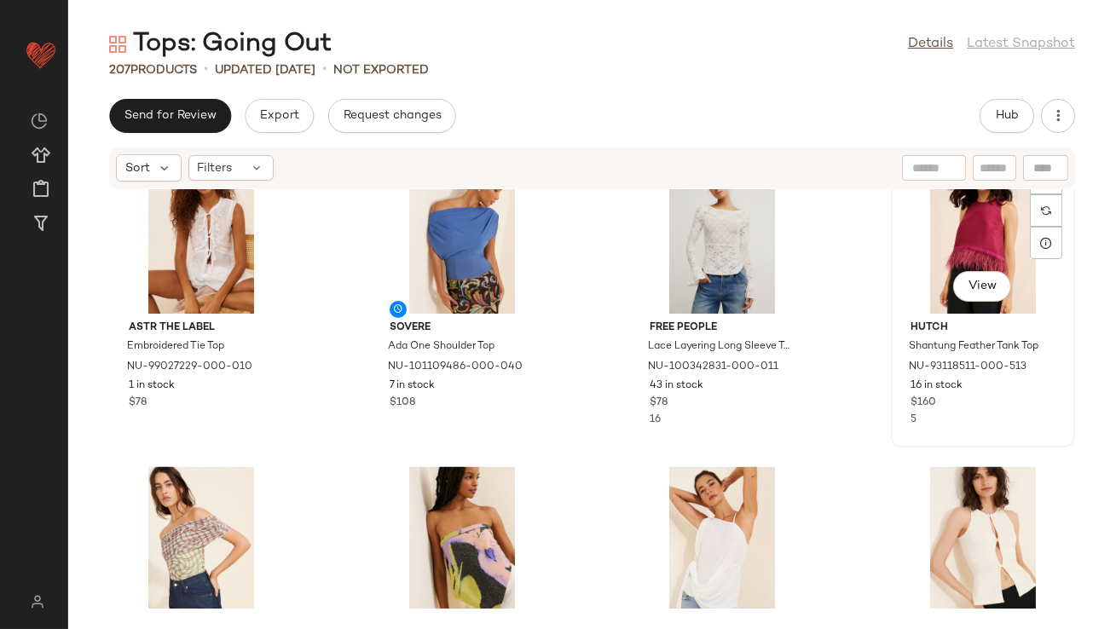
click at [917, 259] on div "View" at bounding box center [983, 234] width 172 height 159
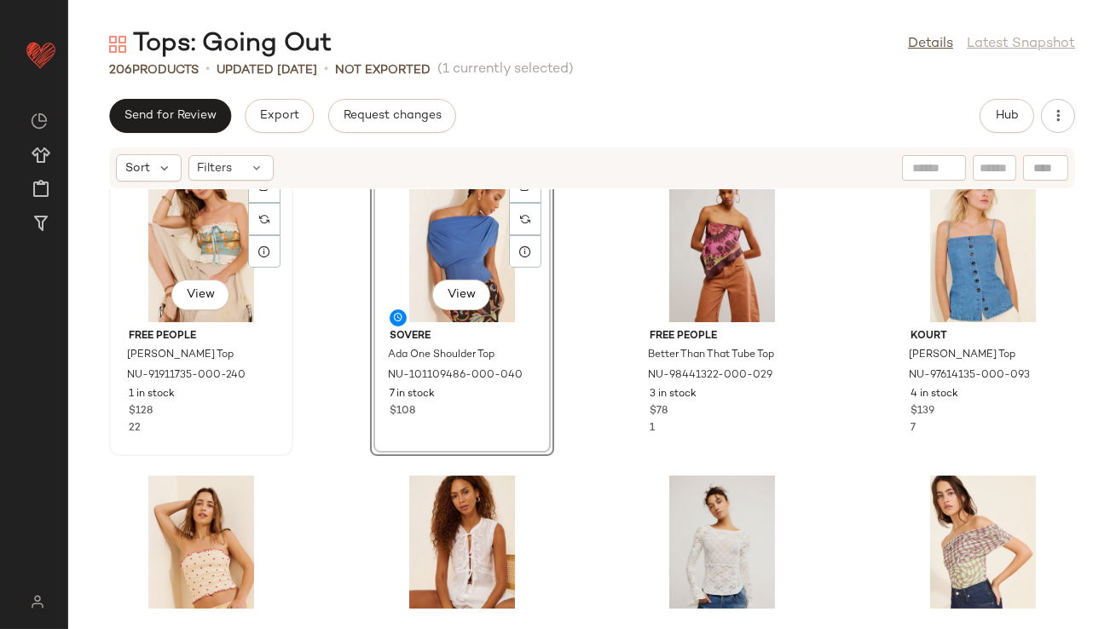
scroll to position [5662, 0]
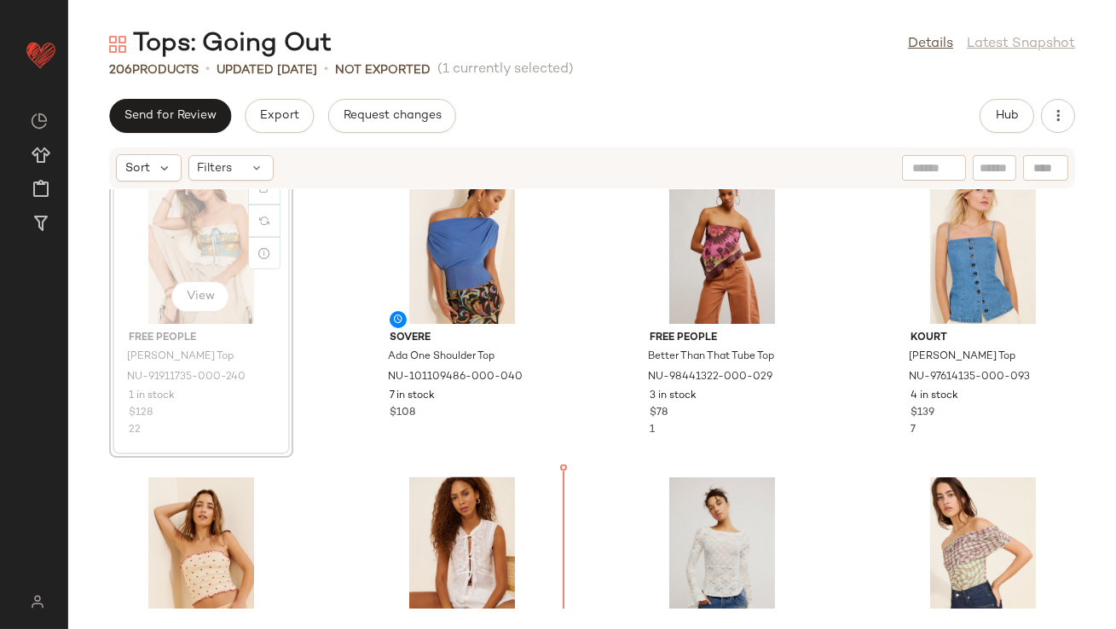
drag, startPoint x: 228, startPoint y: 254, endPoint x: 235, endPoint y: 260, distance: 9.1
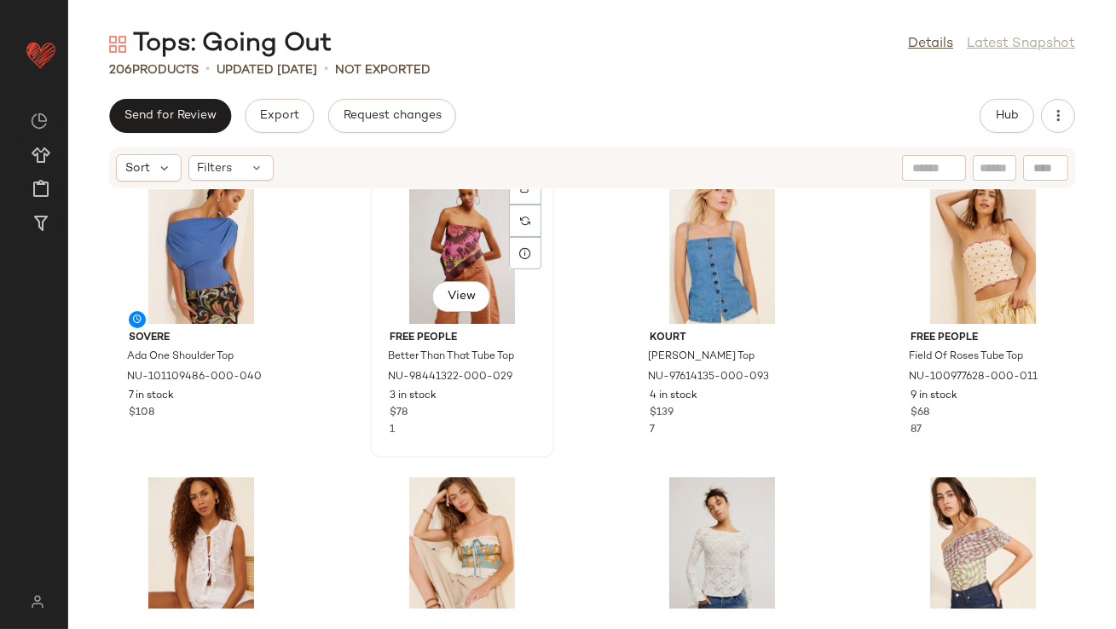
click at [446, 216] on div "View" at bounding box center [462, 244] width 172 height 159
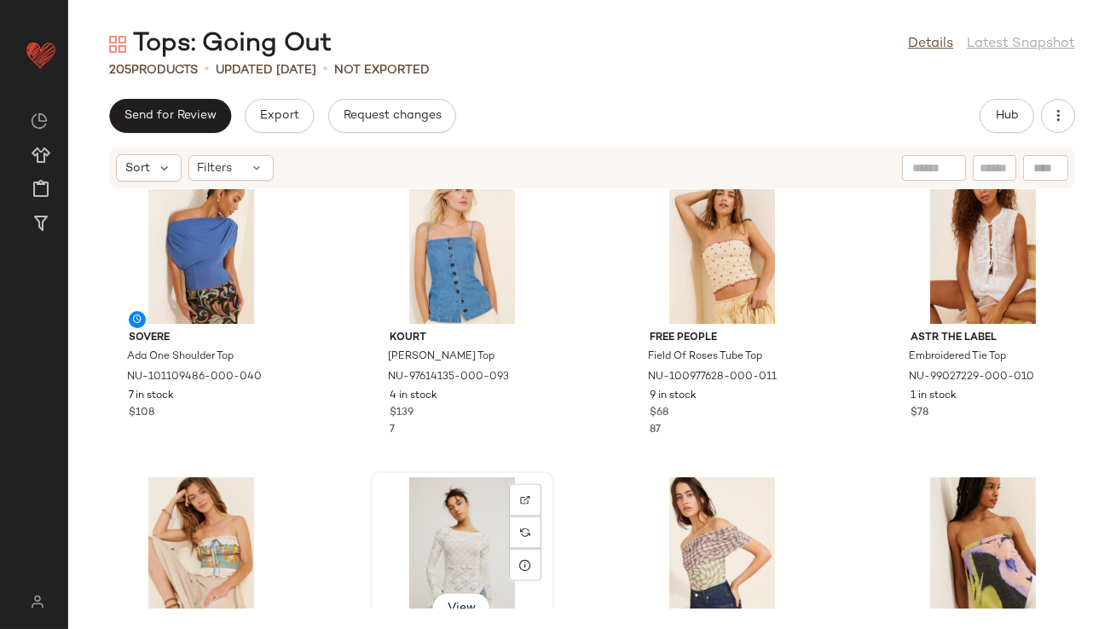
scroll to position [5625, 0]
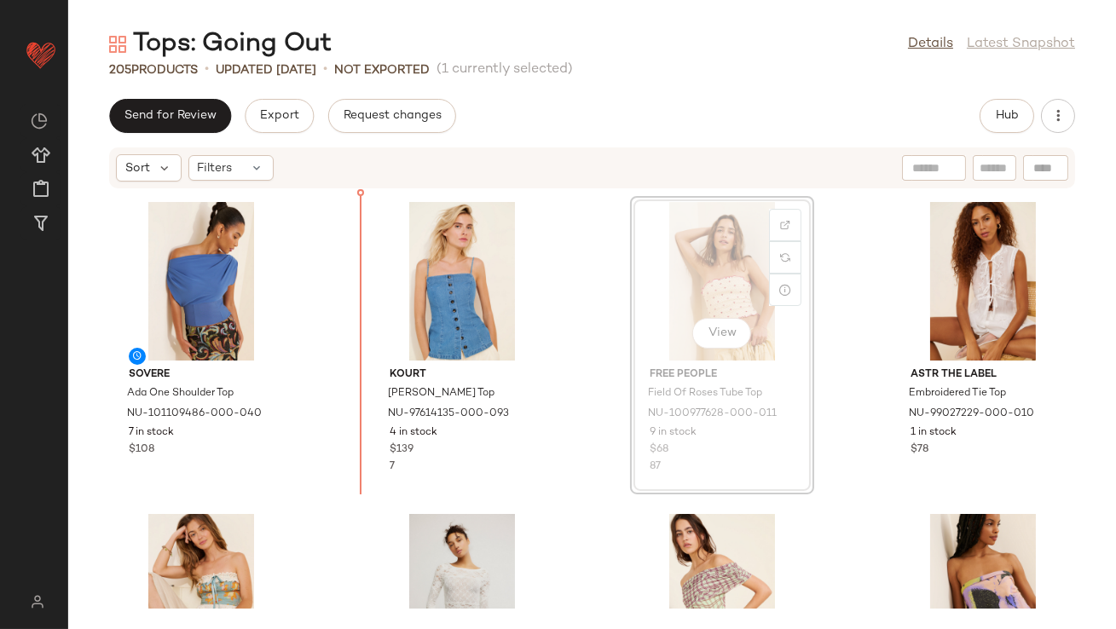
drag, startPoint x: 696, startPoint y: 299, endPoint x: 675, endPoint y: 301, distance: 21.4
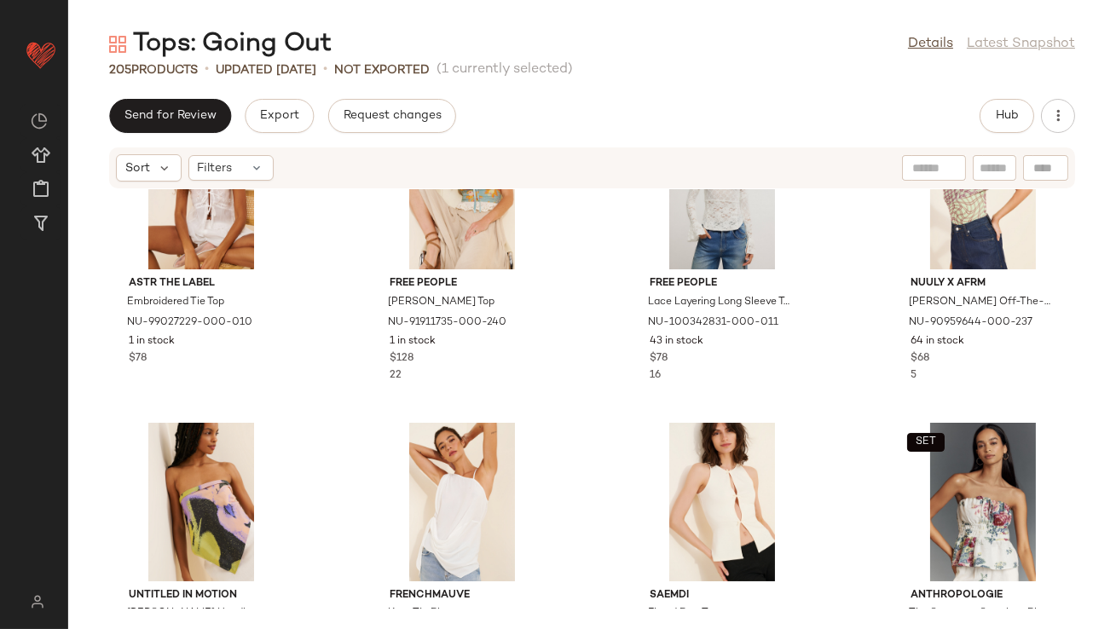
scroll to position [6187, 0]
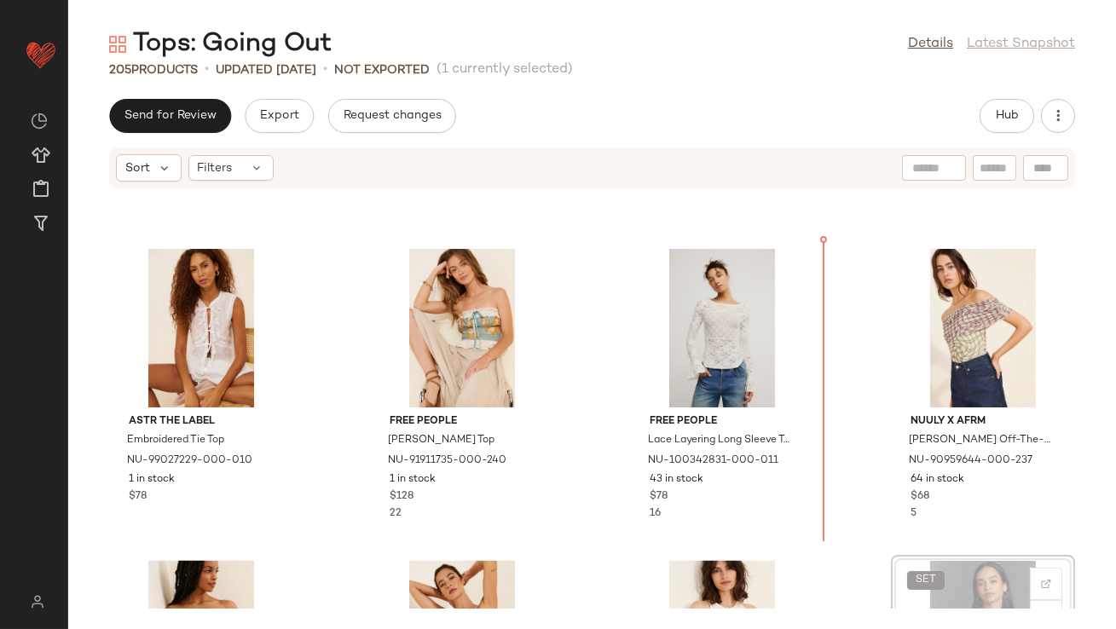
scroll to position [5847, 0]
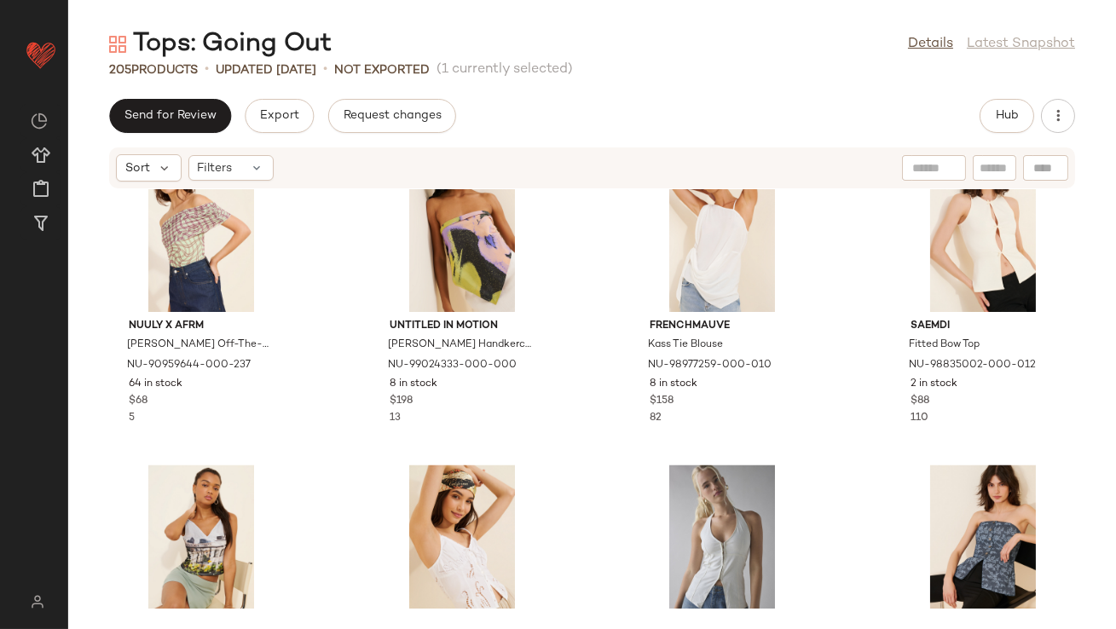
scroll to position [6362, 0]
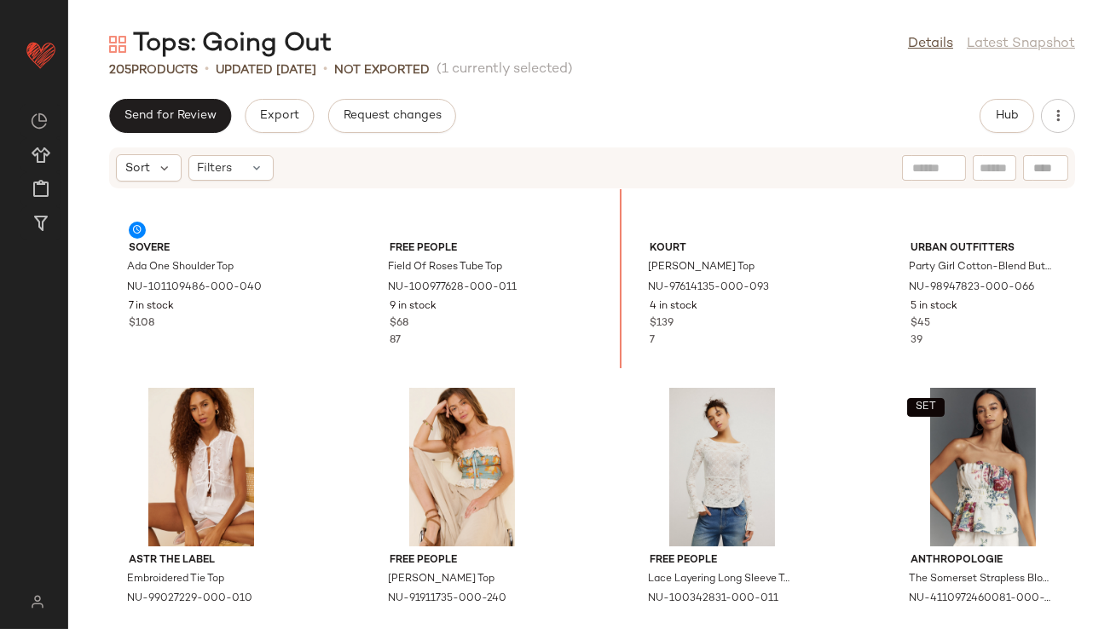
scroll to position [5747, 0]
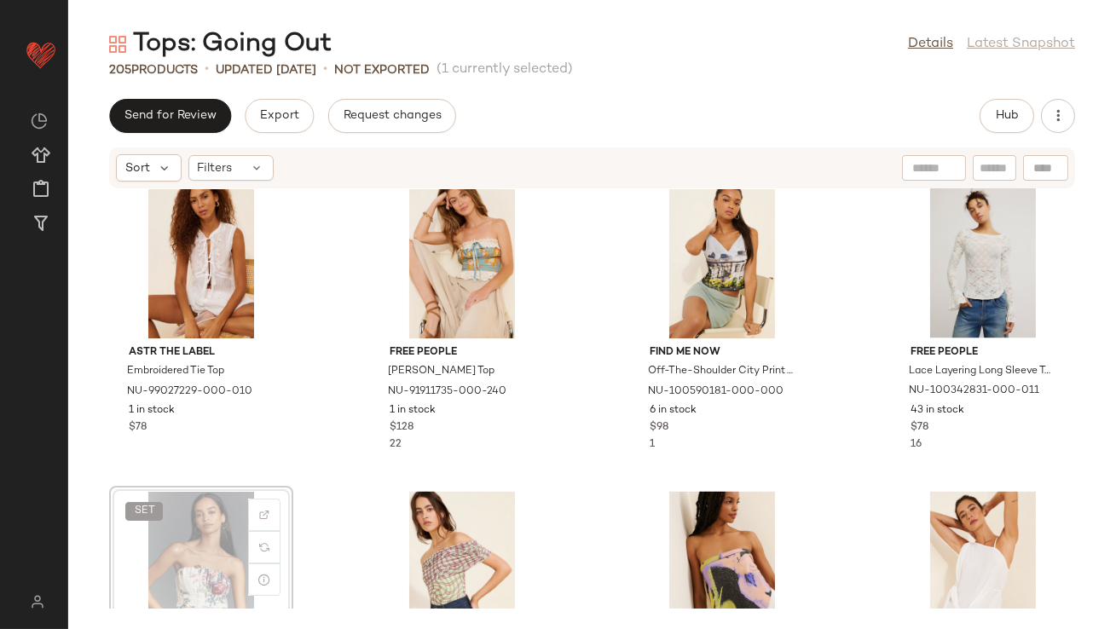
scroll to position [5961, 0]
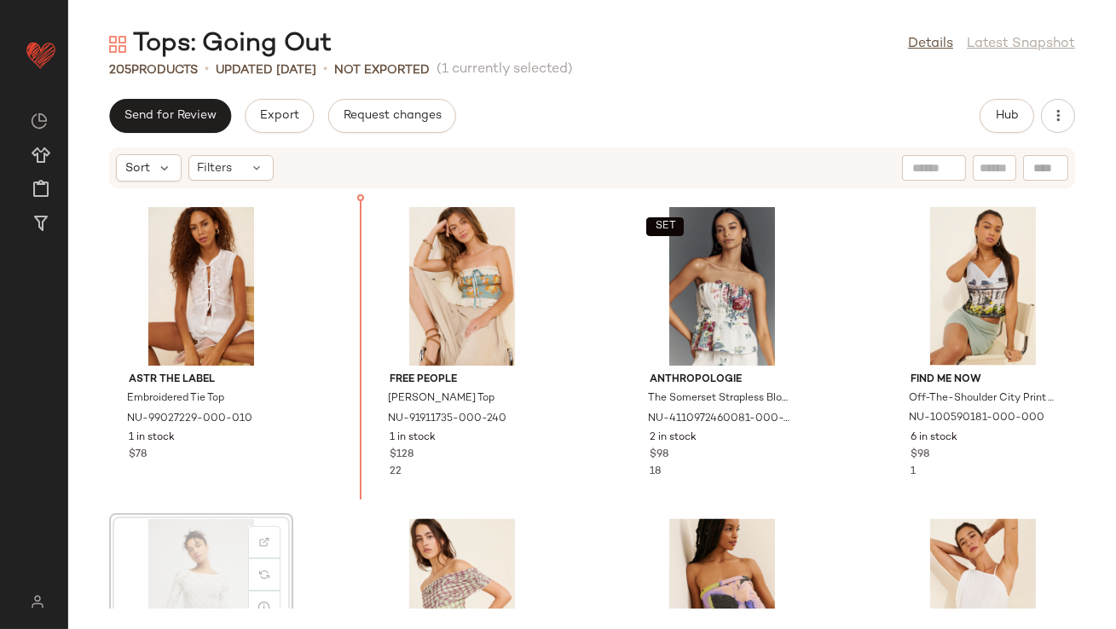
scroll to position [5933, 0]
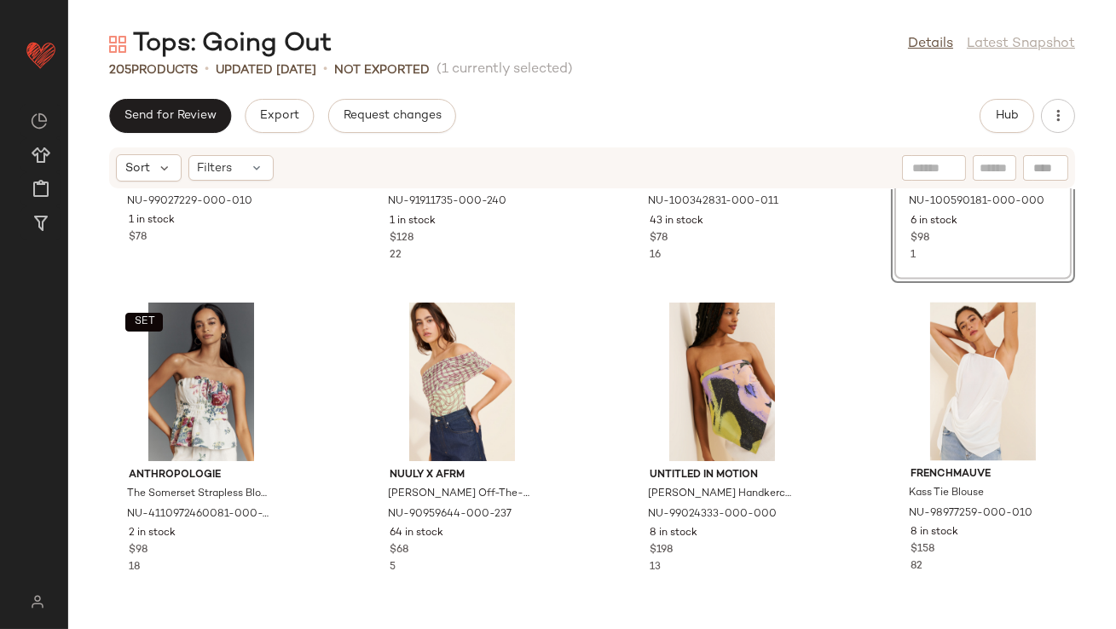
scroll to position [6152, 0]
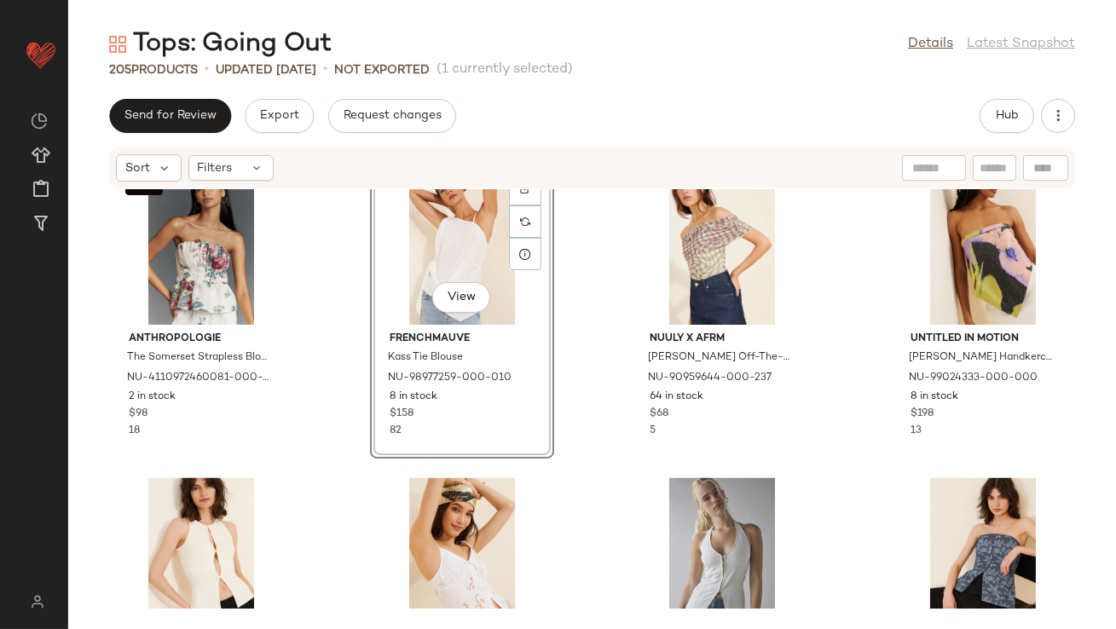
scroll to position [6299, 0]
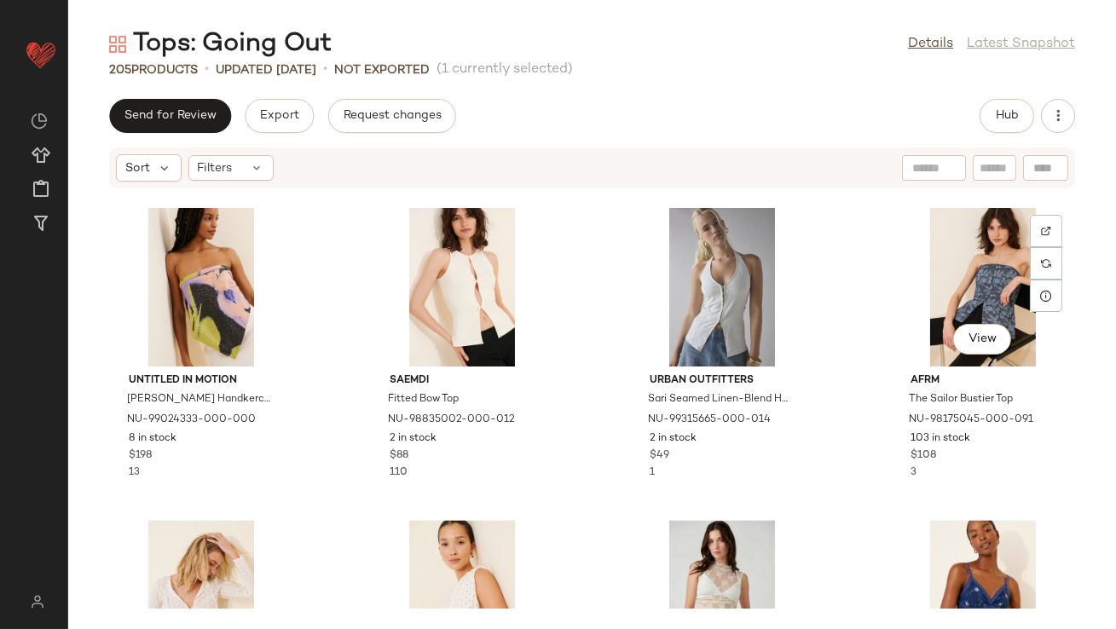
scroll to position [6559, 0]
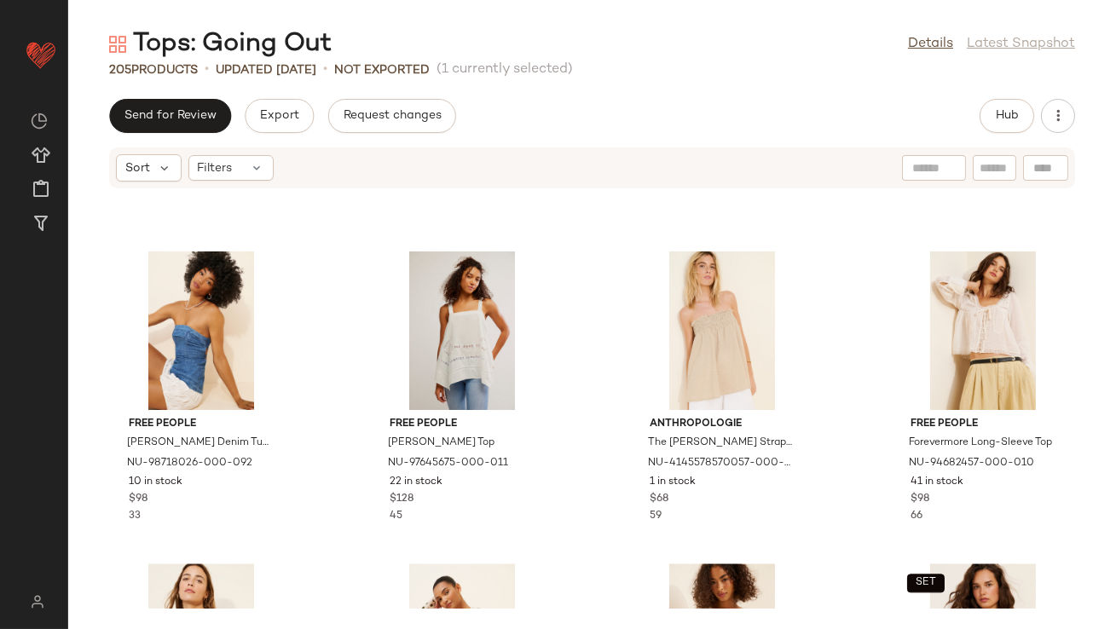
scroll to position [7508, 0]
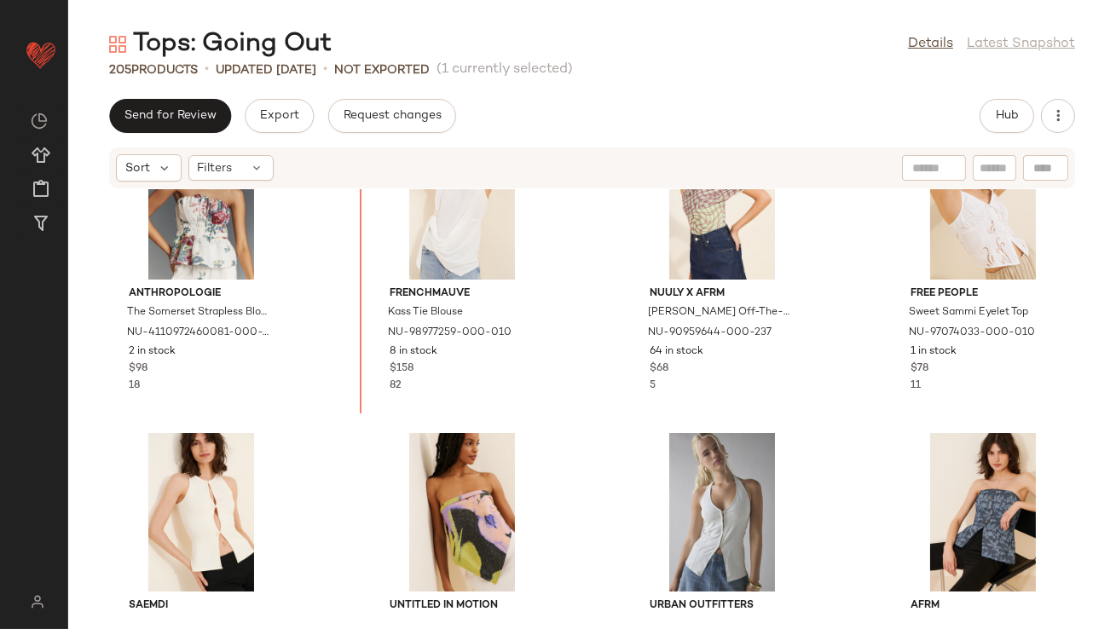
scroll to position [6330, 0]
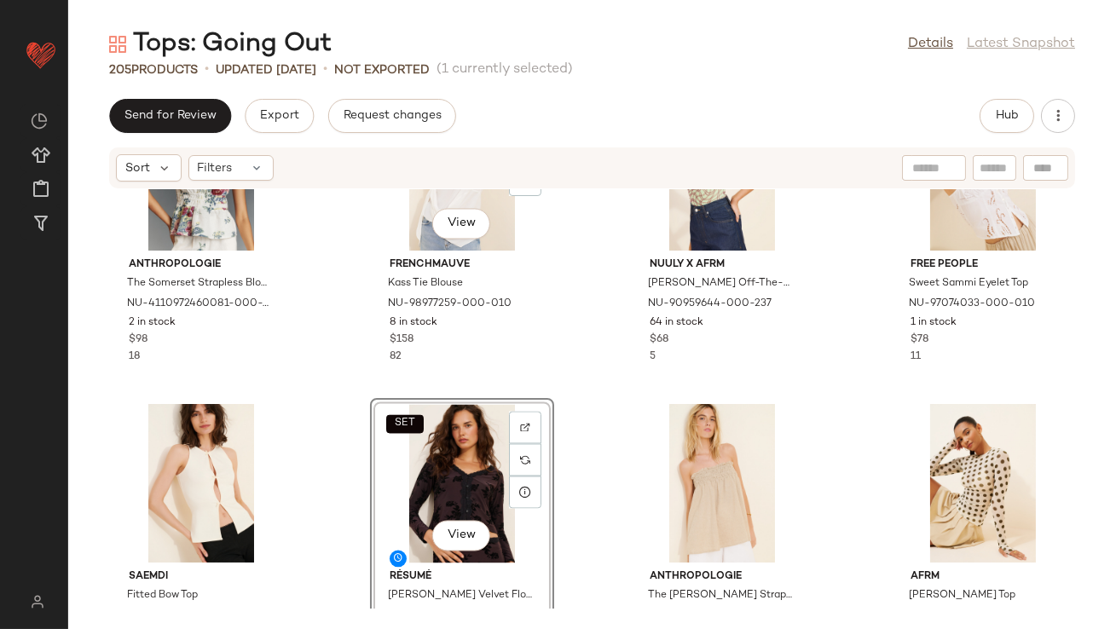
scroll to position [6386, 0]
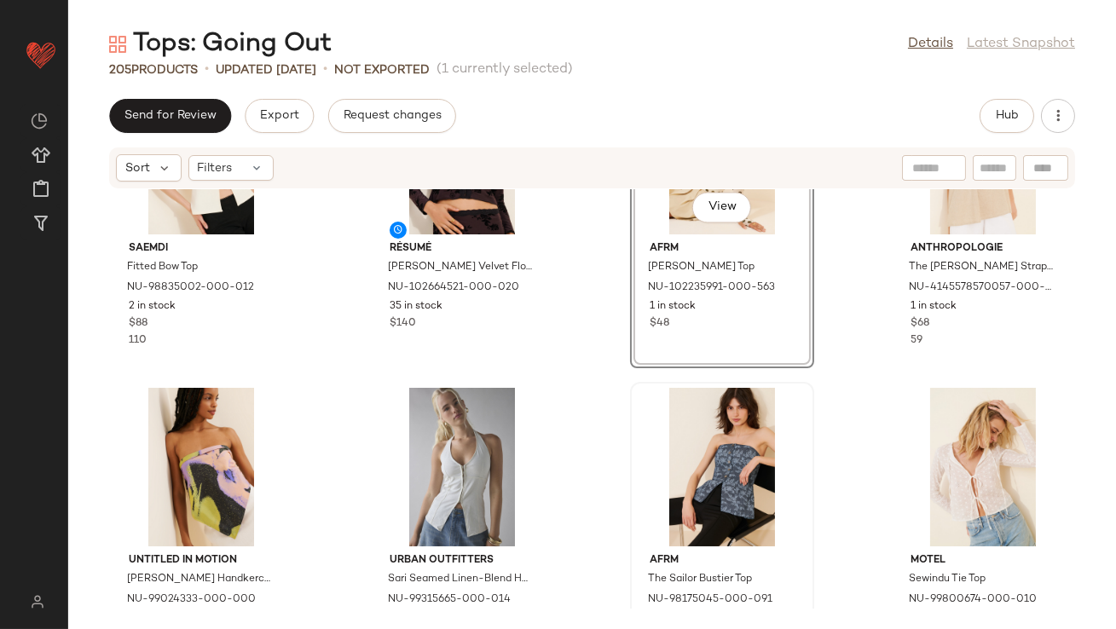
scroll to position [6691, 0]
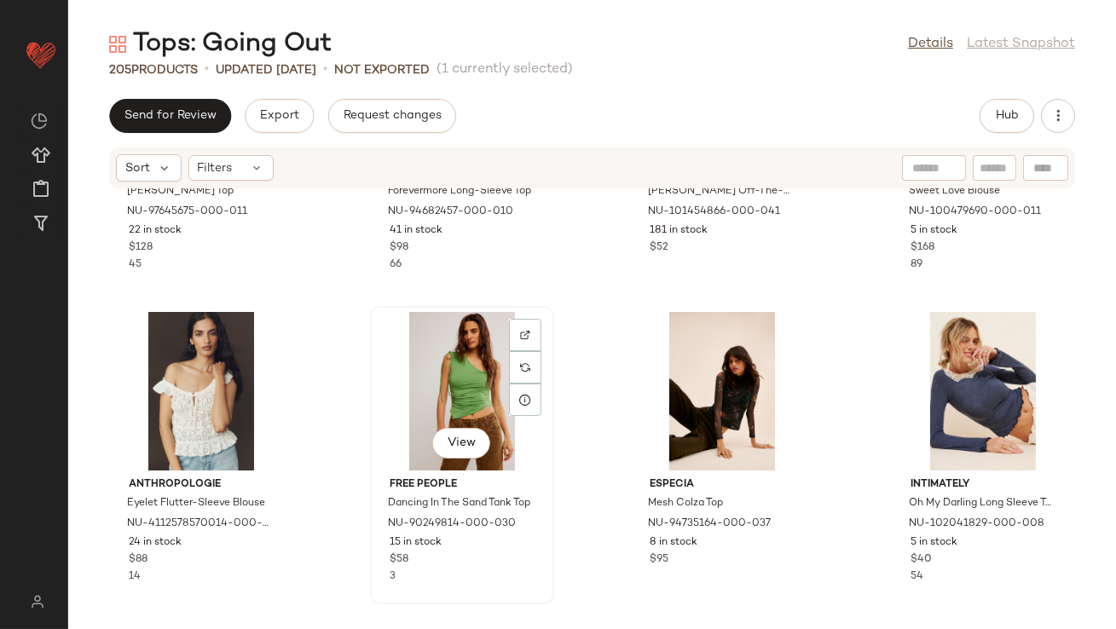
scroll to position [8189, 0]
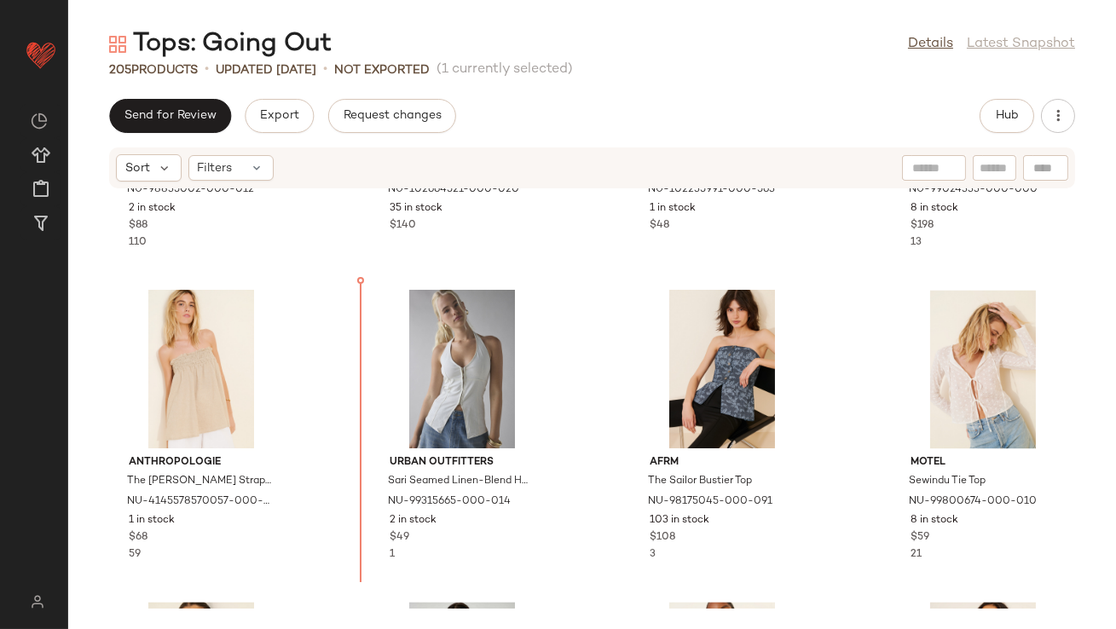
scroll to position [6794, 0]
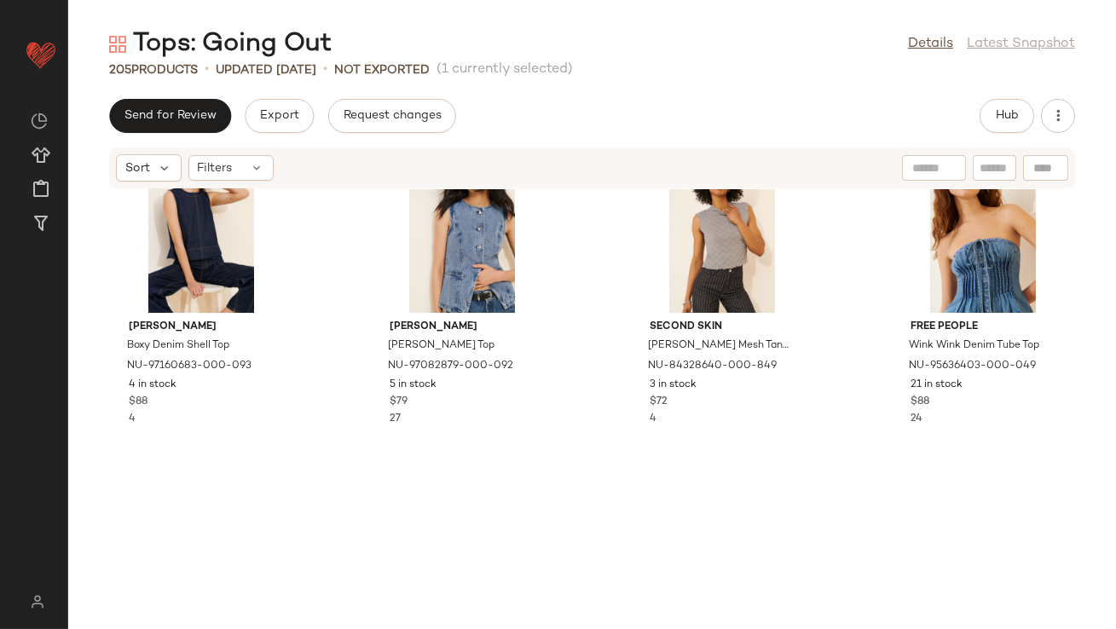
scroll to position [10962, 0]
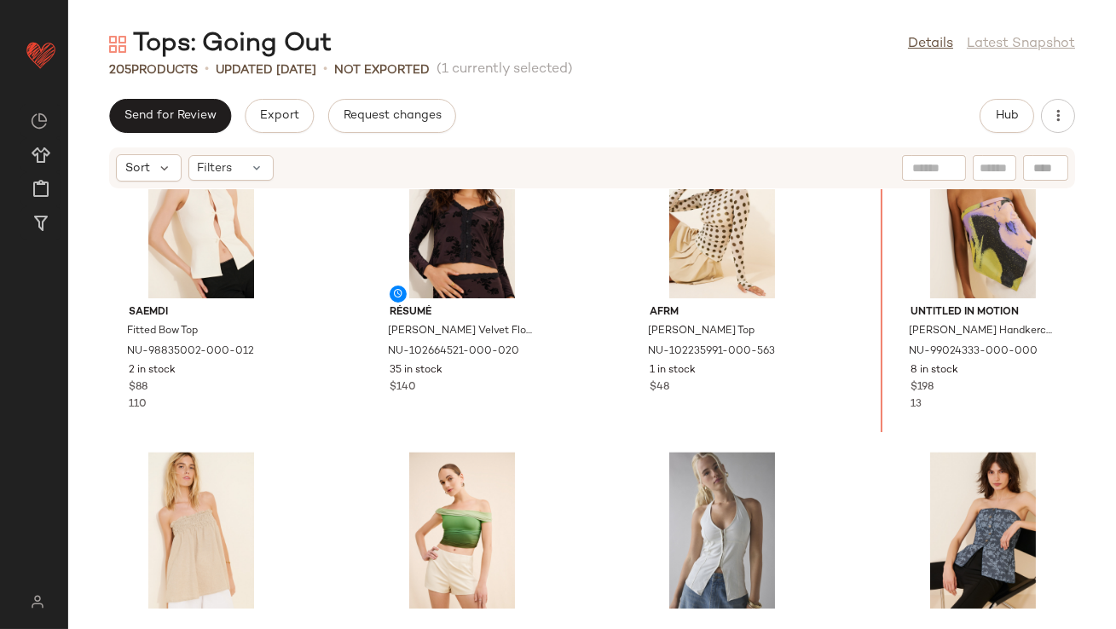
scroll to position [6622, 0]
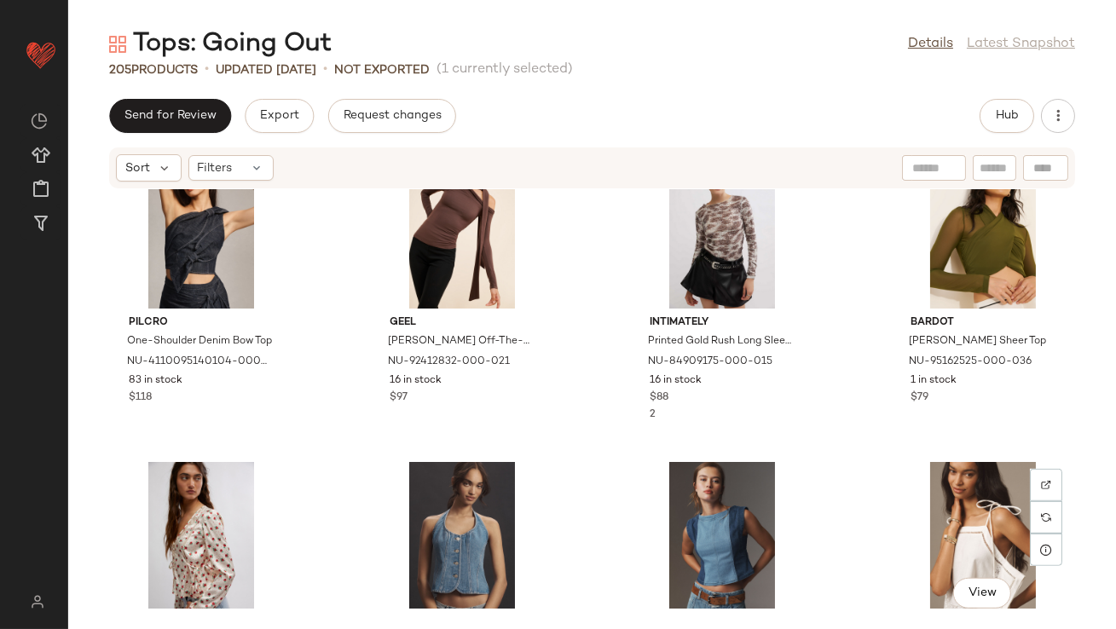
scroll to position [14361, 0]
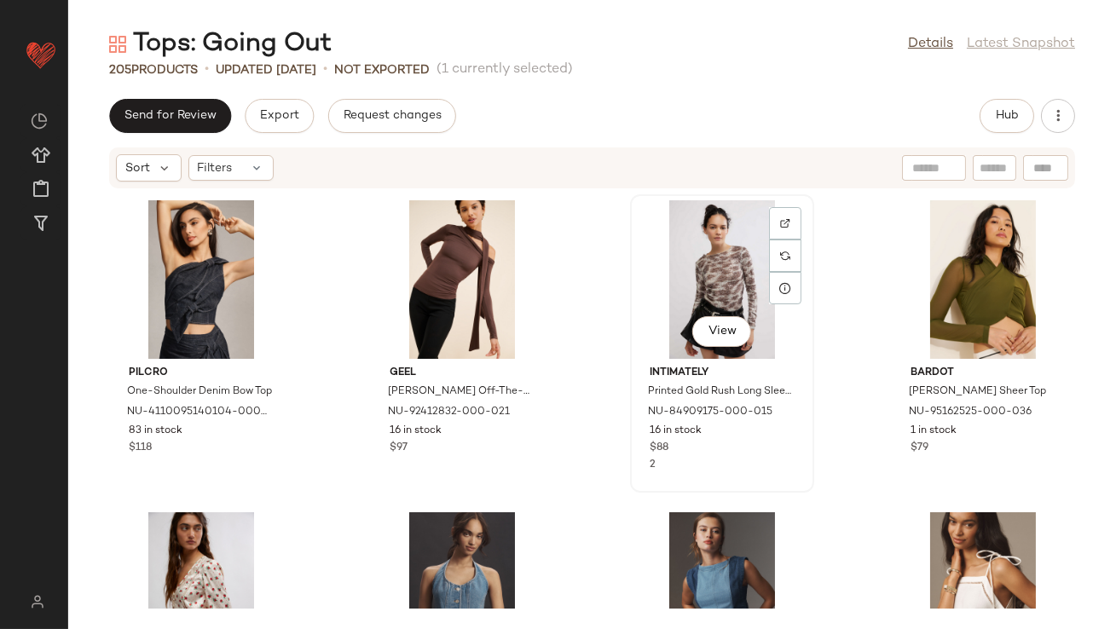
click at [719, 249] on div "View" at bounding box center [722, 279] width 172 height 159
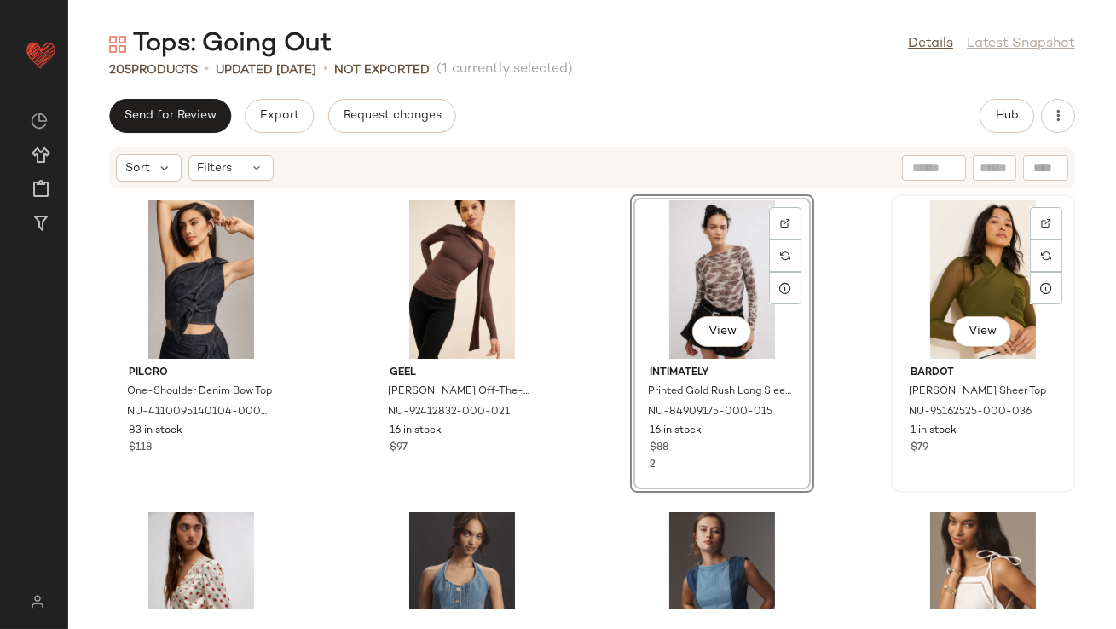
click at [960, 301] on div "View" at bounding box center [983, 279] width 172 height 159
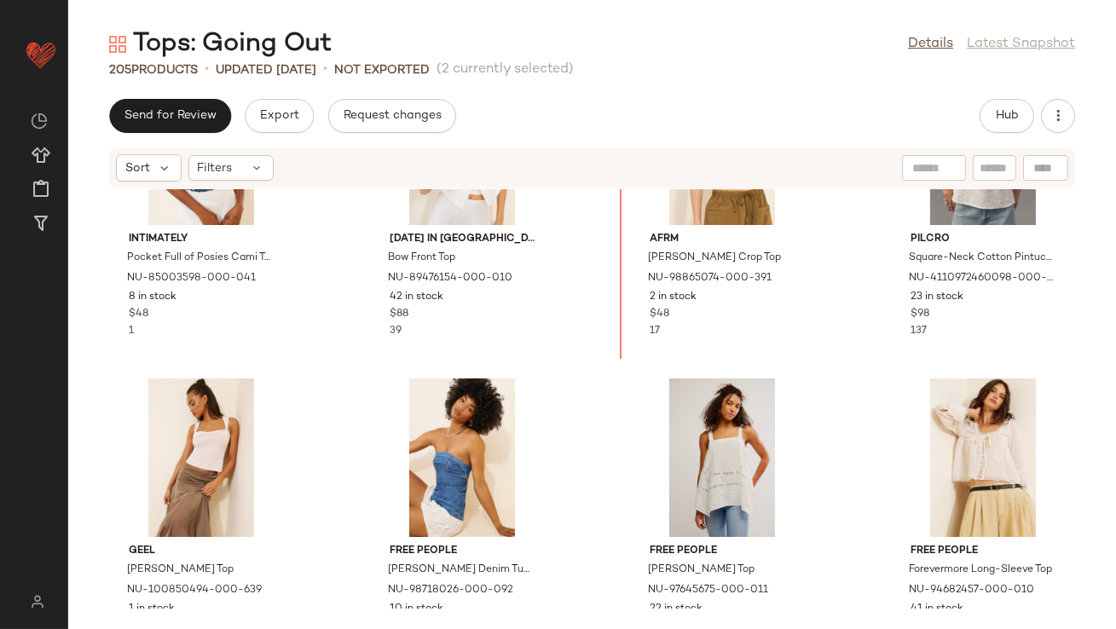
scroll to position [7540, 0]
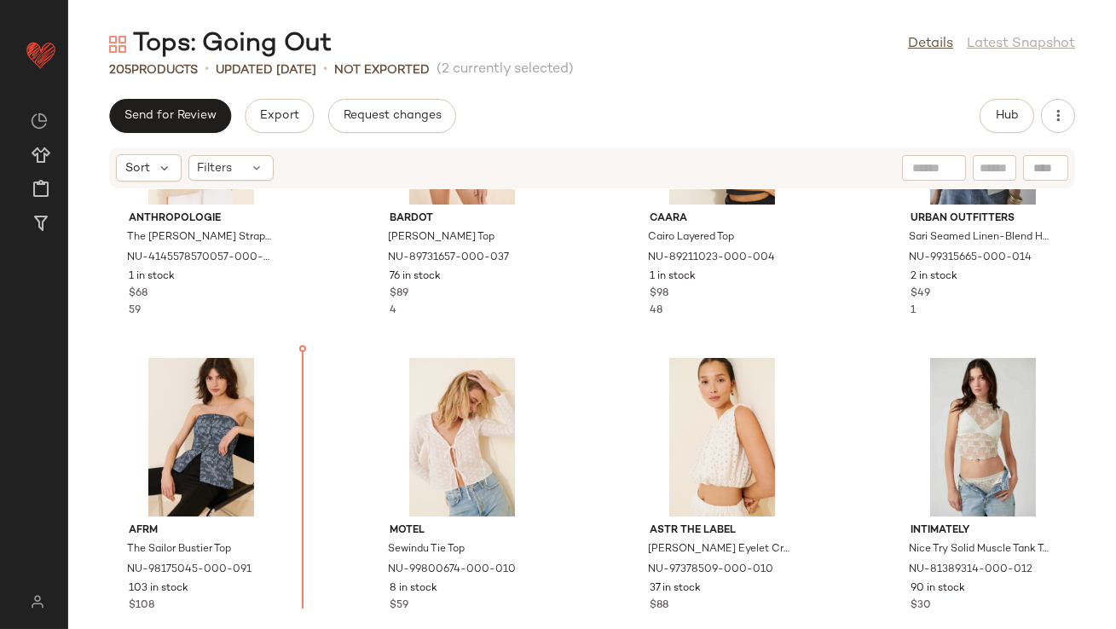
scroll to position [7075, 0]
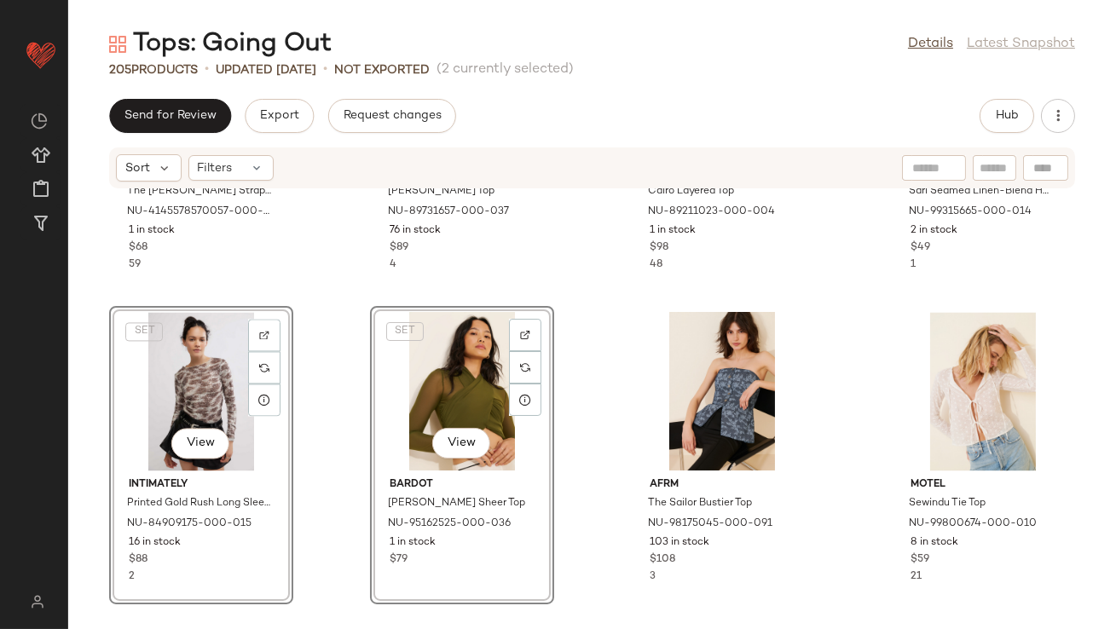
click at [326, 415] on div "Anthropologie The Aubrey Strapless Linen Top NU-4145578570057-000-014 1 in stoc…" at bounding box center [591, 398] width 1047 height 419
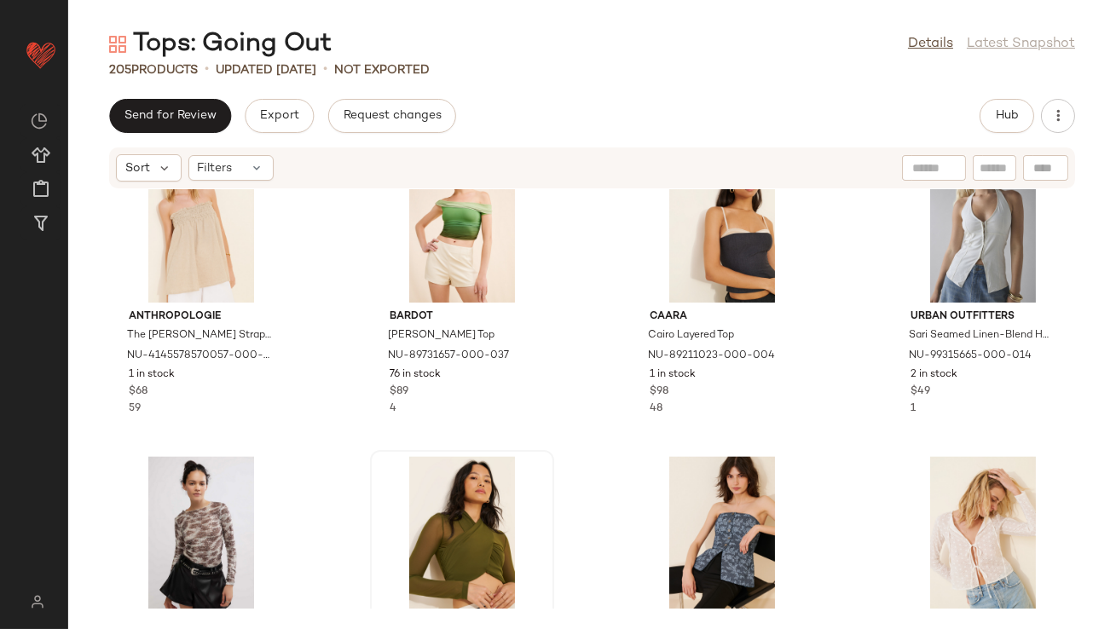
scroll to position [6943, 0]
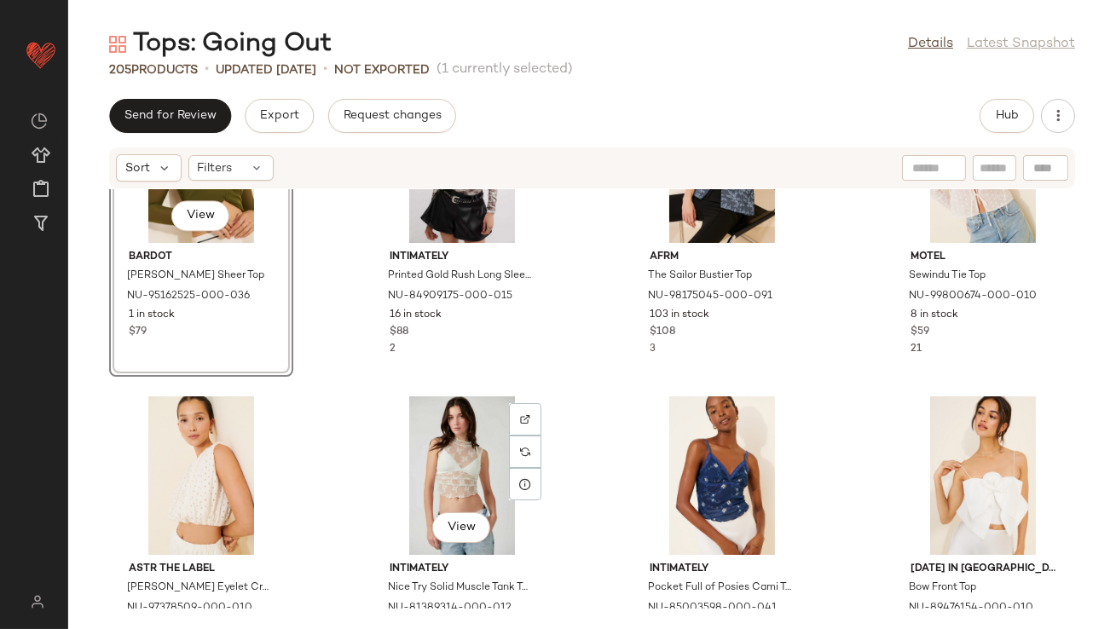
scroll to position [7465, 0]
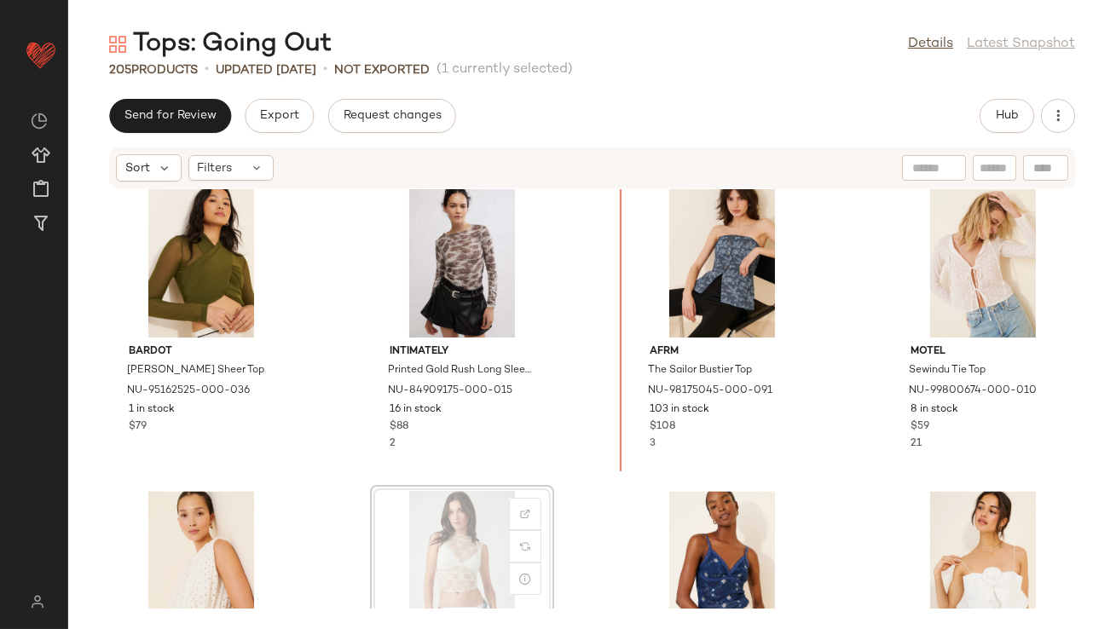
scroll to position [7182, 0]
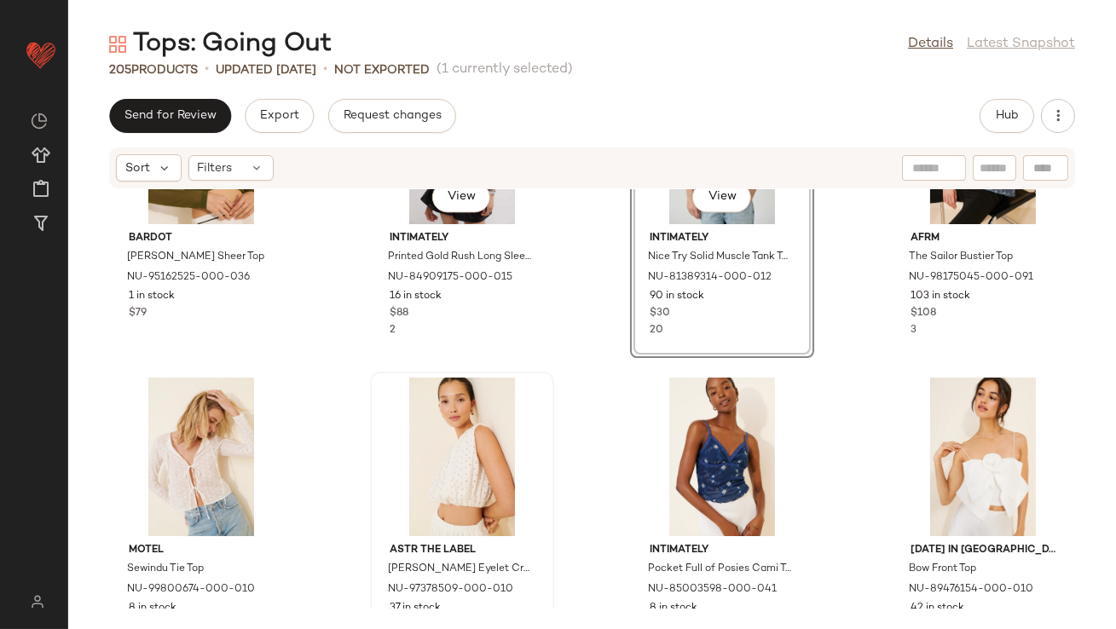
scroll to position [7369, 0]
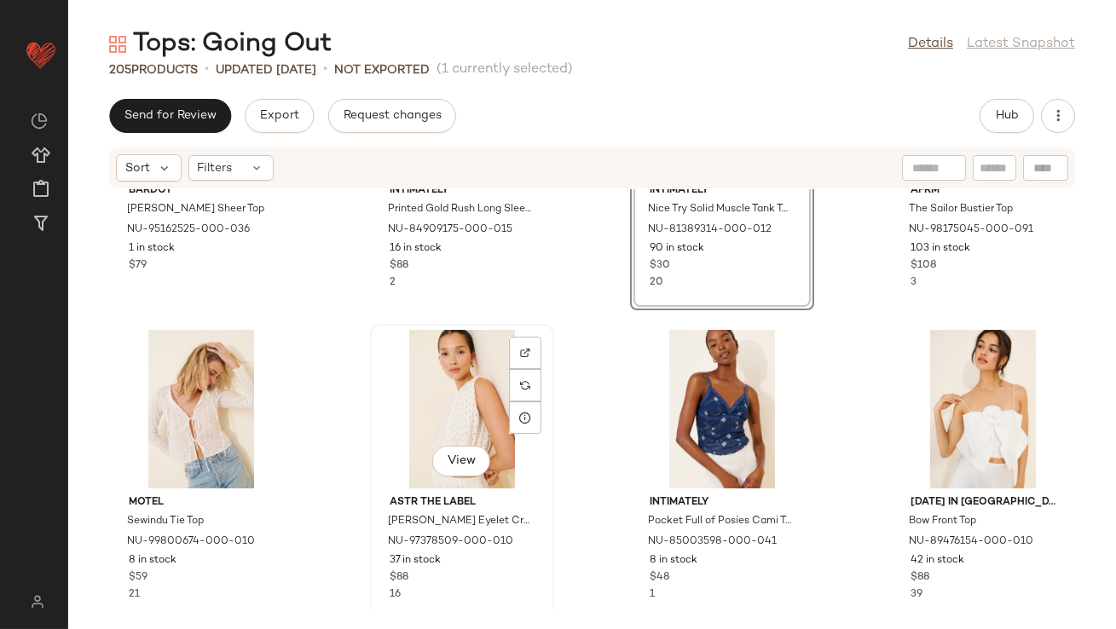
click at [413, 419] on div "View" at bounding box center [462, 409] width 172 height 159
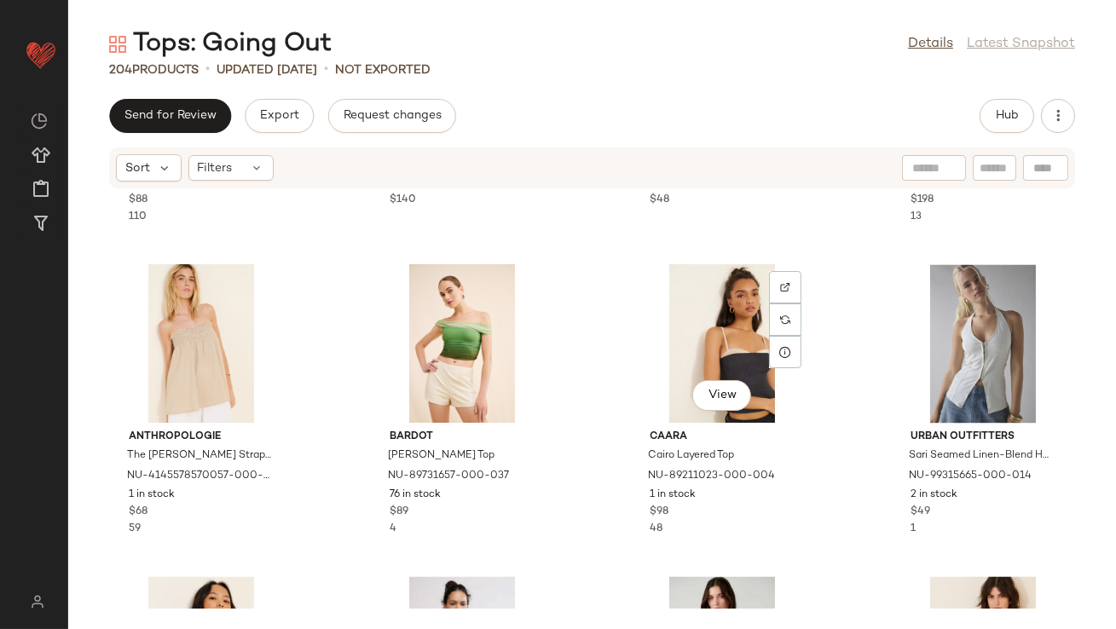
scroll to position [6949, 0]
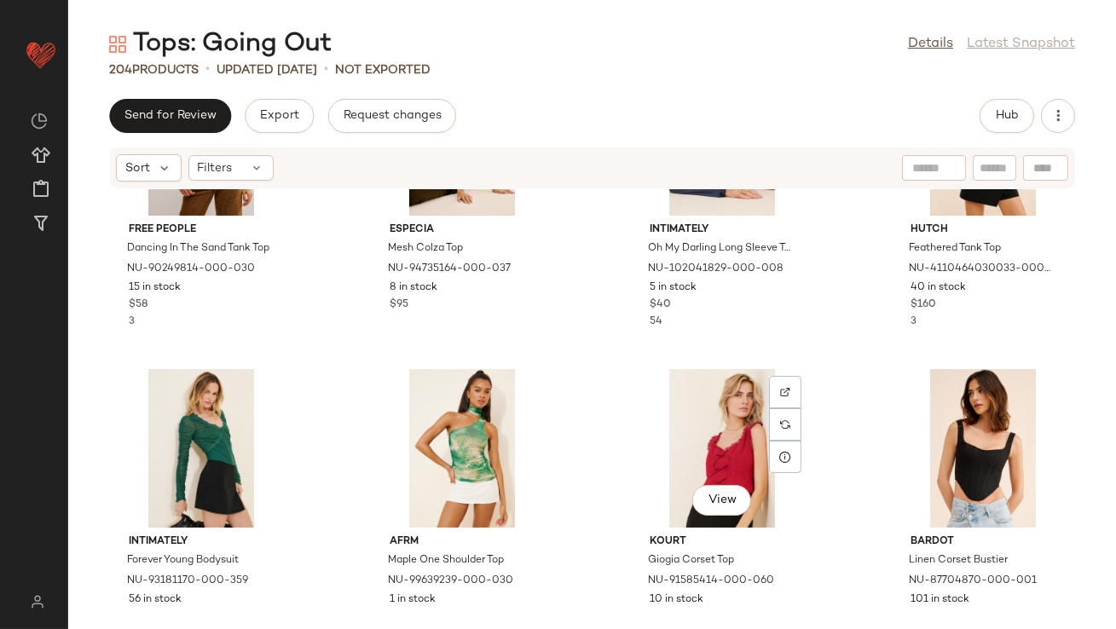
scroll to position [8442, 0]
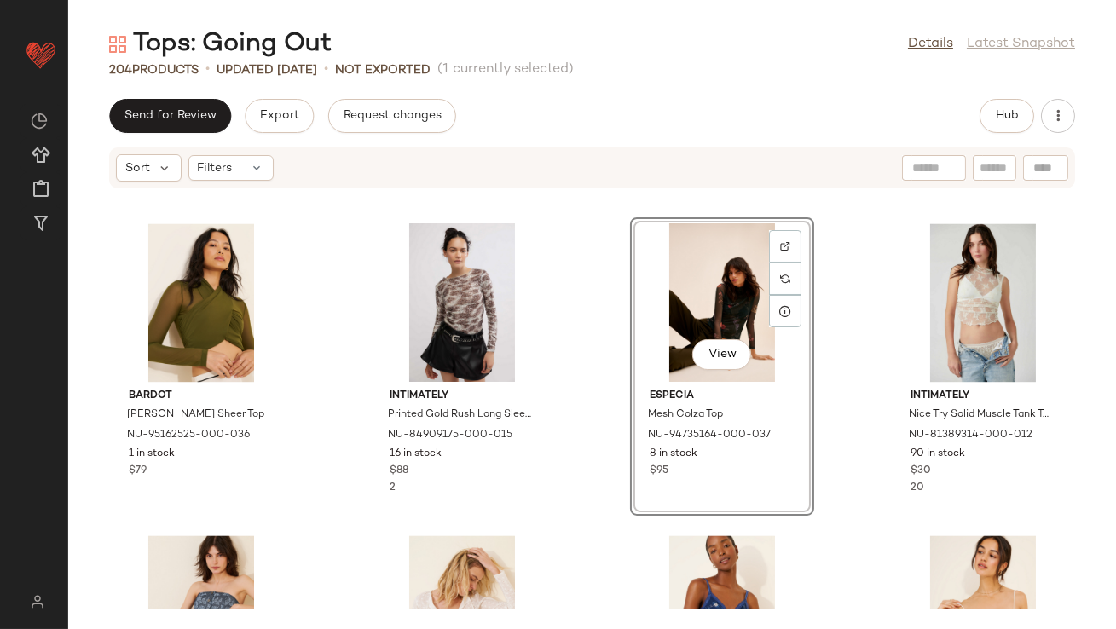
scroll to position [7413, 0]
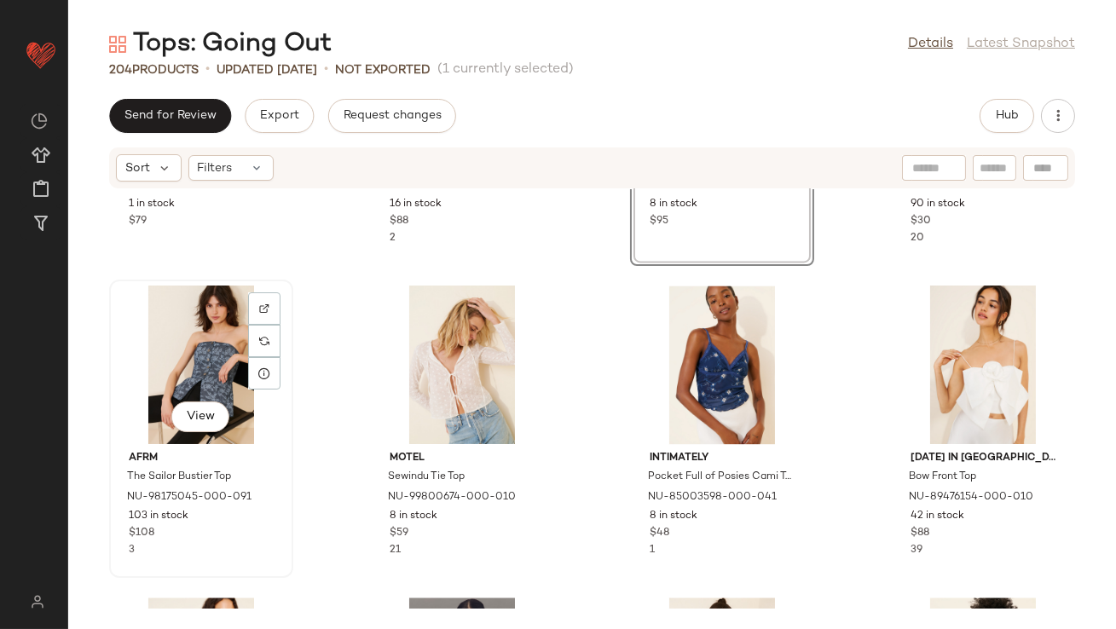
click at [220, 347] on div "View" at bounding box center [201, 365] width 172 height 159
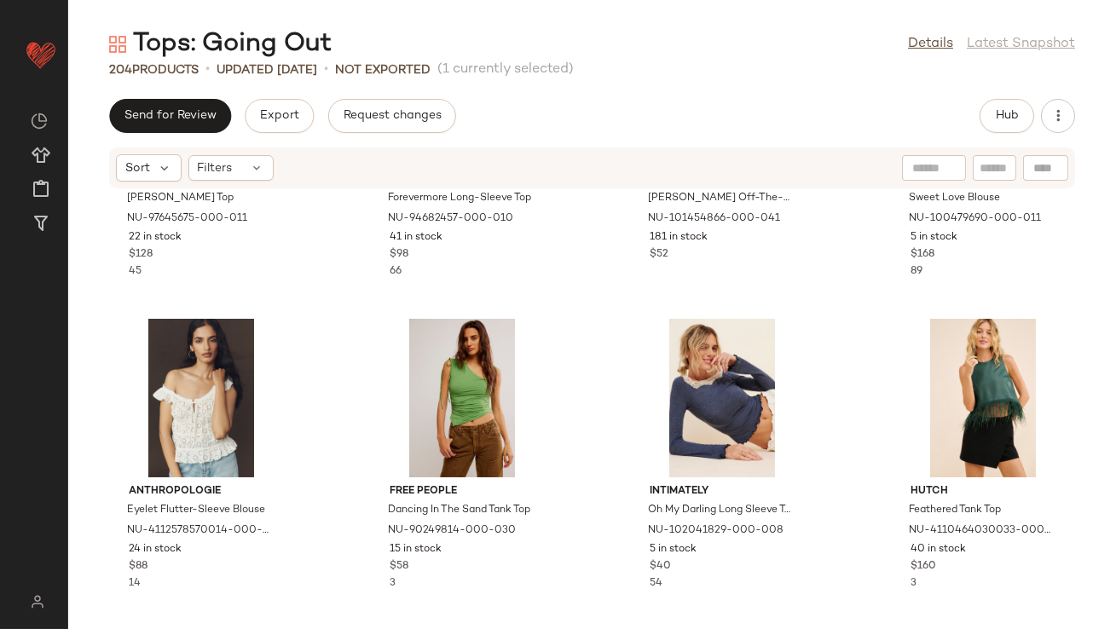
scroll to position [8374, 0]
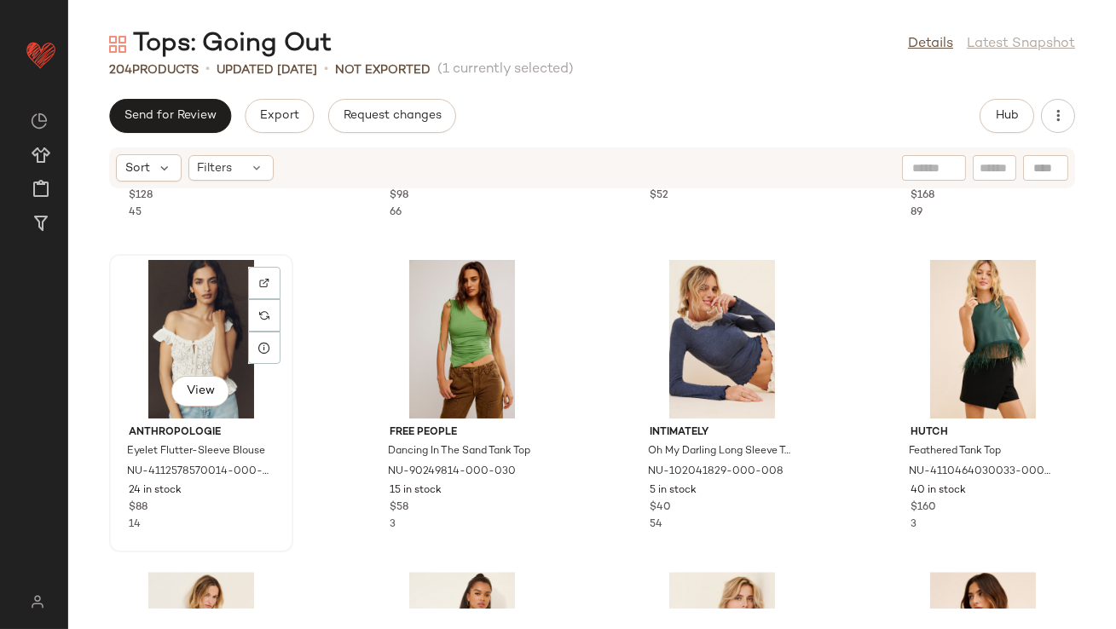
click at [217, 349] on div "View" at bounding box center [201, 339] width 172 height 159
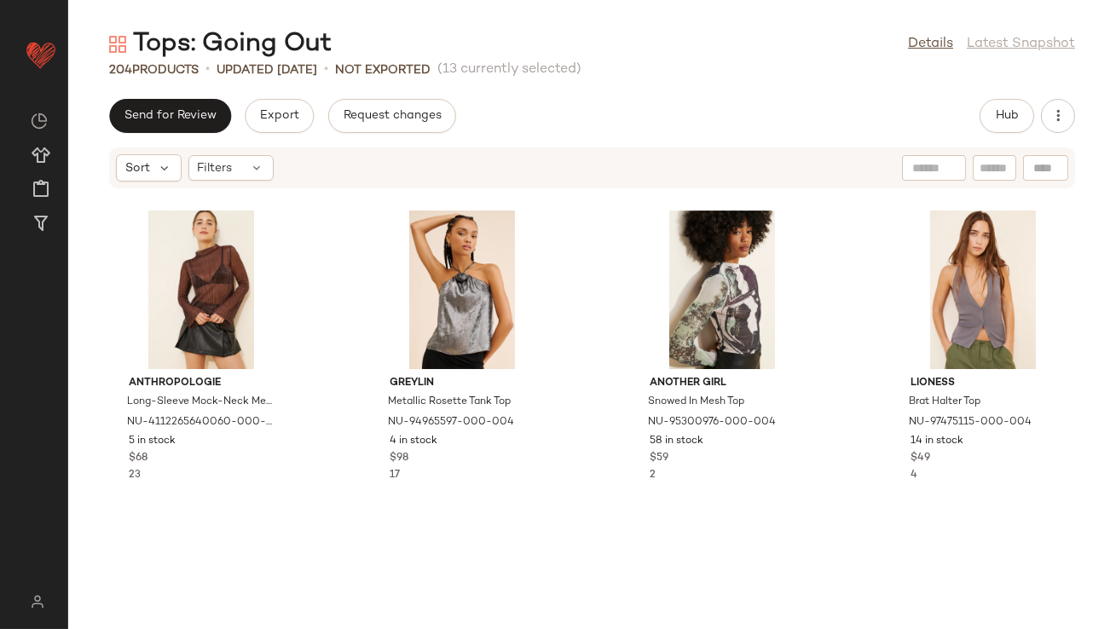
scroll to position [10957, 0]
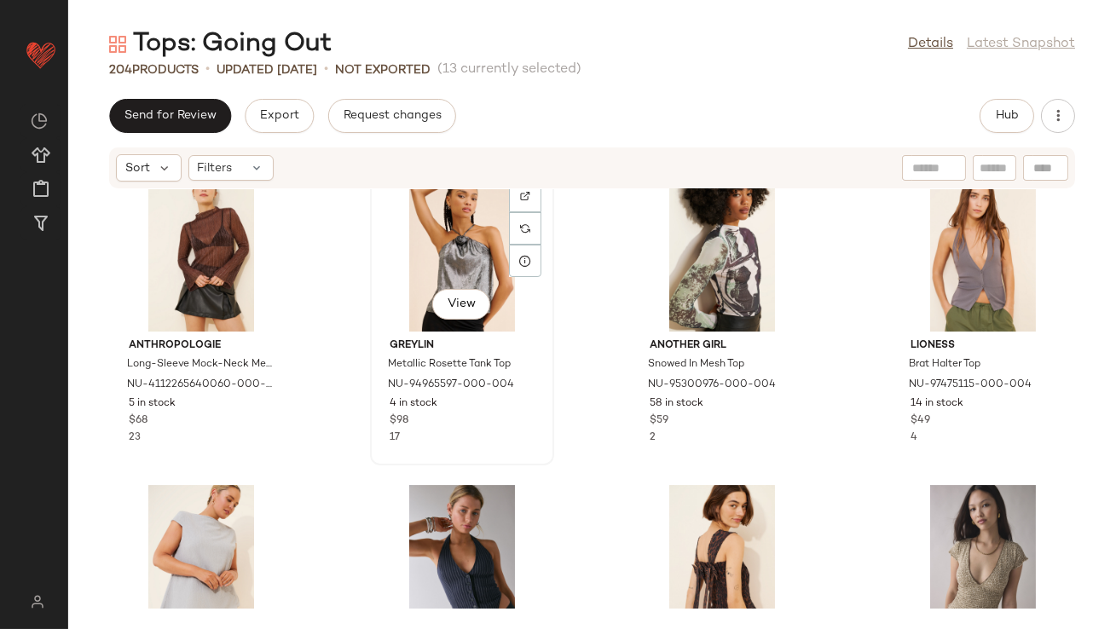
click at [459, 228] on div "View" at bounding box center [462, 252] width 172 height 159
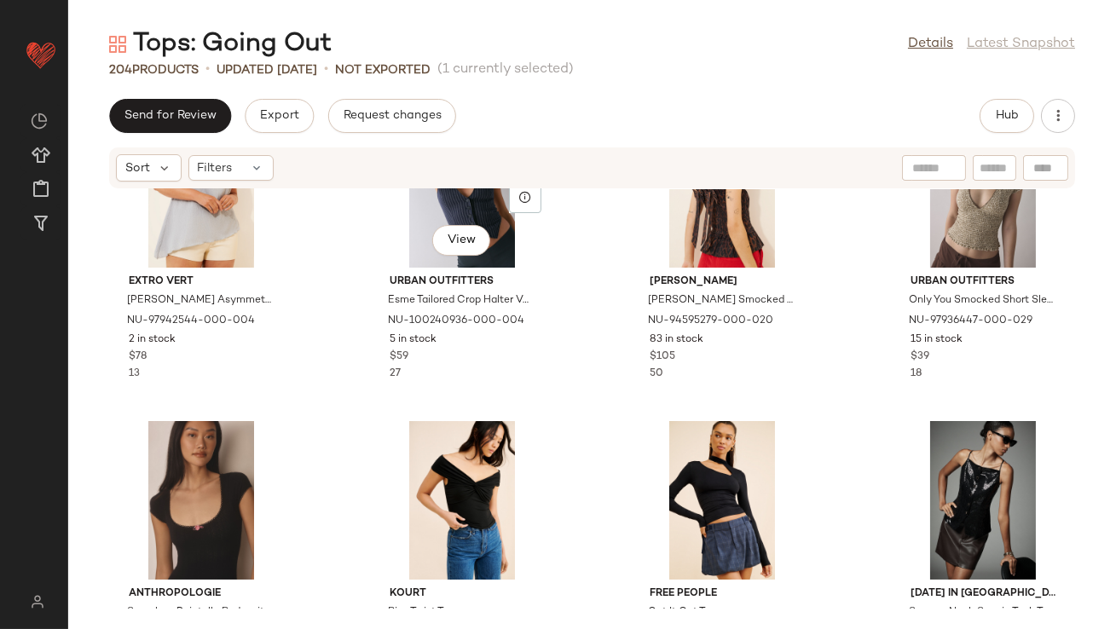
scroll to position [11331, 0]
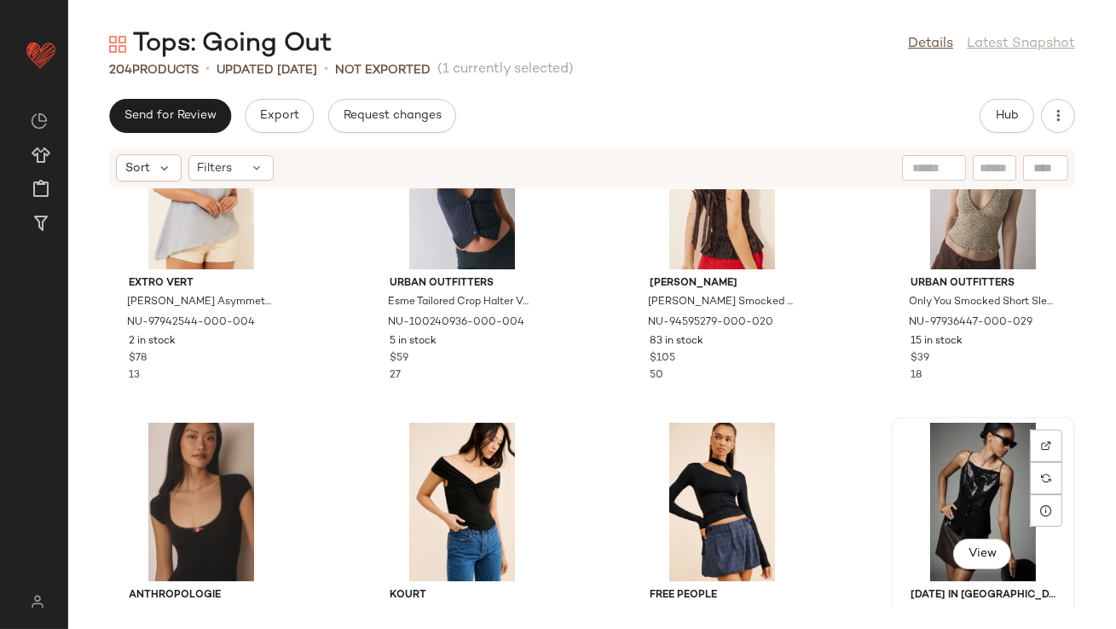
click at [930, 457] on div "View" at bounding box center [983, 502] width 172 height 159
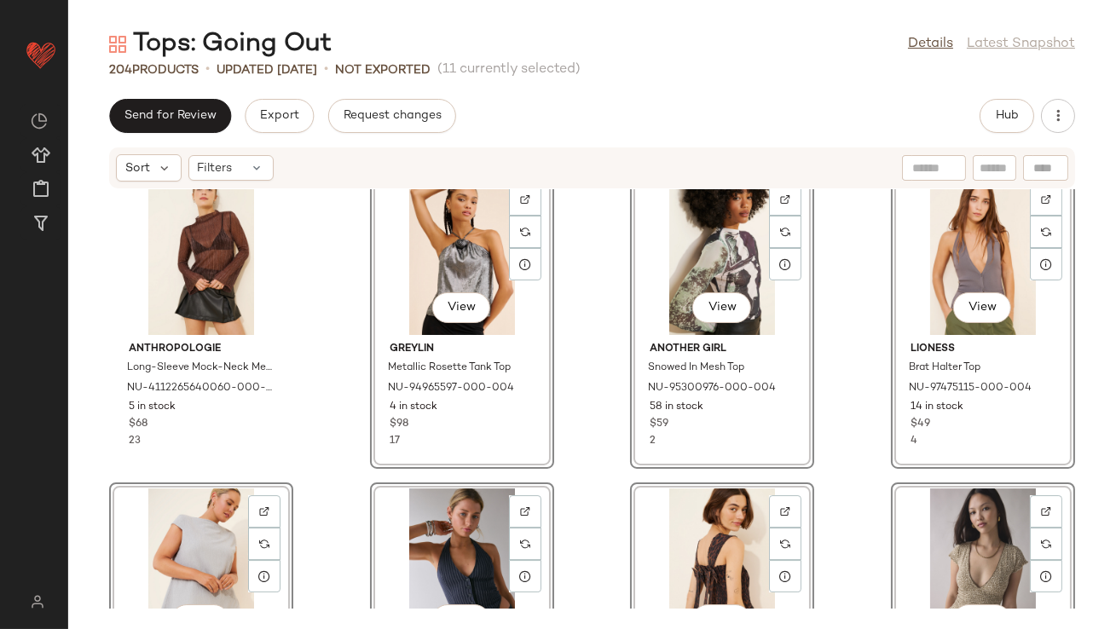
scroll to position [10938, 0]
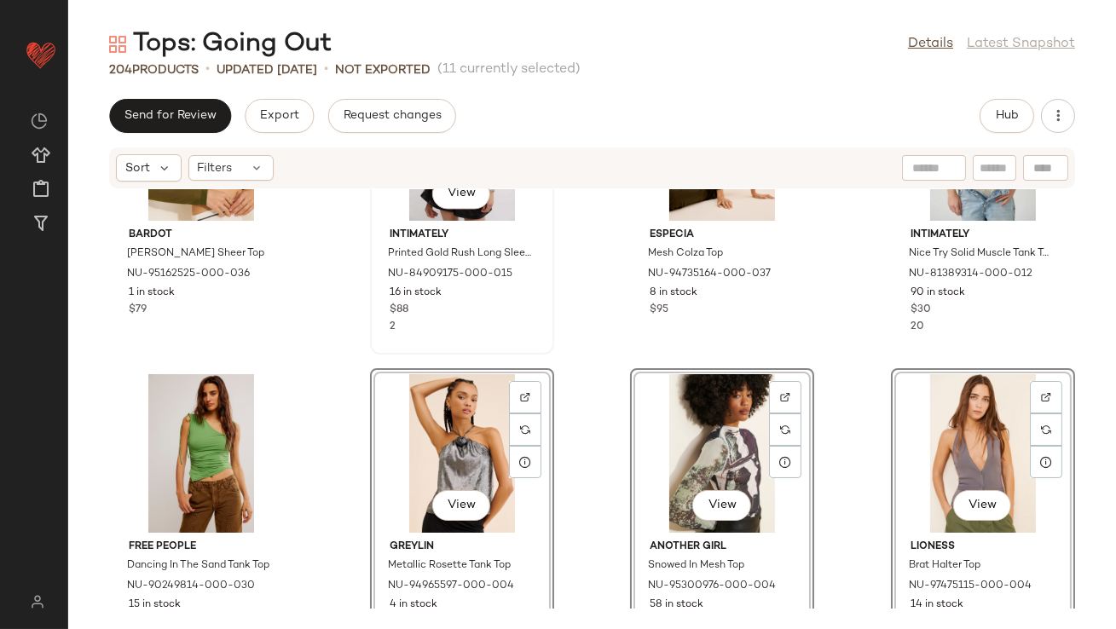
click at [372, 350] on div "View Intimately Printed Gold Rush Long Sleeve Top NU-84909175-000-015 16 in sto…" at bounding box center [462, 205] width 181 height 295
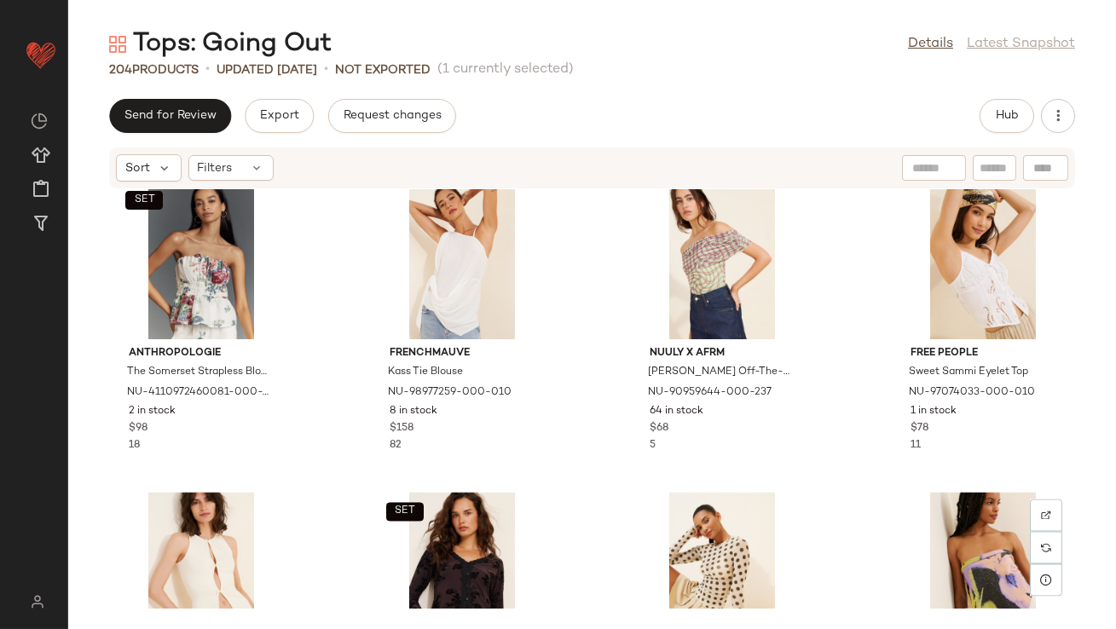
scroll to position [6321, 0]
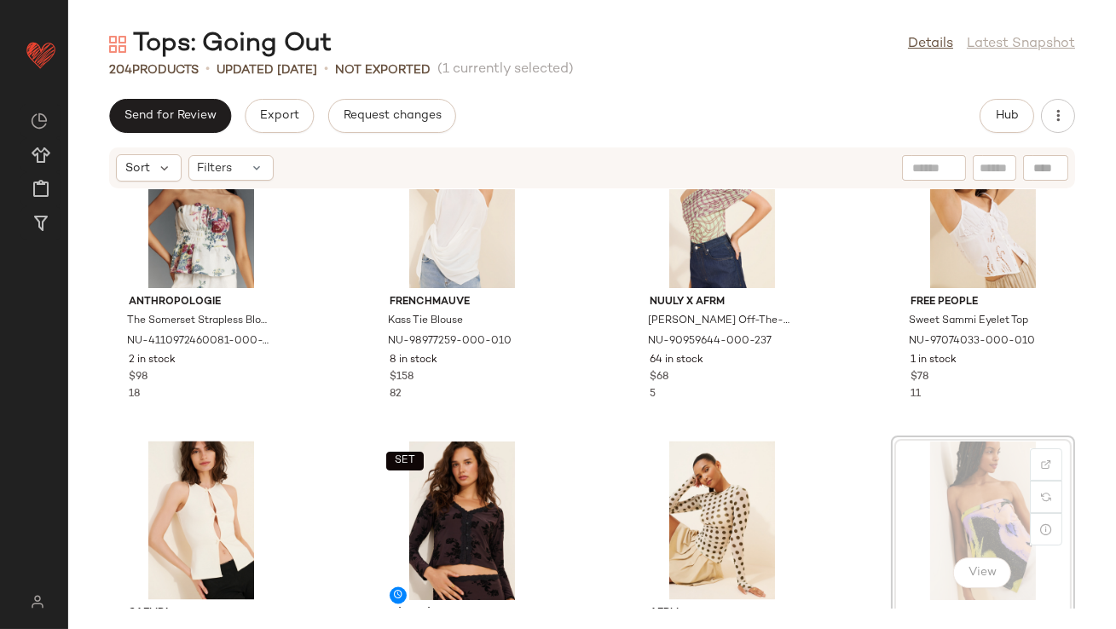
scroll to position [6377, 0]
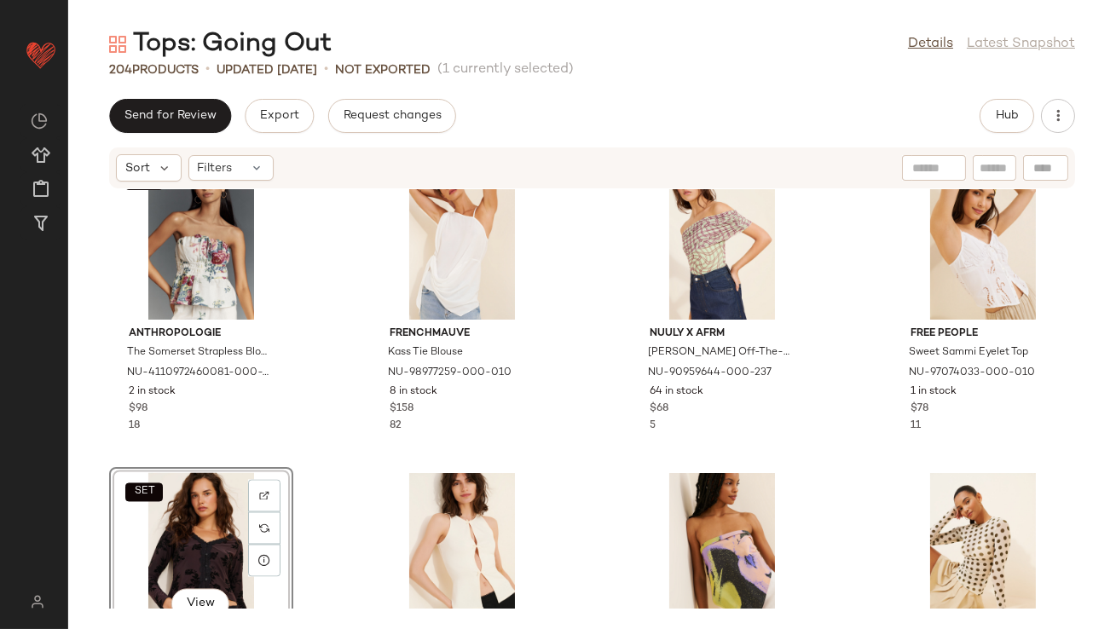
scroll to position [6284, 0]
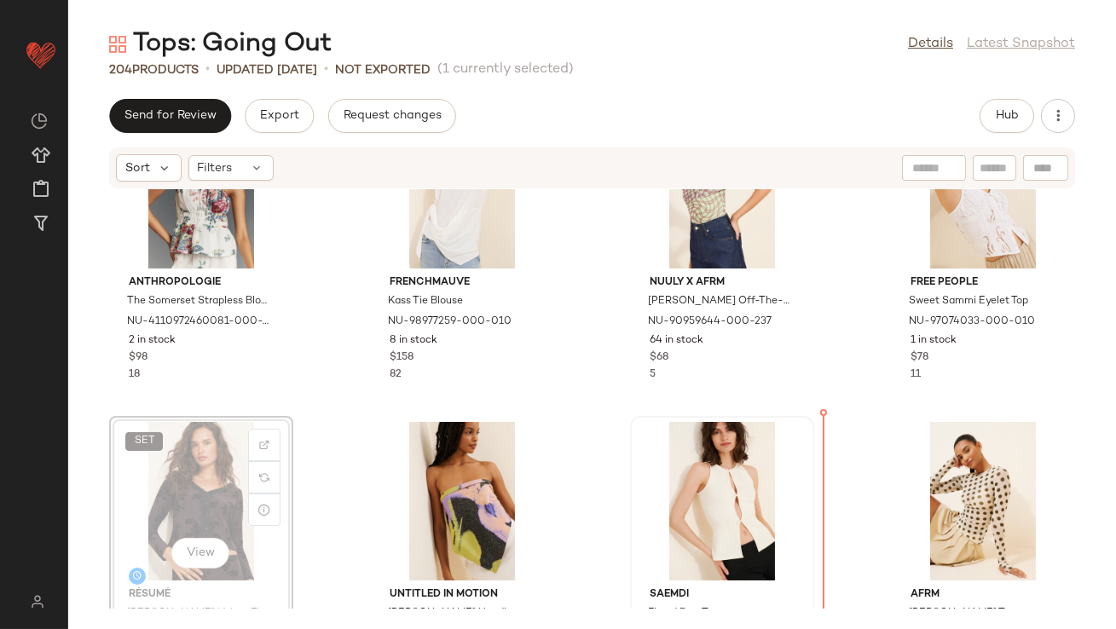
scroll to position [6366, 0]
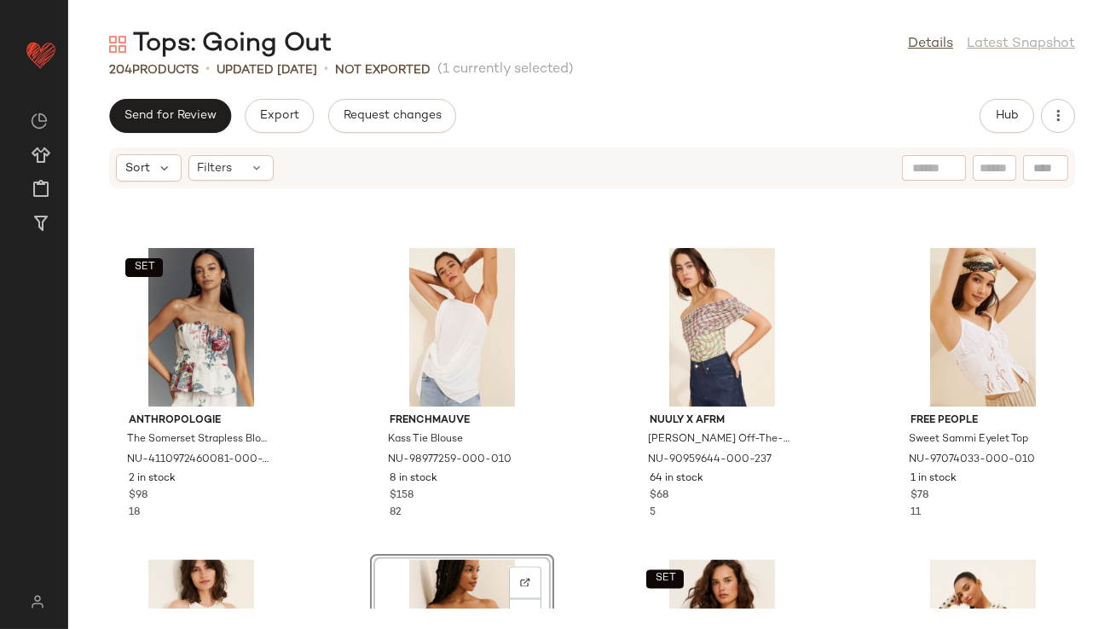
scroll to position [6306, 0]
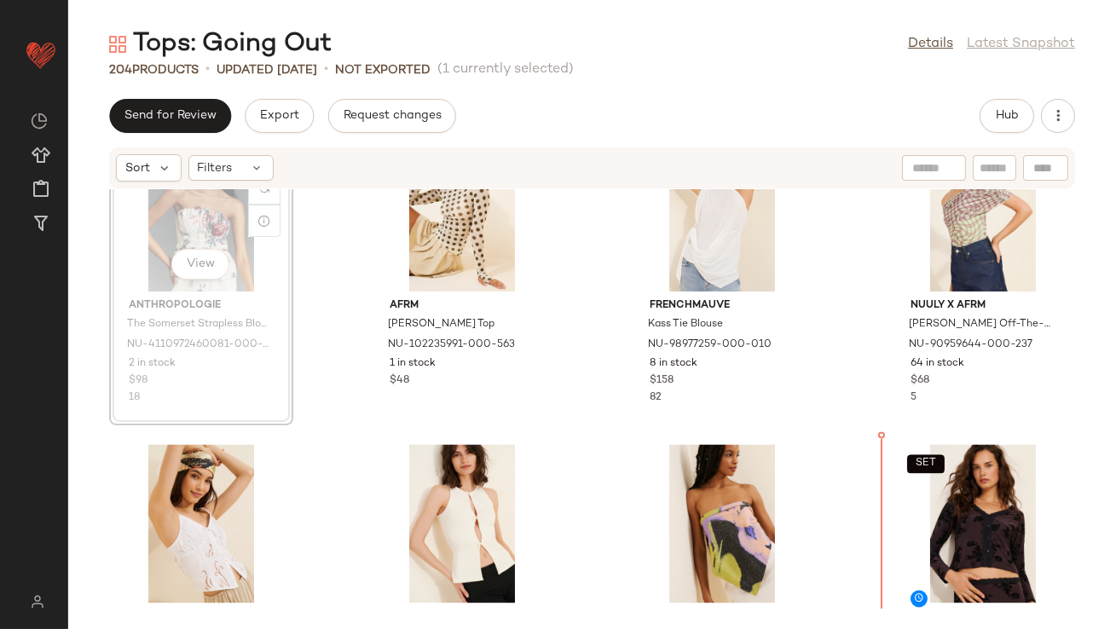
drag, startPoint x: 199, startPoint y: 234, endPoint x: 208, endPoint y: 235, distance: 9.5
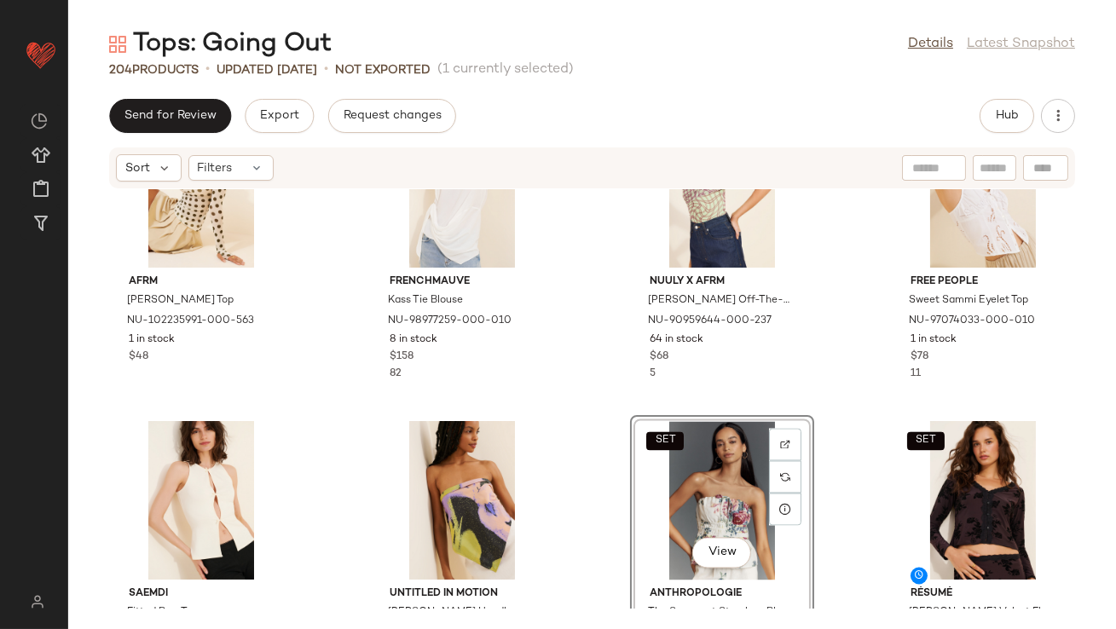
scroll to position [6343, 0]
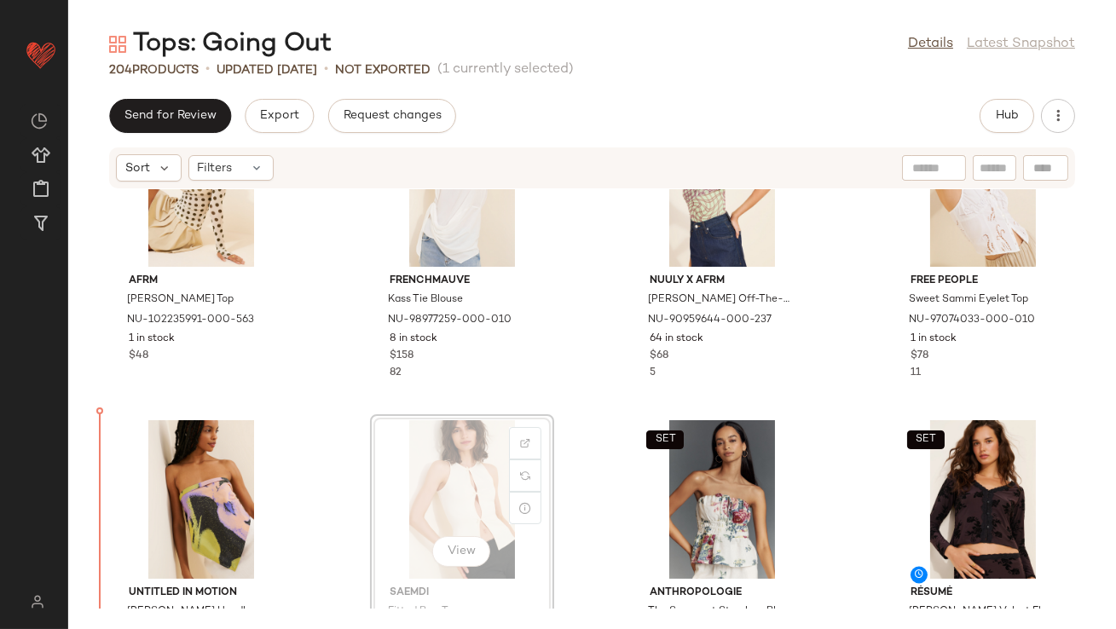
drag, startPoint x: 441, startPoint y: 502, endPoint x: 431, endPoint y: 502, distance: 9.4
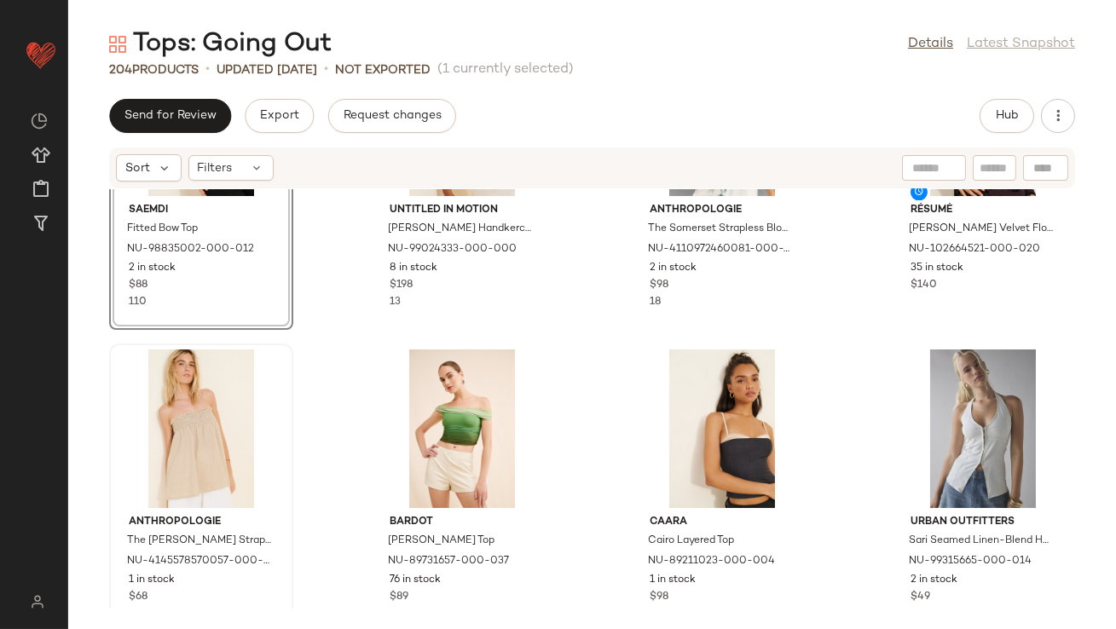
scroll to position [6794, 0]
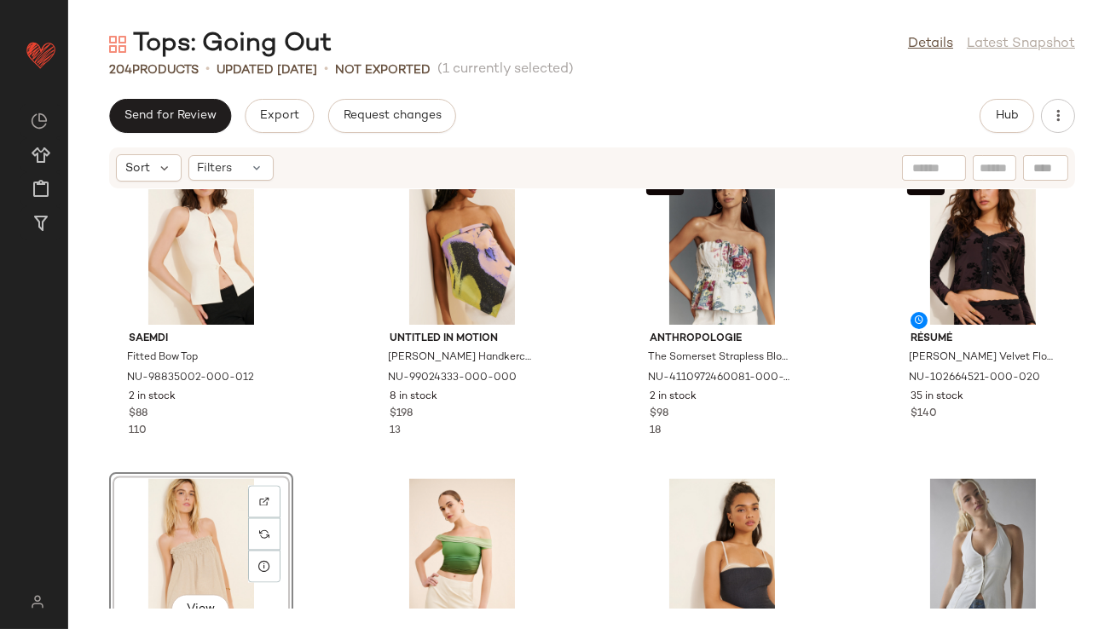
scroll to position [6600, 0]
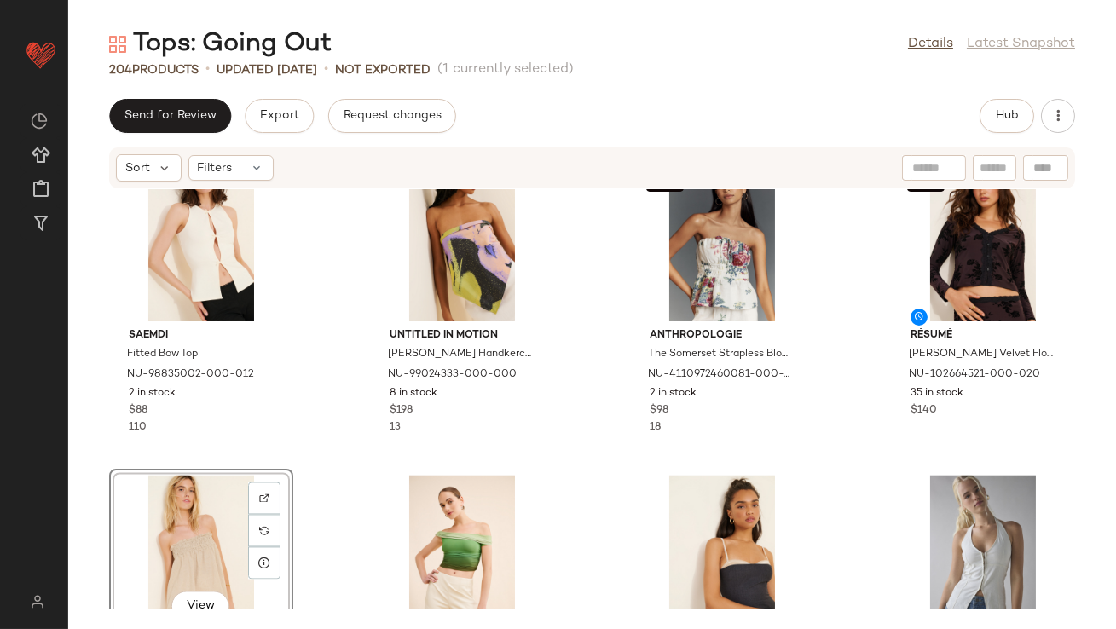
click at [178, 503] on div "View" at bounding box center [201, 554] width 172 height 159
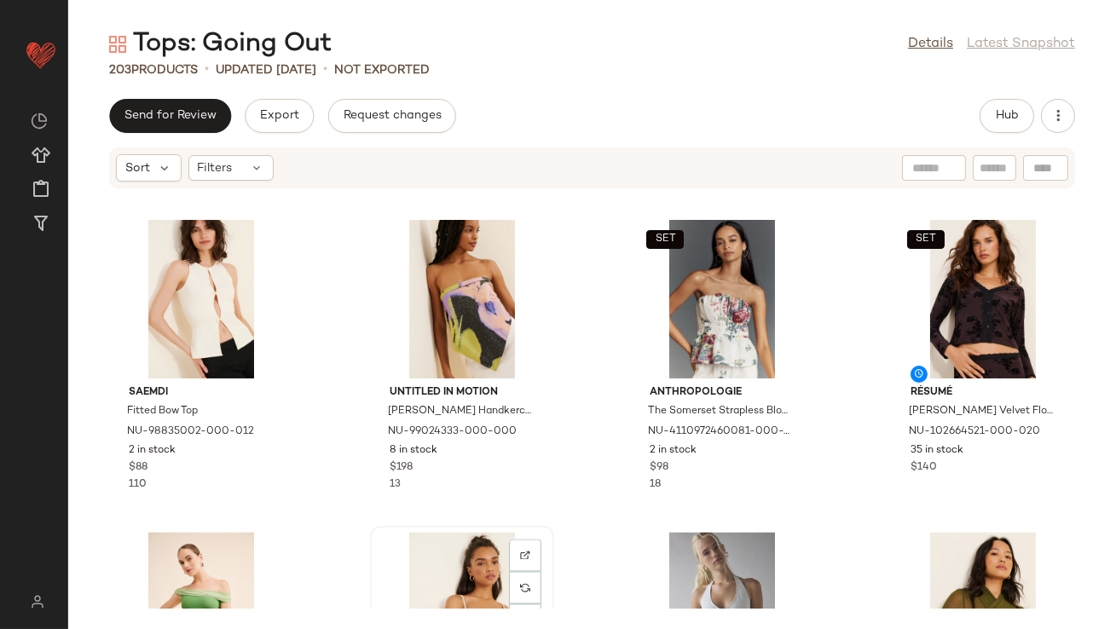
scroll to position [6596, 0]
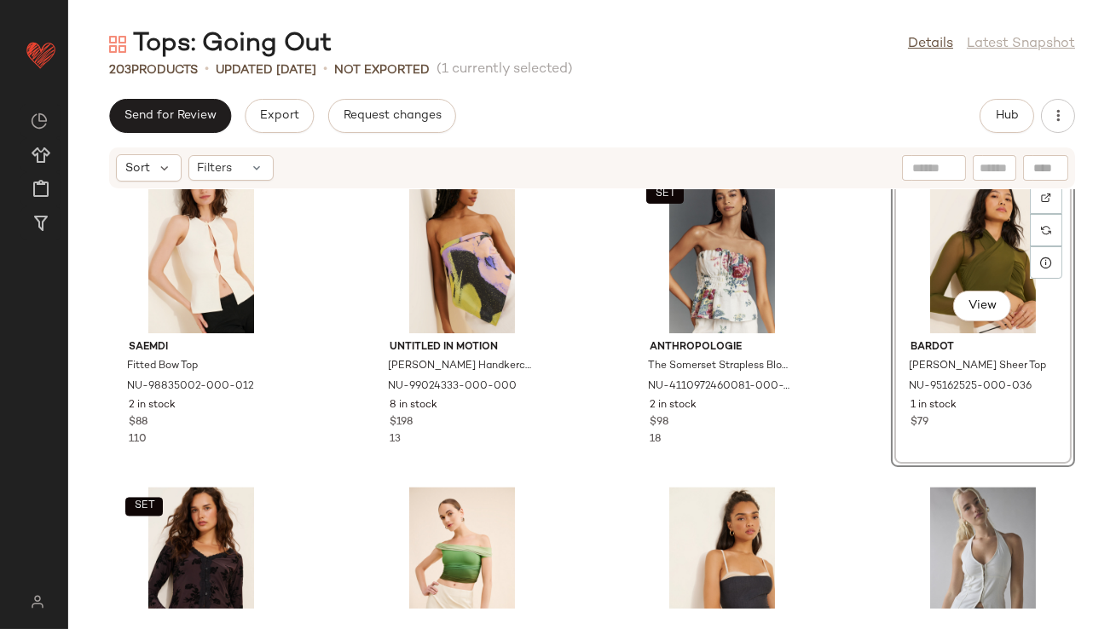
scroll to position [6656, 0]
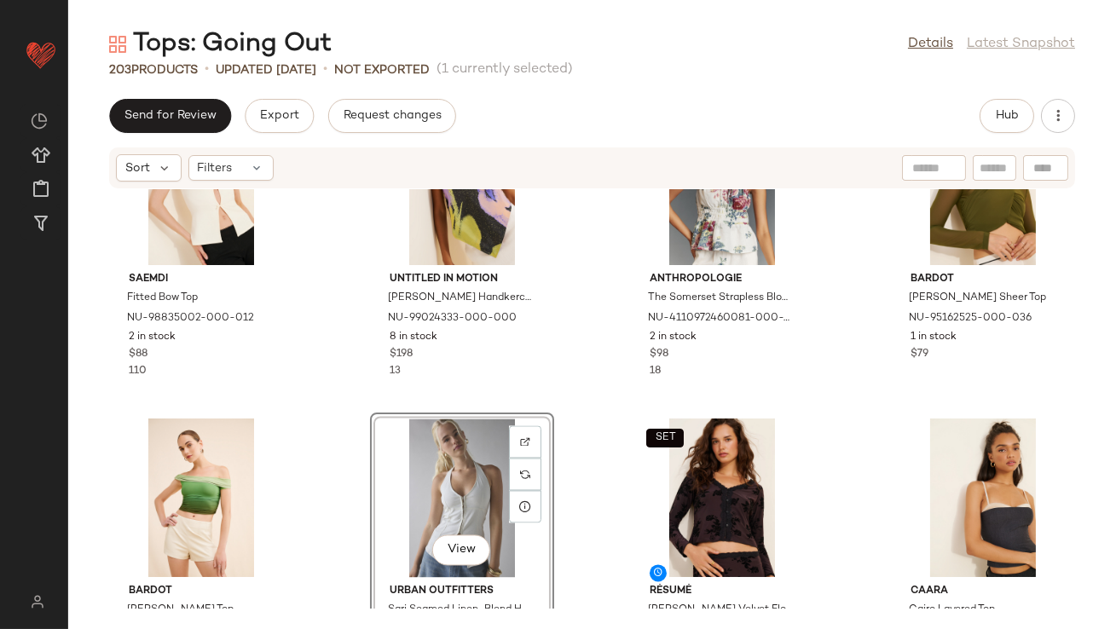
scroll to position [6922, 0]
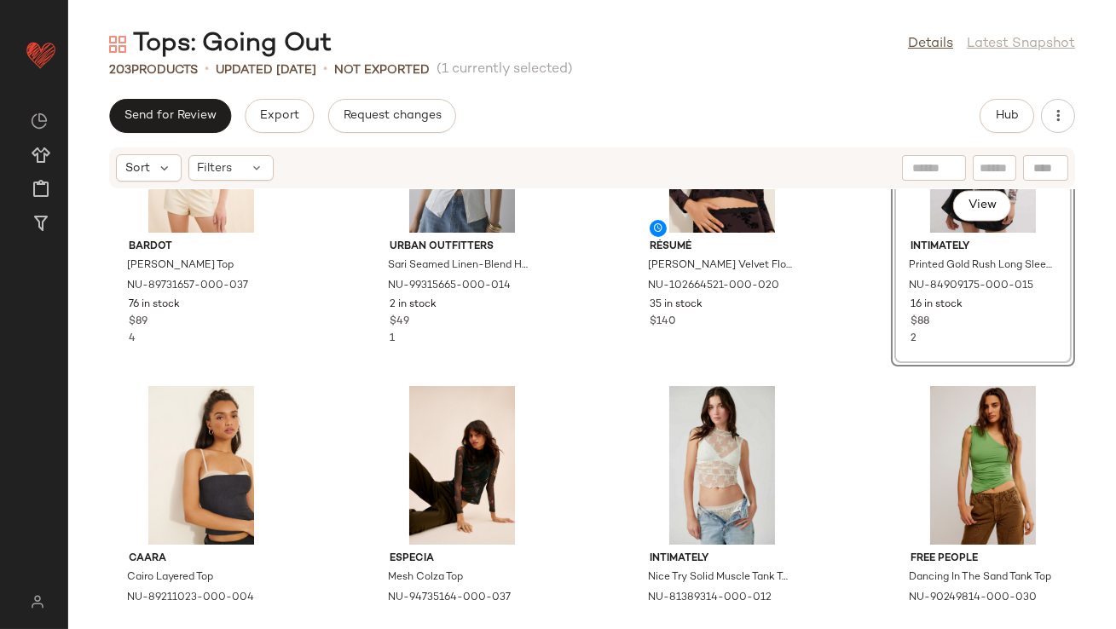
scroll to position [7012, 0]
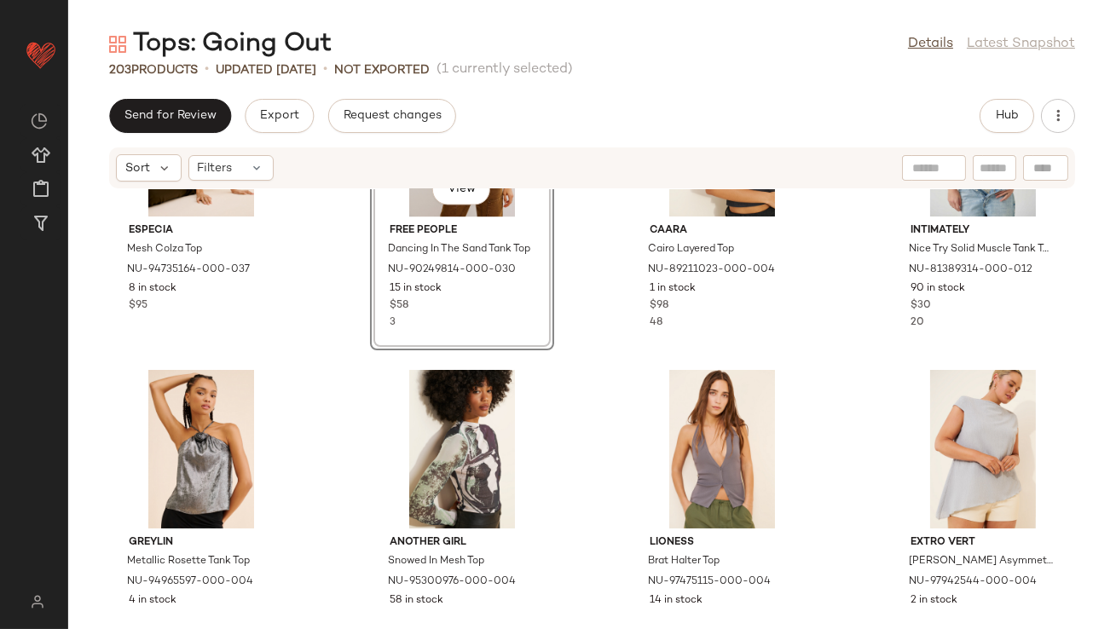
scroll to position [7364, 0]
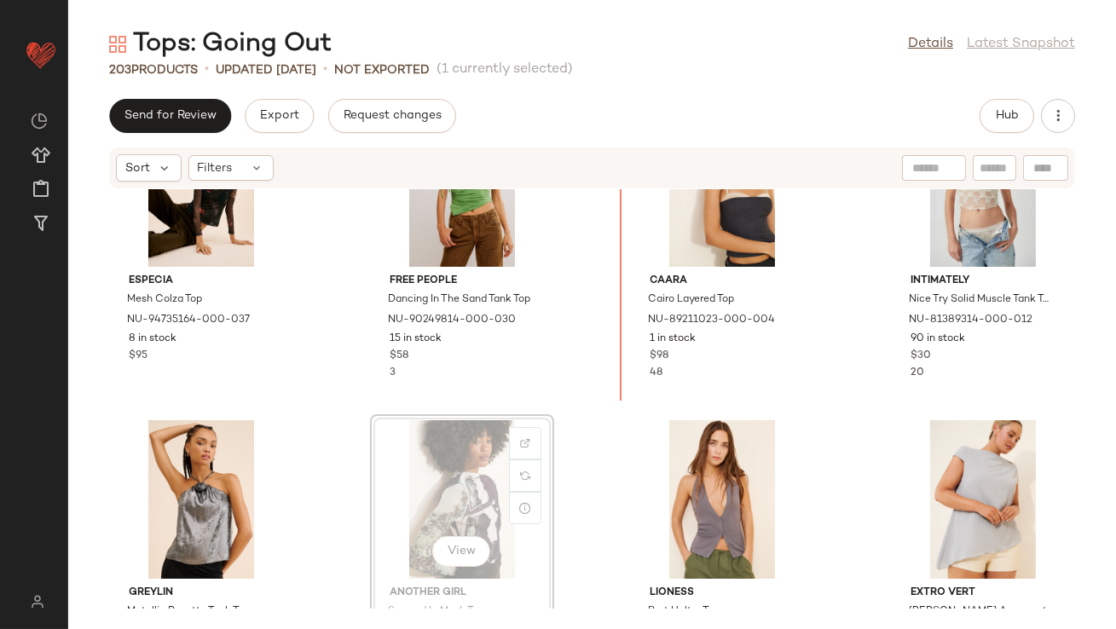
scroll to position [7241, 0]
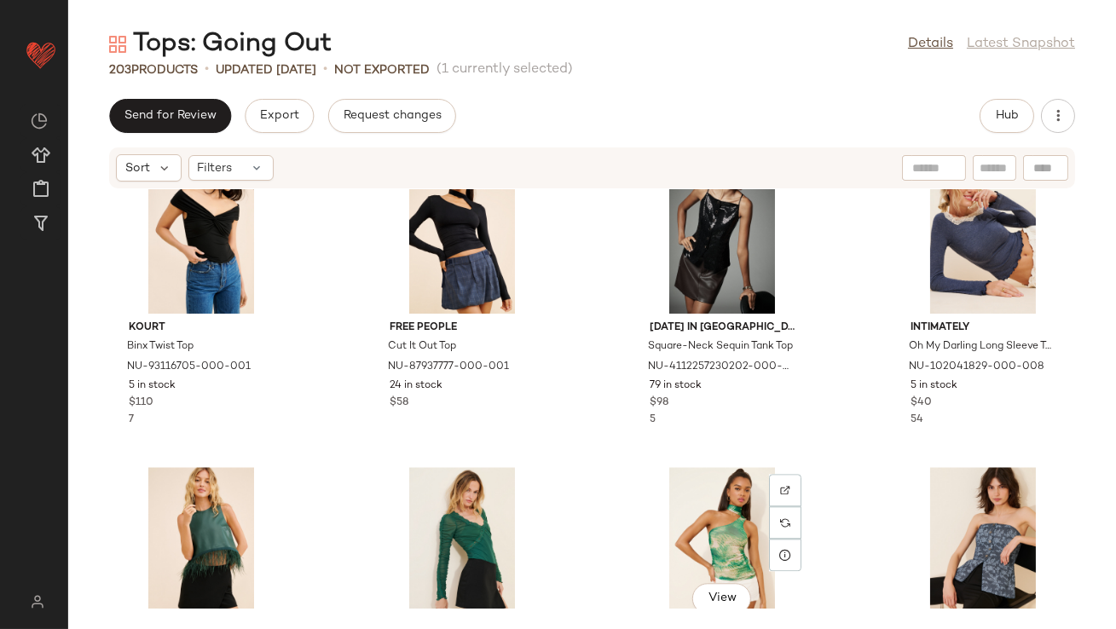
scroll to position [8366, 0]
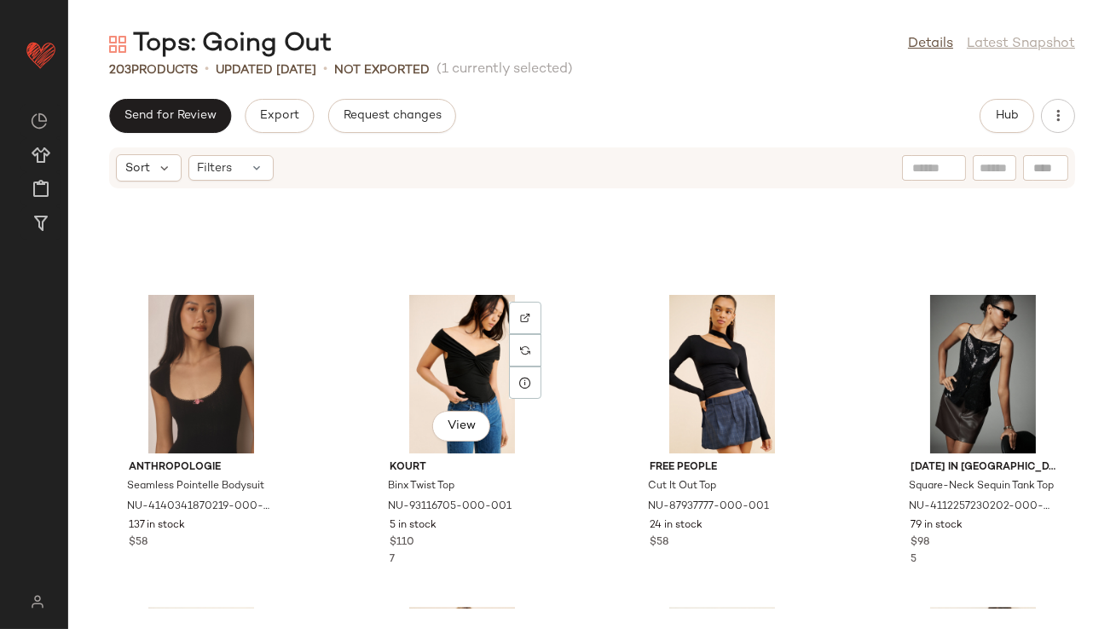
scroll to position [8384, 0]
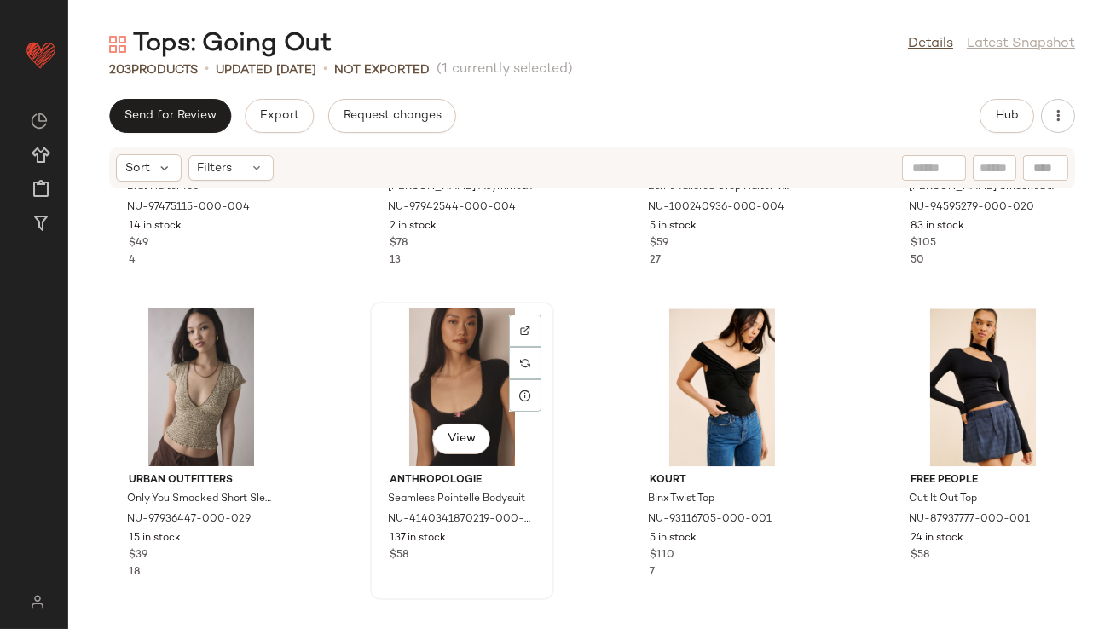
scroll to position [8336, 0]
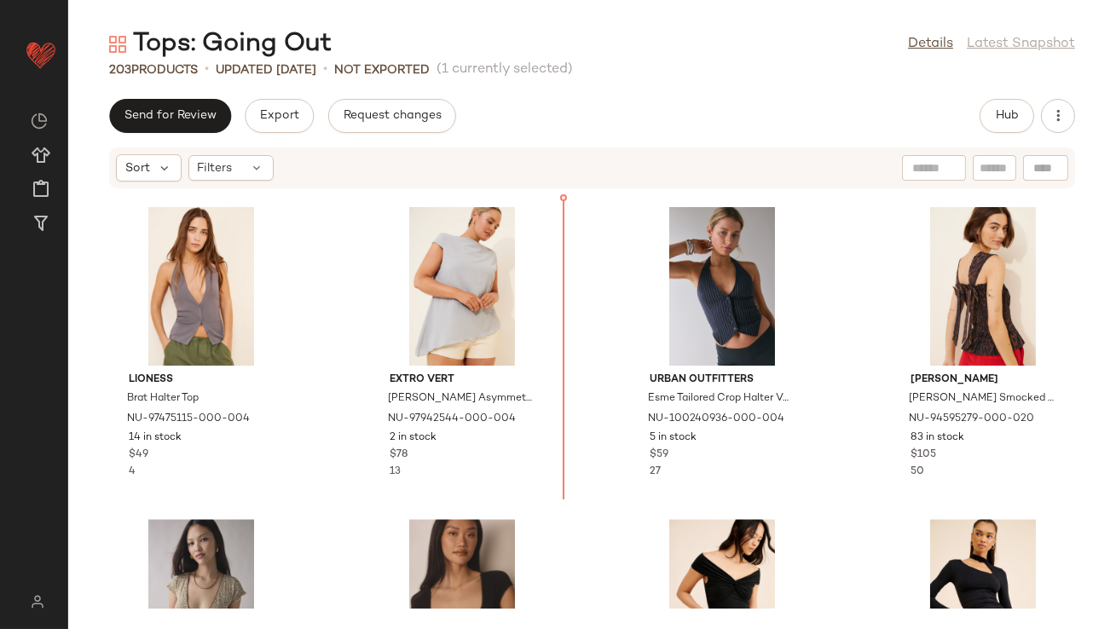
scroll to position [7673, 0]
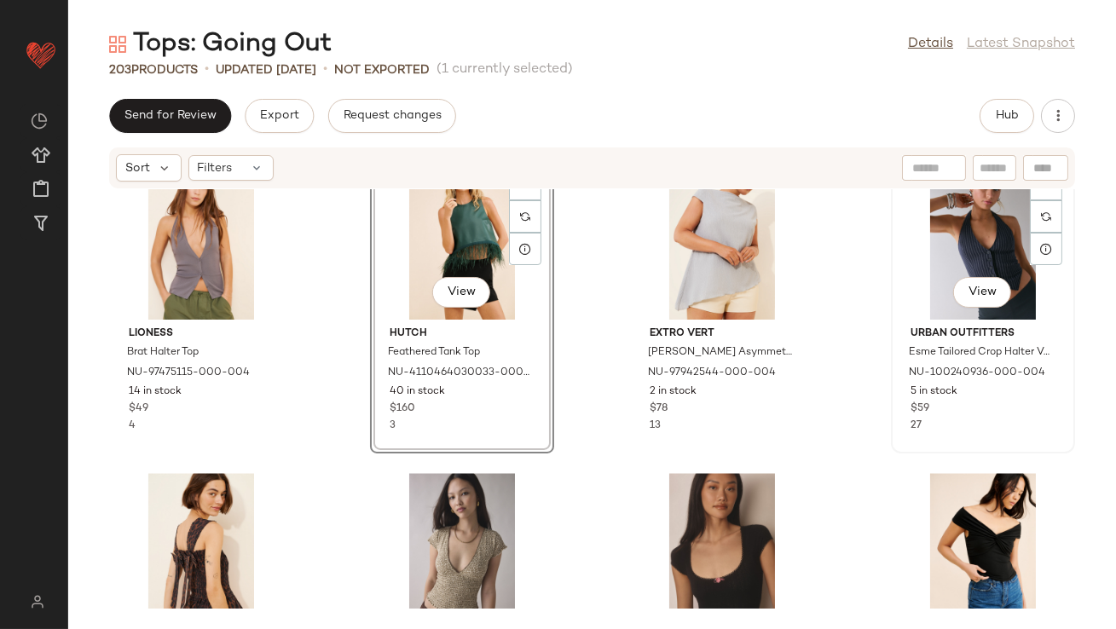
scroll to position [7853, 0]
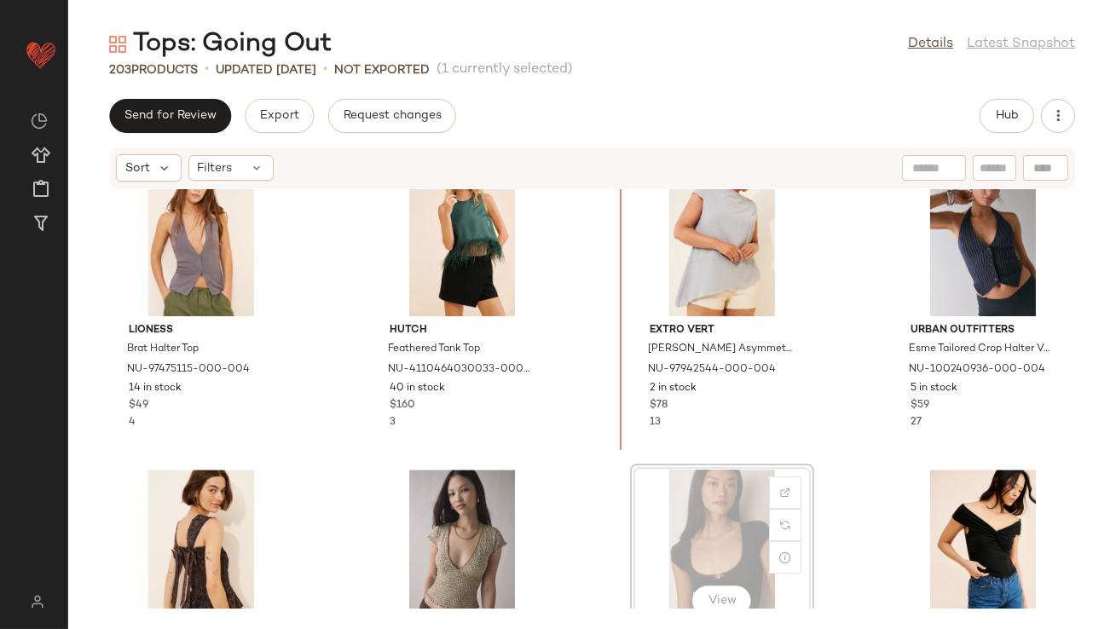
scroll to position [7854, 0]
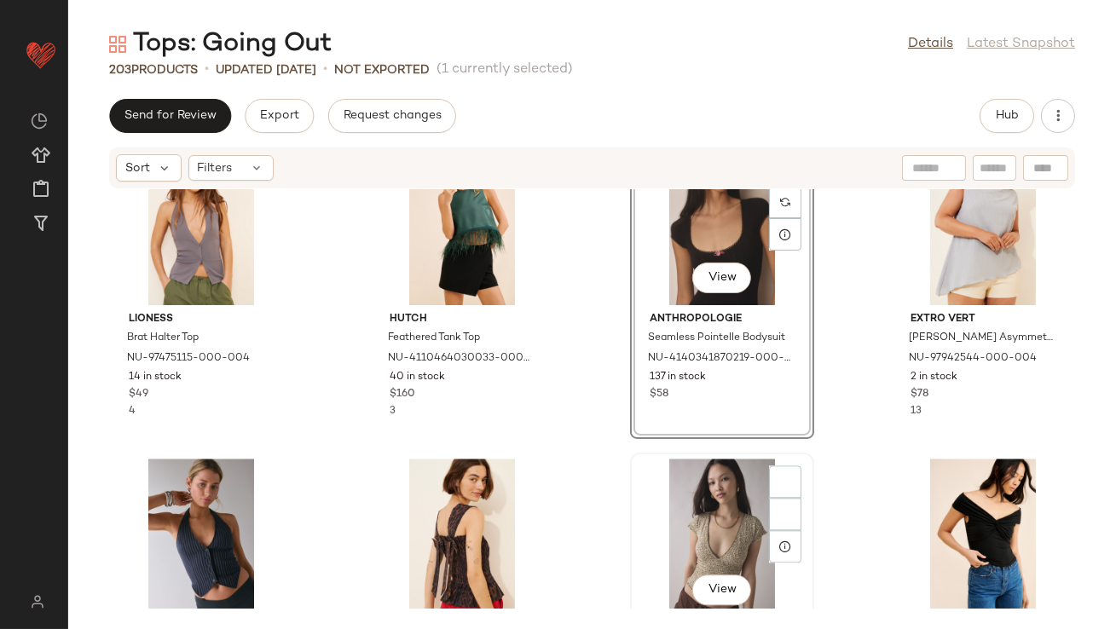
scroll to position [8057, 0]
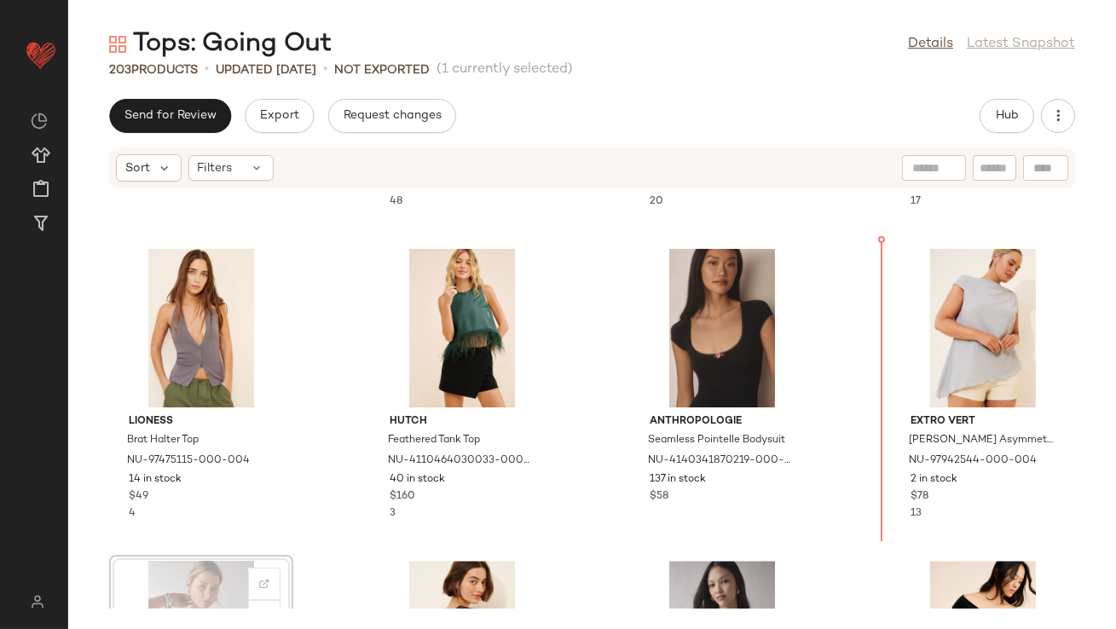
scroll to position [7755, 0]
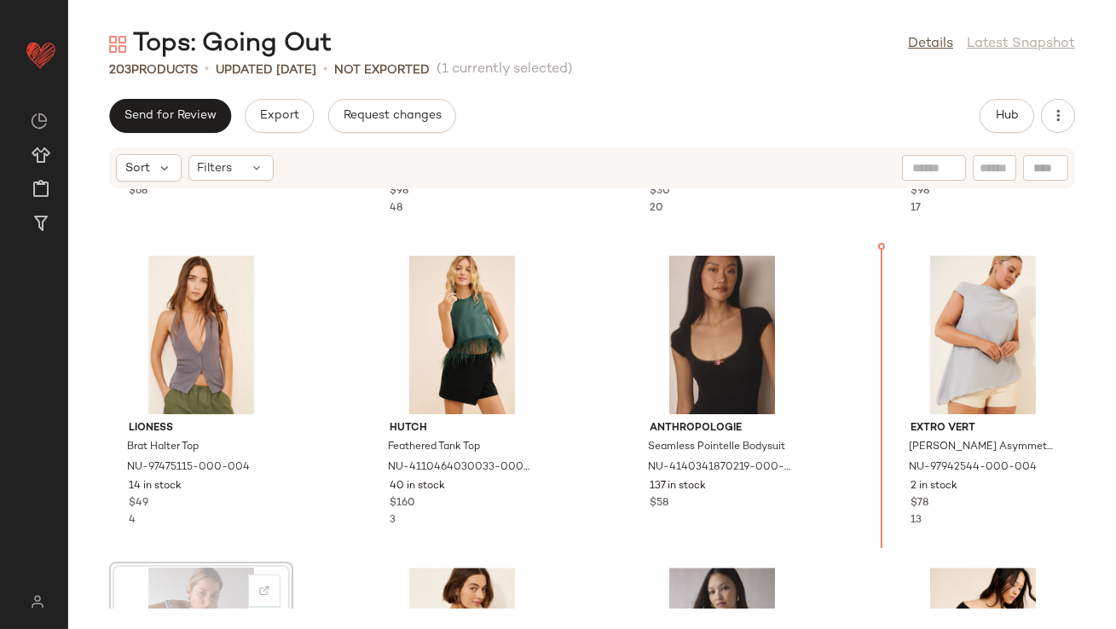
drag, startPoint x: 198, startPoint y: 341, endPoint x: 206, endPoint y: 339, distance: 8.7
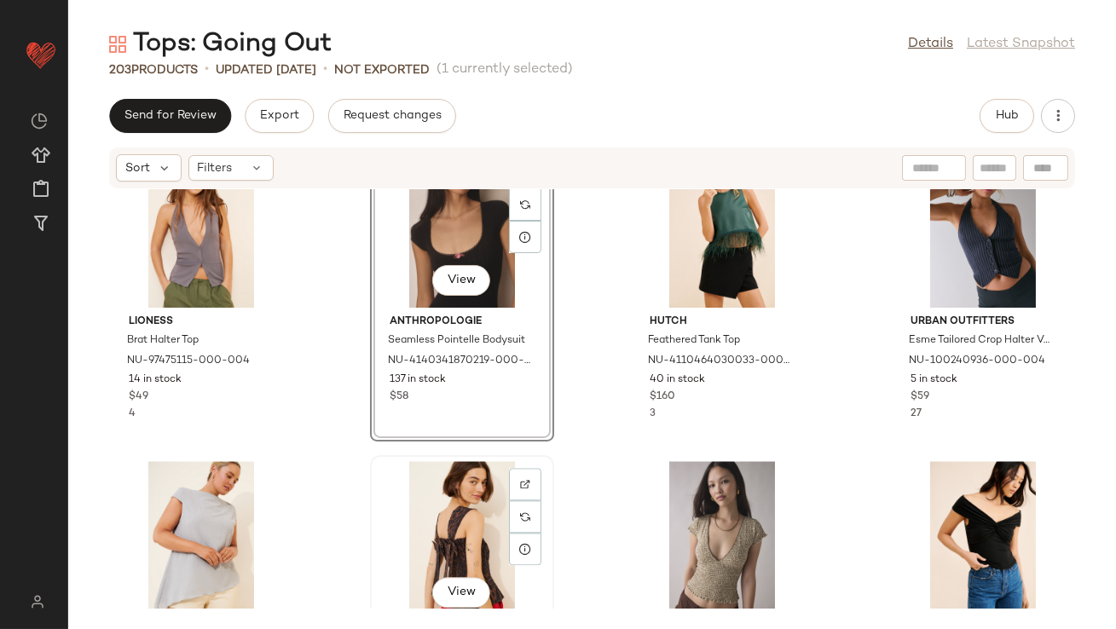
scroll to position [7950, 0]
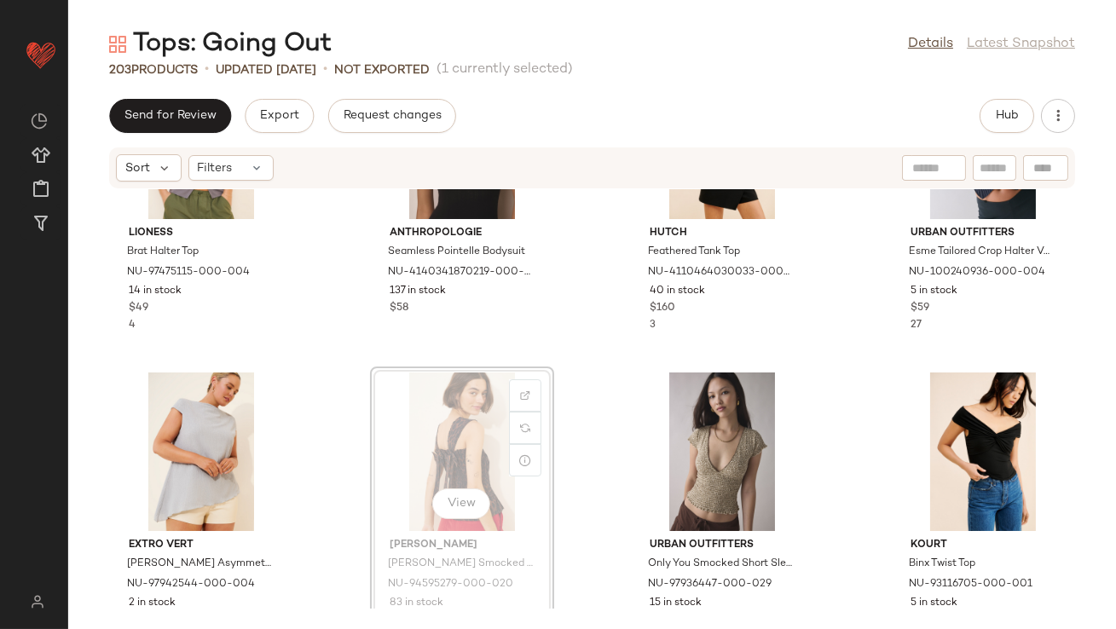
drag, startPoint x: 447, startPoint y: 414, endPoint x: 438, endPoint y: 414, distance: 9.4
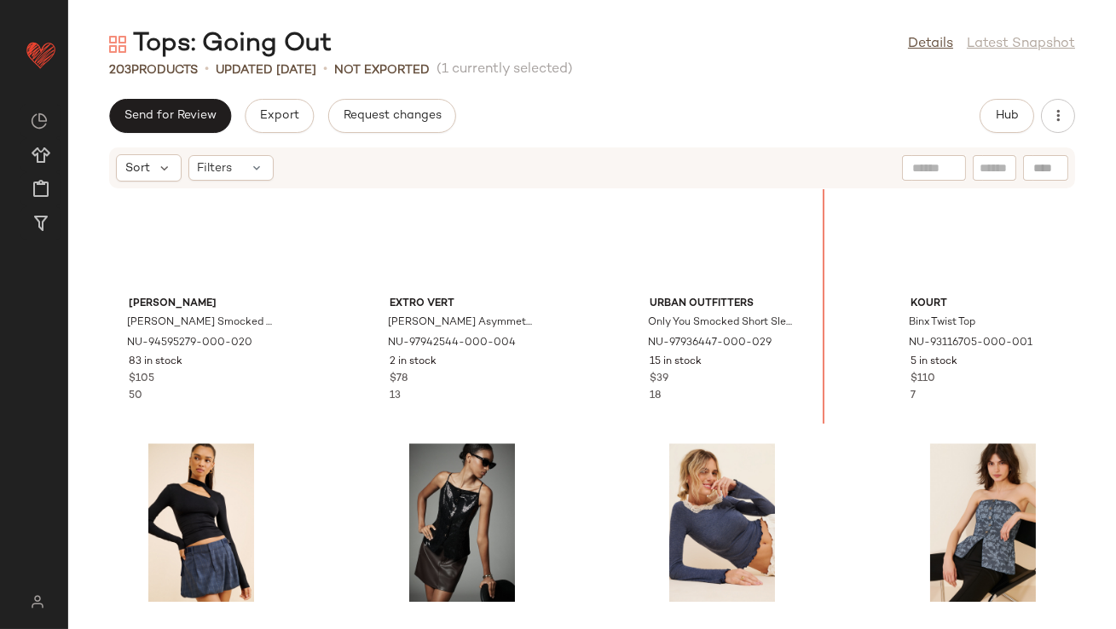
scroll to position [8166, 0]
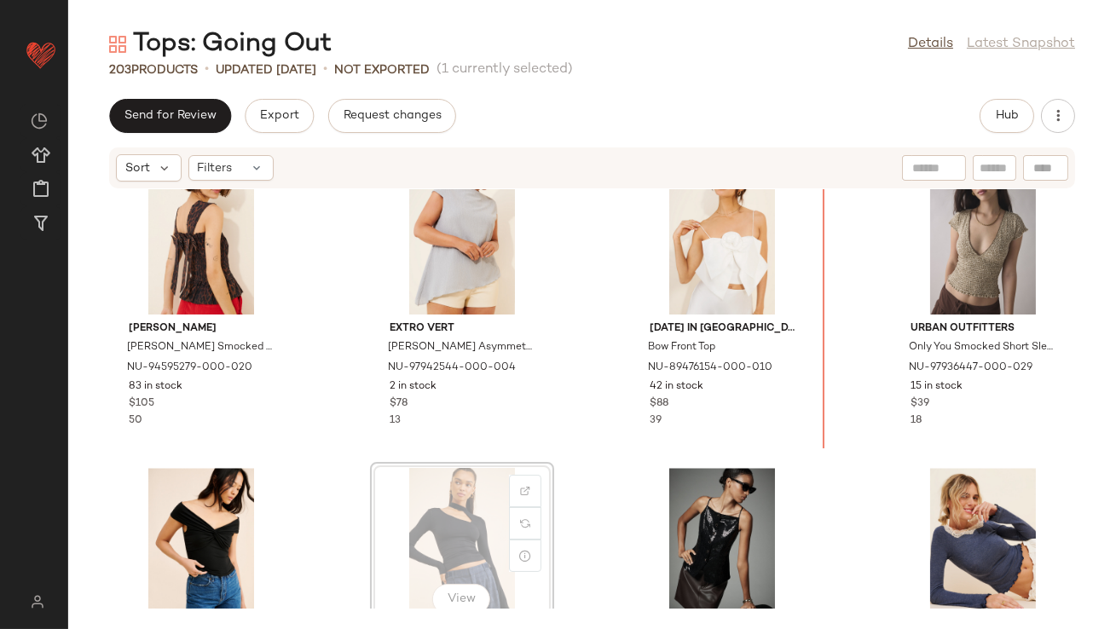
drag, startPoint x: 486, startPoint y: 504, endPoint x: 497, endPoint y: 501, distance: 11.4
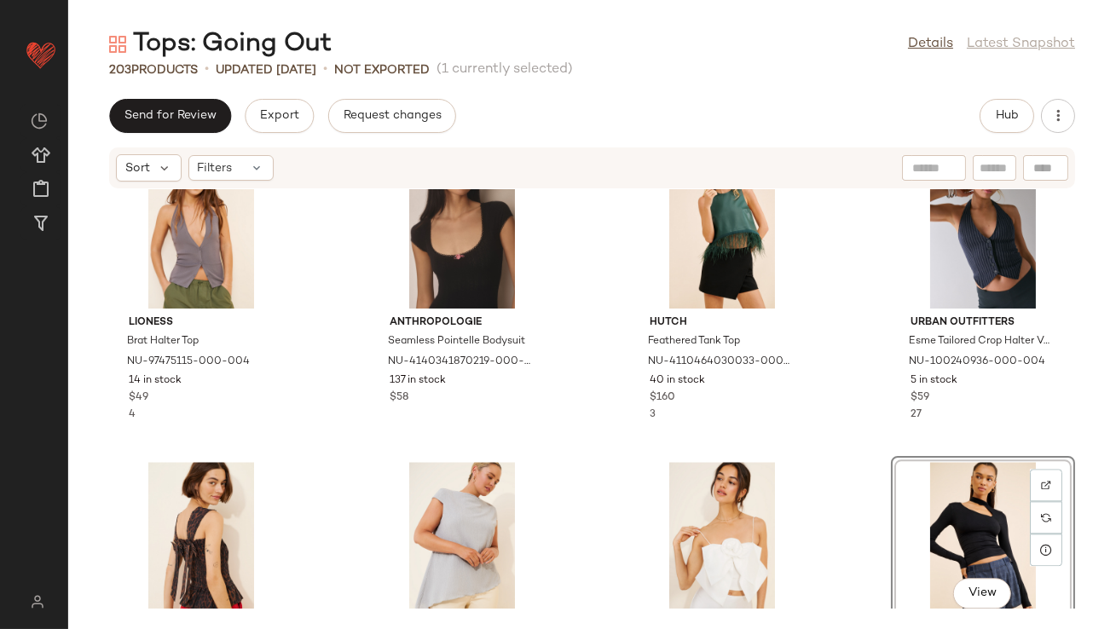
scroll to position [7804, 0]
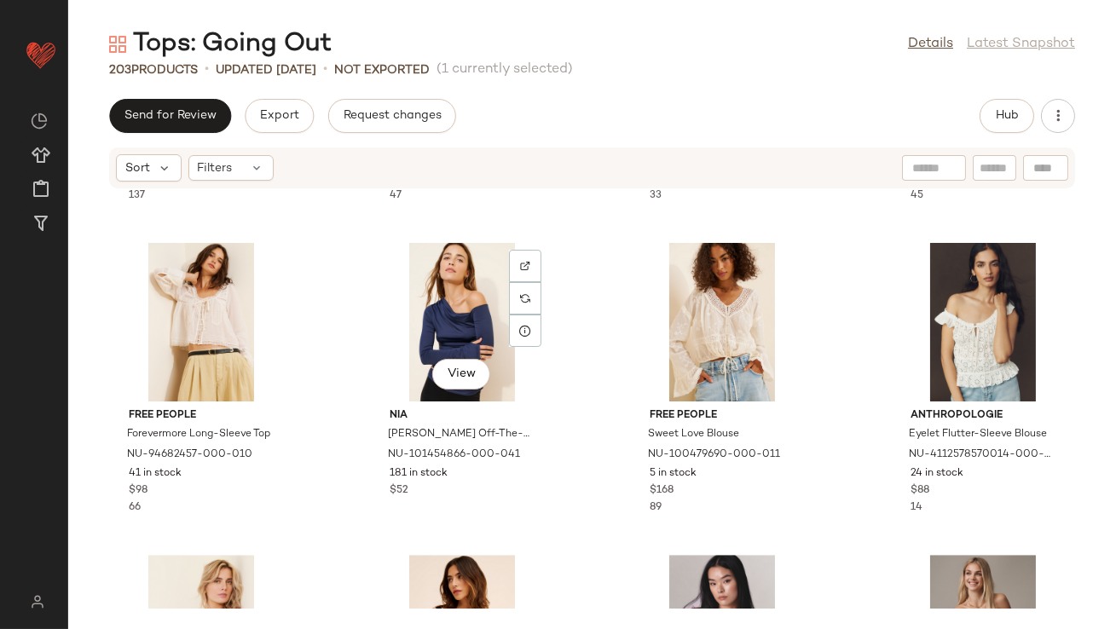
scroll to position [9620, 0]
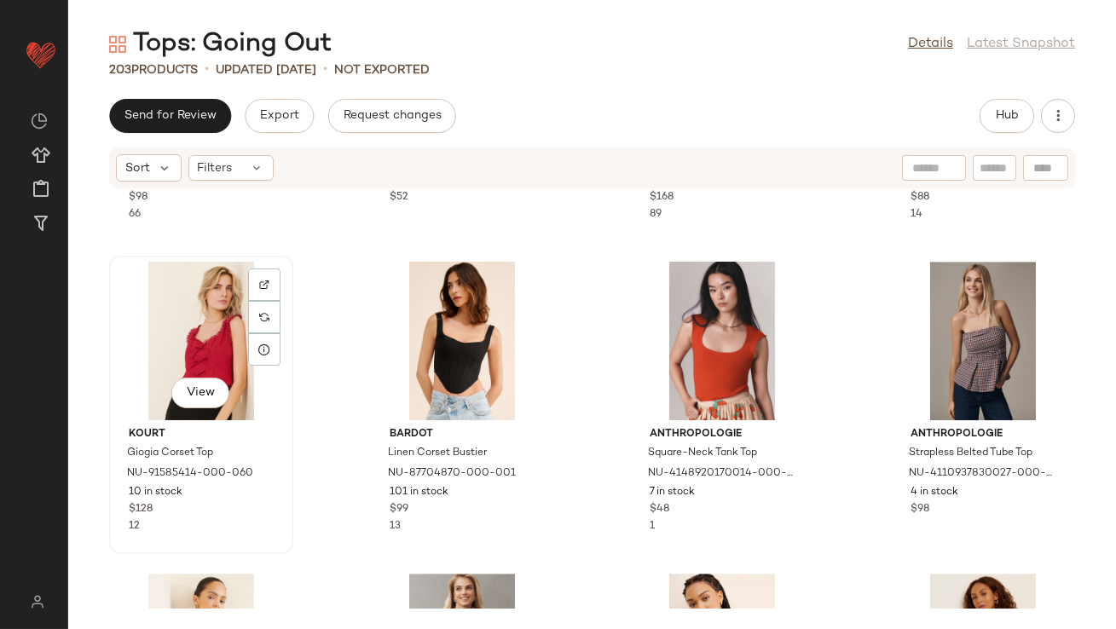
click at [209, 344] on div "View" at bounding box center [201, 341] width 172 height 159
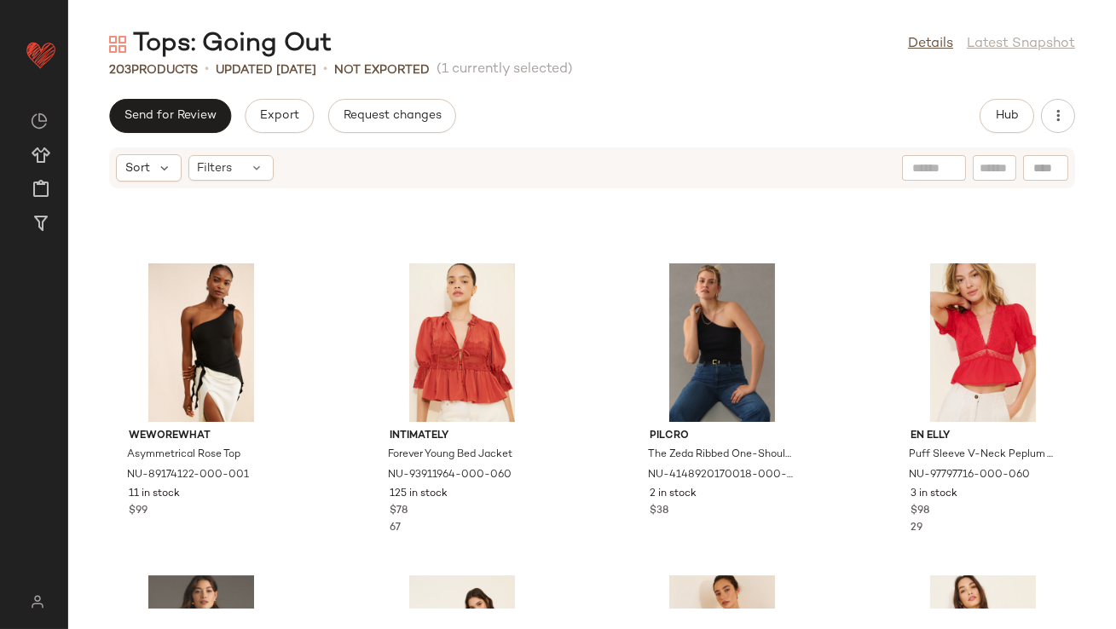
scroll to position [10380, 0]
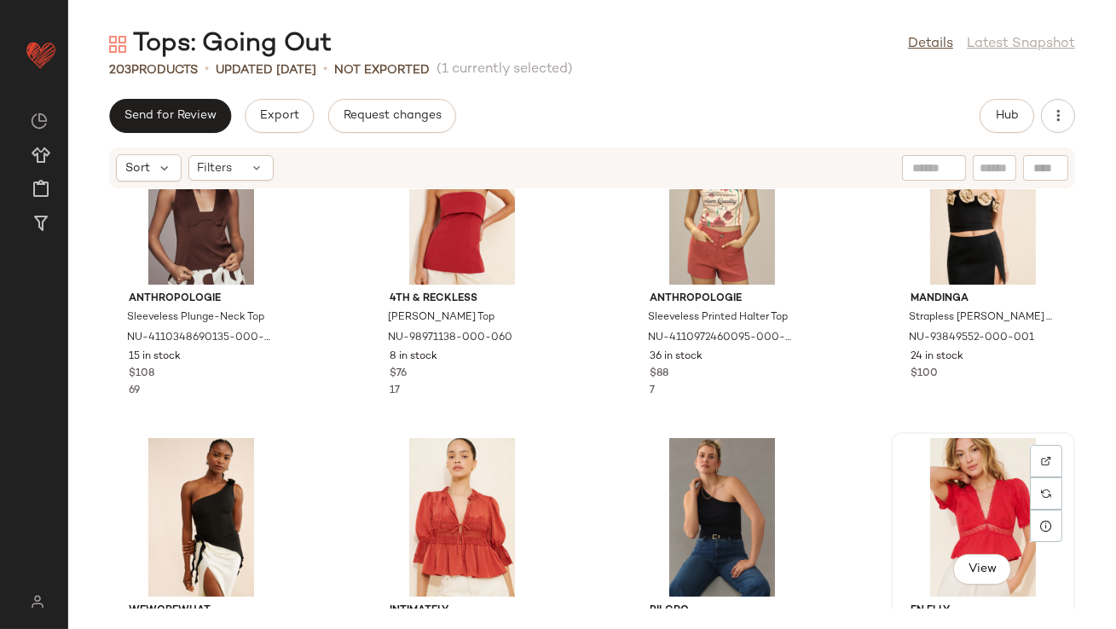
click at [908, 506] on div "View" at bounding box center [983, 517] width 172 height 159
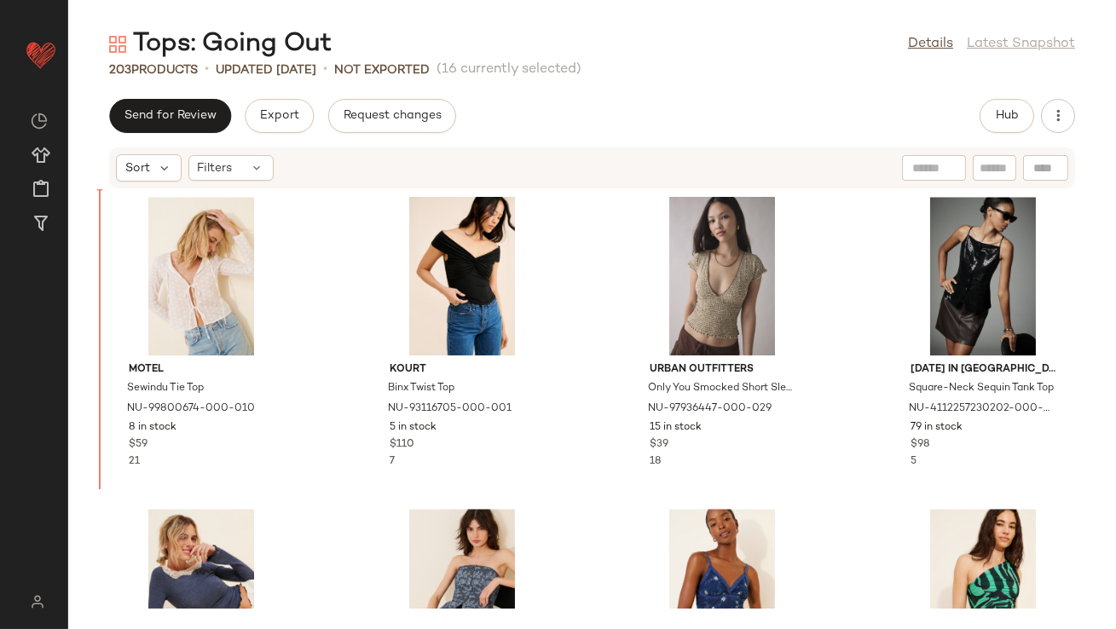
scroll to position [8484, 0]
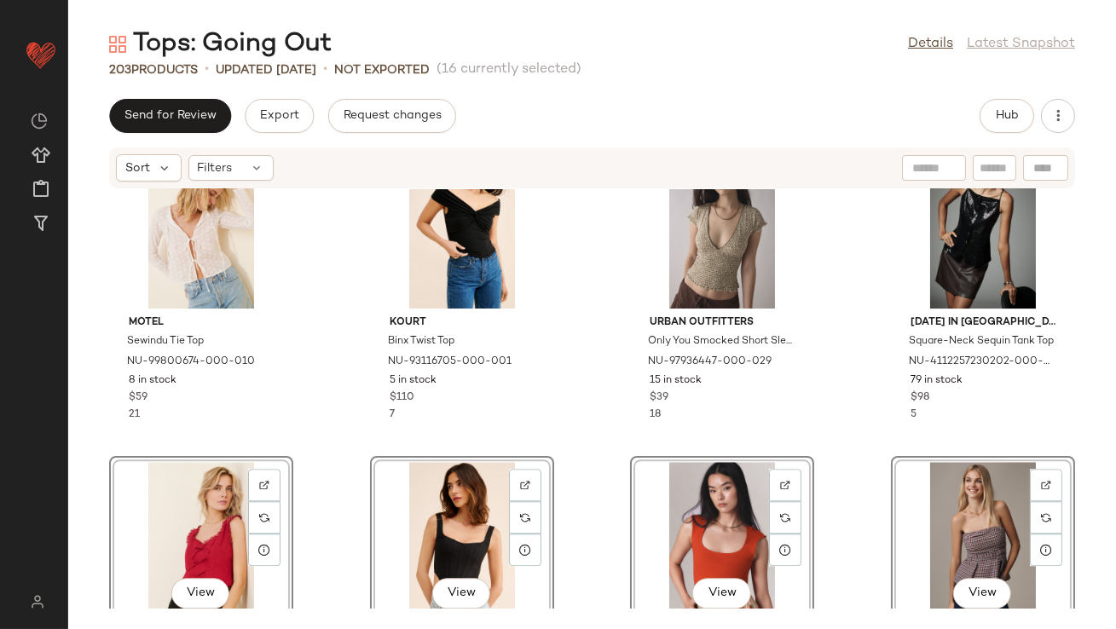
click at [311, 416] on div "Damson Madder Tish Smocked Peplum Tank Top NU-94595279-000-020 83 in stock $105…" at bounding box center [591, 398] width 1047 height 419
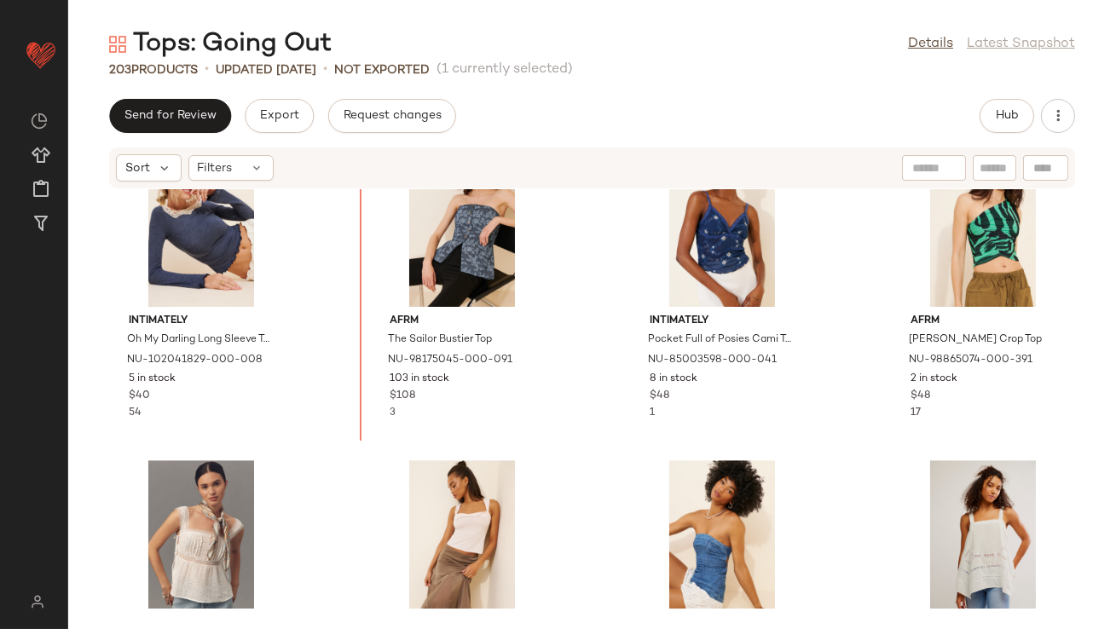
scroll to position [9990, 0]
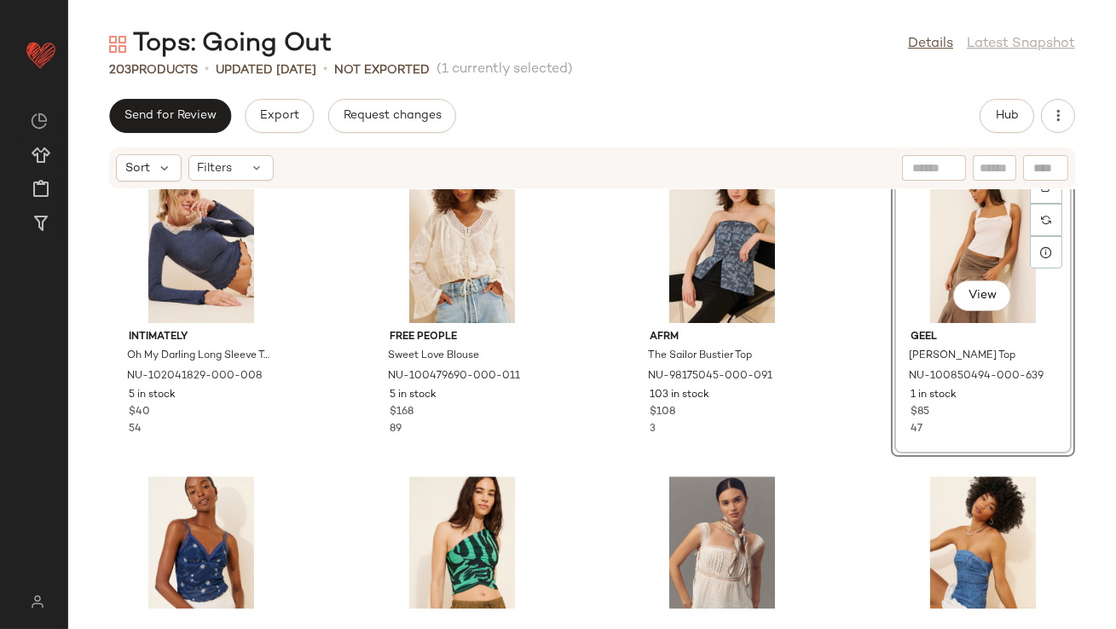
scroll to position [10141, 0]
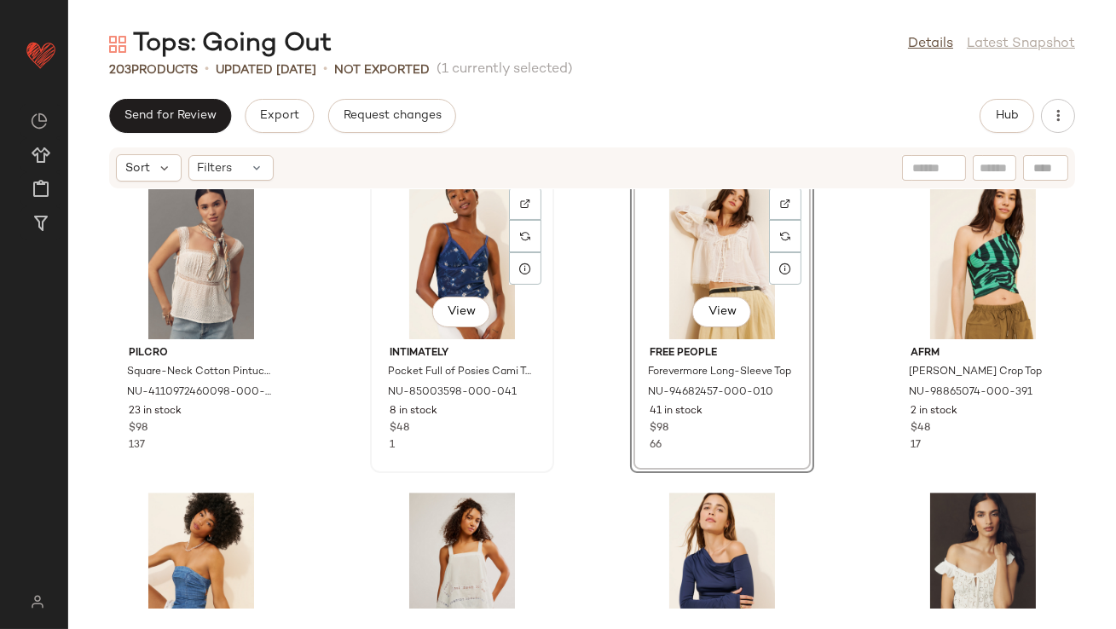
scroll to position [10427, 0]
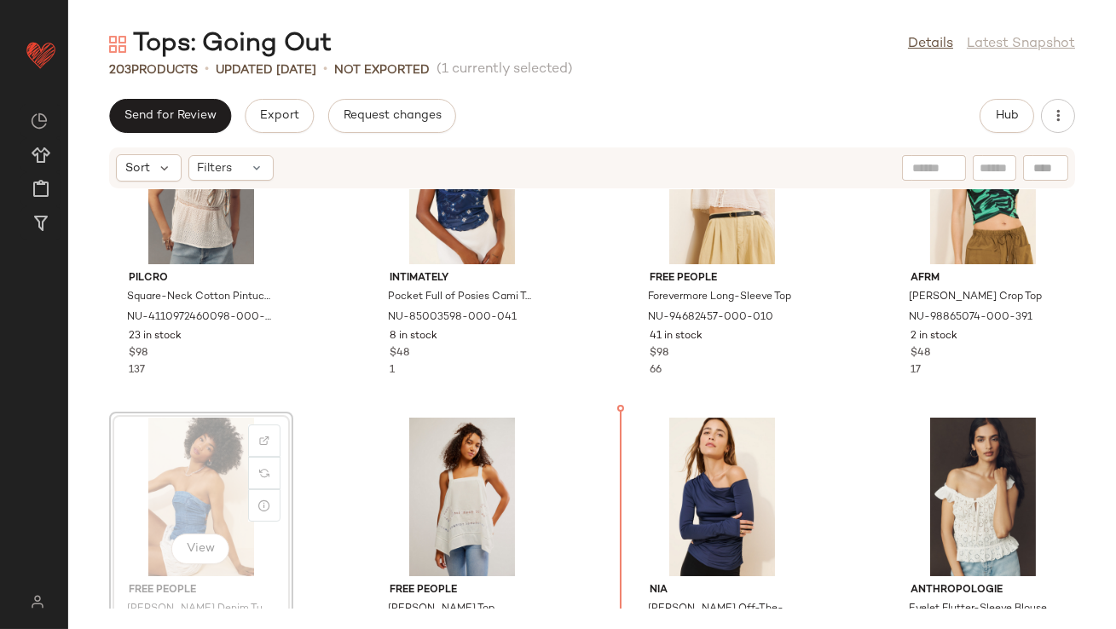
scroll to position [10387, 0]
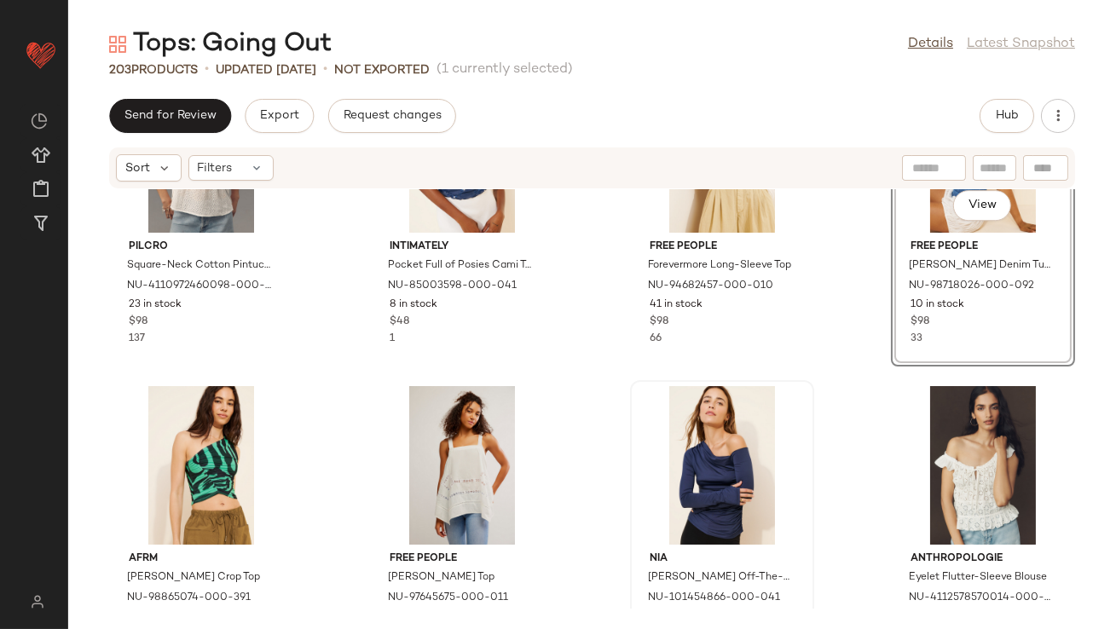
scroll to position [10436, 0]
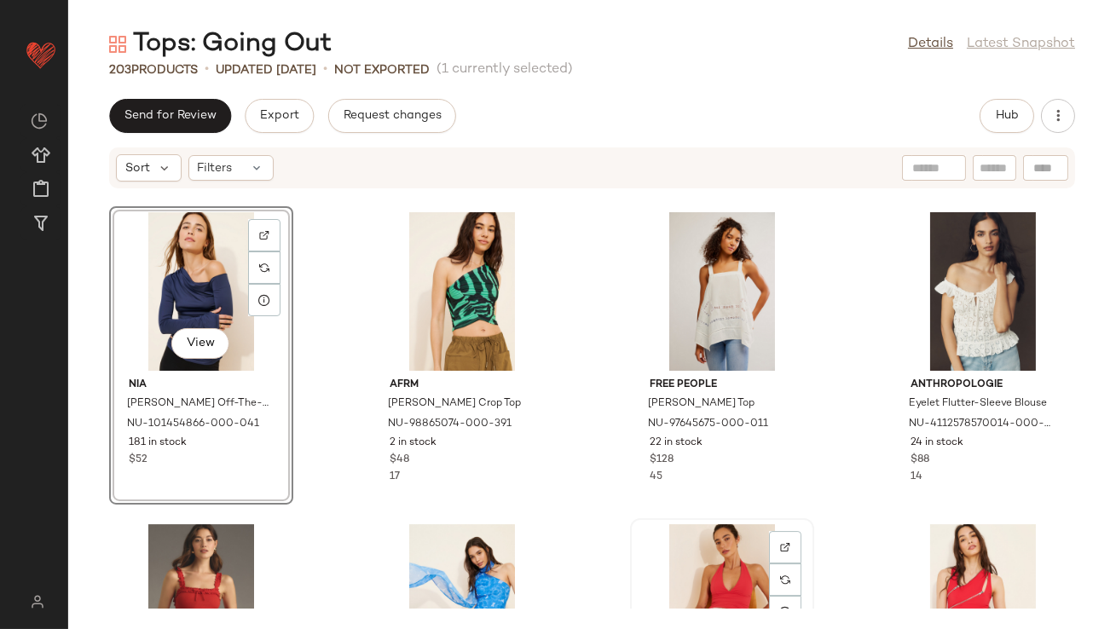
scroll to position [10480, 0]
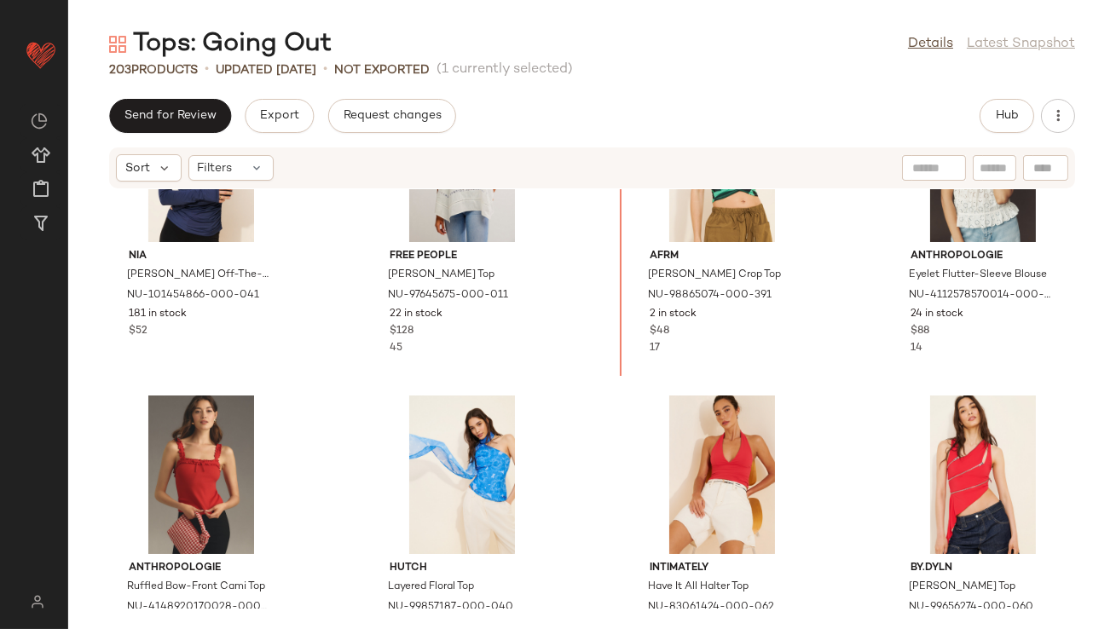
scroll to position [10734, 0]
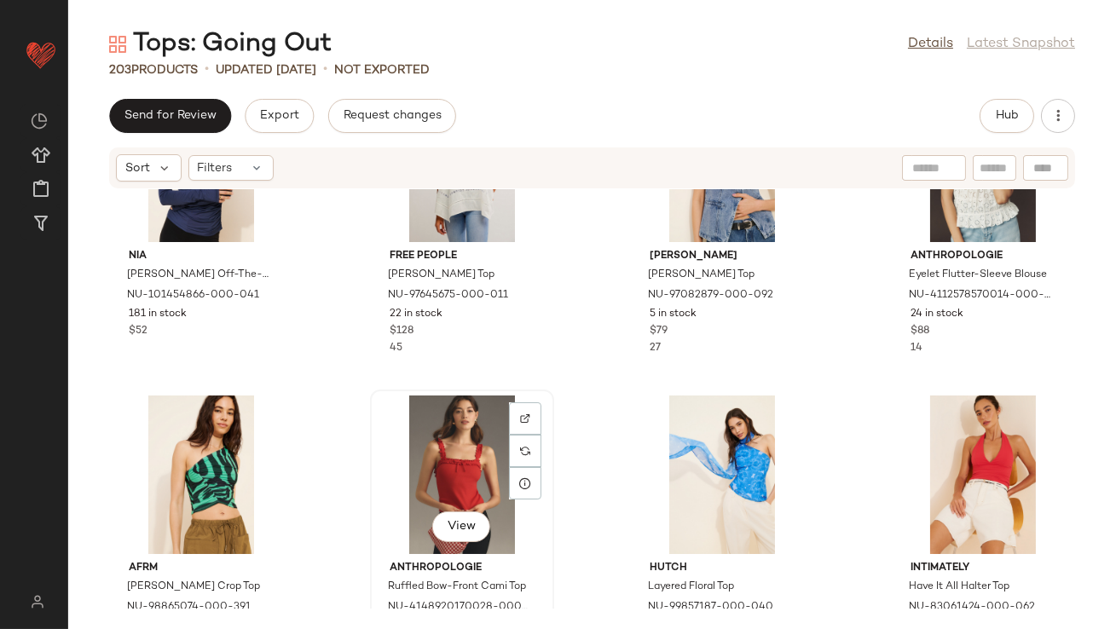
click at [419, 458] on div "View" at bounding box center [462, 474] width 172 height 159
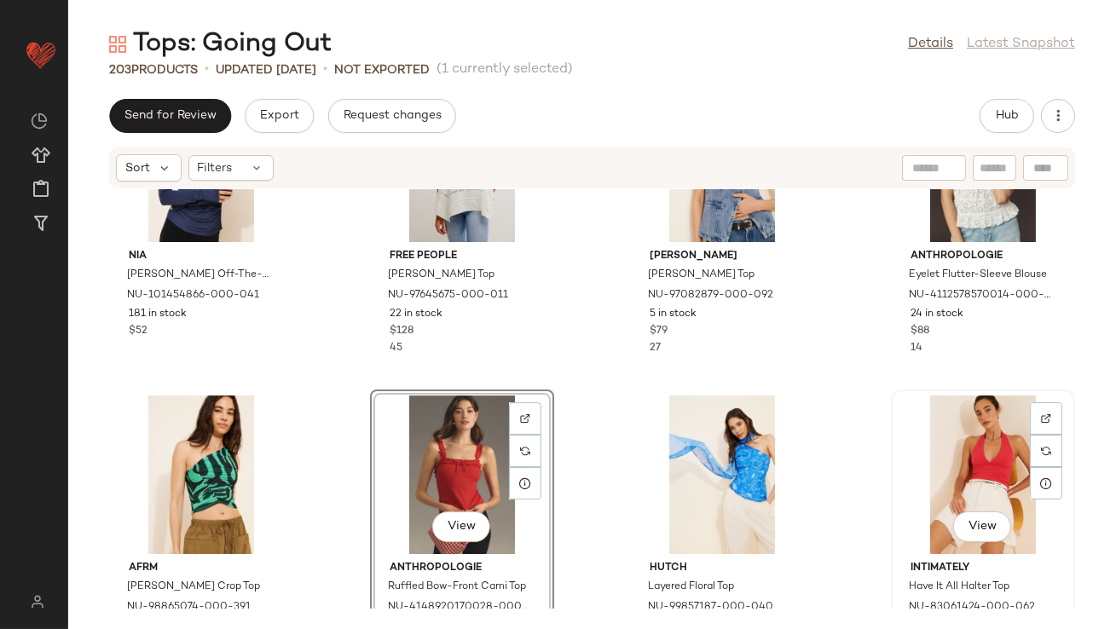
click at [985, 469] on div "View" at bounding box center [983, 474] width 172 height 159
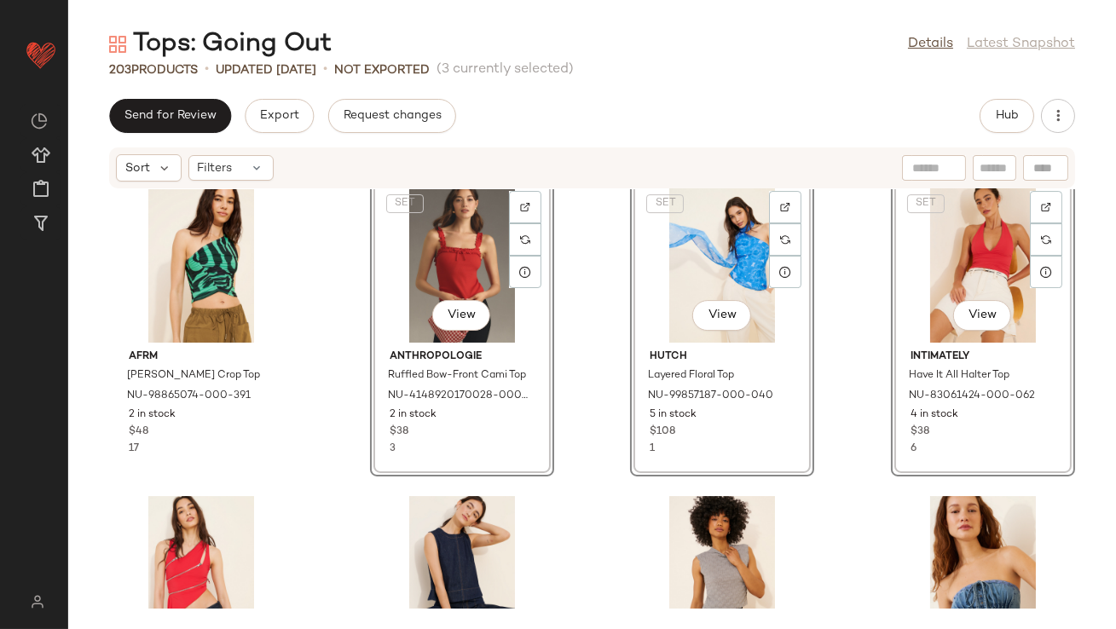
scroll to position [11061, 0]
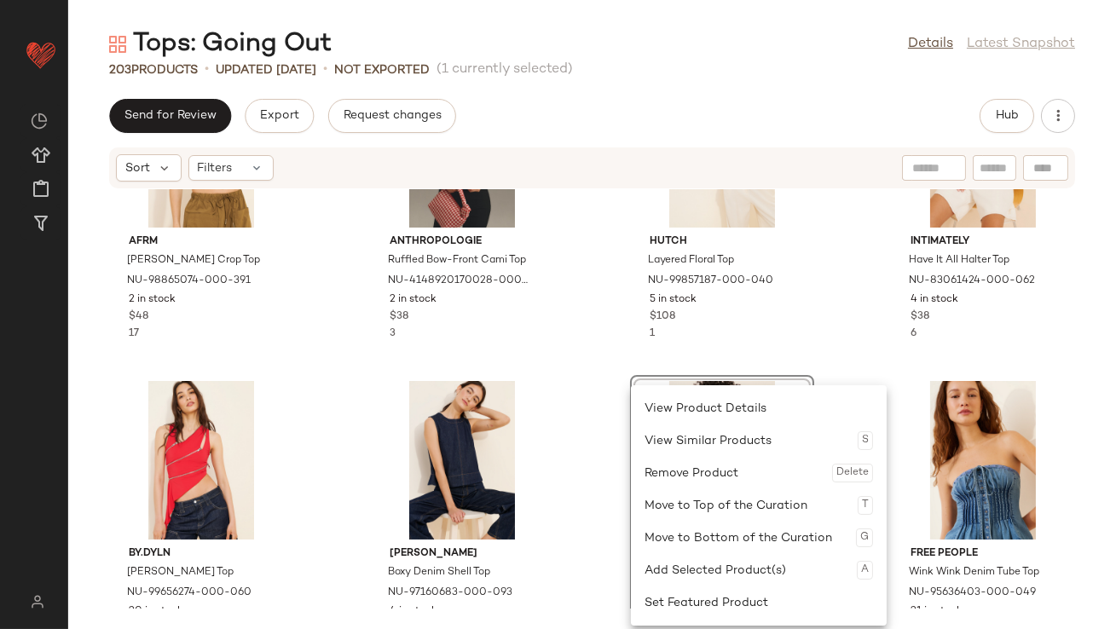
click at [598, 382] on div "AFRM Zakia Crop Top NU-98865074-000-391 2 in stock $48 17 Anthropologie Ruffled…" at bounding box center [591, 398] width 1047 height 419
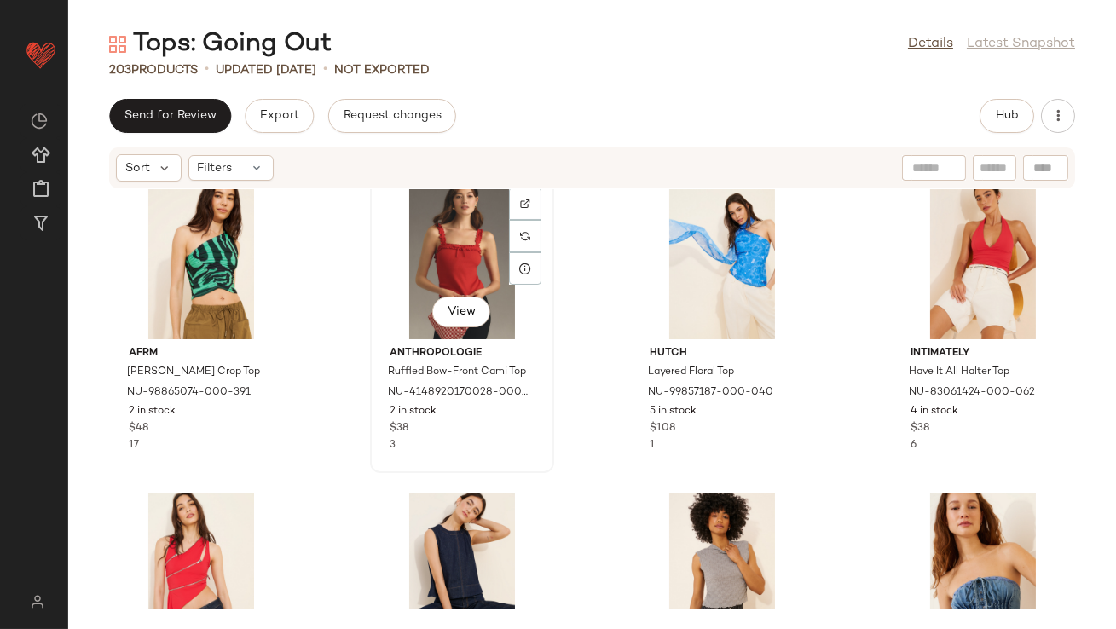
click at [444, 262] on div "View" at bounding box center [462, 260] width 172 height 159
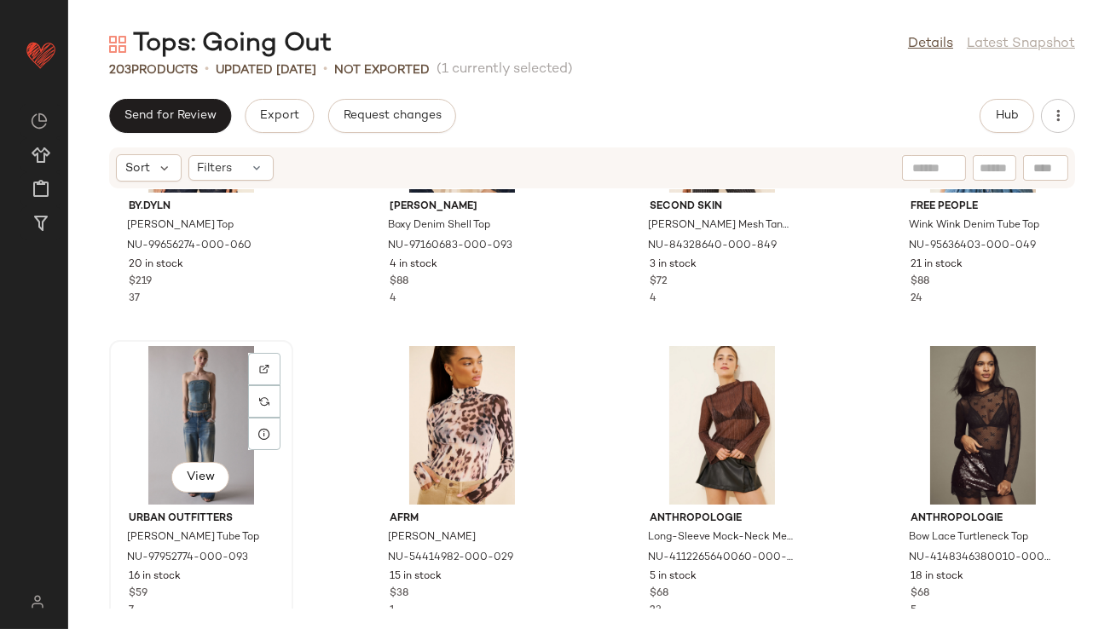
click at [187, 430] on div "View" at bounding box center [201, 425] width 172 height 159
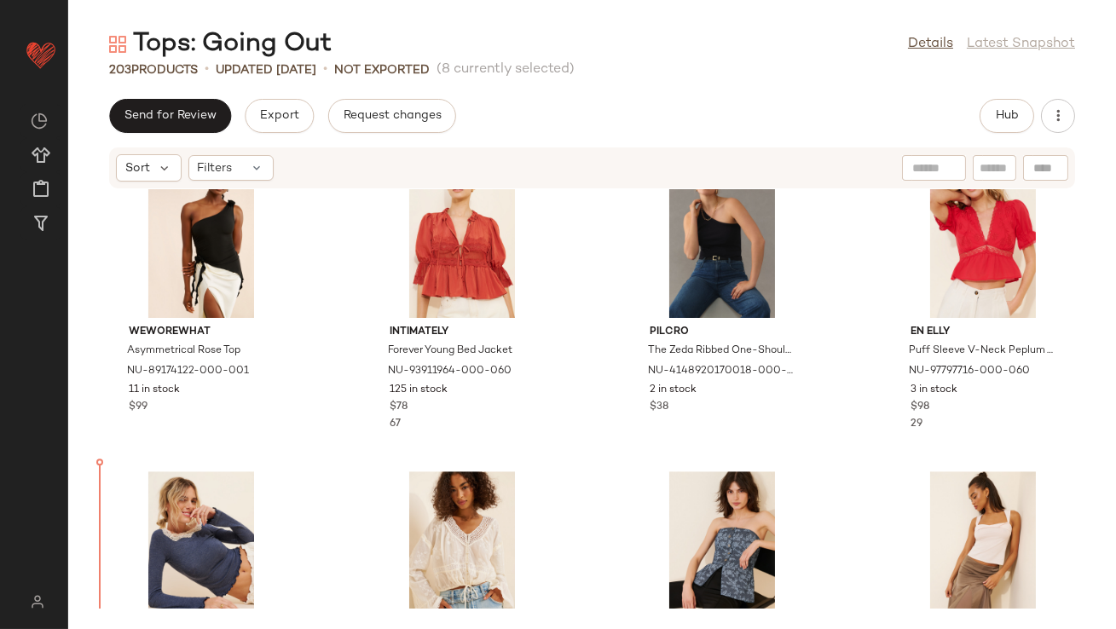
scroll to position [9736, 0]
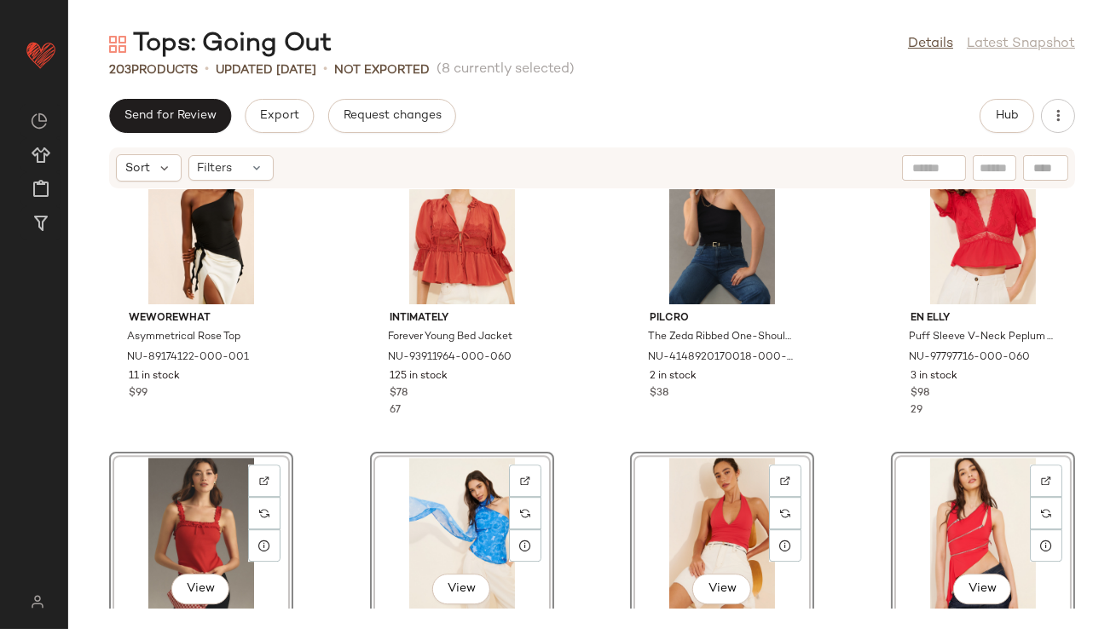
click at [331, 386] on div "WeWoreWhat Asymmetrical Rose Top NU-89174122-000-001 11 in stock $99 Intimately…" at bounding box center [591, 398] width 1047 height 419
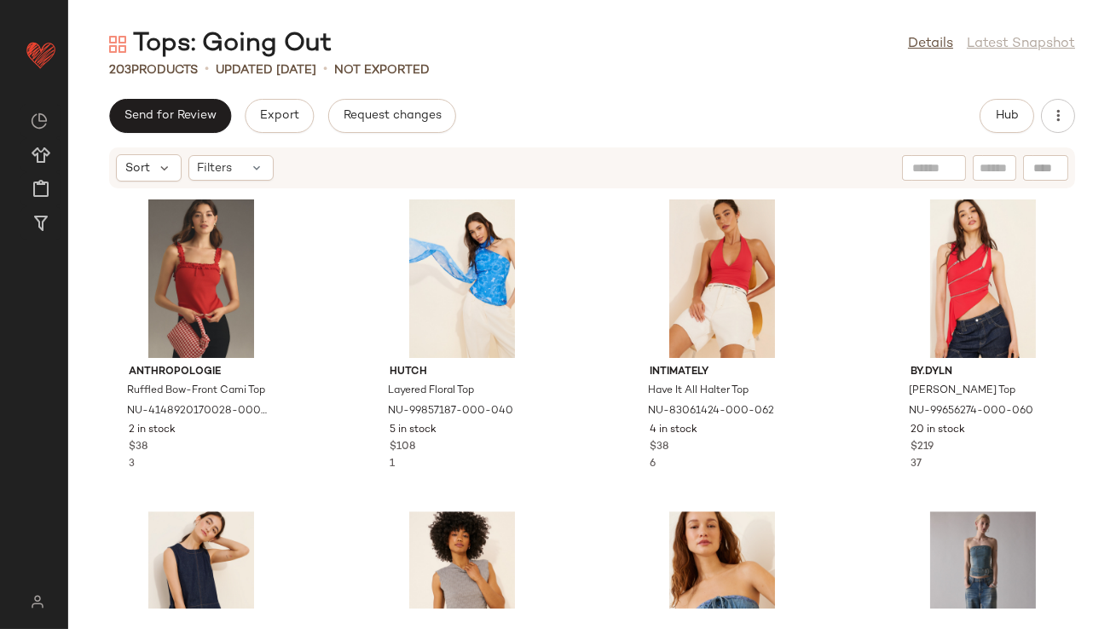
scroll to position [9996, 0]
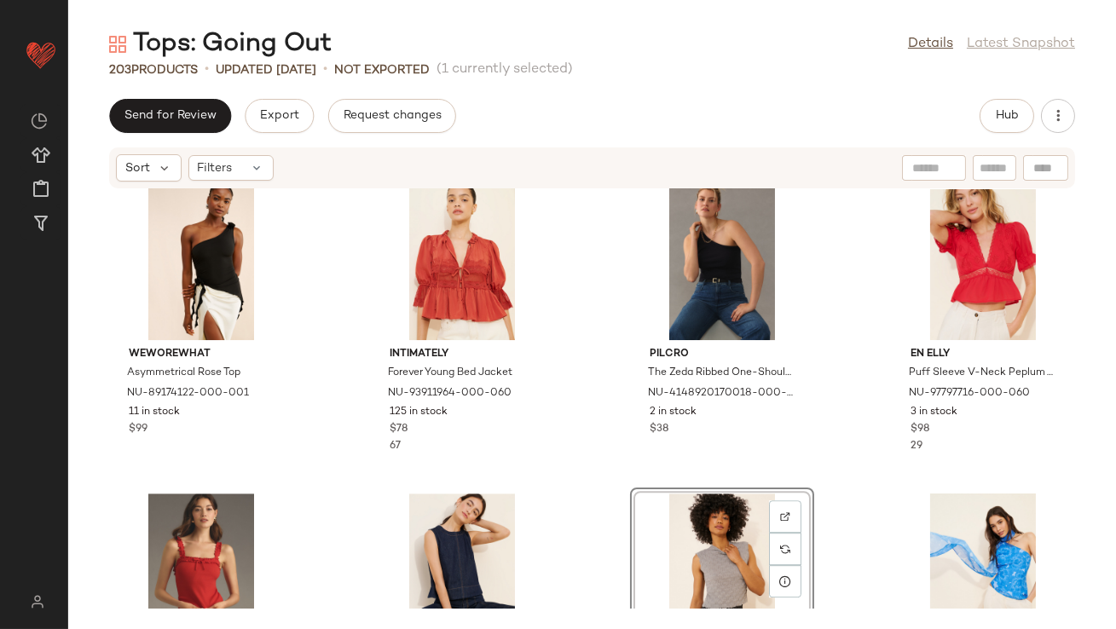
scroll to position [9277, 0]
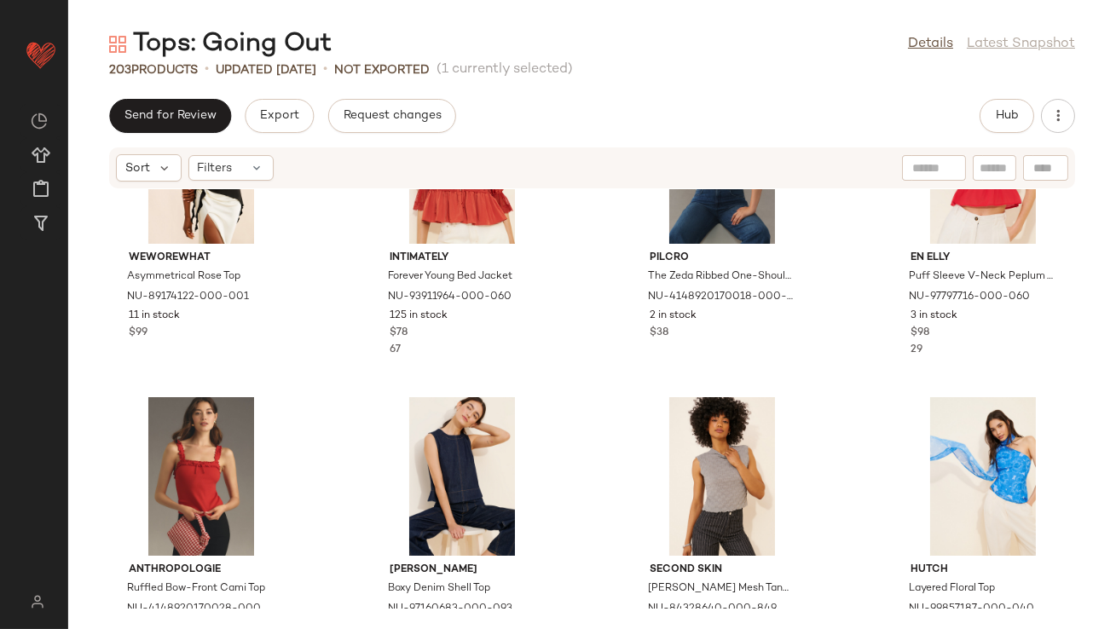
scroll to position [9816, 0]
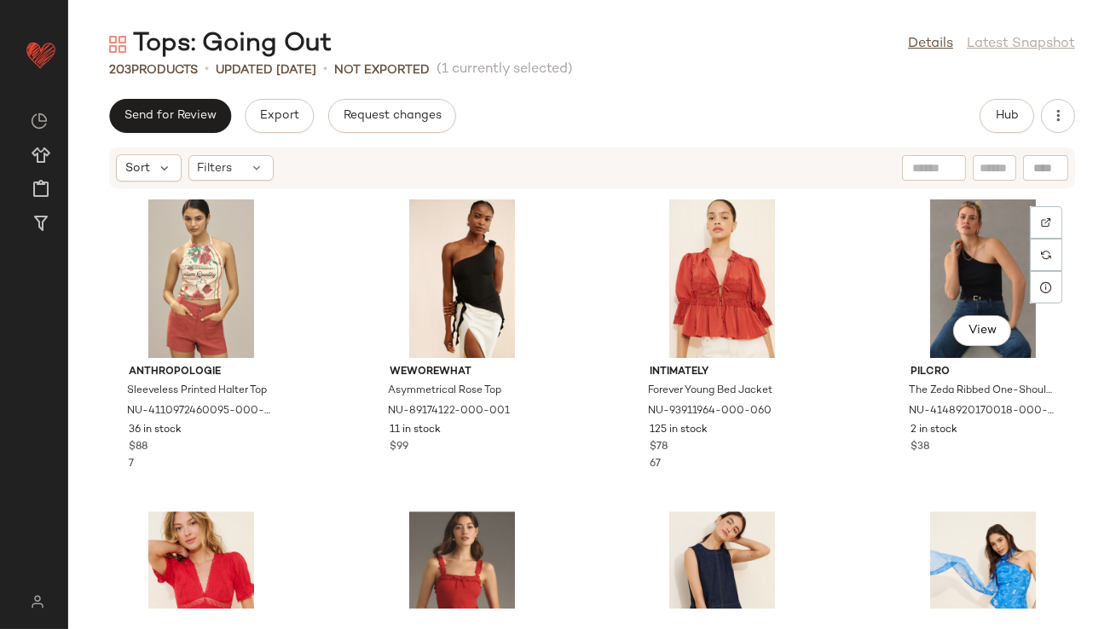
scroll to position [9835, 0]
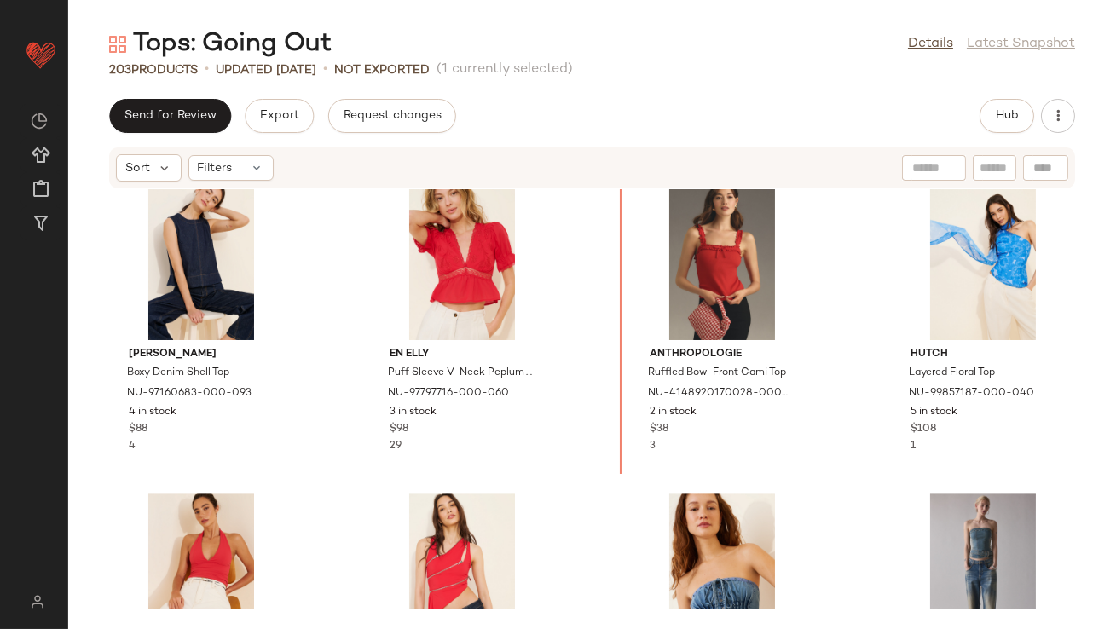
scroll to position [9987, 0]
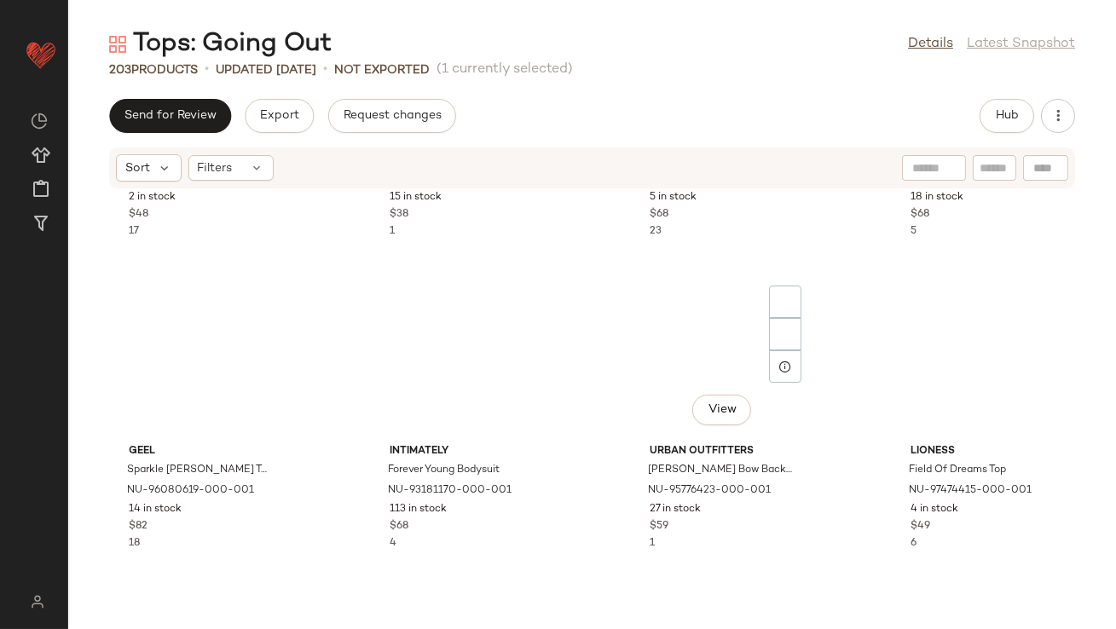
scroll to position [11788, 0]
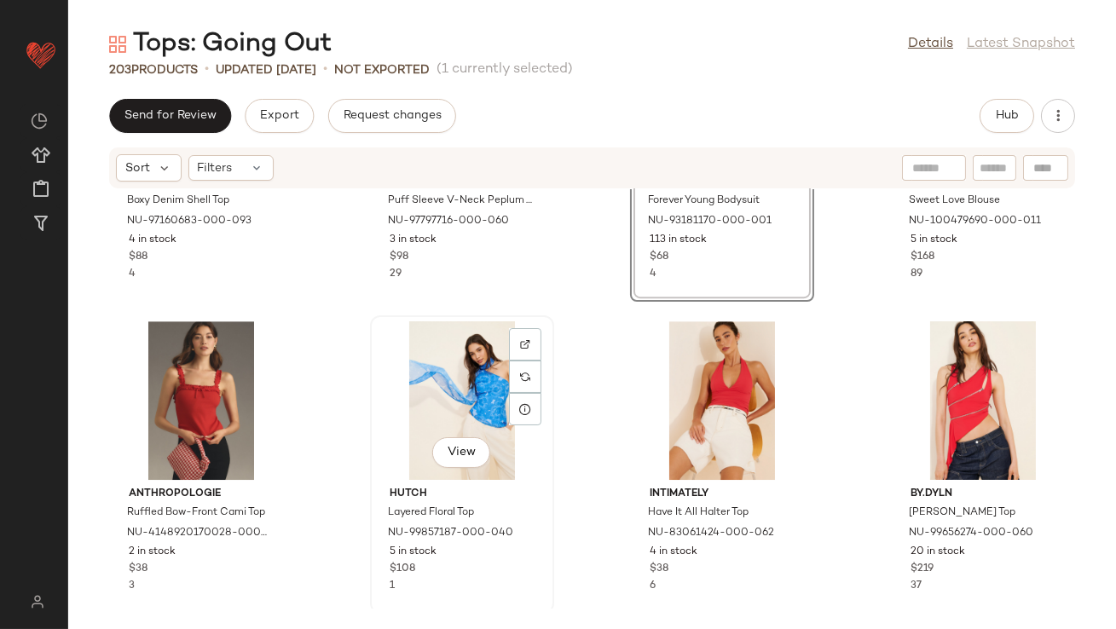
scroll to position [10506, 0]
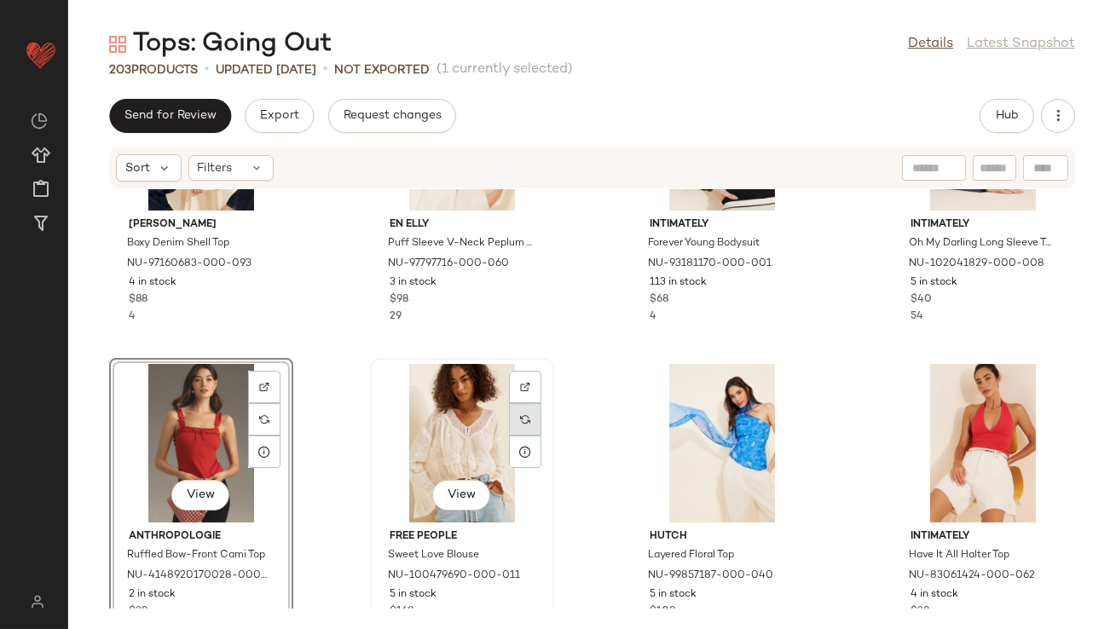
scroll to position [10398, 0]
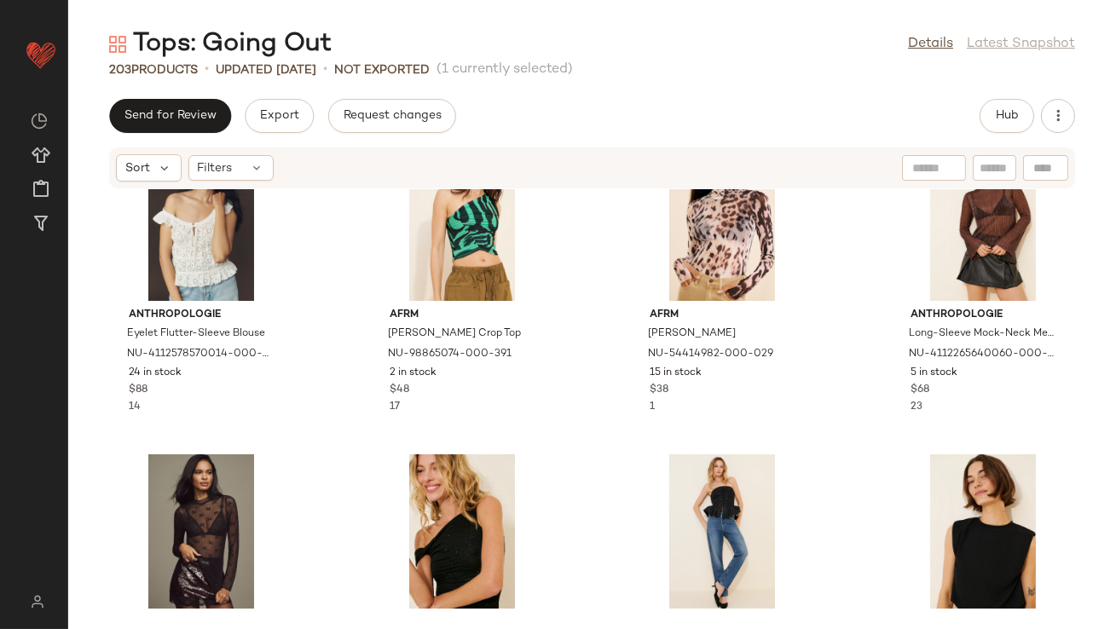
scroll to position [11684, 0]
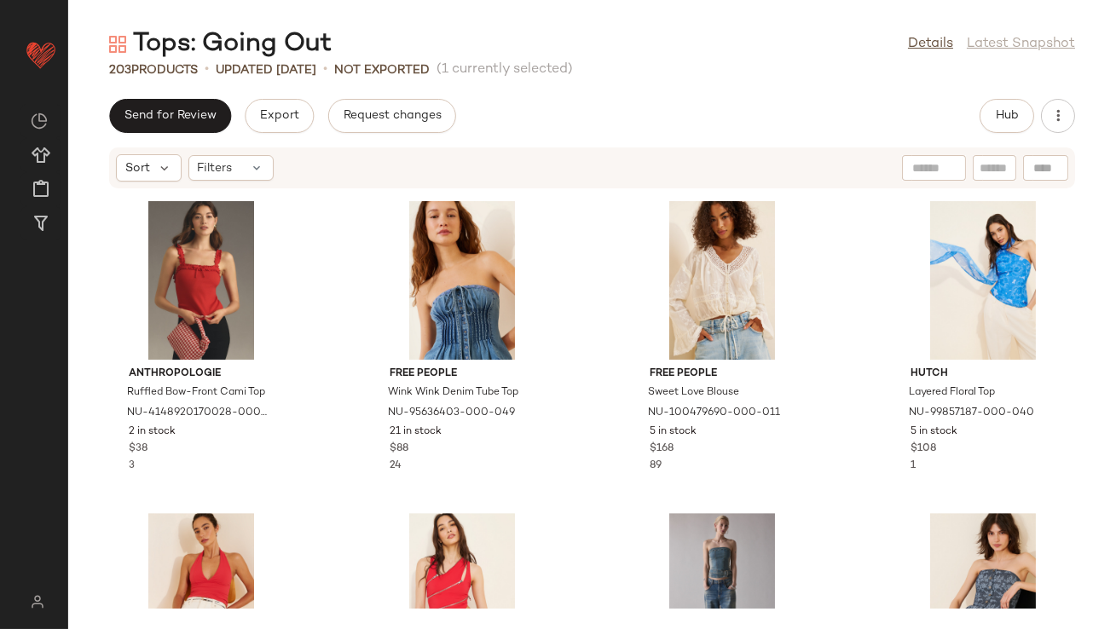
scroll to position [10305, 0]
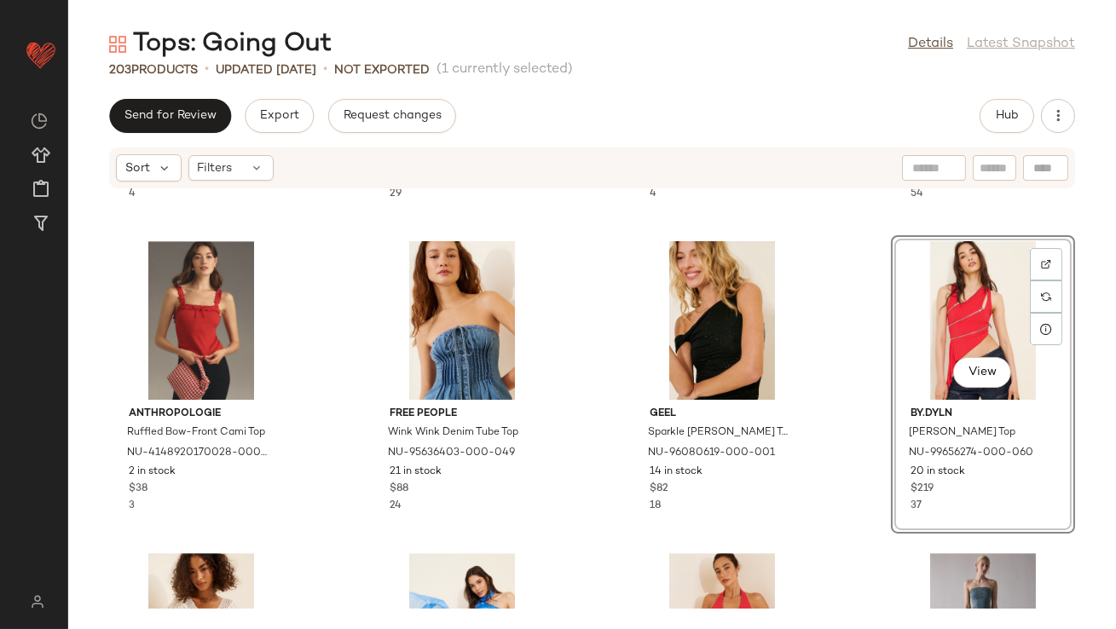
scroll to position [10444, 0]
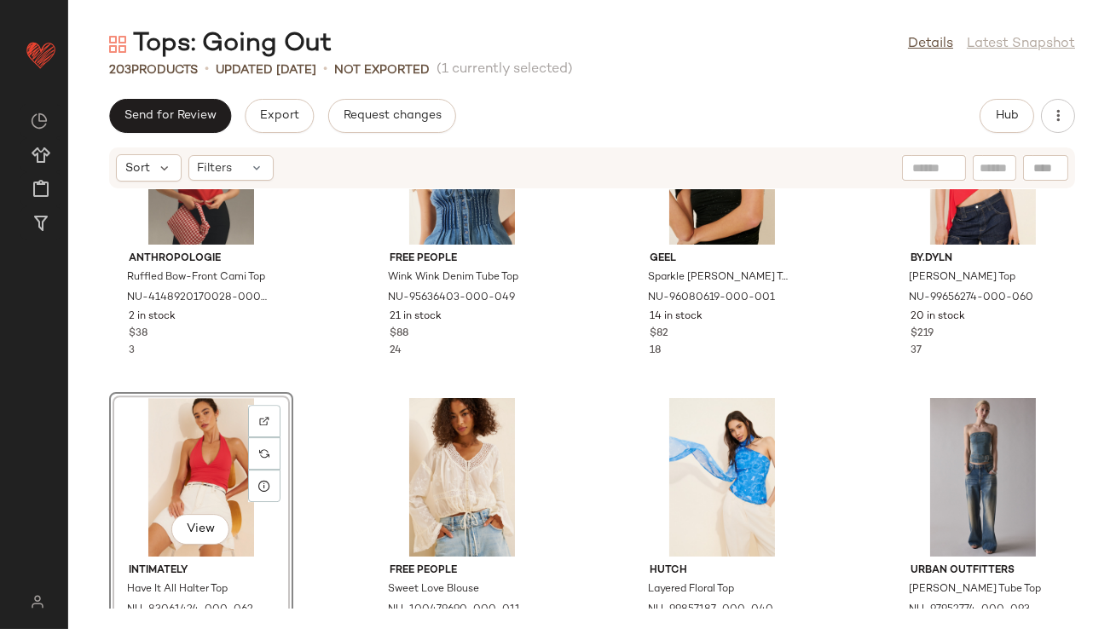
scroll to position [10421, 0]
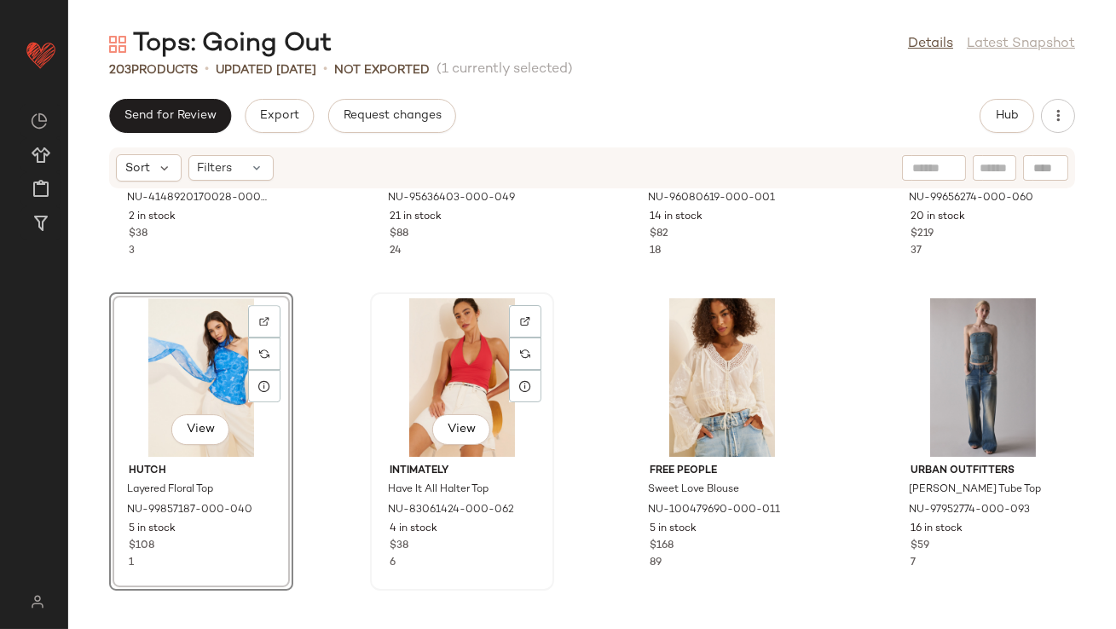
scroll to position [10688, 0]
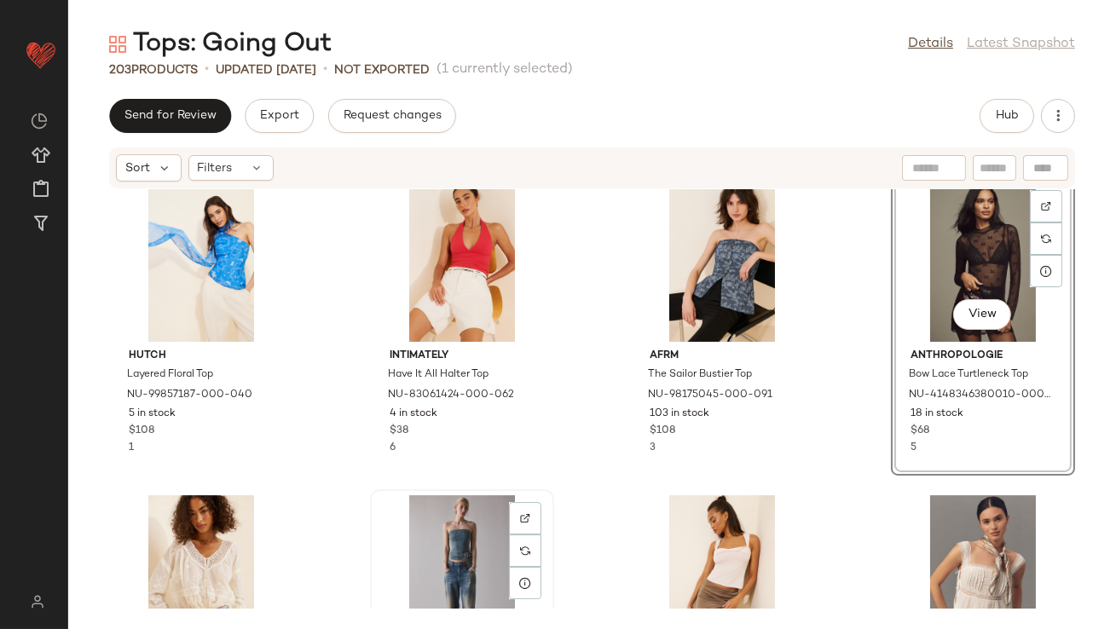
scroll to position [10637, 0]
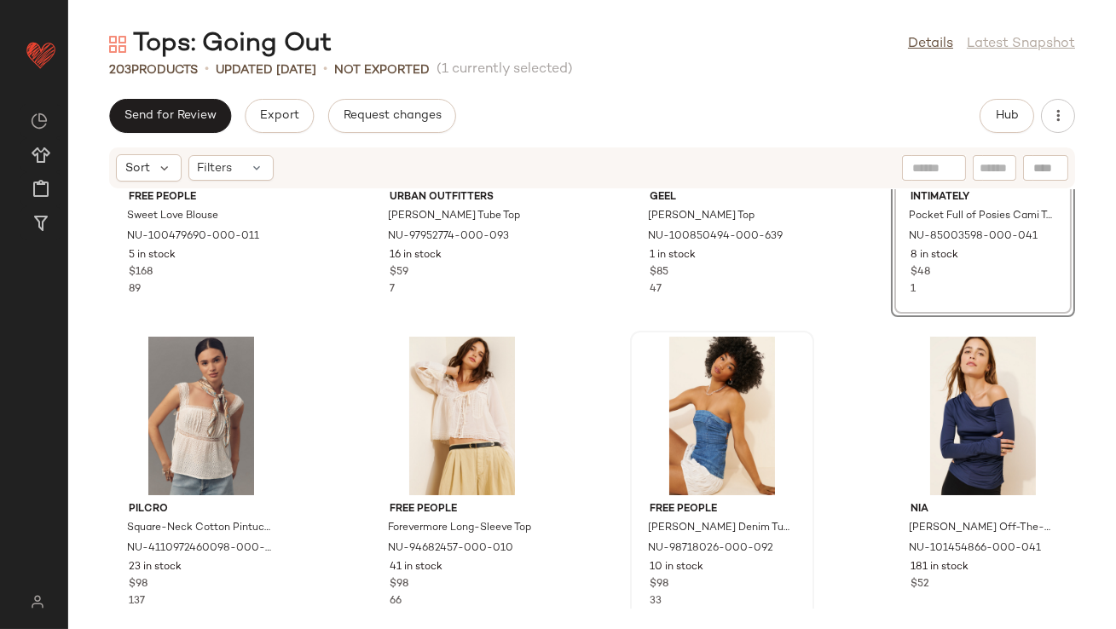
scroll to position [11118, 0]
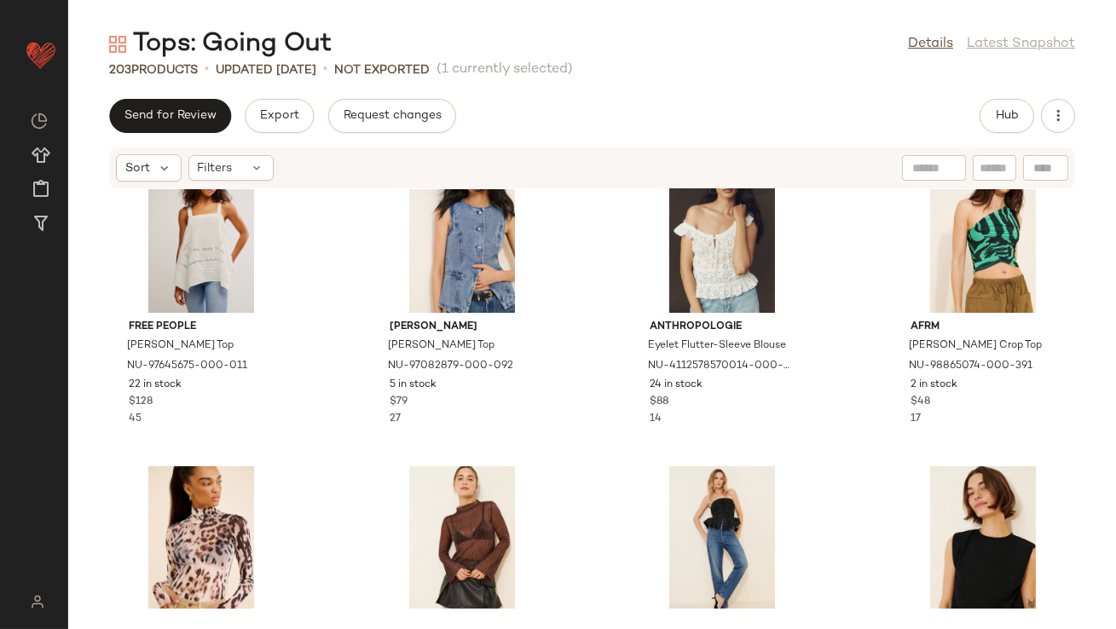
scroll to position [11612, 0]
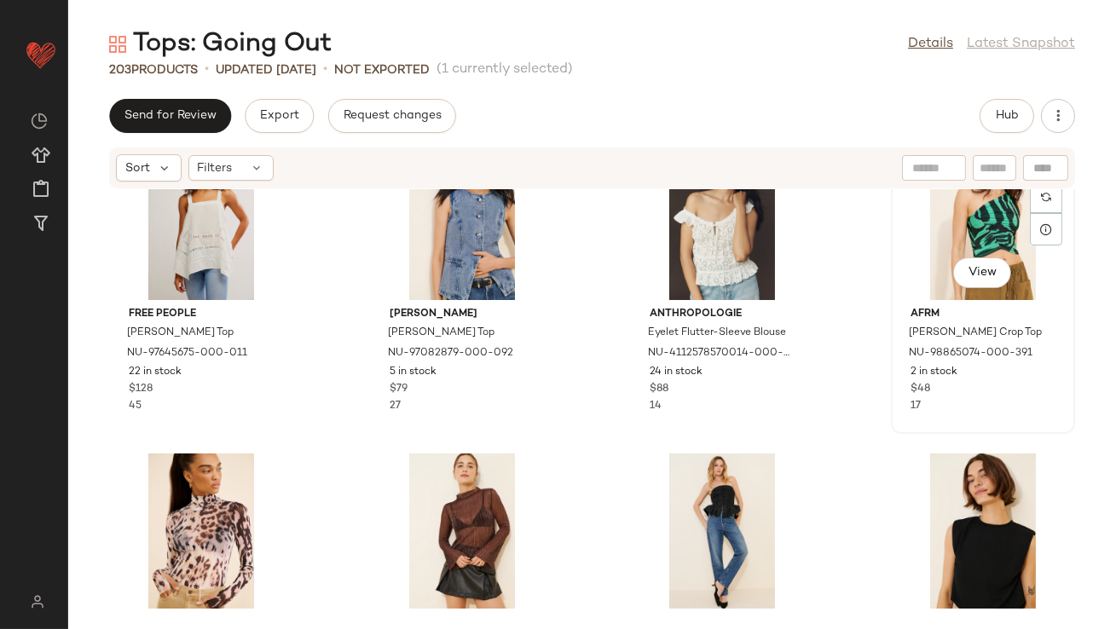
click at [972, 221] on div "View" at bounding box center [983, 220] width 172 height 159
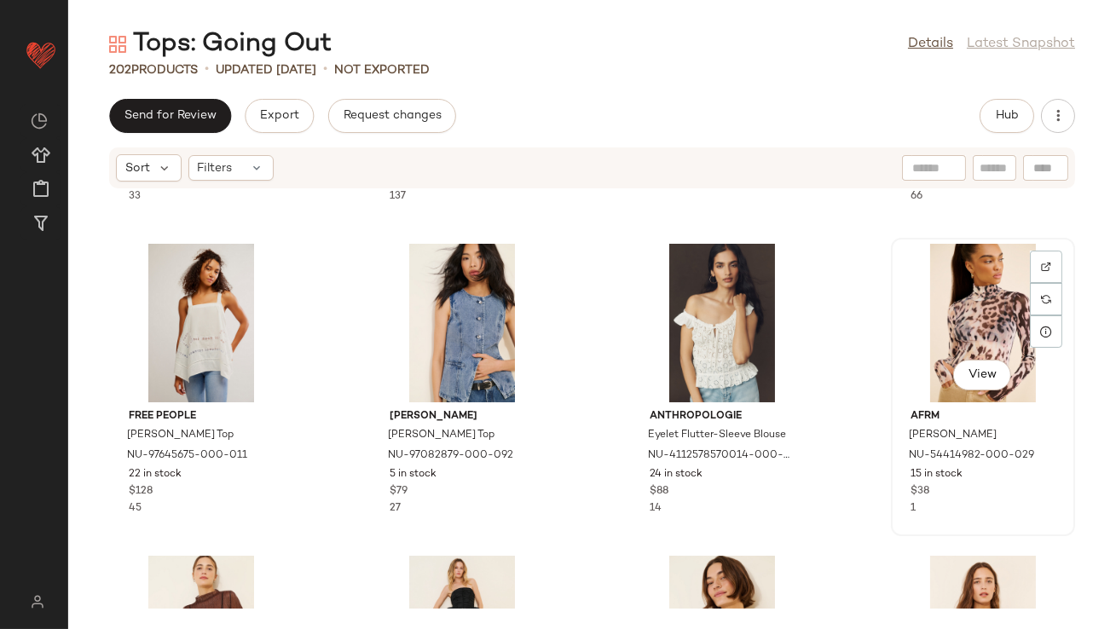
scroll to position [11562, 0]
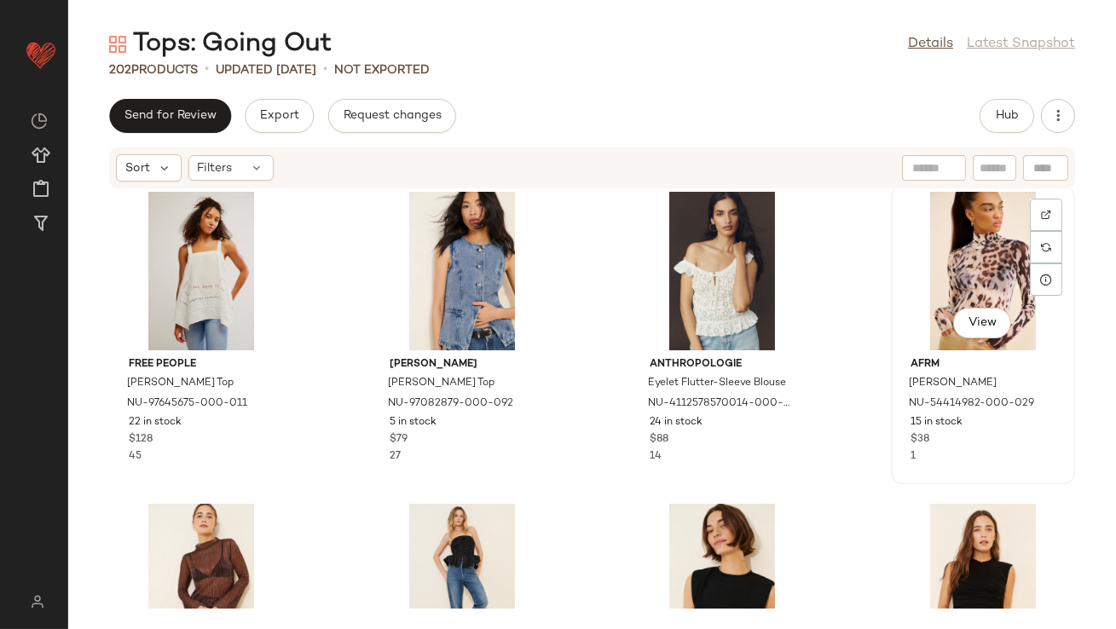
click at [944, 303] on div "View" at bounding box center [983, 271] width 172 height 159
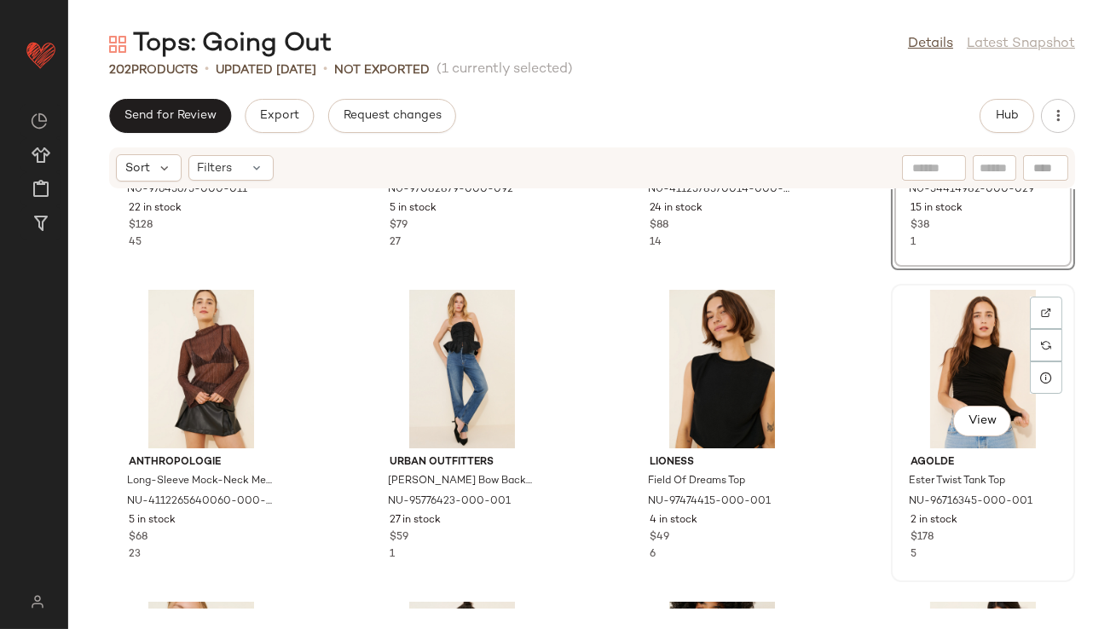
click at [952, 391] on div "View" at bounding box center [983, 369] width 172 height 159
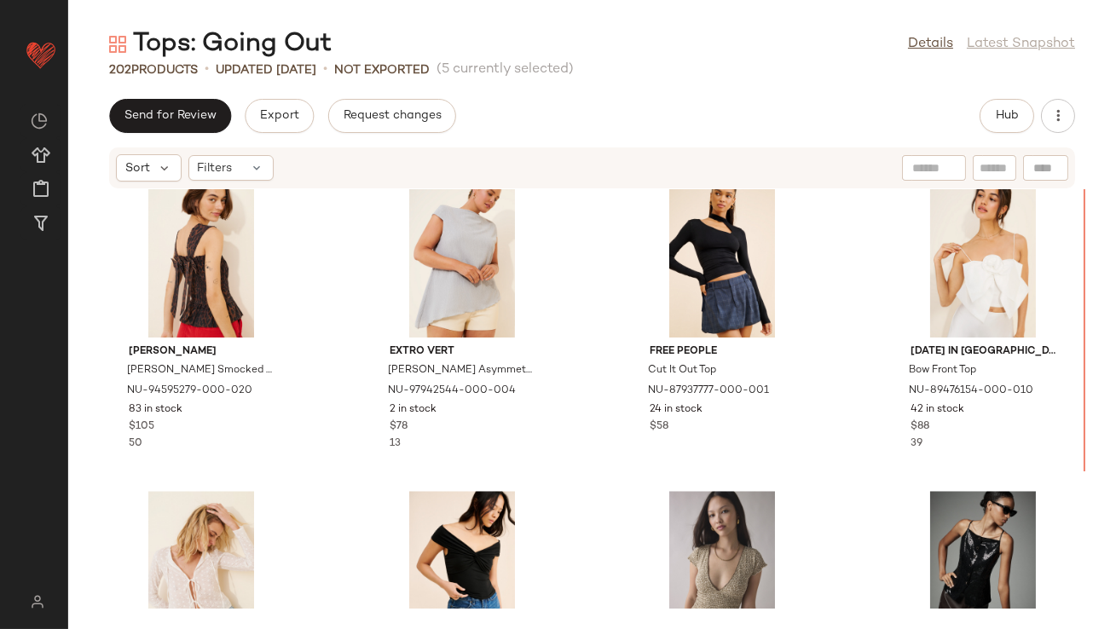
scroll to position [8139, 0]
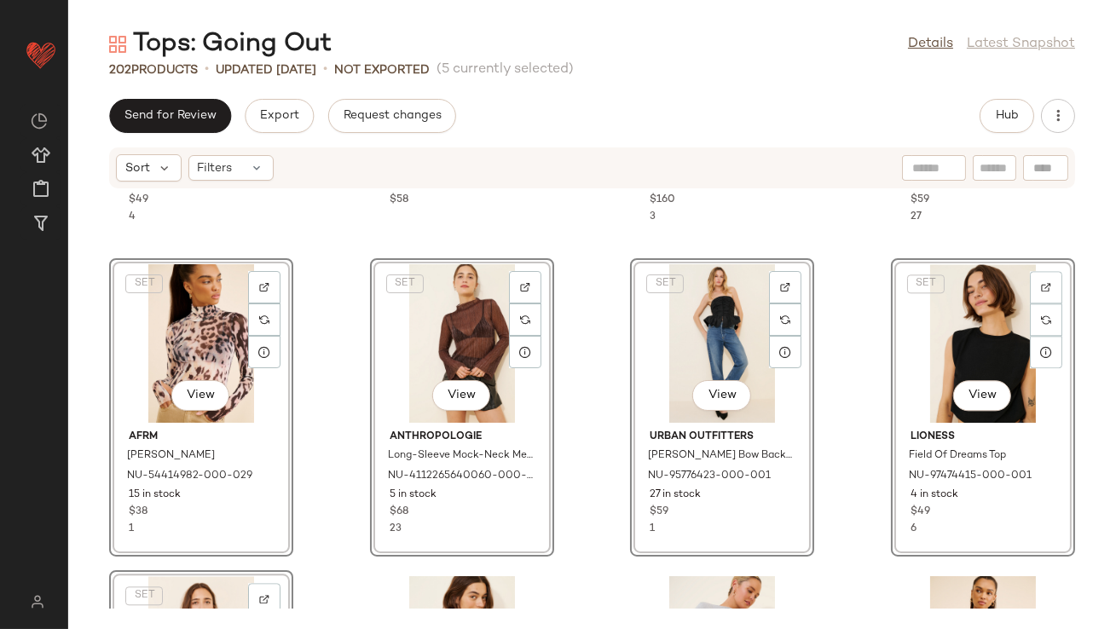
click at [349, 329] on div "Lioness Brat Halter Top NU-97475115-000-004 14 in stock $49 4 Anthropologie Sea…" at bounding box center [591, 398] width 1047 height 419
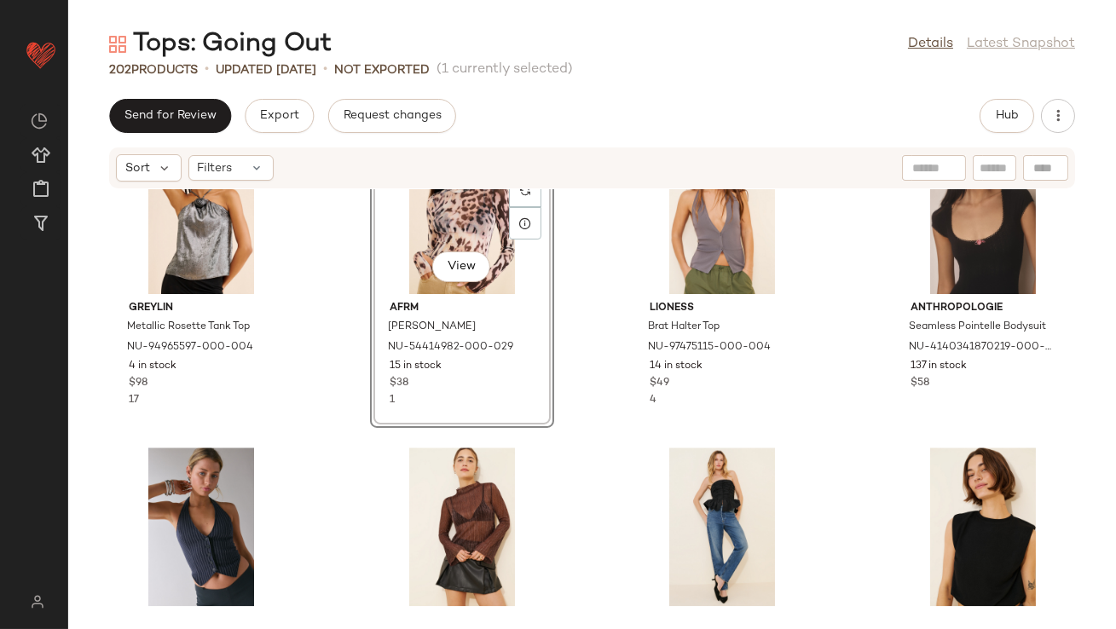
scroll to position [7870, 0]
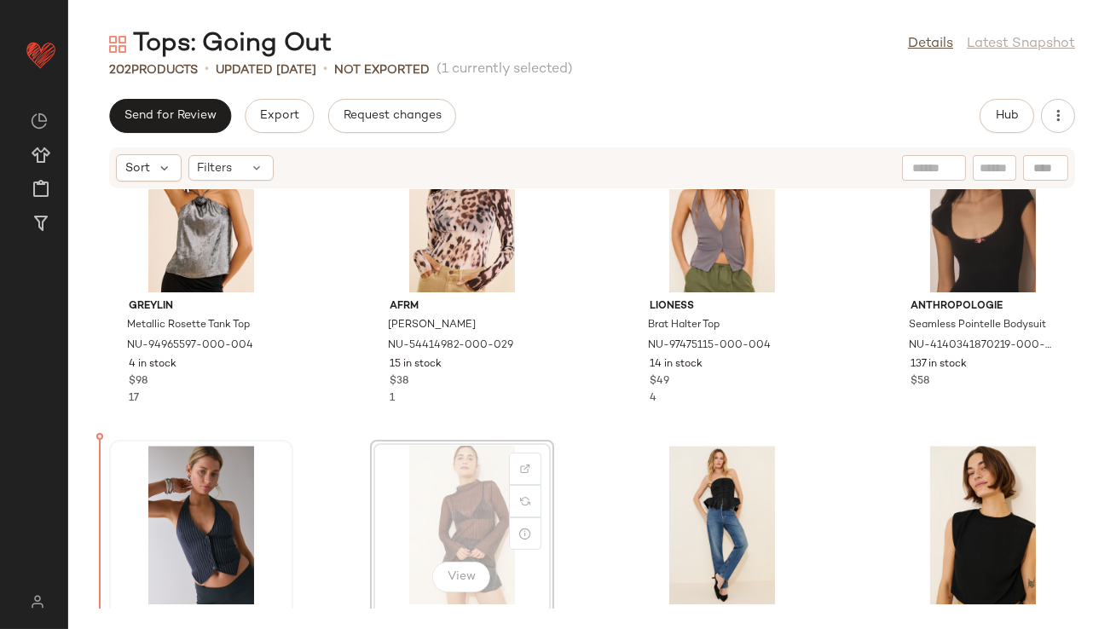
scroll to position [7883, 0]
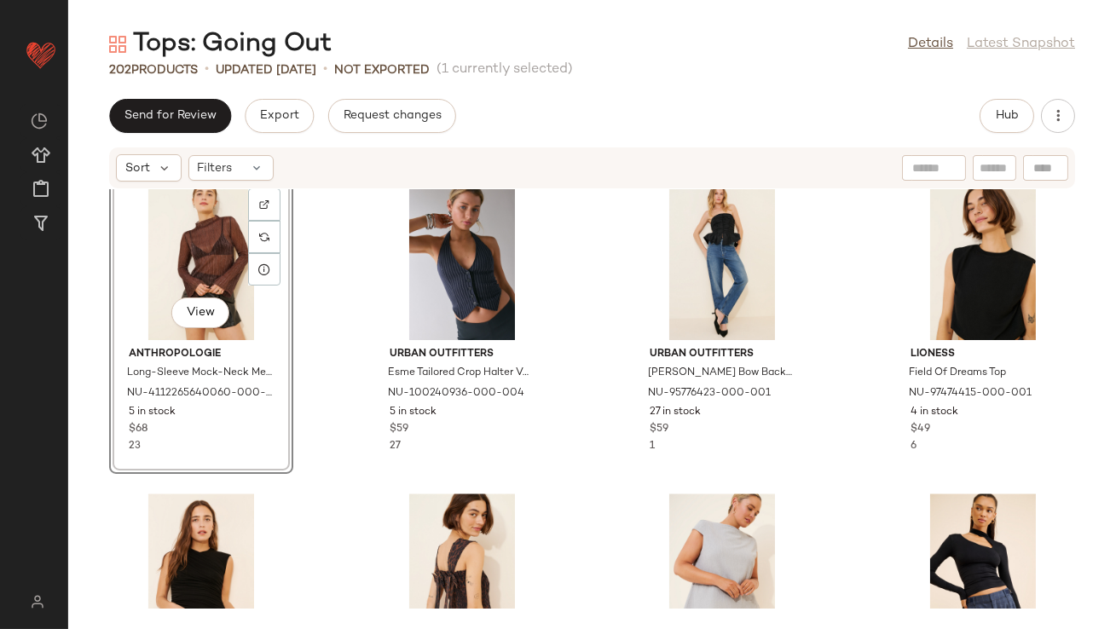
scroll to position [8134, 0]
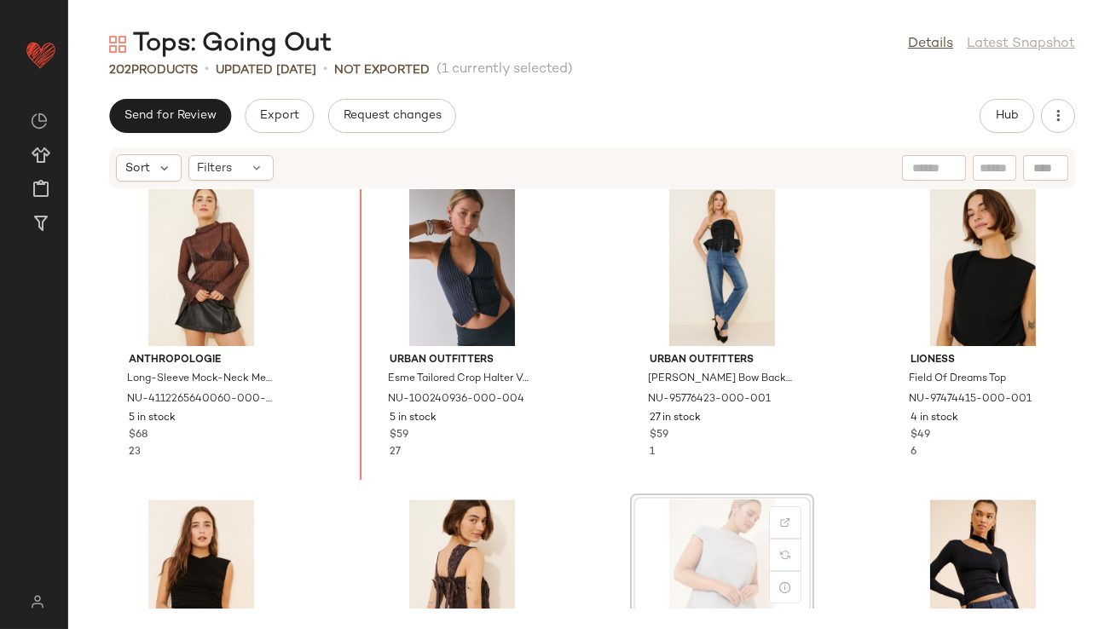
drag, startPoint x: 720, startPoint y: 564, endPoint x: 707, endPoint y: 558, distance: 14.1
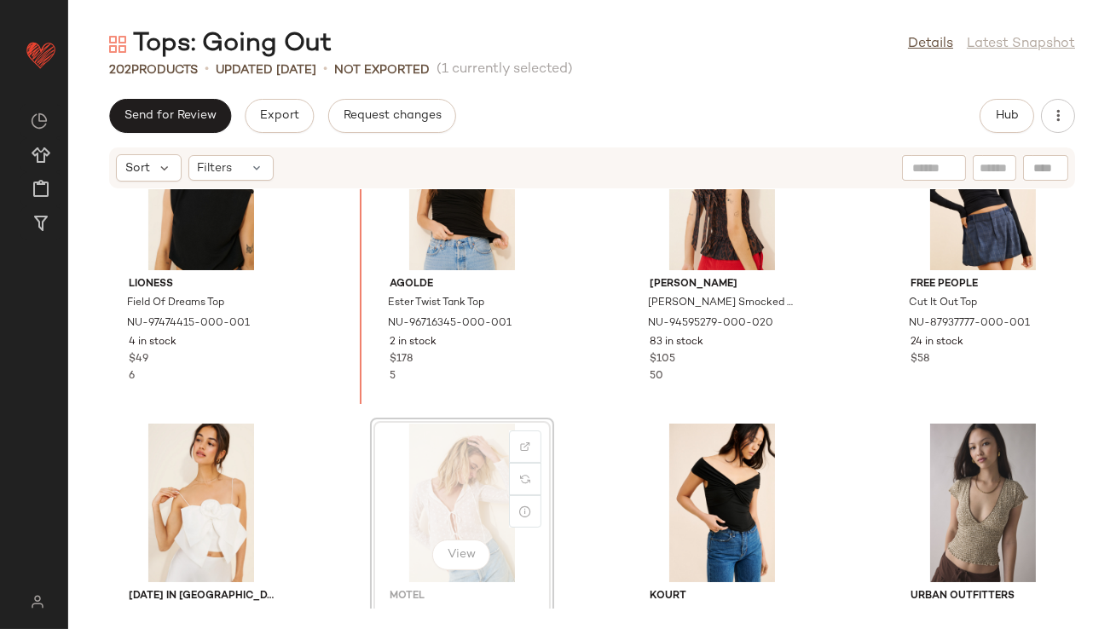
scroll to position [8497, 0]
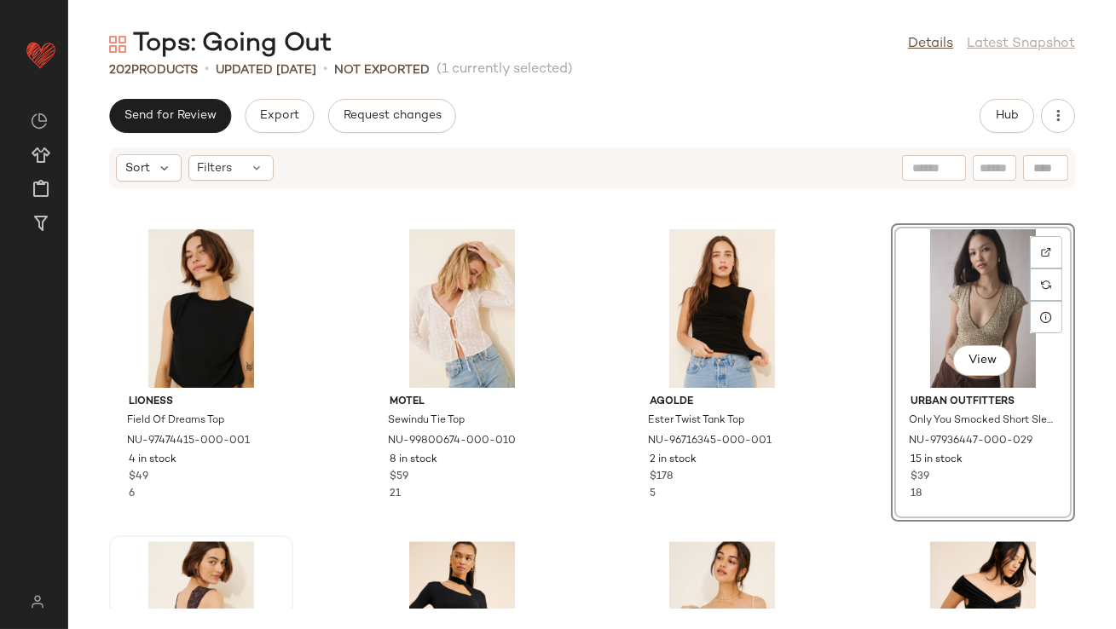
scroll to position [8529, 0]
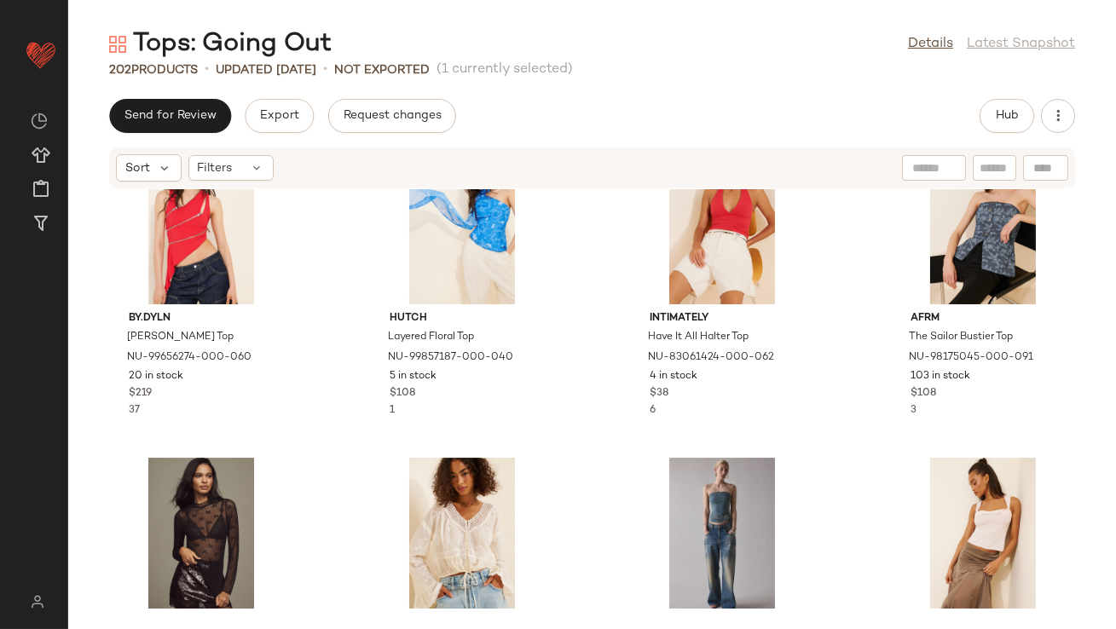
scroll to position [11077, 0]
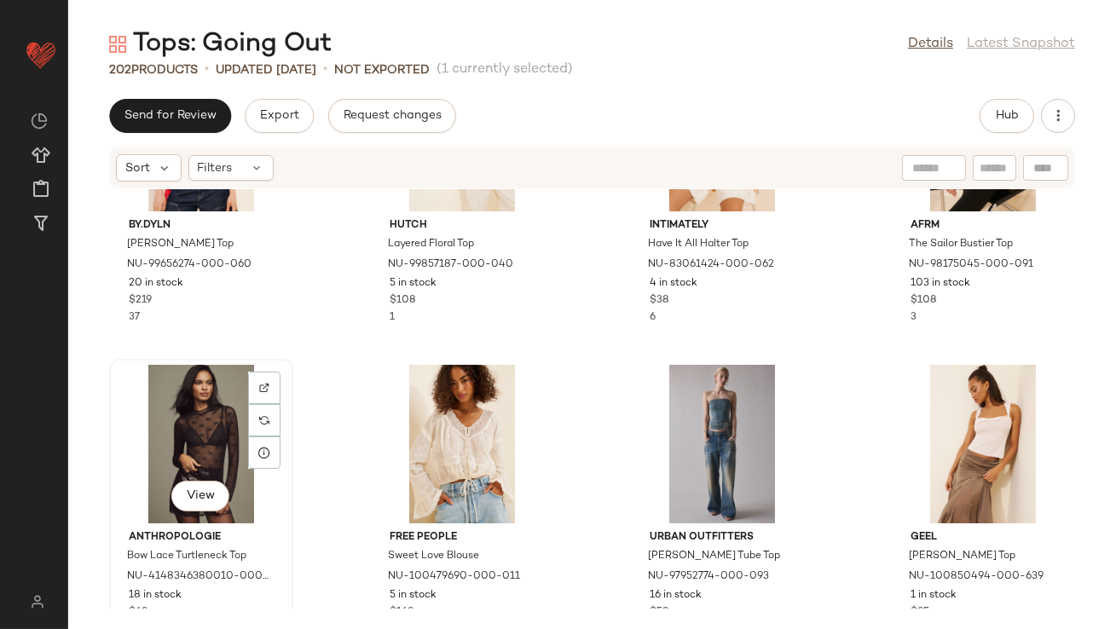
click at [201, 419] on div "View" at bounding box center [201, 444] width 172 height 159
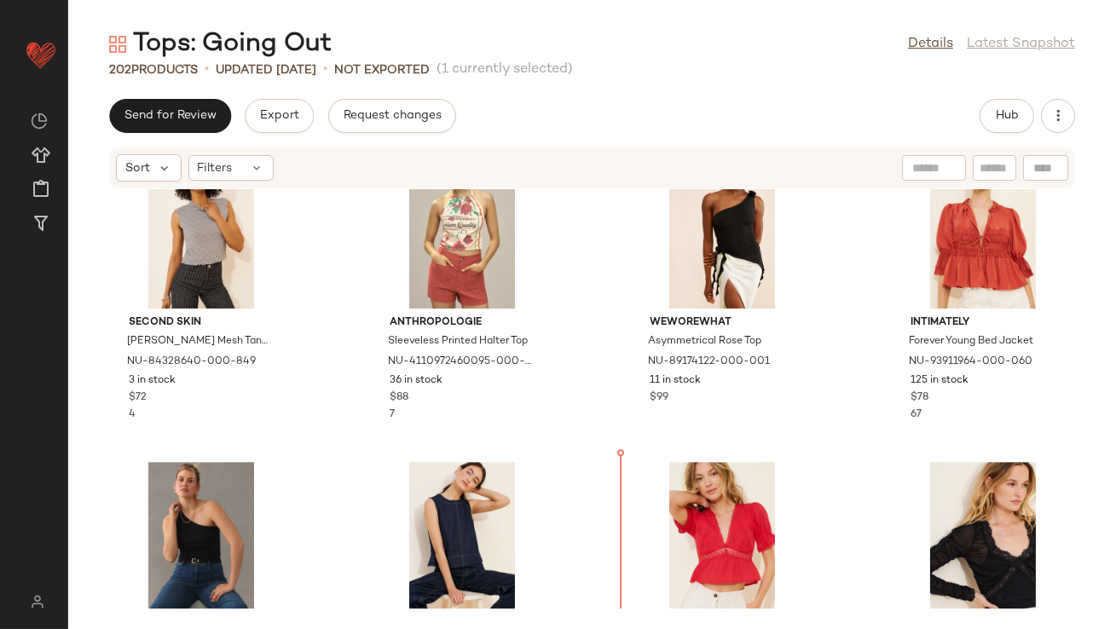
scroll to position [10046, 0]
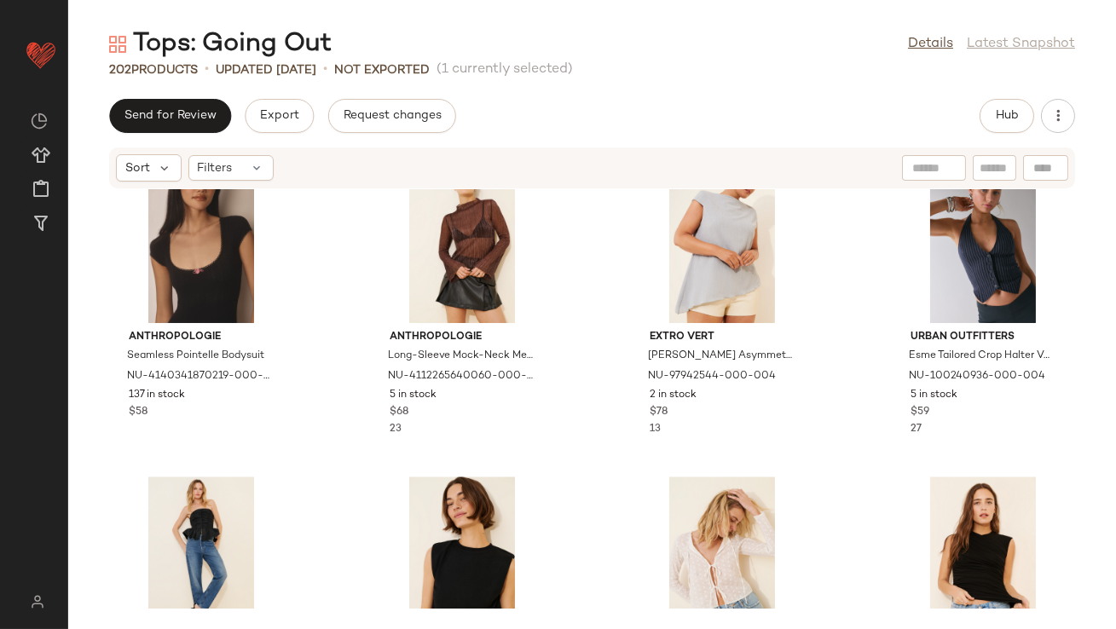
scroll to position [8269, 0]
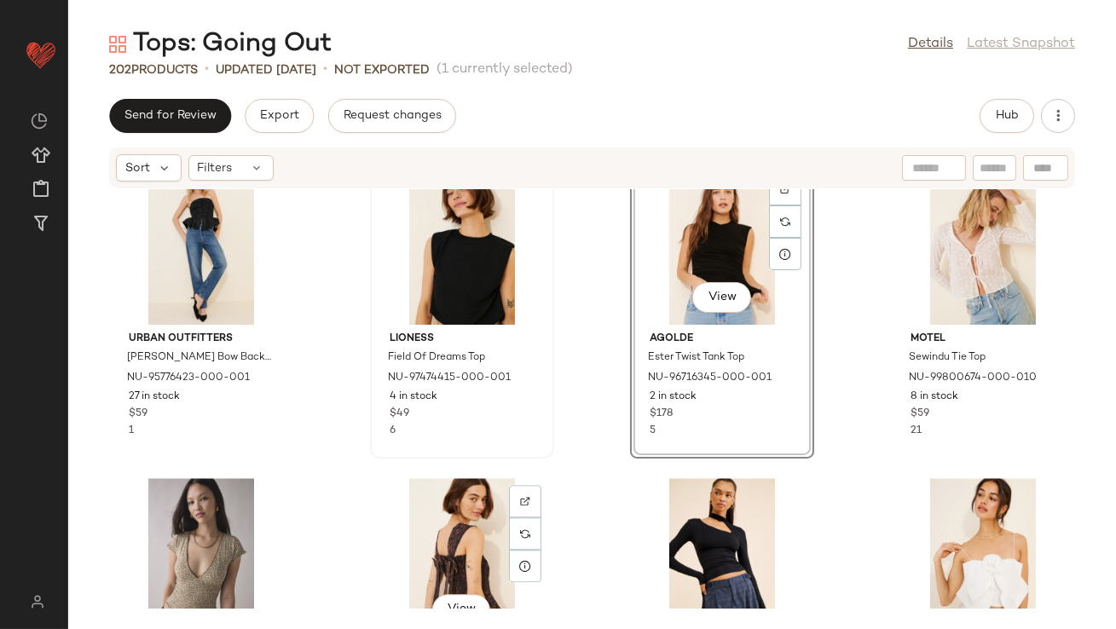
scroll to position [8450, 0]
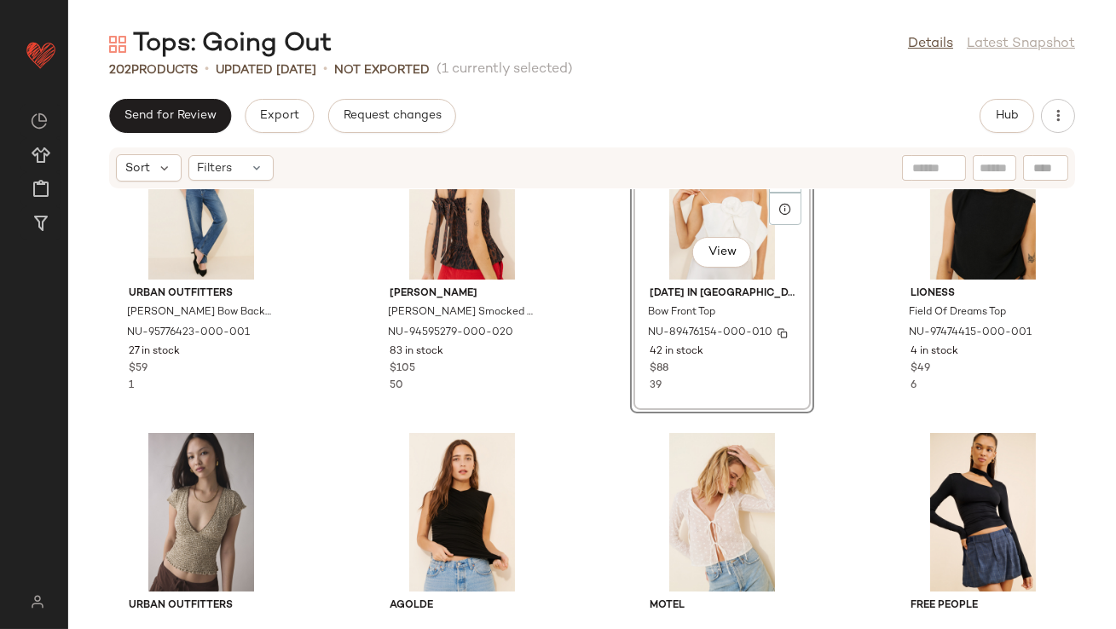
scroll to position [8510, 0]
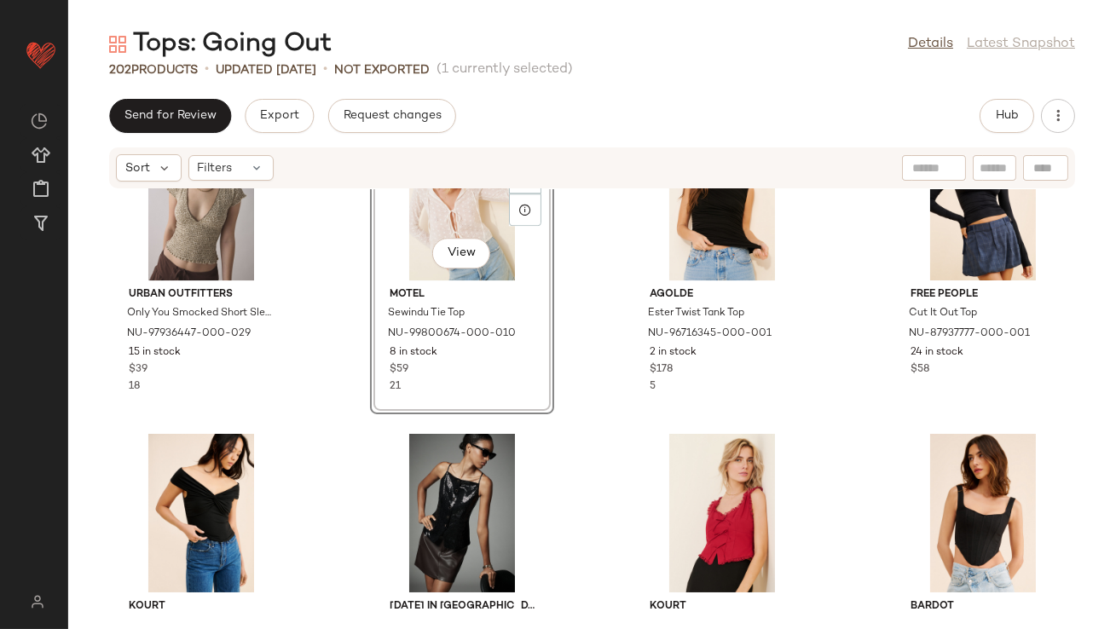
scroll to position [8826, 0]
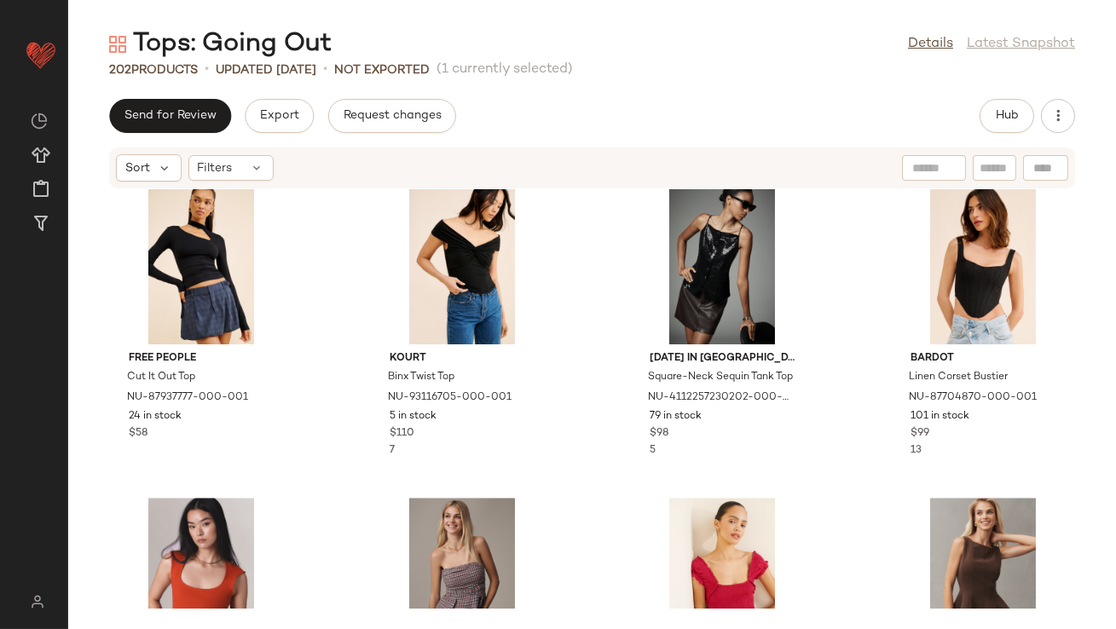
scroll to position [9173, 0]
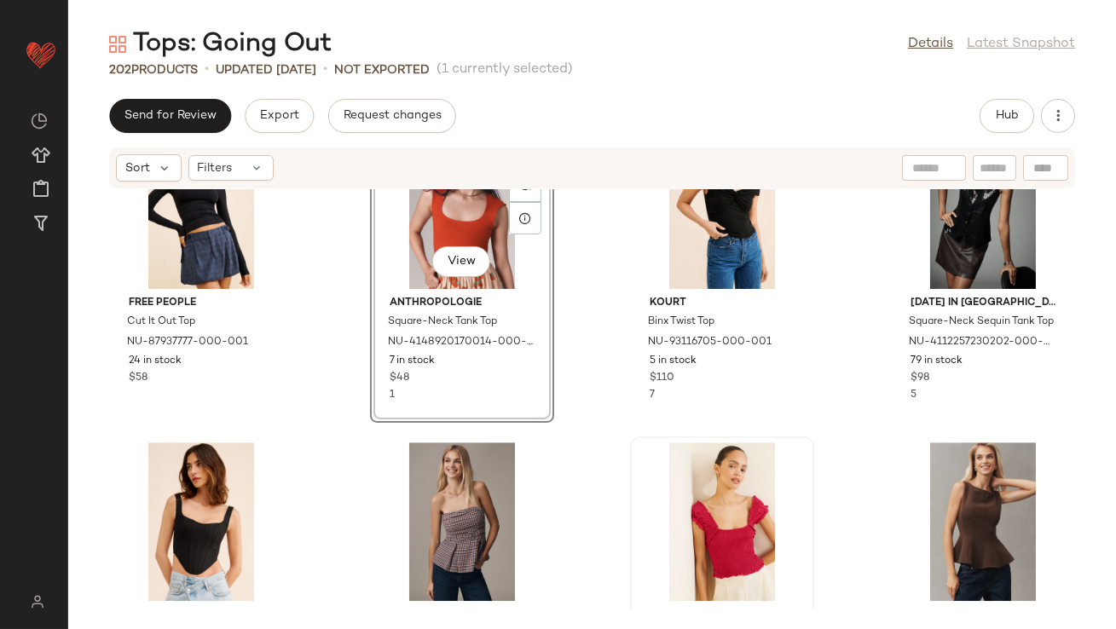
scroll to position [9190, 0]
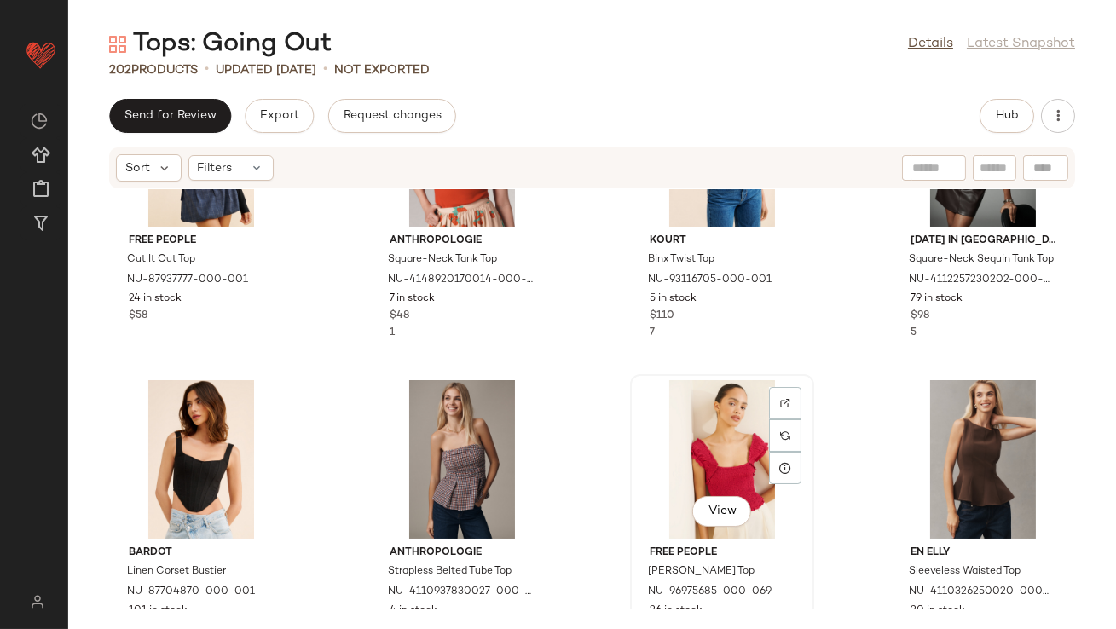
click at [702, 441] on div "View" at bounding box center [722, 459] width 172 height 159
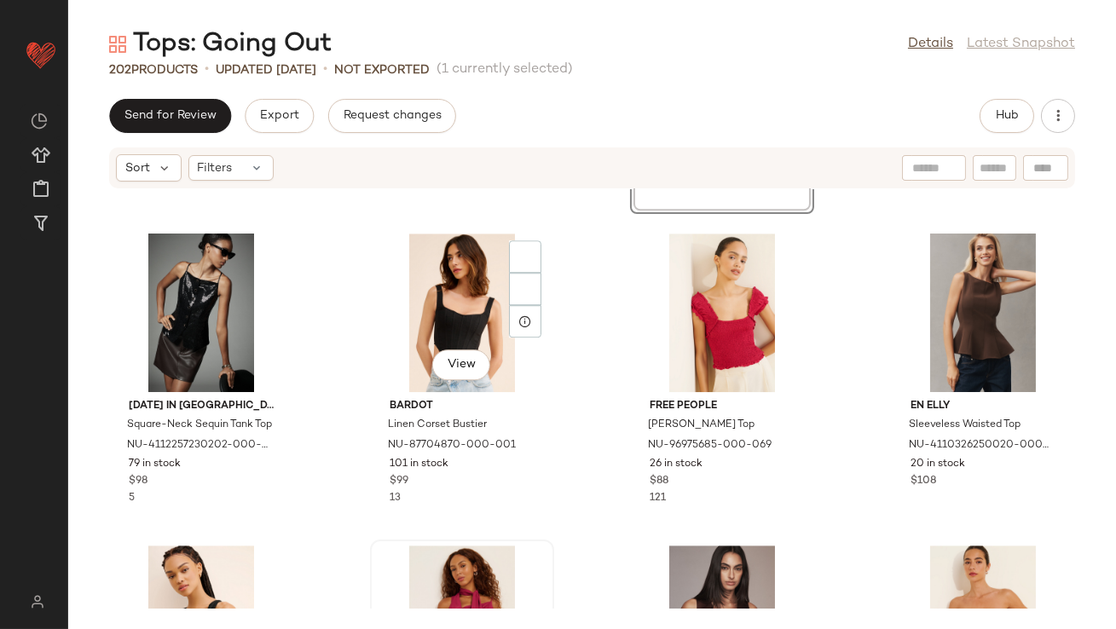
scroll to position [9135, 0]
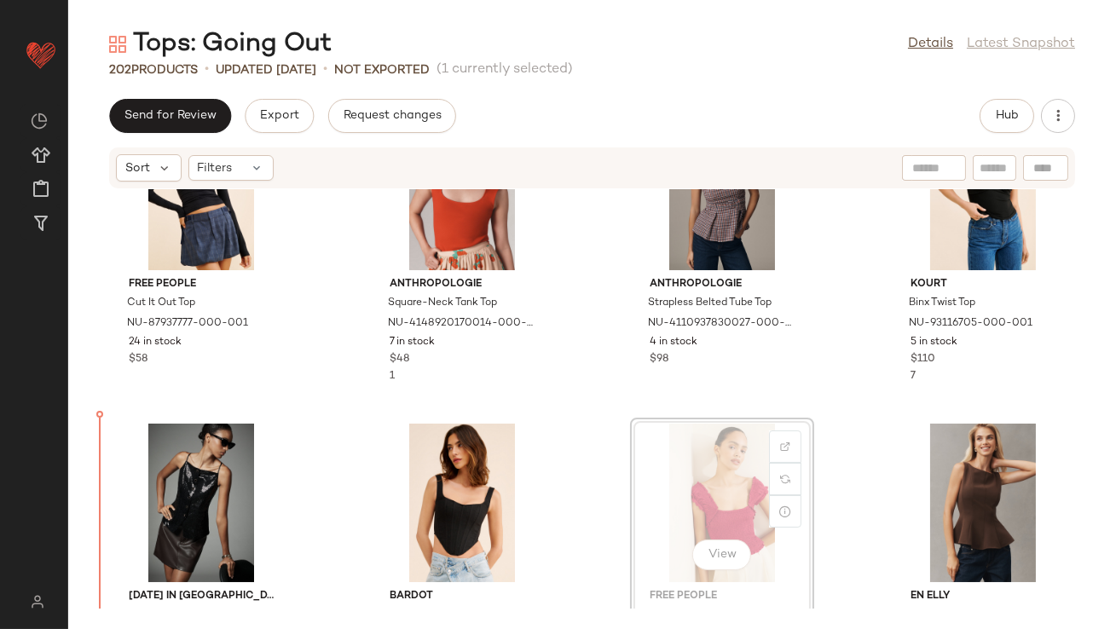
scroll to position [9152, 0]
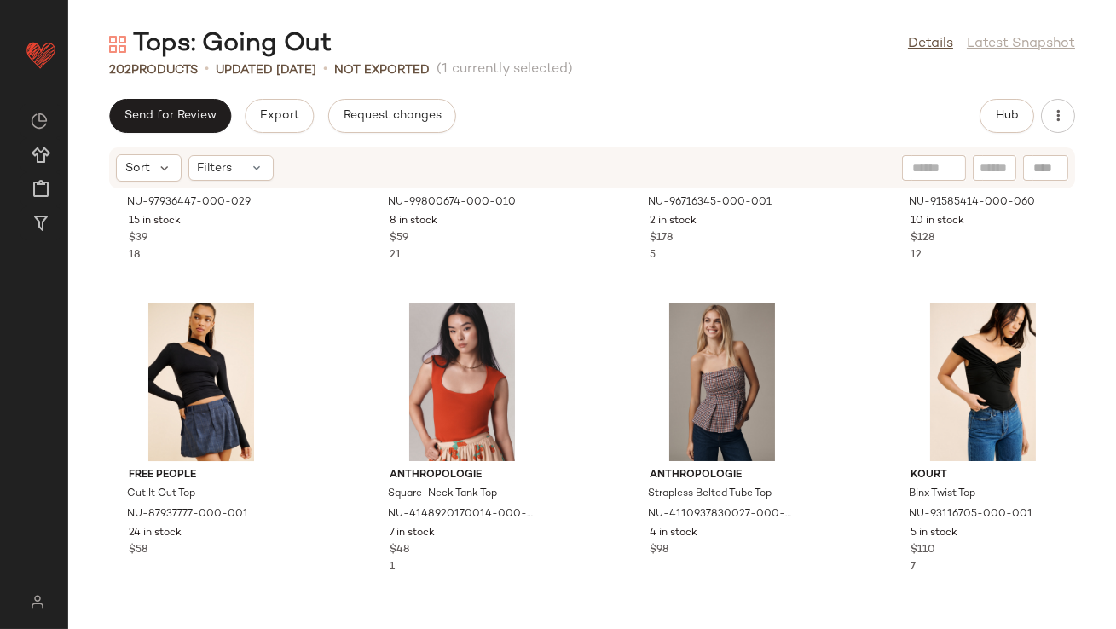
scroll to position [8957, 0]
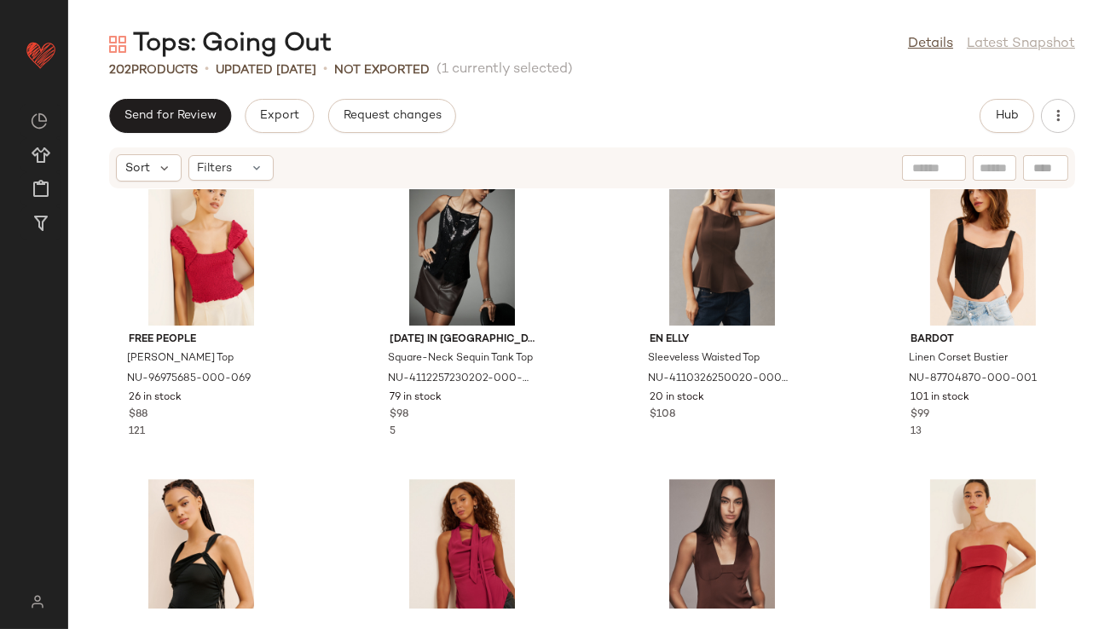
scroll to position [9405, 0]
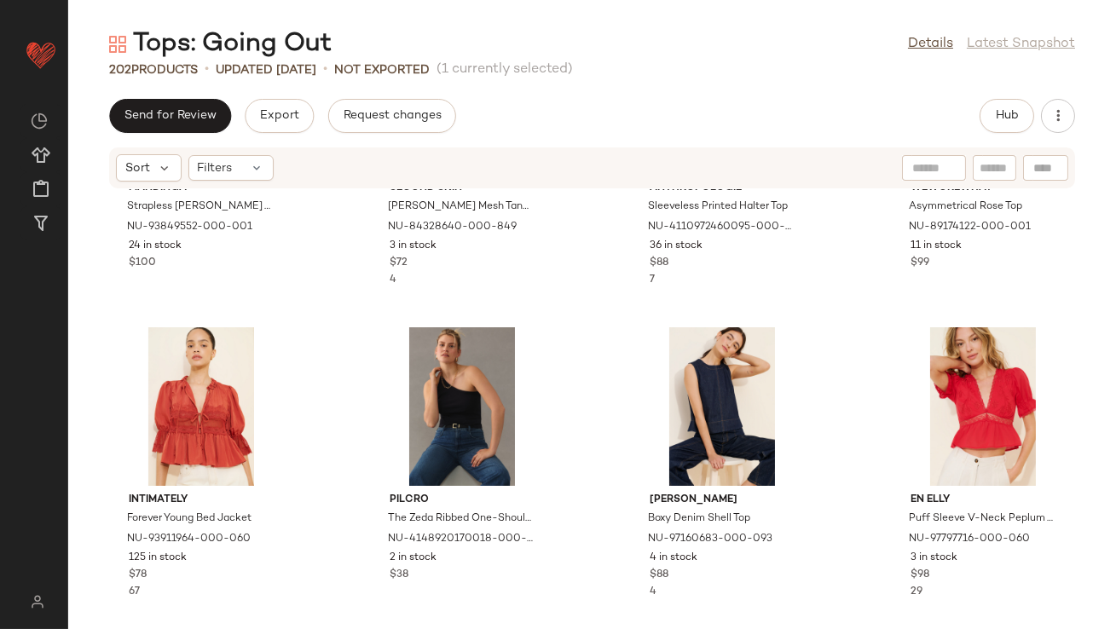
scroll to position [10184, 0]
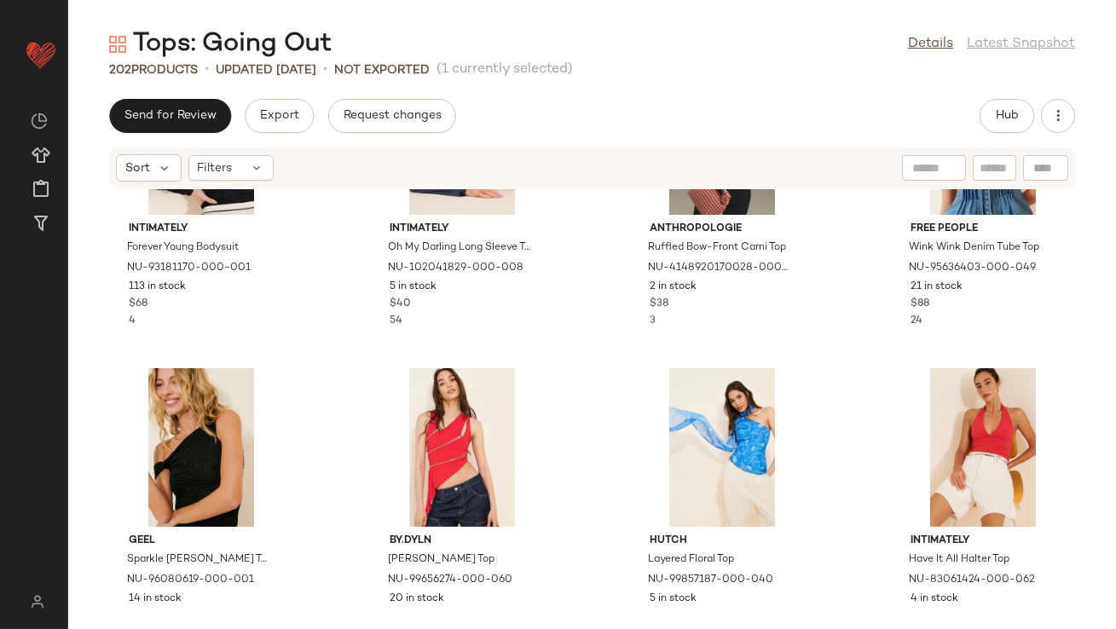
scroll to position [10773, 0]
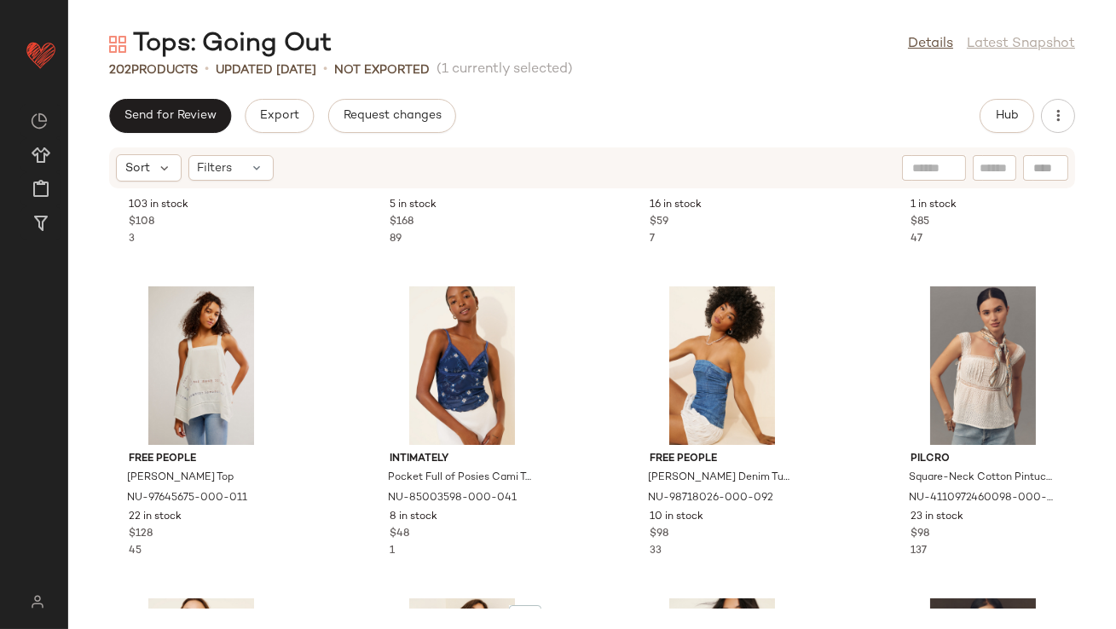
scroll to position [11394, 0]
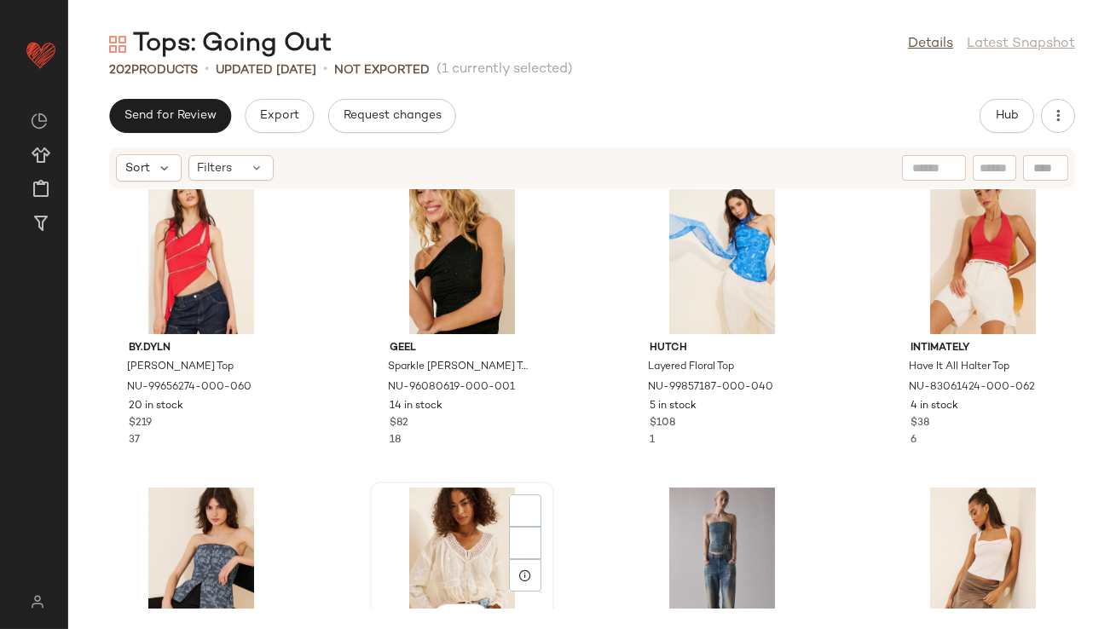
scroll to position [11208, 0]
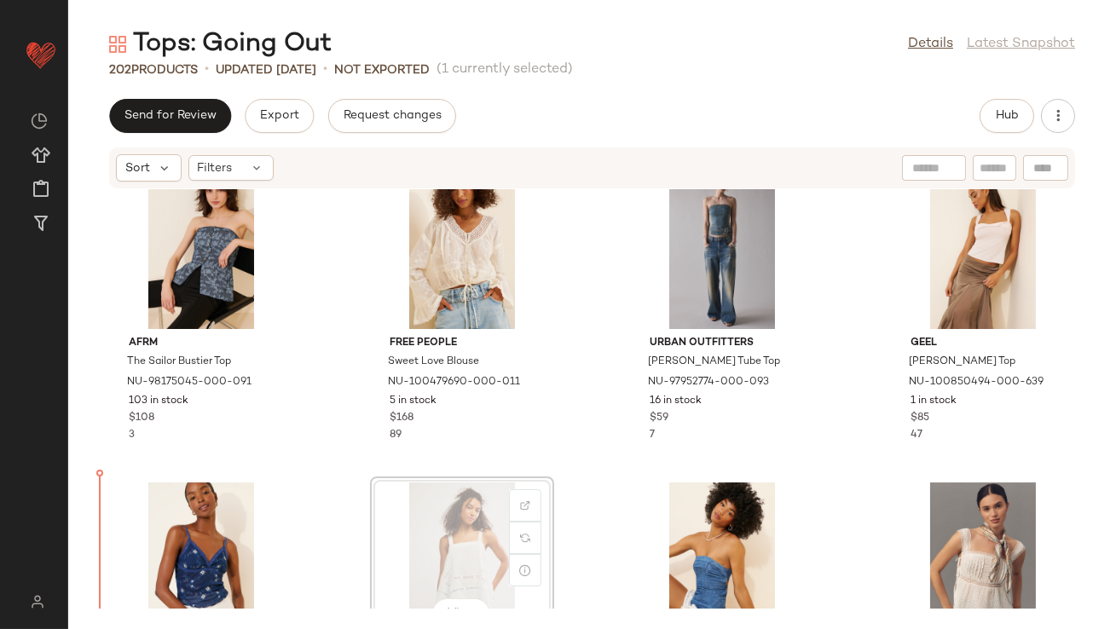
scroll to position [11301, 0]
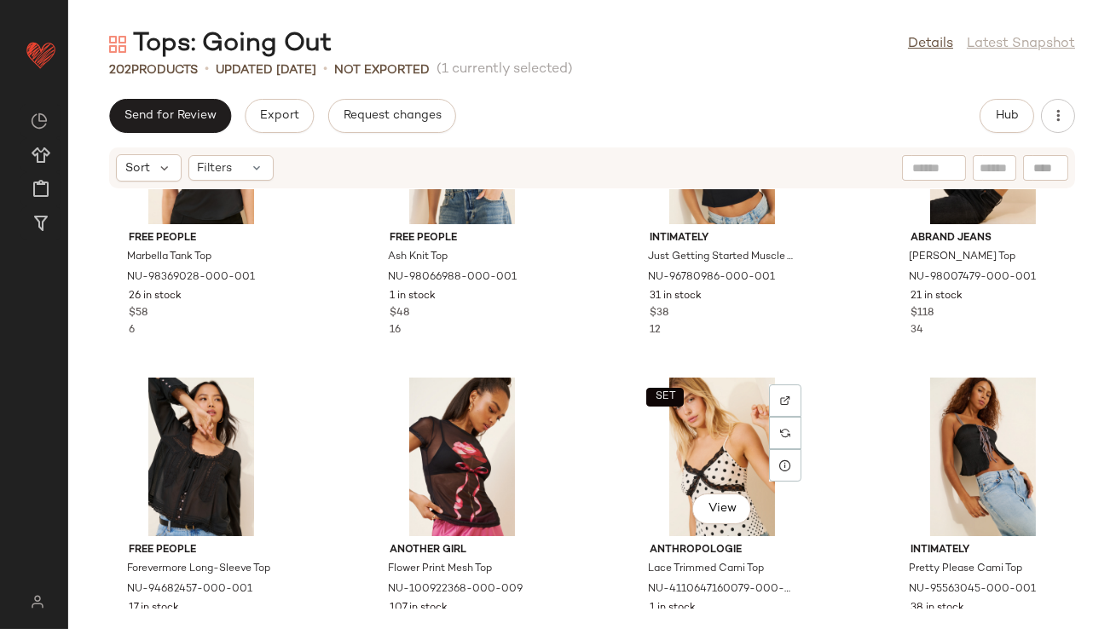
scroll to position [12673, 0]
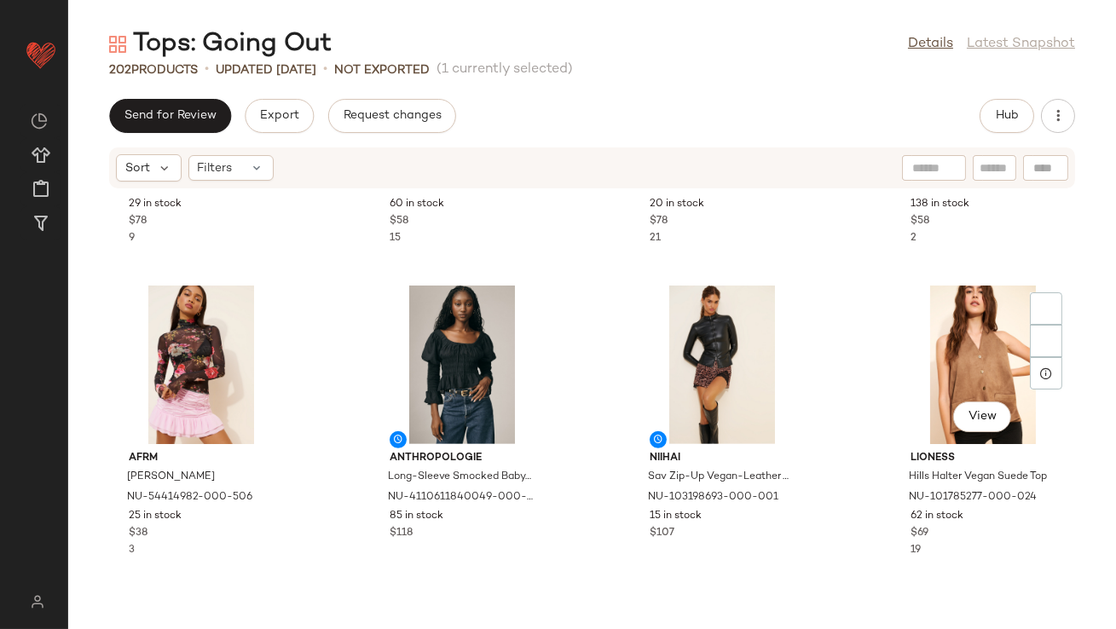
scroll to position [13691, 0]
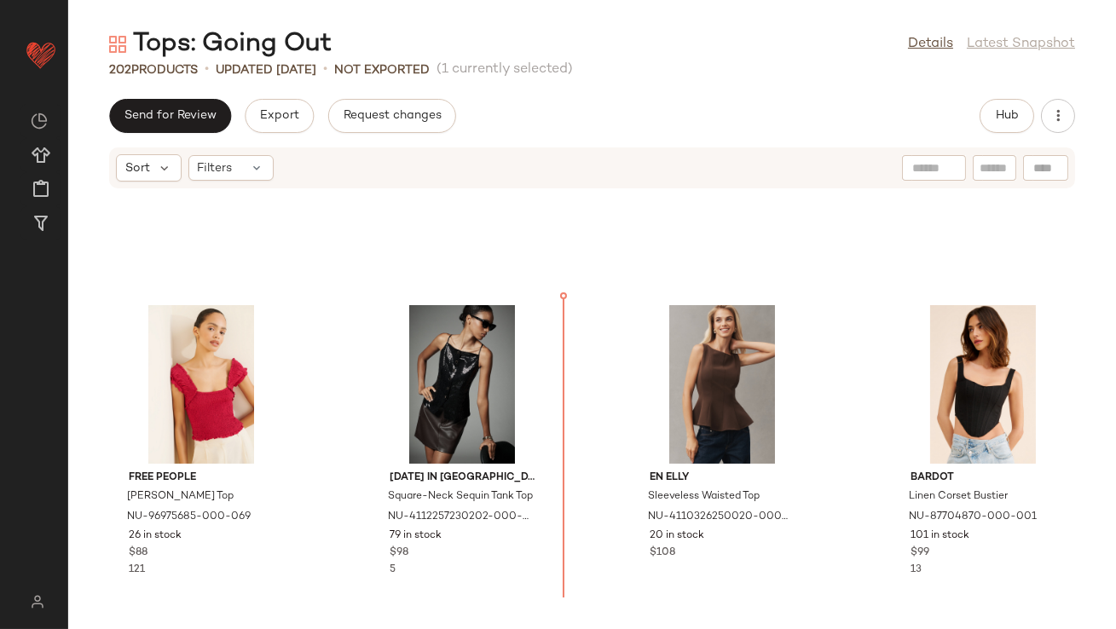
scroll to position [9262, 0]
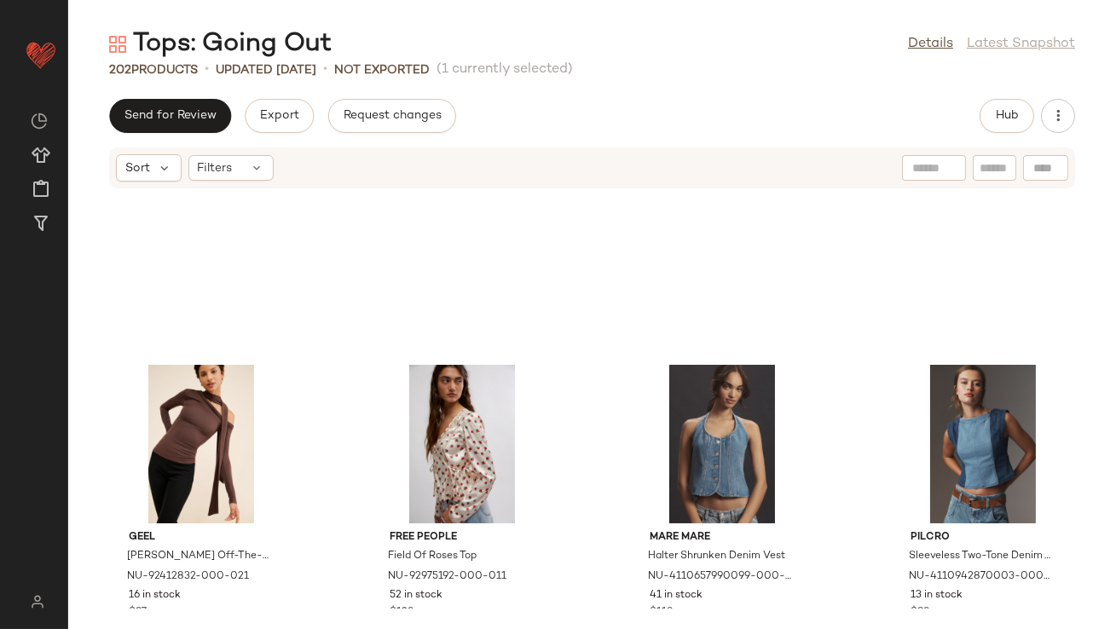
scroll to position [15492, 0]
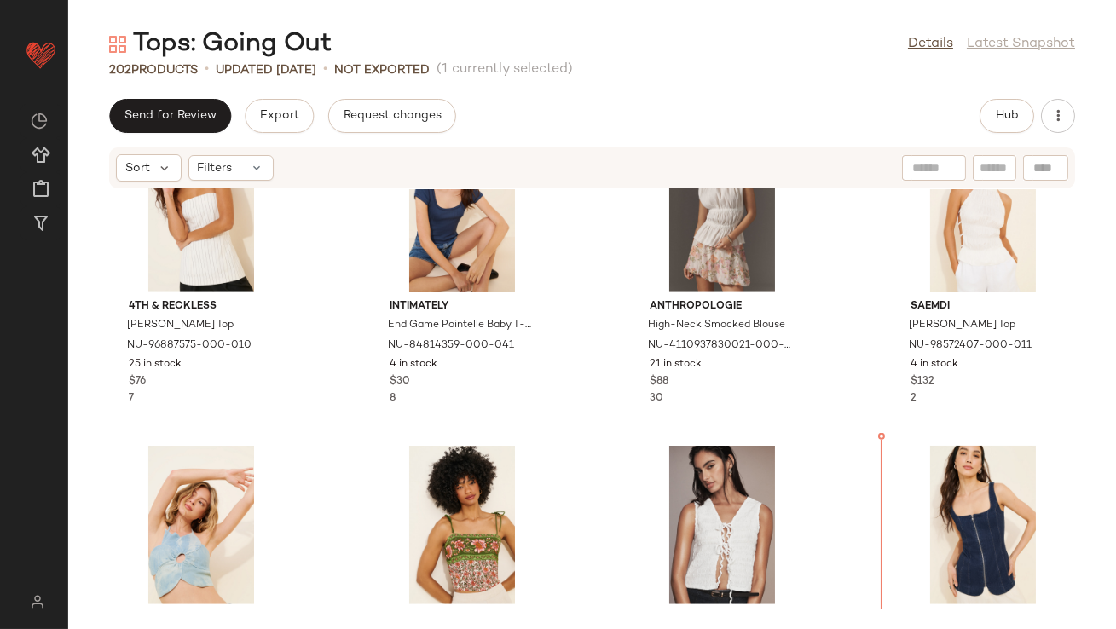
scroll to position [15076, 0]
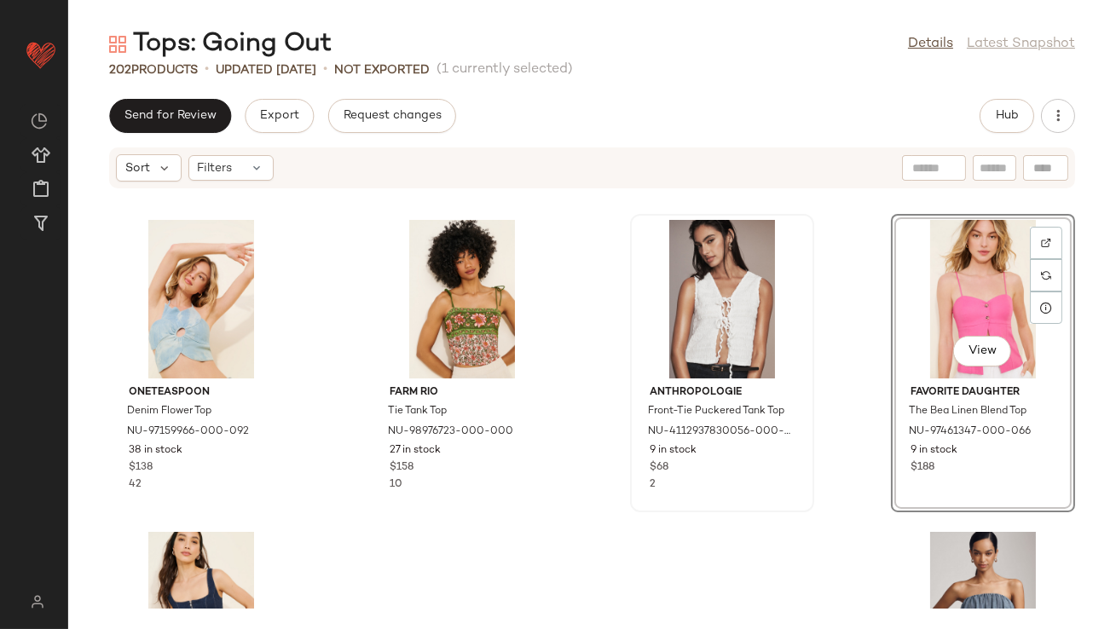
scroll to position [15166, 0]
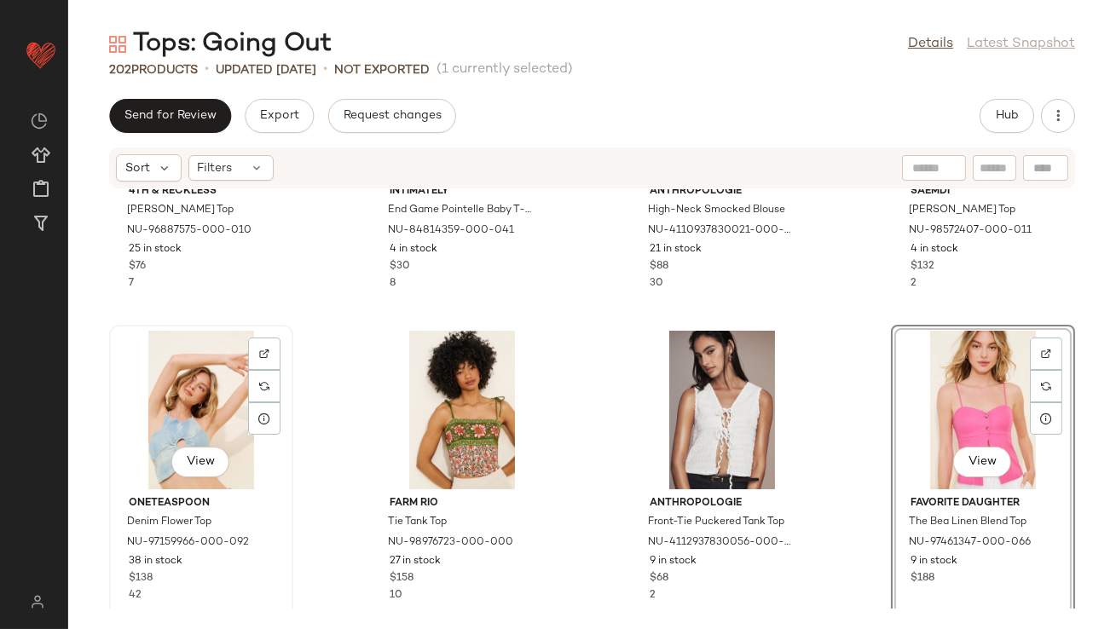
click at [184, 353] on div "View" at bounding box center [201, 410] width 172 height 159
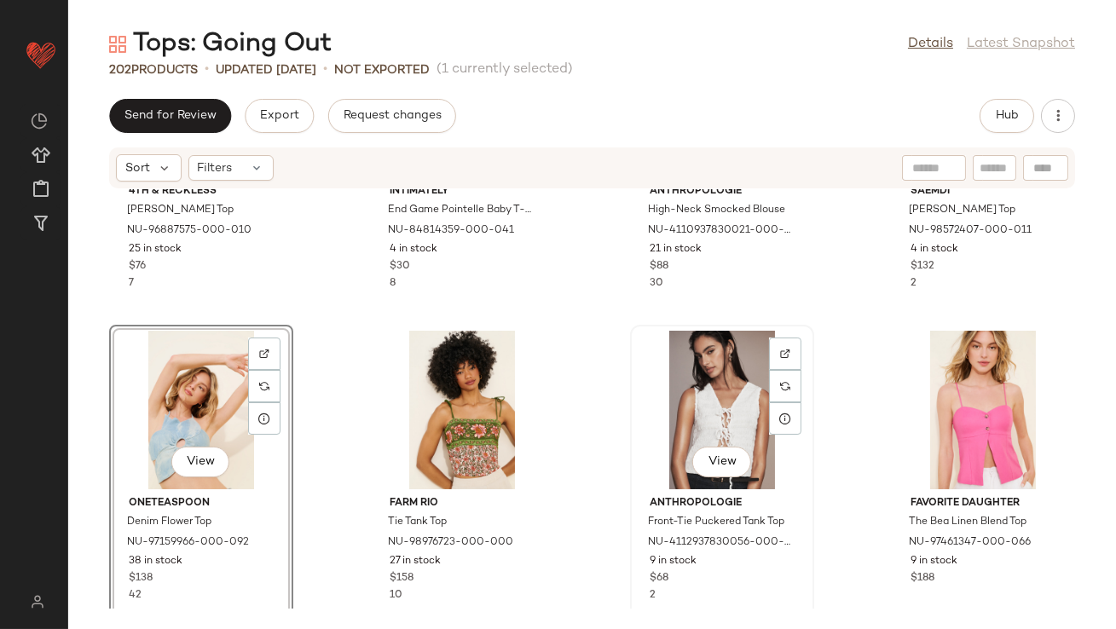
scroll to position [15492, 0]
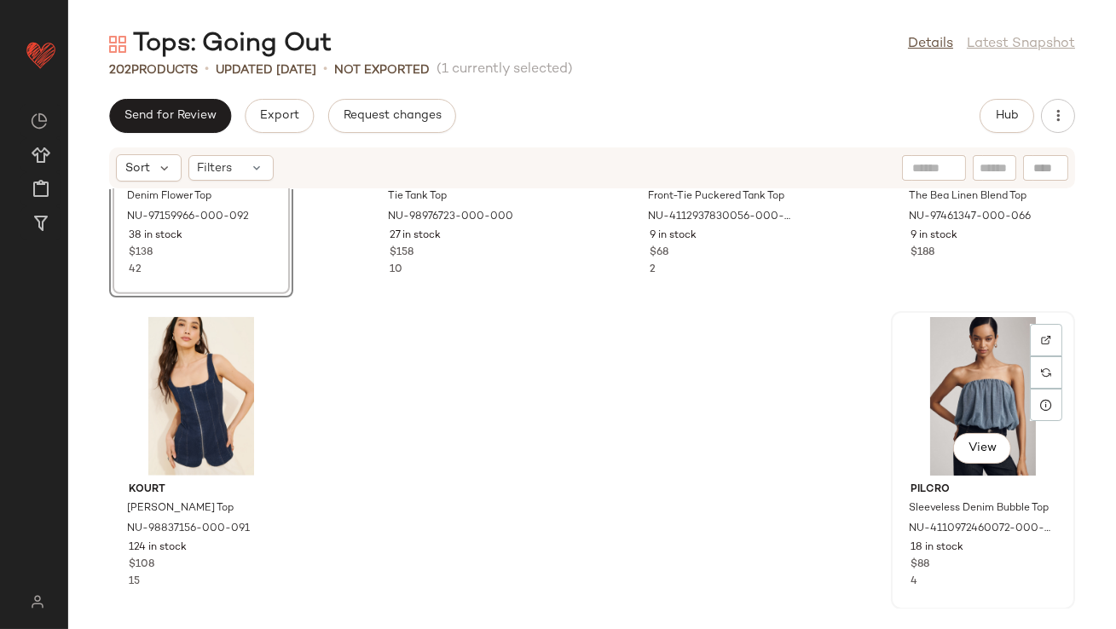
click at [983, 416] on div "View" at bounding box center [983, 396] width 172 height 159
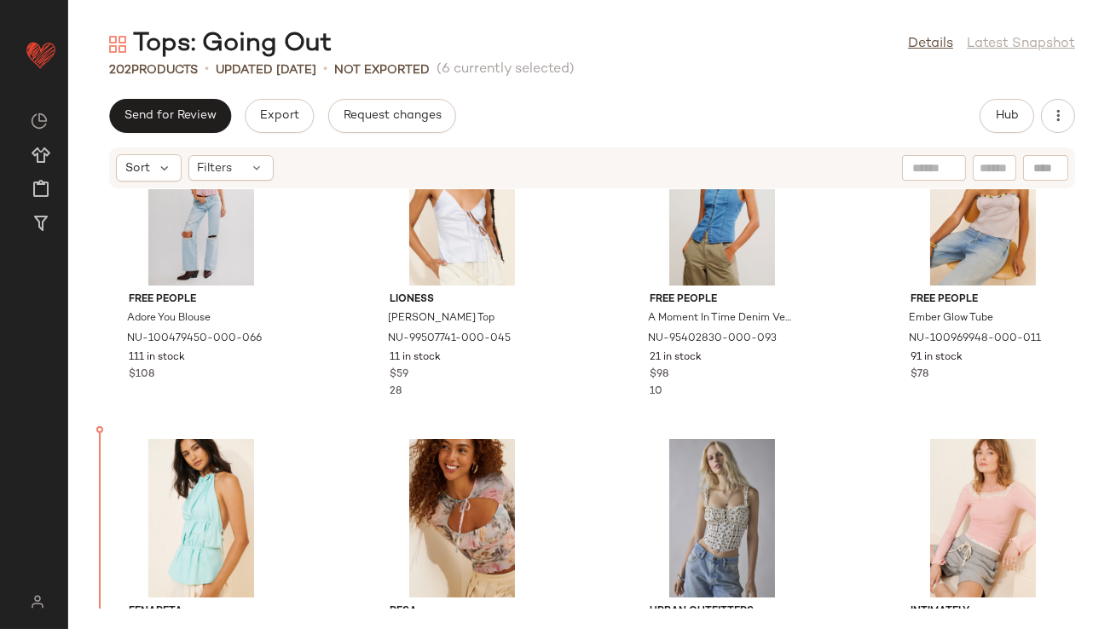
scroll to position [4861, 0]
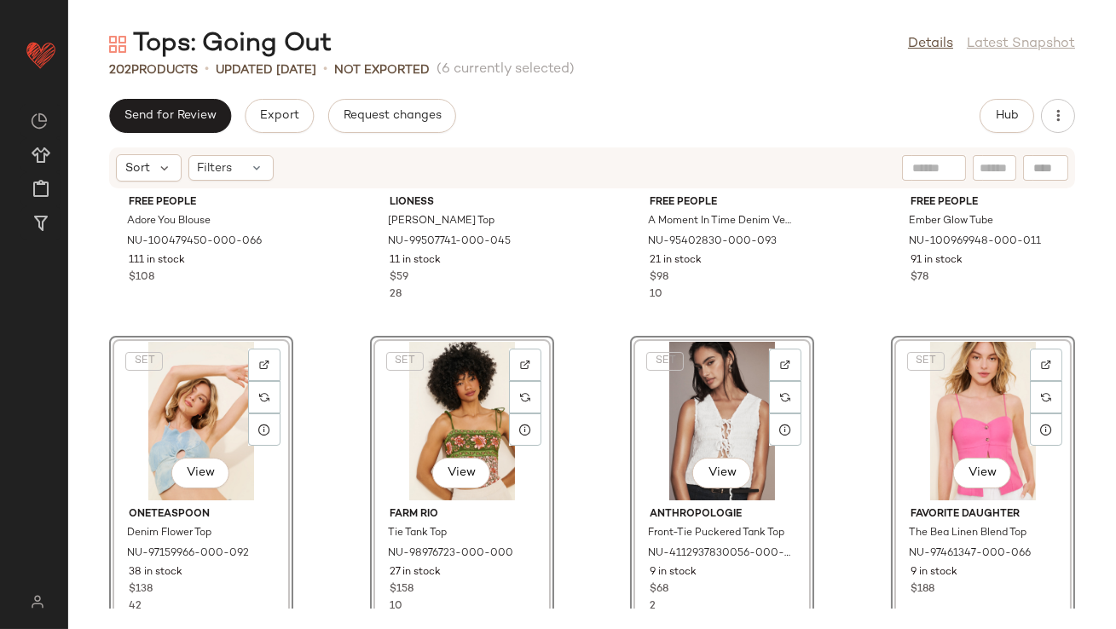
click at [339, 424] on div "Free People Adore You Blouse NU-100479450-000-066 111 in stock $108 Lioness Mar…" at bounding box center [591, 398] width 1047 height 419
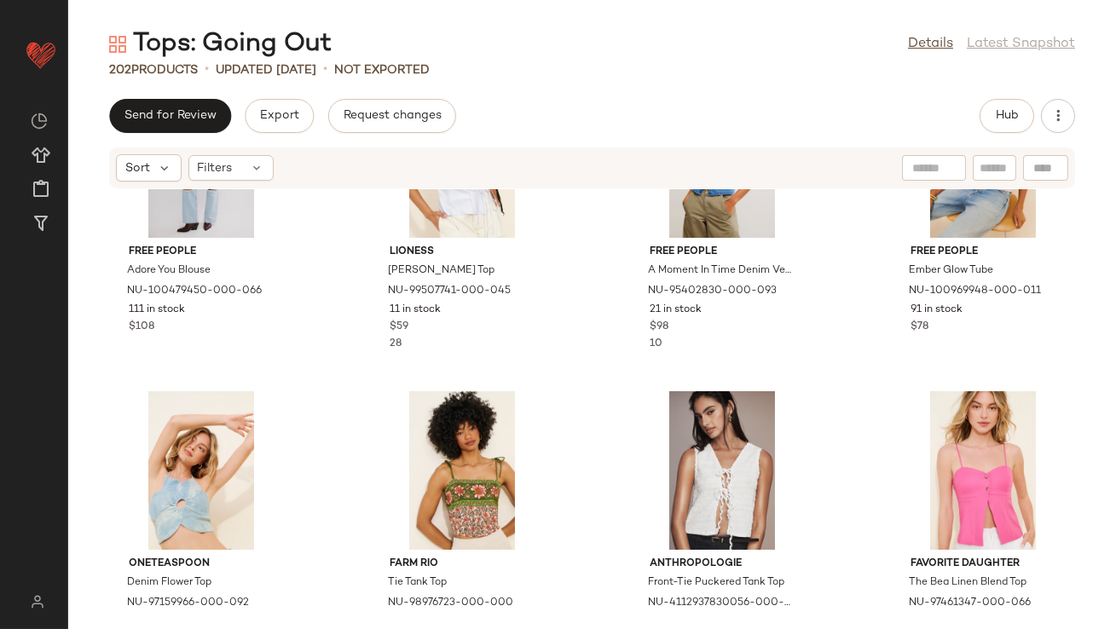
scroll to position [4839, 0]
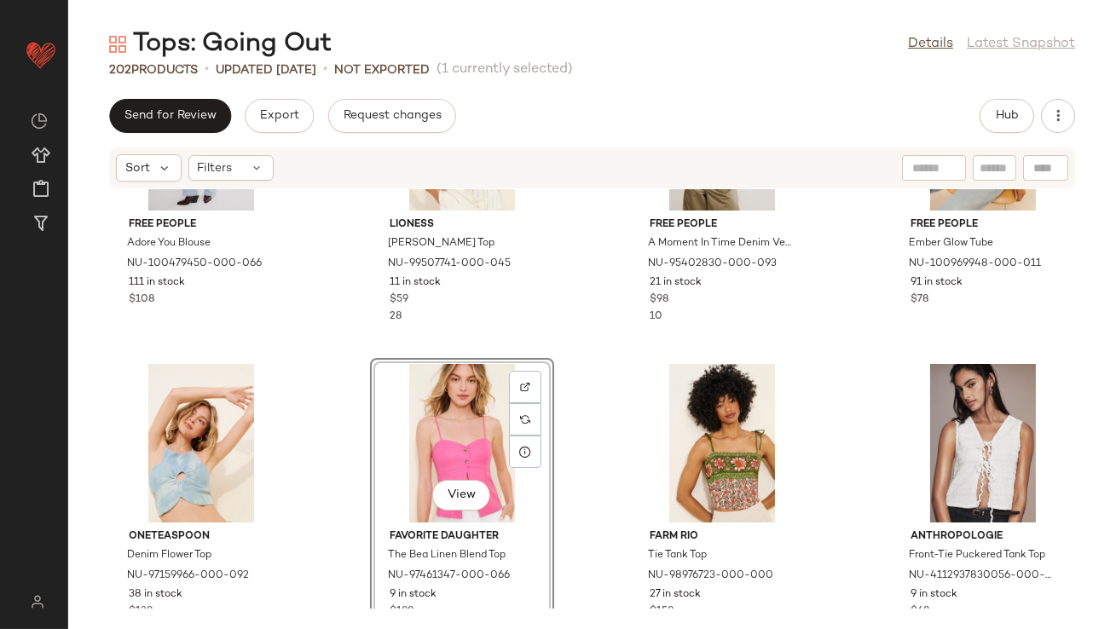
drag, startPoint x: 580, startPoint y: 408, endPoint x: 603, endPoint y: 408, distance: 23.0
click at [603, 408] on div "Free People Adore You Blouse NU-100479450-000-066 111 in stock $108 Lioness Mar…" at bounding box center [591, 398] width 1047 height 419
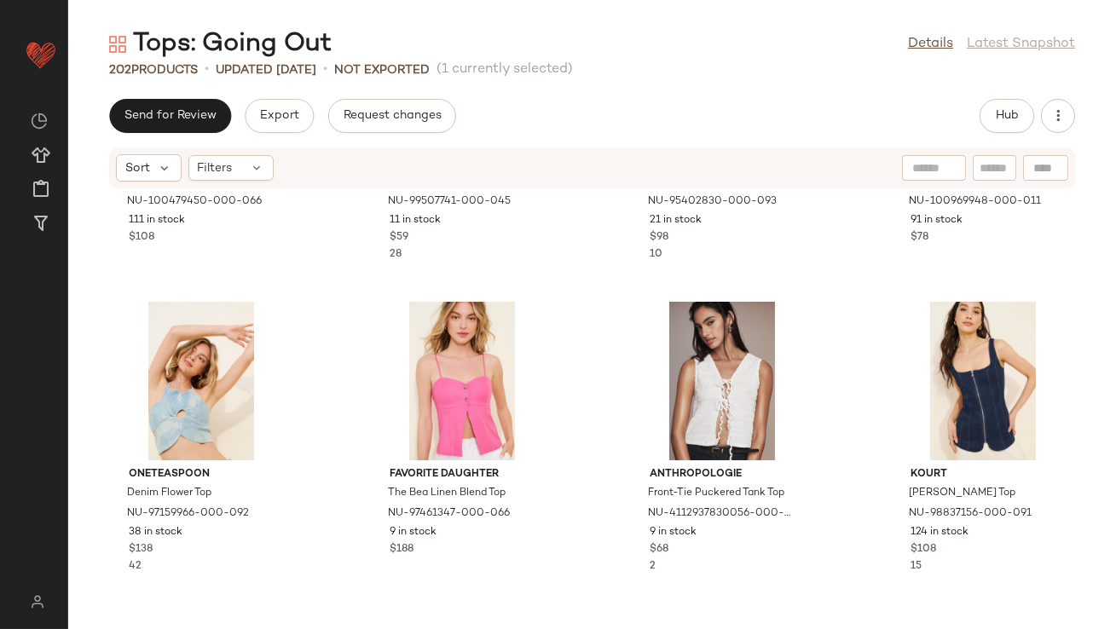
scroll to position [5136, 0]
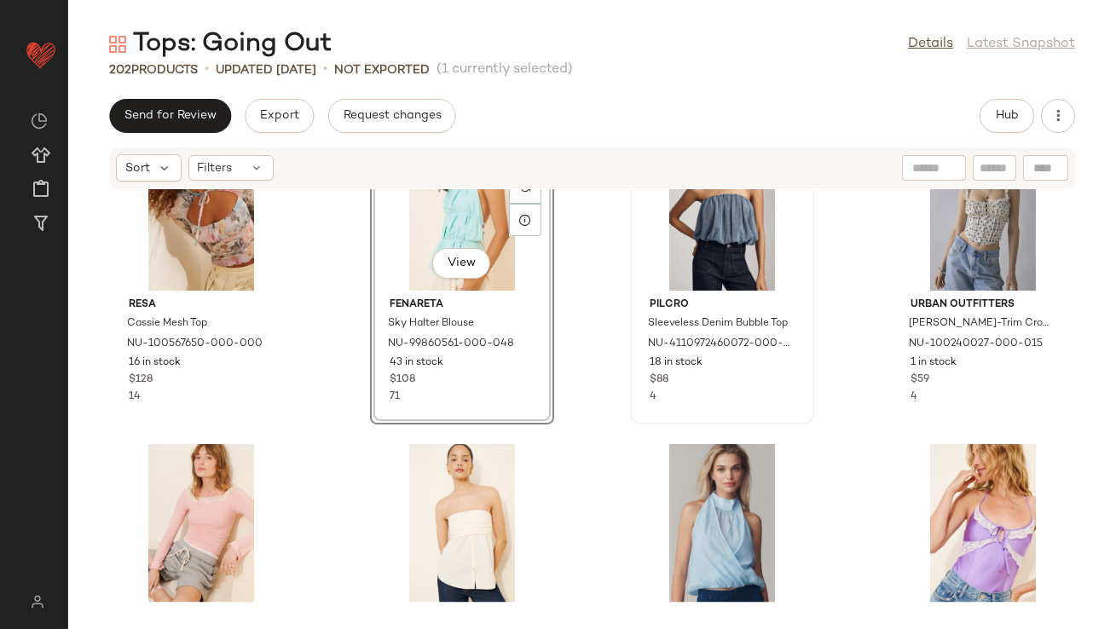
scroll to position [5395, 0]
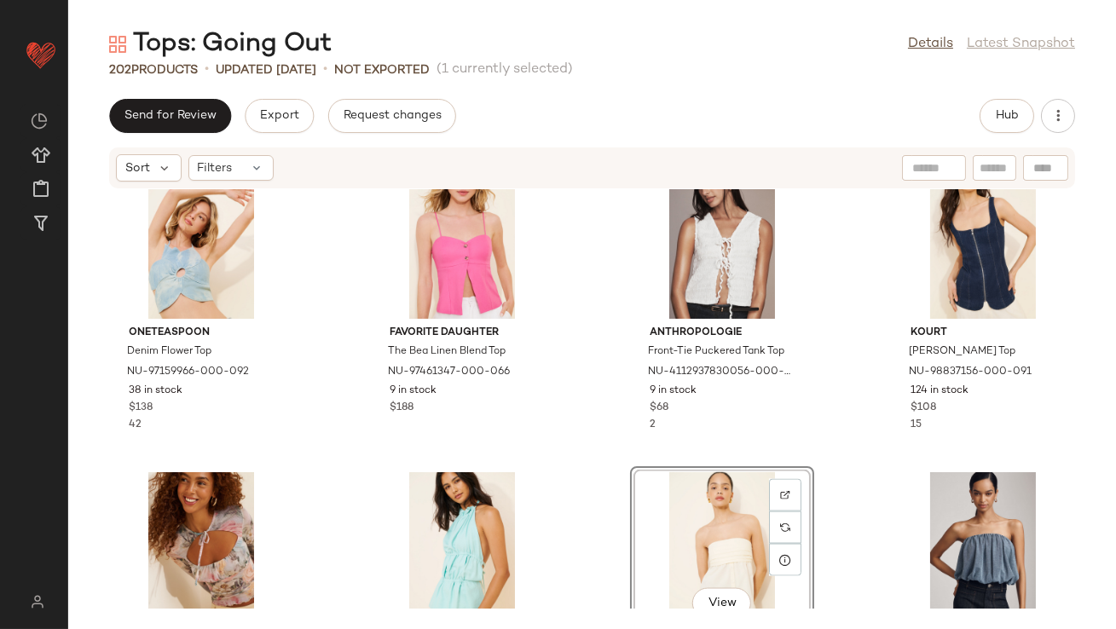
scroll to position [5045, 0]
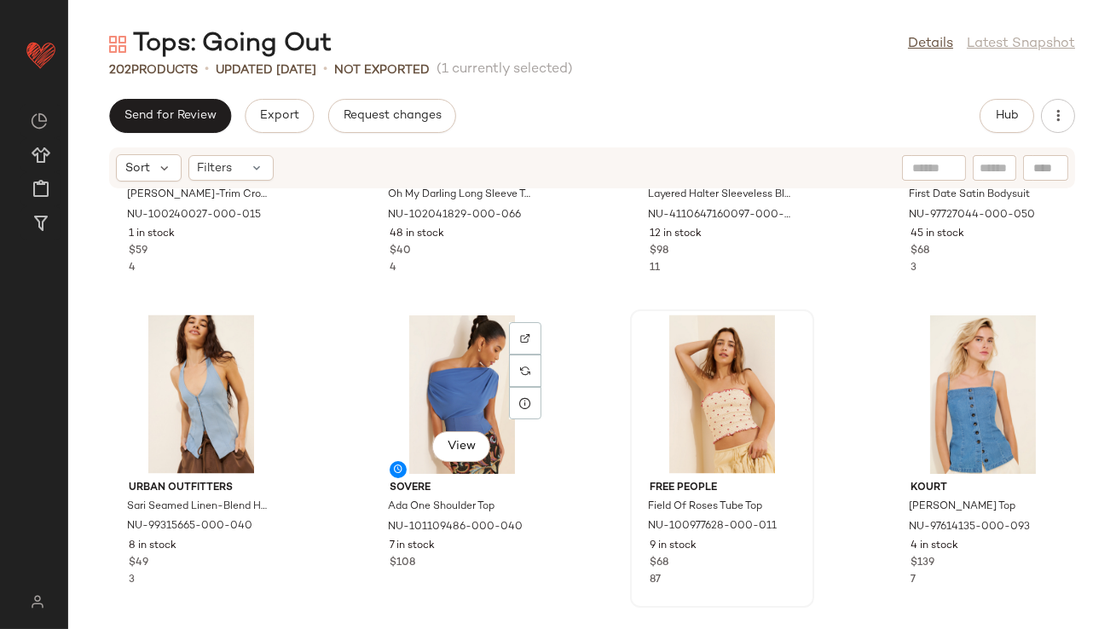
scroll to position [5835, 0]
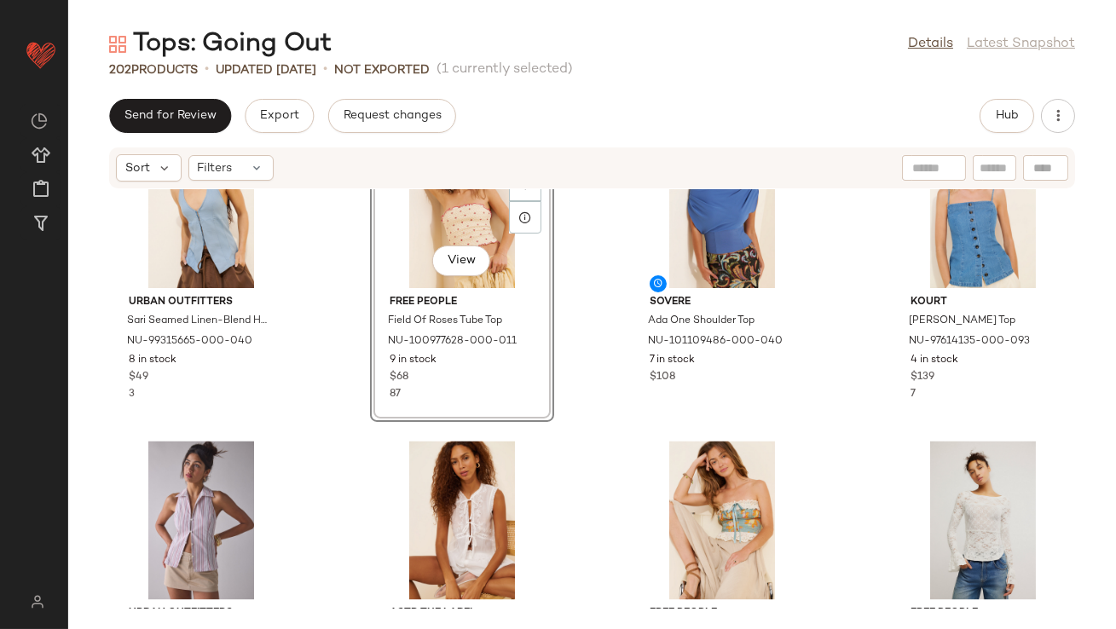
scroll to position [6147, 0]
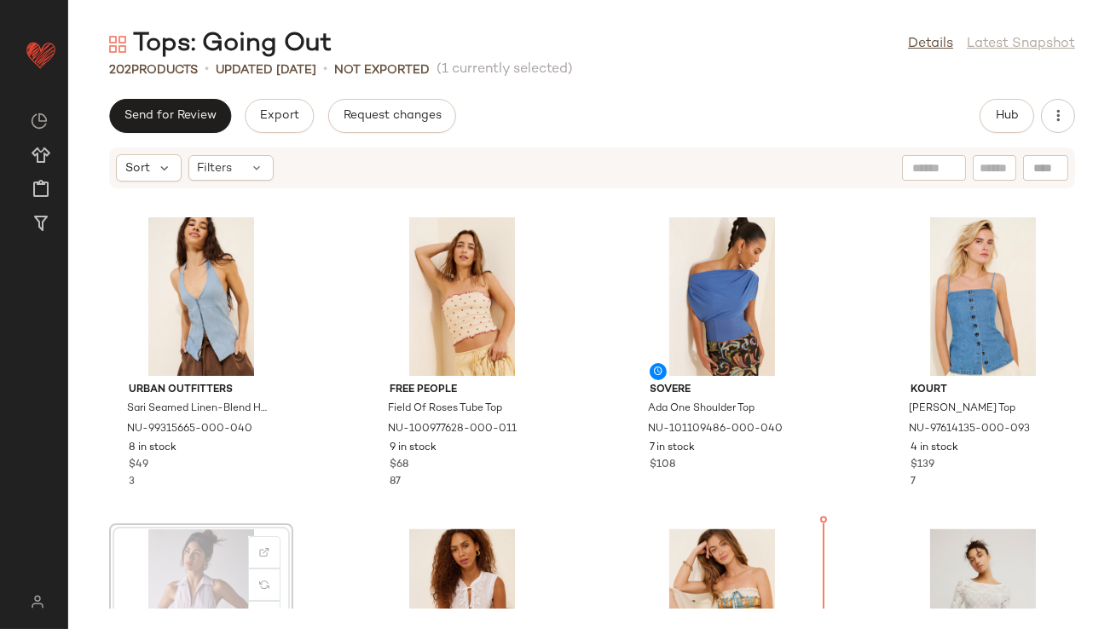
scroll to position [5874, 0]
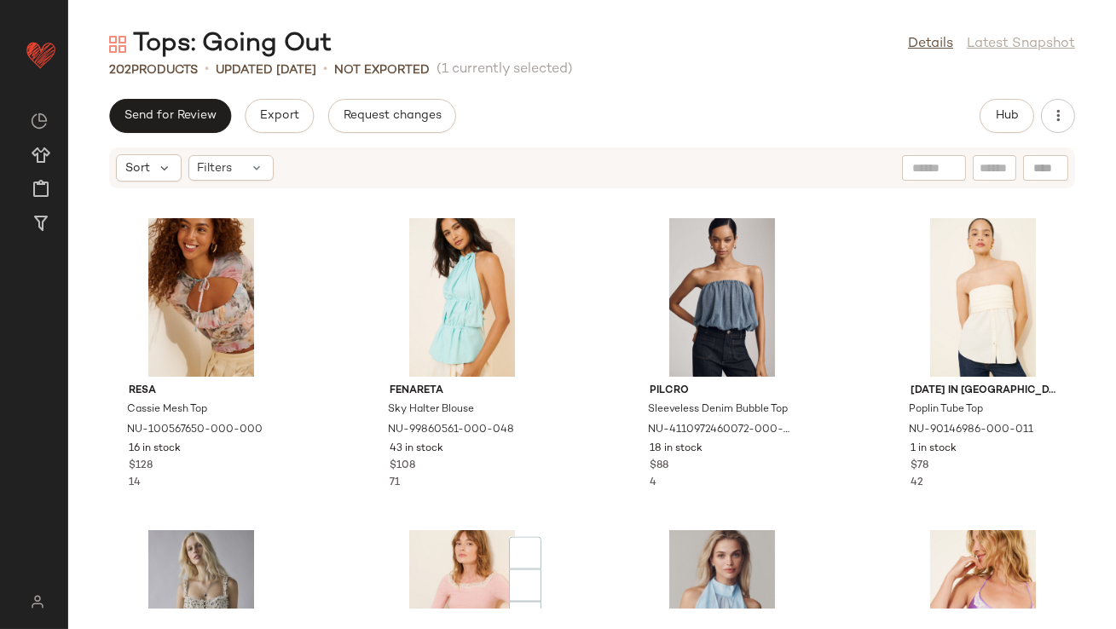
scroll to position [5840, 0]
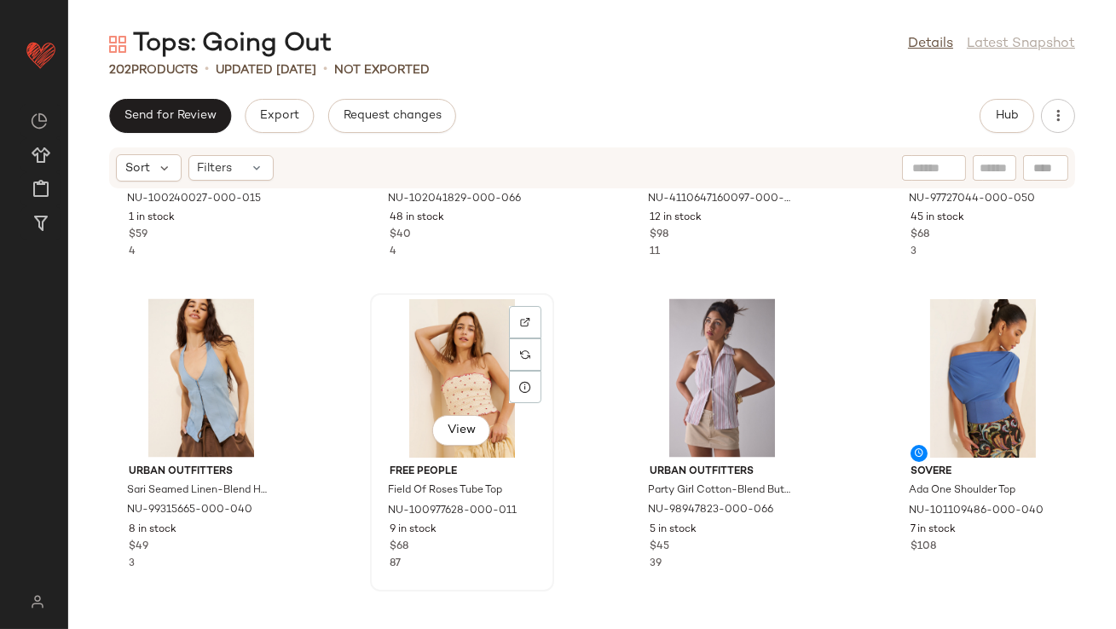
click at [463, 360] on div "View" at bounding box center [462, 378] width 172 height 159
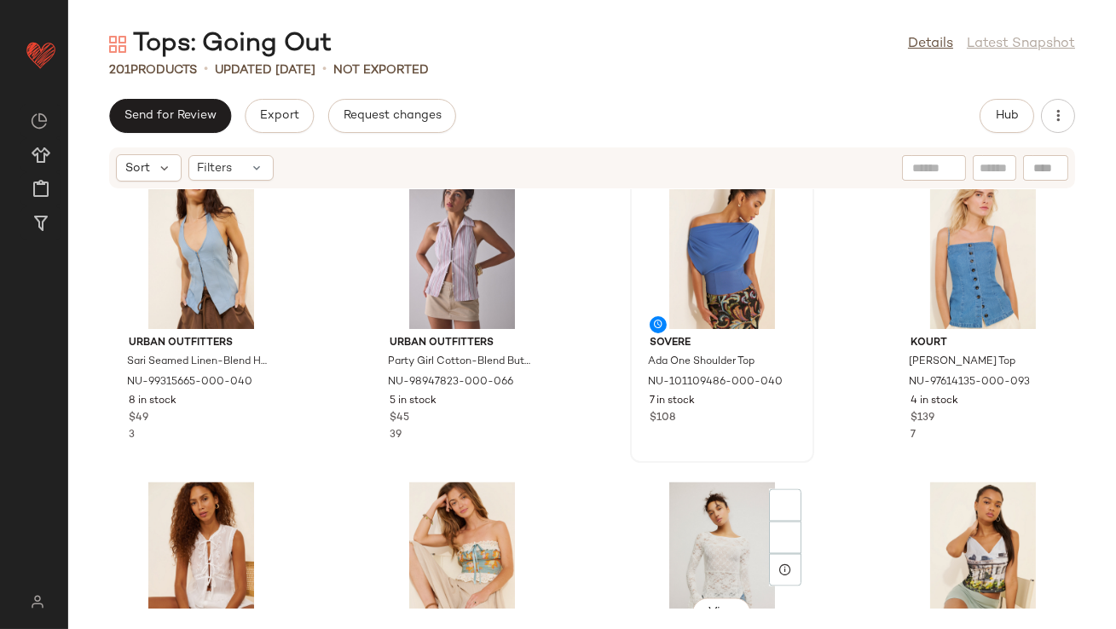
scroll to position [6035, 0]
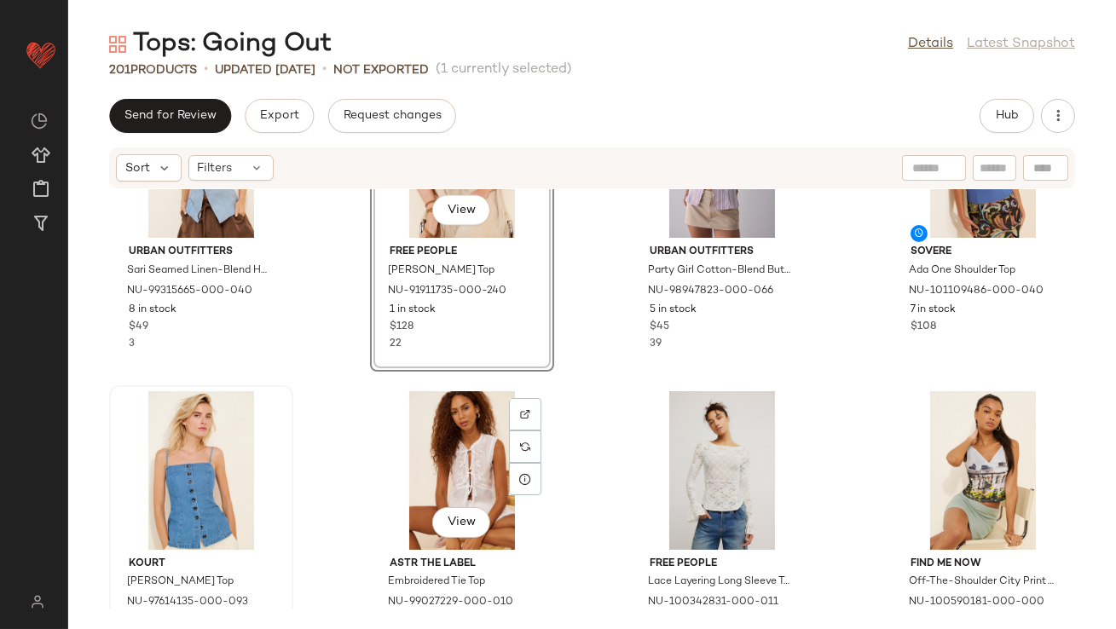
scroll to position [6042, 0]
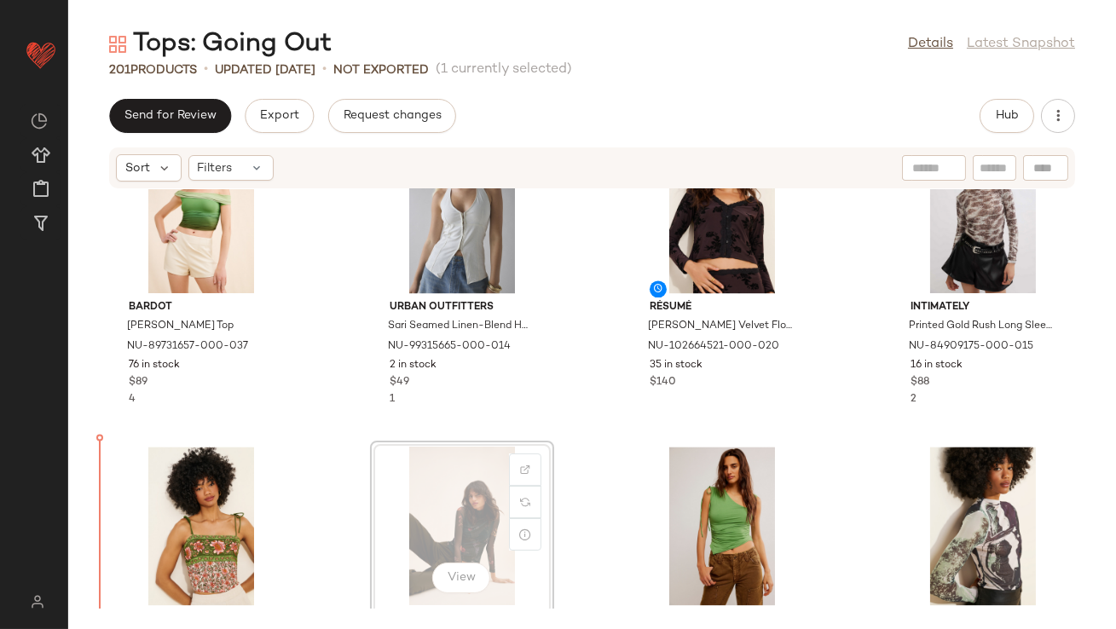
scroll to position [7260, 0]
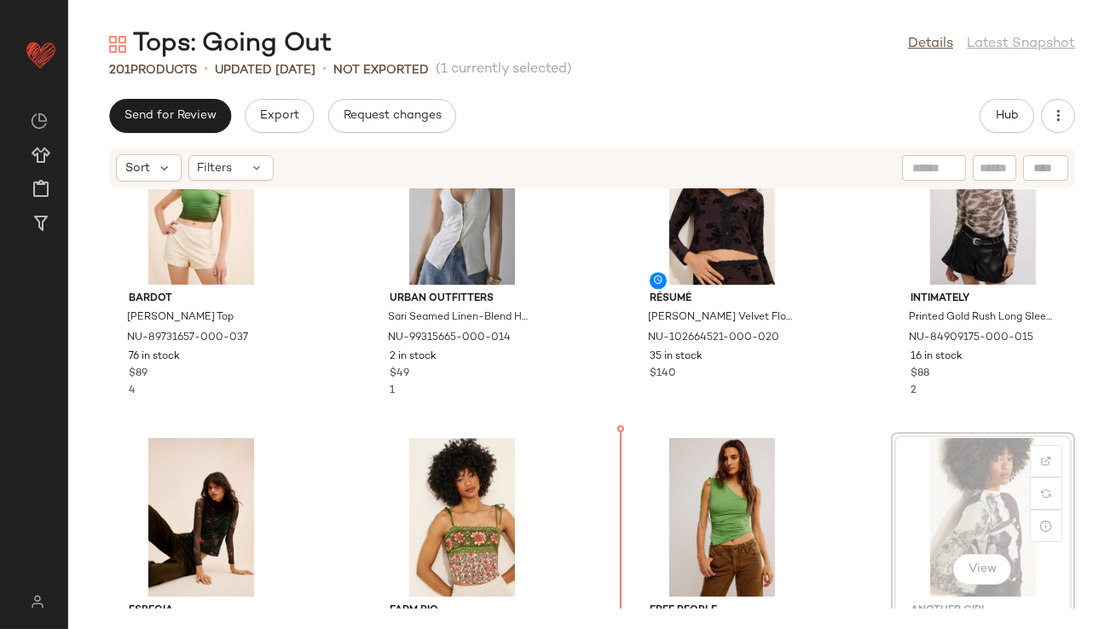
drag, startPoint x: 940, startPoint y: 487, endPoint x: 930, endPoint y: 487, distance: 10.2
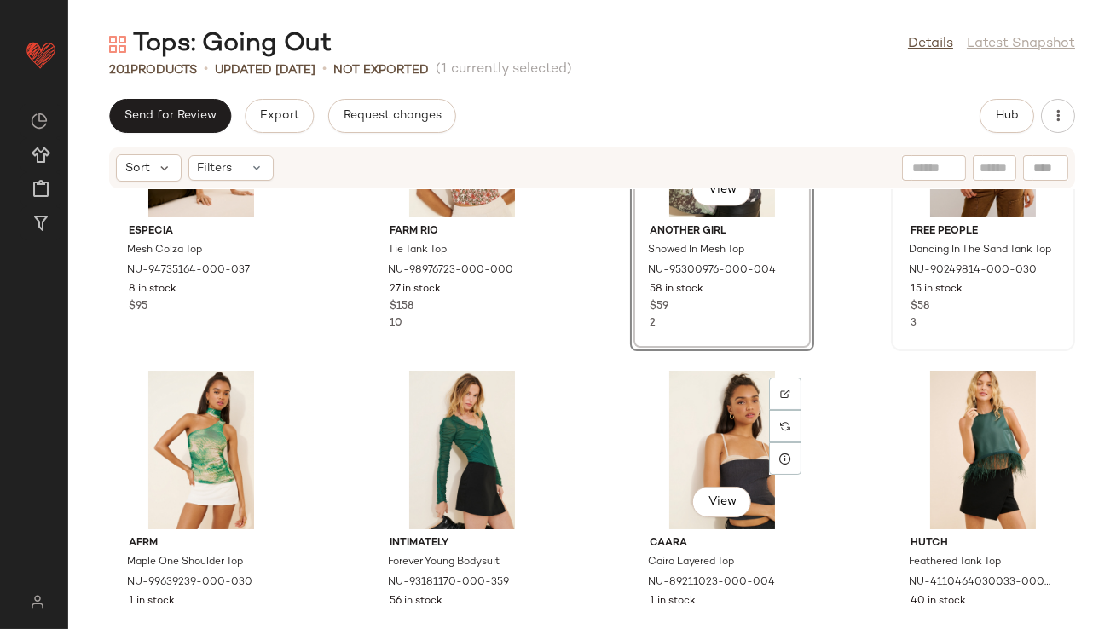
scroll to position [7641, 0]
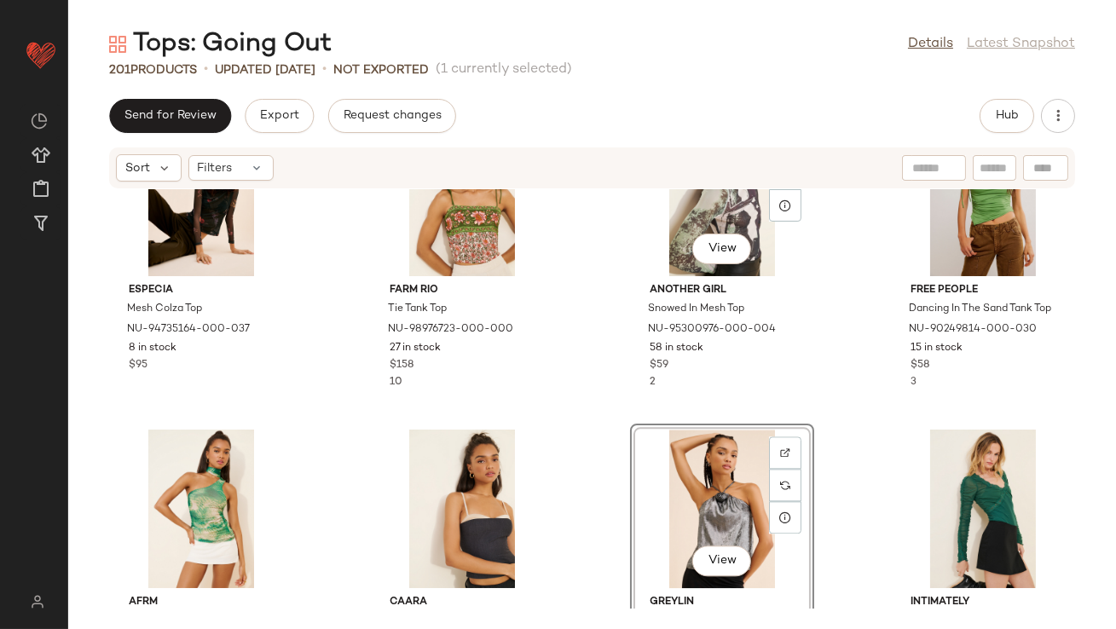
scroll to position [7588, 0]
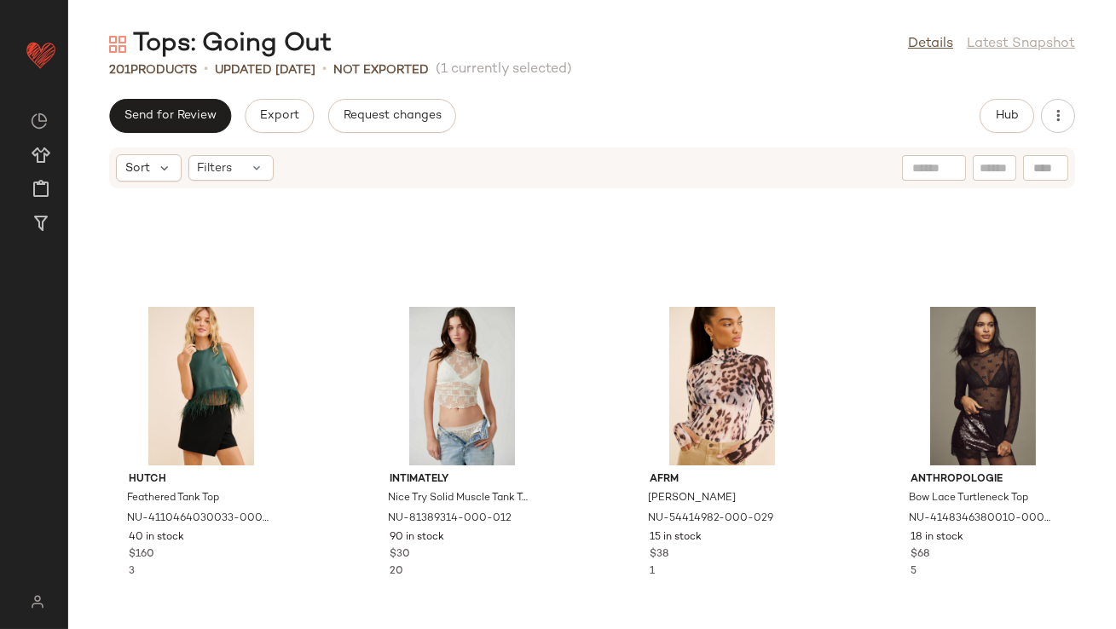
scroll to position [7886, 0]
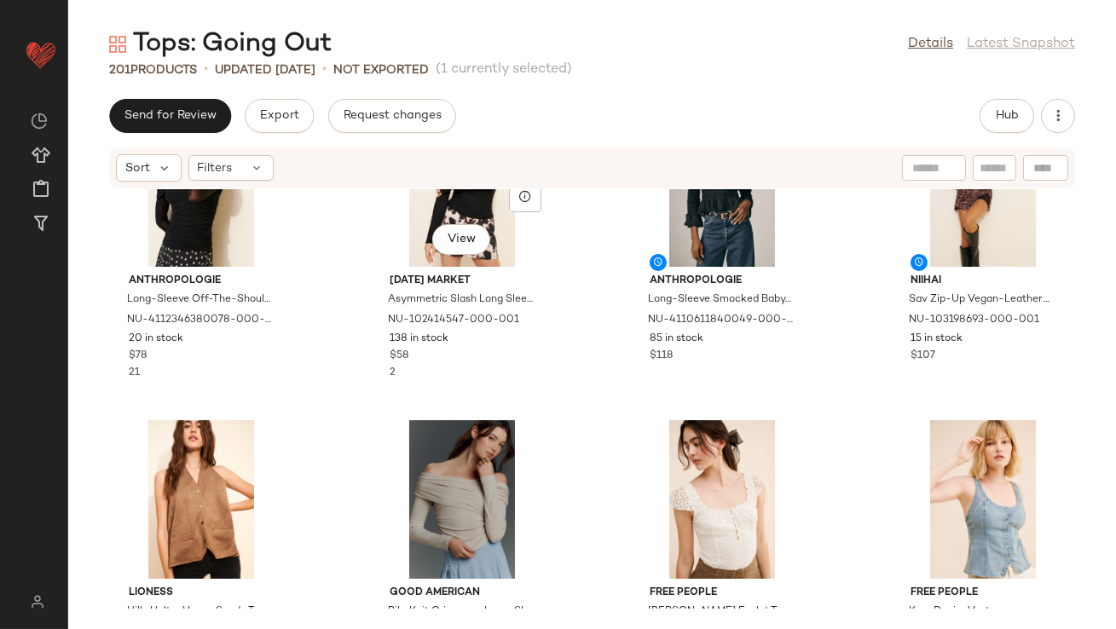
scroll to position [14317, 0]
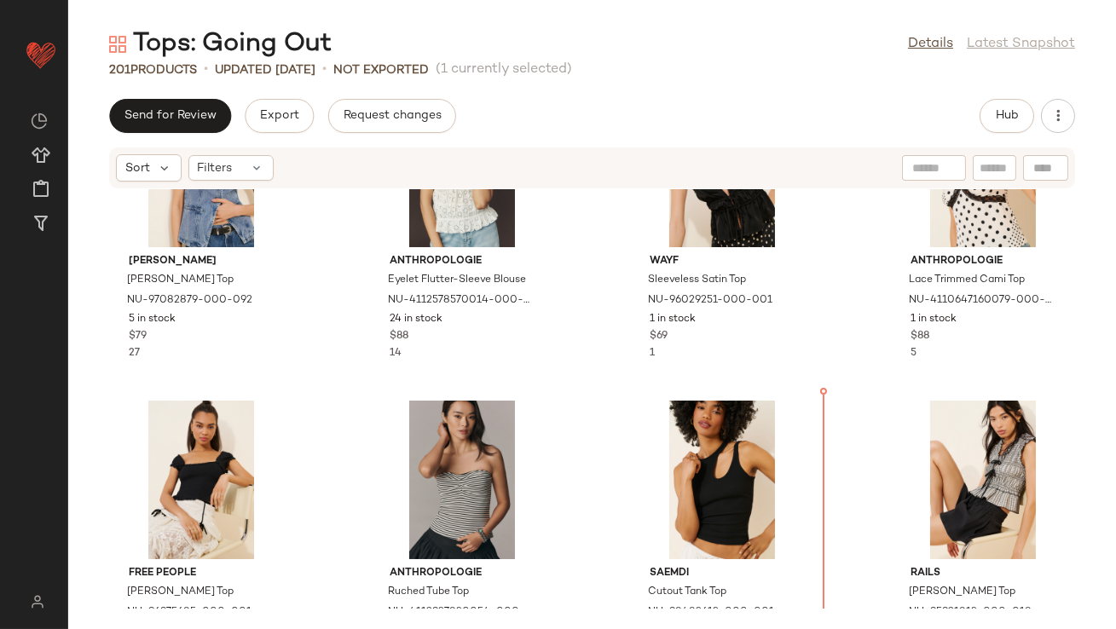
scroll to position [12661, 0]
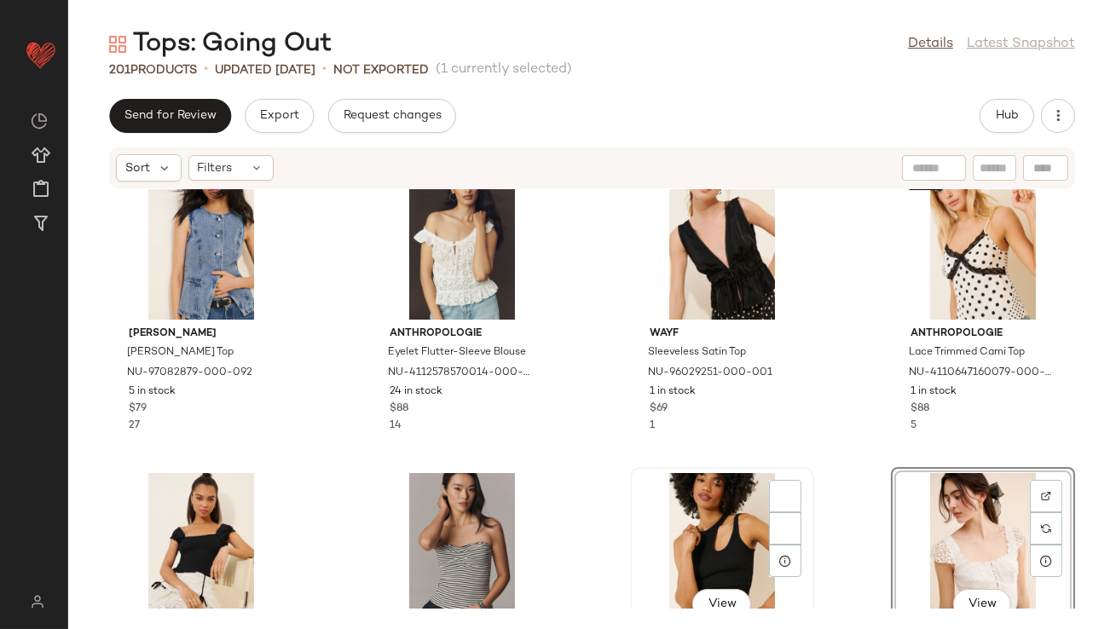
scroll to position [12538, 0]
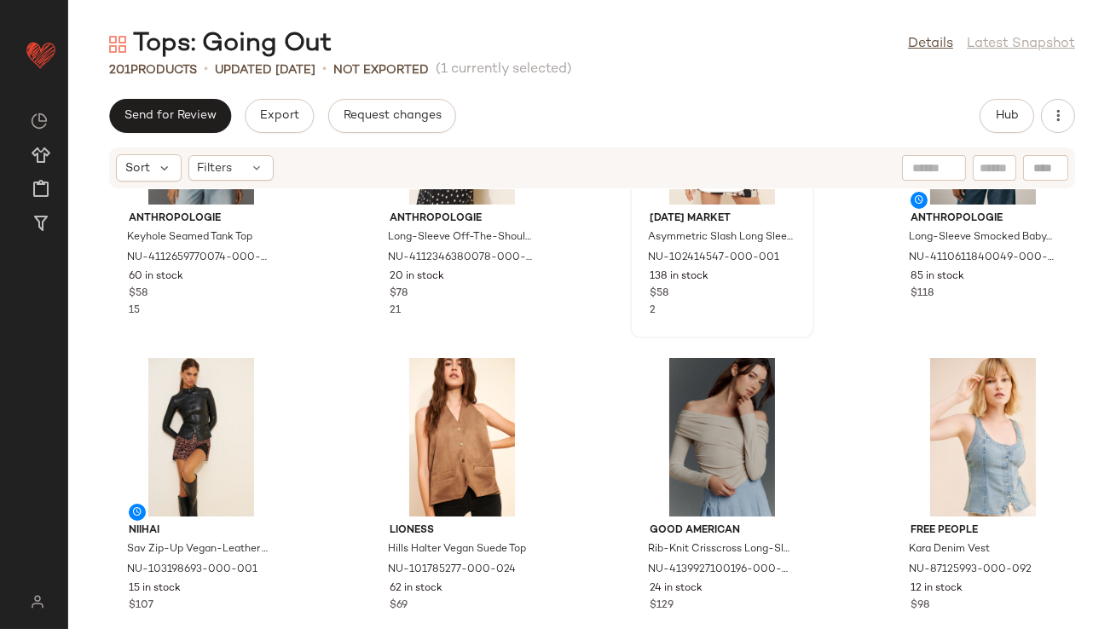
scroll to position [14337, 0]
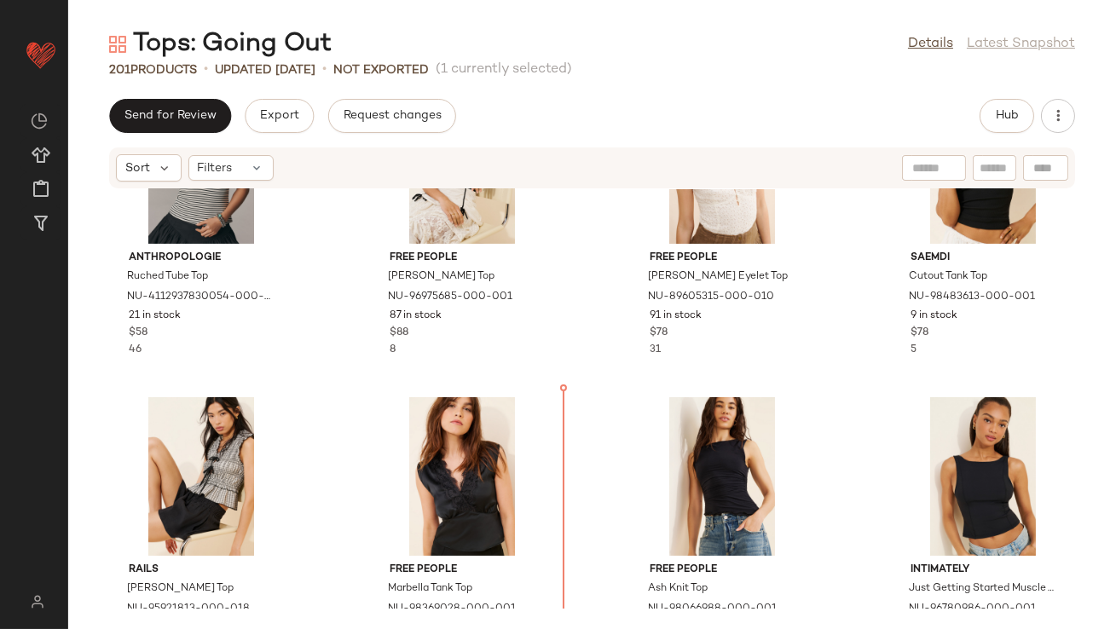
scroll to position [12956, 0]
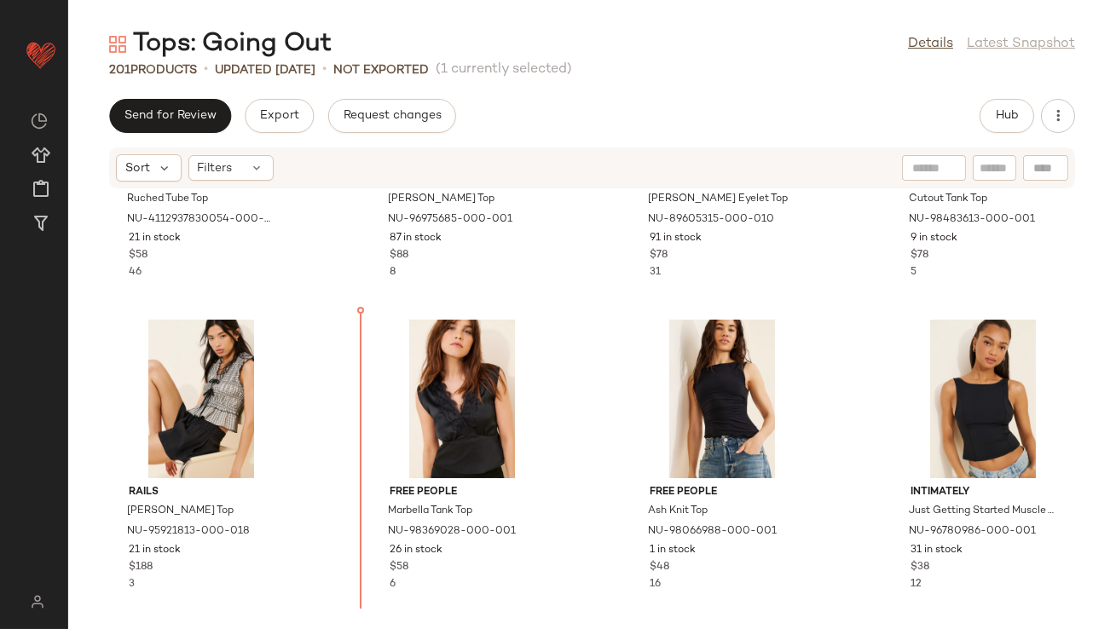
scroll to position [12997, 0]
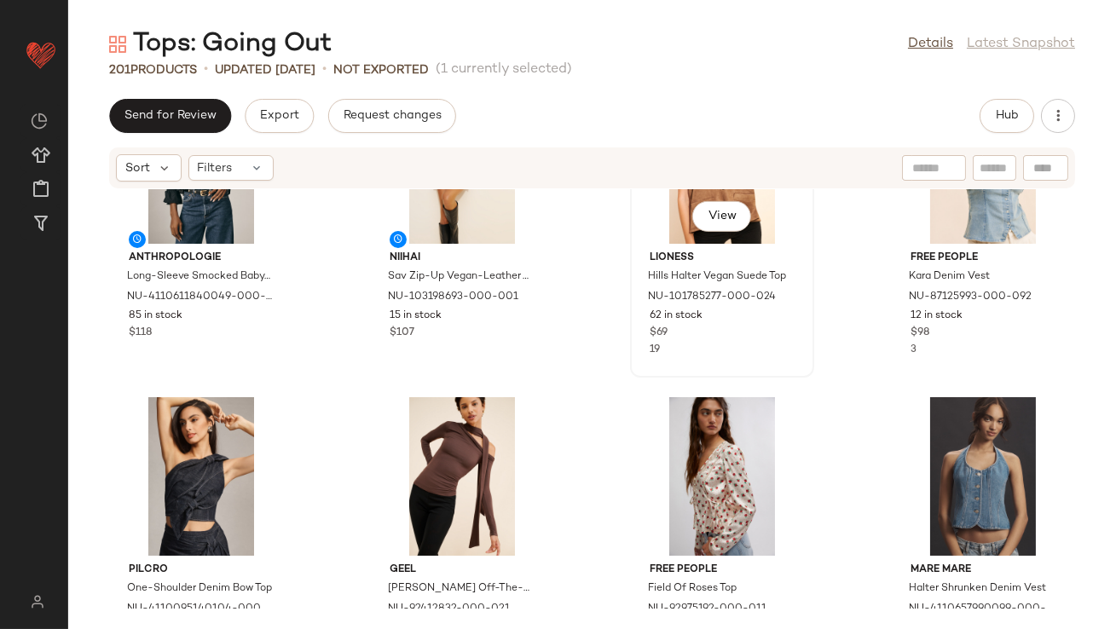
scroll to position [14555, 0]
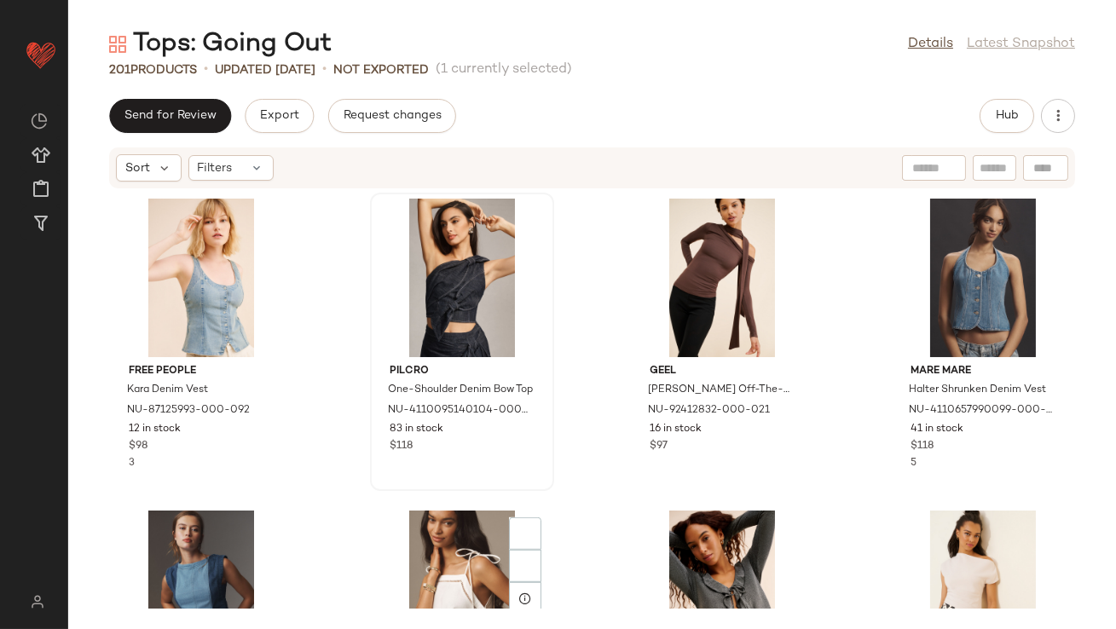
scroll to position [14782, 0]
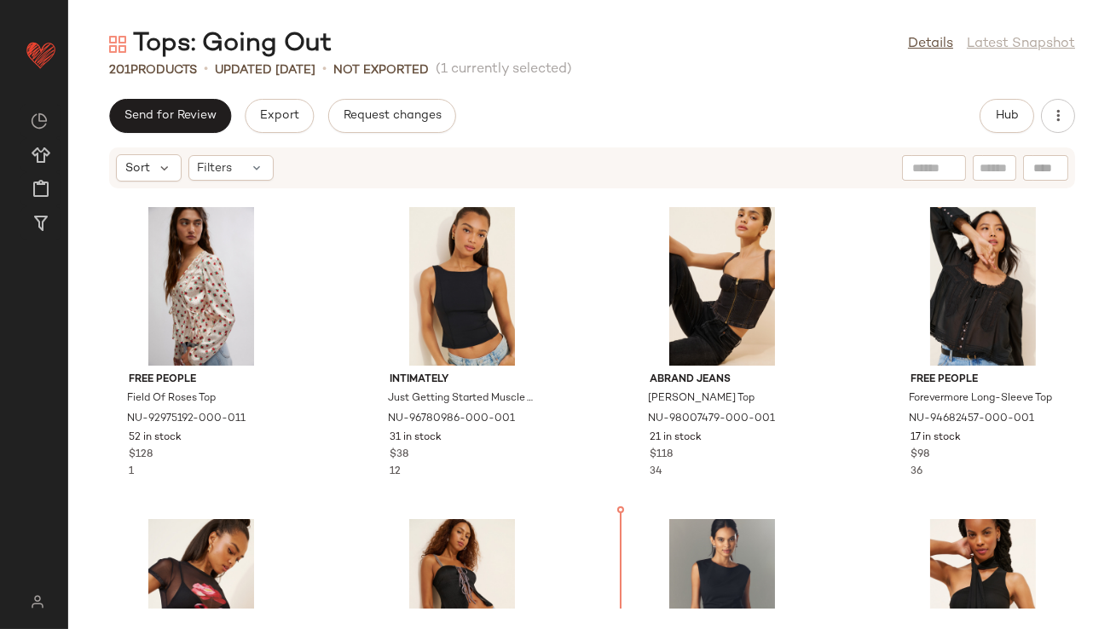
scroll to position [13446, 0]
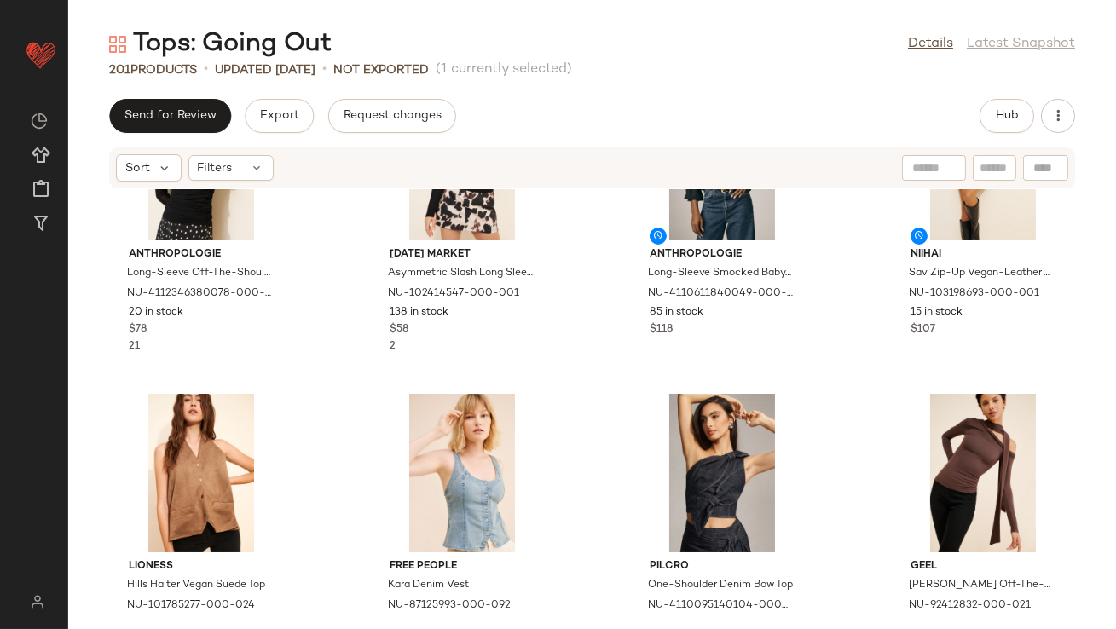
scroll to position [14554, 0]
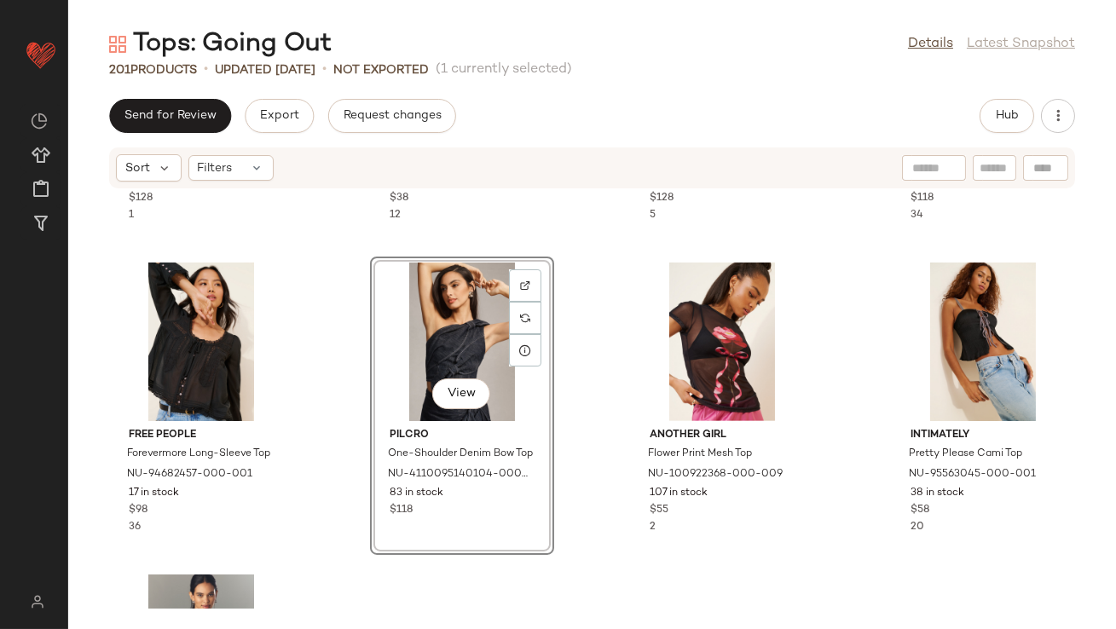
scroll to position [13697, 0]
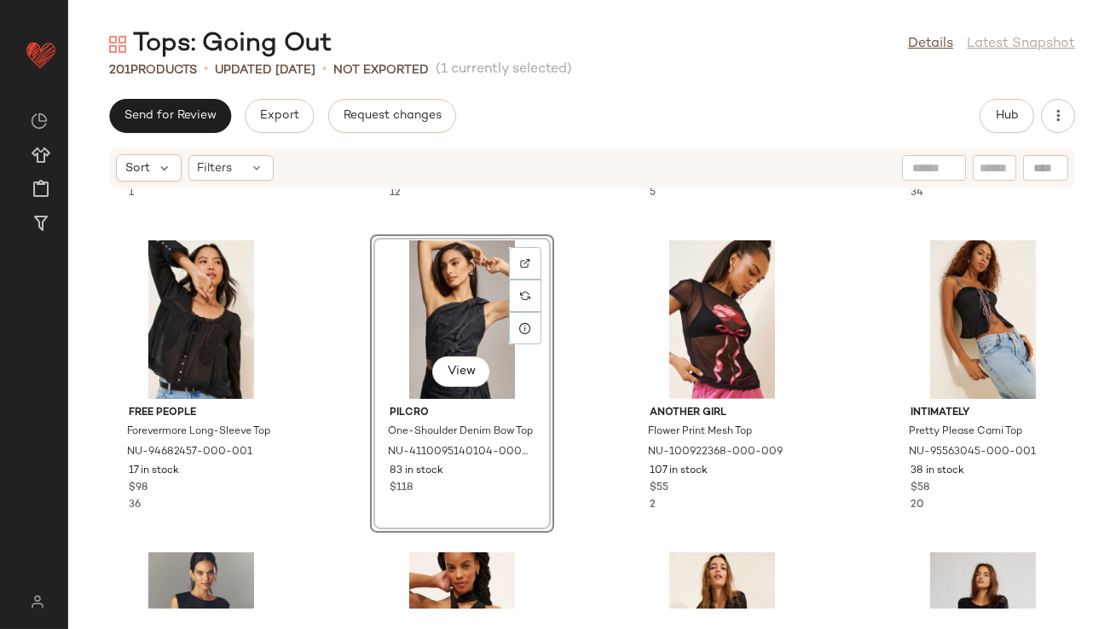
click at [455, 324] on div "View" at bounding box center [462, 319] width 172 height 159
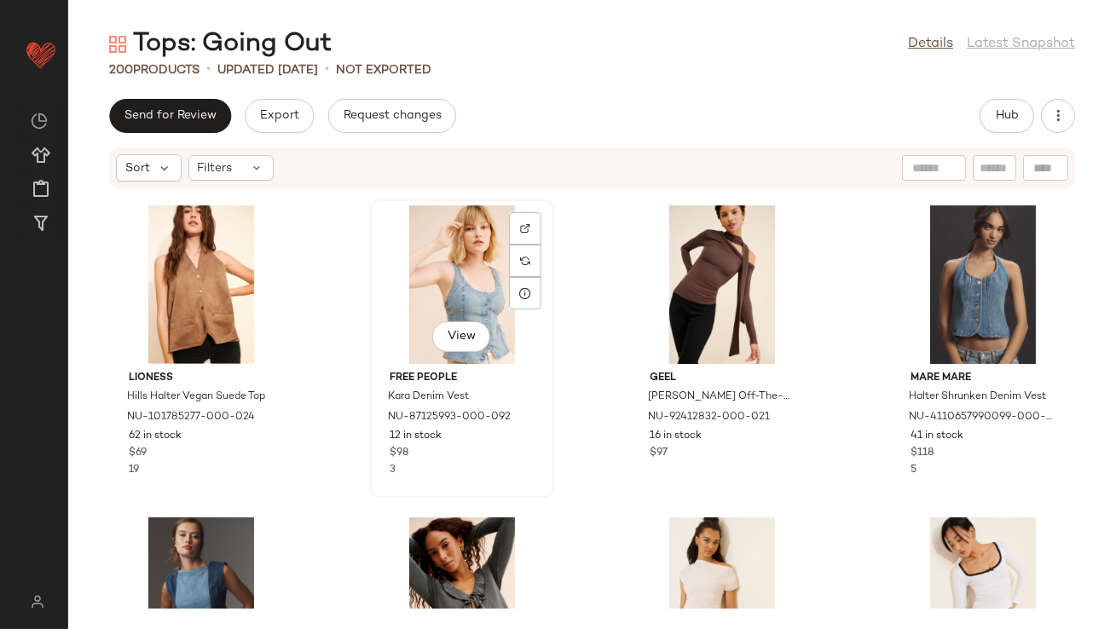
scroll to position [14907, 0]
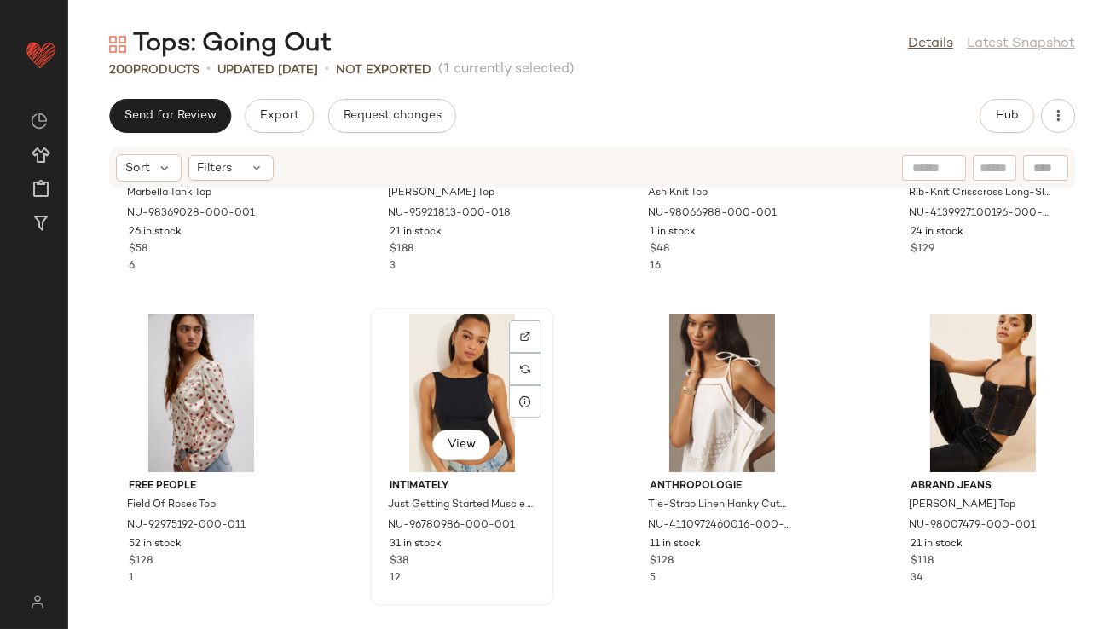
scroll to position [13362, 0]
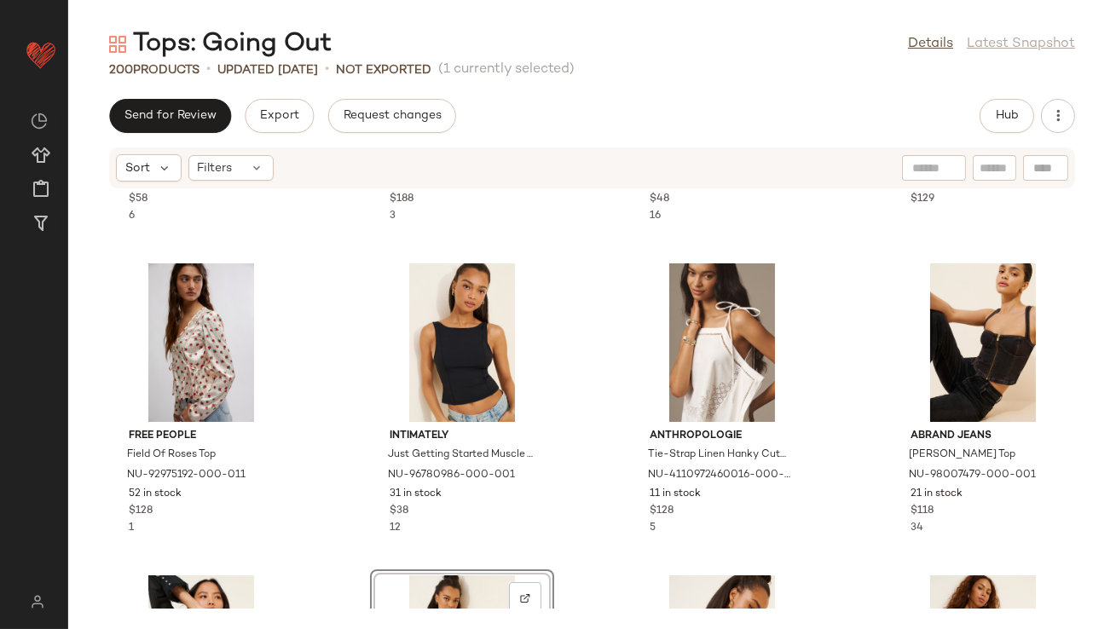
drag, startPoint x: 713, startPoint y: 629, endPoint x: 707, endPoint y: 567, distance: 62.6
click at [708, 568] on div "Sort Filters Free People Marbella Tank Top NU-98369028-000-001 26 in stock $58 …" at bounding box center [591, 388] width 1047 height 482
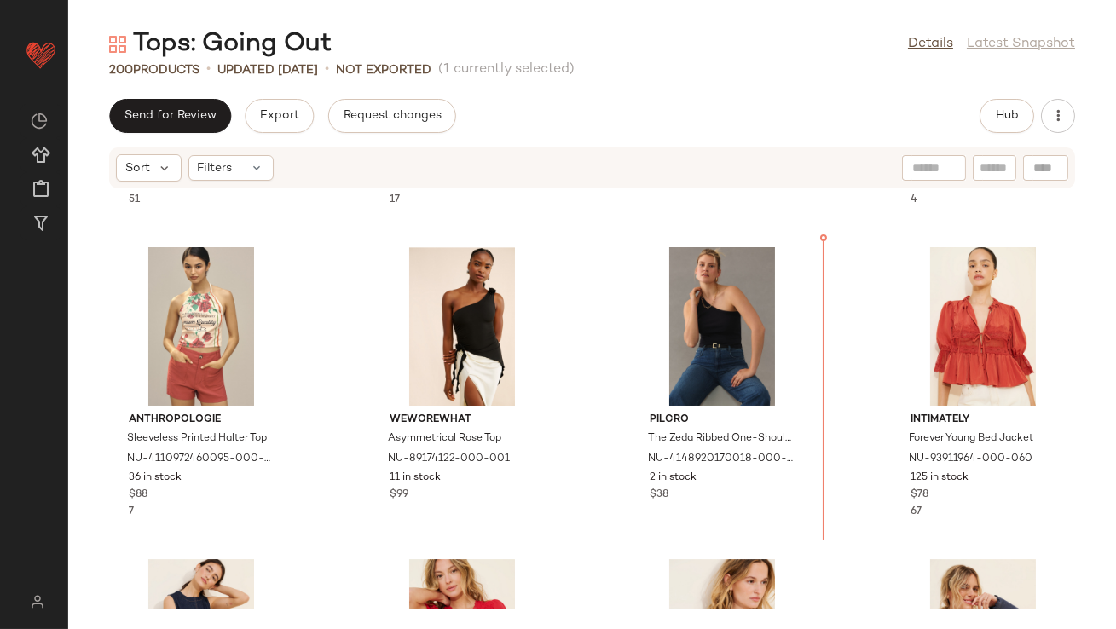
scroll to position [10580, 0]
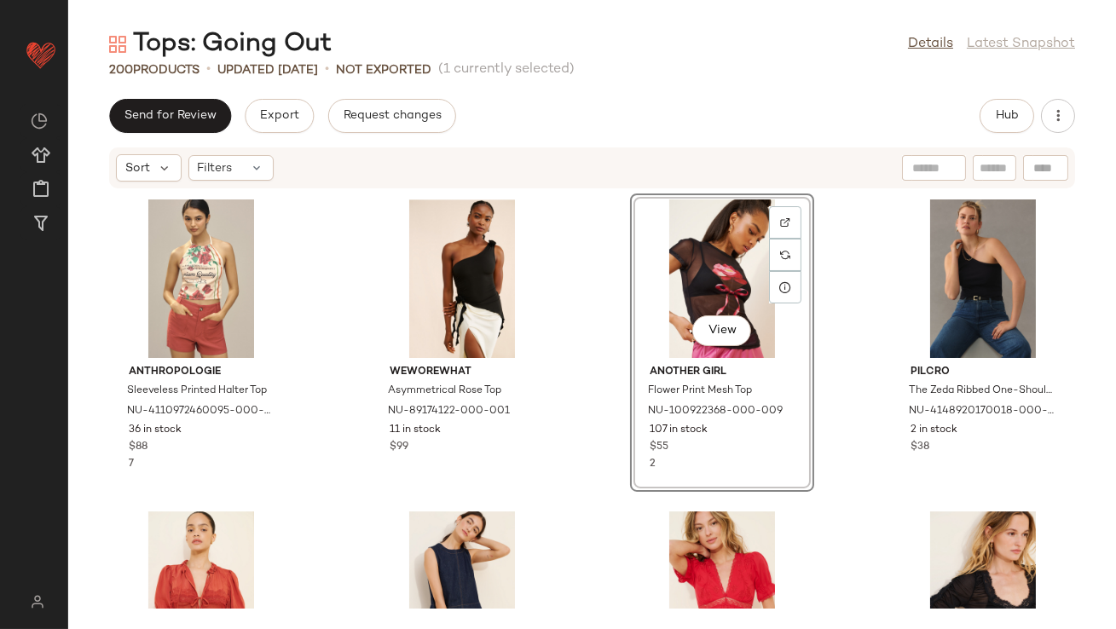
scroll to position [10638, 0]
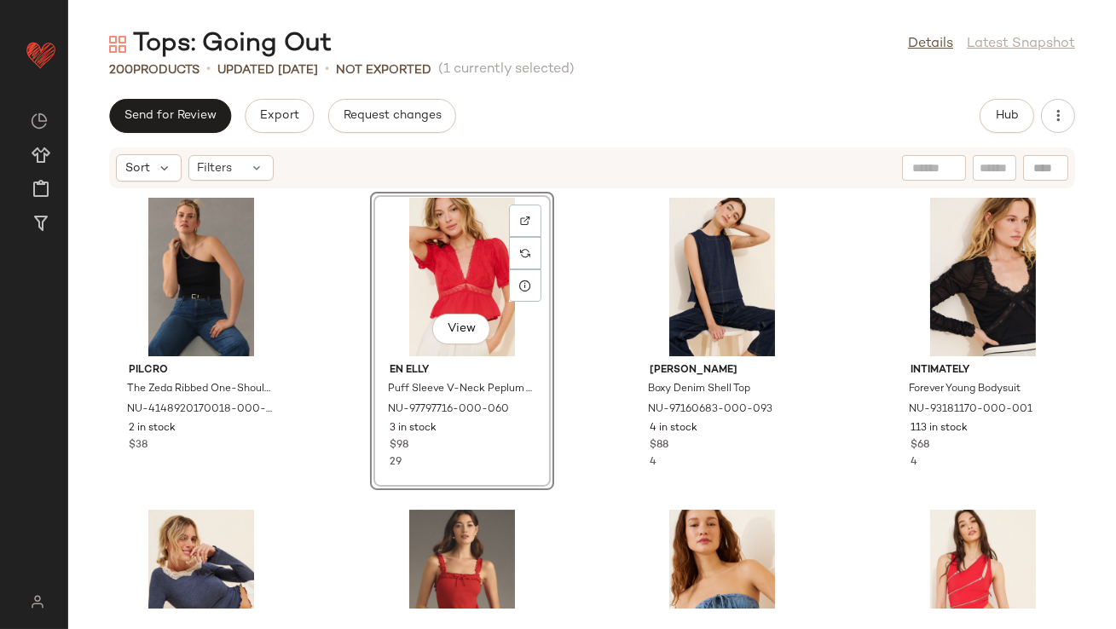
scroll to position [10931, 0]
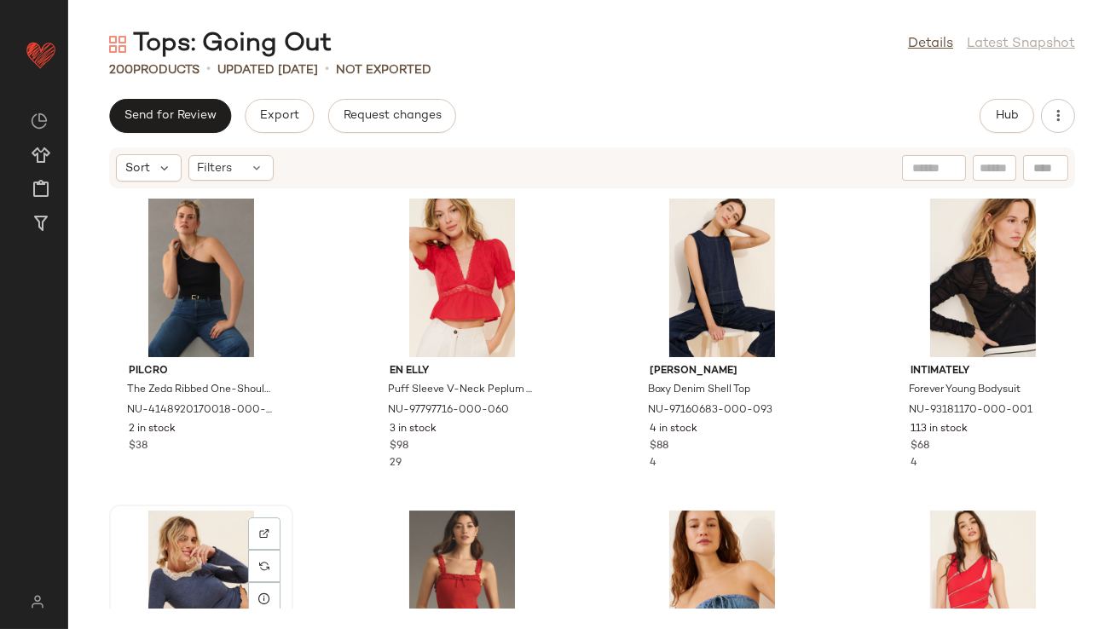
scroll to position [10933, 0]
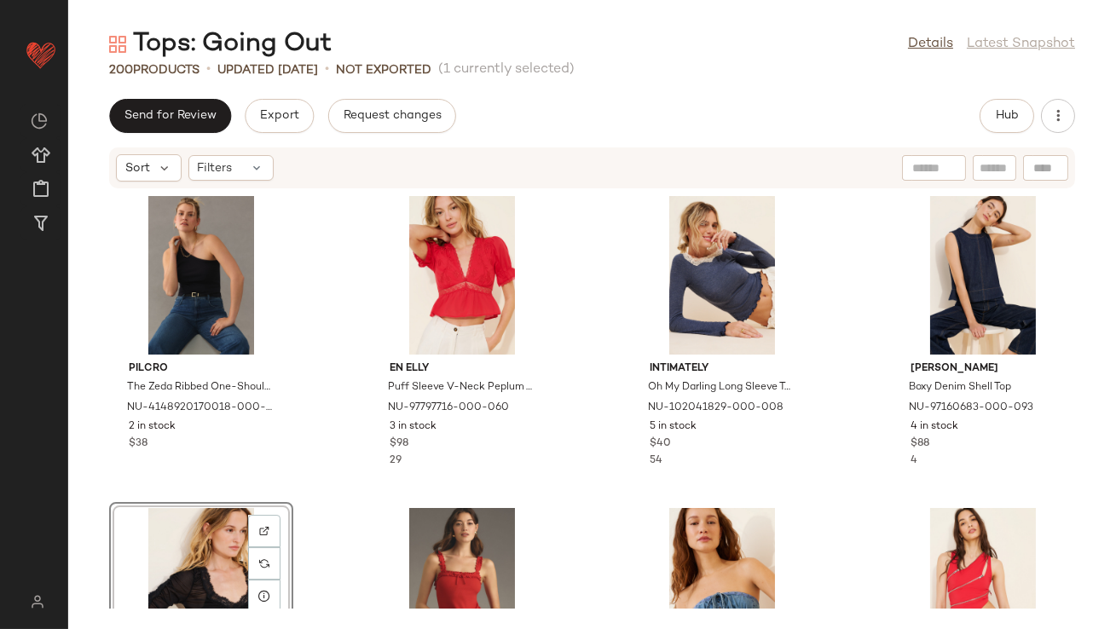
drag, startPoint x: 218, startPoint y: 548, endPoint x: 228, endPoint y: 545, distance: 9.7
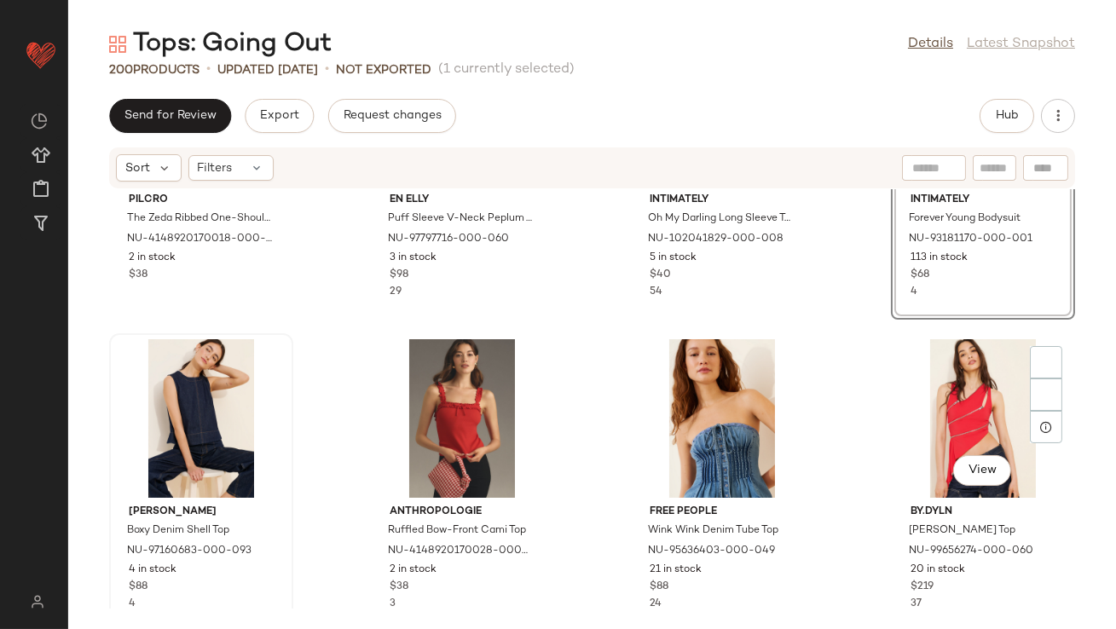
scroll to position [11121, 0]
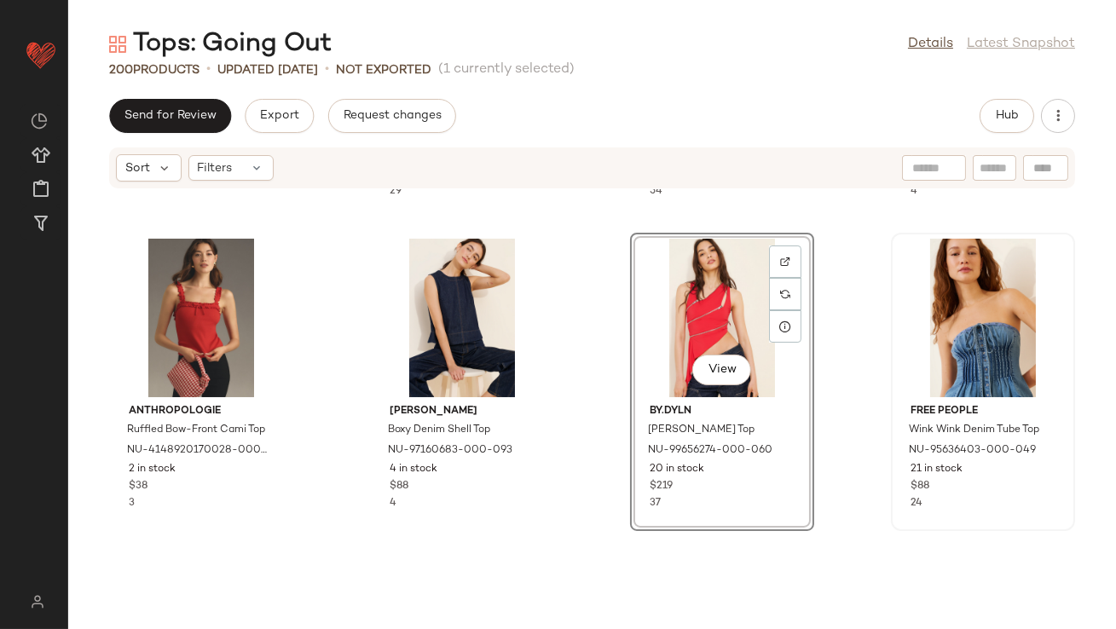
scroll to position [11376, 0]
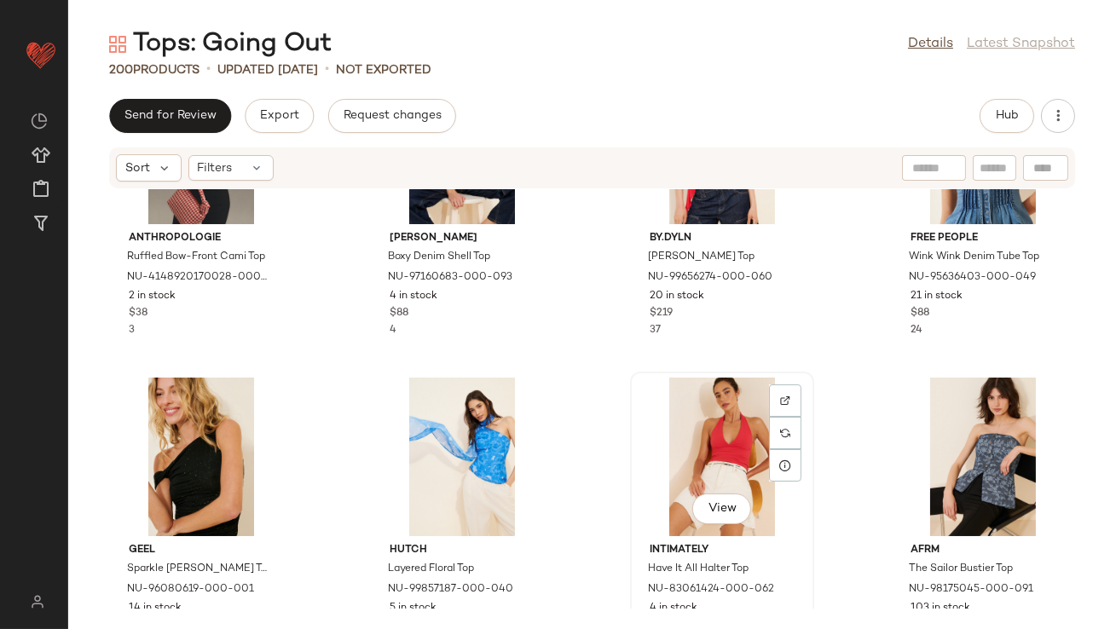
drag, startPoint x: 727, startPoint y: 435, endPoint x: 717, endPoint y: 435, distance: 10.2
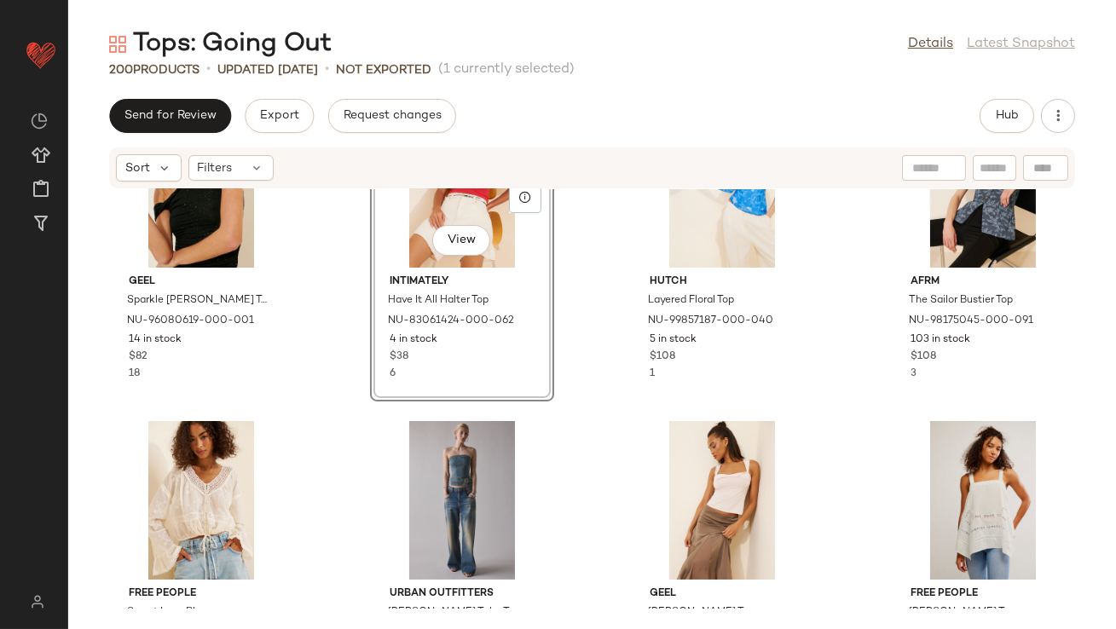
scroll to position [11656, 0]
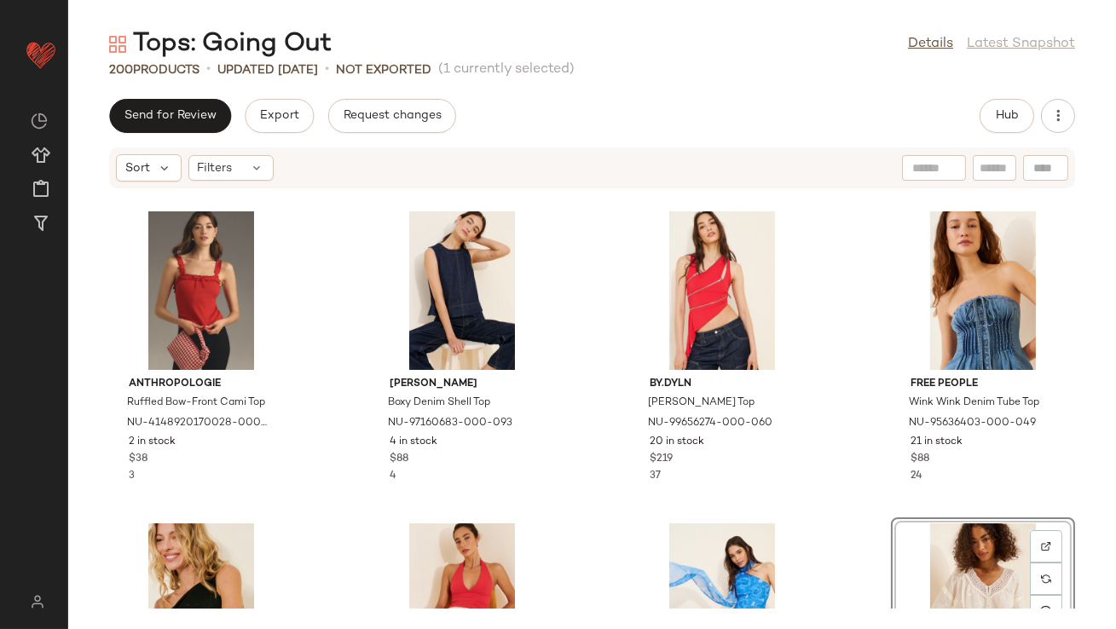
scroll to position [11318, 0]
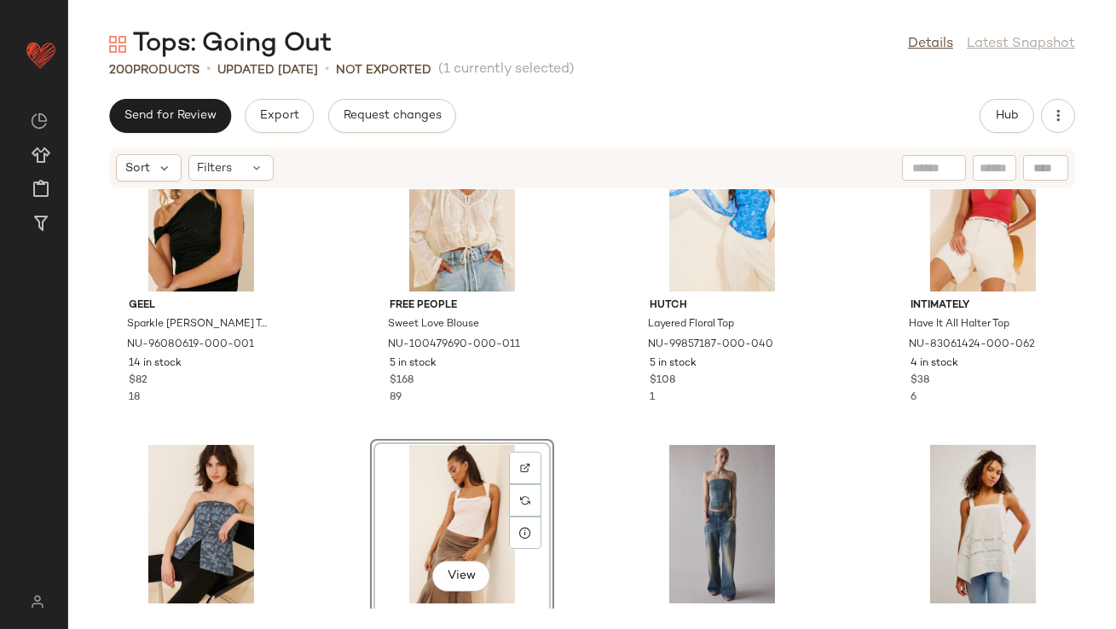
scroll to position [11620, 0]
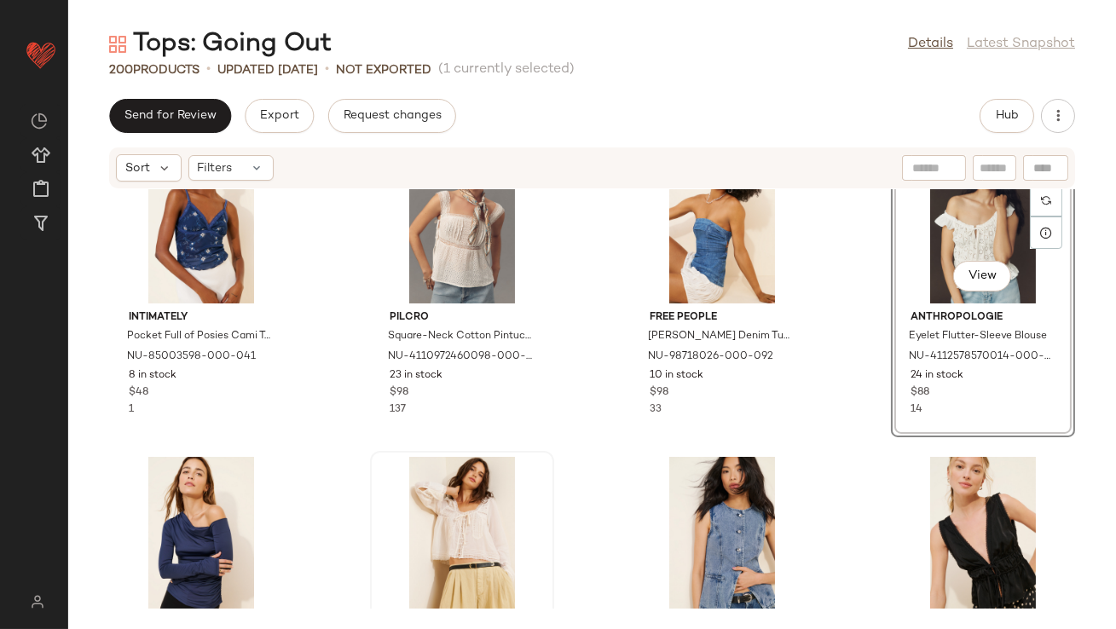
scroll to position [12313, 0]
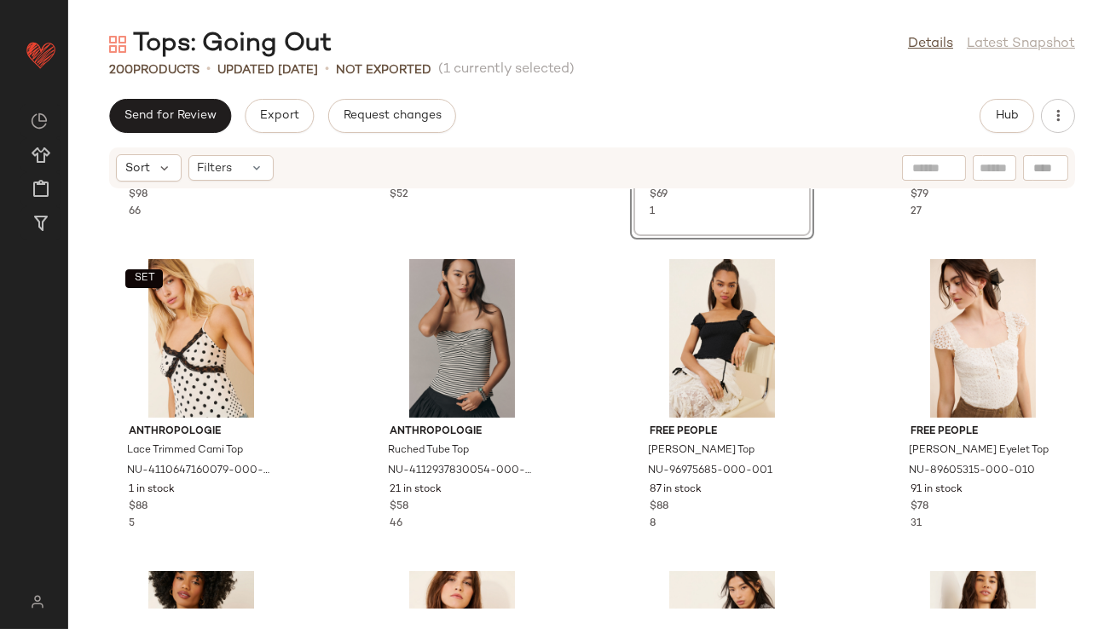
scroll to position [12631, 0]
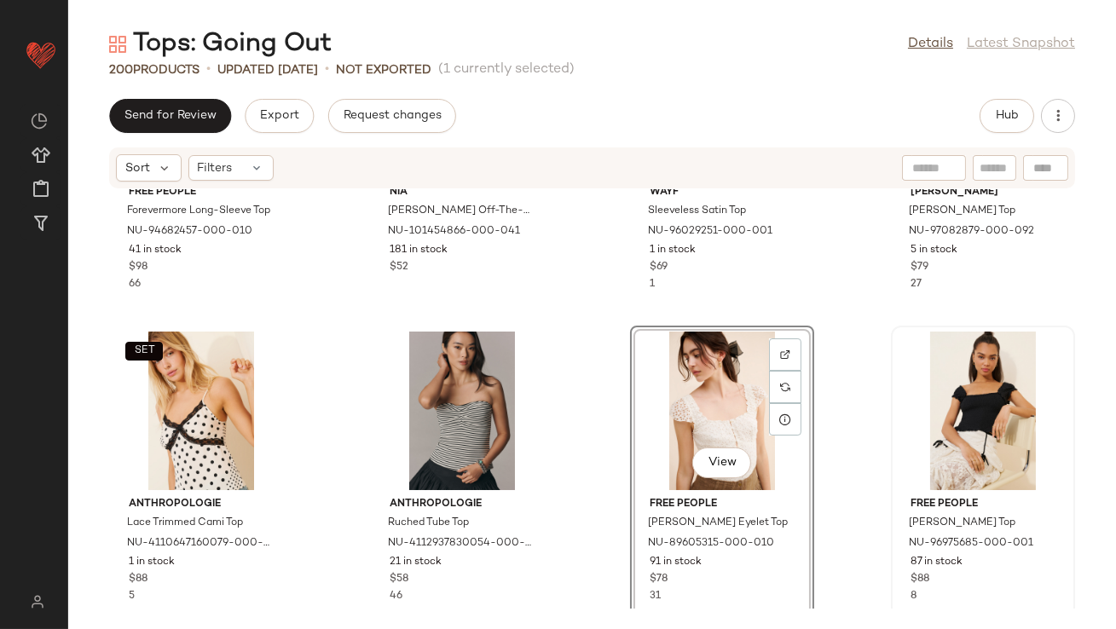
scroll to position [12694, 0]
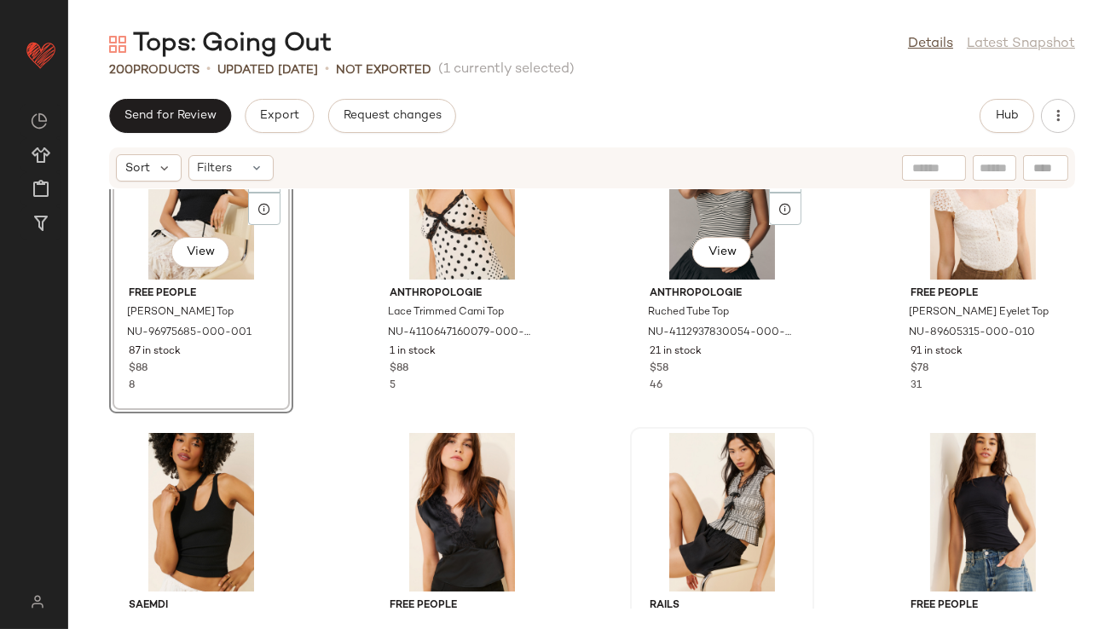
scroll to position [12914, 0]
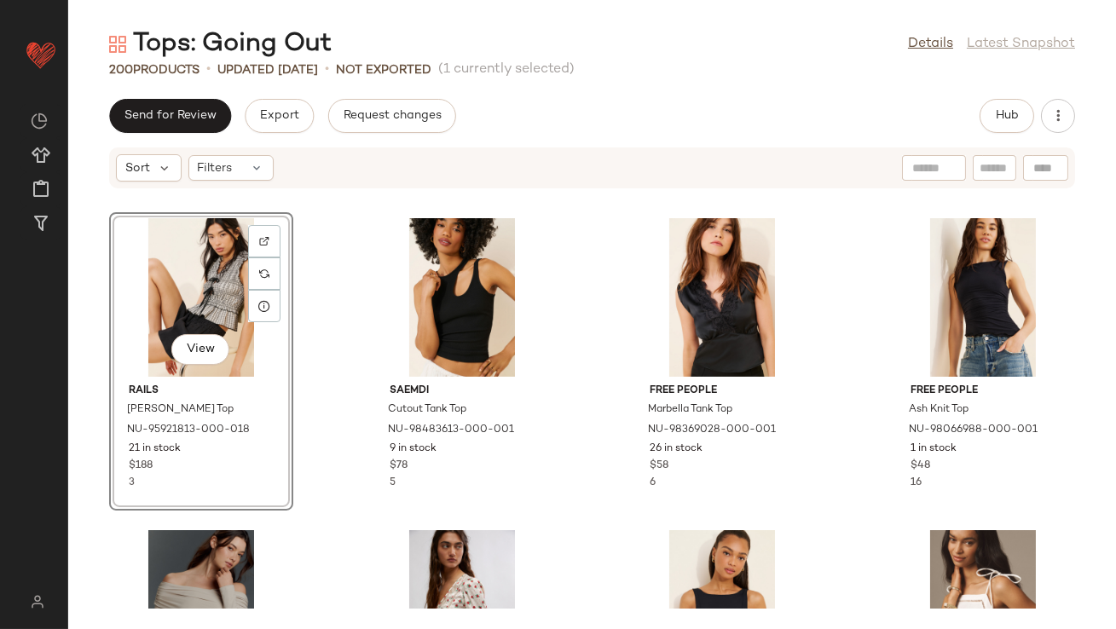
scroll to position [13234, 0]
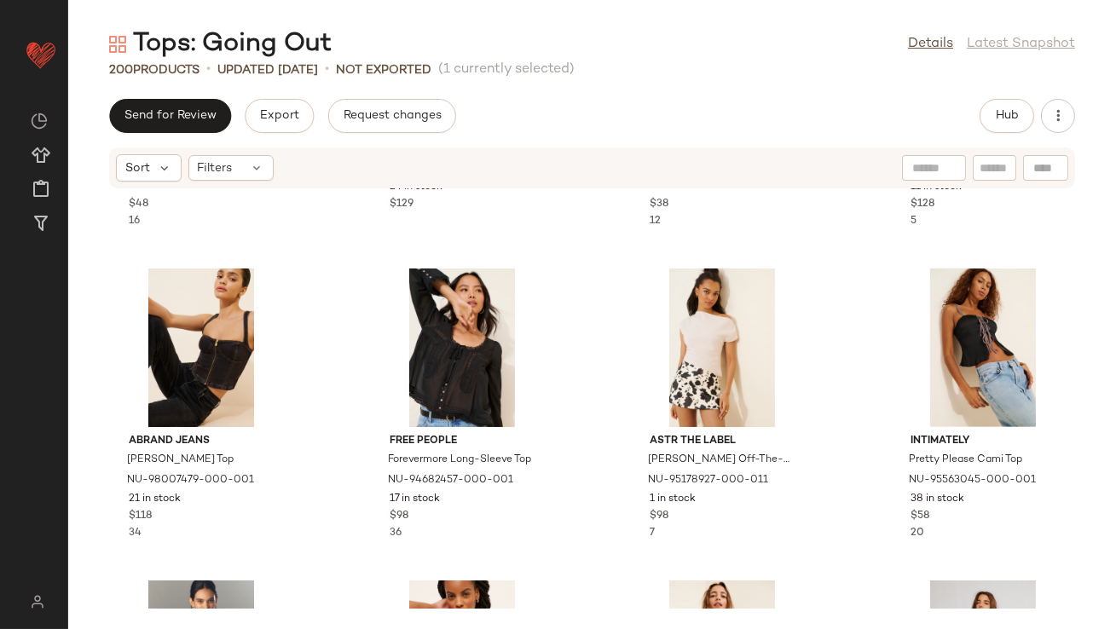
scroll to position [13680, 0]
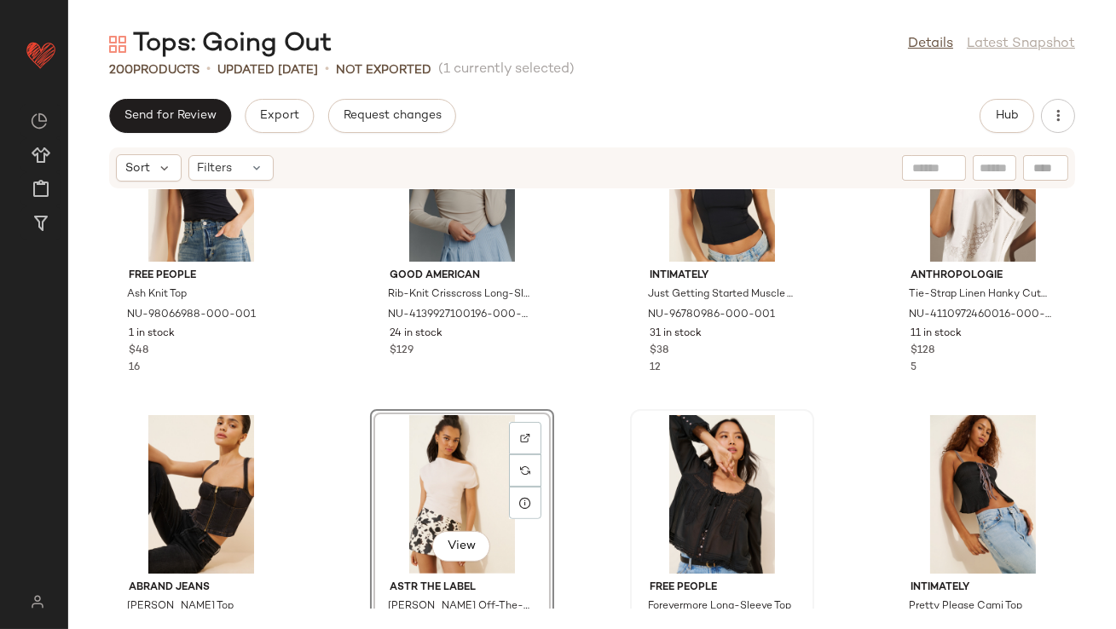
scroll to position [13550, 0]
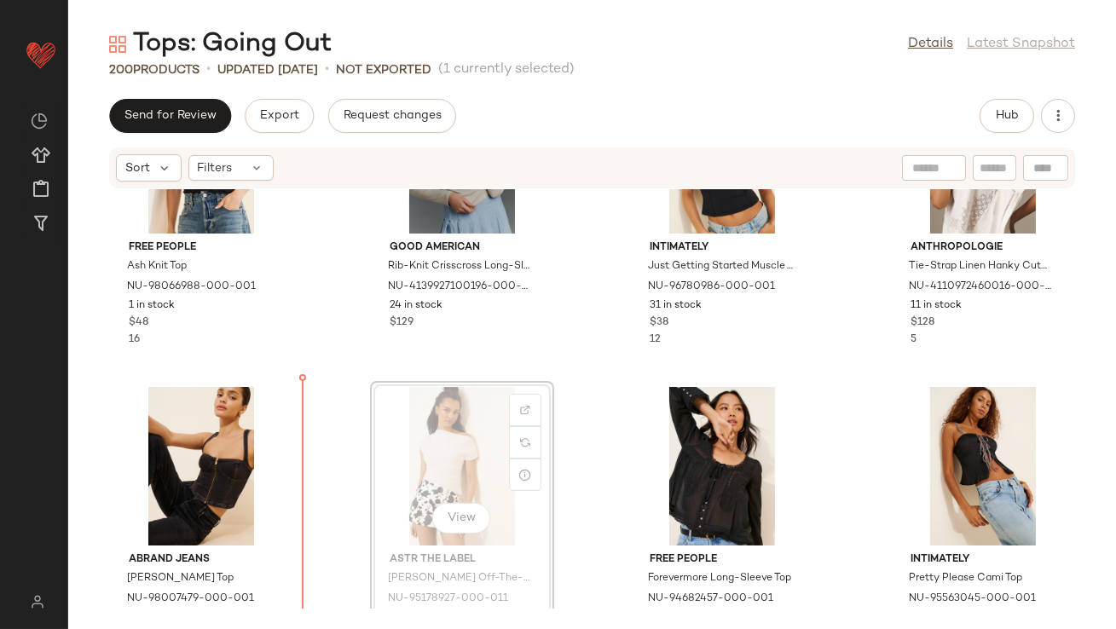
drag, startPoint x: 413, startPoint y: 417, endPoint x: 401, endPoint y: 417, distance: 12.8
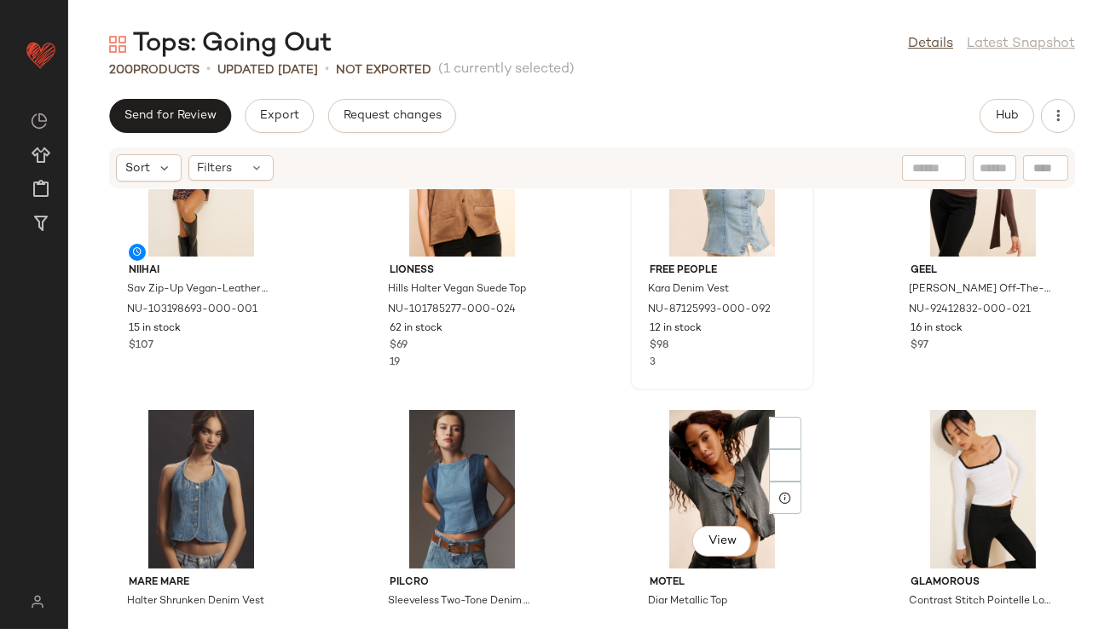
scroll to position [14800, 0]
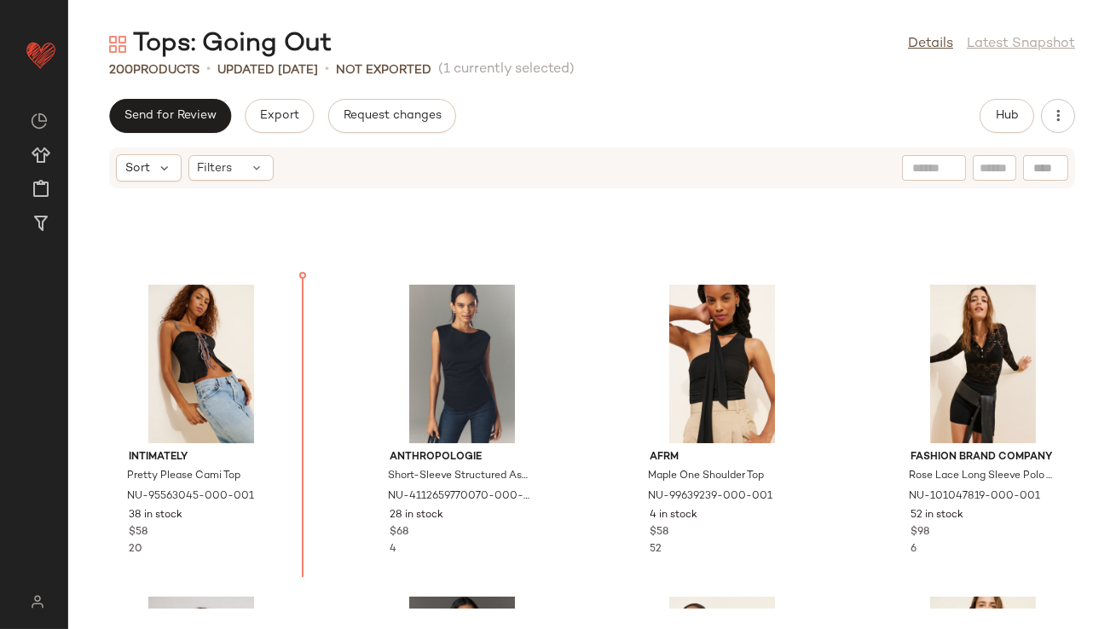
drag, startPoint x: 940, startPoint y: 398, endPoint x: 958, endPoint y: 393, distance: 18.6
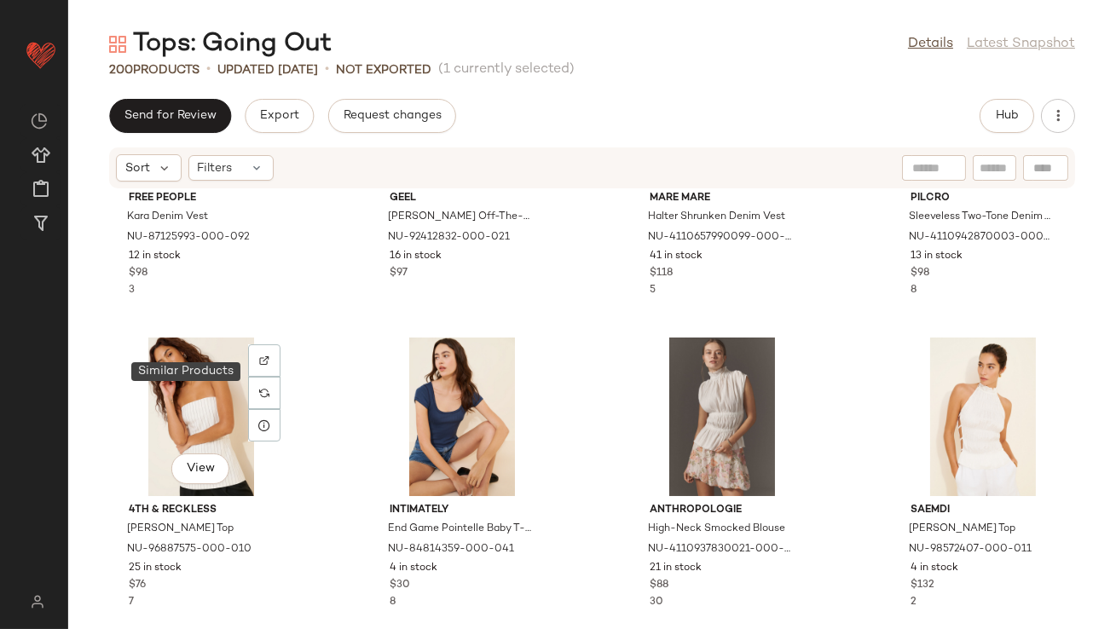
scroll to position [15180, 0]
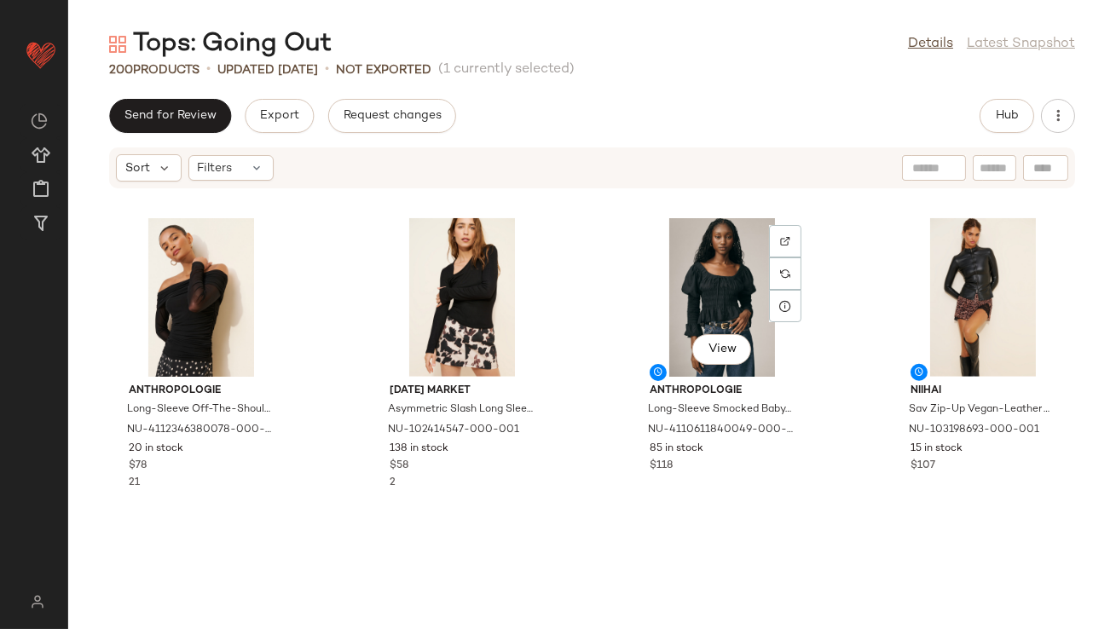
scroll to position [15180, 0]
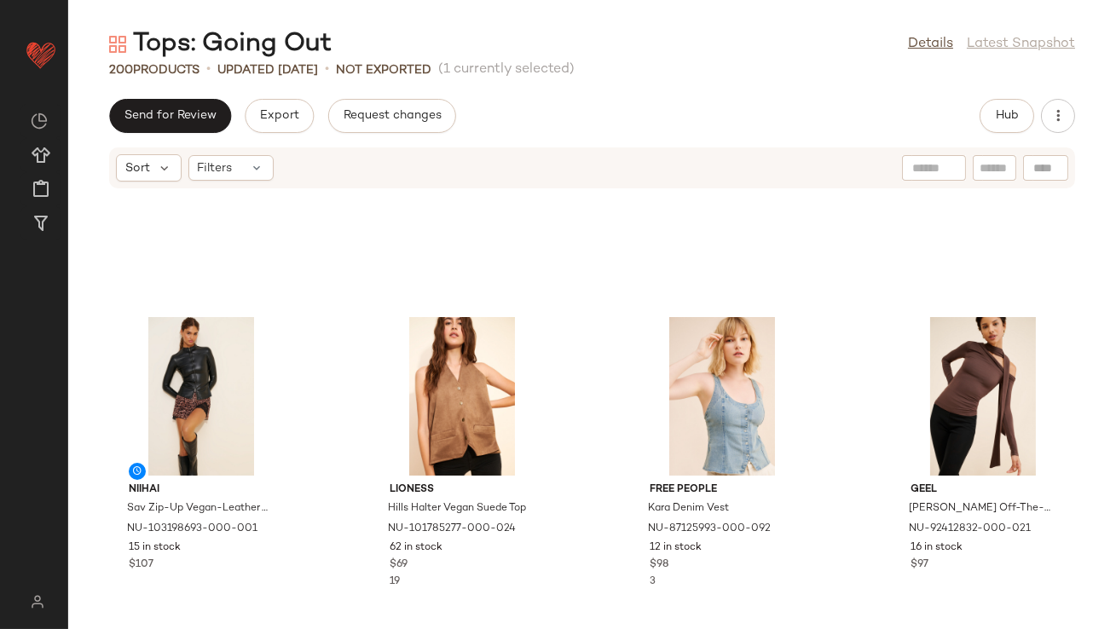
scroll to position [15180, 0]
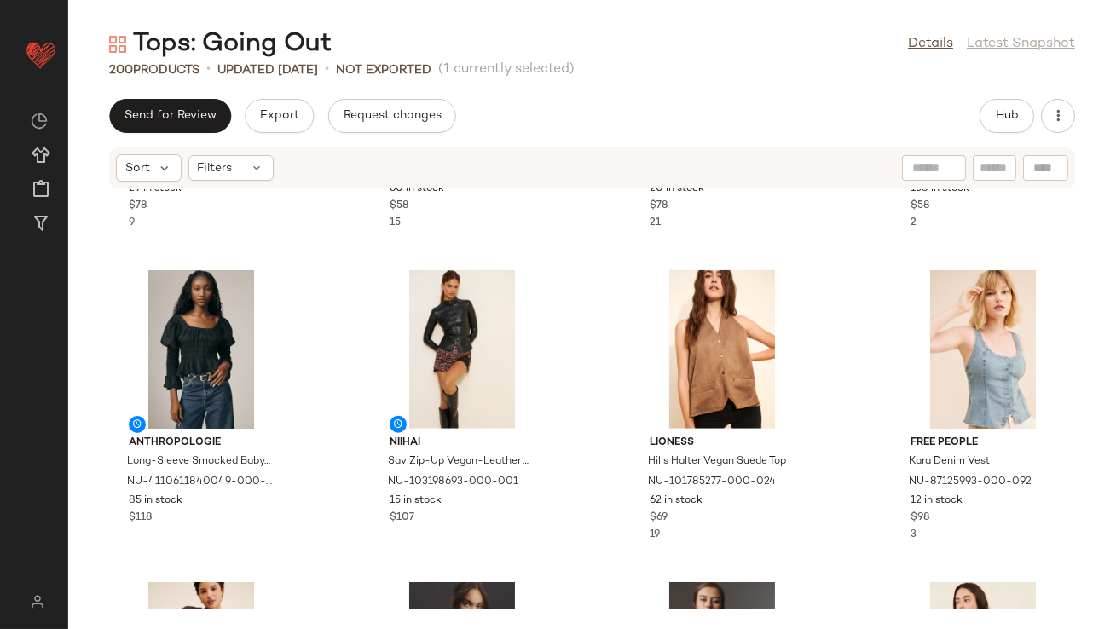
scroll to position [14970, 0]
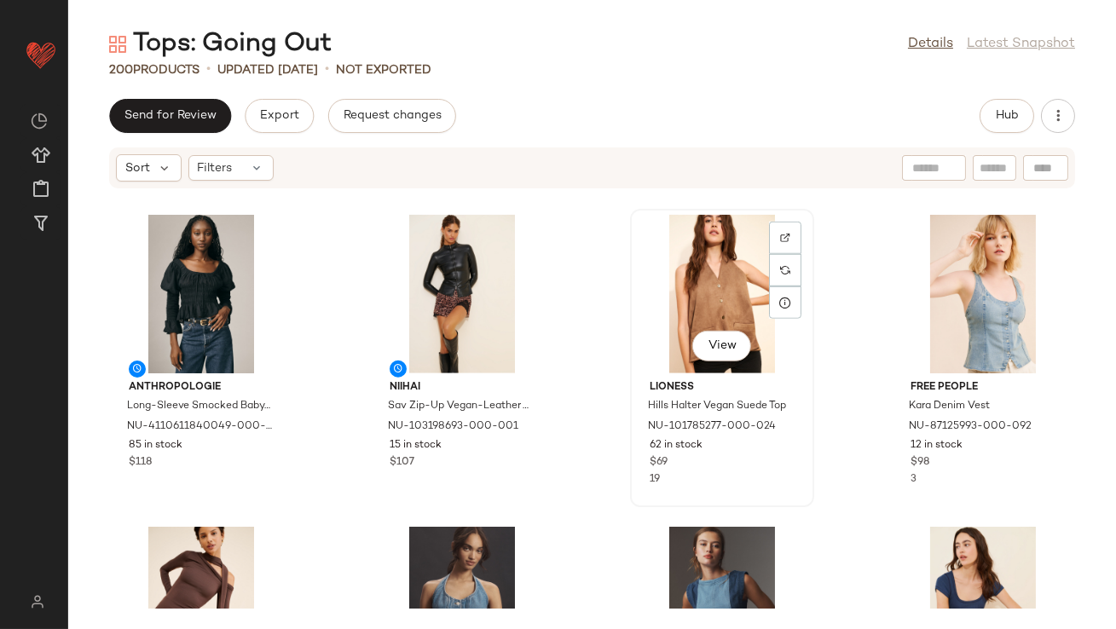
click at [688, 309] on div "View" at bounding box center [722, 294] width 172 height 159
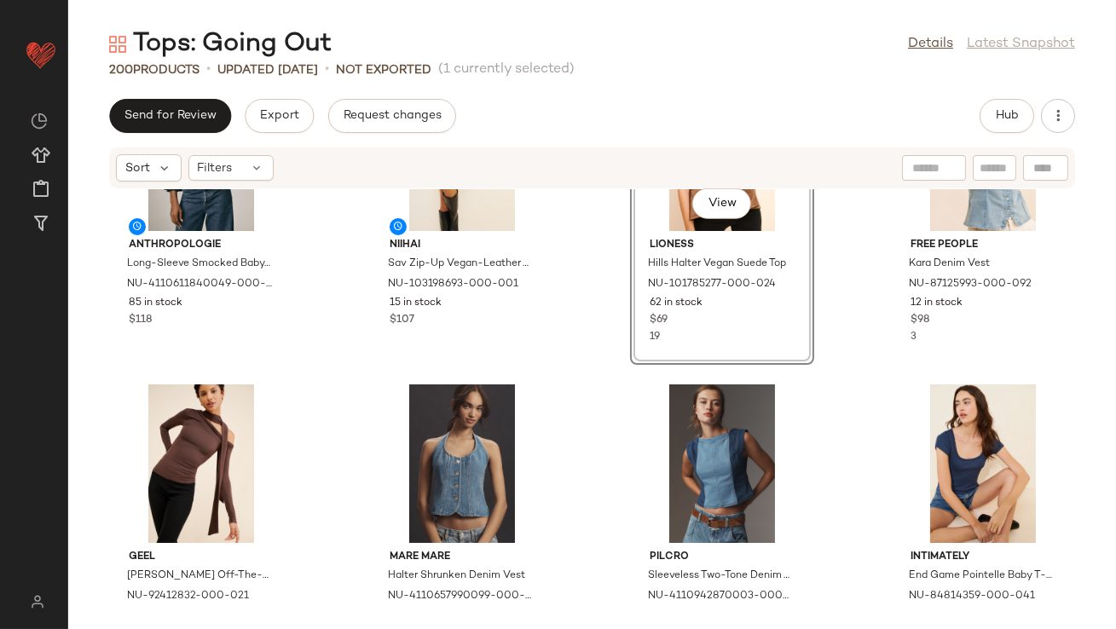
scroll to position [15180, 0]
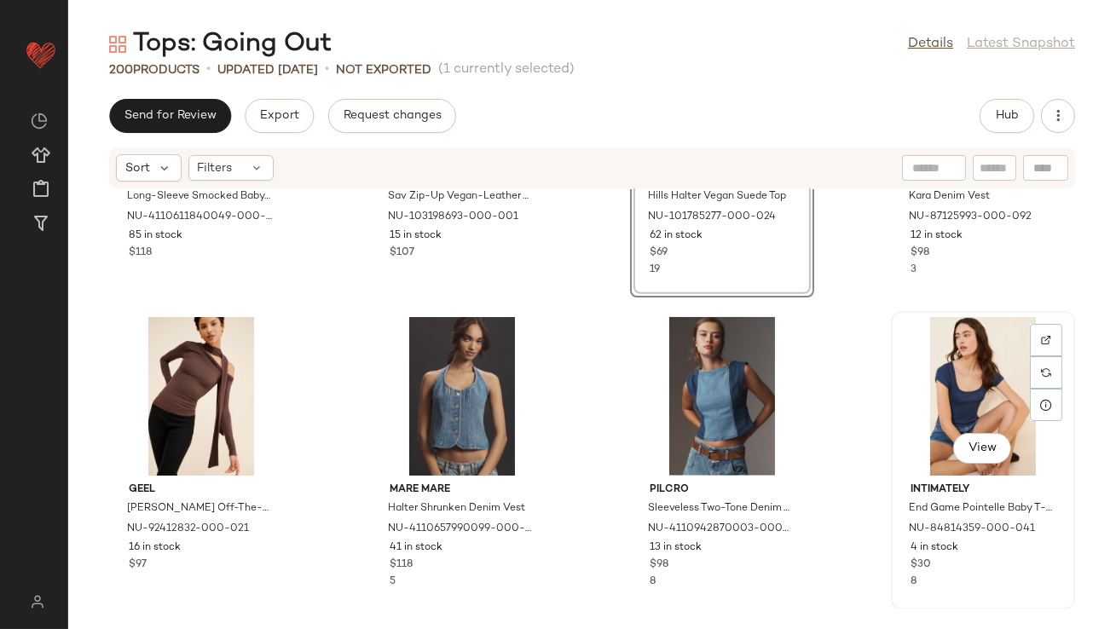
click at [906, 384] on div "View" at bounding box center [983, 396] width 172 height 159
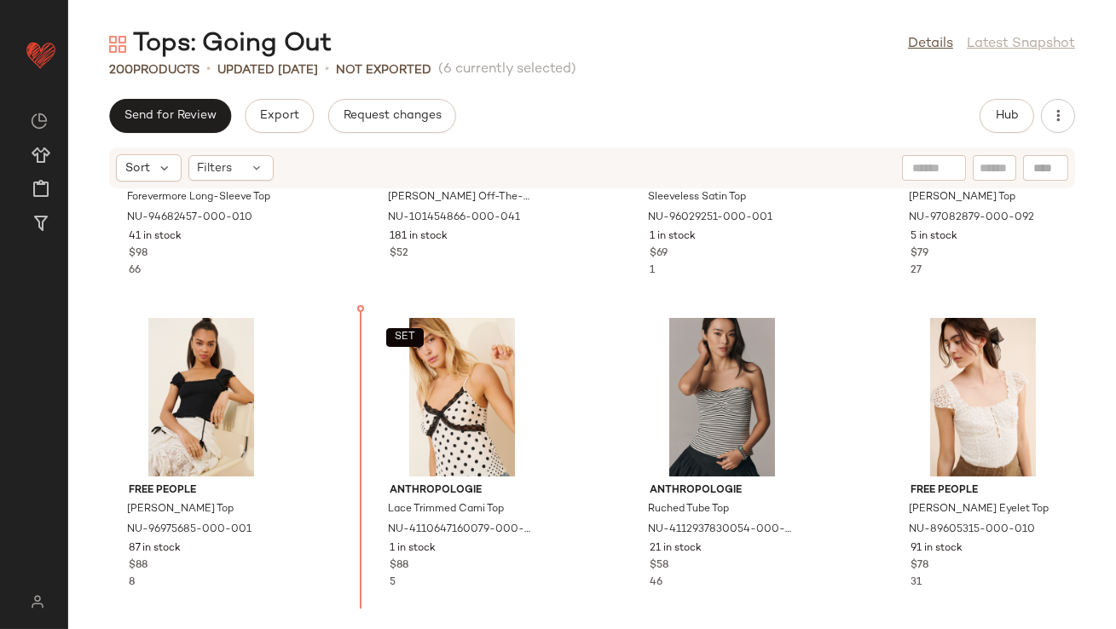
scroll to position [12690, 0]
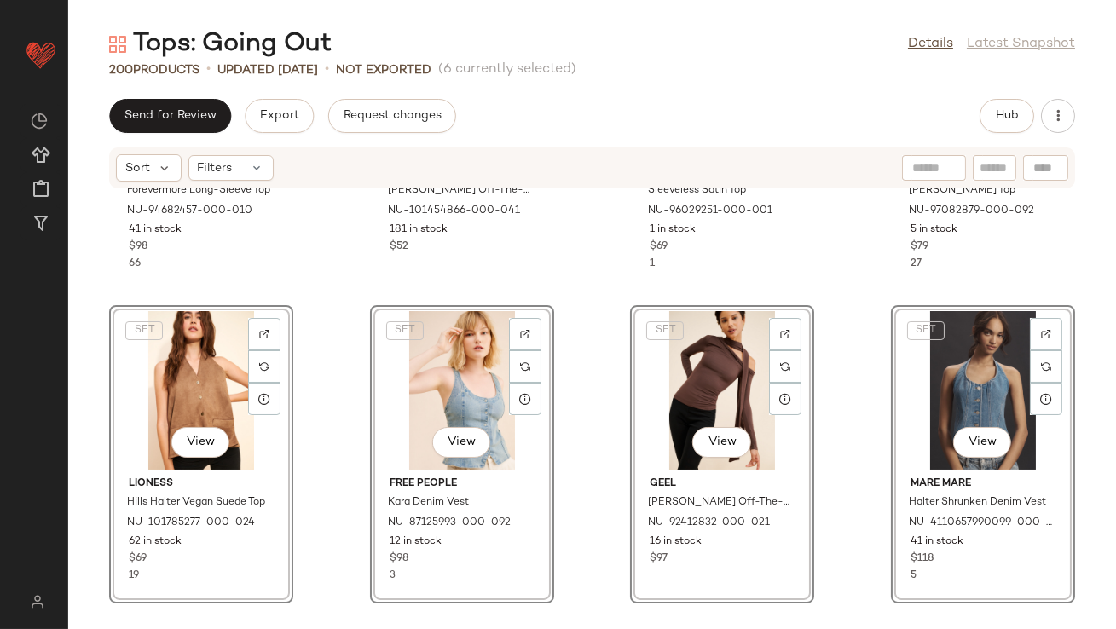
click at [336, 424] on div "Free People Forevermore Long-Sleeve Top NU-94682457-000-010 41 in stock $98 66 …" at bounding box center [591, 398] width 1047 height 419
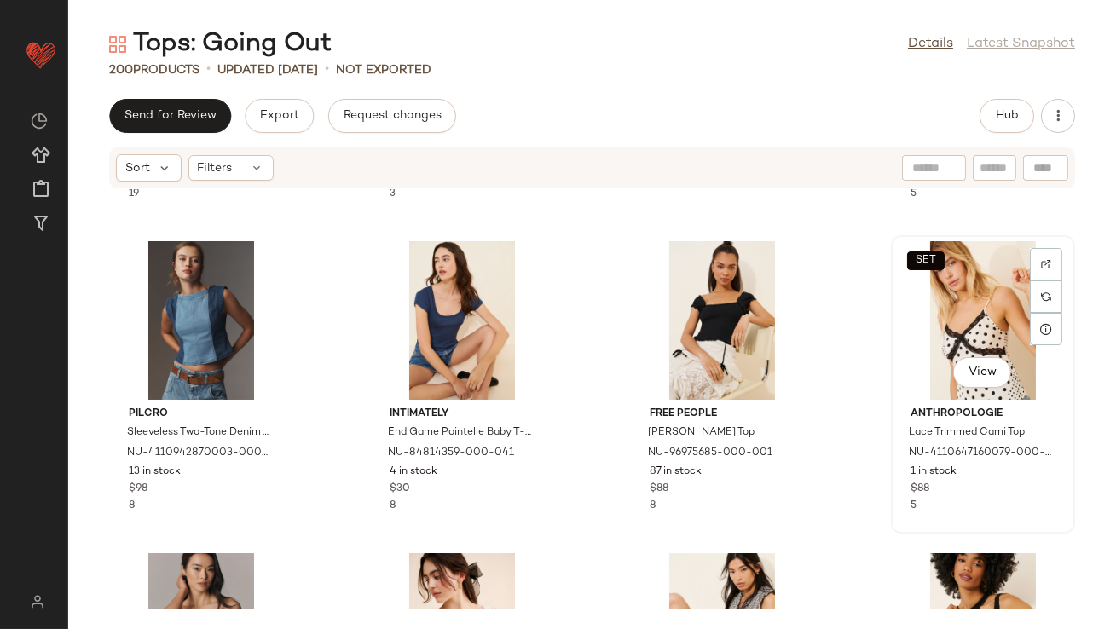
scroll to position [13073, 0]
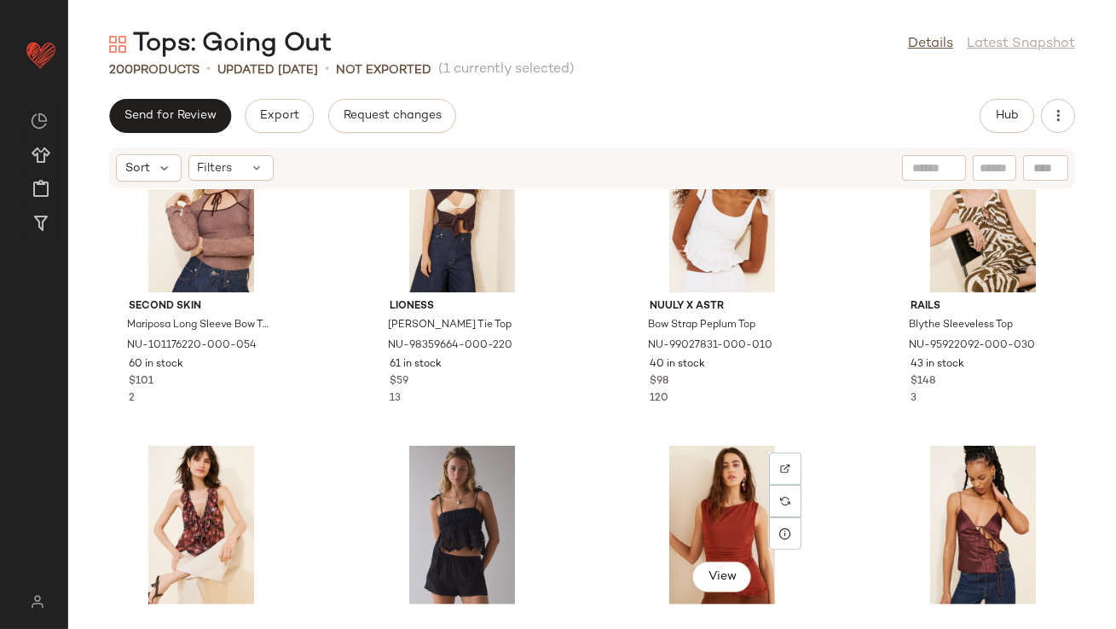
scroll to position [1324, 0]
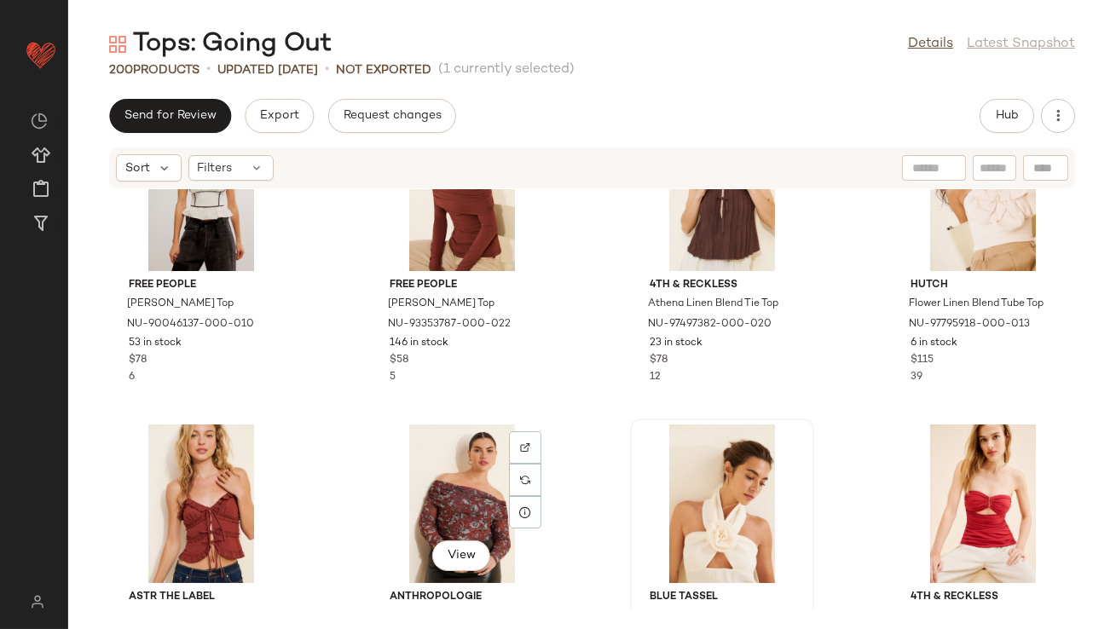
scroll to position [2611, 0]
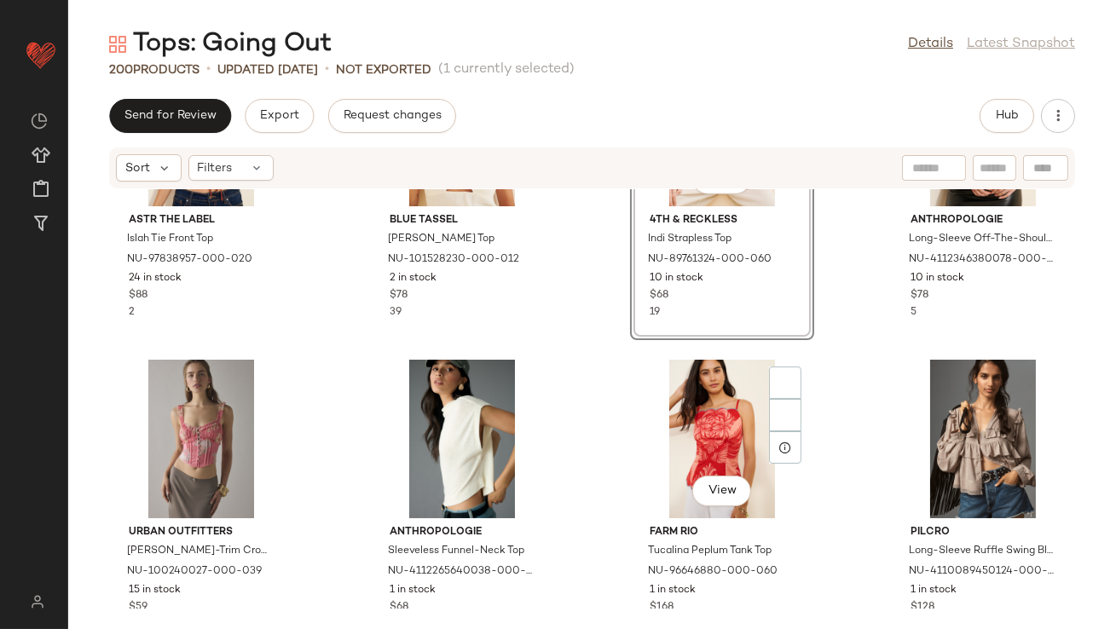
scroll to position [2969, 0]
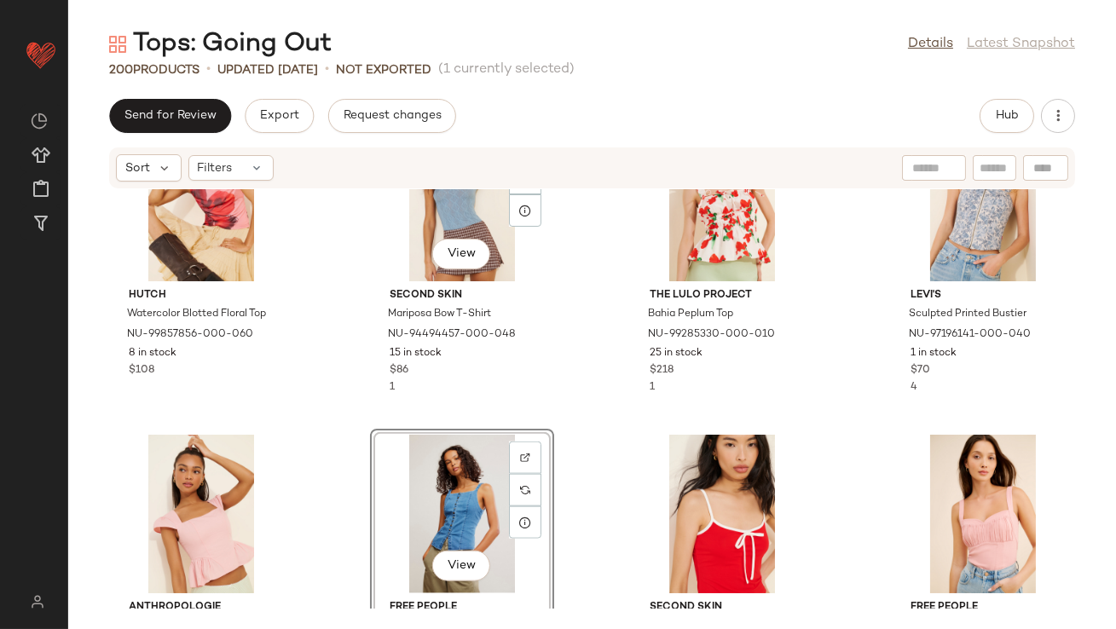
scroll to position [4155, 0]
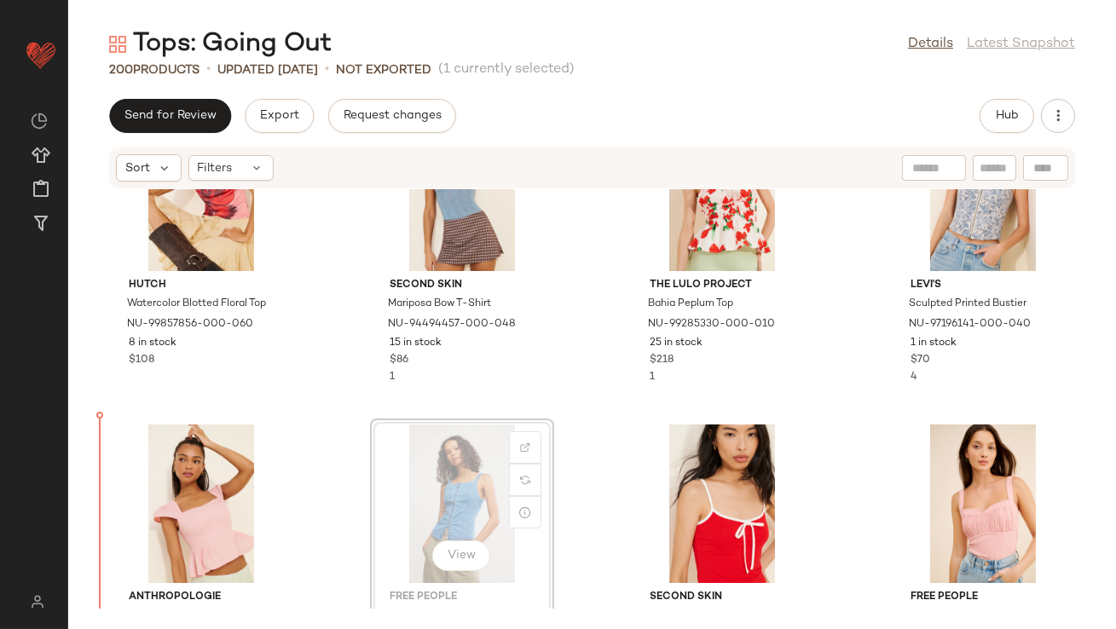
drag, startPoint x: 418, startPoint y: 467, endPoint x: 408, endPoint y: 468, distance: 9.4
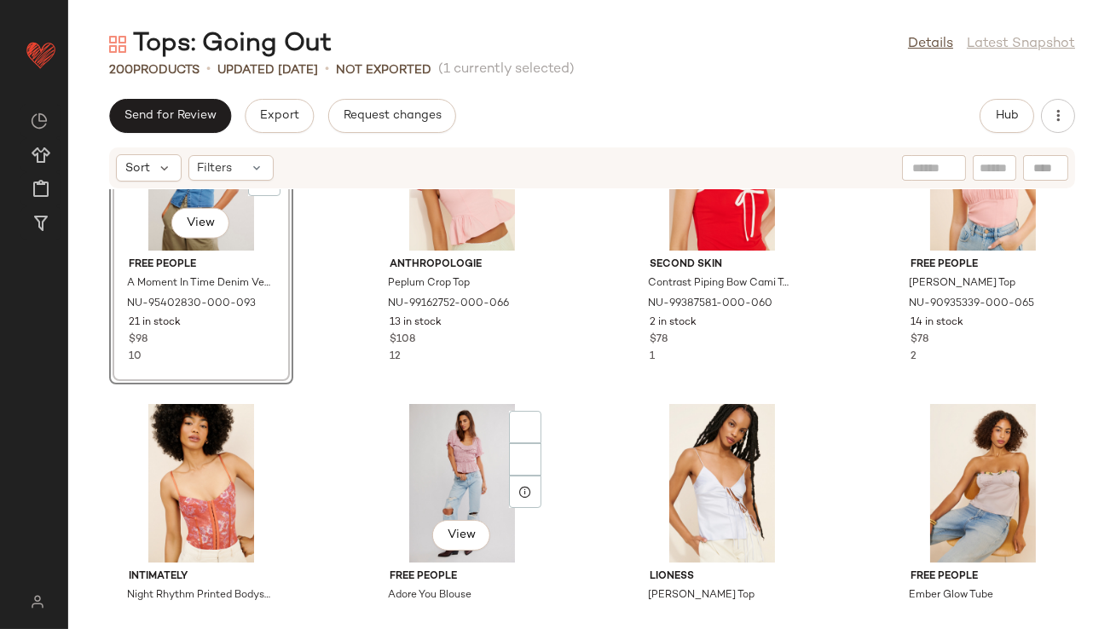
scroll to position [4513, 0]
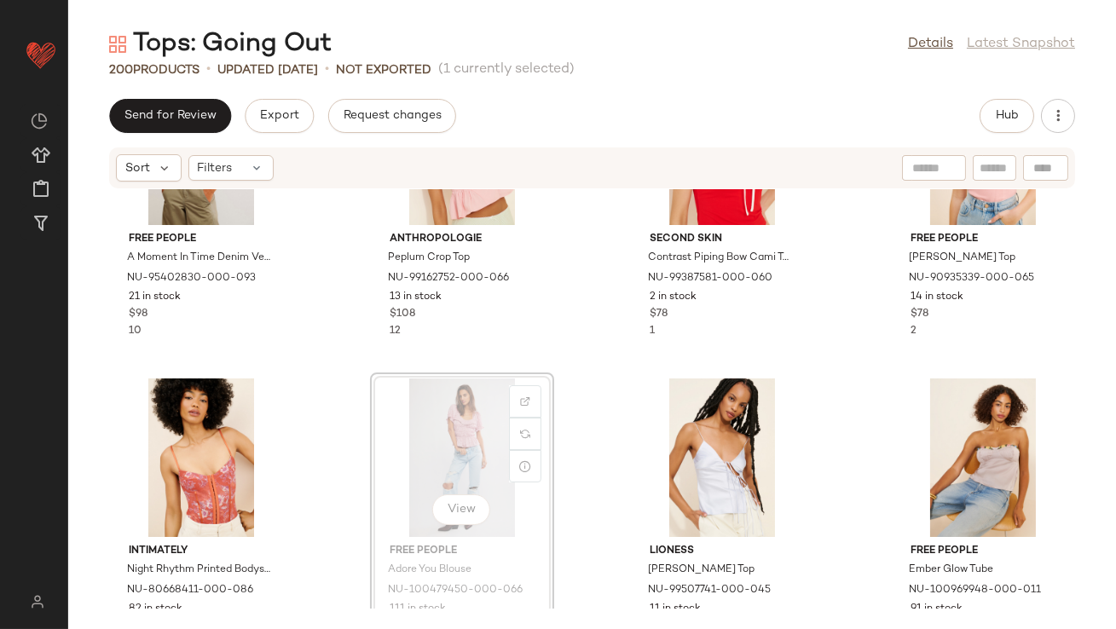
scroll to position [4469, 0]
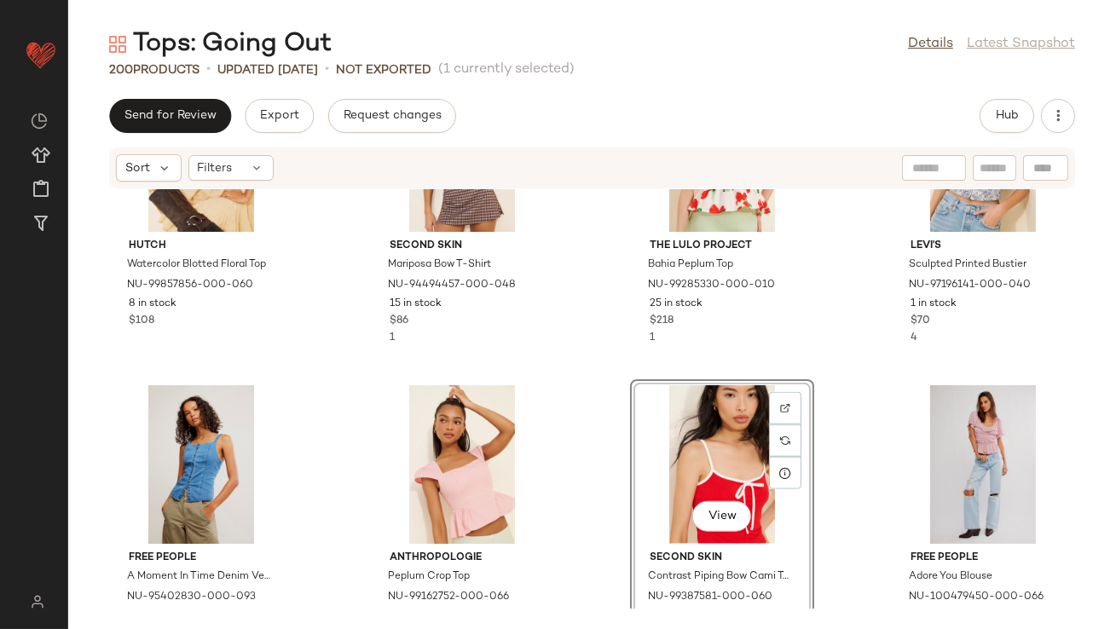
scroll to position [4259, 0]
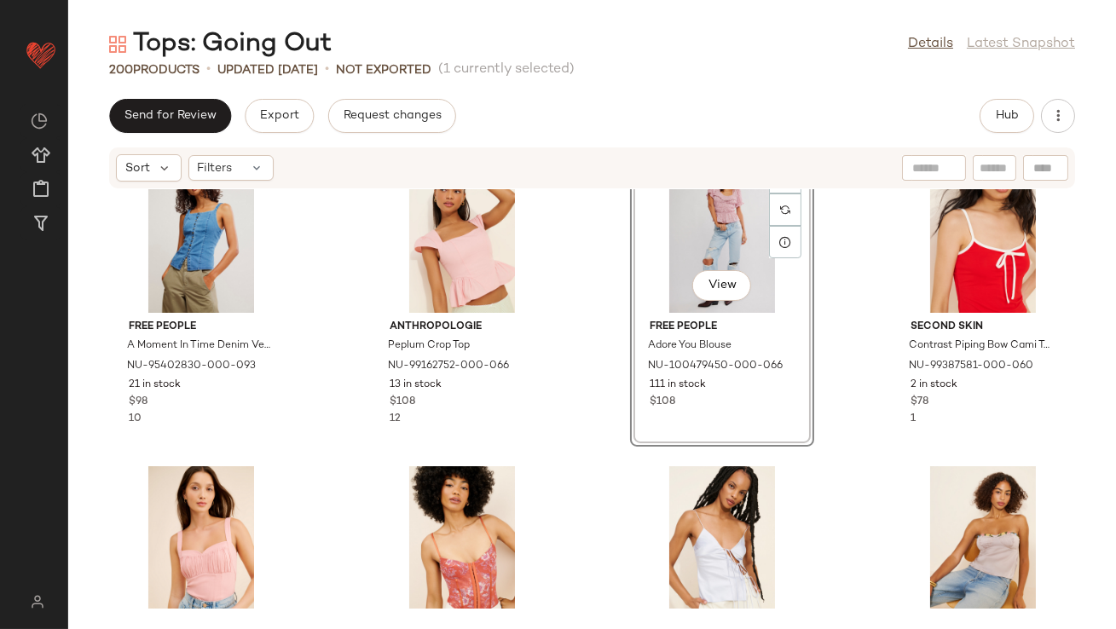
scroll to position [4462, 0]
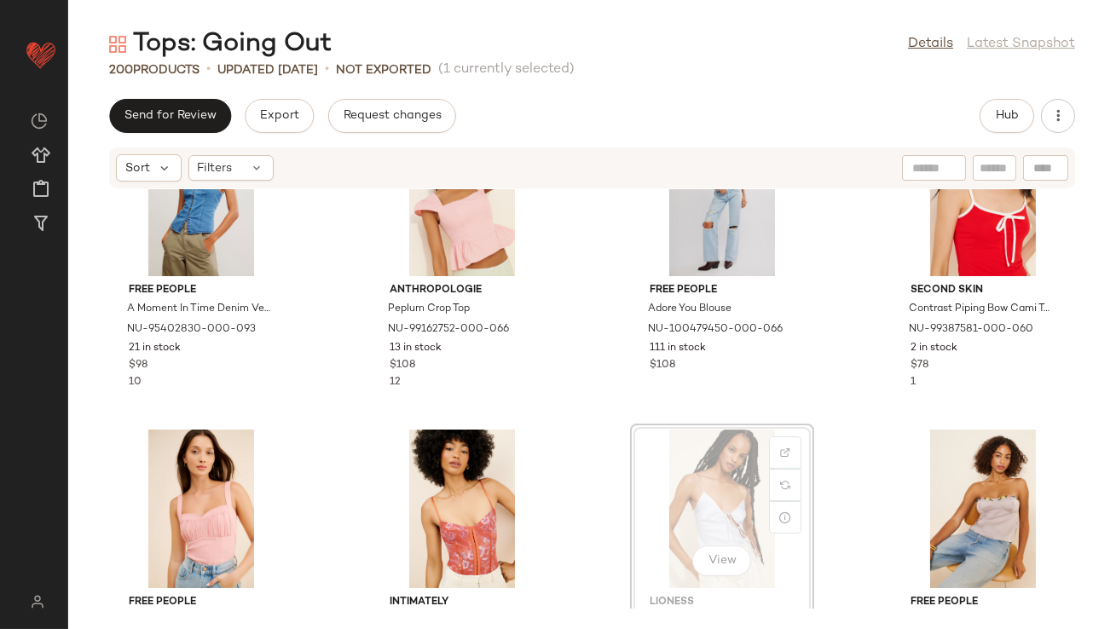
scroll to position [4462, 0]
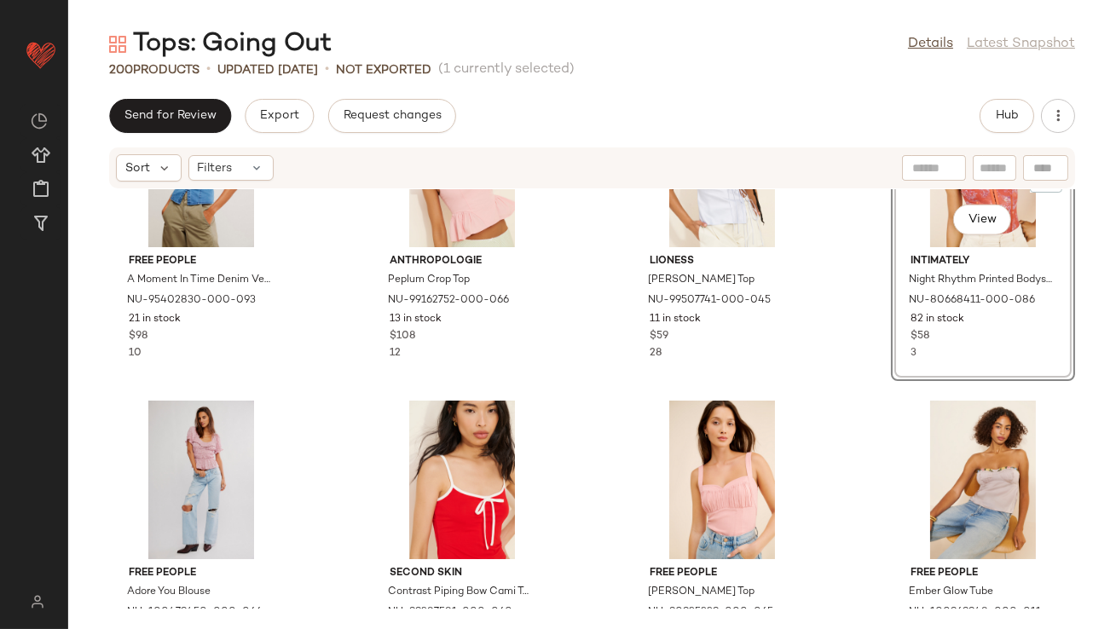
scroll to position [4512, 0]
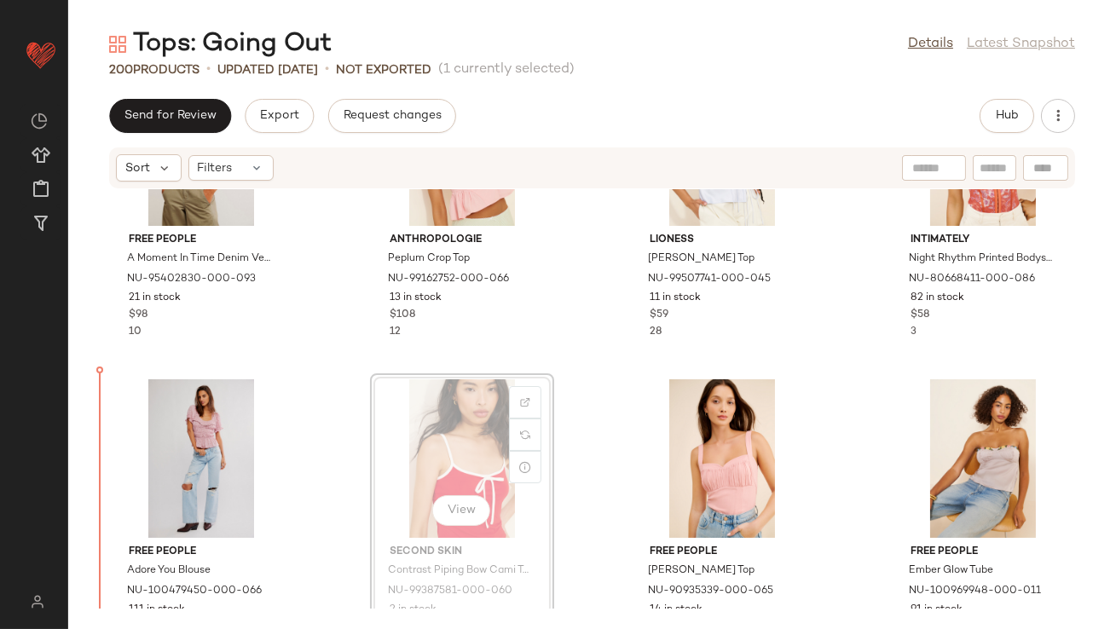
drag, startPoint x: 470, startPoint y: 415, endPoint x: 453, endPoint y: 415, distance: 16.2
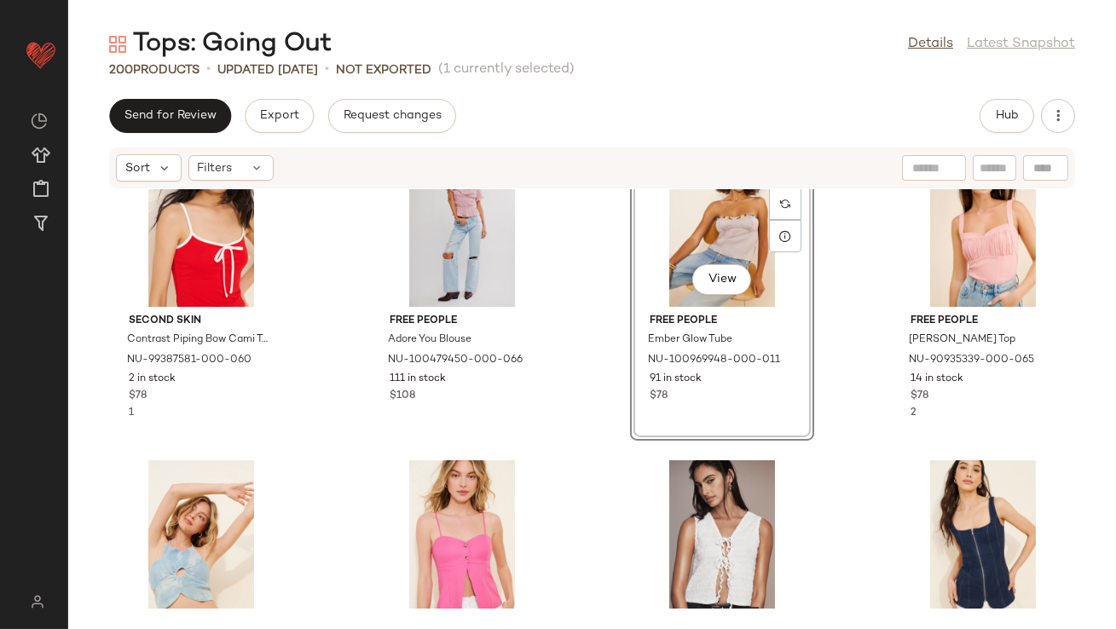
scroll to position [4745, 0]
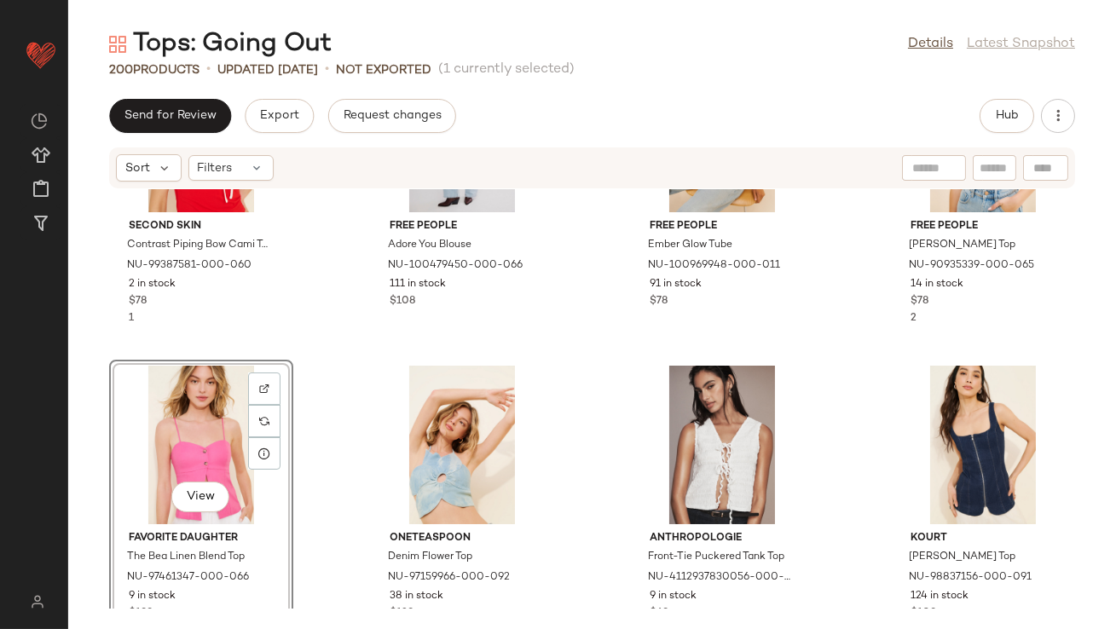
scroll to position [4878, 0]
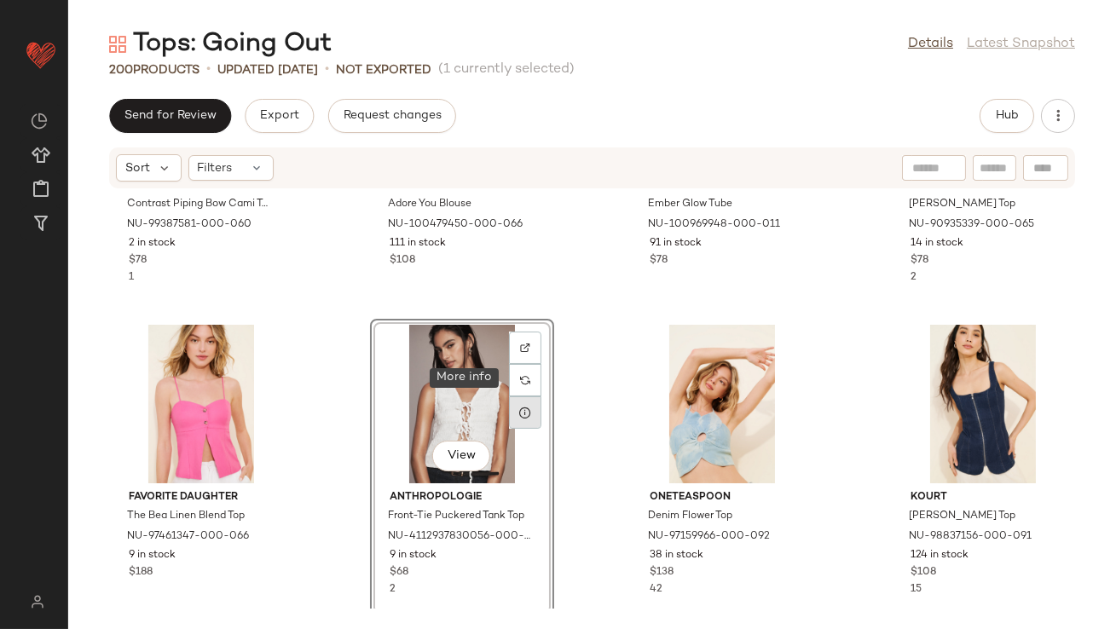
scroll to position [5077, 0]
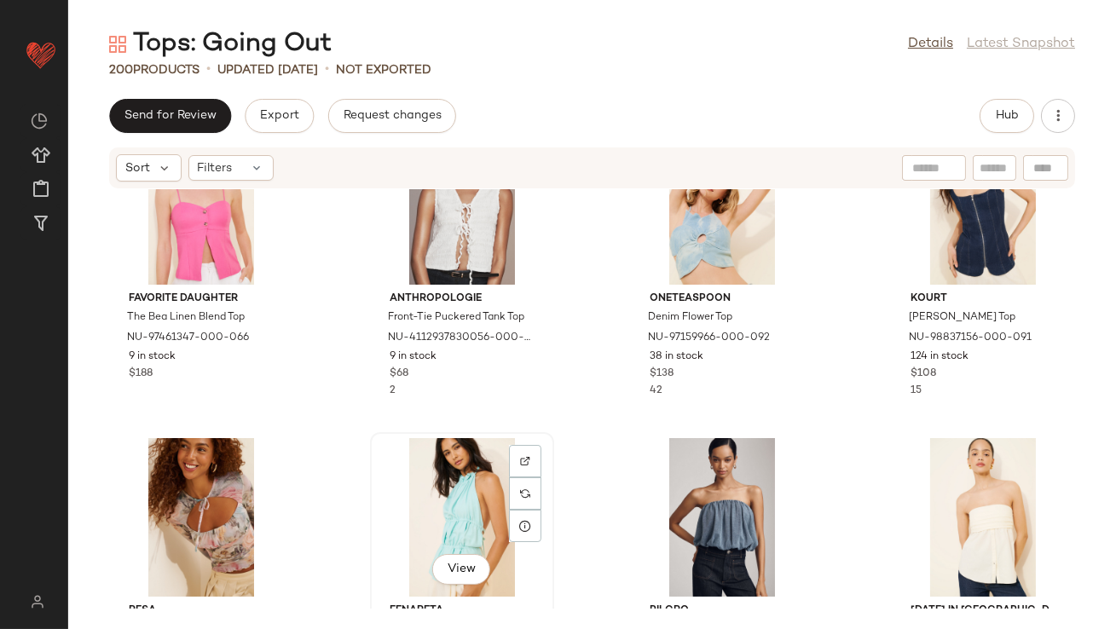
click at [467, 468] on div "View" at bounding box center [462, 517] width 172 height 159
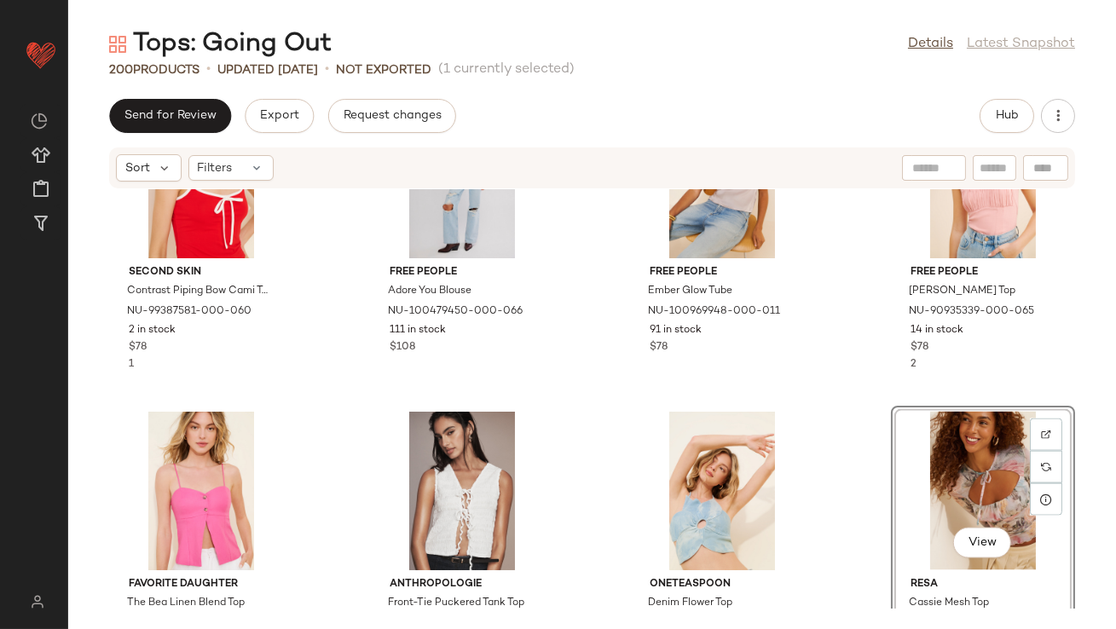
scroll to position [4842, 0]
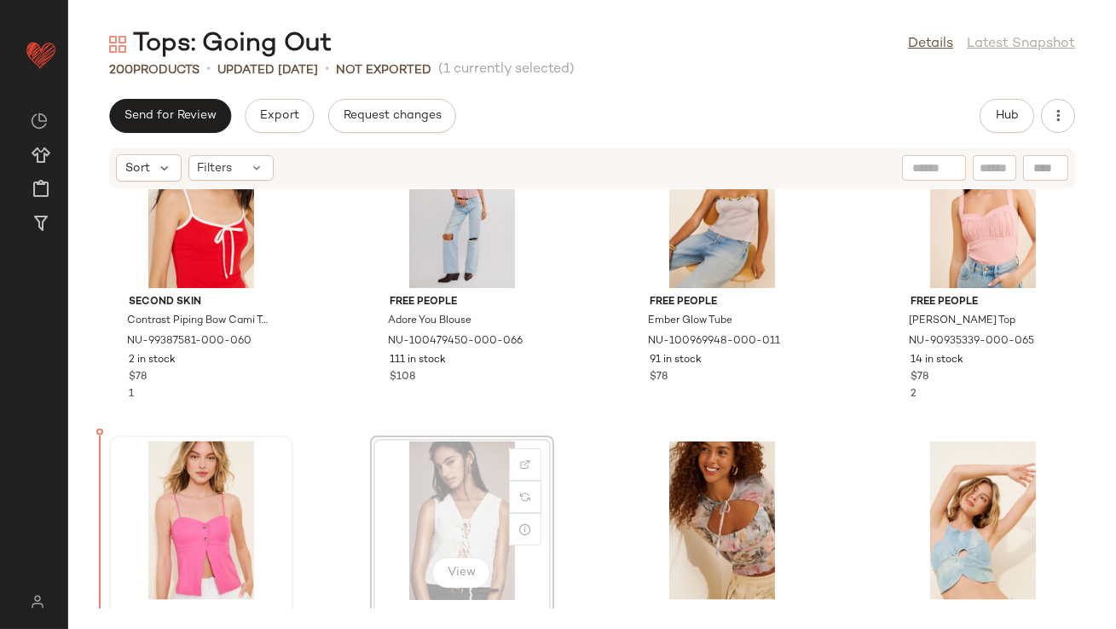
scroll to position [4767, 0]
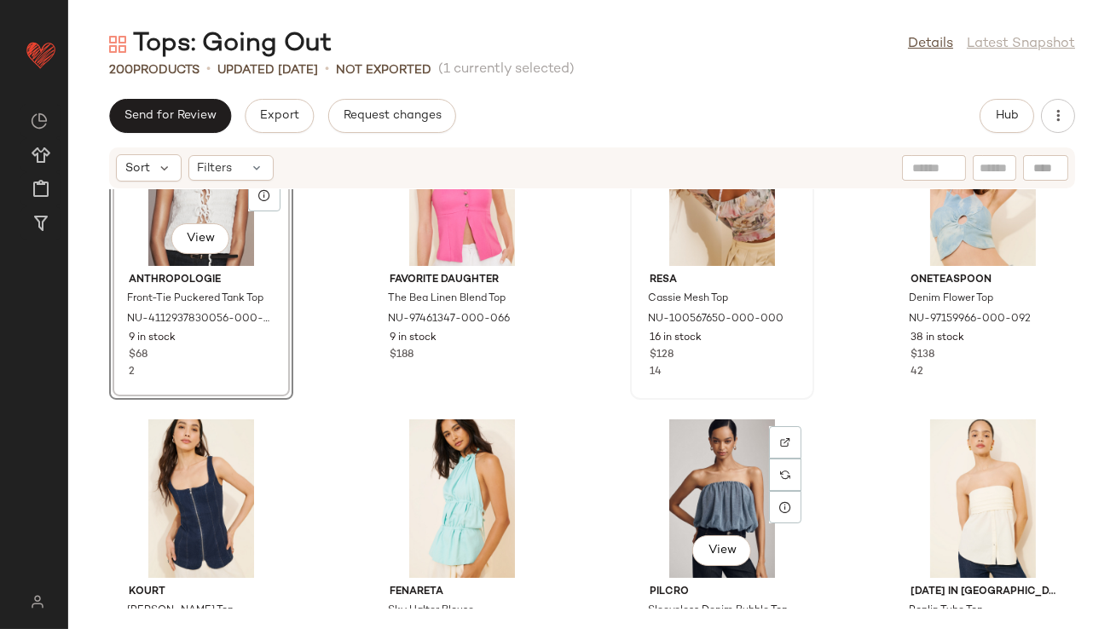
scroll to position [5102, 0]
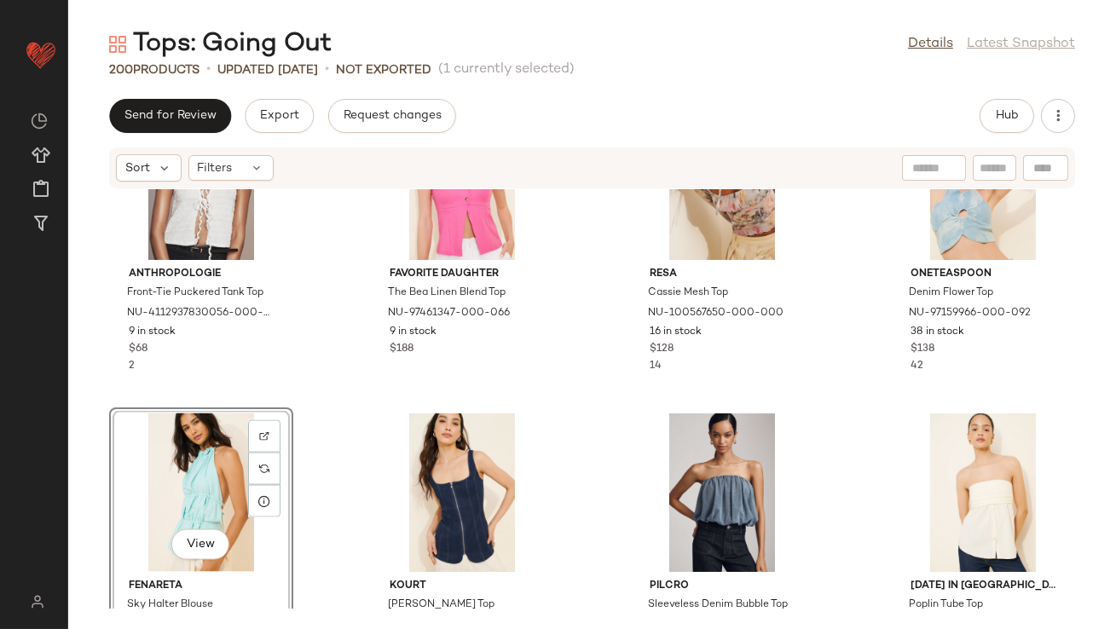
scroll to position [5133, 0]
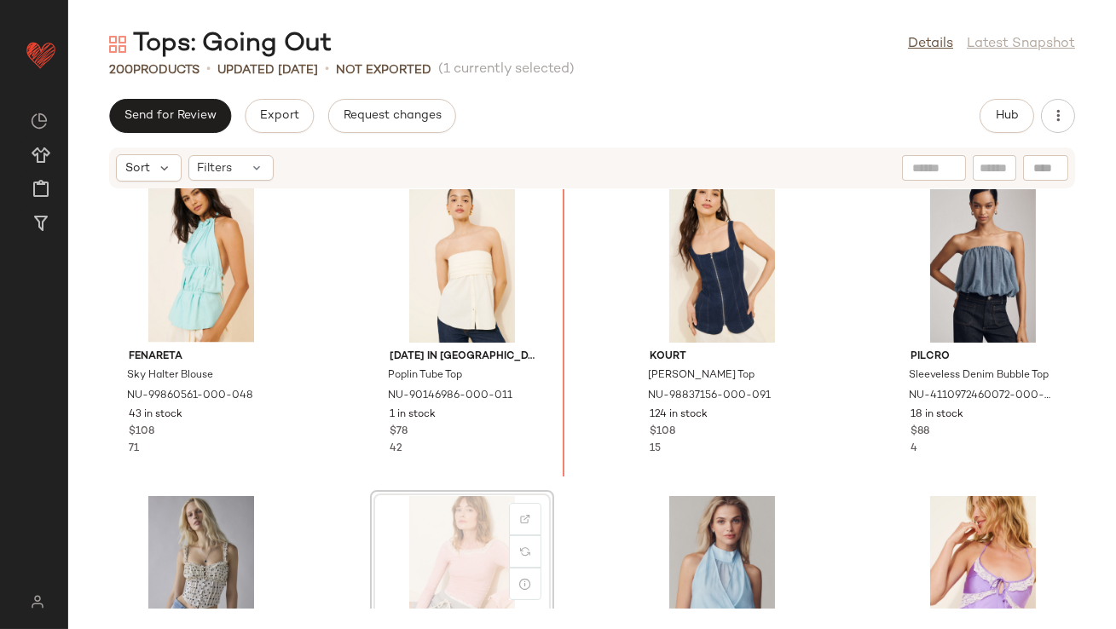
scroll to position [5333, 0]
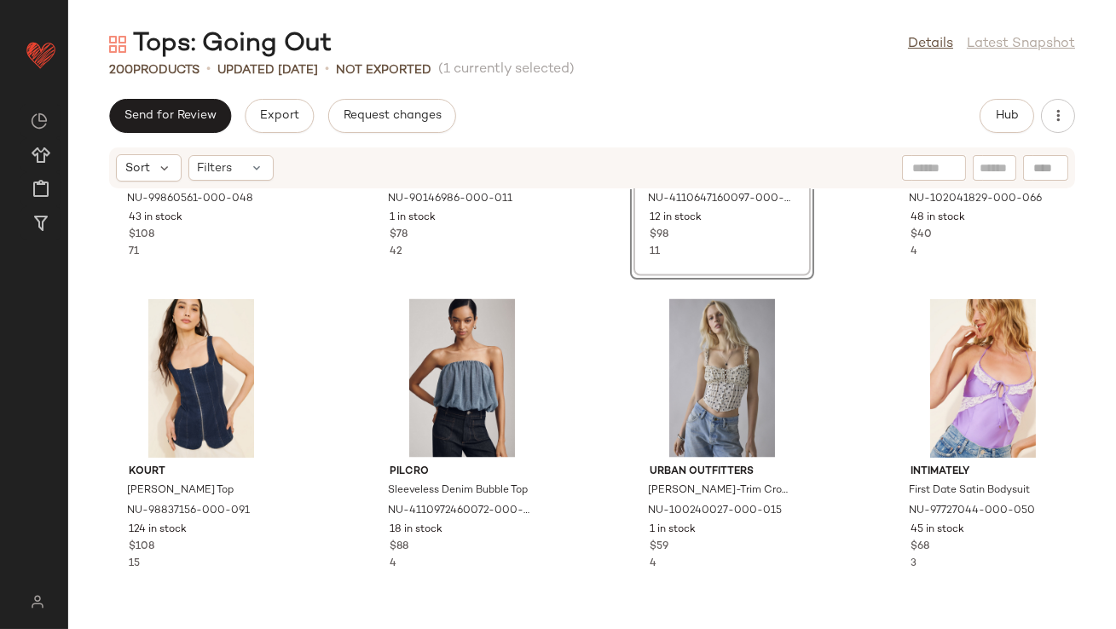
scroll to position [5604, 0]
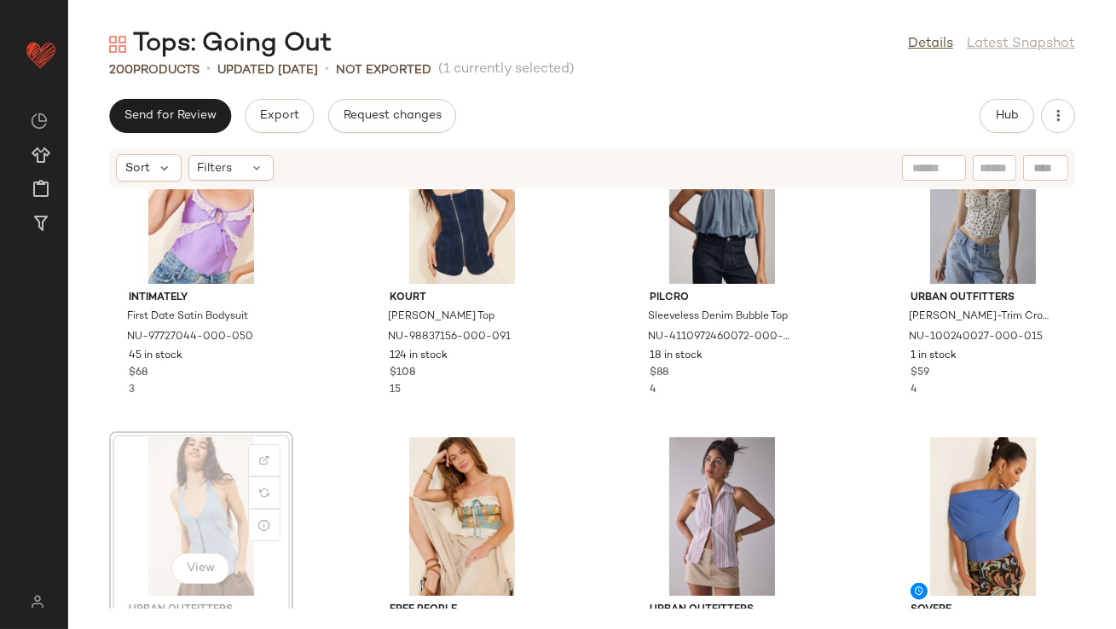
scroll to position [5703, 0]
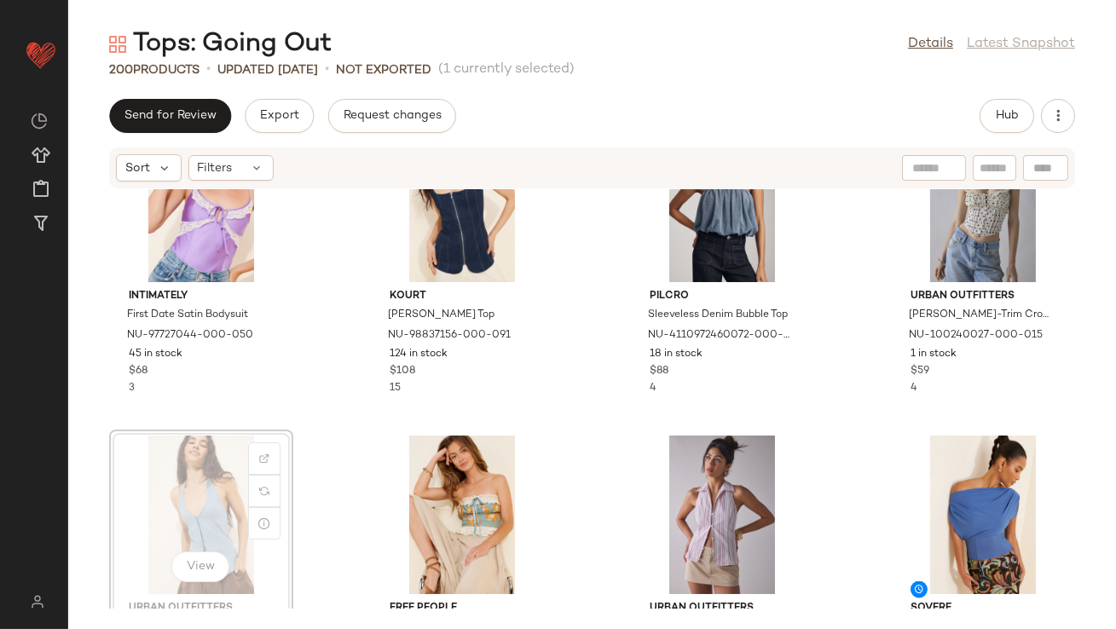
drag, startPoint x: 203, startPoint y: 532, endPoint x: 214, endPoint y: 520, distance: 16.3
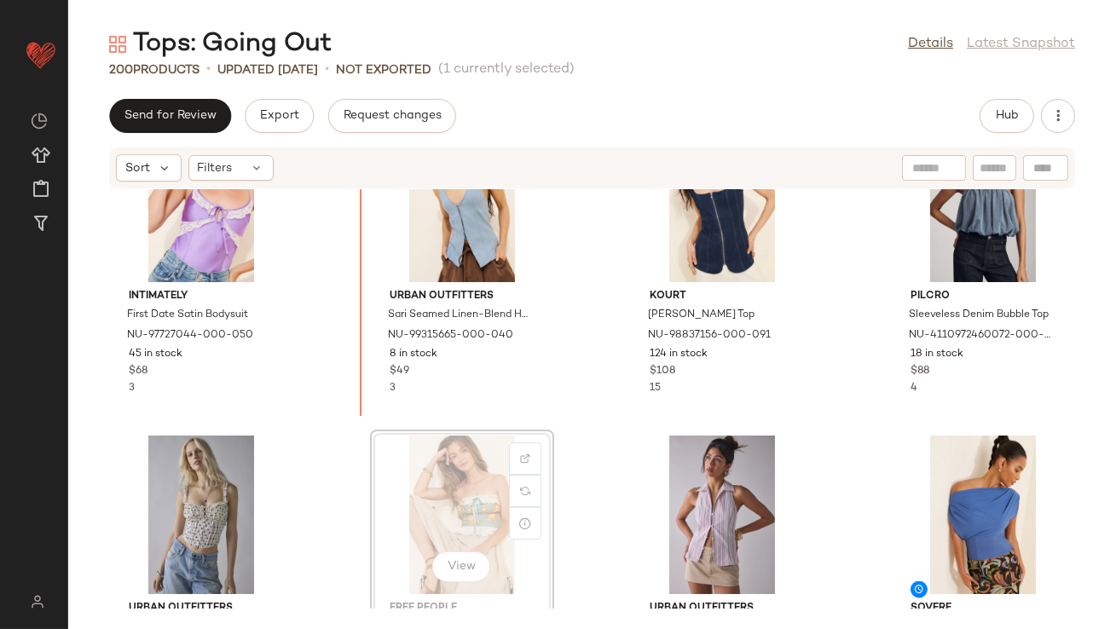
scroll to position [5689, 0]
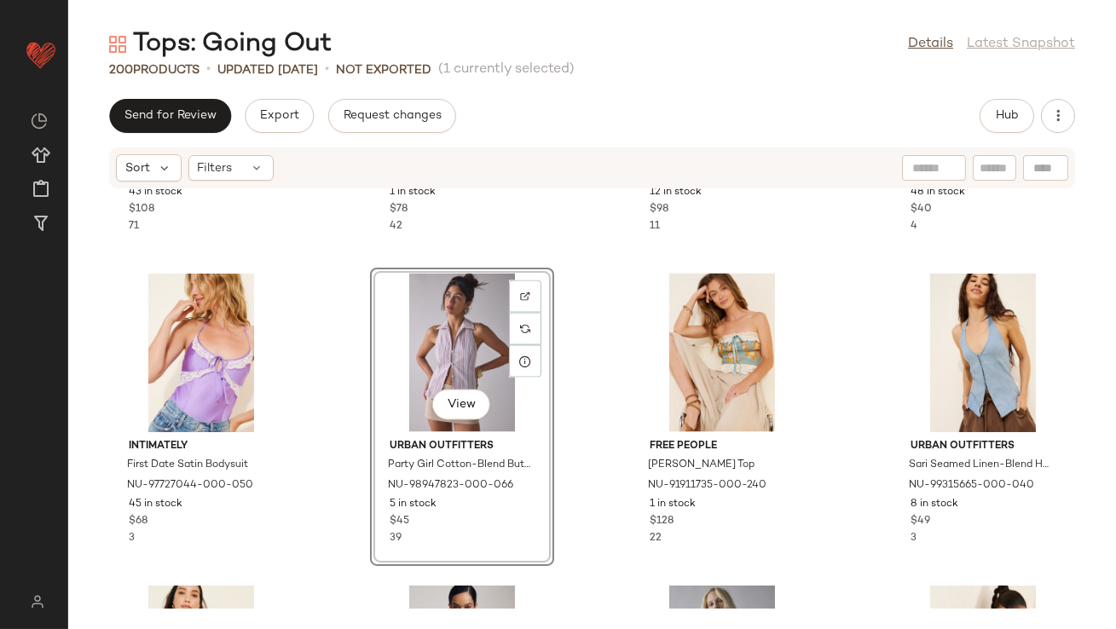
scroll to position [5329, 0]
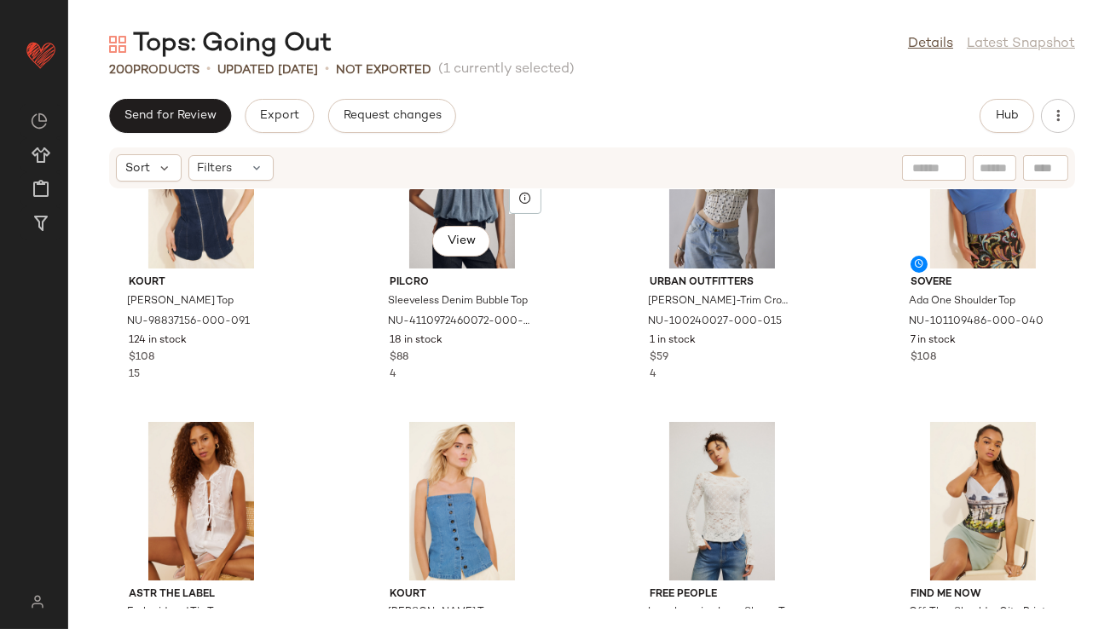
scroll to position [6043, 0]
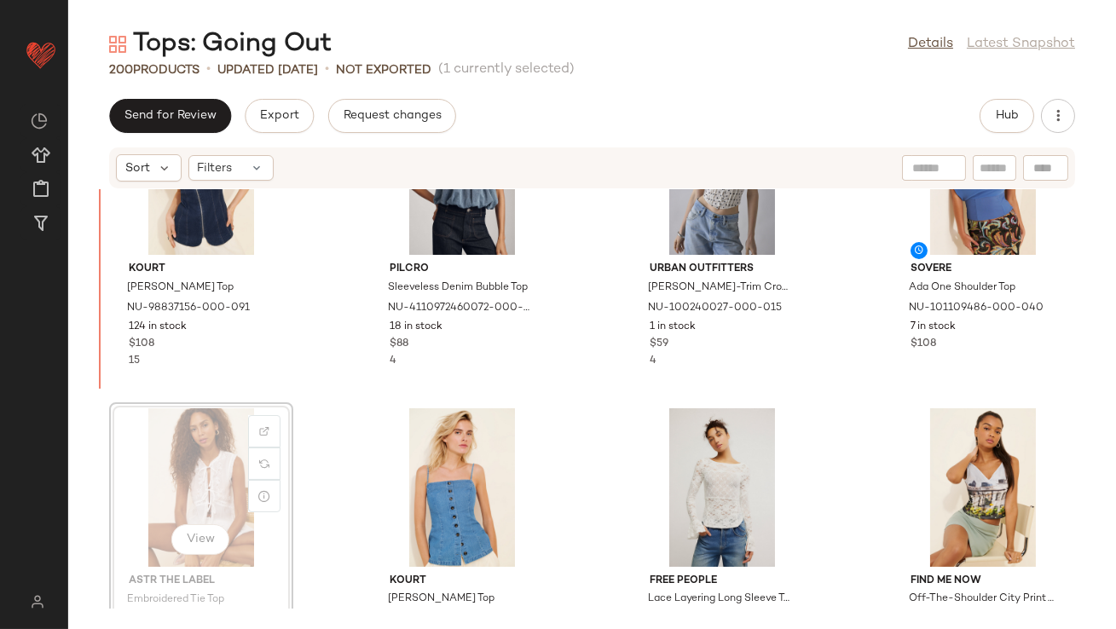
scroll to position [6008, 0]
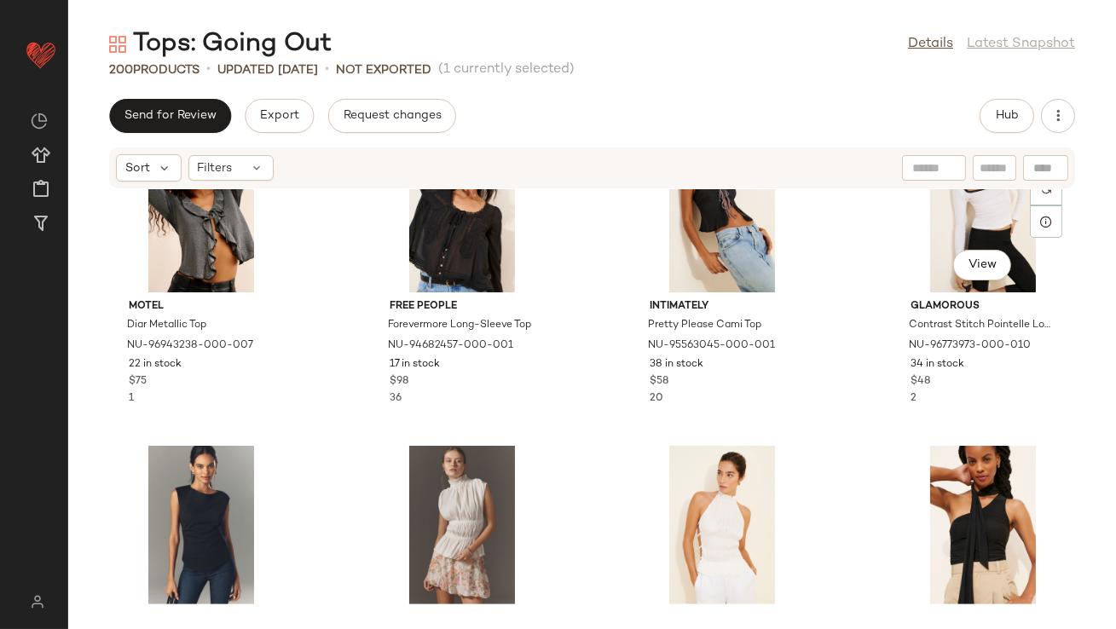
scroll to position [14539, 0]
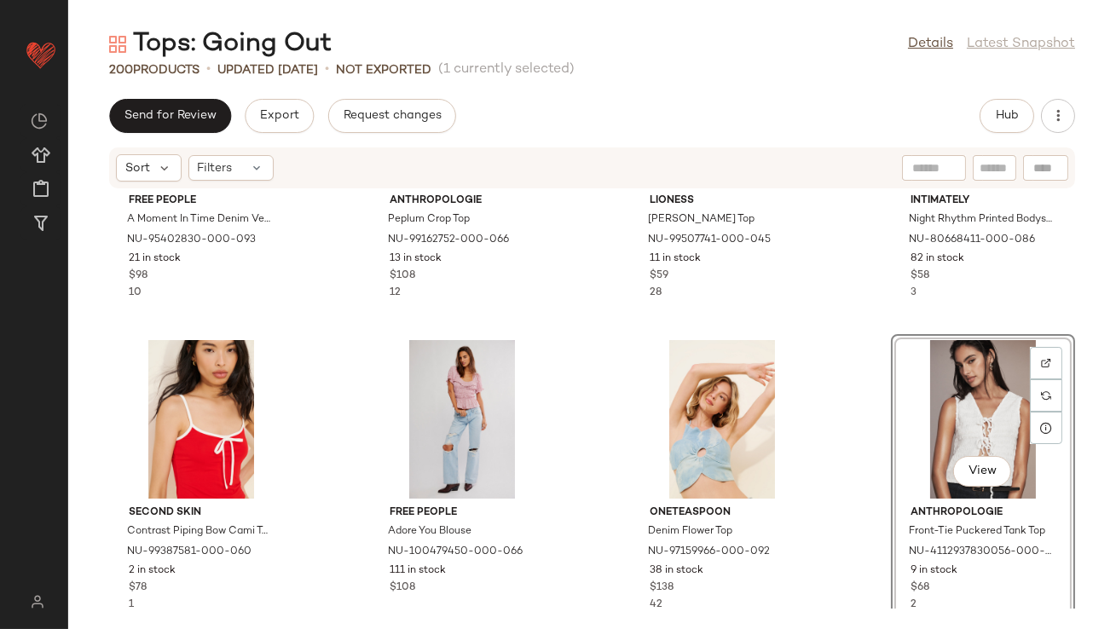
scroll to position [4642, 0]
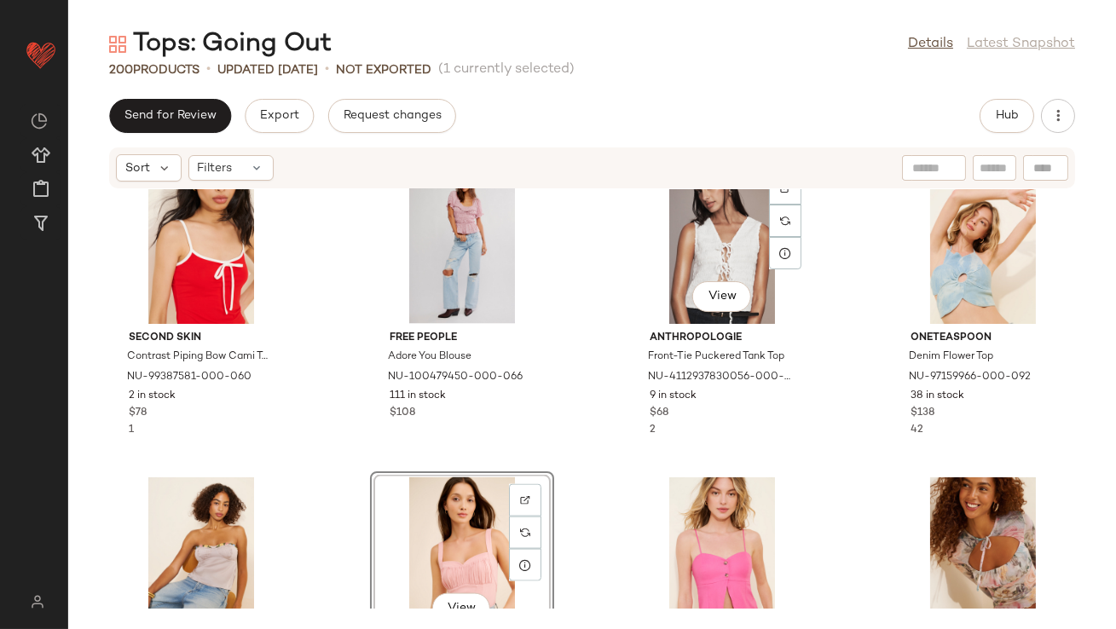
scroll to position [4725, 0]
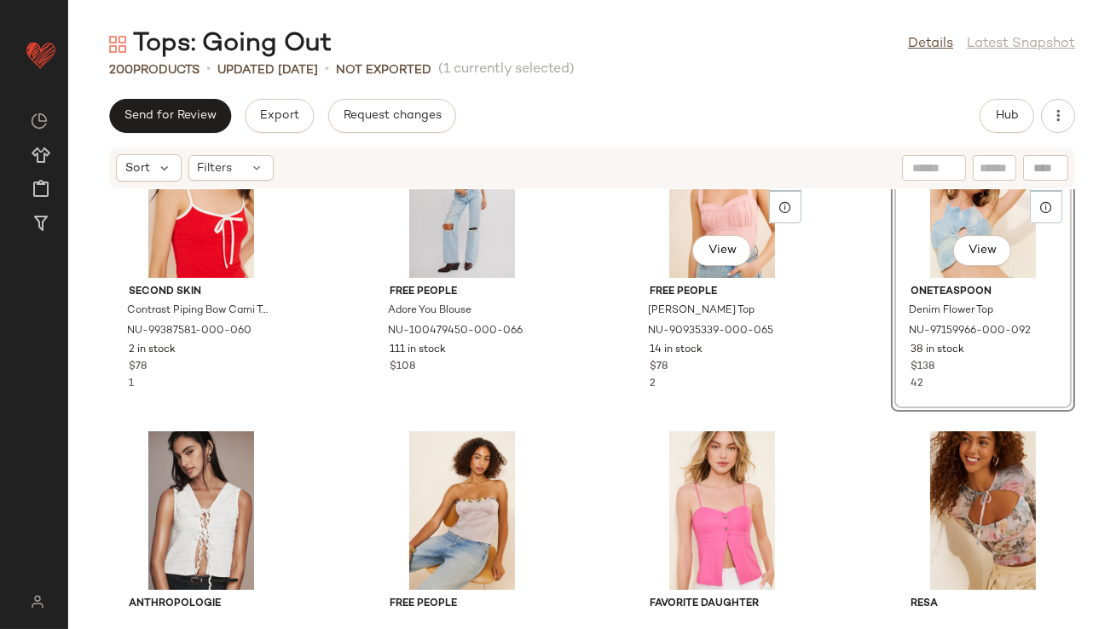
scroll to position [4791, 0]
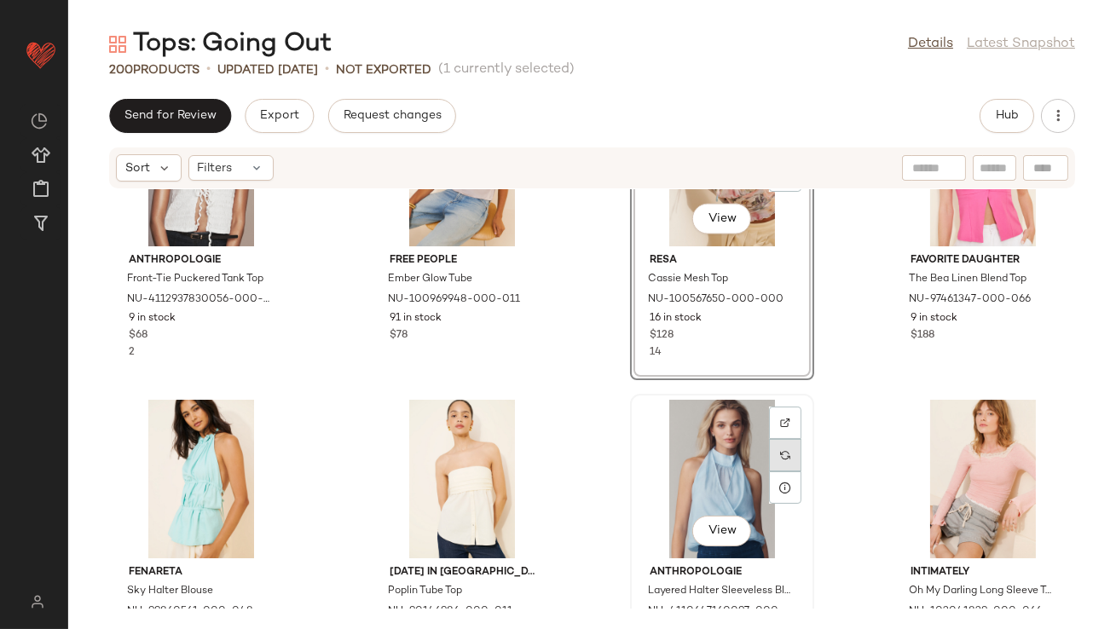
scroll to position [5116, 0]
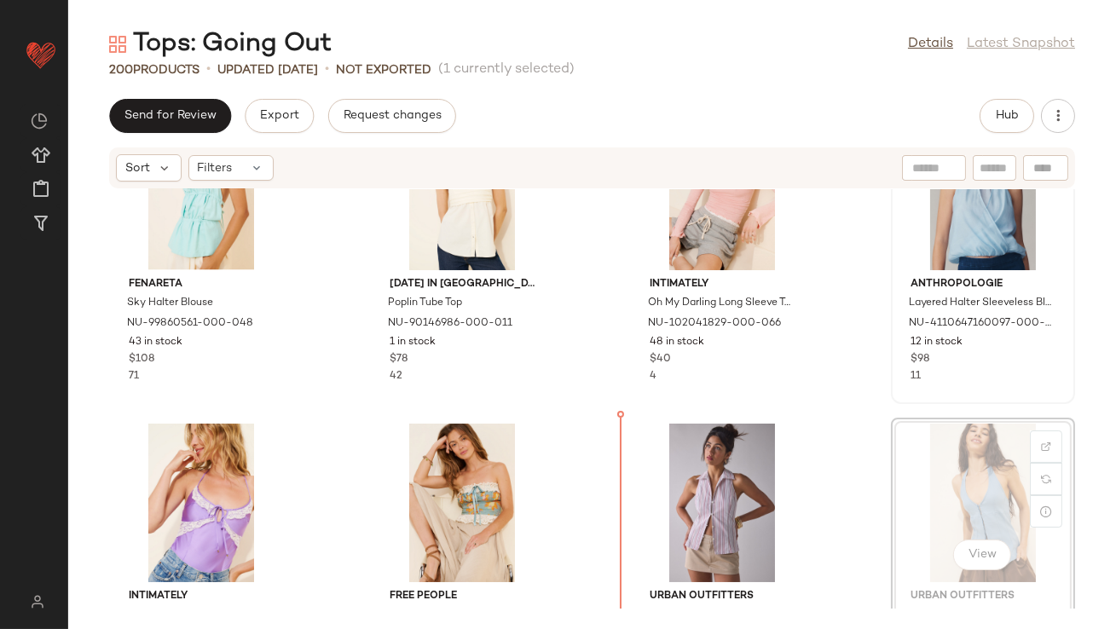
scroll to position [5404, 0]
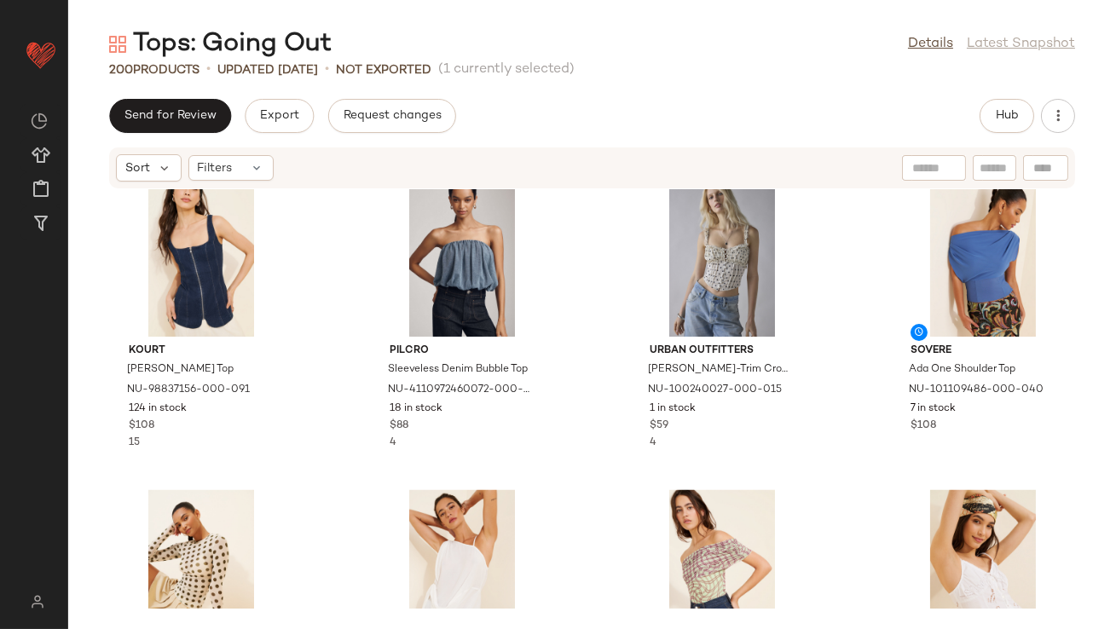
scroll to position [6211, 0]
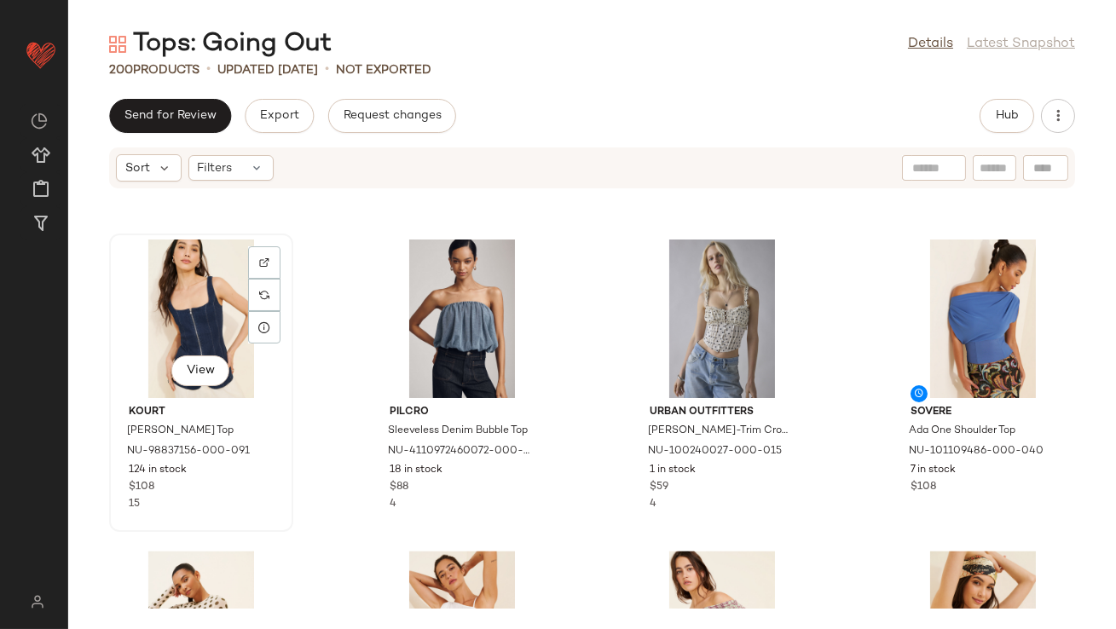
click at [165, 311] on div "View" at bounding box center [201, 318] width 172 height 159
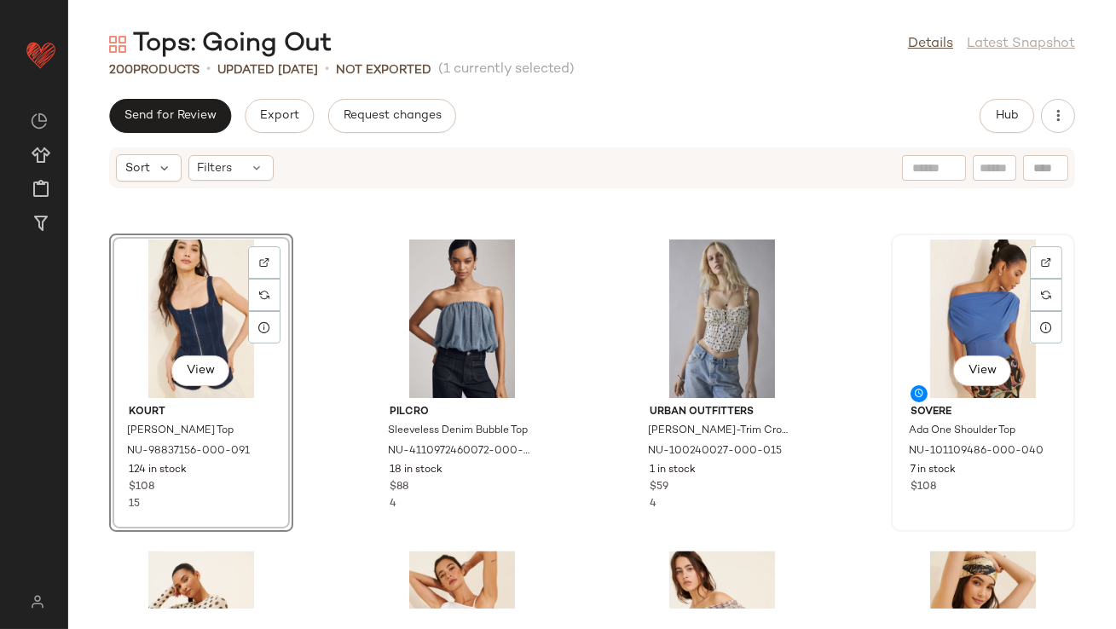
click at [915, 307] on div "View" at bounding box center [983, 318] width 172 height 159
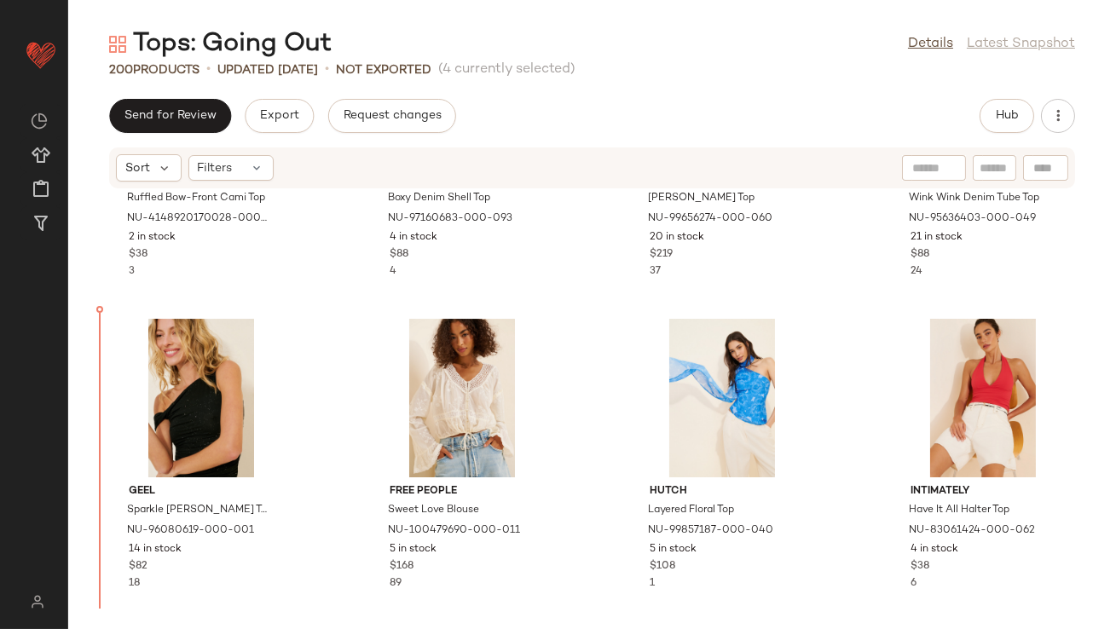
scroll to position [11435, 0]
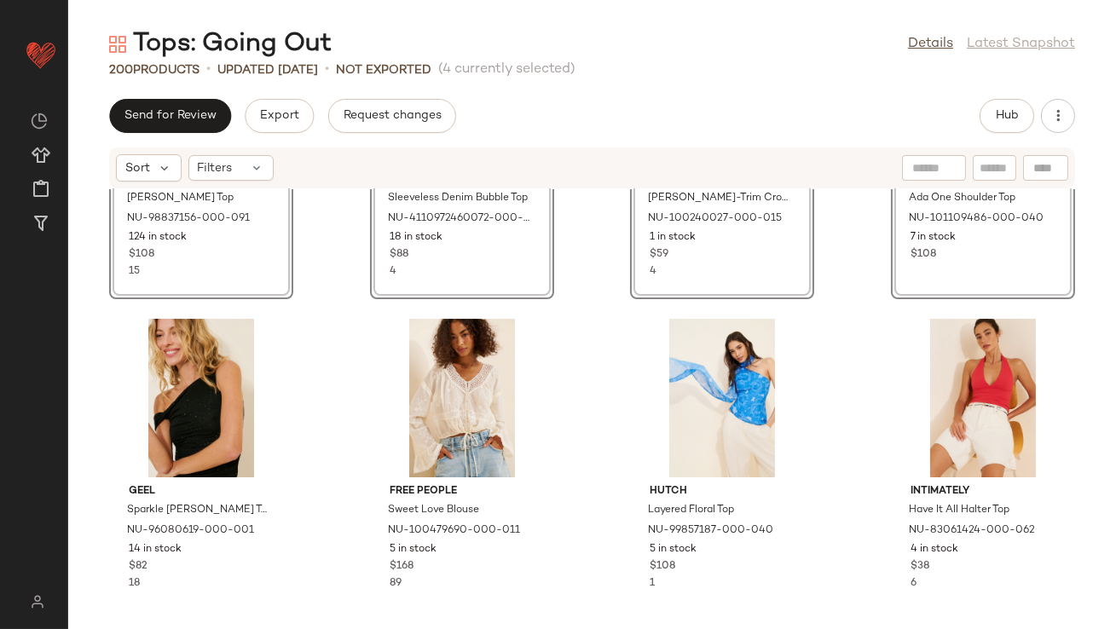
click at [347, 330] on div "SET View [PERSON_NAME] Top NU-98837156-000-091 124 in stock $108 15 SET View Pi…" at bounding box center [591, 398] width 1047 height 419
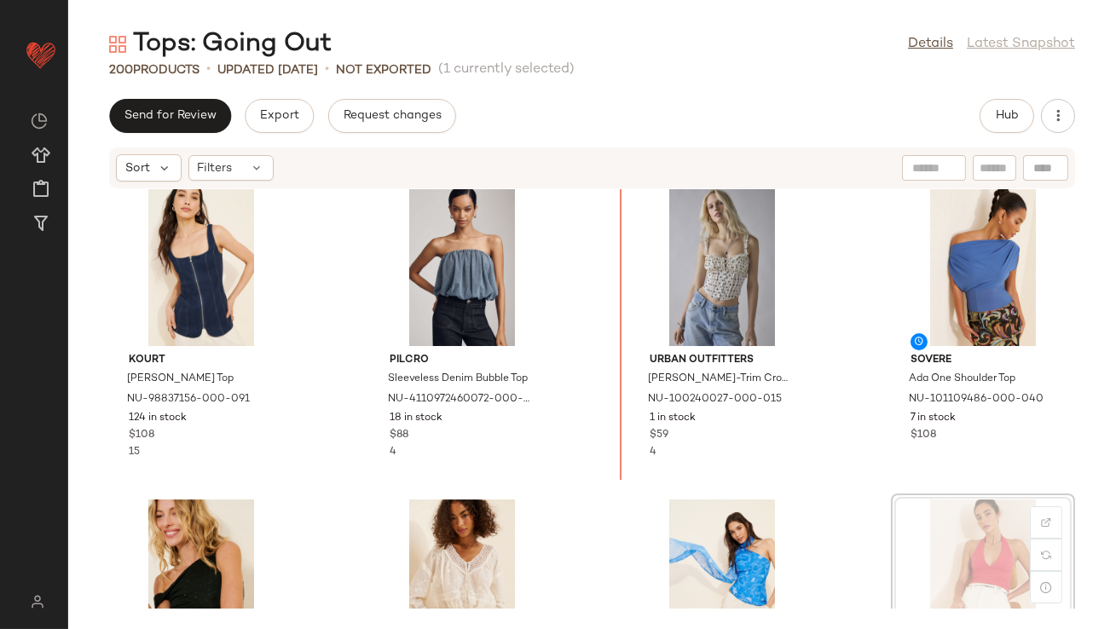
drag, startPoint x: 944, startPoint y: 548, endPoint x: 929, endPoint y: 544, distance: 15.9
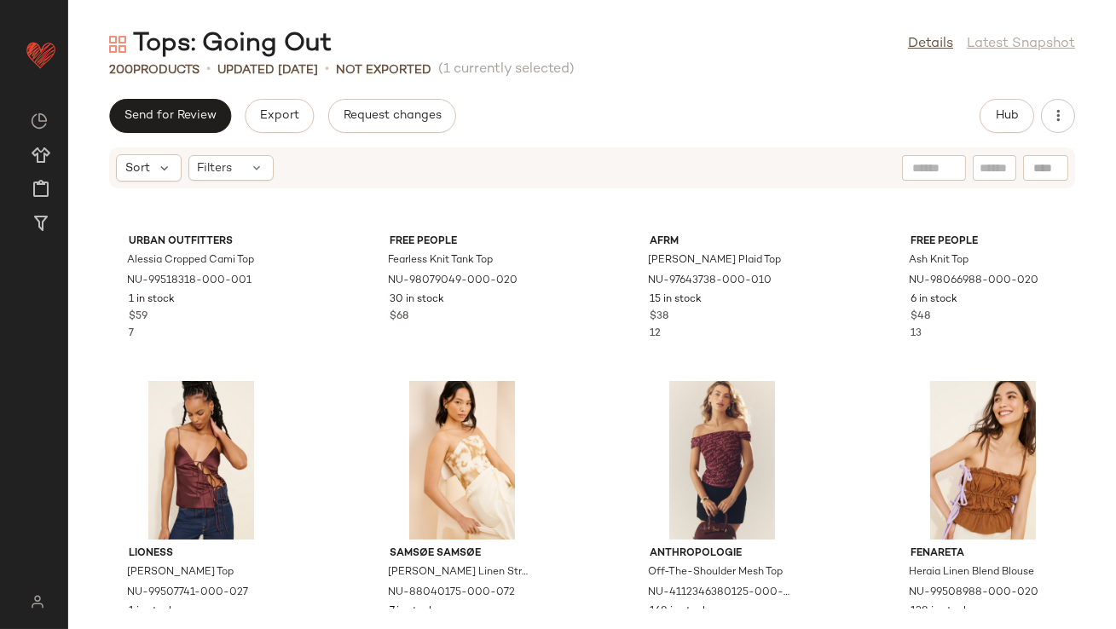
scroll to position [560, 0]
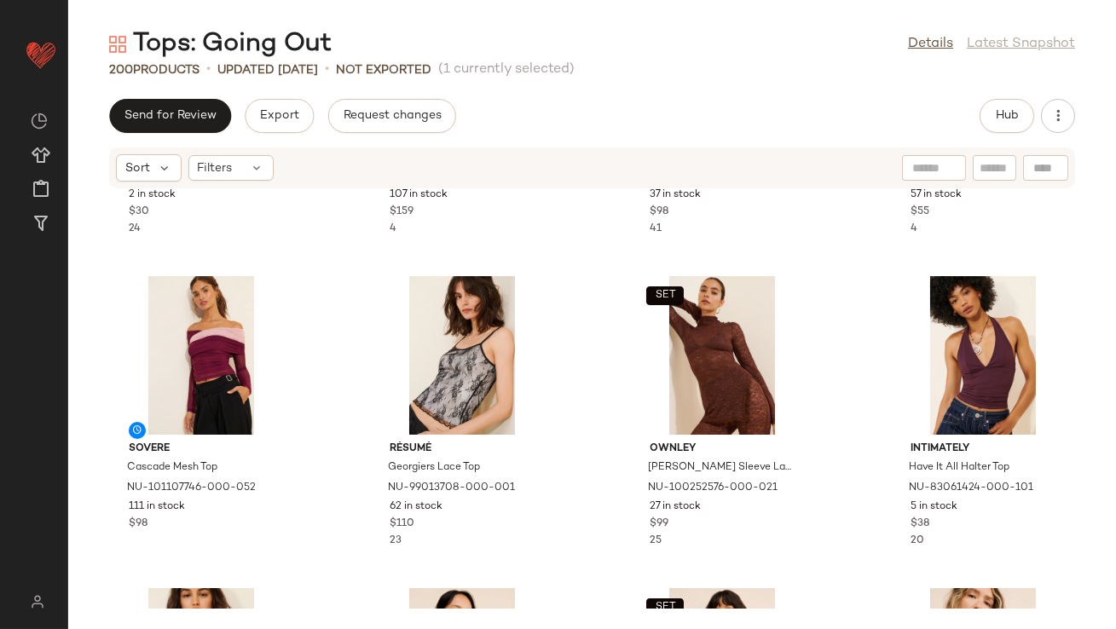
click at [552, 103] on div "Send for Review Export Request changes Hub" at bounding box center [592, 116] width 966 height 34
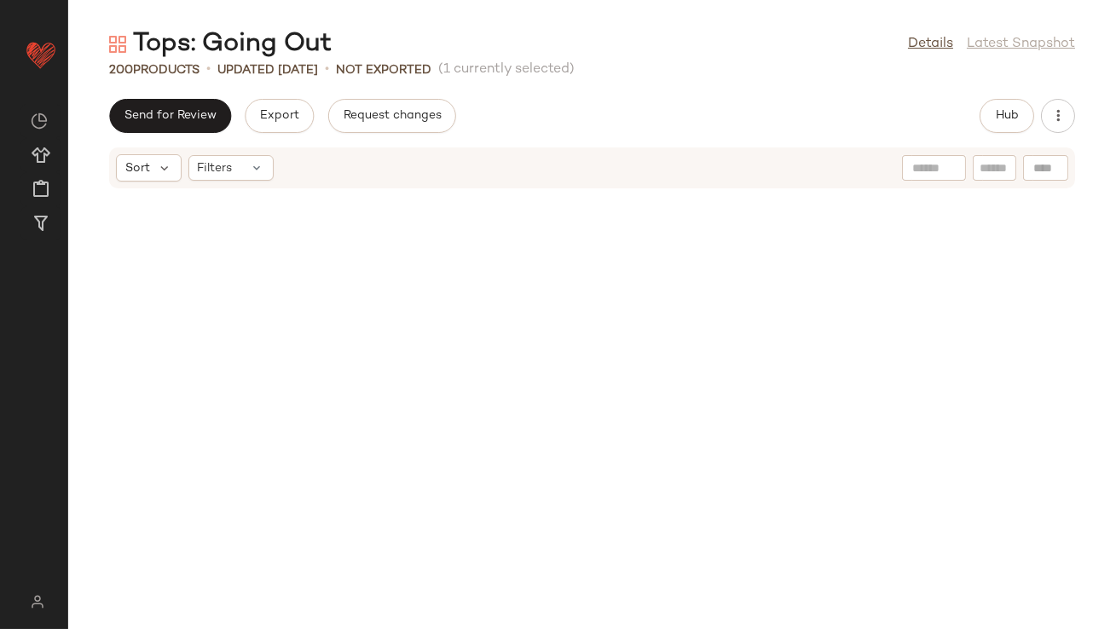
scroll to position [0, 0]
